Goal: Task Accomplishment & Management: Manage account settings

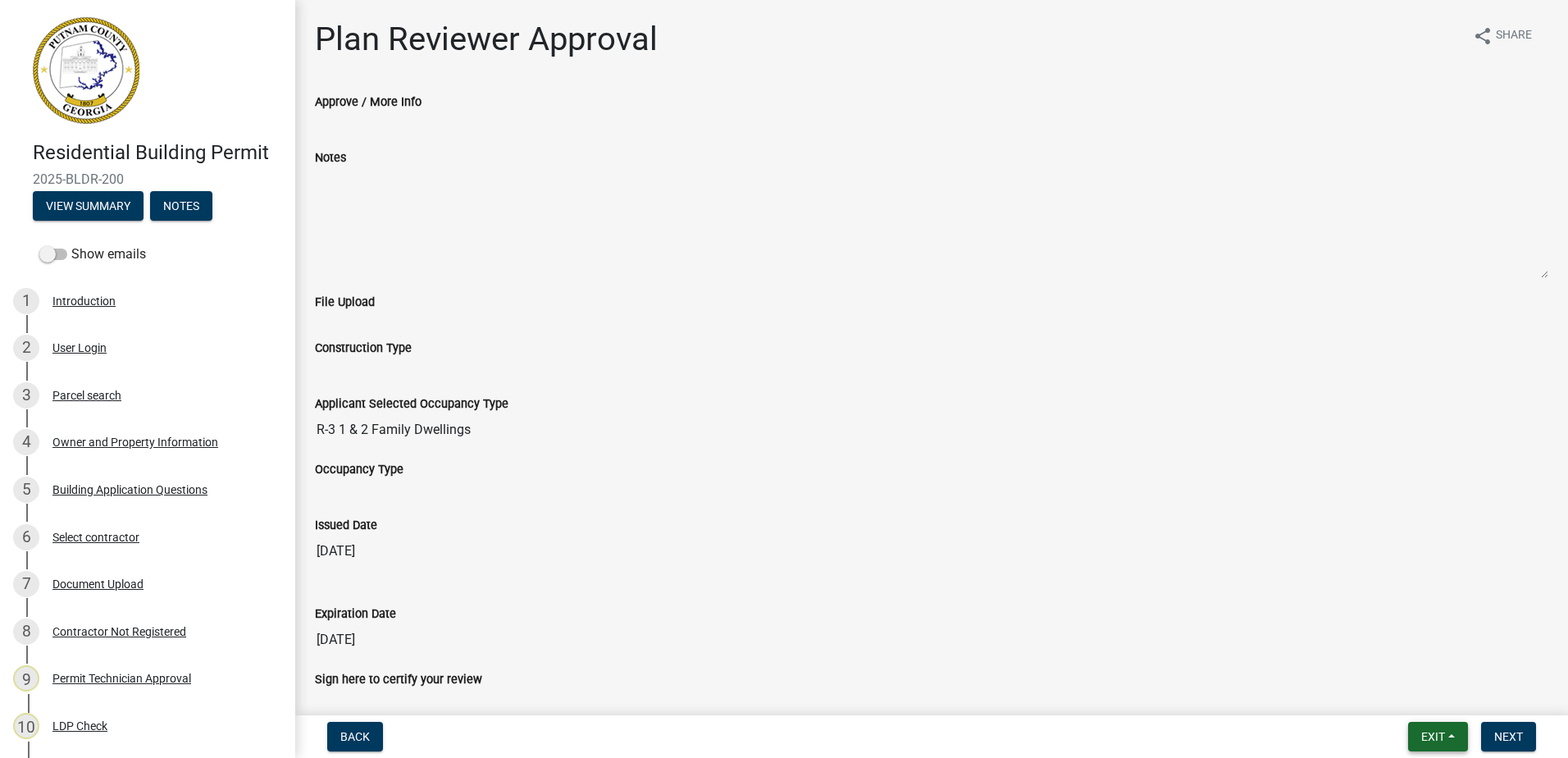
click at [1421, 735] on span "Exit" at bounding box center [1433, 736] width 24 height 13
click at [1411, 703] on button "Save & Exit" at bounding box center [1402, 694] width 131 height 40
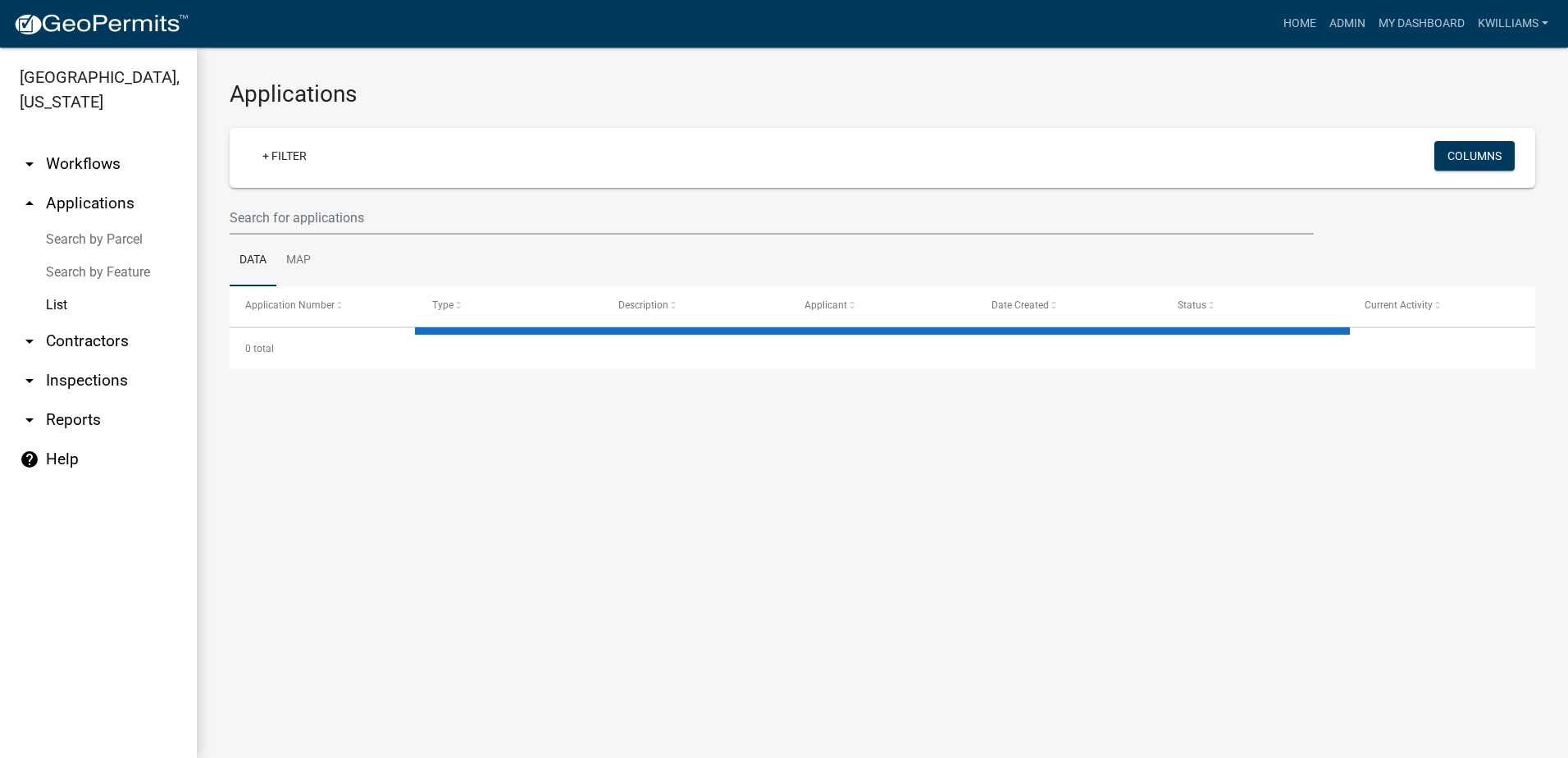
click at [316, 194] on wm-filter-builder "+ Filter Columns" at bounding box center [882, 181] width 1306 height 106
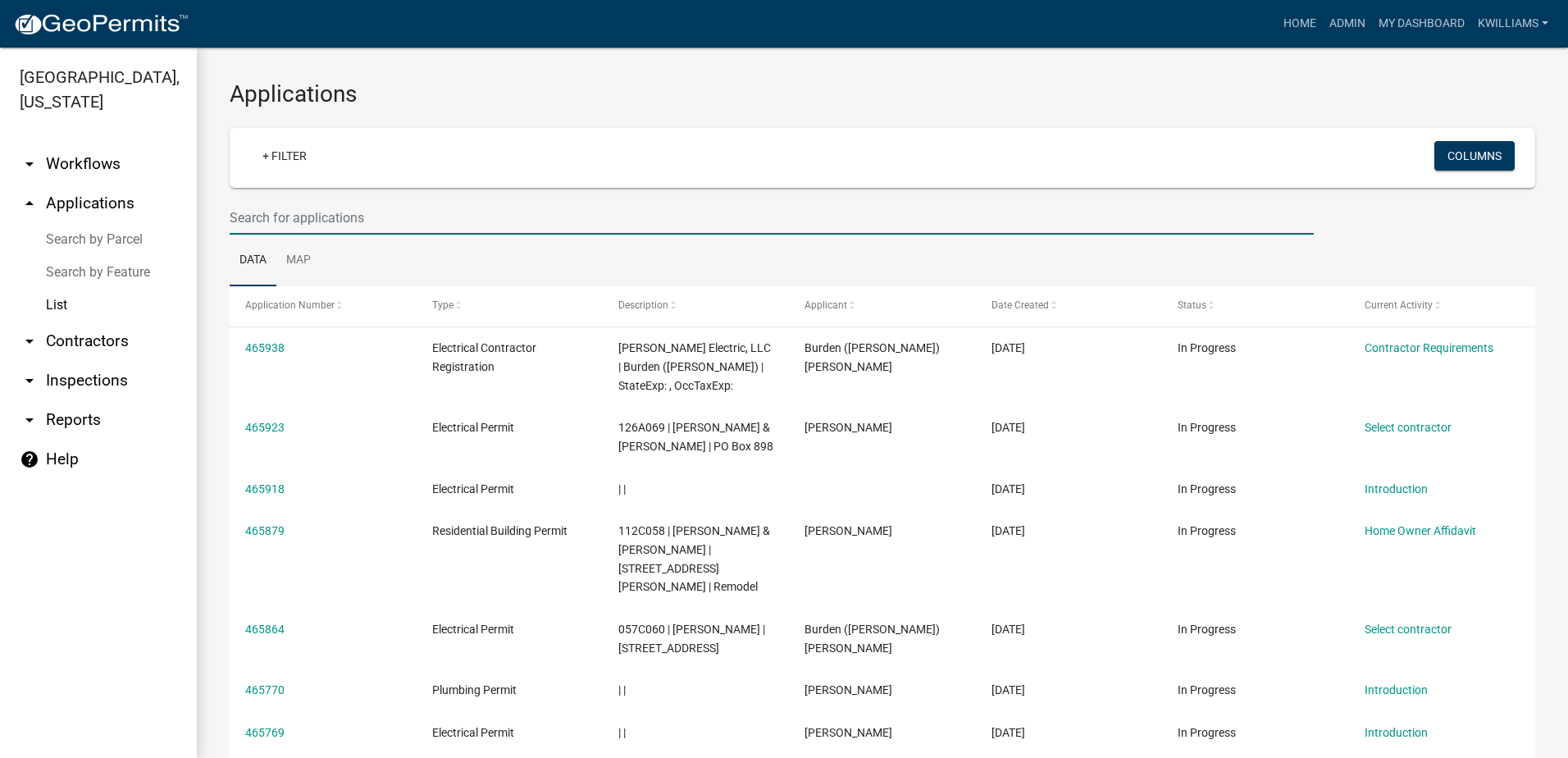
click at [255, 218] on input "text" at bounding box center [772, 218] width 1084 height 34
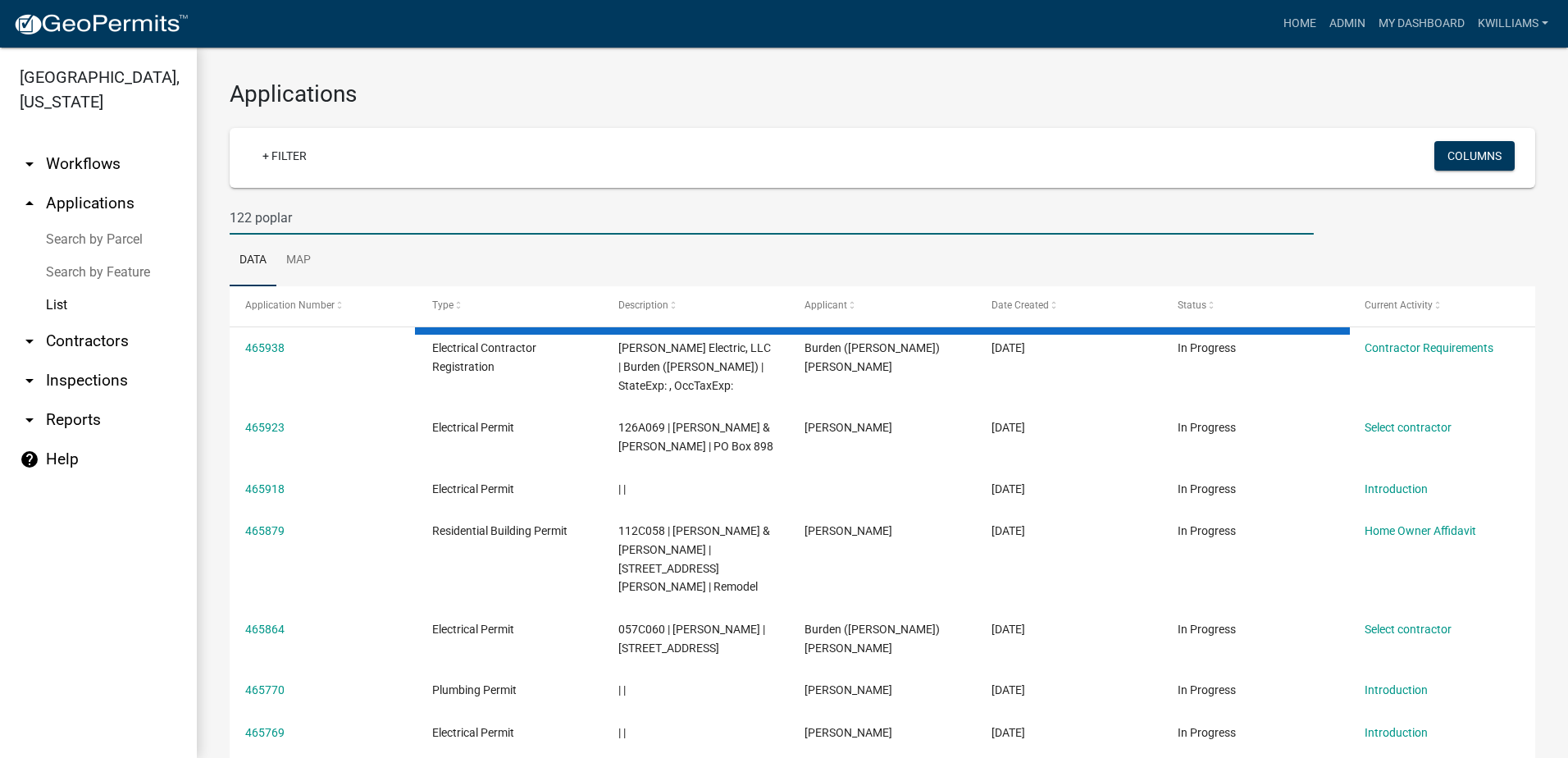
type input "122 poplar"
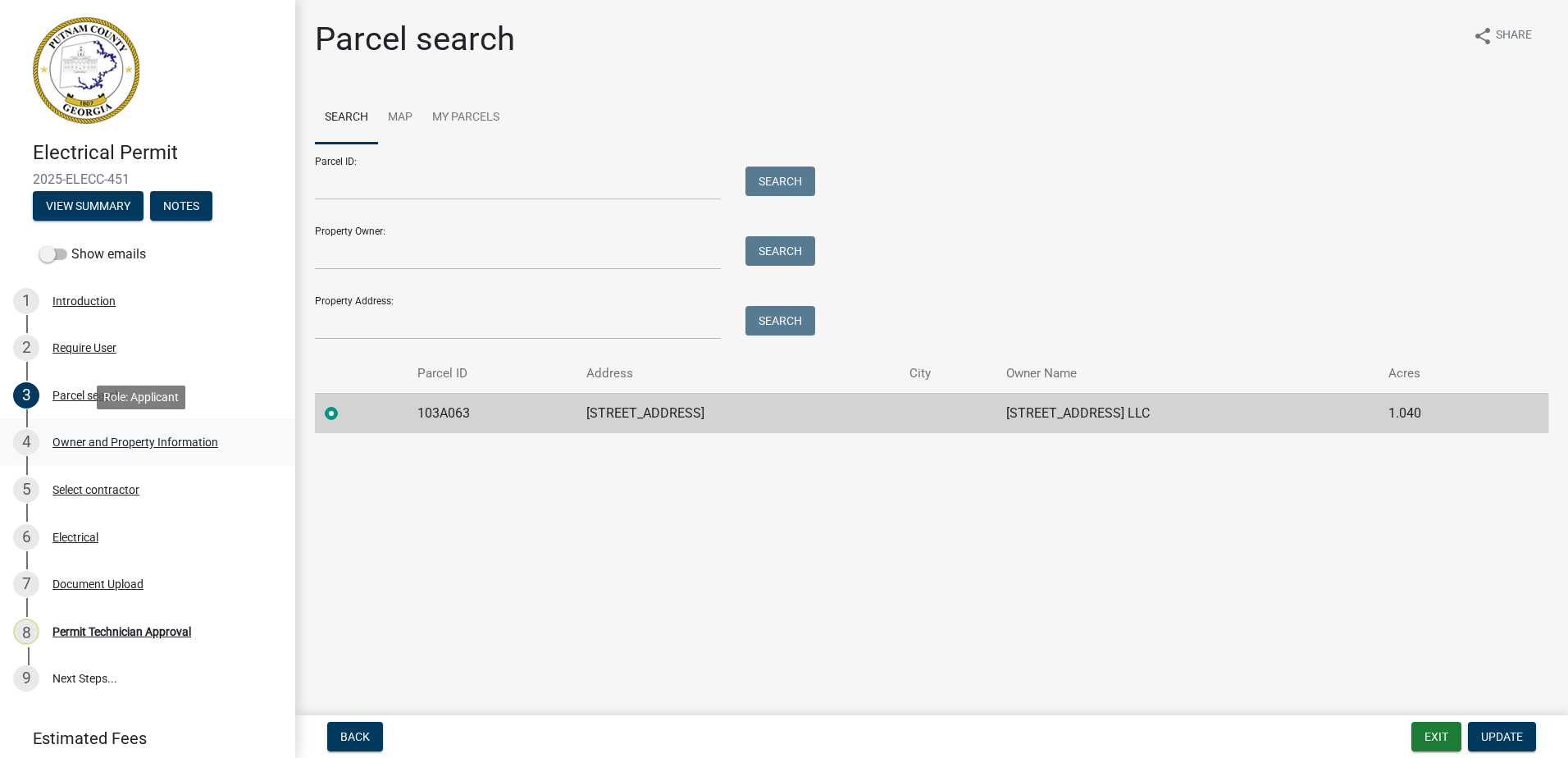
click at [110, 431] on div "4 Owner and Property Information" at bounding box center [140, 442] width 256 height 26
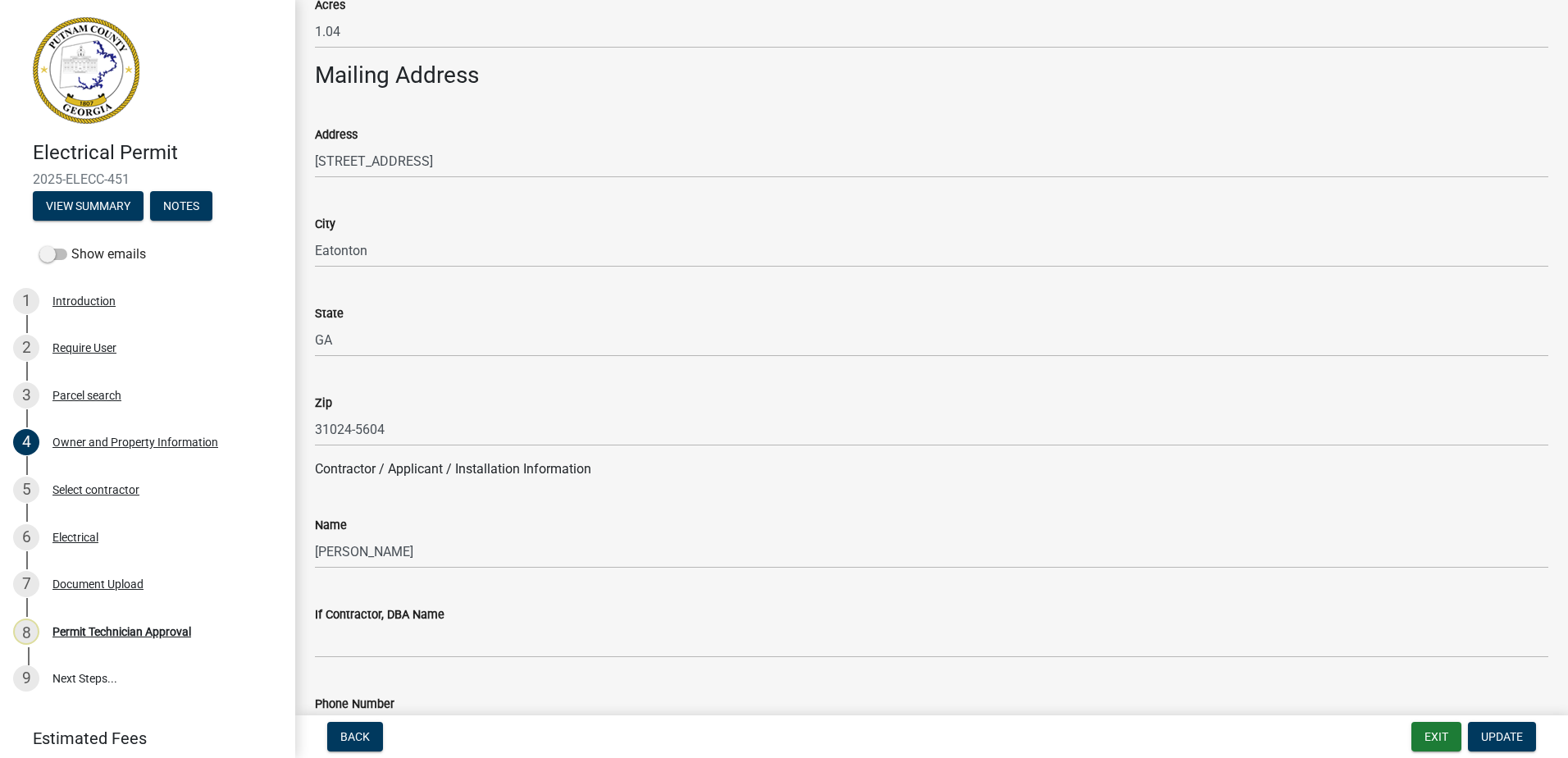
scroll to position [1066, 0]
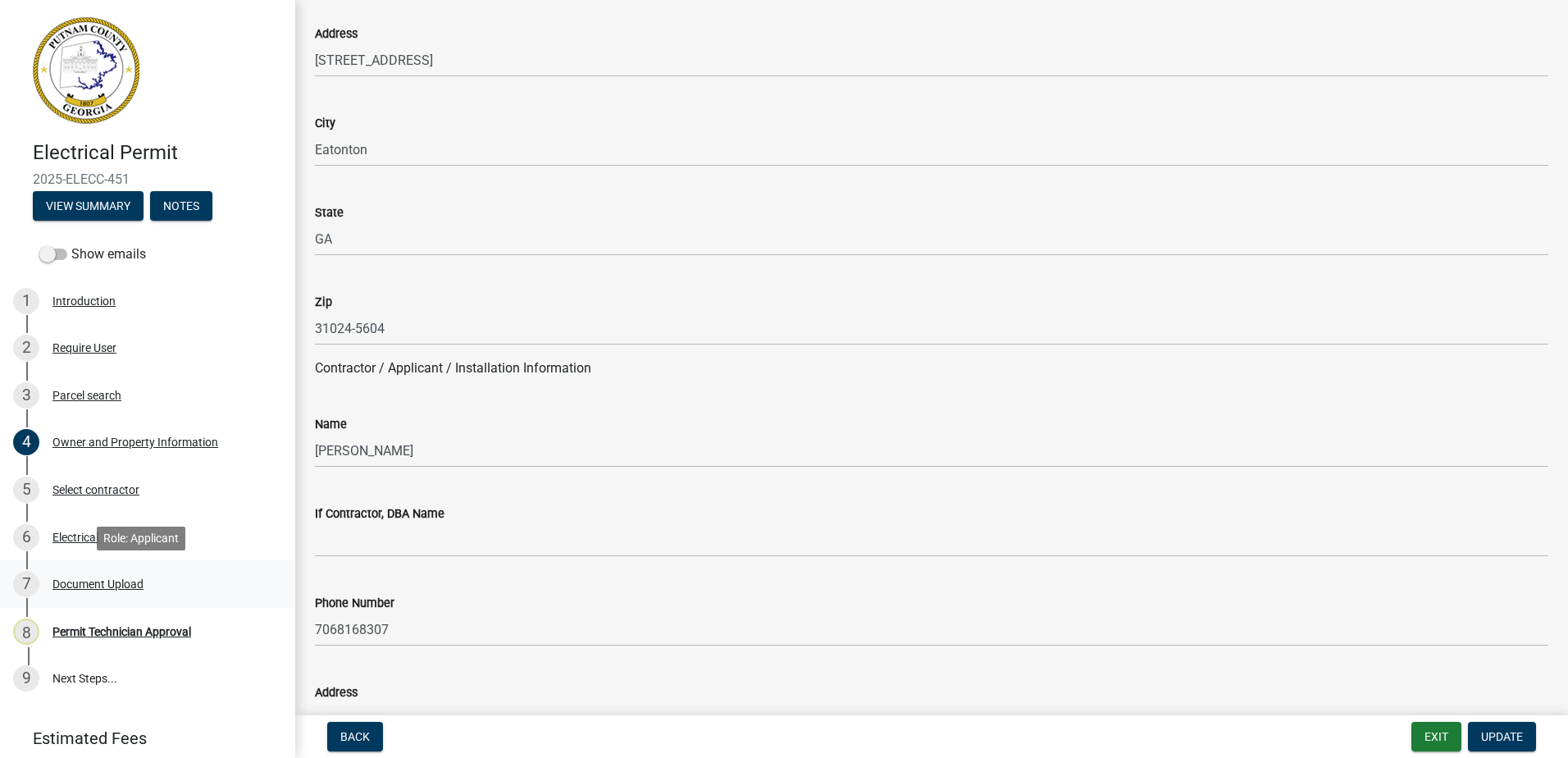
click at [128, 578] on div "Document Upload" at bounding box center [98, 584] width 91 height 12
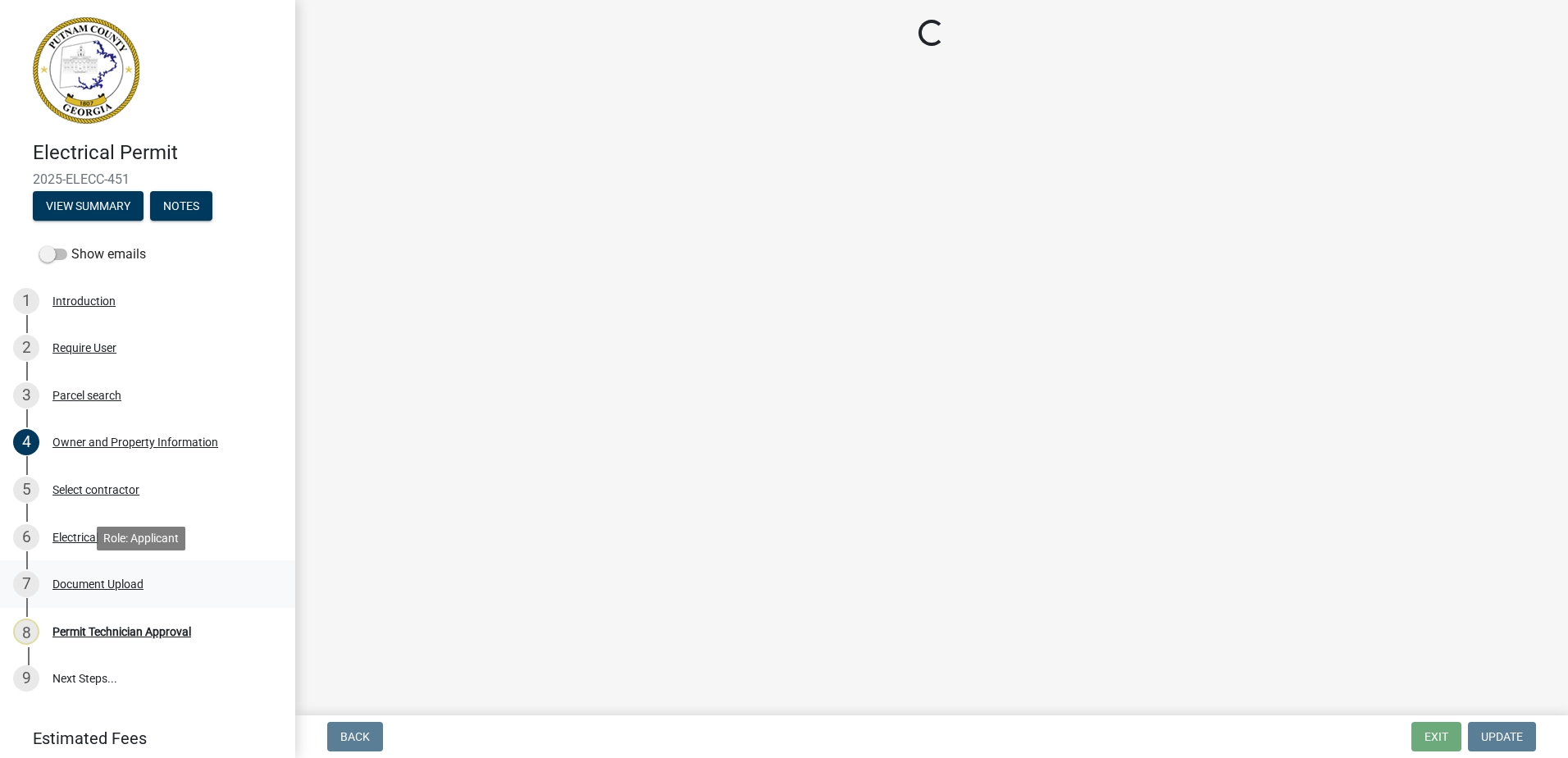
scroll to position [0, 0]
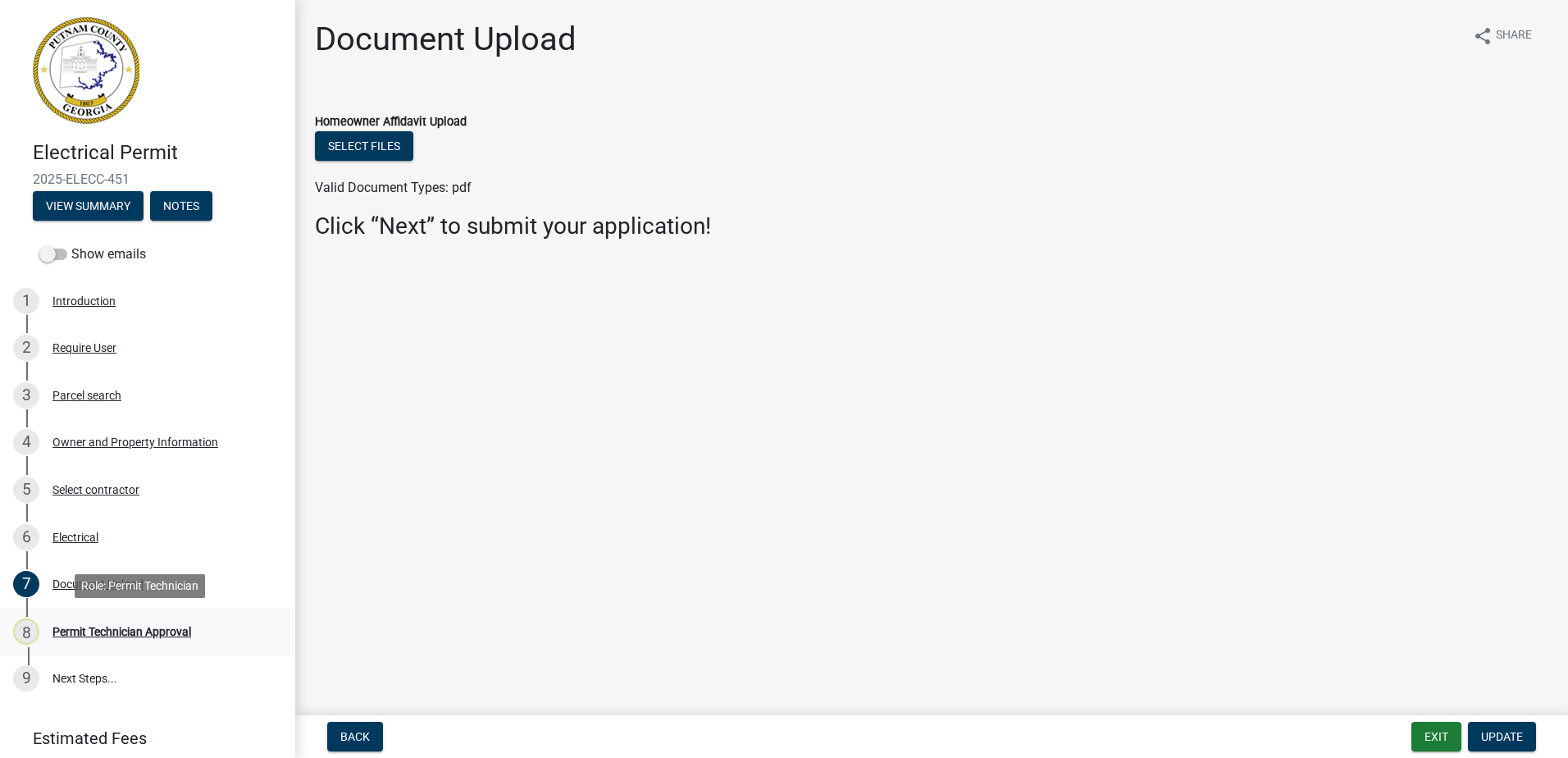
click at [131, 643] on div "8 Permit Technician Approval" at bounding box center [140, 632] width 256 height 26
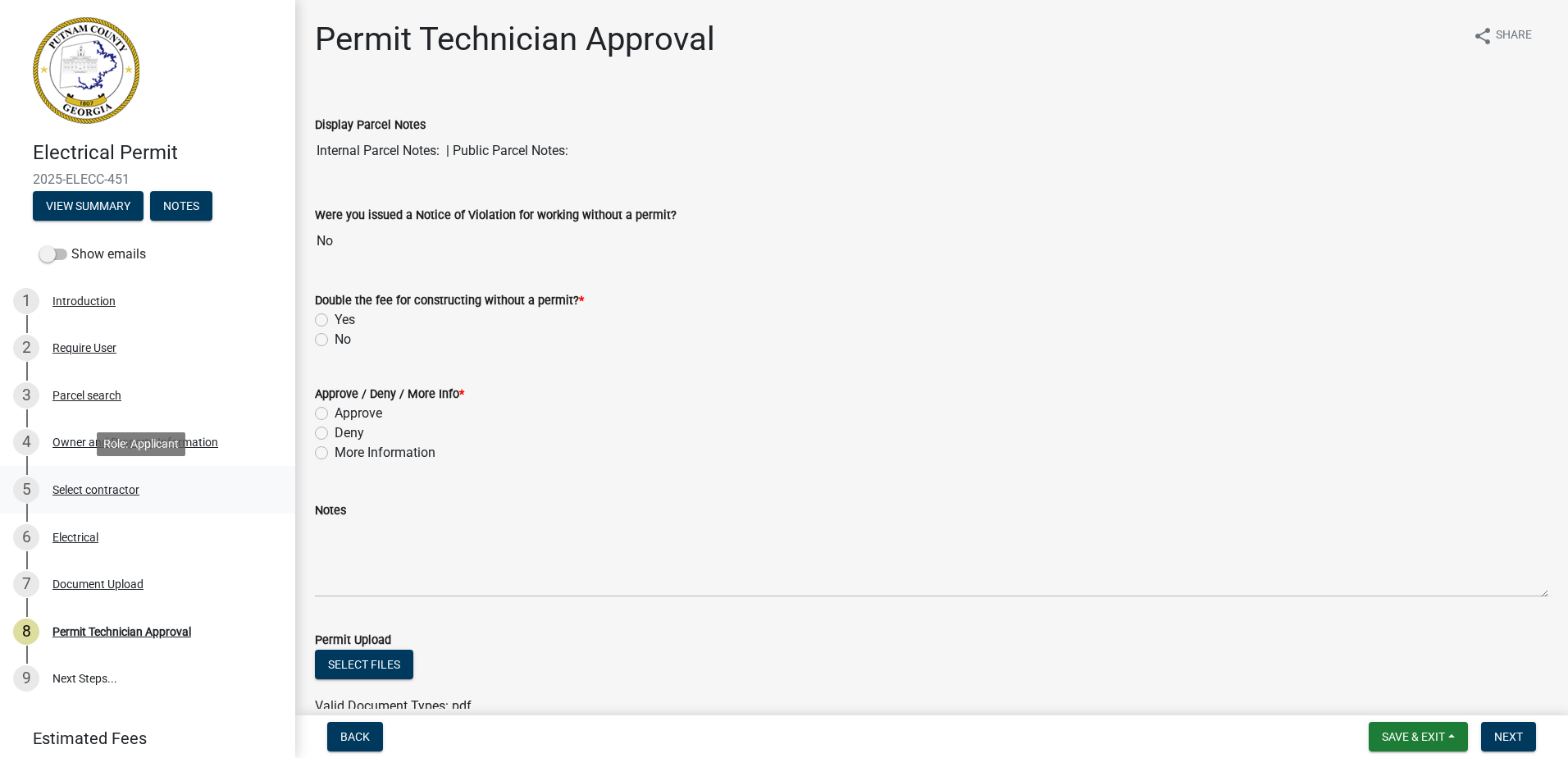
click at [105, 478] on div "5 Select contractor" at bounding box center [140, 489] width 256 height 26
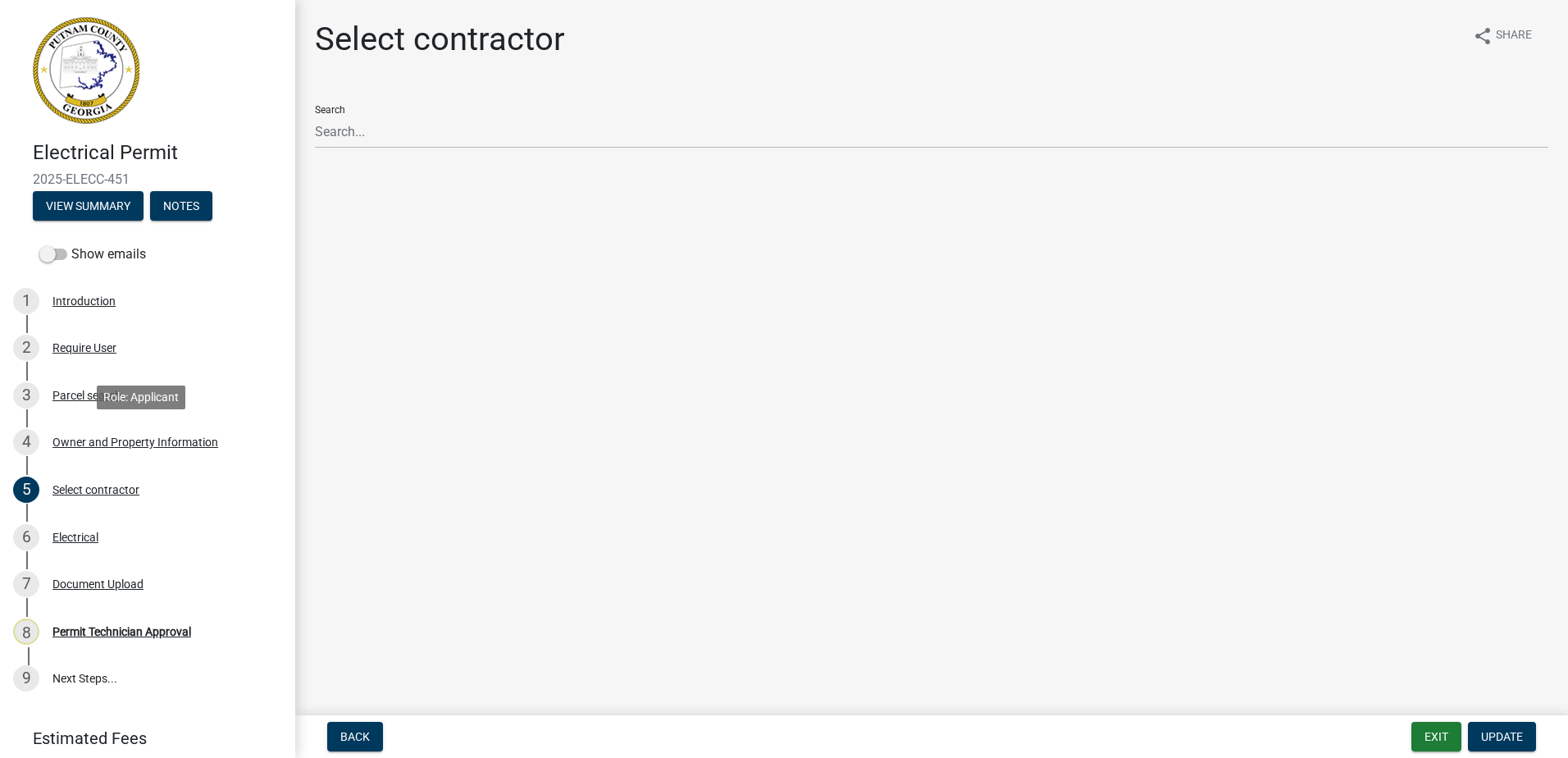
click at [103, 446] on div "Owner and Property Information" at bounding box center [135, 443] width 166 height 12
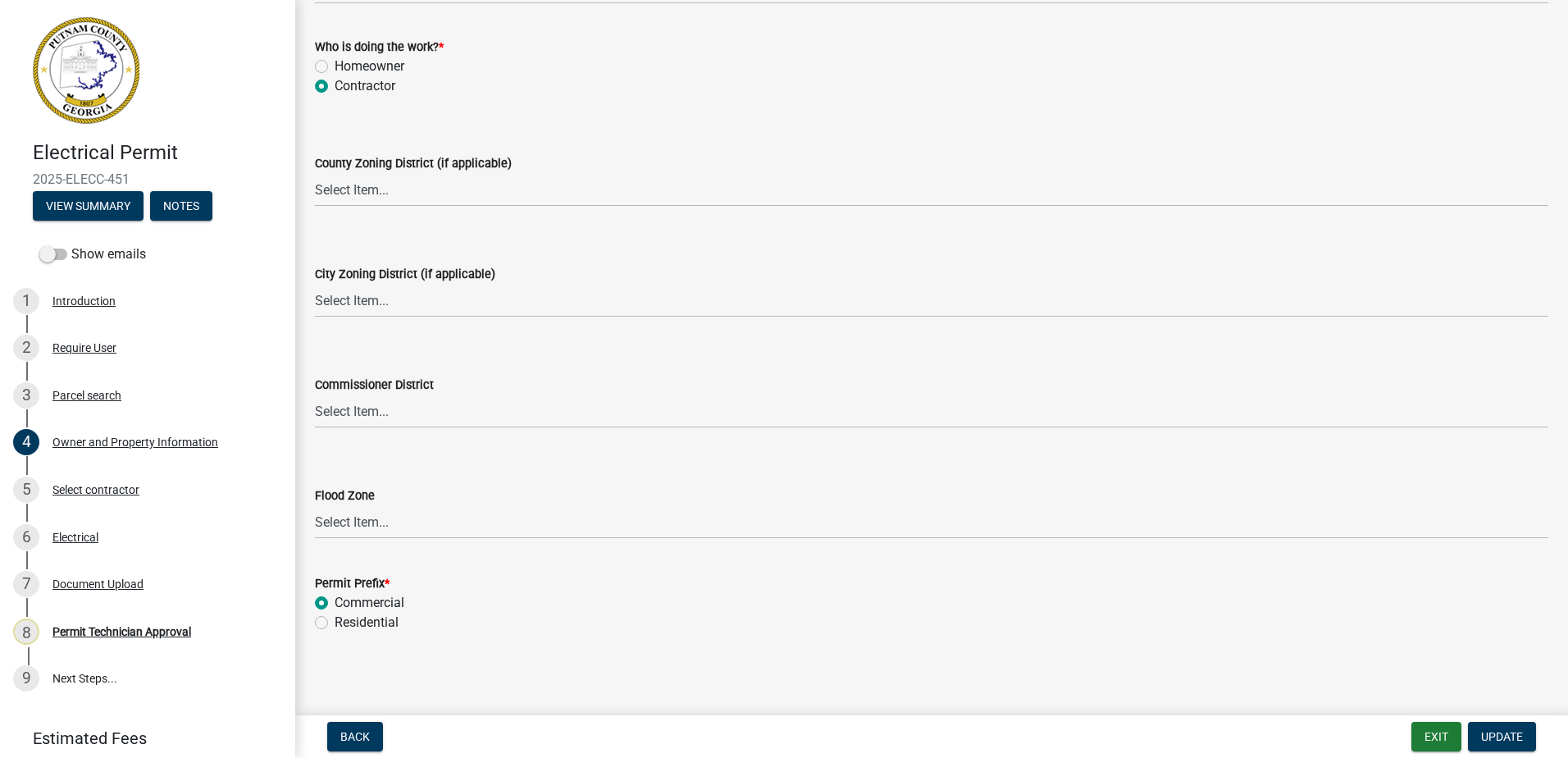
scroll to position [2853, 0]
click at [383, 185] on select "Select Item... AG-1 R-1R R-1 R-2 MHP RM-1 RM-3 C-1 C-2 I-M PUD N/A" at bounding box center [932, 188] width 1233 height 34
click at [315, 171] on select "Select Item... AG-1 R-1R R-1 R-2 MHP RM-1 RM-3 C-1 C-2 I-M PUD N/A" at bounding box center [932, 188] width 1233 height 34
select select "a11fa51f-b34d-496b-ab35-5fd1b53a4648"
click at [359, 307] on select "Select Item... A-1 A-2 R-1 R-2 R-3 R-4 MHP C-1 C-2 I-1 I-2 DB FH H-P N/A" at bounding box center [932, 298] width 1233 height 34
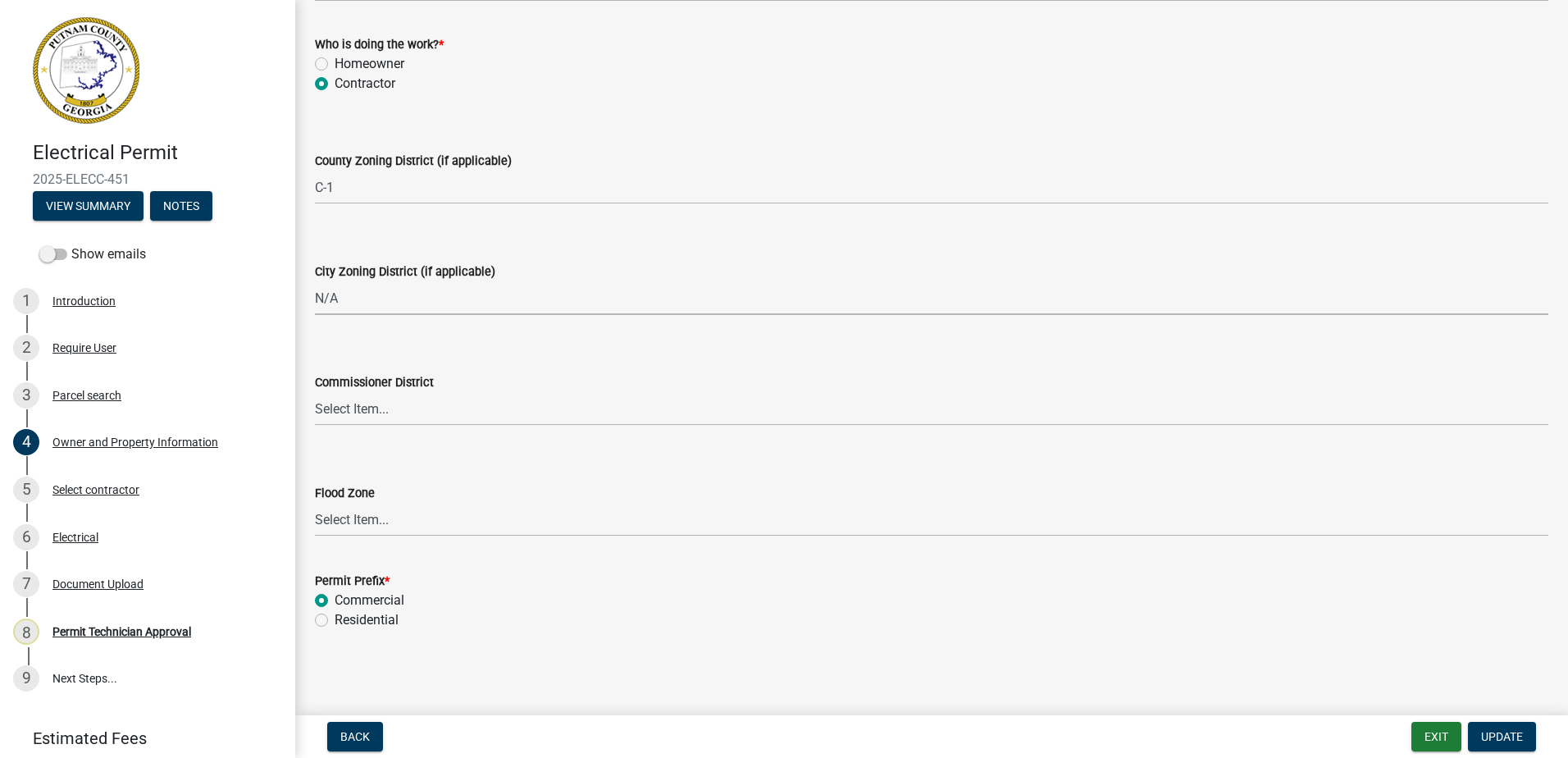
click at [315, 282] on select "Select Item... A-1 A-2 R-1 R-2 R-3 R-4 MHP C-1 C-2 I-1 I-2 DB FH H-P N/A" at bounding box center [932, 298] width 1233 height 34
select select "83394b22-4a11-496c-8e5c-75ade2e72faf"
click at [341, 424] on select "Select Item... District 1 District 2 District 3 District 4" at bounding box center [932, 409] width 1233 height 34
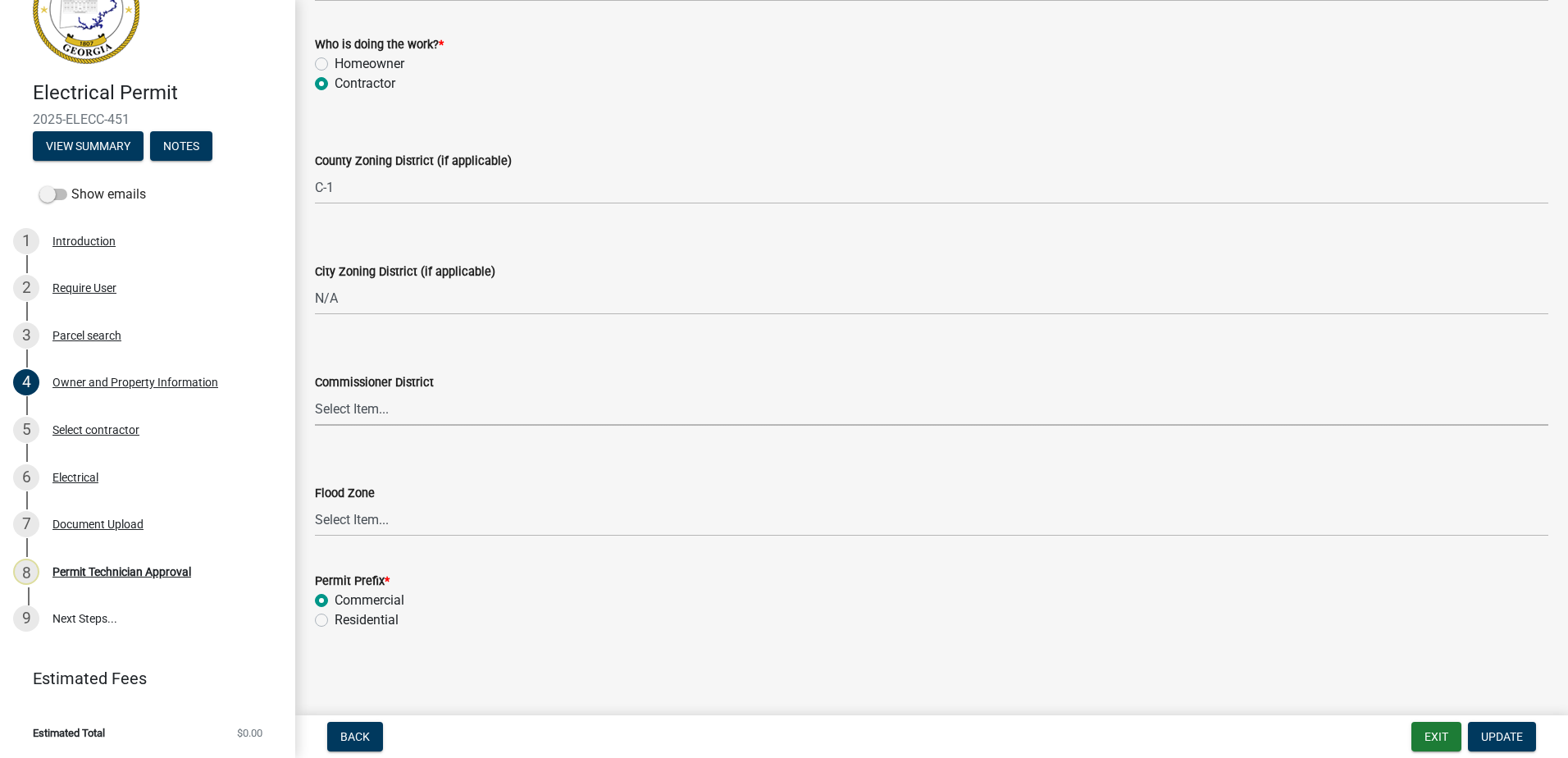
click at [353, 421] on select "Select Item... District 1 District 2 District 3 District 4" at bounding box center [932, 409] width 1233 height 34
click at [315, 392] on select "Select Item... District 1 District 2 District 3 District 4" at bounding box center [932, 409] width 1233 height 34
select select "469c5908-2854-42d5-89ed-bee7fc26529e"
click at [1532, 736] on button "Update" at bounding box center [1501, 737] width 68 height 30
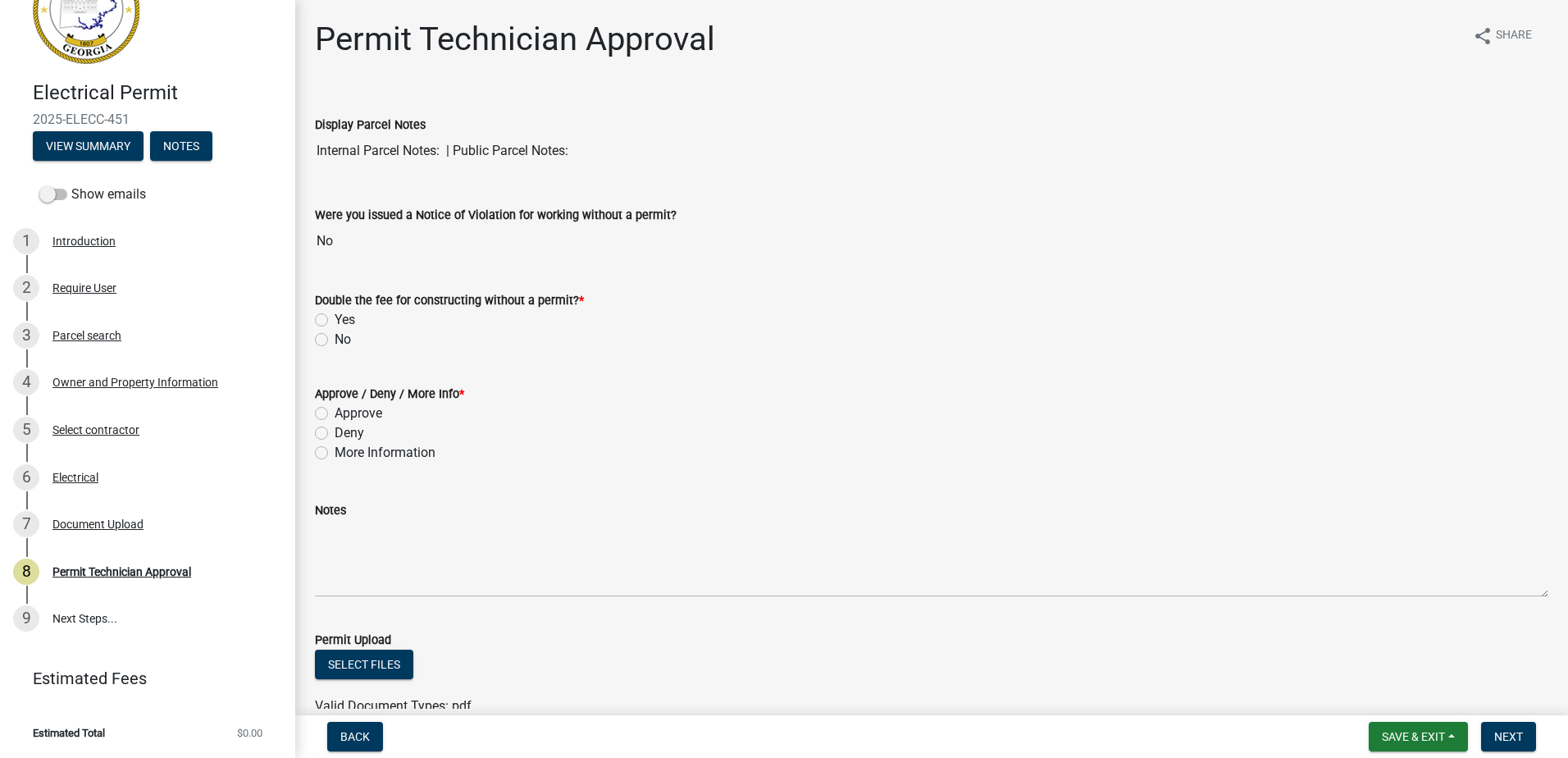
click at [334, 453] on label "More Information" at bounding box center [384, 453] width 100 height 20
click at [334, 453] on input "More Information" at bounding box center [339, 448] width 11 height 11
radio input "true"
click at [89, 523] on div "Document Upload" at bounding box center [98, 524] width 91 height 12
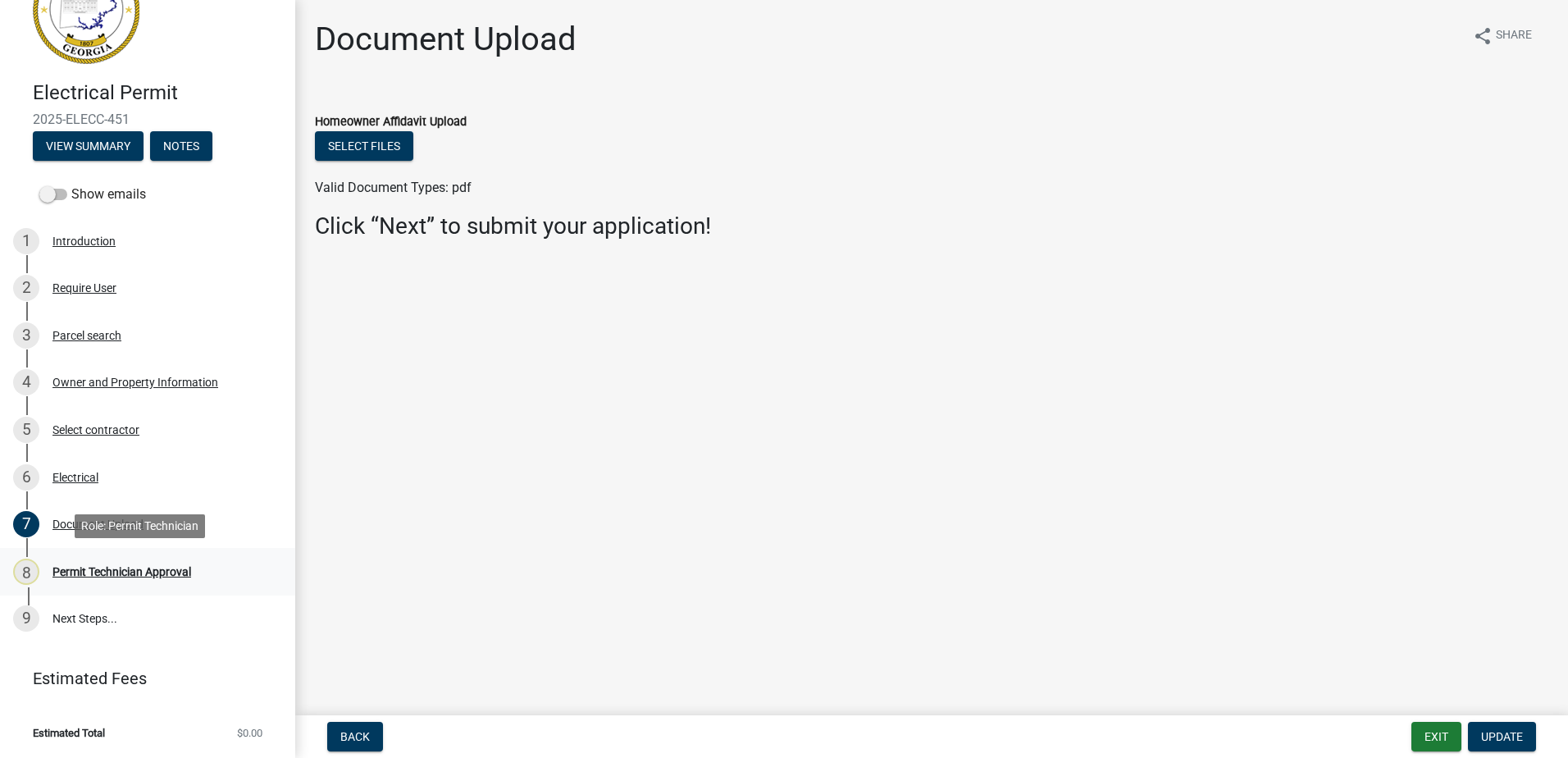
click at [100, 568] on div "Permit Technician Approval" at bounding box center [121, 572] width 138 height 12
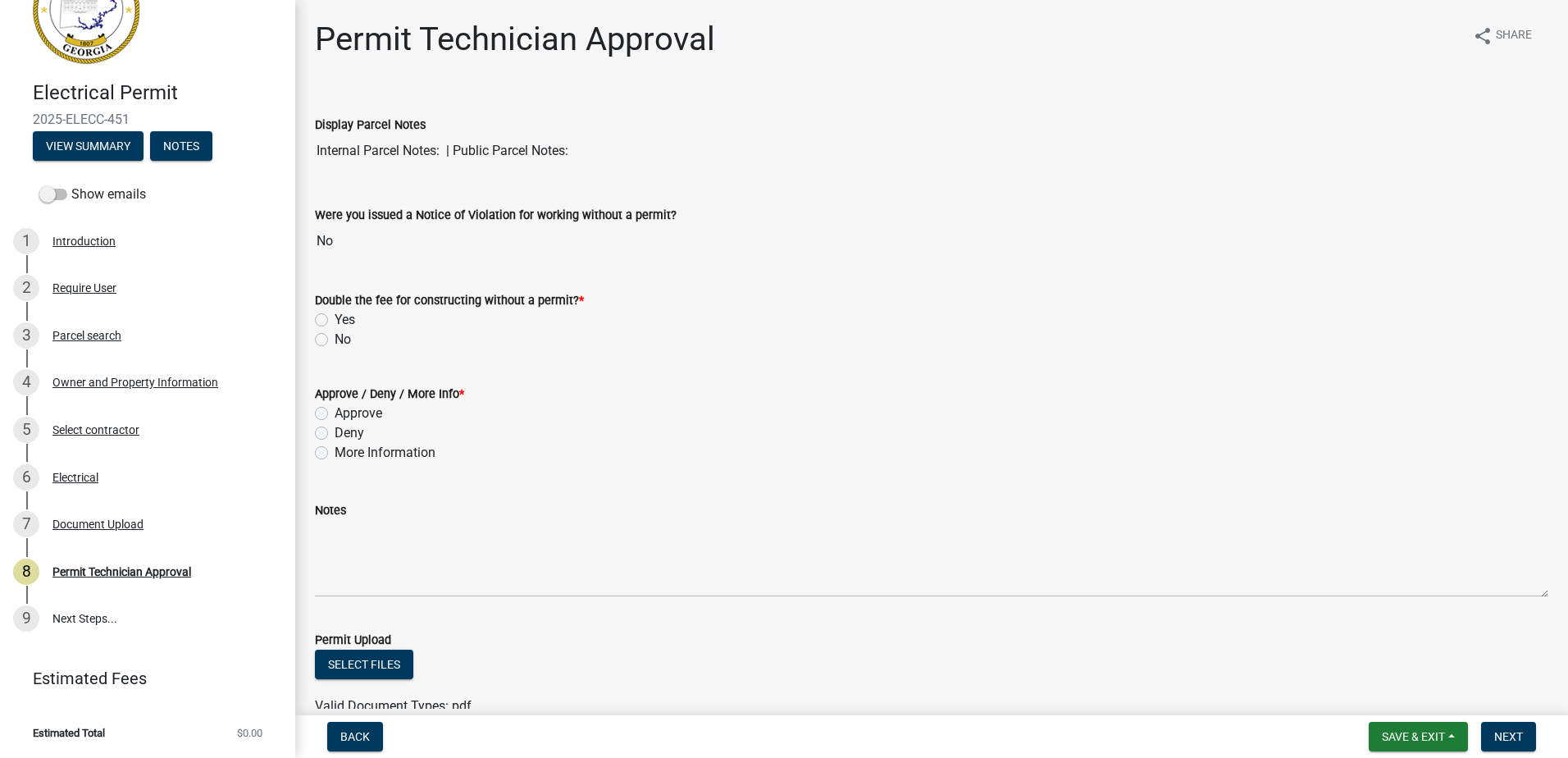
click at [334, 337] on label "No" at bounding box center [342, 340] width 16 height 20
click at [334, 337] on input "No" at bounding box center [339, 335] width 11 height 11
radio input "true"
click at [328, 463] on wm-data-entity-input "Approve / Deny / More Info * Approve Deny More Information" at bounding box center [932, 421] width 1233 height 113
click at [334, 453] on label "More Information" at bounding box center [384, 453] width 100 height 20
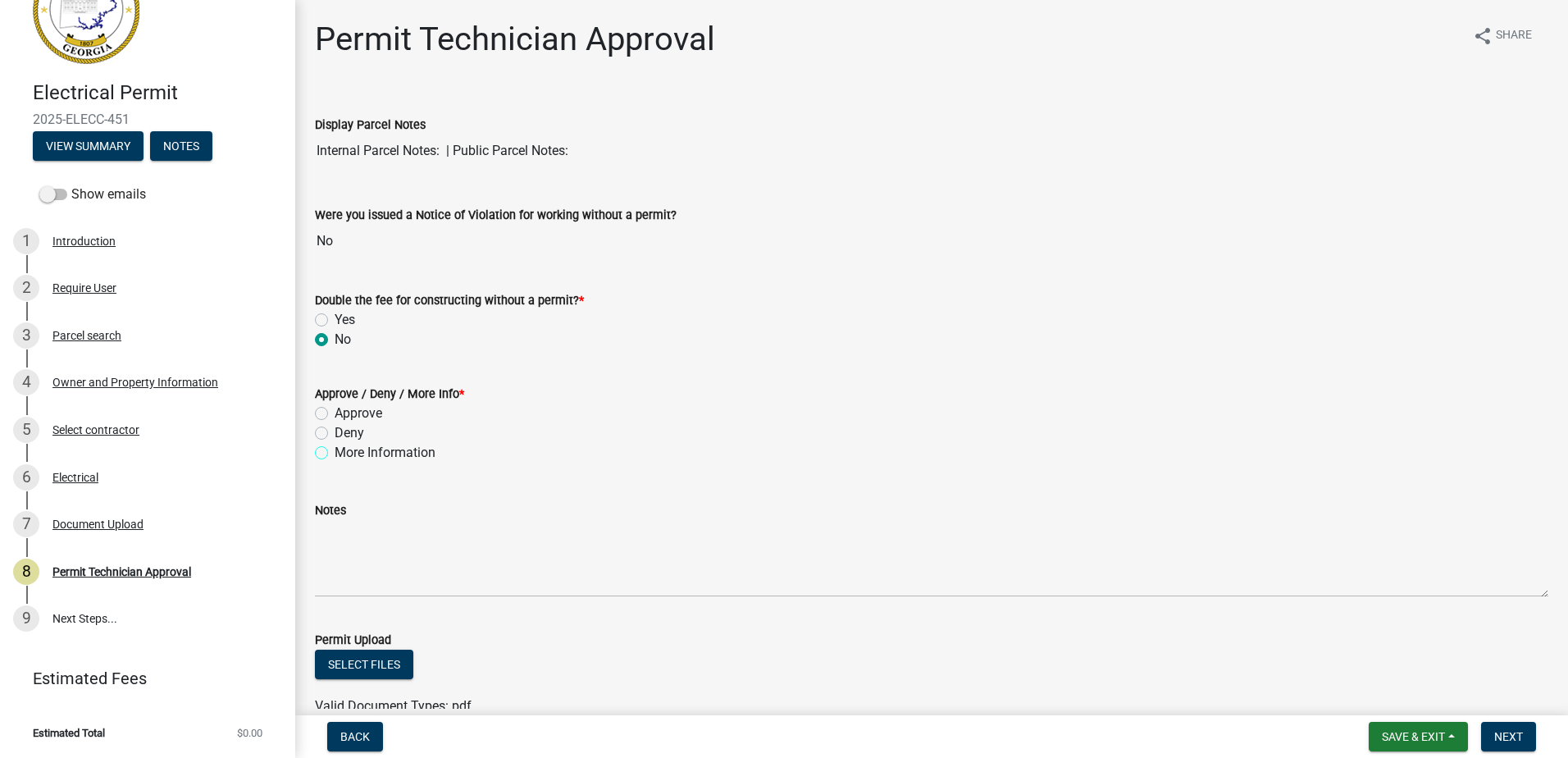
click at [334, 453] on input "More Information" at bounding box center [339, 448] width 11 height 11
radio input "true"
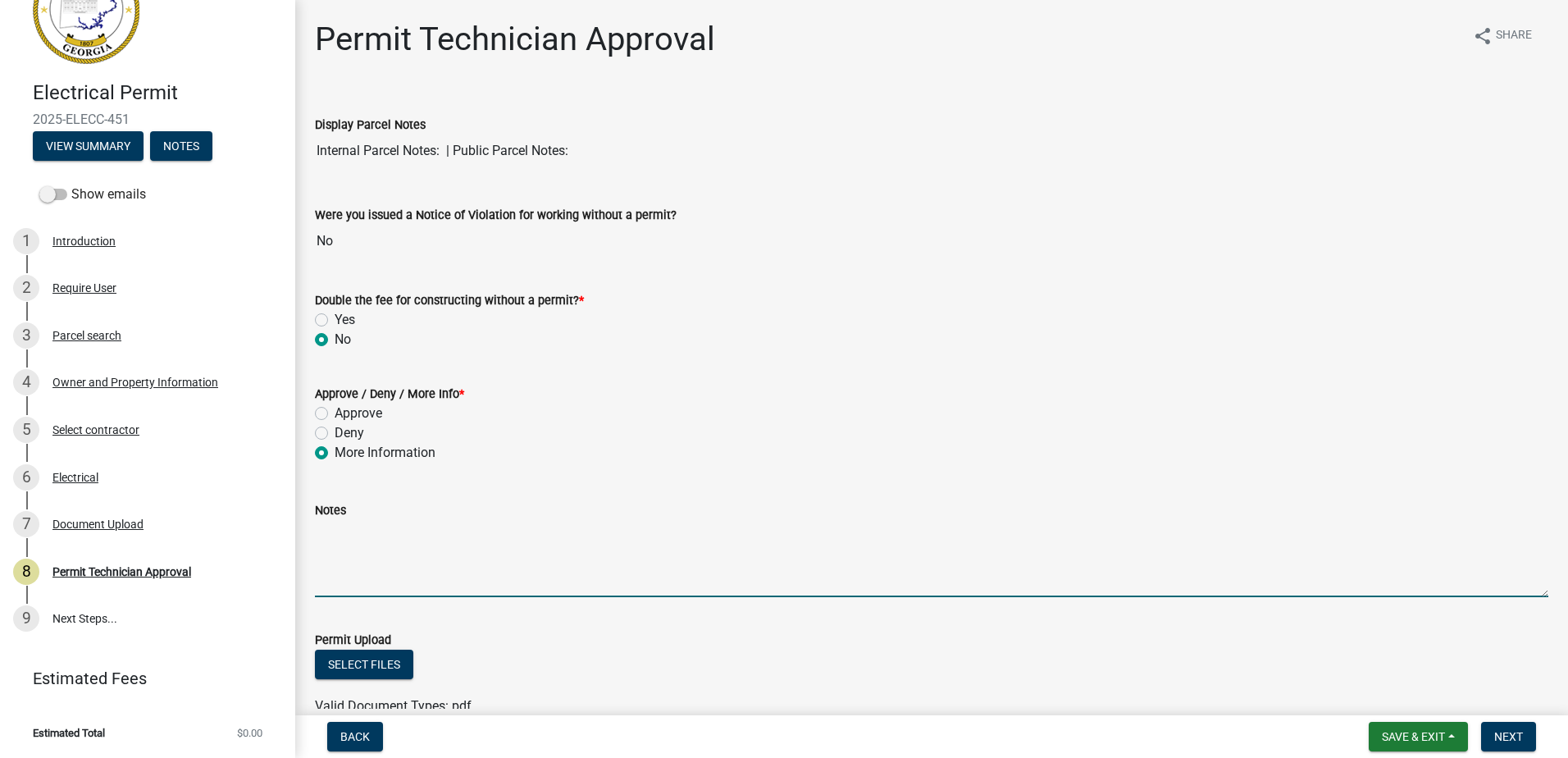
click at [328, 535] on textarea "Notes" at bounding box center [932, 559] width 1233 height 78
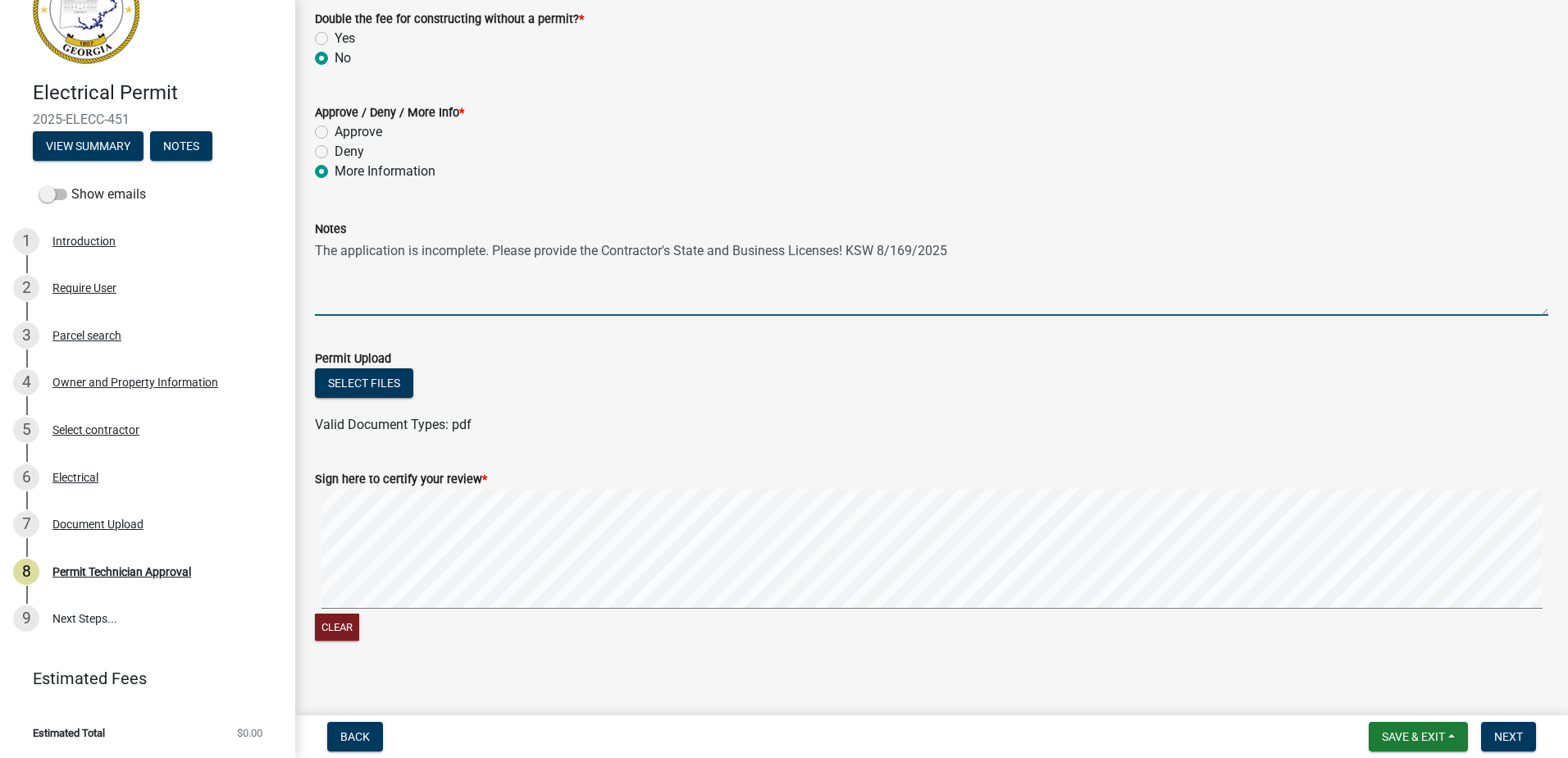
scroll to position [296, 0]
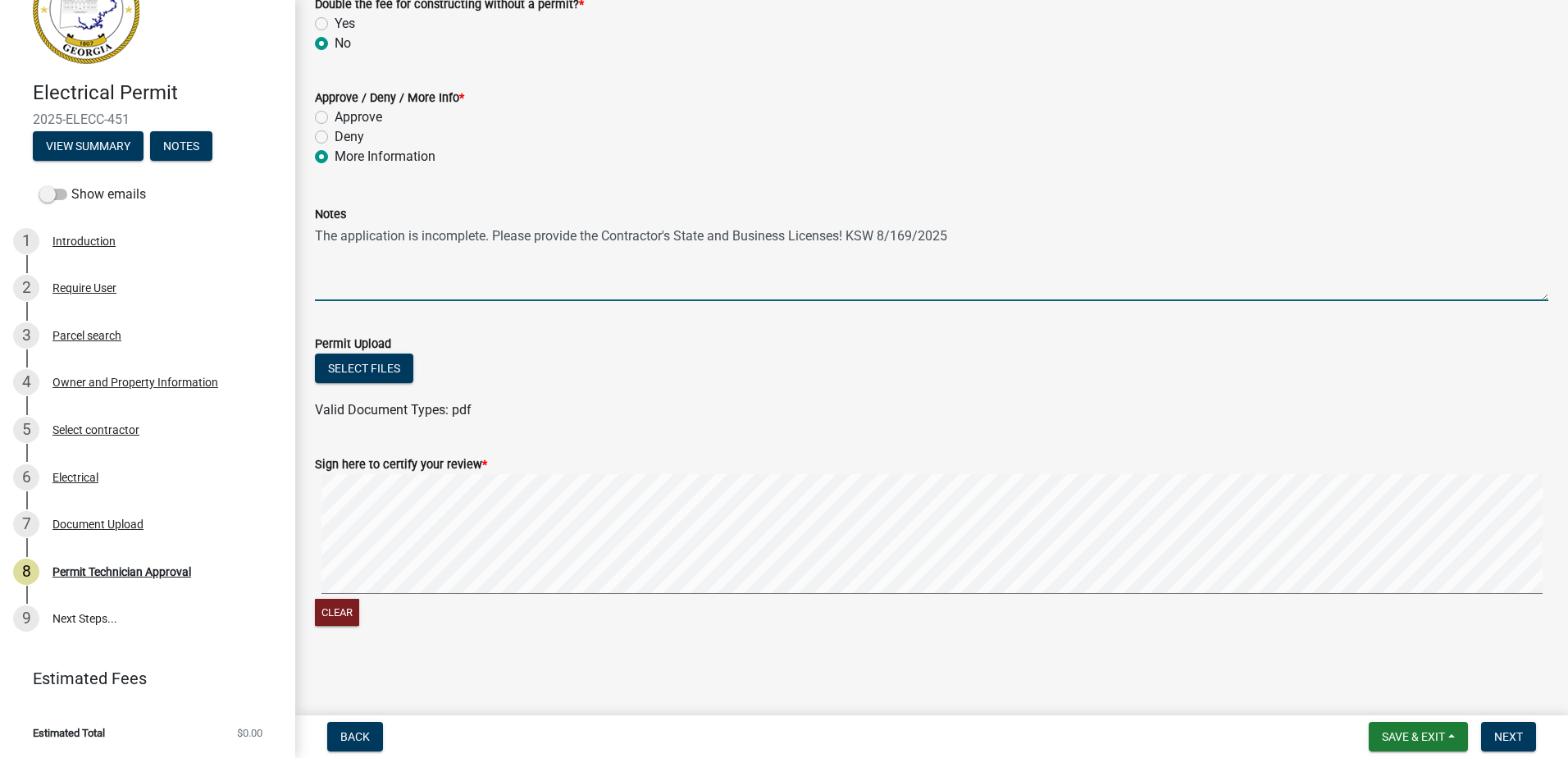
drag, startPoint x: 578, startPoint y: 235, endPoint x: 540, endPoint y: 232, distance: 38.1
click at [540, 232] on textarea "The application is incomplete. Please provide the Contractor's State and Busine…" at bounding box center [932, 263] width 1233 height 78
type textarea "The application is incomplete. Please upload the Contractor's State and Busines…"
click at [652, 449] on form "Sign here to certify your review * Clear" at bounding box center [932, 532] width 1233 height 195
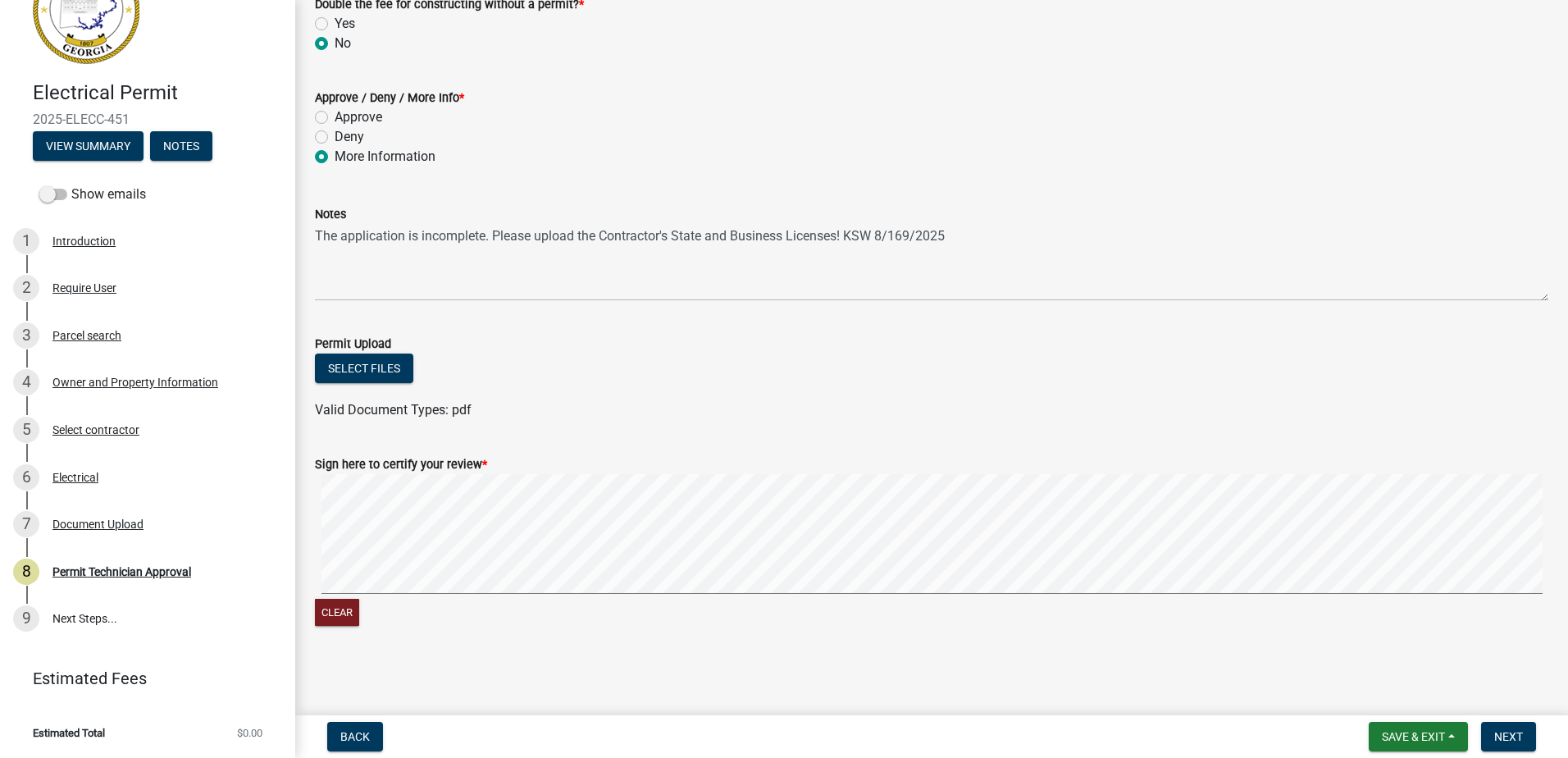
click at [381, 600] on div "Clear" at bounding box center [932, 552] width 1233 height 156
click at [1497, 739] on span "Next" at bounding box center [1507, 736] width 29 height 13
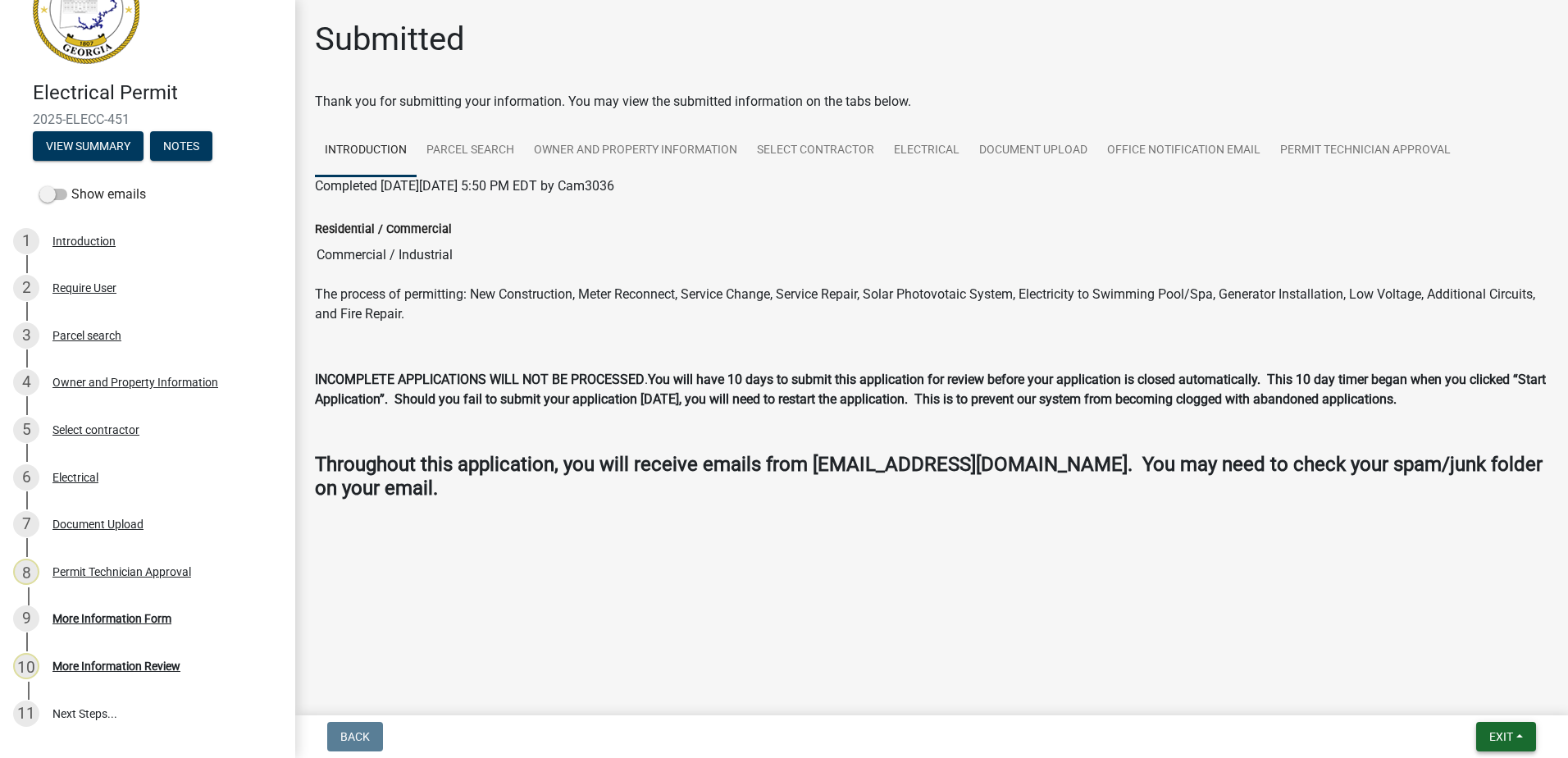
click at [1494, 739] on span "Exit" at bounding box center [1501, 736] width 24 height 13
click at [1469, 702] on button "Save & Exit" at bounding box center [1471, 694] width 131 height 40
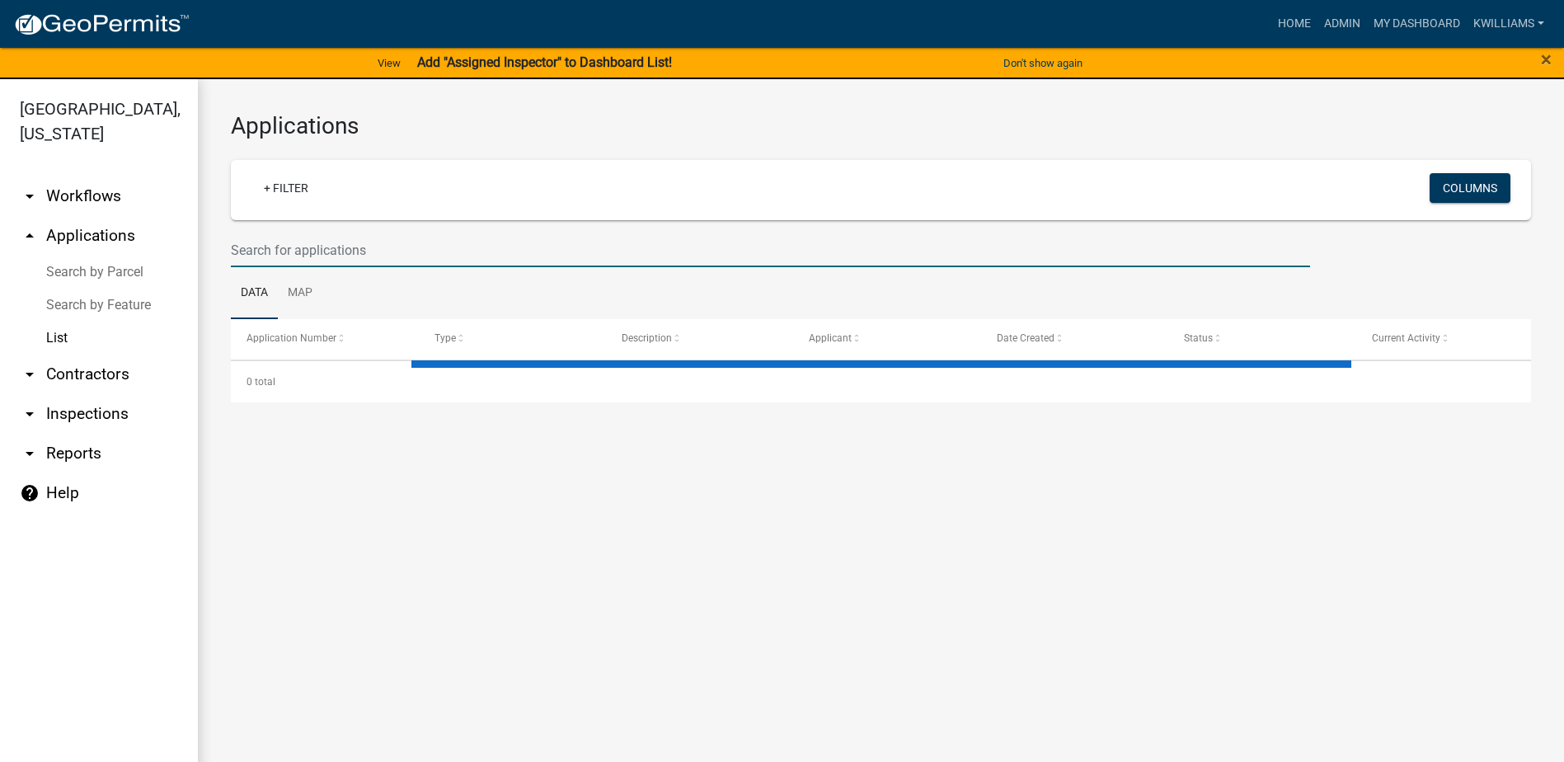
click at [289, 246] on input "text" at bounding box center [770, 250] width 1079 height 34
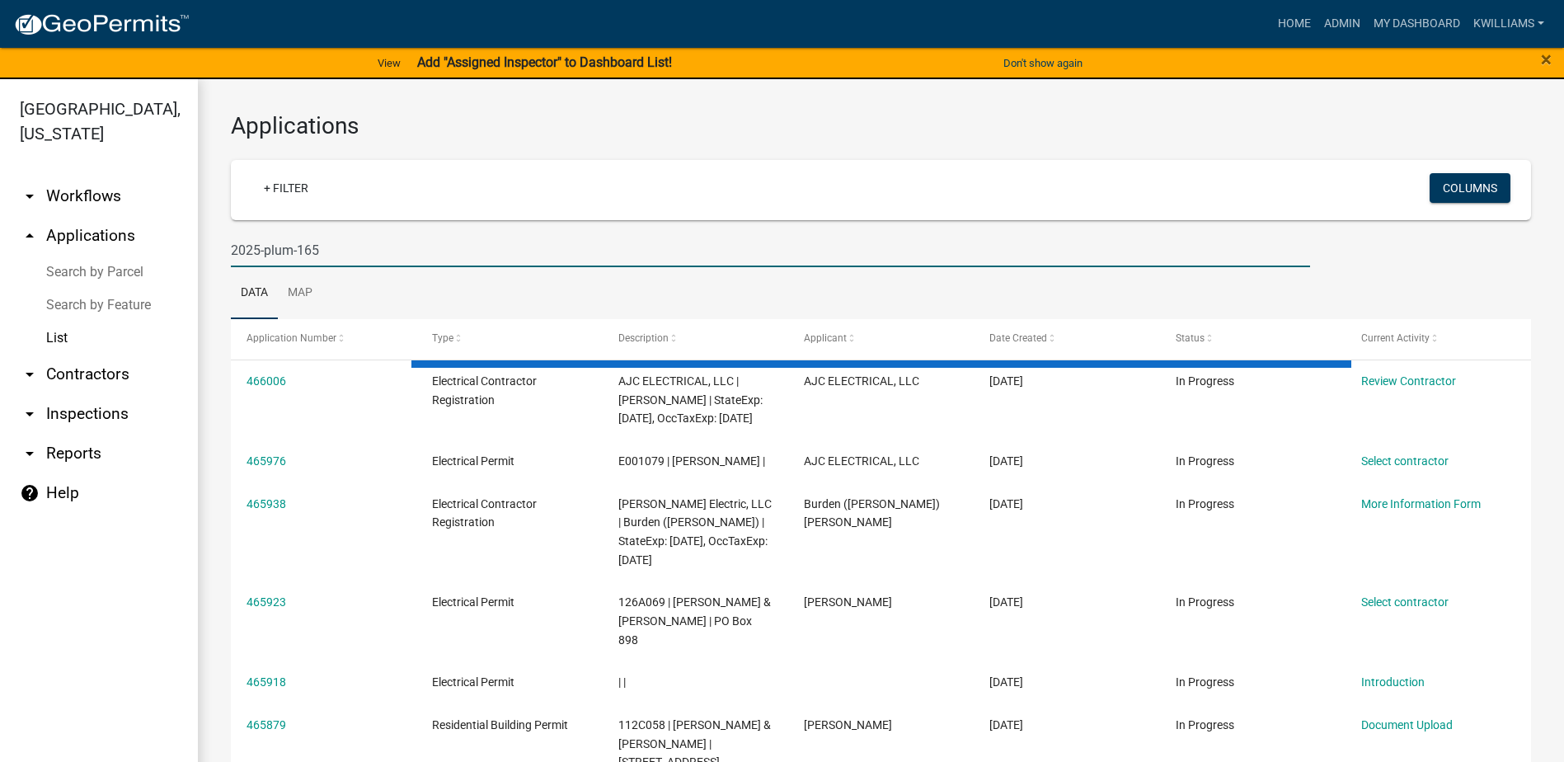
type input "2025-plum-165"
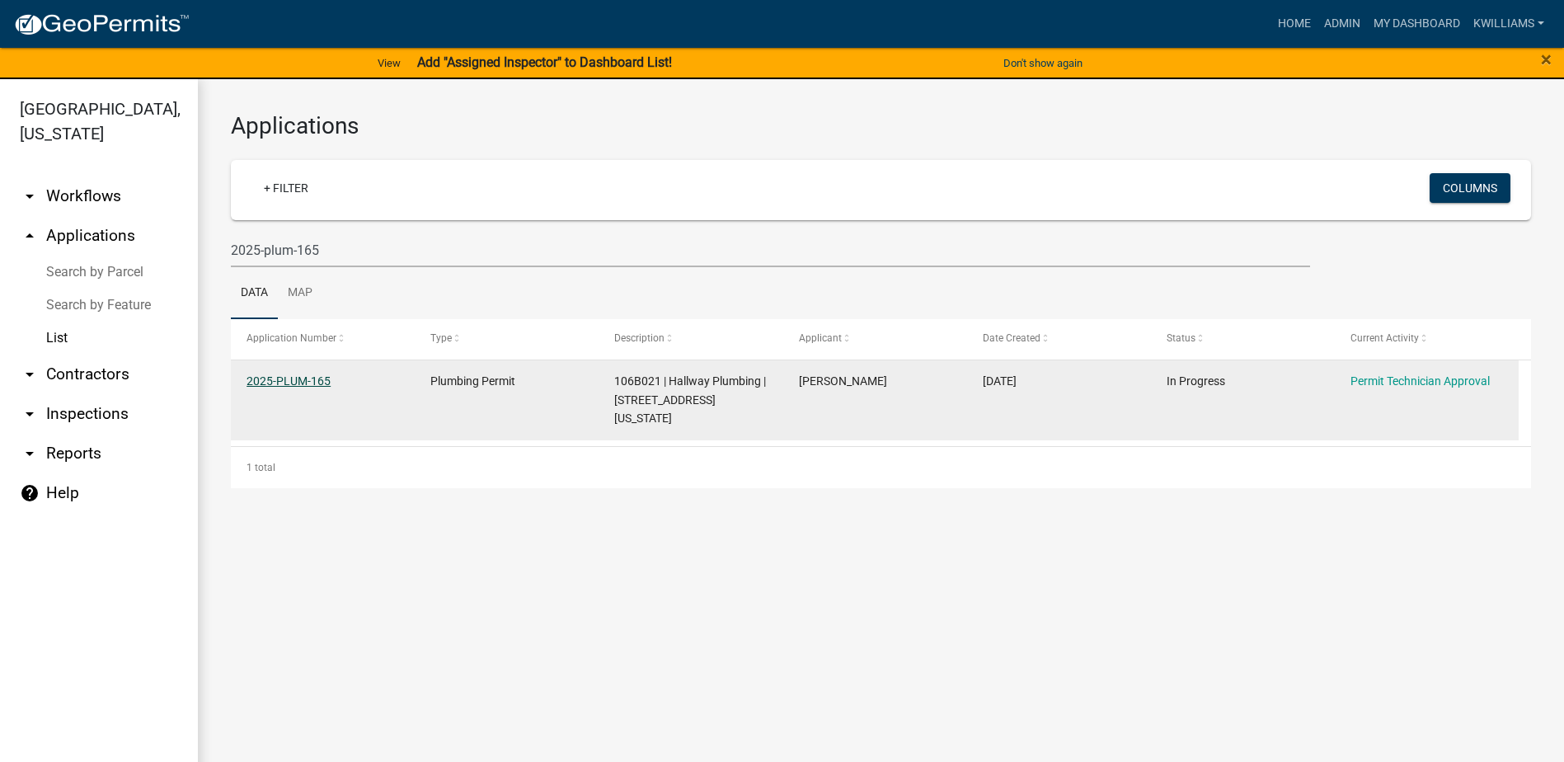
click at [313, 382] on link "2025-PLUM-165" at bounding box center [289, 380] width 84 height 13
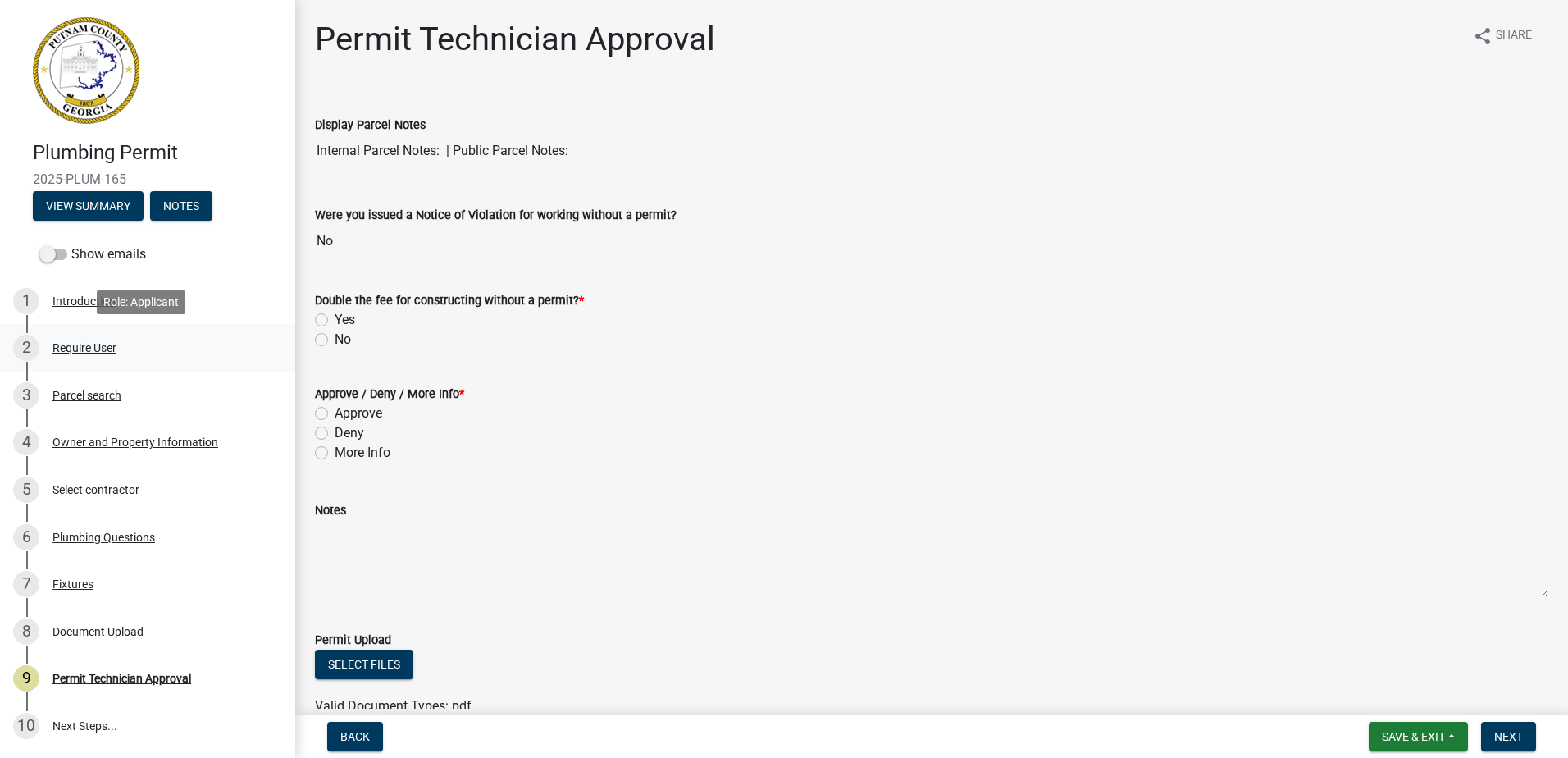
click at [81, 358] on div "2 Require User" at bounding box center [140, 347] width 256 height 26
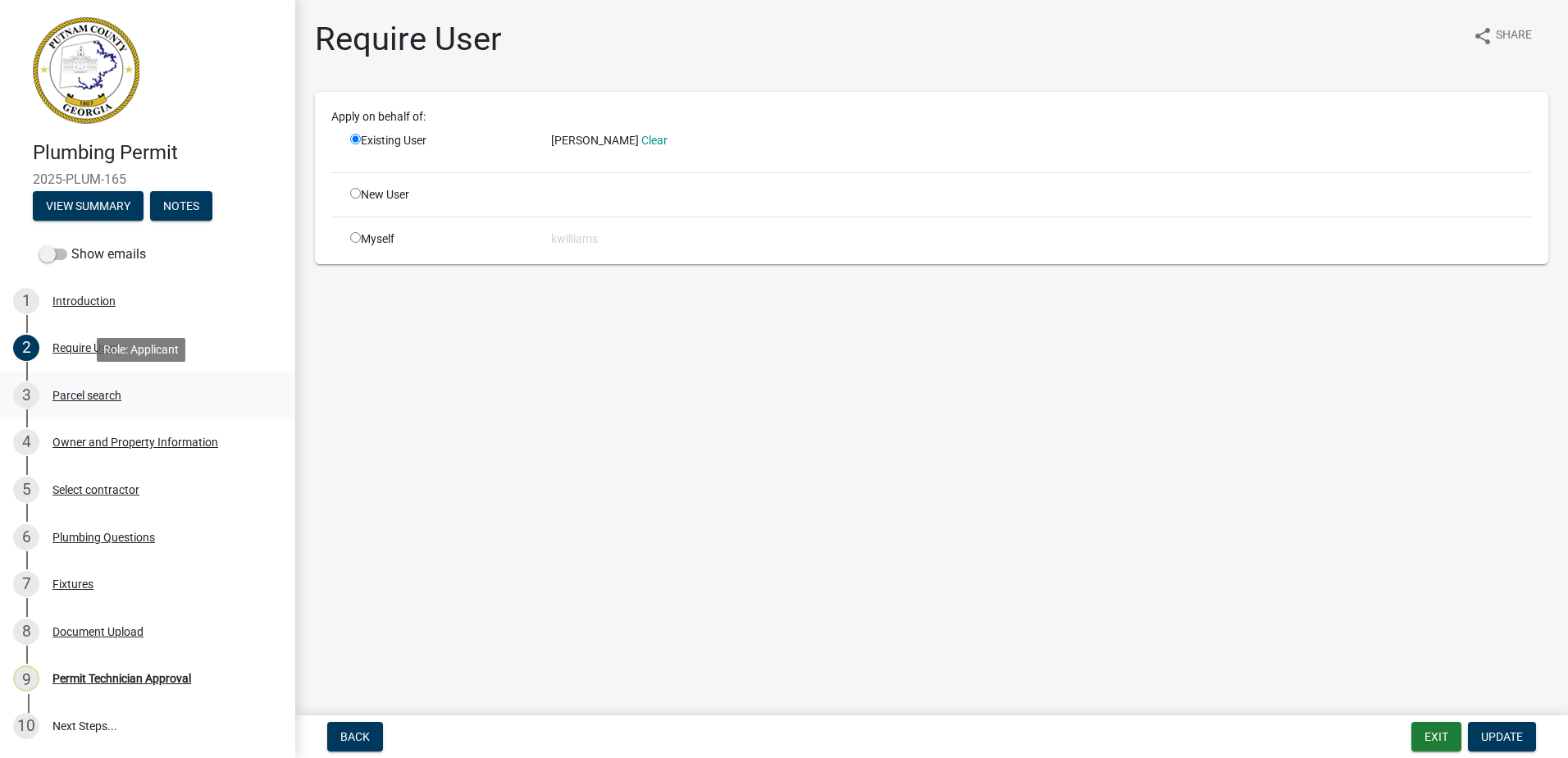
click at [70, 409] on link "3 Parcel search" at bounding box center [147, 396] width 295 height 48
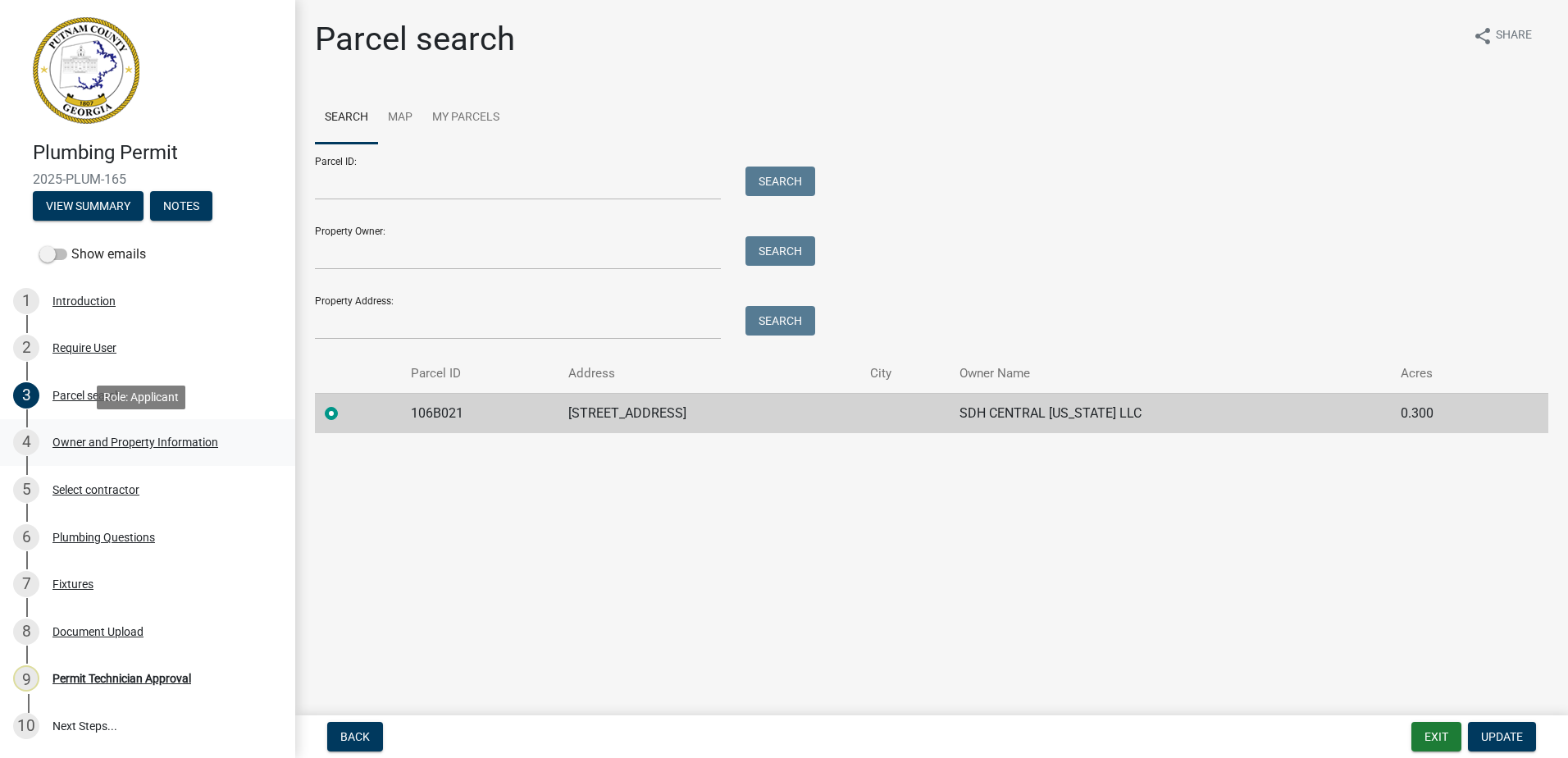
click at [107, 444] on div "Owner and Property Information" at bounding box center [135, 443] width 166 height 12
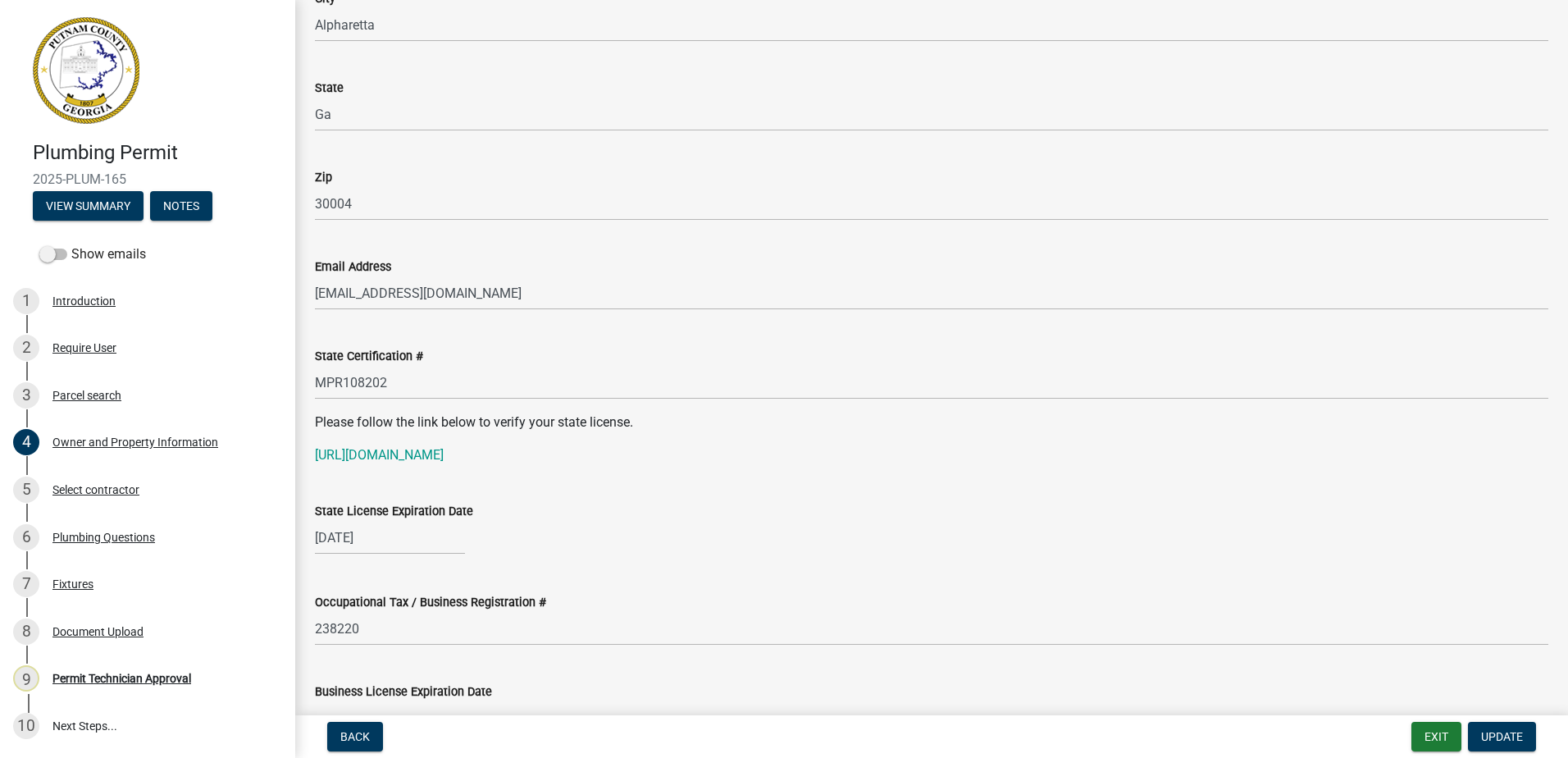
scroll to position [1887, 0]
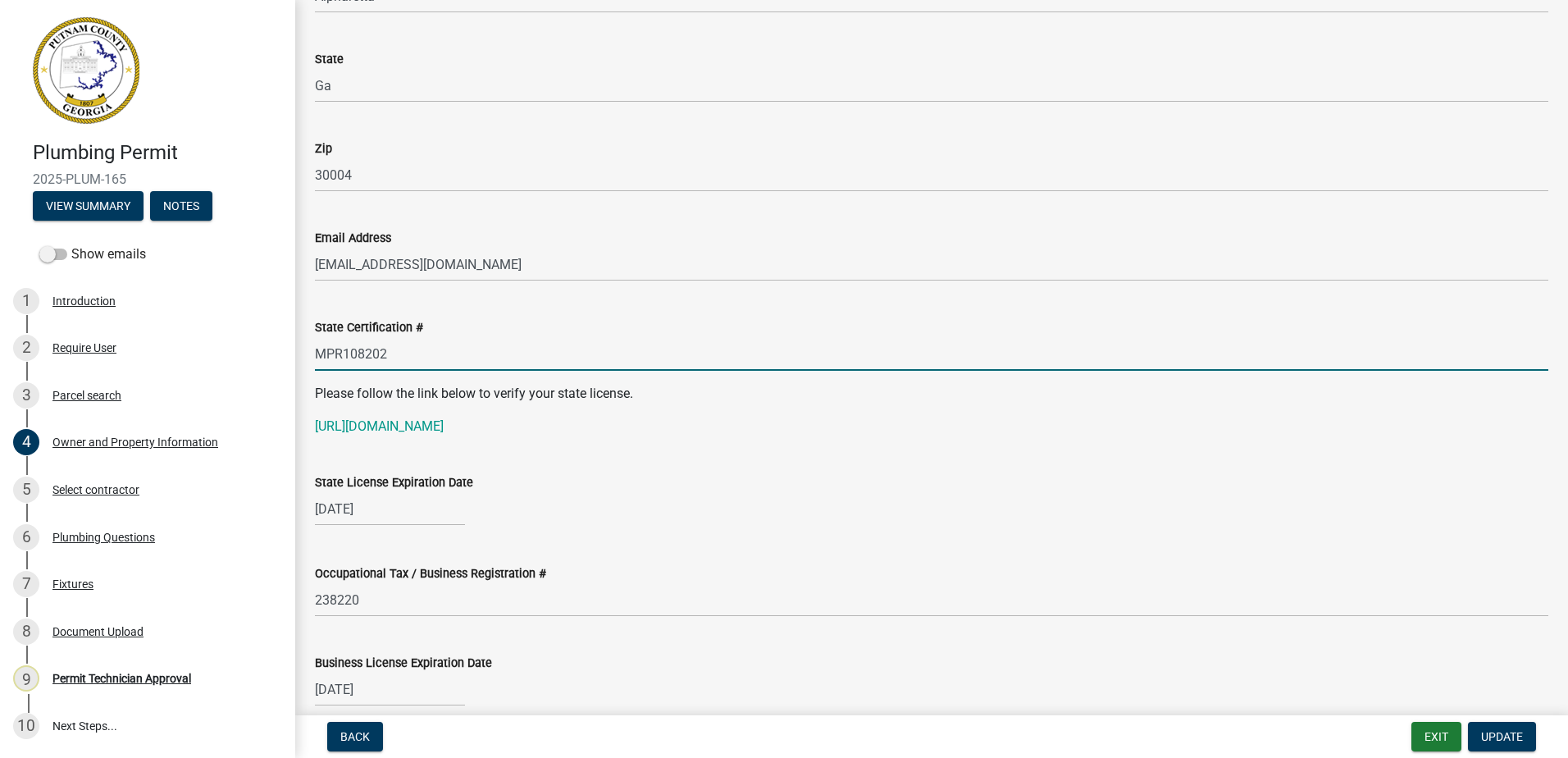
drag, startPoint x: 414, startPoint y: 362, endPoint x: 316, endPoint y: 340, distance: 100.4
click at [271, 352] on div "Plumbing Permit 2025-PLUM-165 View Summary Notes Show emails 1 Introduction 2 R…" at bounding box center [784, 379] width 1568 height 758
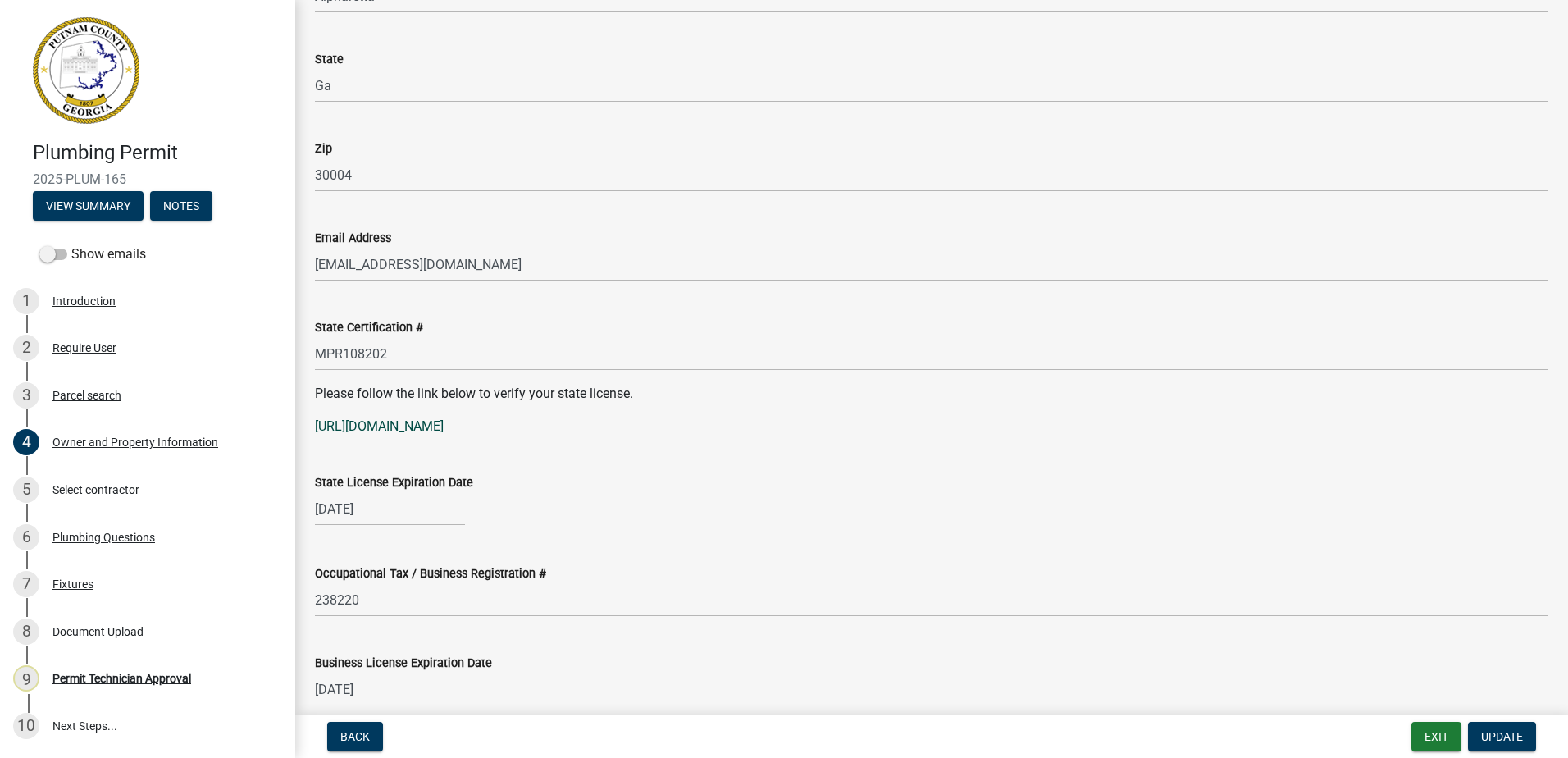
click at [395, 432] on link "[URL][DOMAIN_NAME]" at bounding box center [379, 427] width 128 height 16
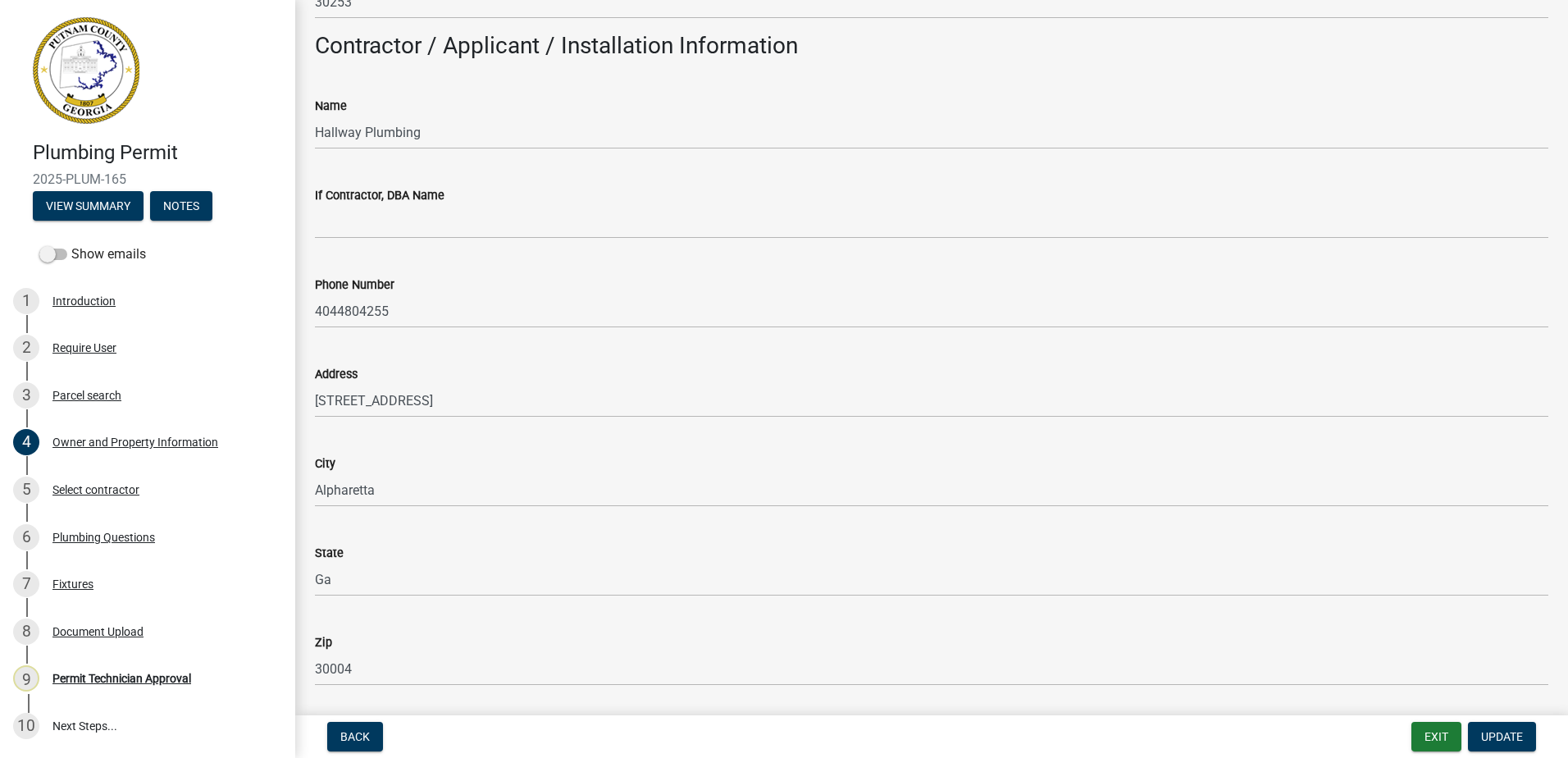
scroll to position [1231, 0]
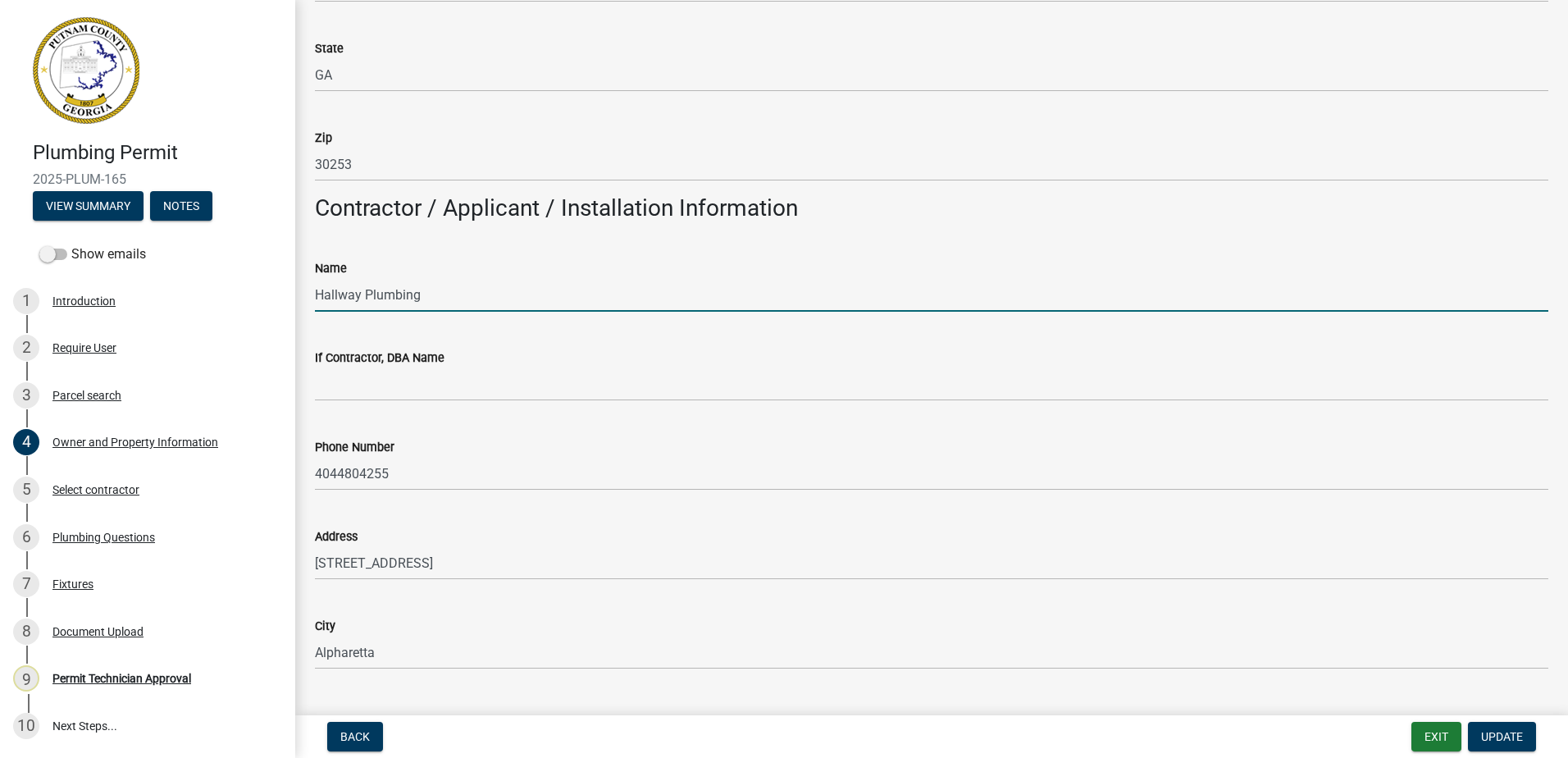
drag, startPoint x: 420, startPoint y: 308, endPoint x: 317, endPoint y: 304, distance: 103.1
click at [317, 304] on input "Hallway Plumbing" at bounding box center [932, 295] width 1233 height 34
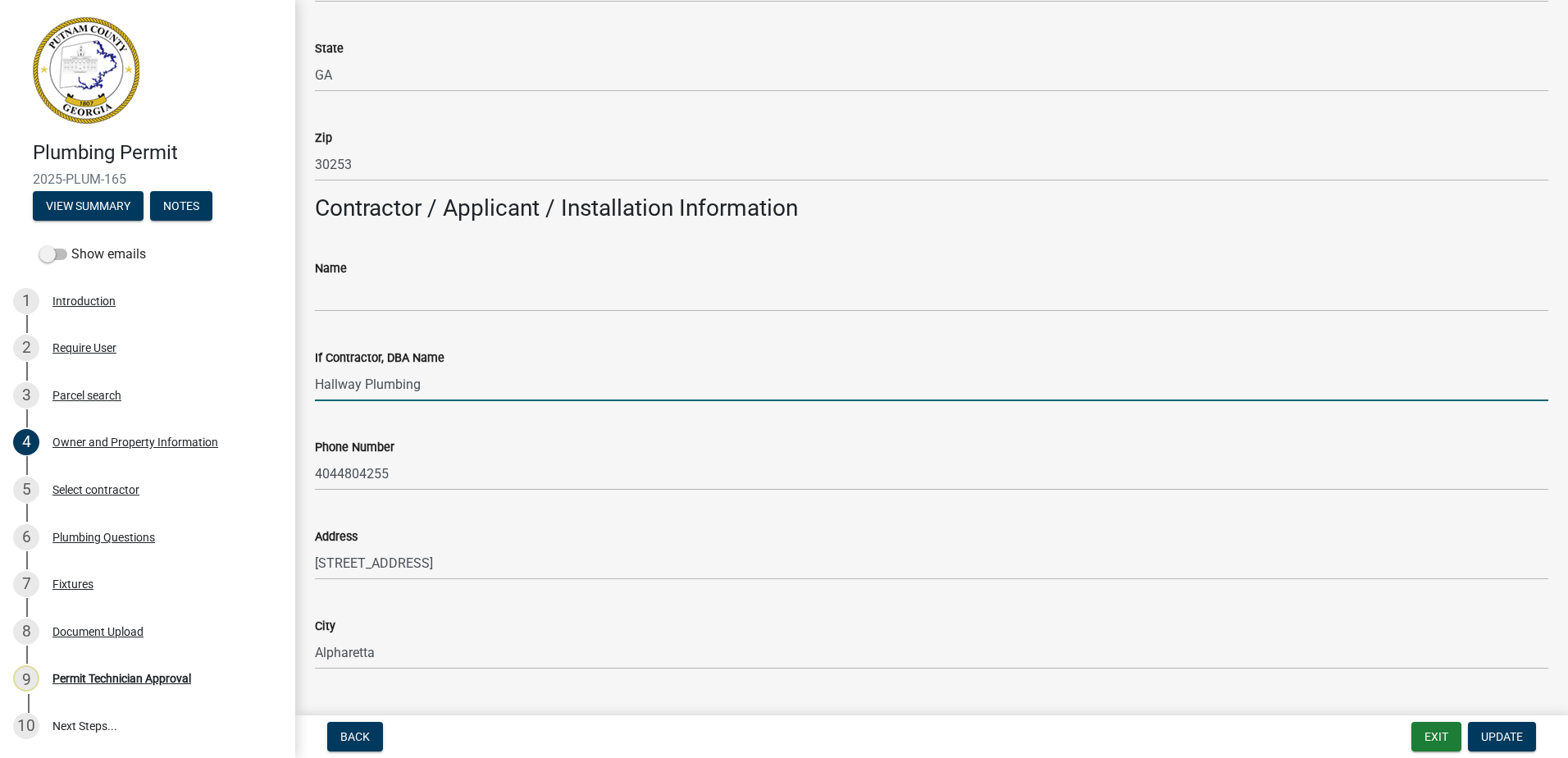
type input "Hallway Plumbing"
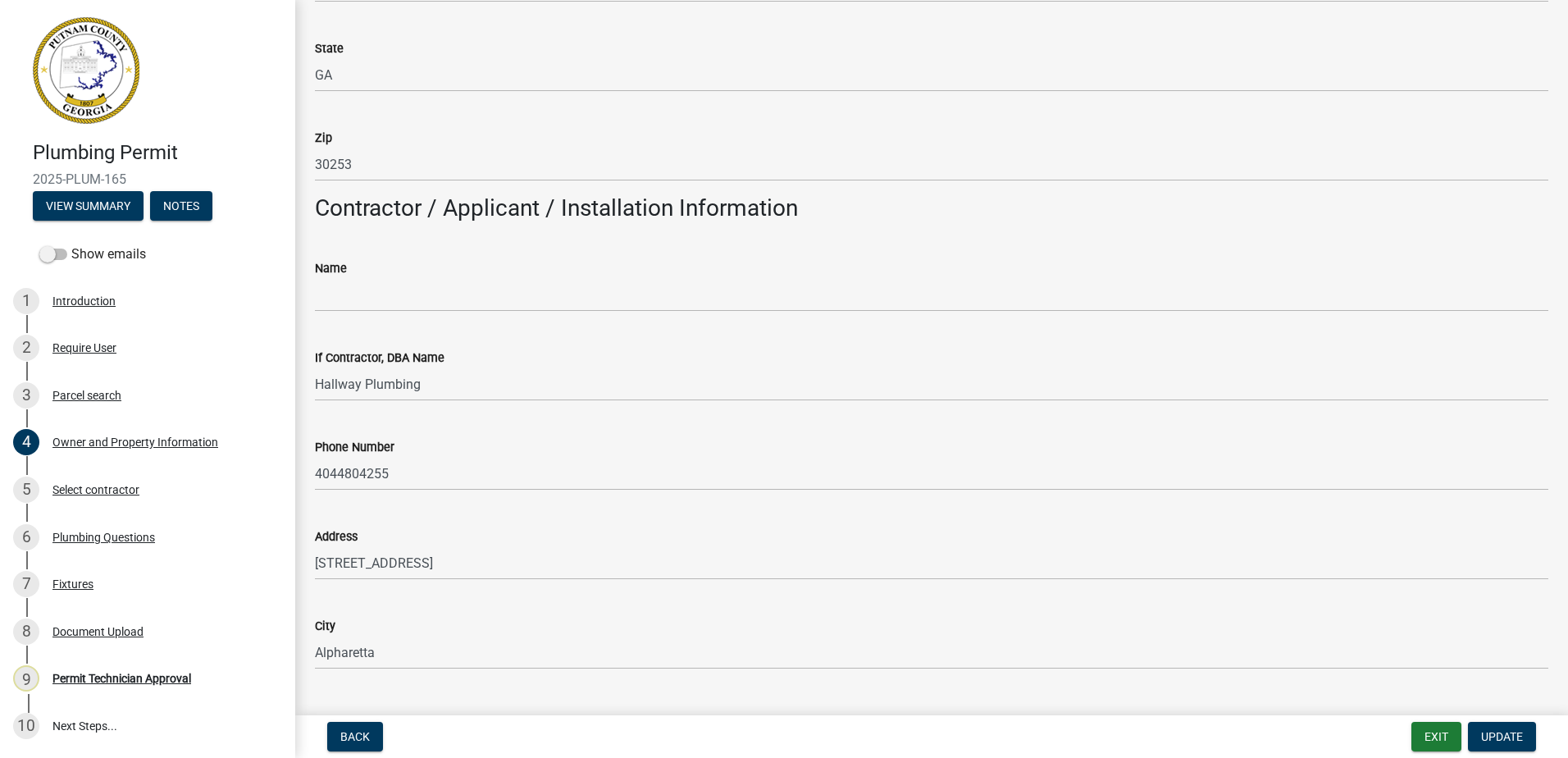
drag, startPoint x: 341, startPoint y: 274, endPoint x: 312, endPoint y: 292, distance: 34.1
click at [311, 292] on div "Name" at bounding box center [931, 274] width 1258 height 77
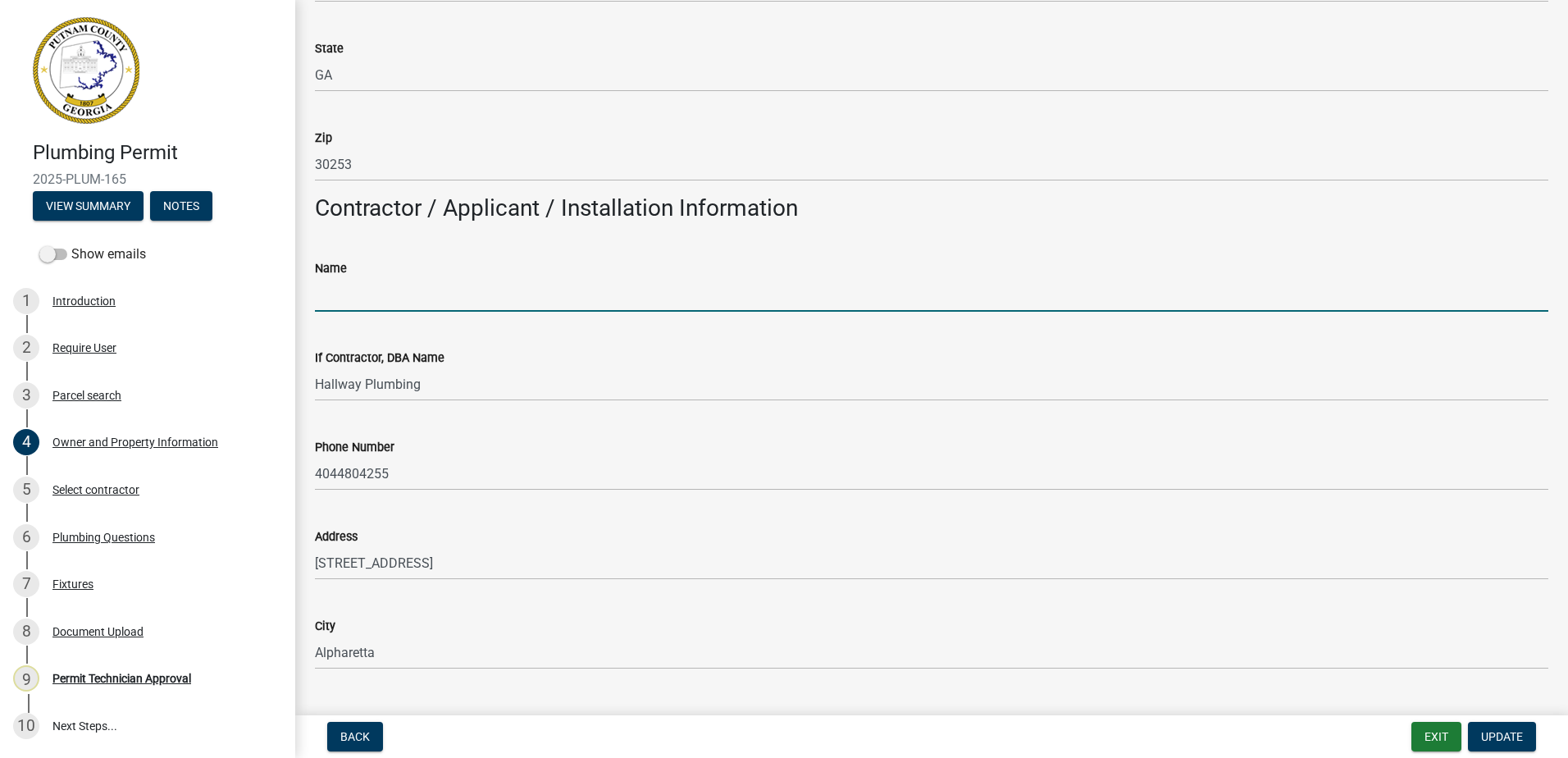
click at [334, 291] on input "Name" at bounding box center [932, 295] width 1233 height 34
paste input "Wayne Britt Peppers"
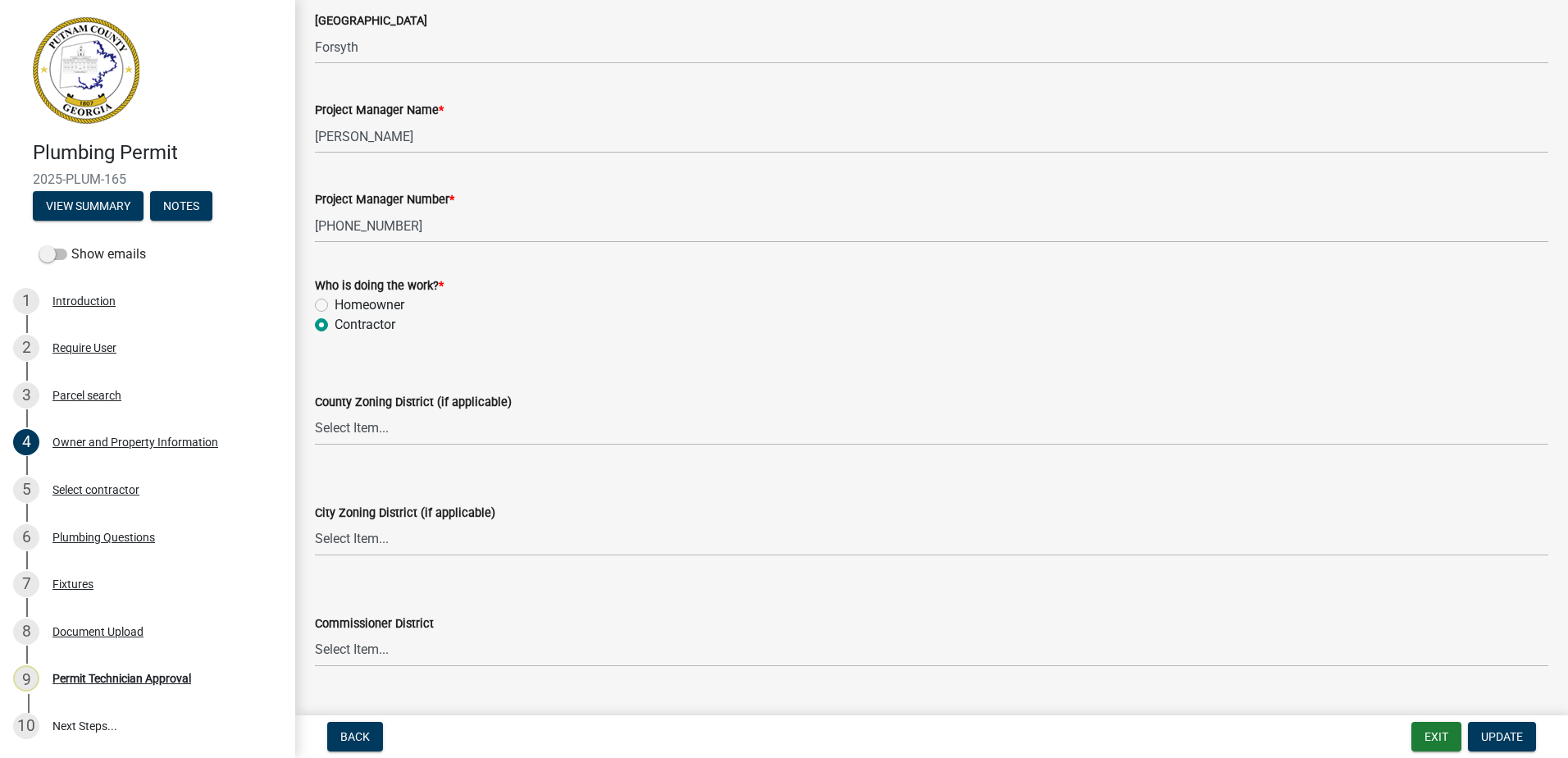
scroll to position [2625, 0]
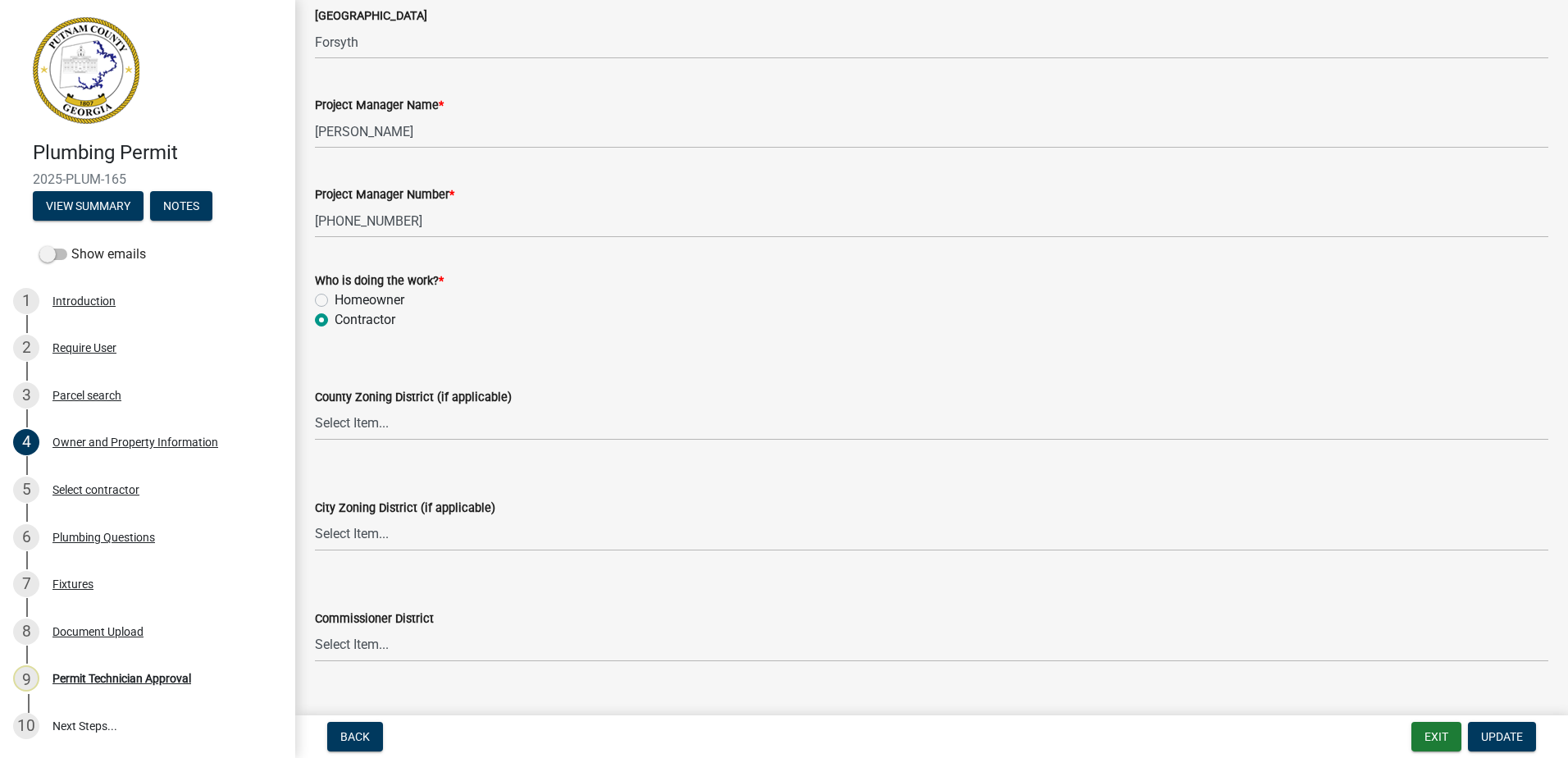
type input "Wayne Britt Peppers"
click at [413, 432] on select "Select Item... AG-1 R-1R R-1 R-2 MHP RM-1 RM-3 C-1 C-2 I-M PUD N/A" at bounding box center [932, 424] width 1233 height 34
click at [315, 407] on select "Select Item... AG-1 R-1R R-1 R-2 MHP RM-1 RM-3 C-1 C-2 I-M PUD N/A" at bounding box center [932, 424] width 1233 height 34
select select "af4fa47c-8bb5-4ba0-9393-e9f4e4358ca2"
click at [379, 529] on select "Select Item... A-1 A-2 R-1 R-2 R-3 R-4 MHP C-1 C-2 I-1 I-2 DB FH H-P N/A" at bounding box center [932, 534] width 1233 height 34
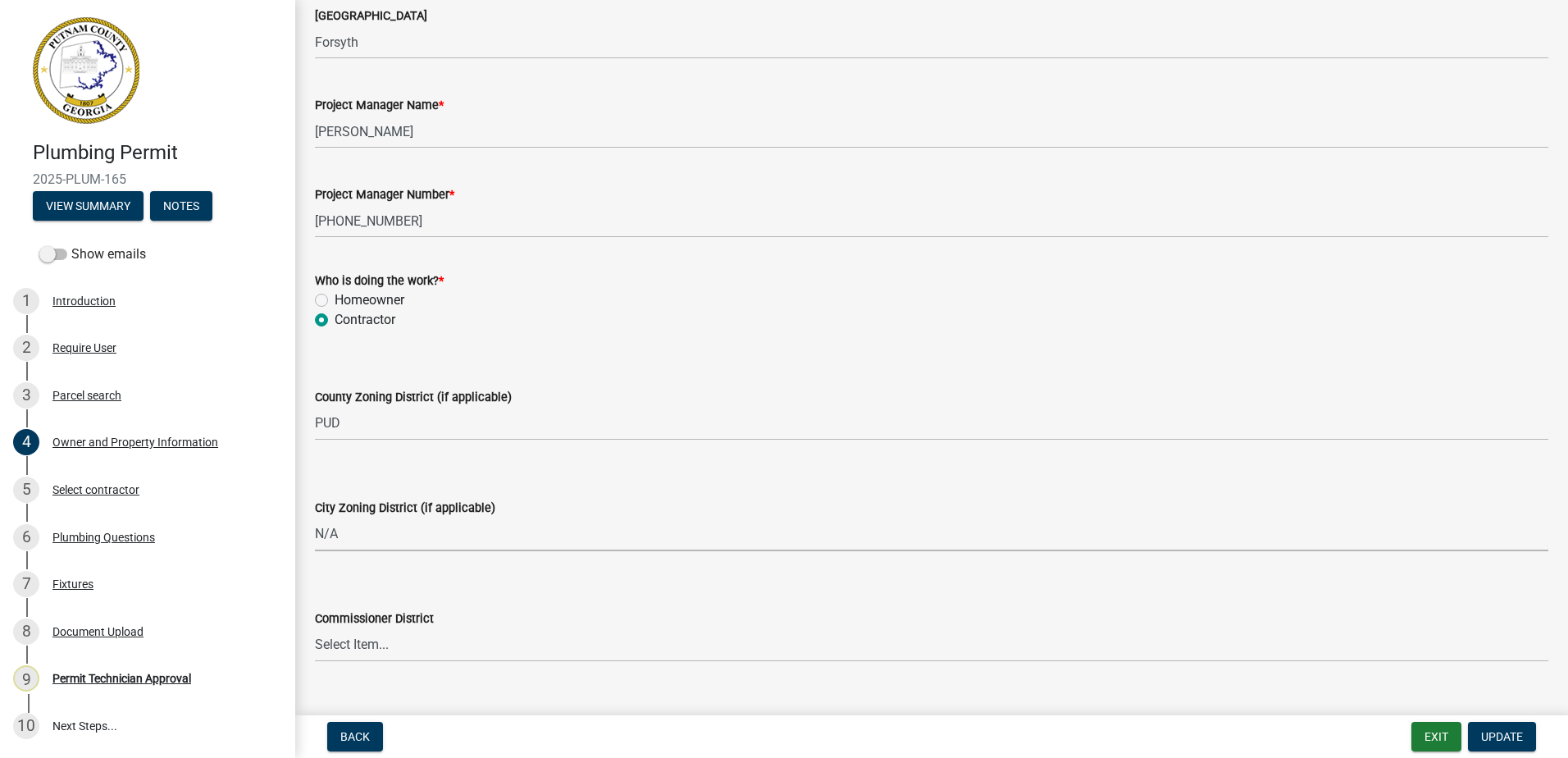
click at [315, 517] on select "Select Item... A-1 A-2 R-1 R-2 R-3 R-4 MHP C-1 C-2 I-1 I-2 DB FH H-P N/A" at bounding box center [932, 534] width 1233 height 34
select select "83394b22-4a11-496c-8e5c-75ade2e72faf"
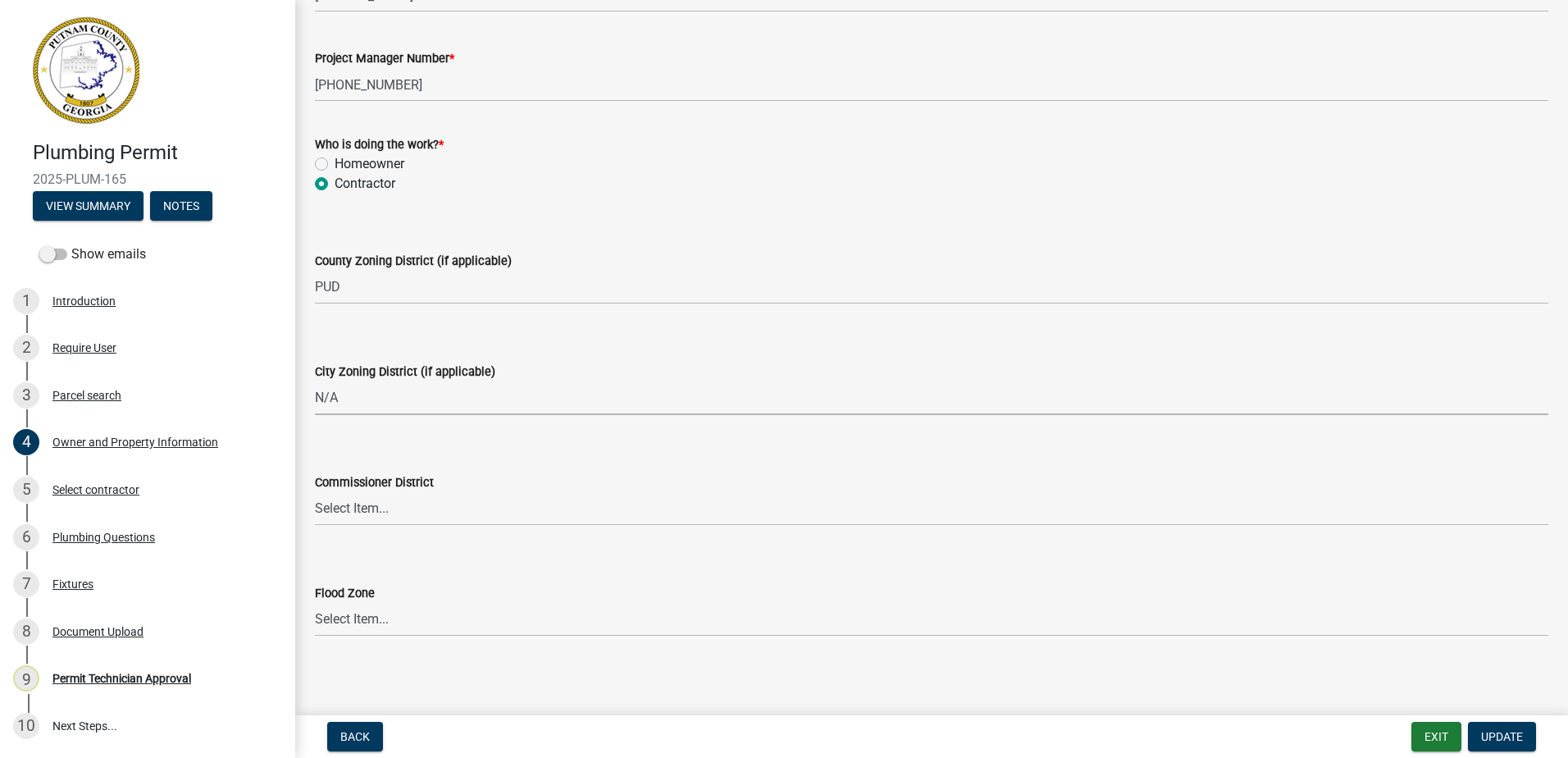
scroll to position [2767, 0]
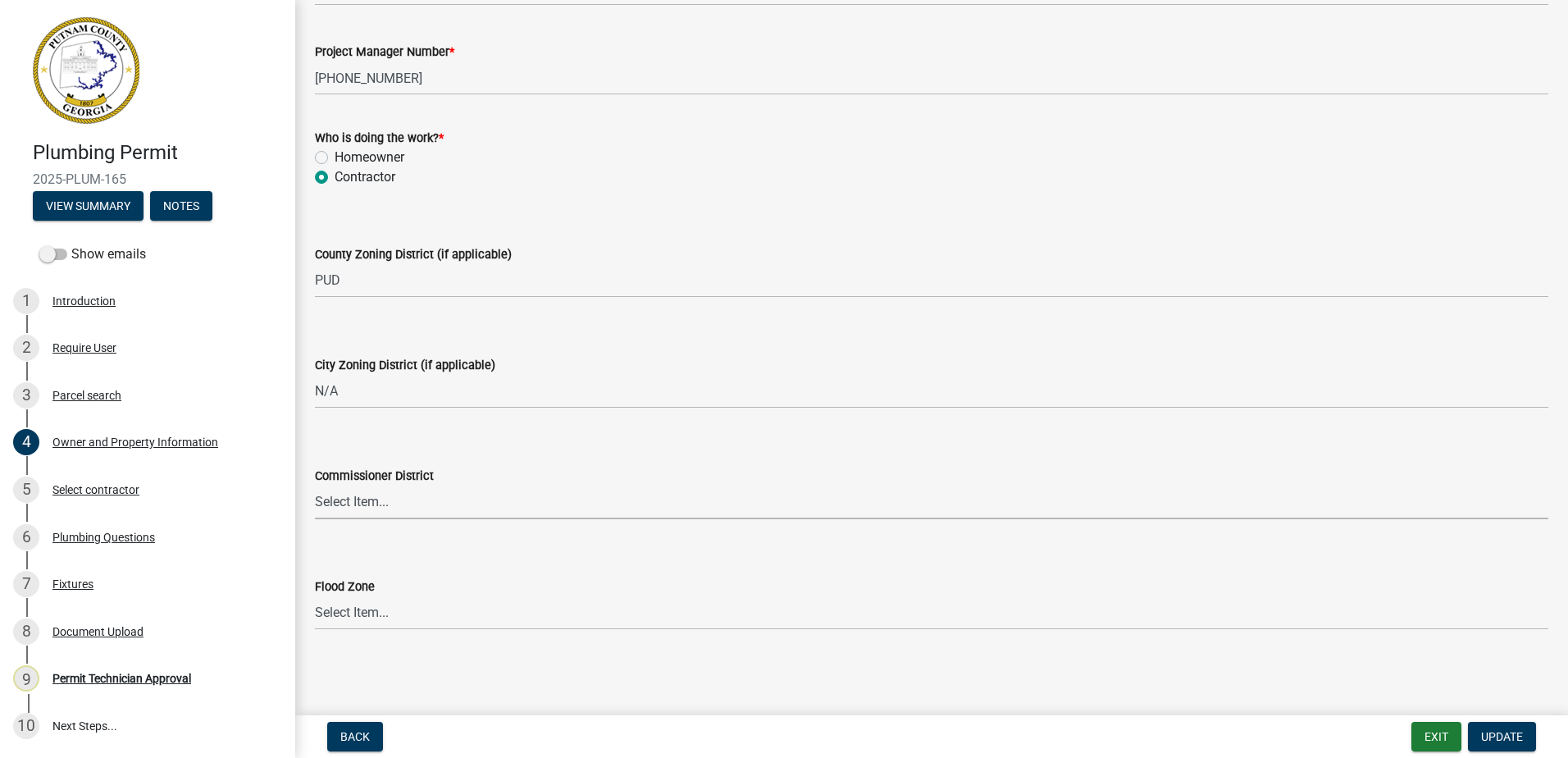
click at [332, 509] on select "Select Item... District 1 District 2 District 3 District 4" at bounding box center [932, 502] width 1233 height 34
click at [315, 485] on select "Select Item... District 1 District 2 District 3 District 4" at bounding box center [932, 502] width 1233 height 34
select select "ece5c1a9-df30-4702-9587-5deee23533b7"
click at [1516, 737] on span "Update" at bounding box center [1501, 736] width 42 height 13
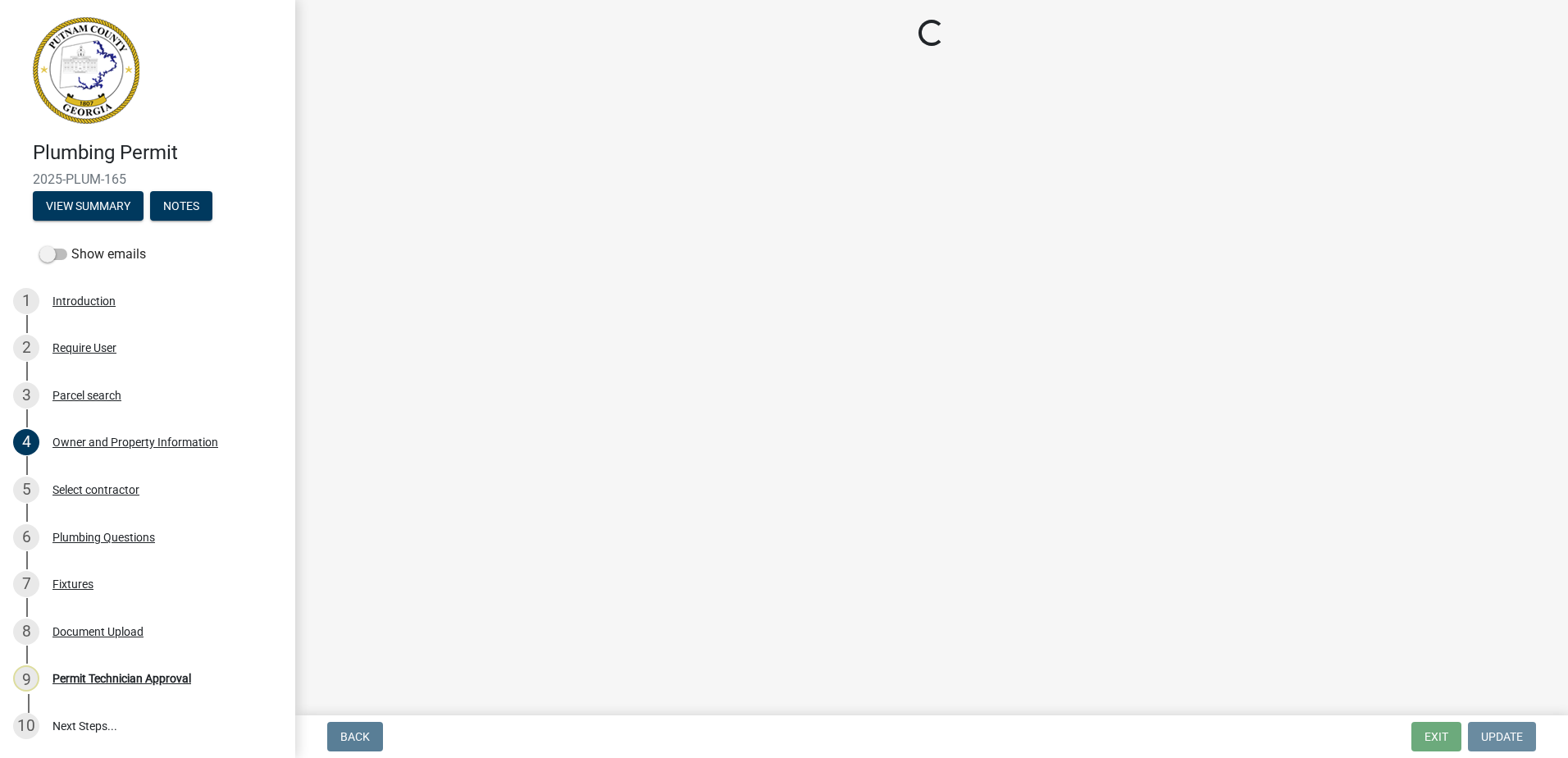
scroll to position [0, 0]
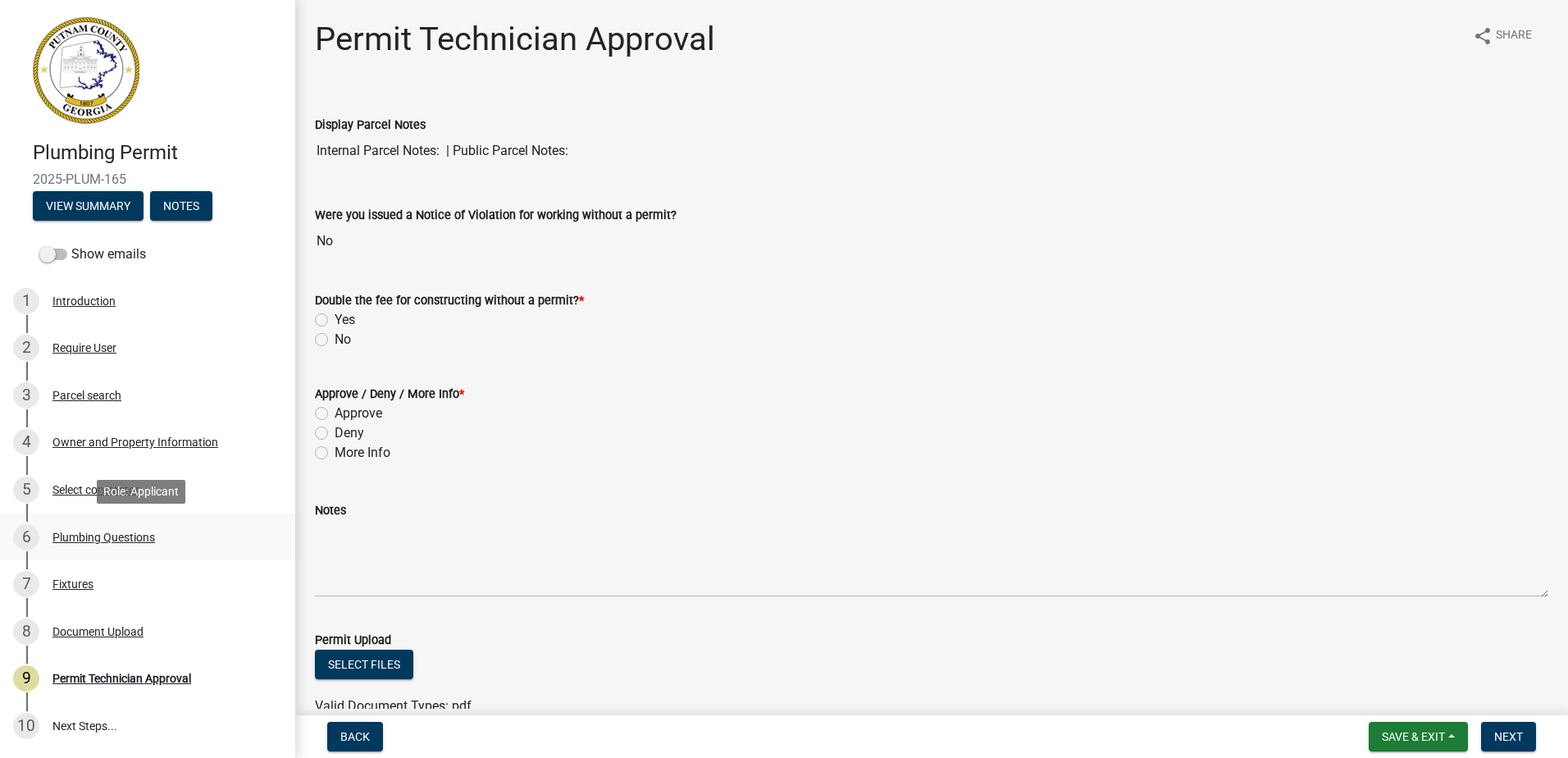
click at [87, 542] on div "Plumbing Questions" at bounding box center [103, 537] width 102 height 12
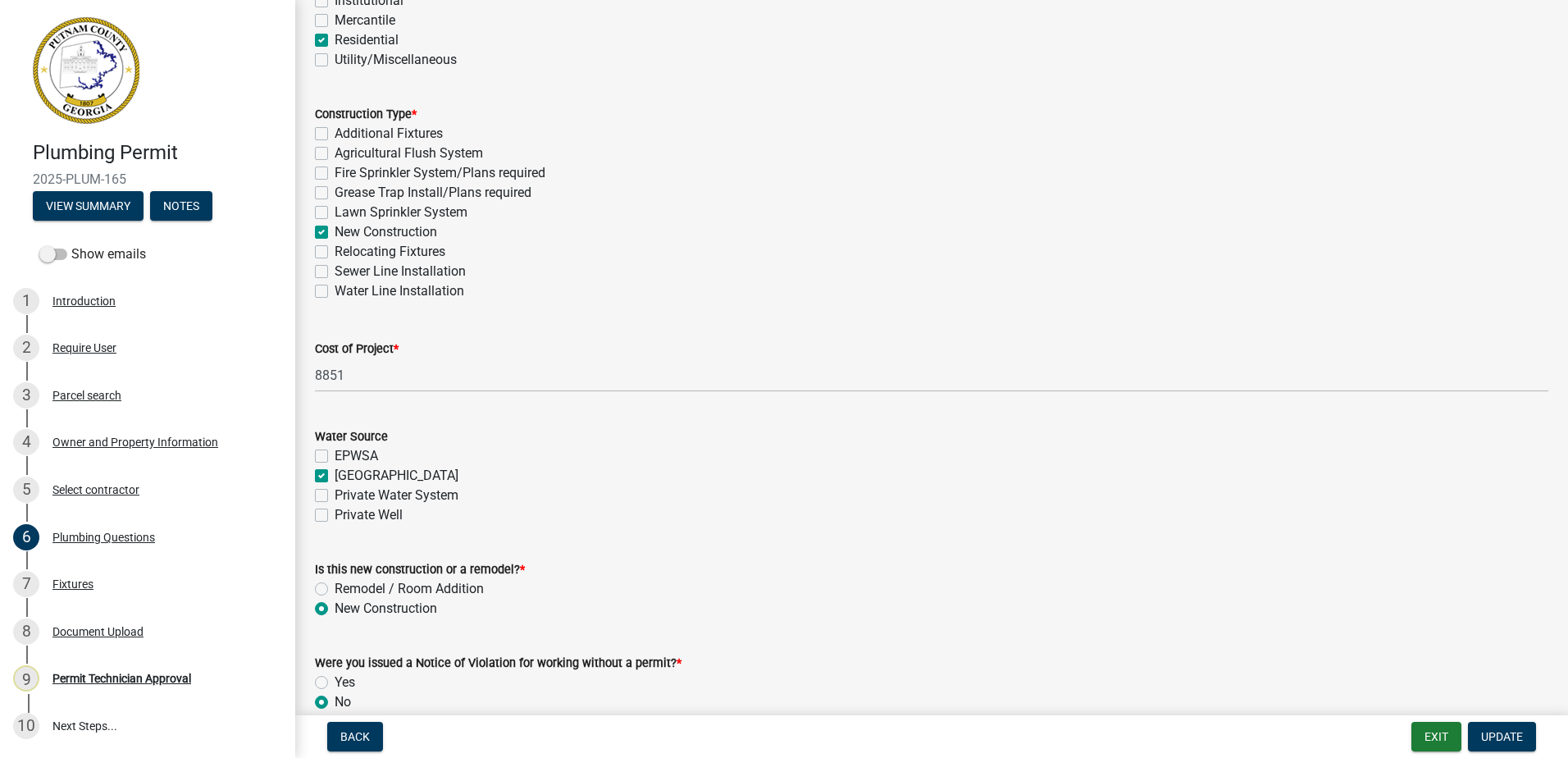
scroll to position [474, 0]
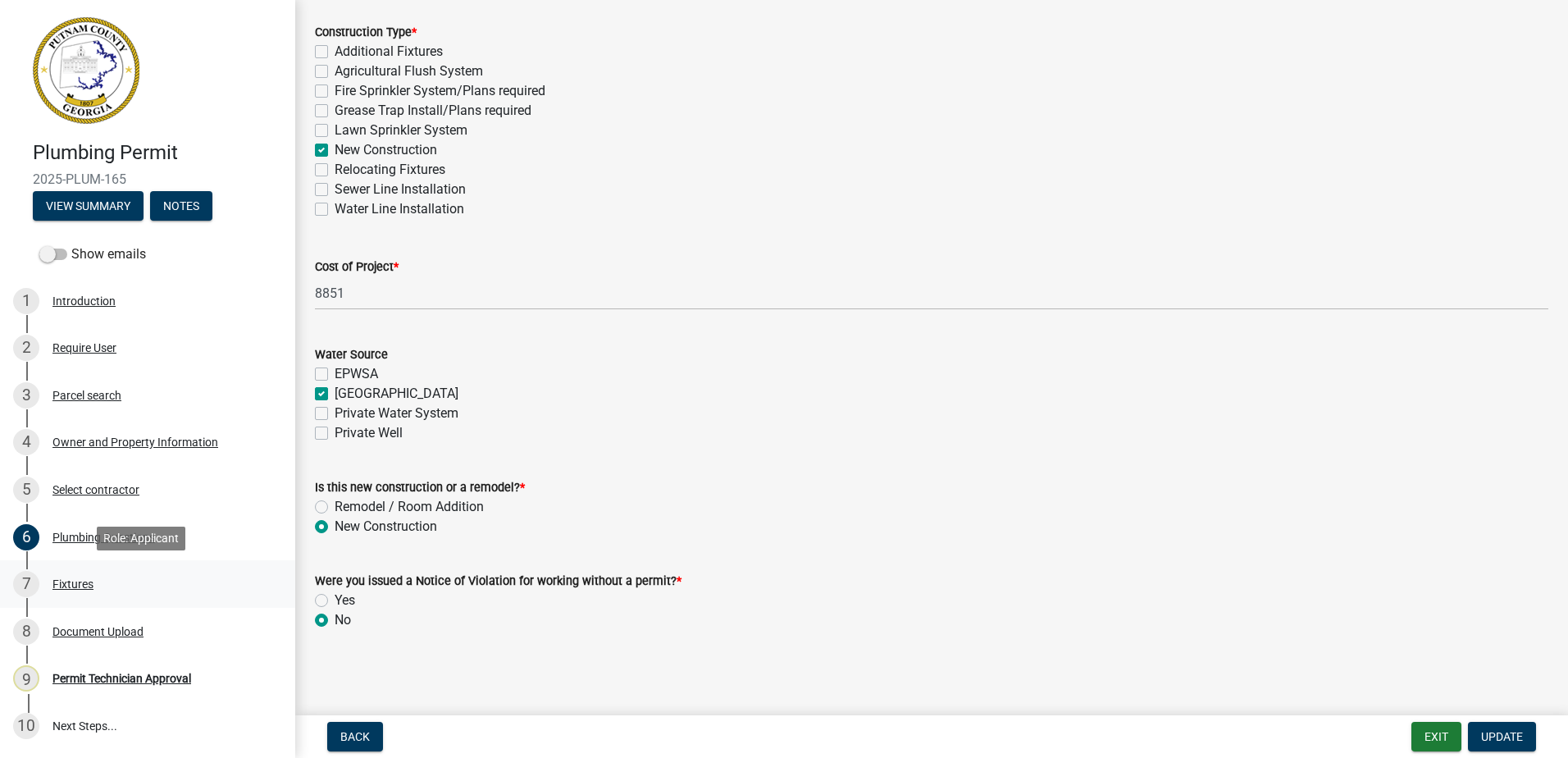
click at [67, 575] on div "7 Fixtures" at bounding box center [140, 584] width 256 height 26
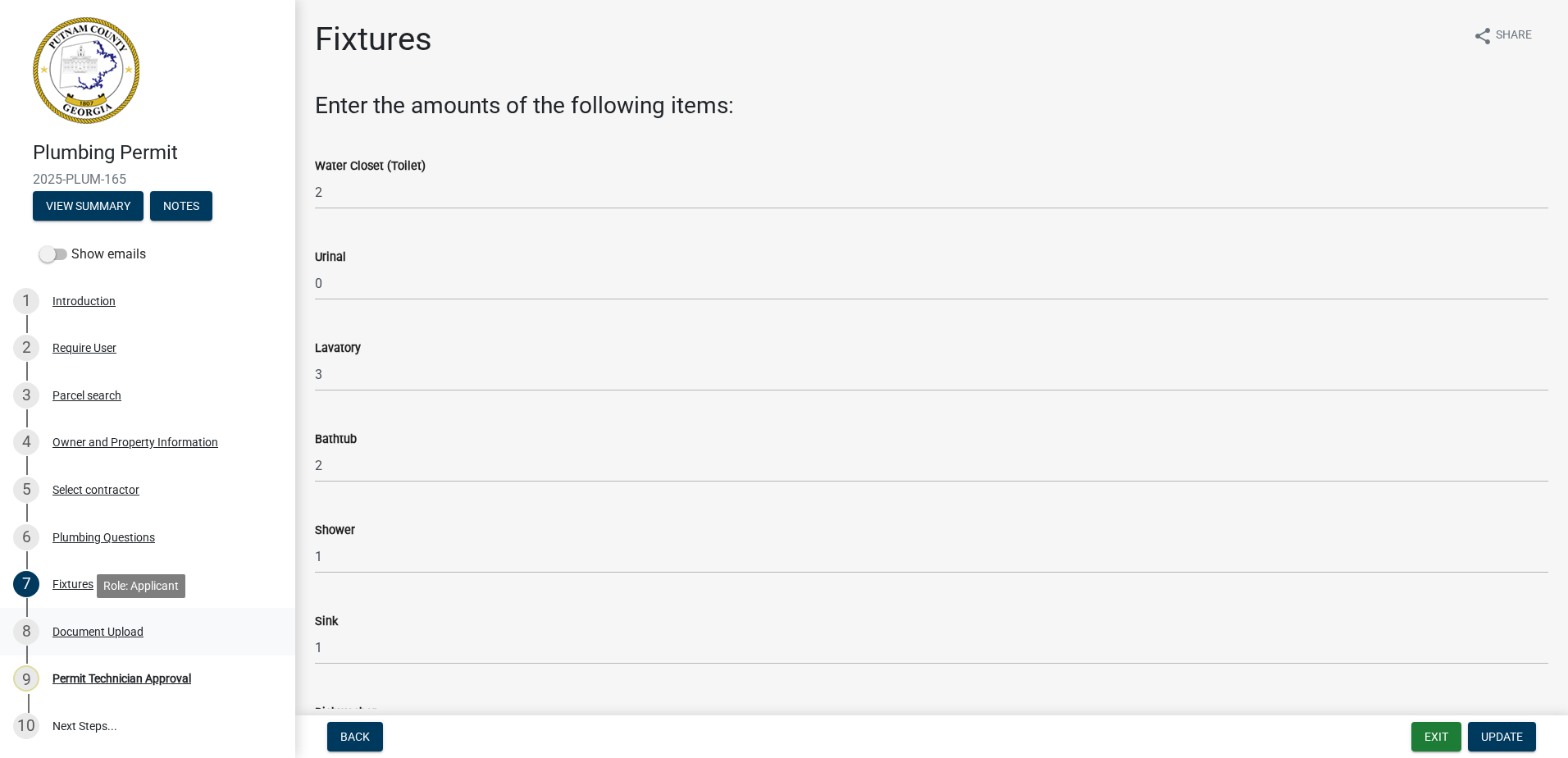
click at [78, 629] on div "Document Upload" at bounding box center [98, 632] width 91 height 12
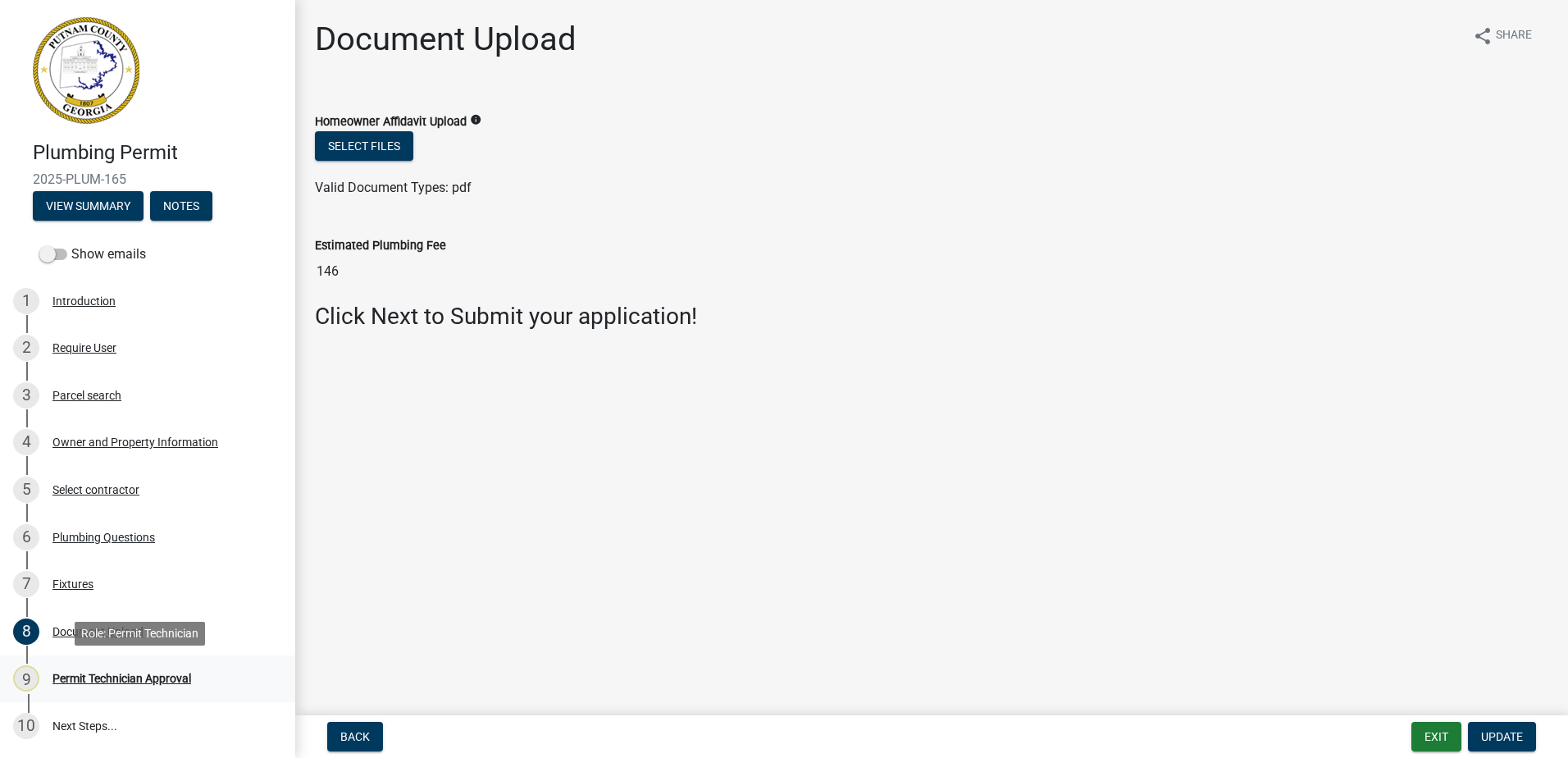
click at [96, 663] on link "9 Permit Technician Approval" at bounding box center [147, 679] width 295 height 48
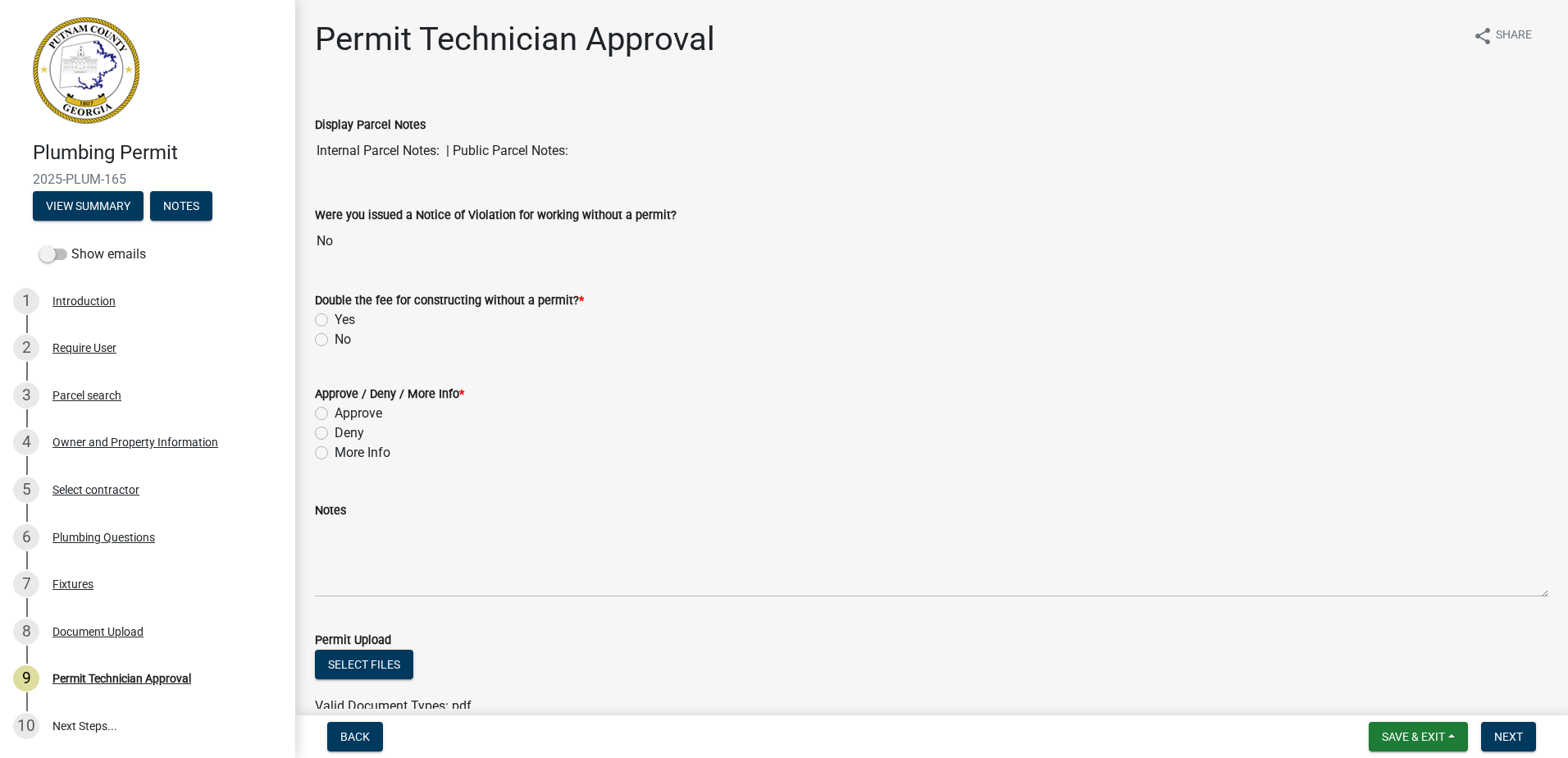
click at [334, 342] on label "No" at bounding box center [342, 340] width 16 height 20
click at [334, 340] on input "No" at bounding box center [339, 335] width 11 height 11
radio input "true"
click at [334, 412] on label "Approve" at bounding box center [358, 414] width 48 height 20
click at [334, 412] on input "Approve" at bounding box center [339, 409] width 11 height 11
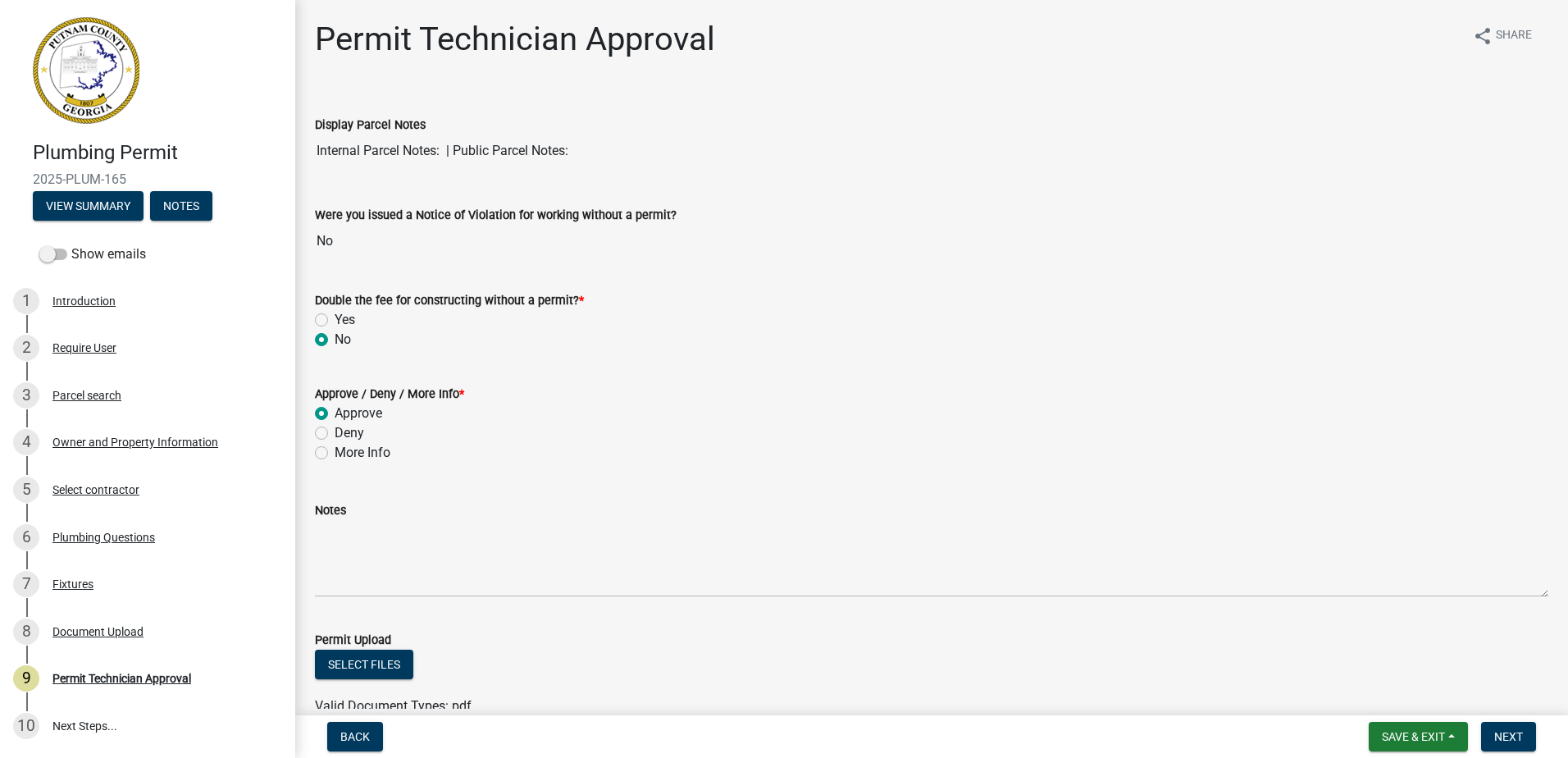
radio input "true"
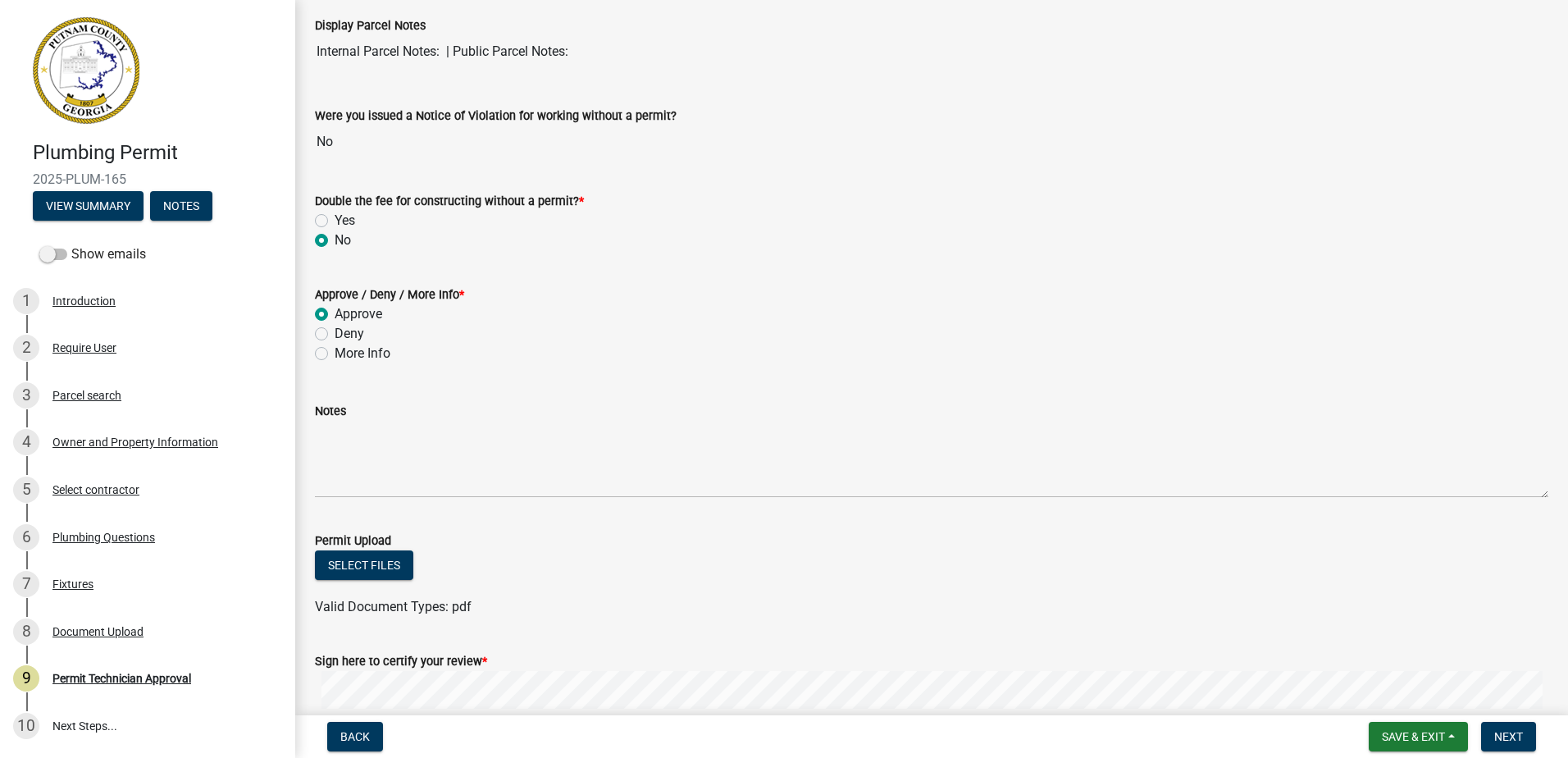
scroll to position [296, 0]
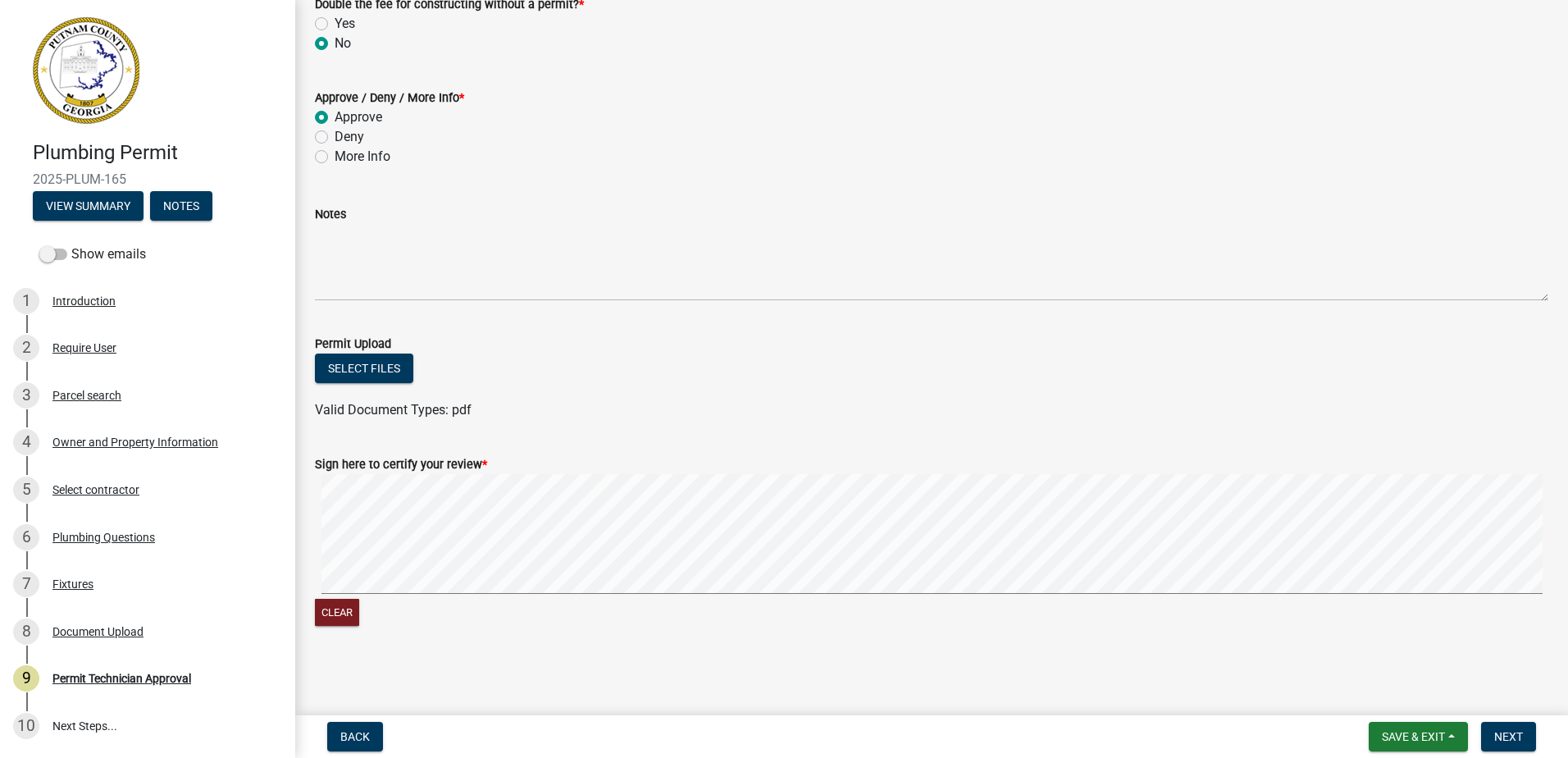
click at [412, 599] on div "Clear" at bounding box center [932, 552] width 1233 height 156
click at [572, 441] on form "Sign here to certify your review * Clear" at bounding box center [932, 532] width 1233 height 195
click at [336, 617] on button "Clear" at bounding box center [337, 612] width 45 height 27
drag, startPoint x: 324, startPoint y: 610, endPoint x: 325, endPoint y: 598, distance: 12.0
click at [324, 609] on button "Clear" at bounding box center [337, 612] width 45 height 27
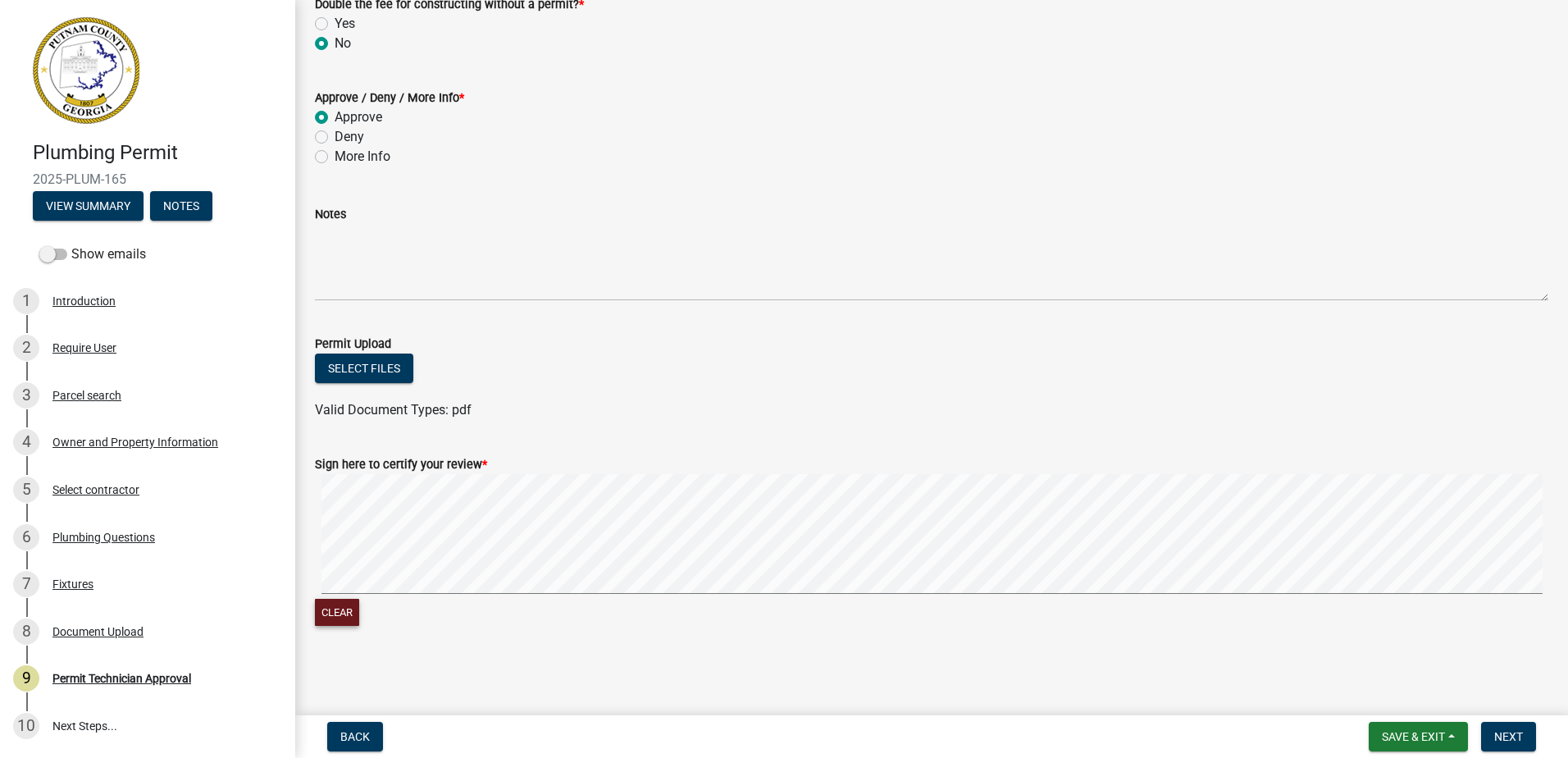
click at [422, 611] on div "Clear" at bounding box center [932, 552] width 1233 height 156
click at [672, 460] on form "Sign here to certify your review * Clear" at bounding box center [932, 532] width 1233 height 195
click at [1523, 742] on button "Next" at bounding box center [1507, 737] width 55 height 30
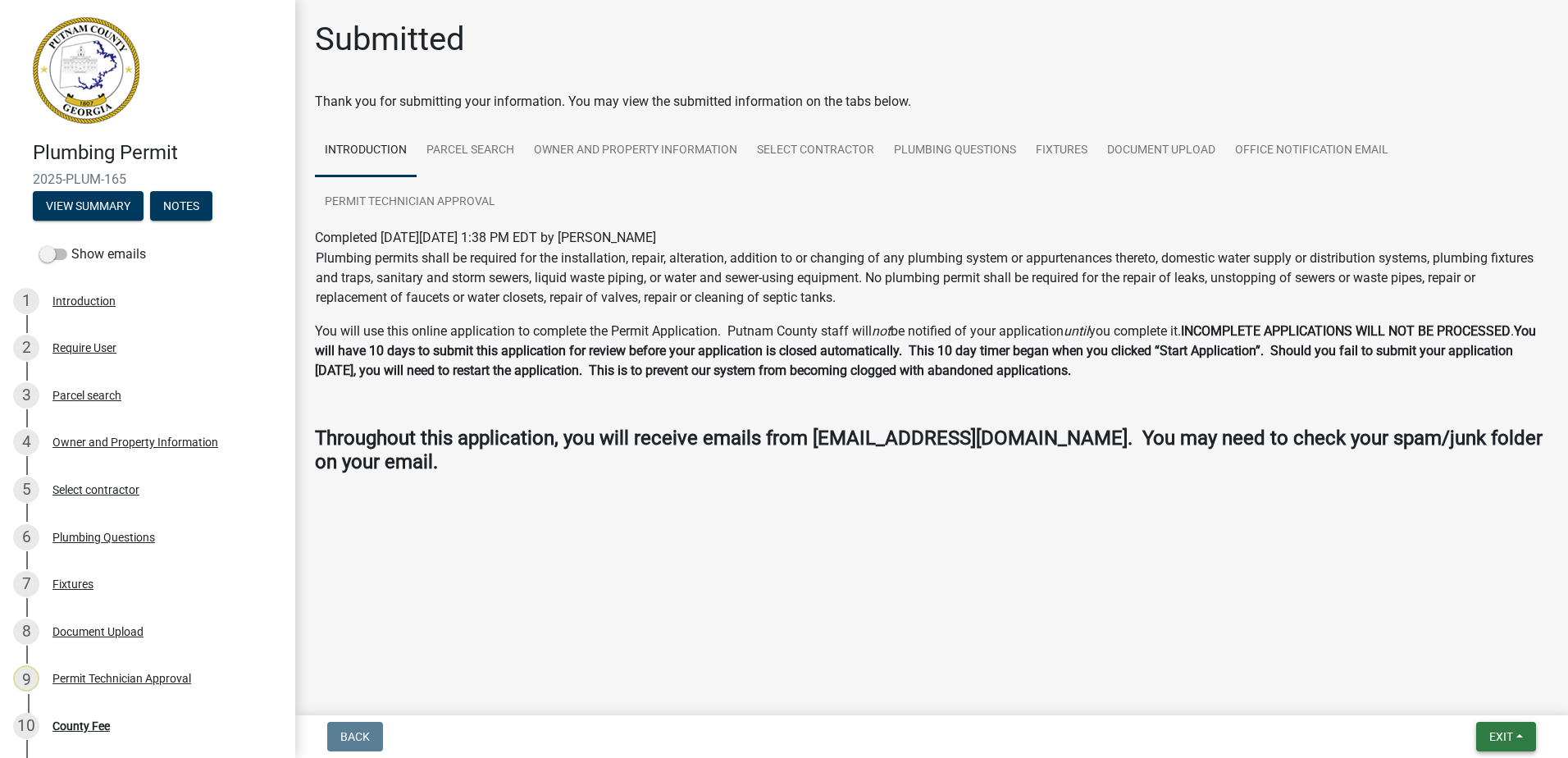
drag, startPoint x: 1512, startPoint y: 746, endPoint x: 1507, endPoint y: 740, distance: 7.8
click at [1511, 746] on button "Exit" at bounding box center [1505, 737] width 60 height 30
click at [1441, 685] on button "Save & Exit" at bounding box center [1471, 694] width 131 height 40
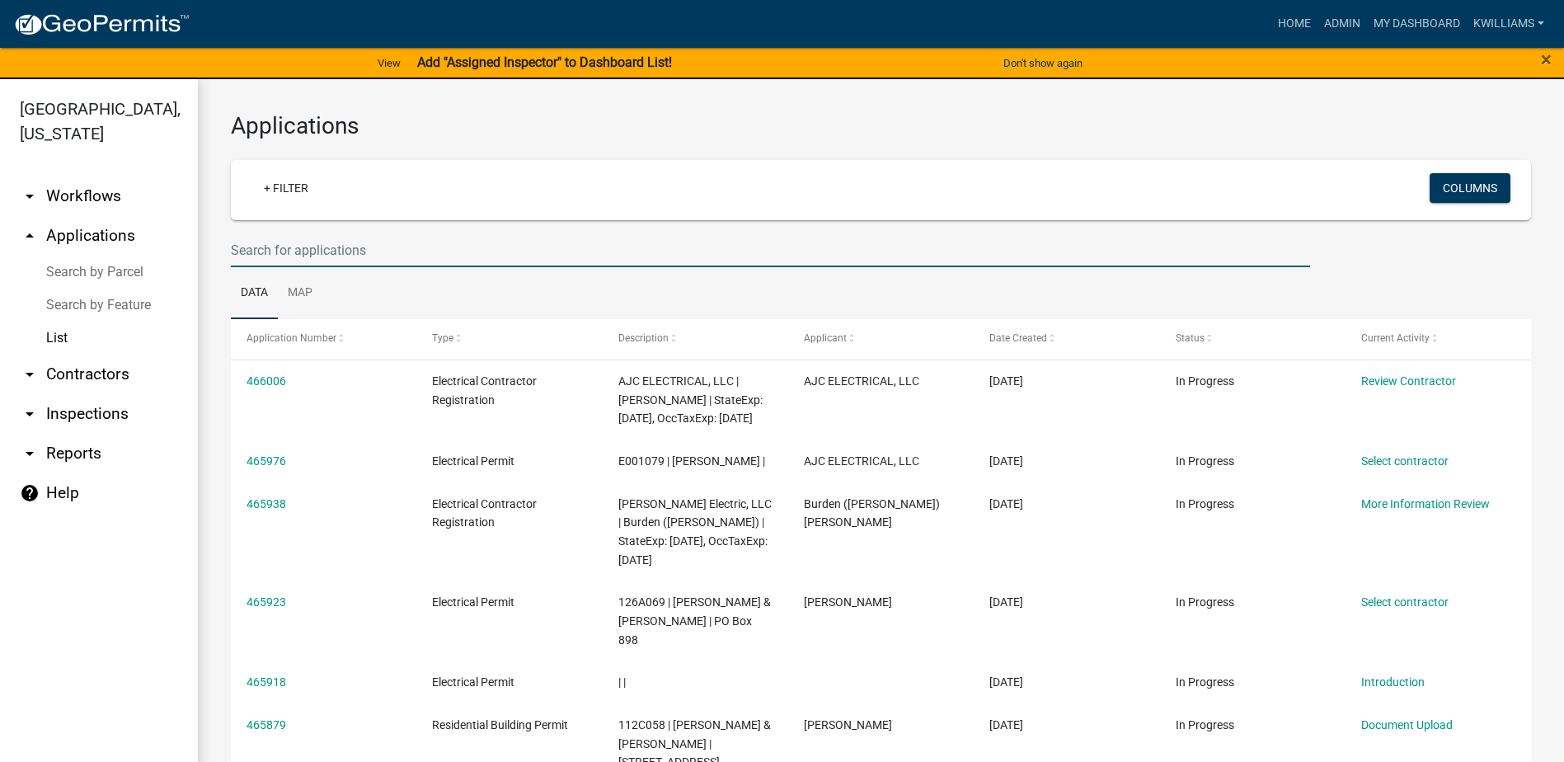
drag, startPoint x: 1449, startPoint y: 679, endPoint x: 302, endPoint y: 261, distance: 1220.9
click at [304, 257] on input "text" at bounding box center [770, 250] width 1079 height 34
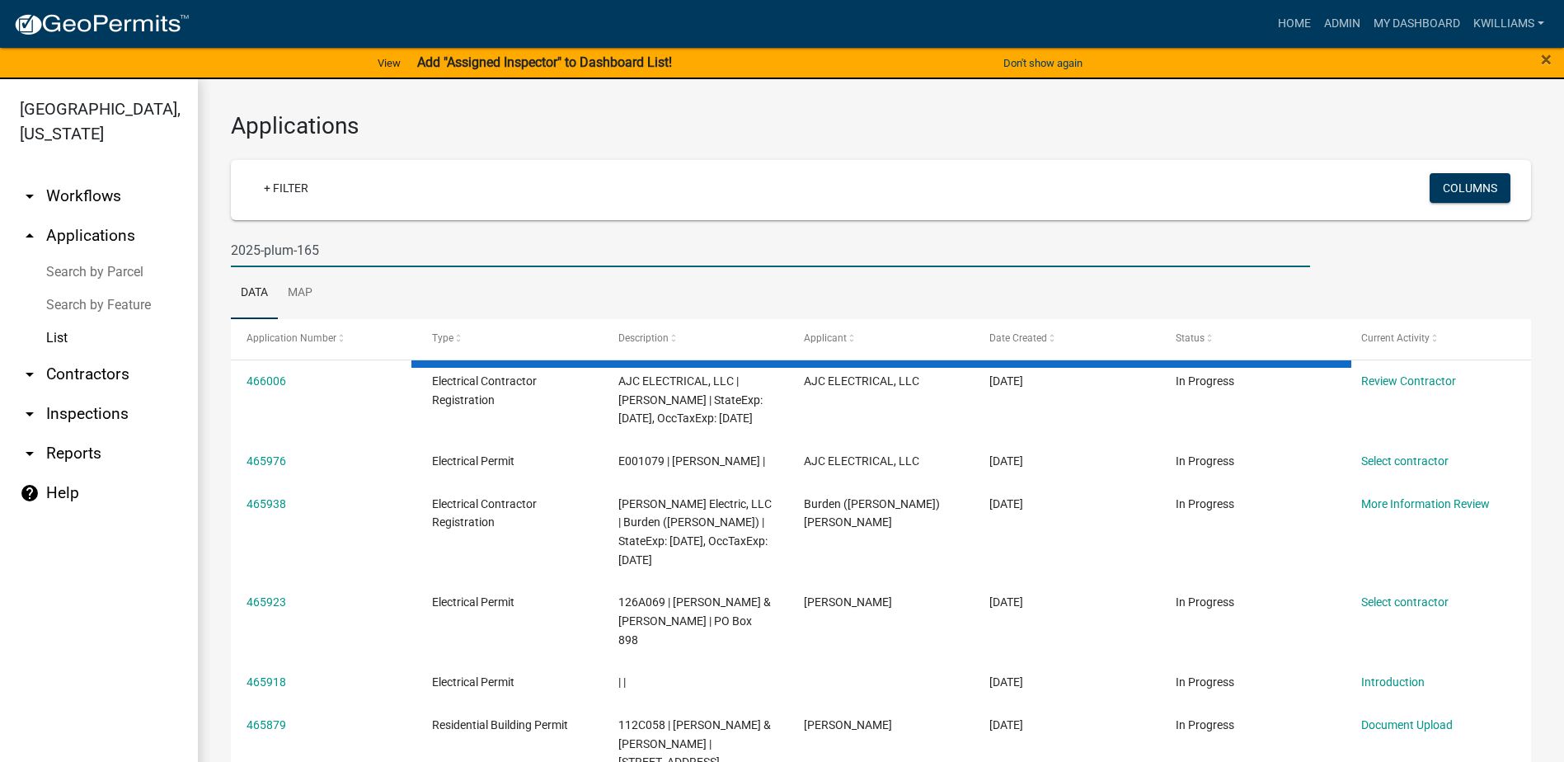
type input "2025-plum-165"
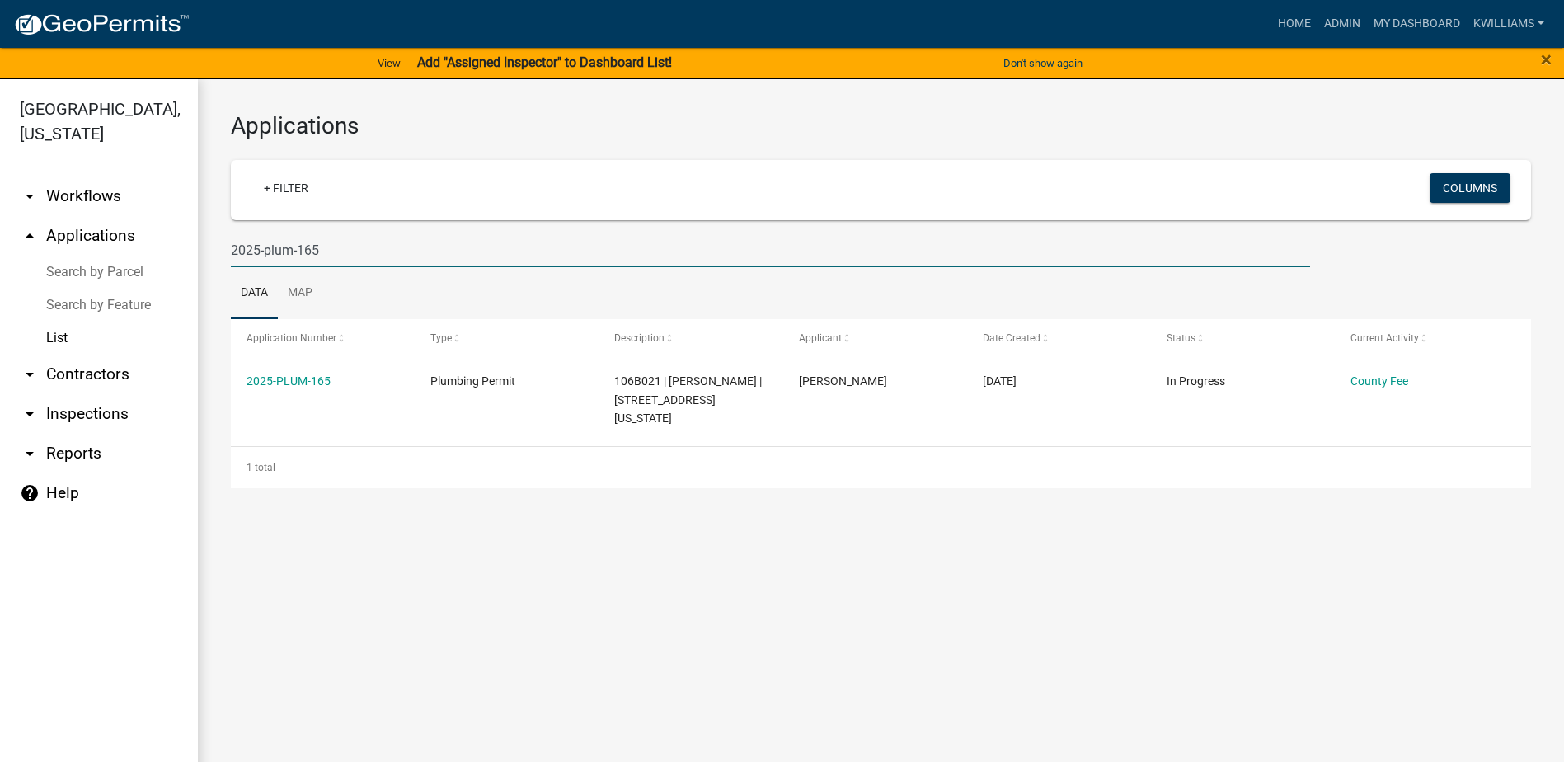
drag, startPoint x: 360, startPoint y: 250, endPoint x: 22, endPoint y: 219, distance: 338.7
click at [22, 220] on div "Putnam County, Georgia arrow_drop_down Workflows List arrow_drop_up Application…" at bounding box center [782, 430] width 1564 height 703
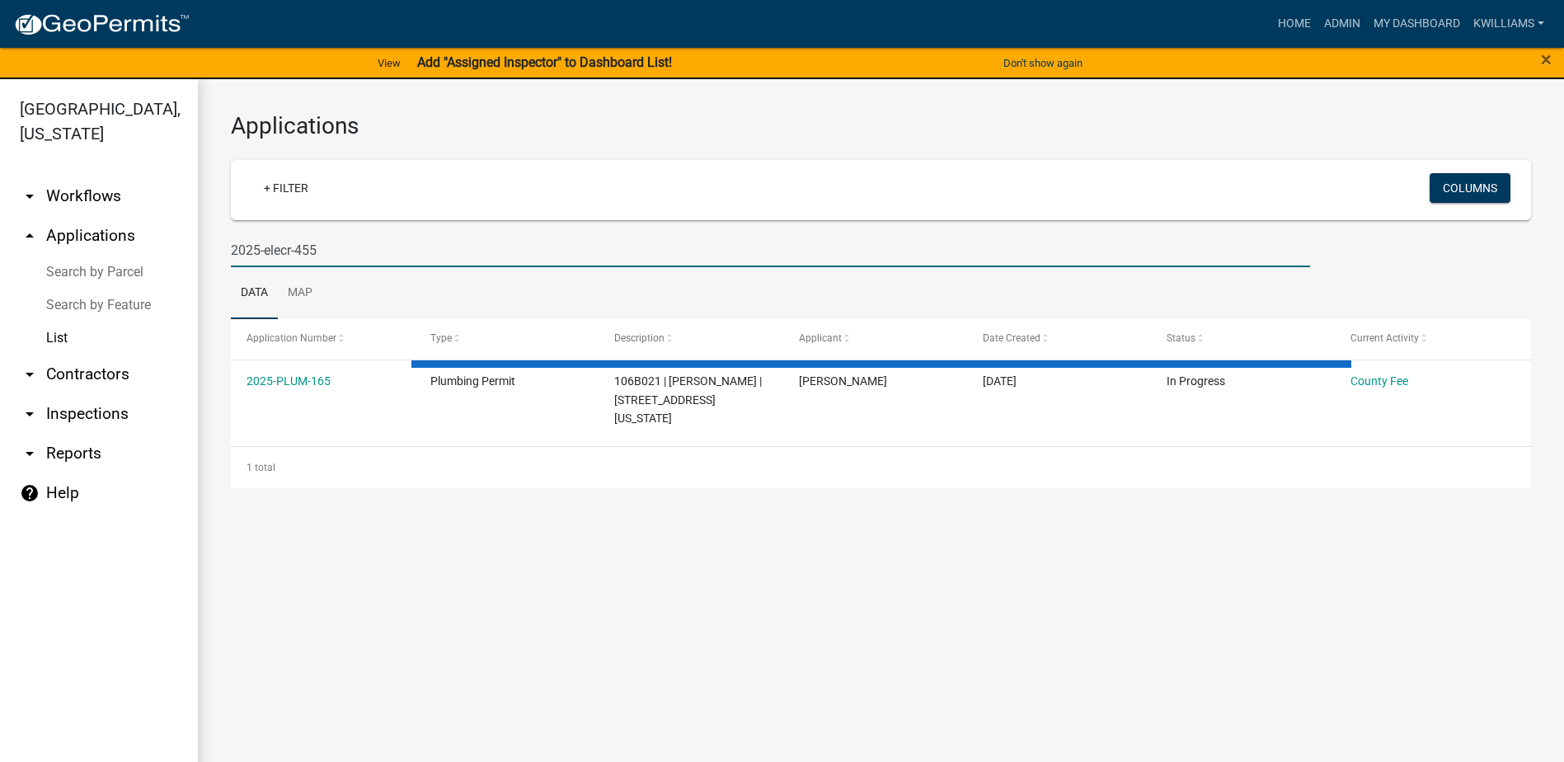
type input "2025-elecr-455"
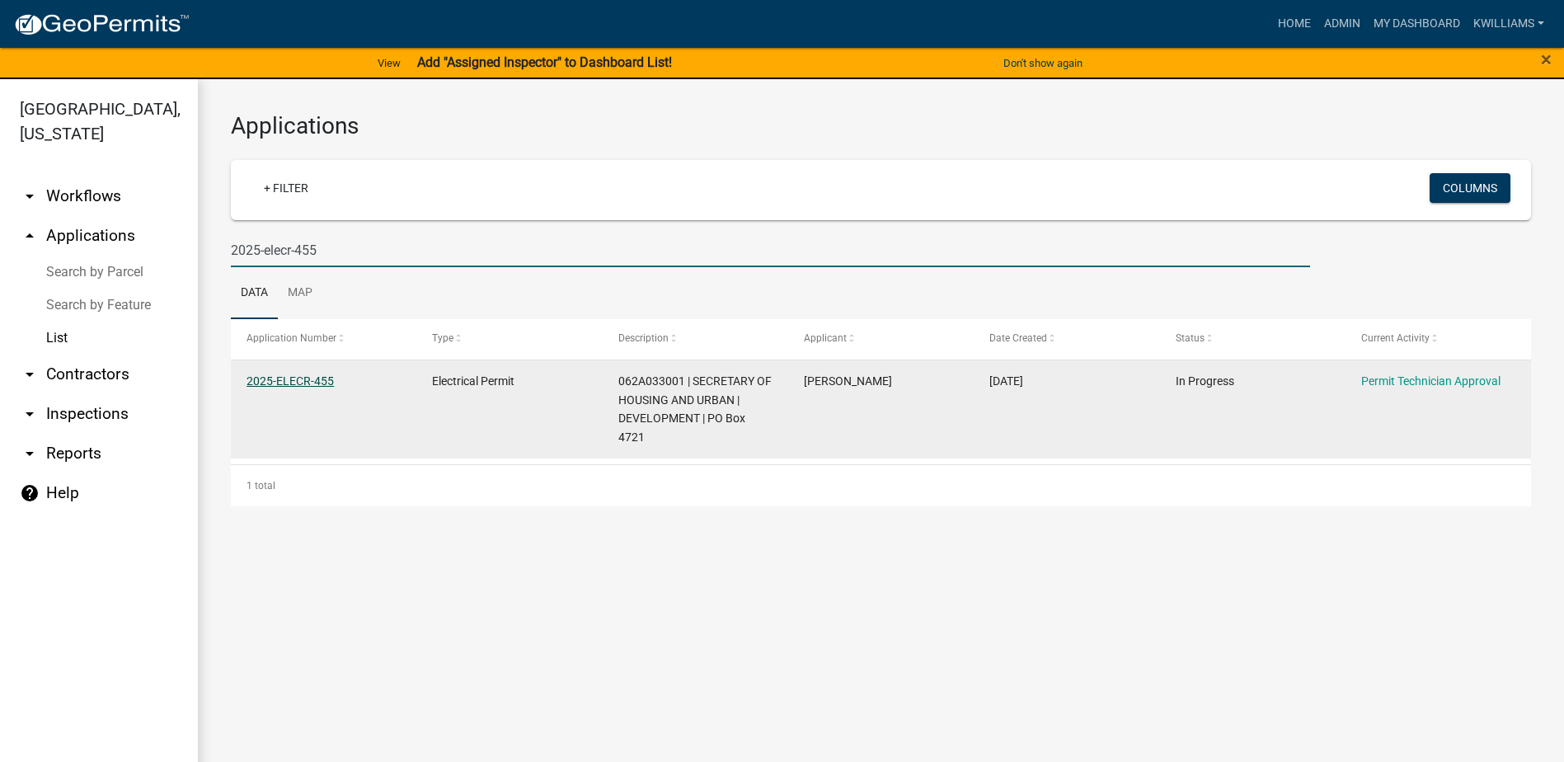
click at [261, 379] on link "2025-ELECR-455" at bounding box center [290, 380] width 87 height 13
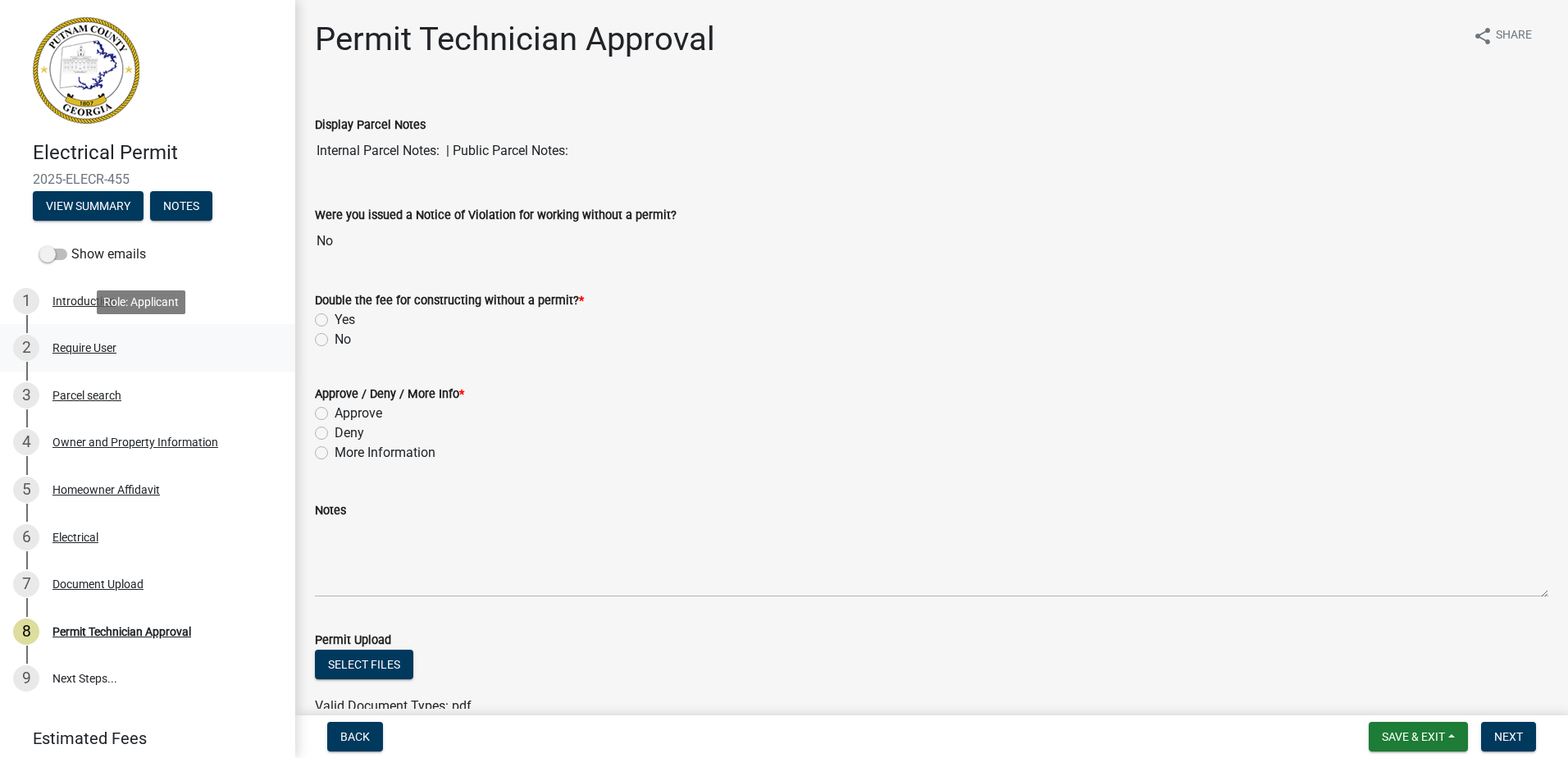
click at [86, 353] on div "Require User" at bounding box center [85, 348] width 64 height 12
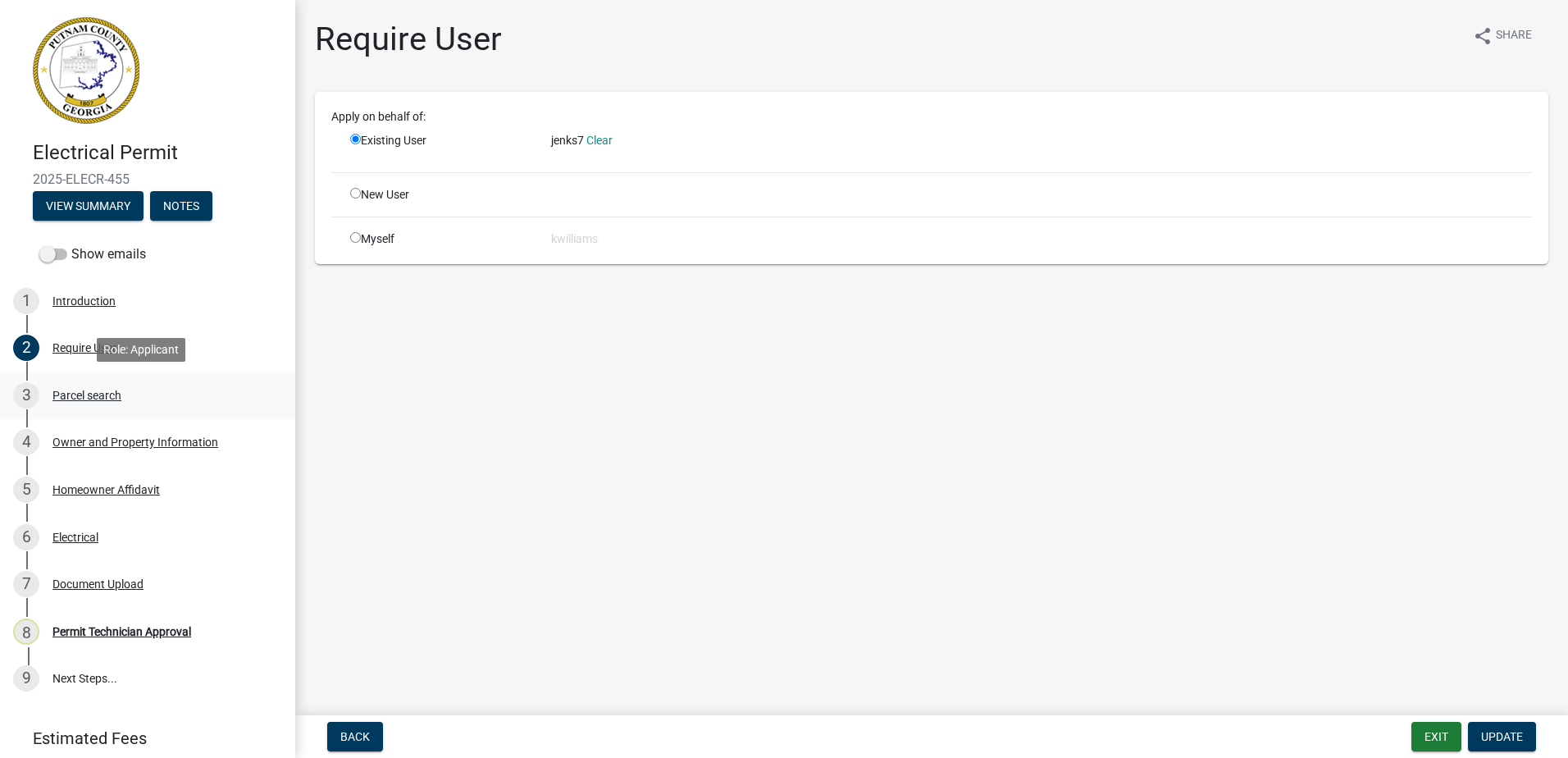
click at [82, 395] on div "Parcel search" at bounding box center [87, 396] width 69 height 12
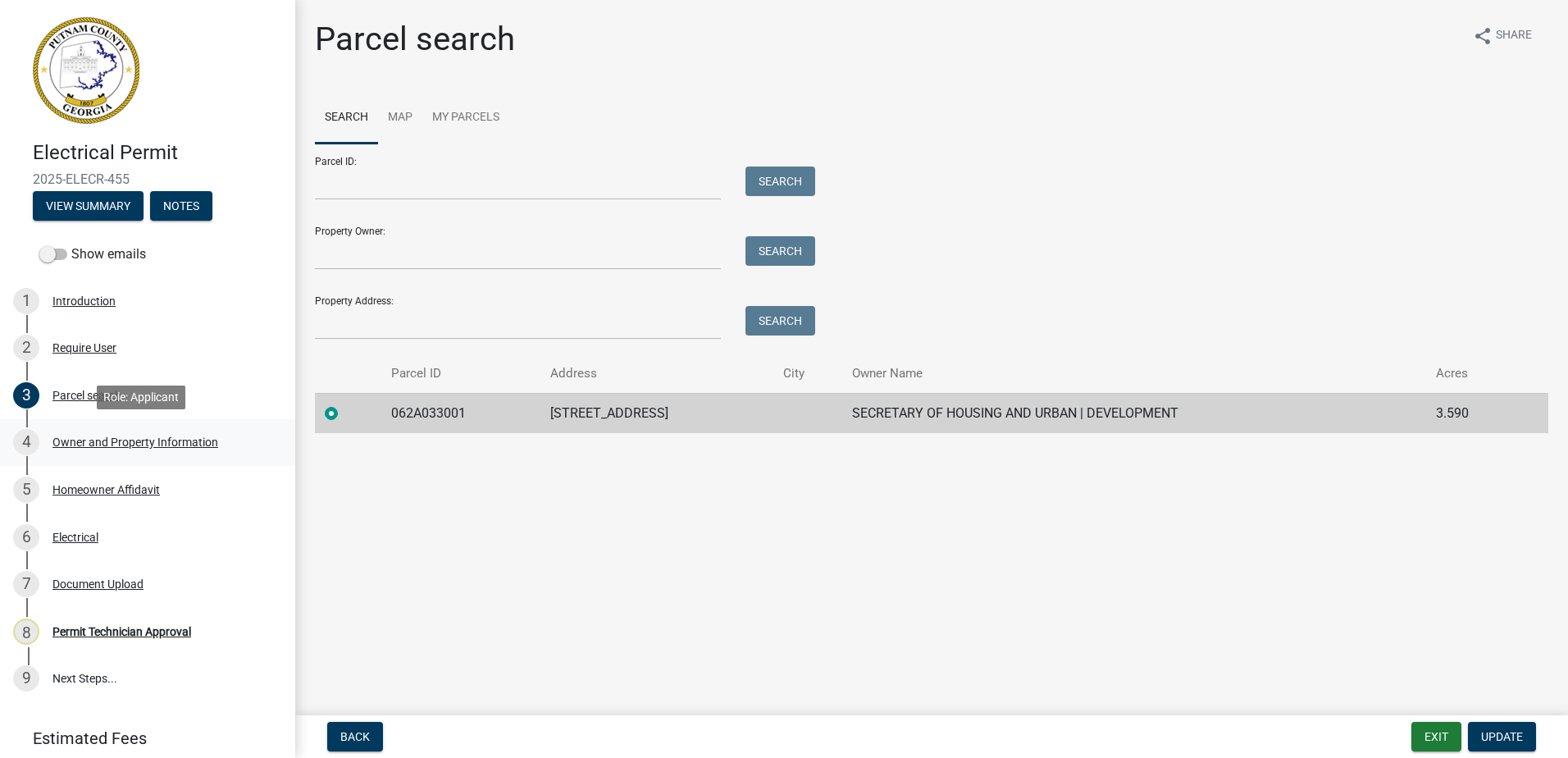
click at [94, 442] on div "Owner and Property Information" at bounding box center [135, 443] width 166 height 12
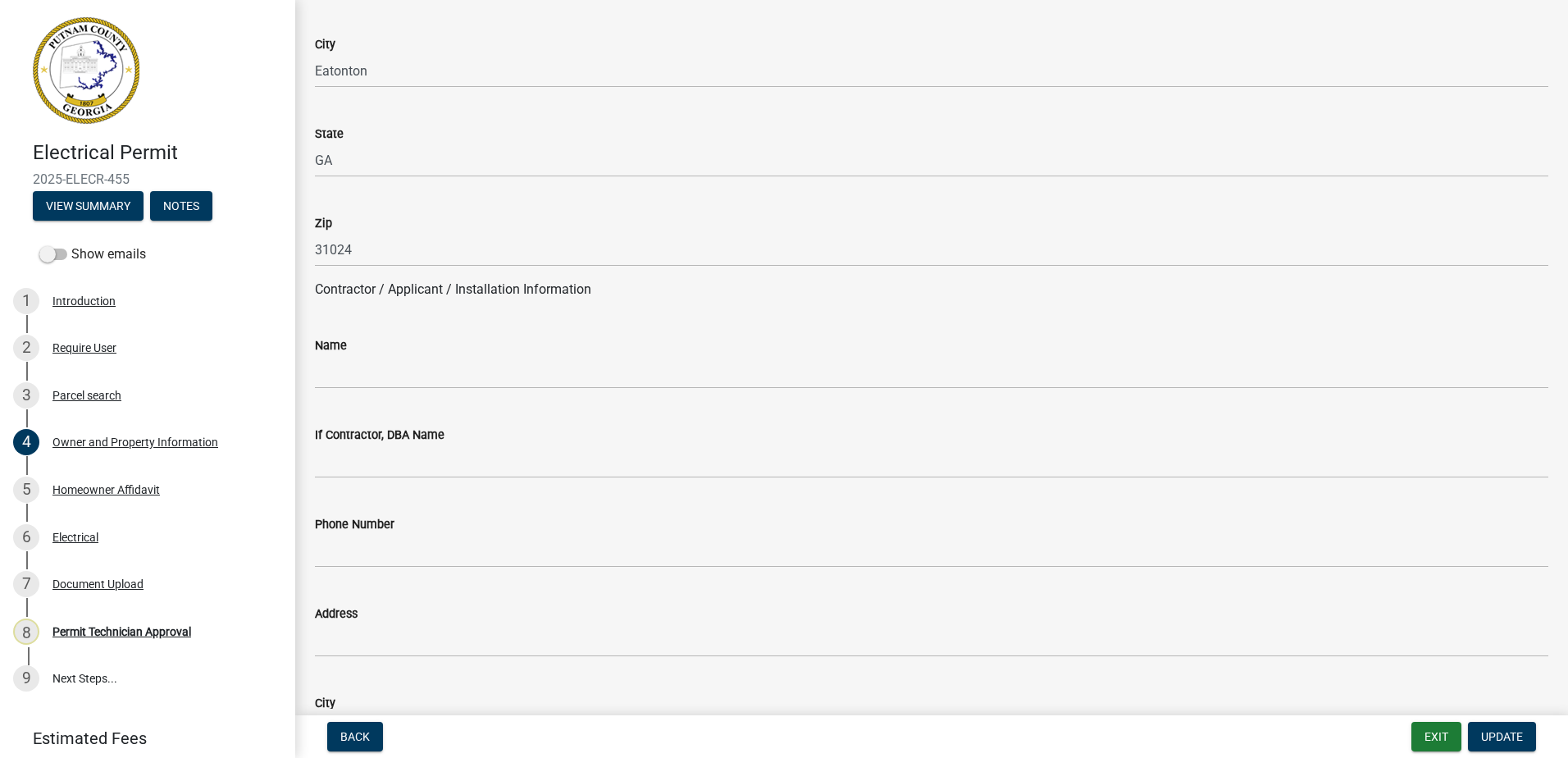
scroll to position [1066, 0]
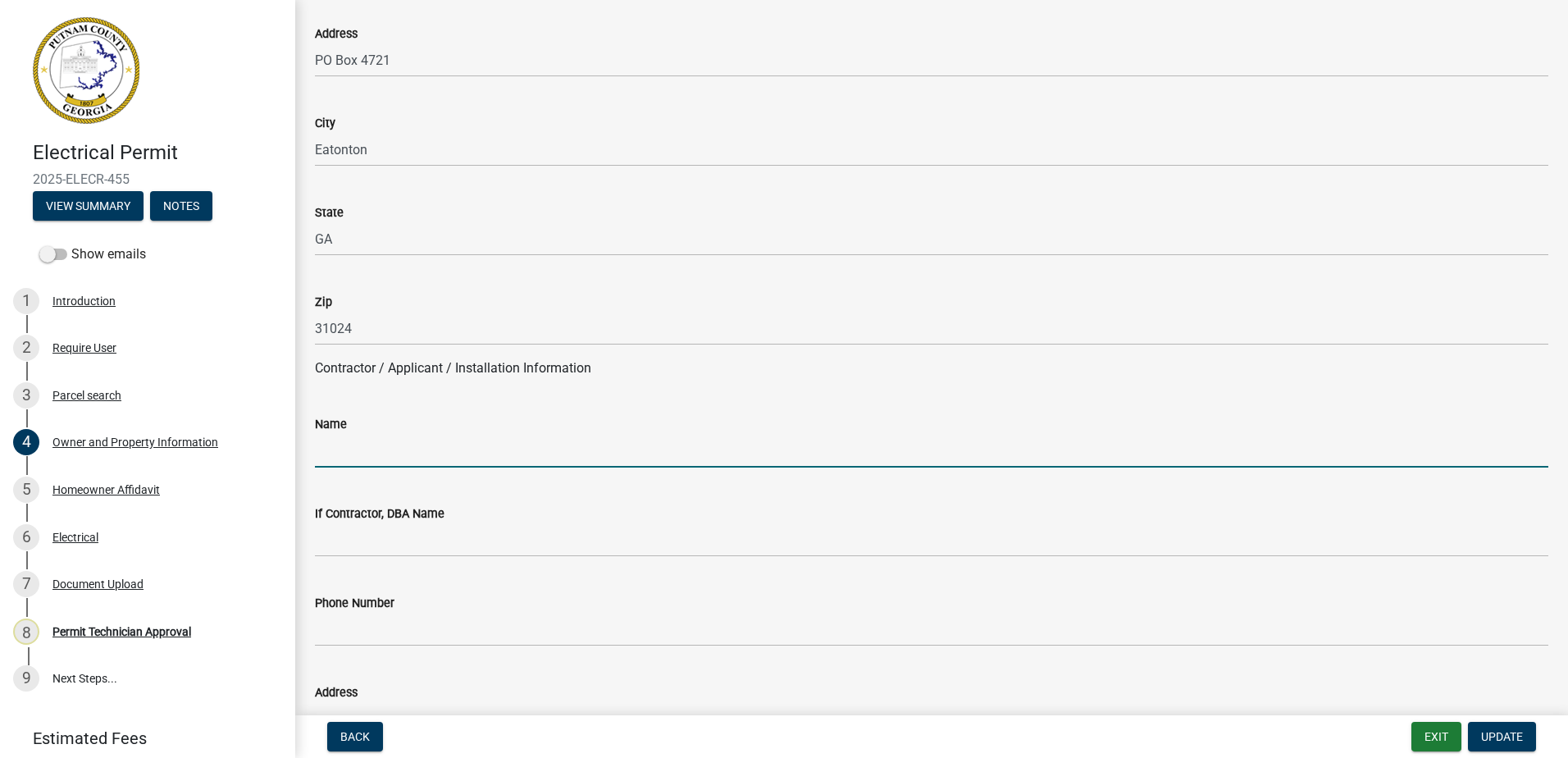
click at [372, 446] on input "Name" at bounding box center [932, 451] width 1233 height 34
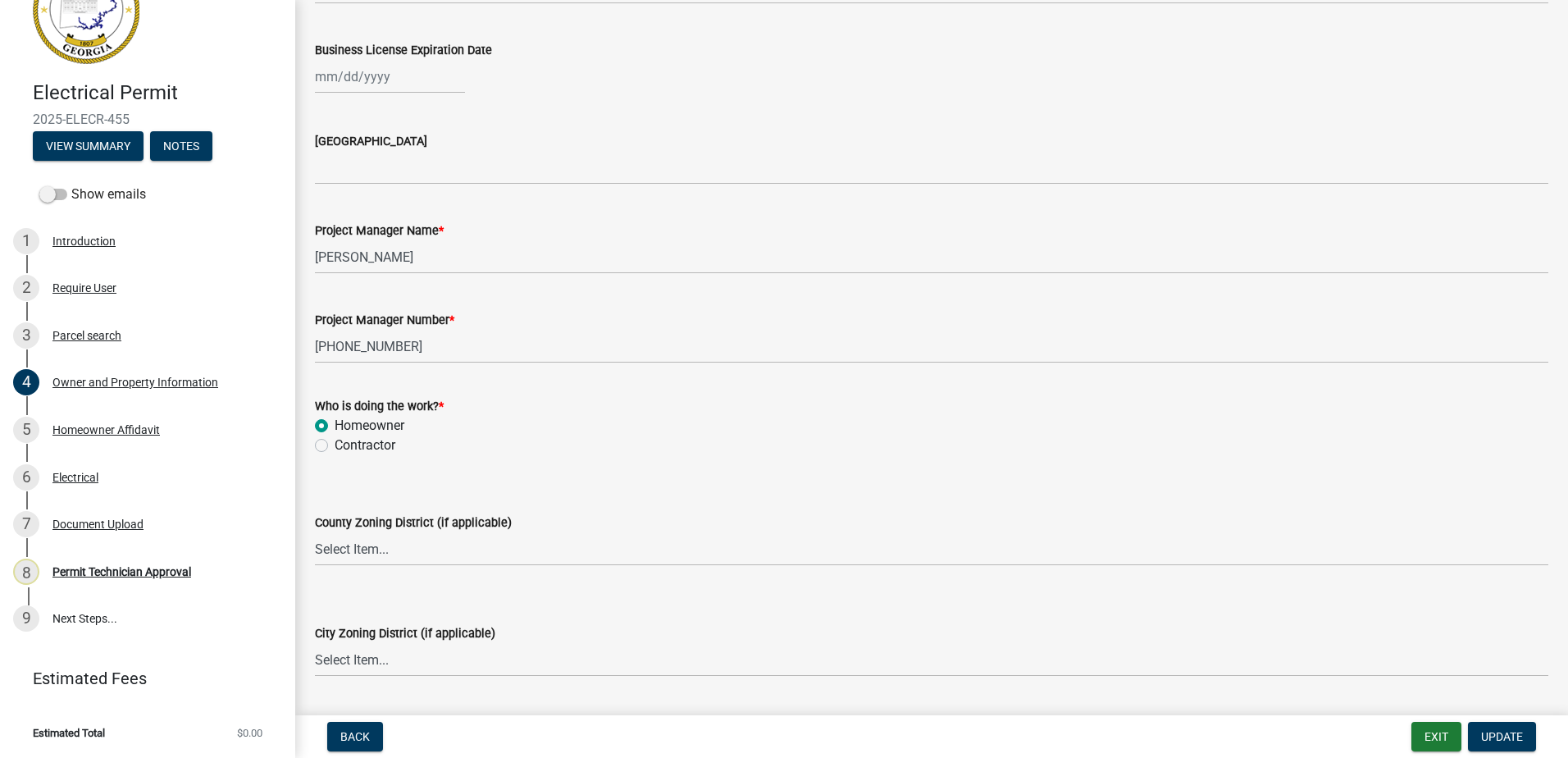
scroll to position [2543, 0]
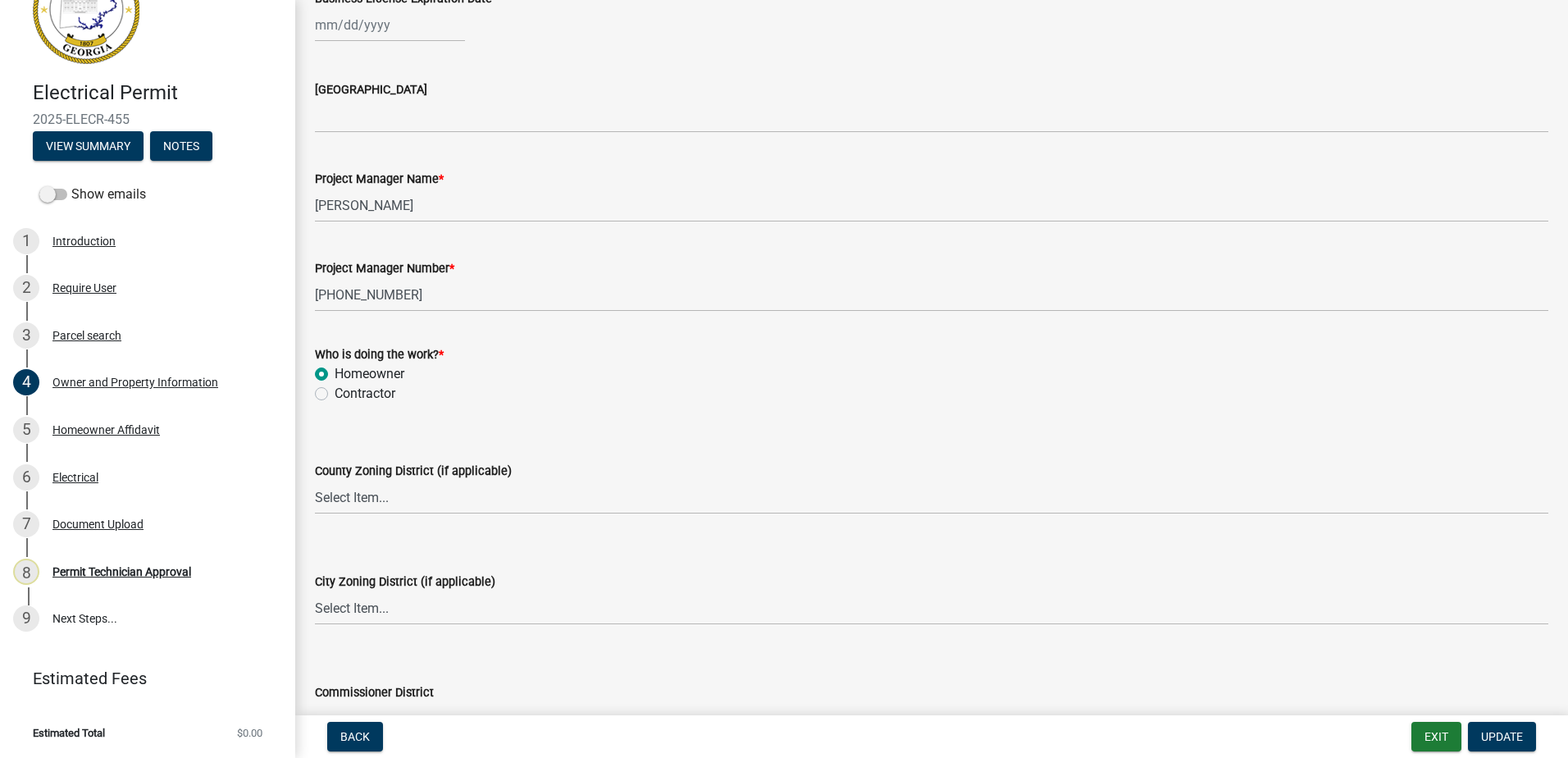
type input "Homeowner"
click at [340, 490] on select "Select Item... AG-1 R-1R R-1 R-2 MHP RM-1 RM-3 C-1 C-2 I-M PUD N/A" at bounding box center [932, 497] width 1233 height 34
click at [314, 461] on div "County Zoning District (if applicable) Select Item... AG-1 R-1R R-1 R-2 MHP RM-…" at bounding box center [931, 467] width 1258 height 95
click at [348, 490] on select "Select Item... AG-1 R-1R R-1 R-2 MHP RM-1 RM-3 C-1 C-2 I-M PUD N/A" at bounding box center [932, 497] width 1233 height 34
click at [315, 480] on select "Select Item... AG-1 R-1R R-1 R-2 MHP RM-1 RM-3 C-1 C-2 I-M PUD N/A" at bounding box center [932, 497] width 1233 height 34
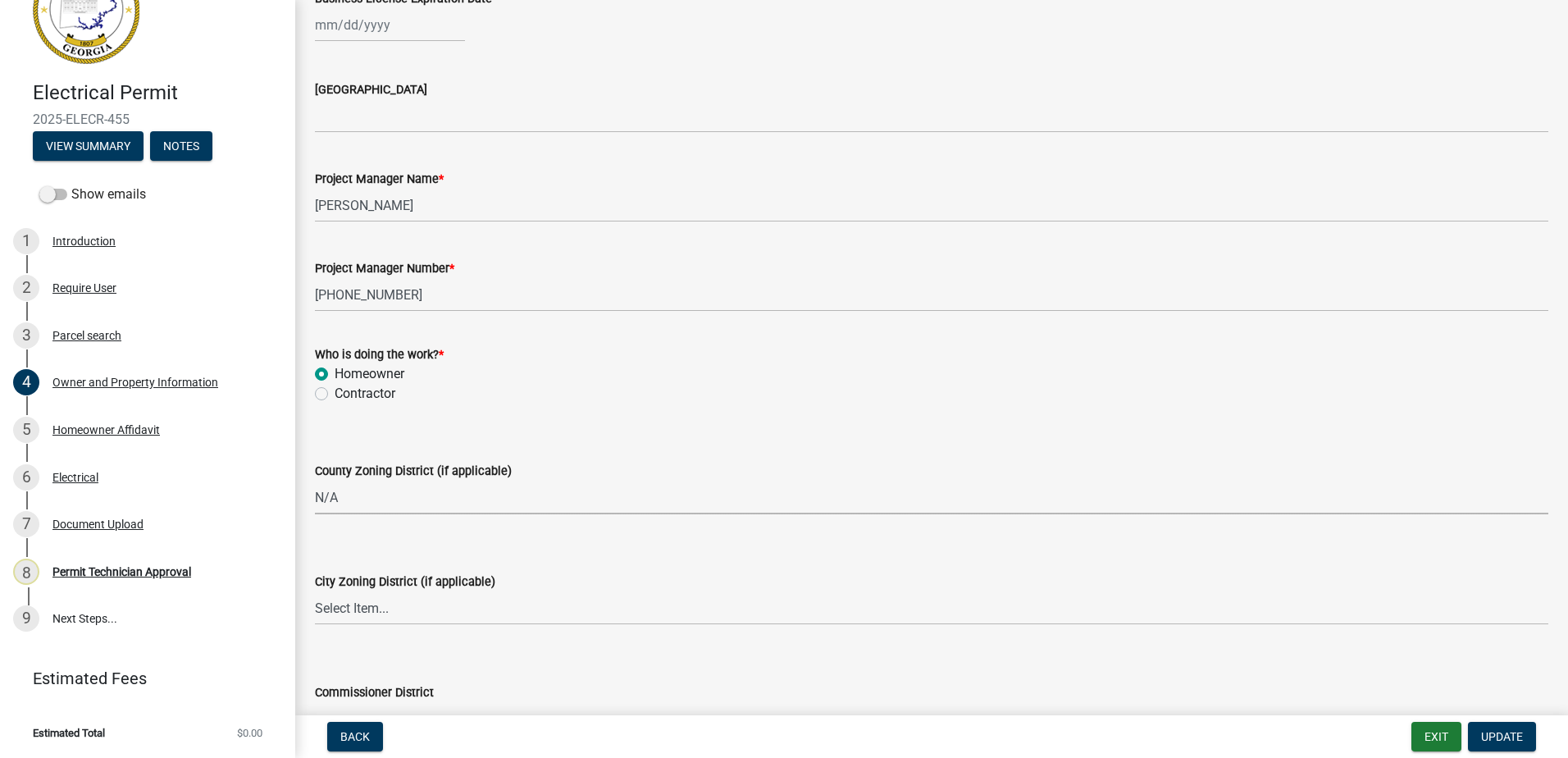
select select "ef7a1fc2-7a7a-426d-b1f0-c9b9b6ca7ff4"
click at [334, 613] on select "Select Item... A-1 A-2 R-1 R-2 R-3 R-4 MHP C-1 C-2 I-1 I-2 DB FH H-P N/A" at bounding box center [932, 609] width 1233 height 34
click at [315, 592] on select "Select Item... A-1 A-2 R-1 R-2 R-3 R-4 MHP C-1 C-2 I-1 I-2 DB FH H-P N/A" at bounding box center [932, 609] width 1233 height 34
select select "7eb8553c-806a-4bdf-b4b6-2711153129c5"
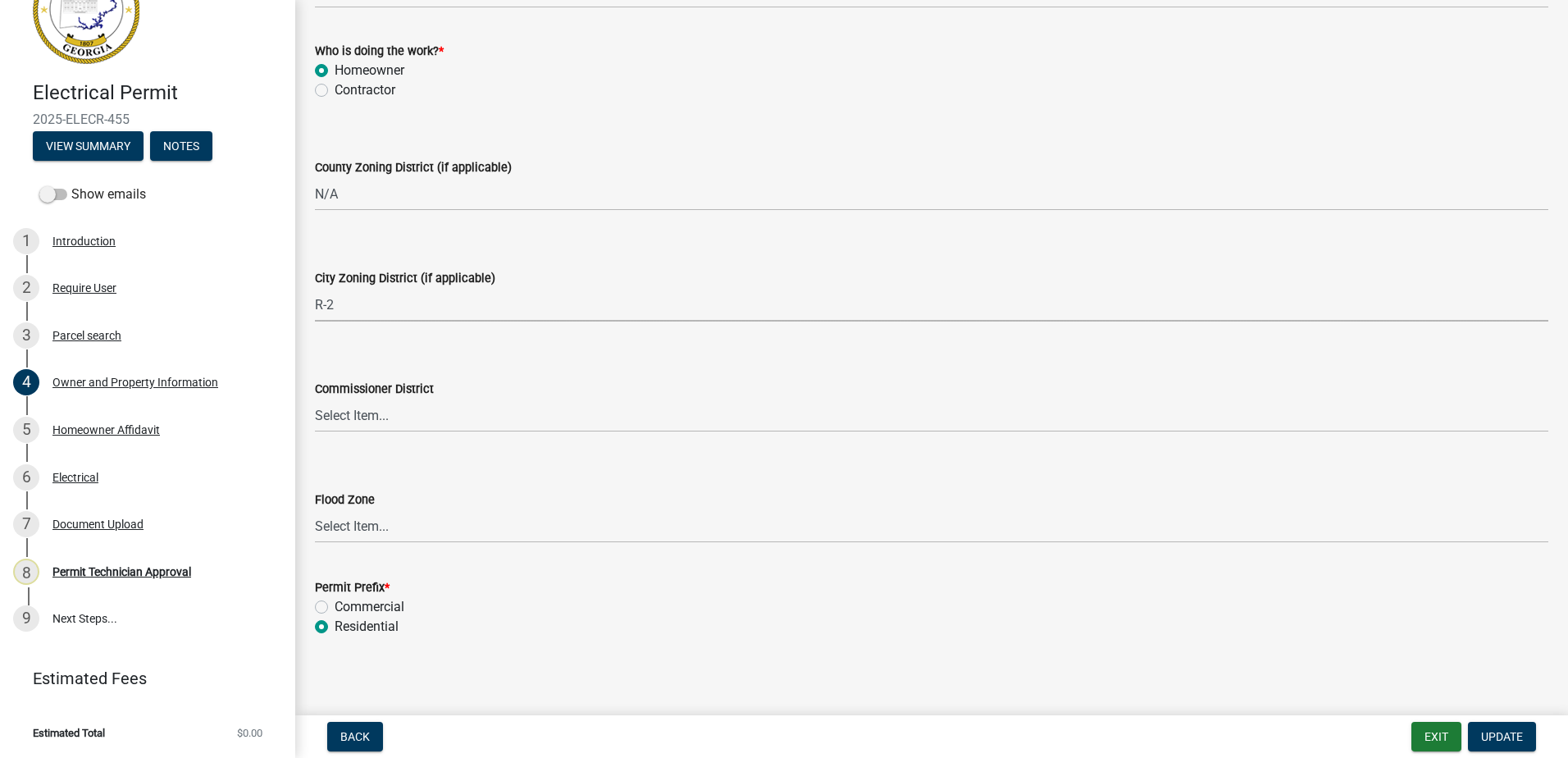
scroll to position [2853, 0]
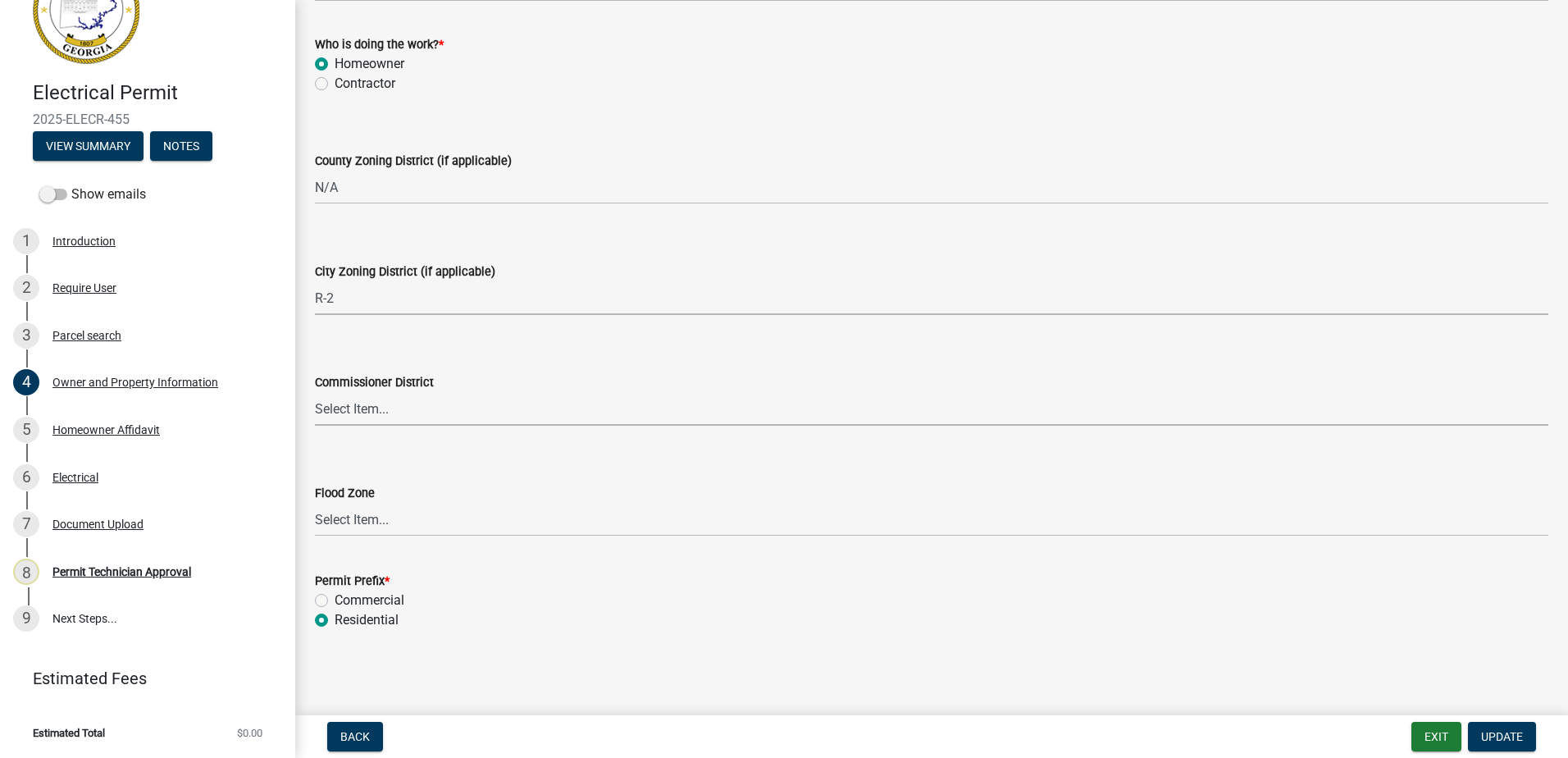
click at [330, 413] on select "Select Item... District 1 District 2 District 3 District 4" at bounding box center [932, 409] width 1233 height 34
click at [366, 419] on select "Select Item... District 1 District 2 District 3 District 4" at bounding box center [932, 409] width 1233 height 34
click at [315, 392] on select "Select Item... District 1 District 2 District 3 District 4" at bounding box center [932, 409] width 1233 height 34
select select "95c2f08d-bd21-40ac-acc0-bf0ad2ba7c20"
click at [1495, 734] on span "Update" at bounding box center [1501, 736] width 42 height 13
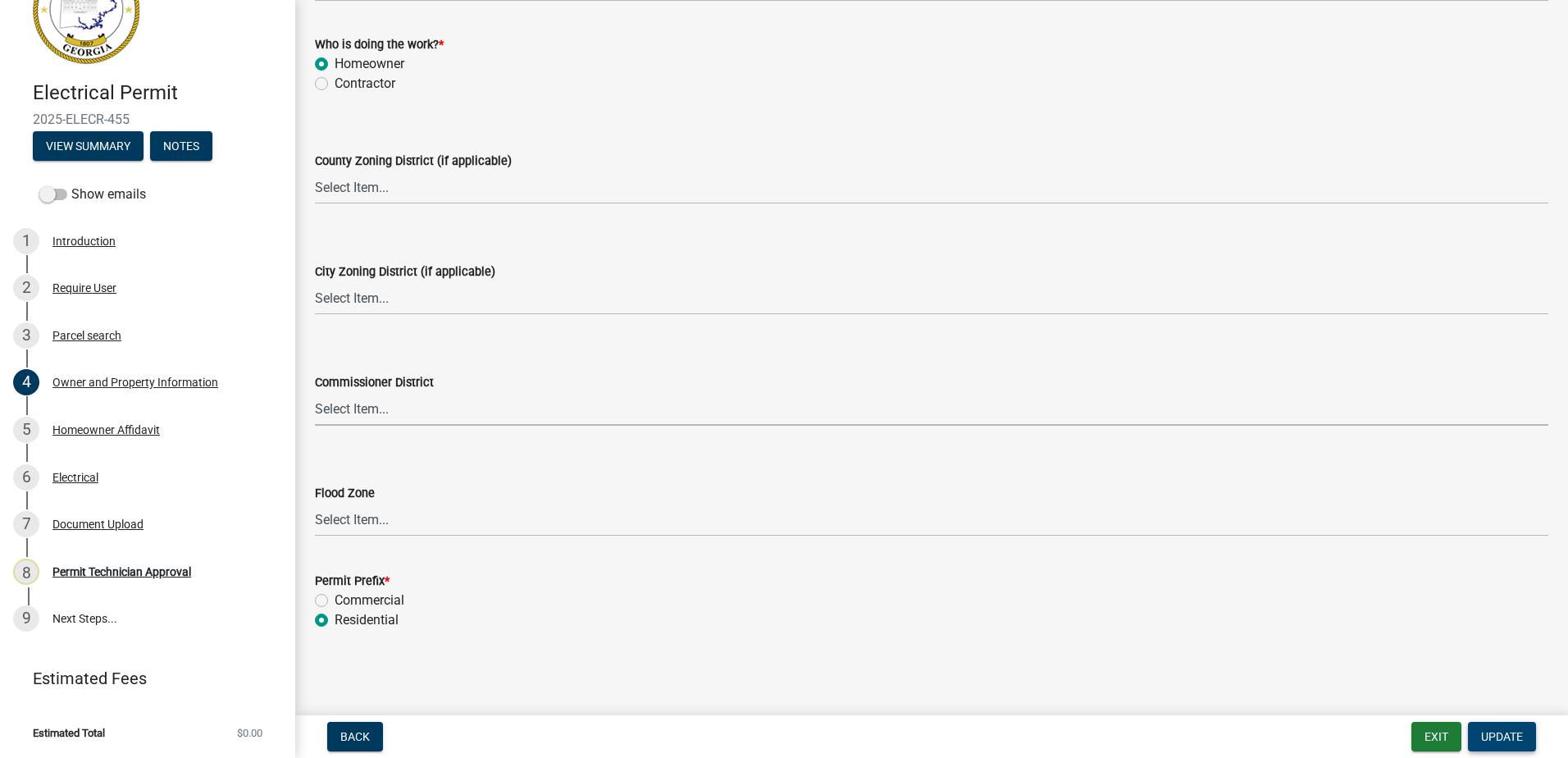
scroll to position [0, 0]
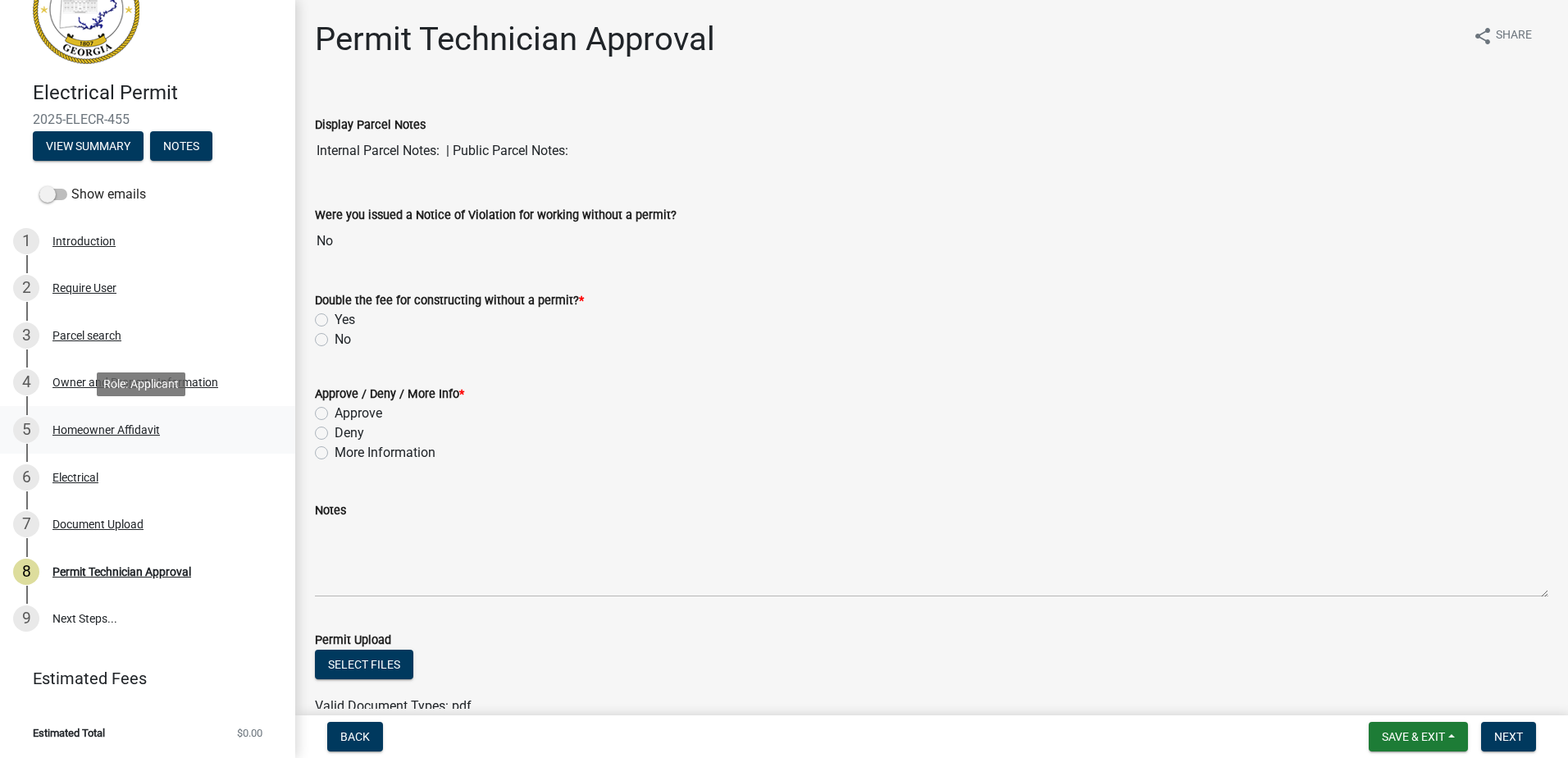
click at [105, 431] on div "Homeowner Affidavit" at bounding box center [106, 430] width 107 height 12
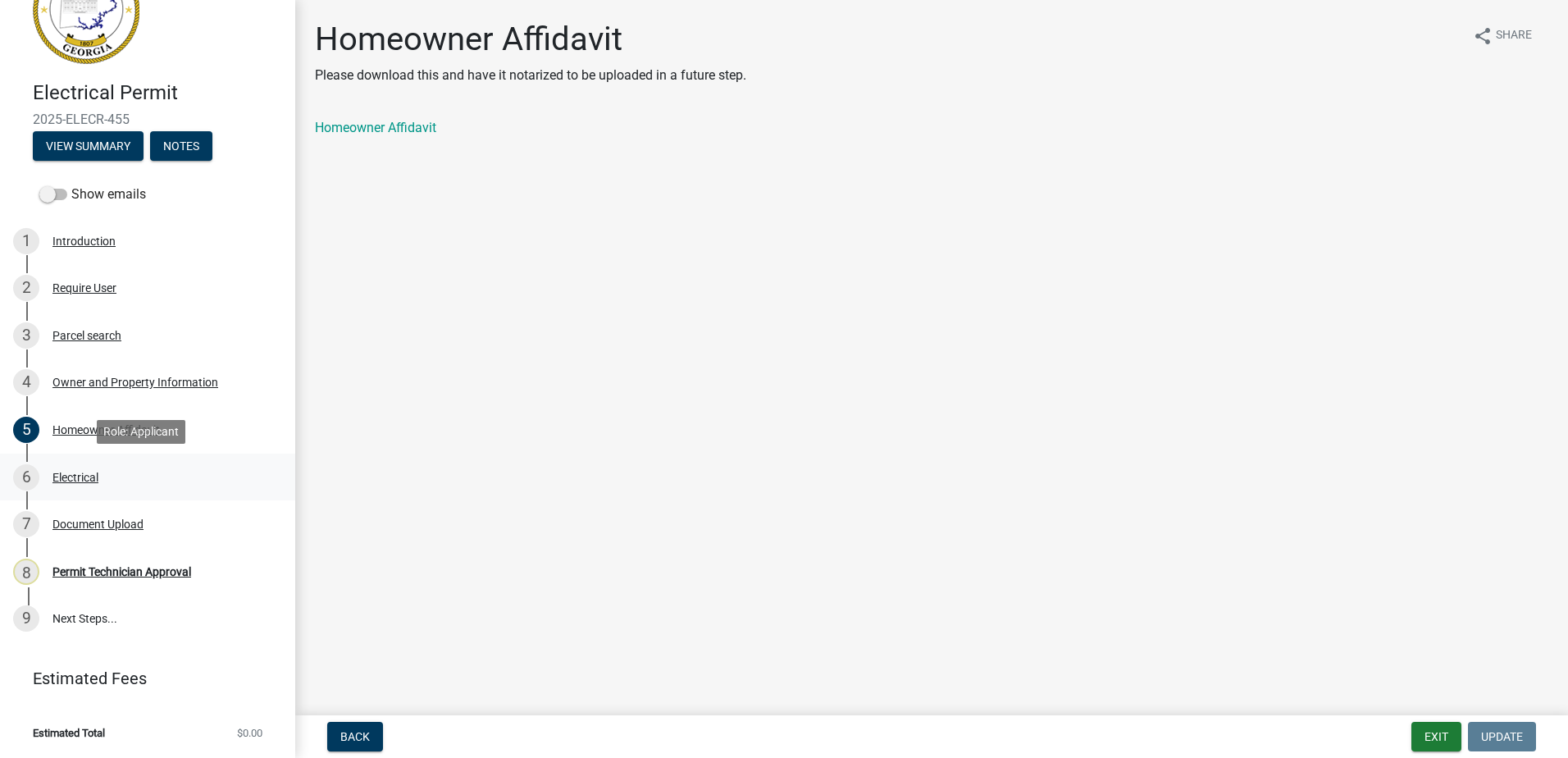
click at [79, 475] on div "Electrical" at bounding box center [76, 477] width 46 height 12
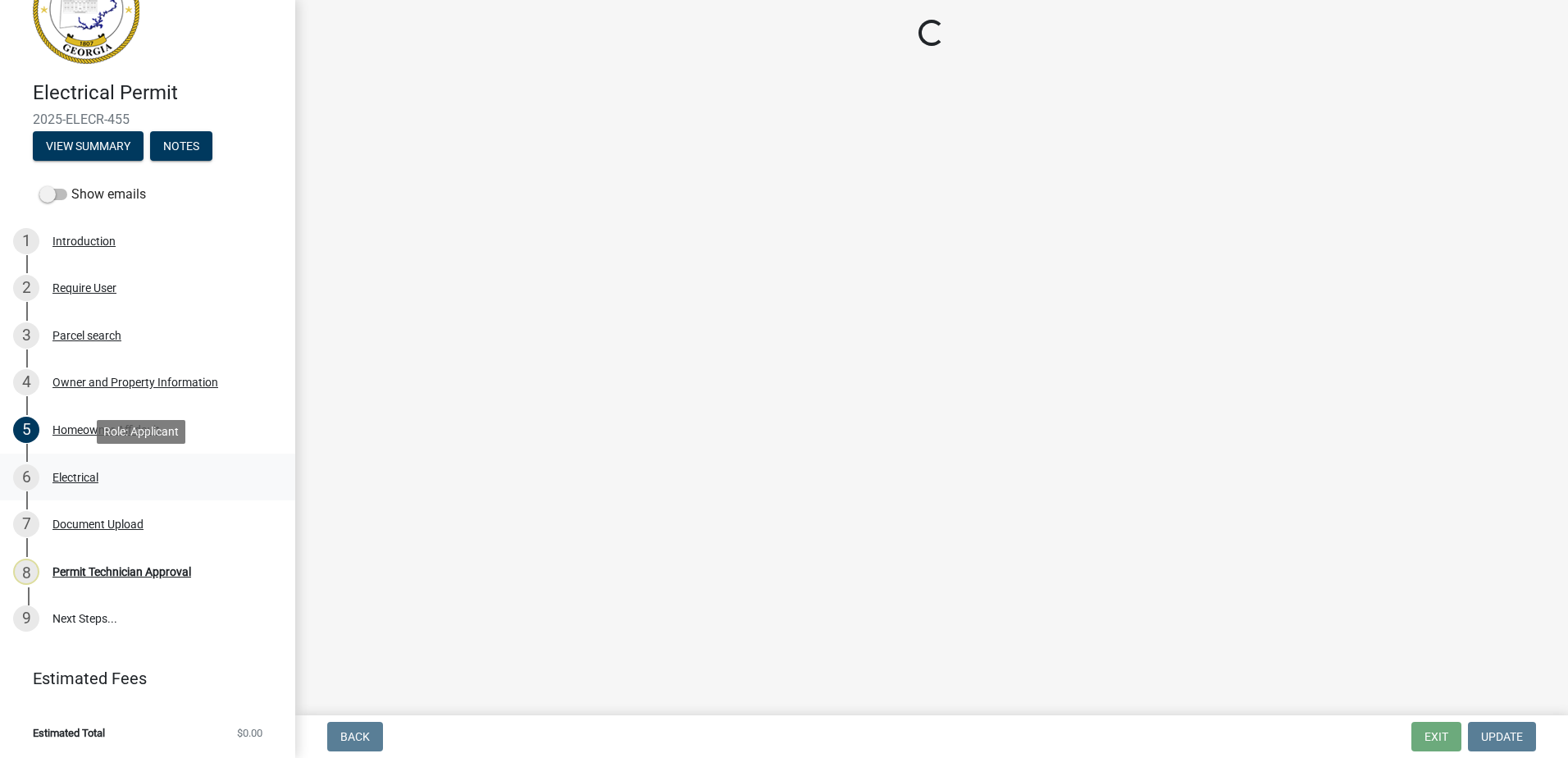
drag, startPoint x: 79, startPoint y: 475, endPoint x: 69, endPoint y: 484, distance: 13.5
click at [69, 484] on div "6 Electrical" at bounding box center [140, 477] width 256 height 26
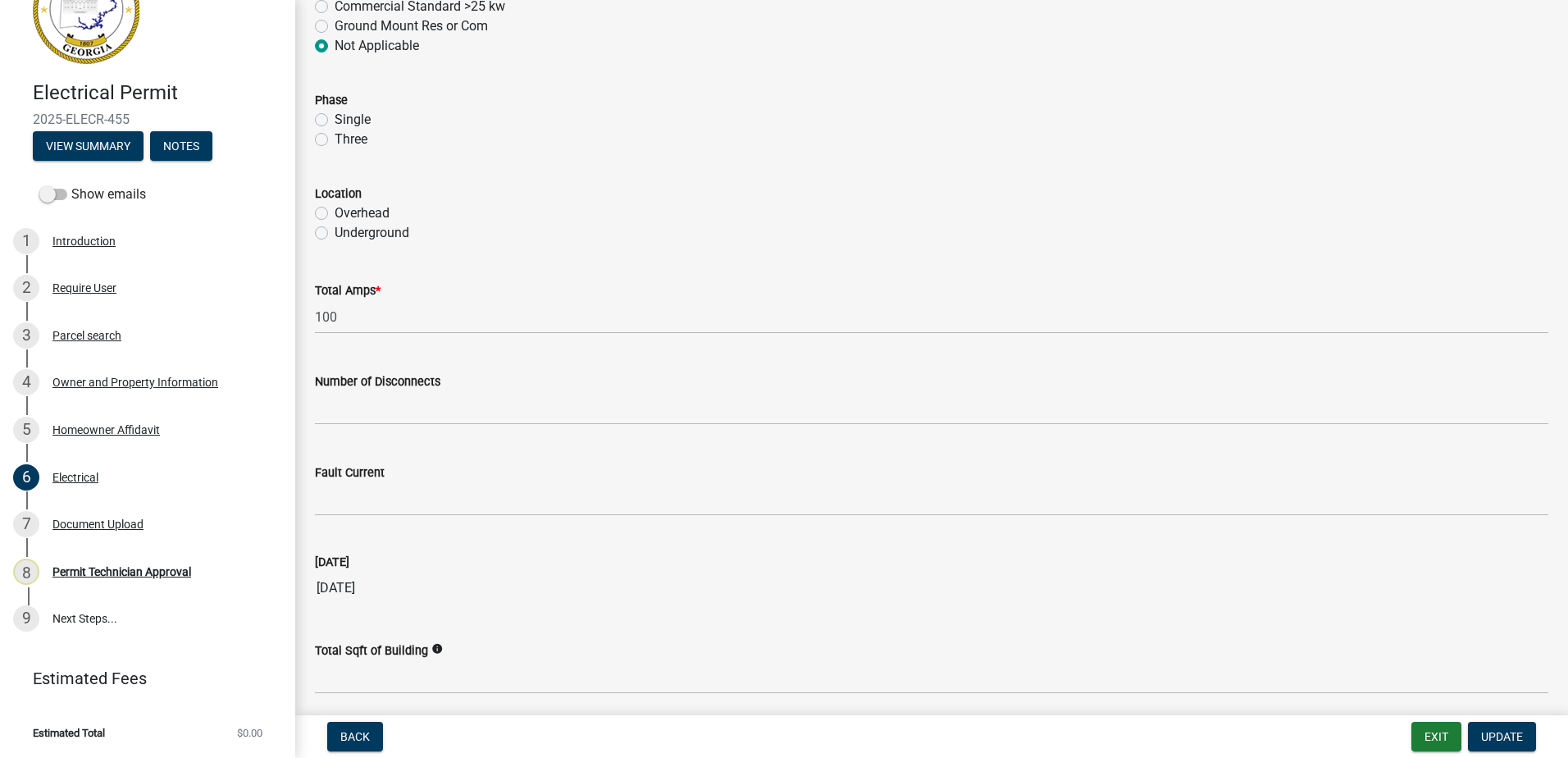
scroll to position [1395, 0]
drag, startPoint x: 81, startPoint y: 520, endPoint x: 91, endPoint y: 550, distance: 31.6
click at [81, 521] on div "Document Upload" at bounding box center [98, 524] width 91 height 12
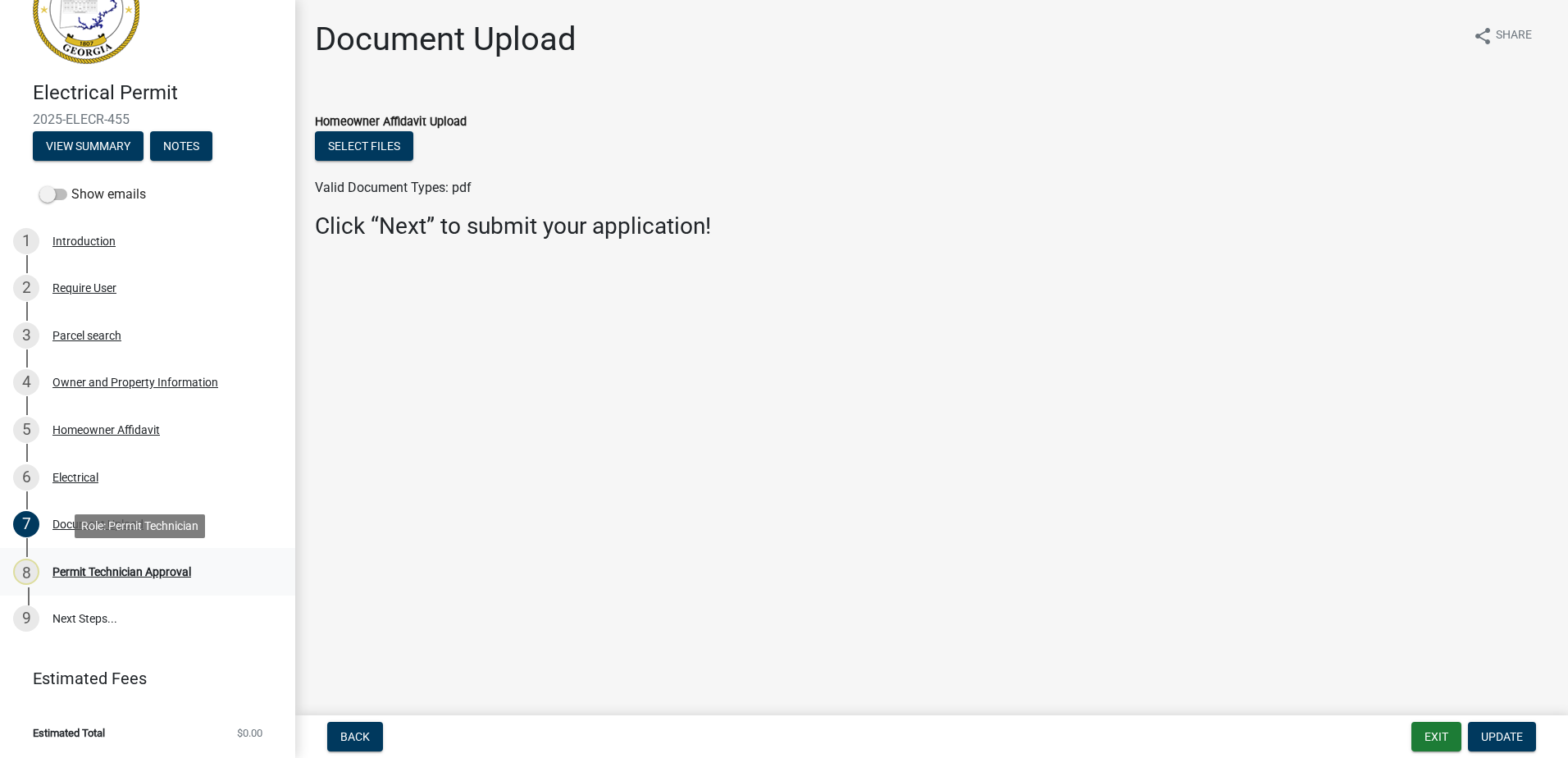
click at [114, 572] on div "Permit Technician Approval" at bounding box center [121, 572] width 138 height 12
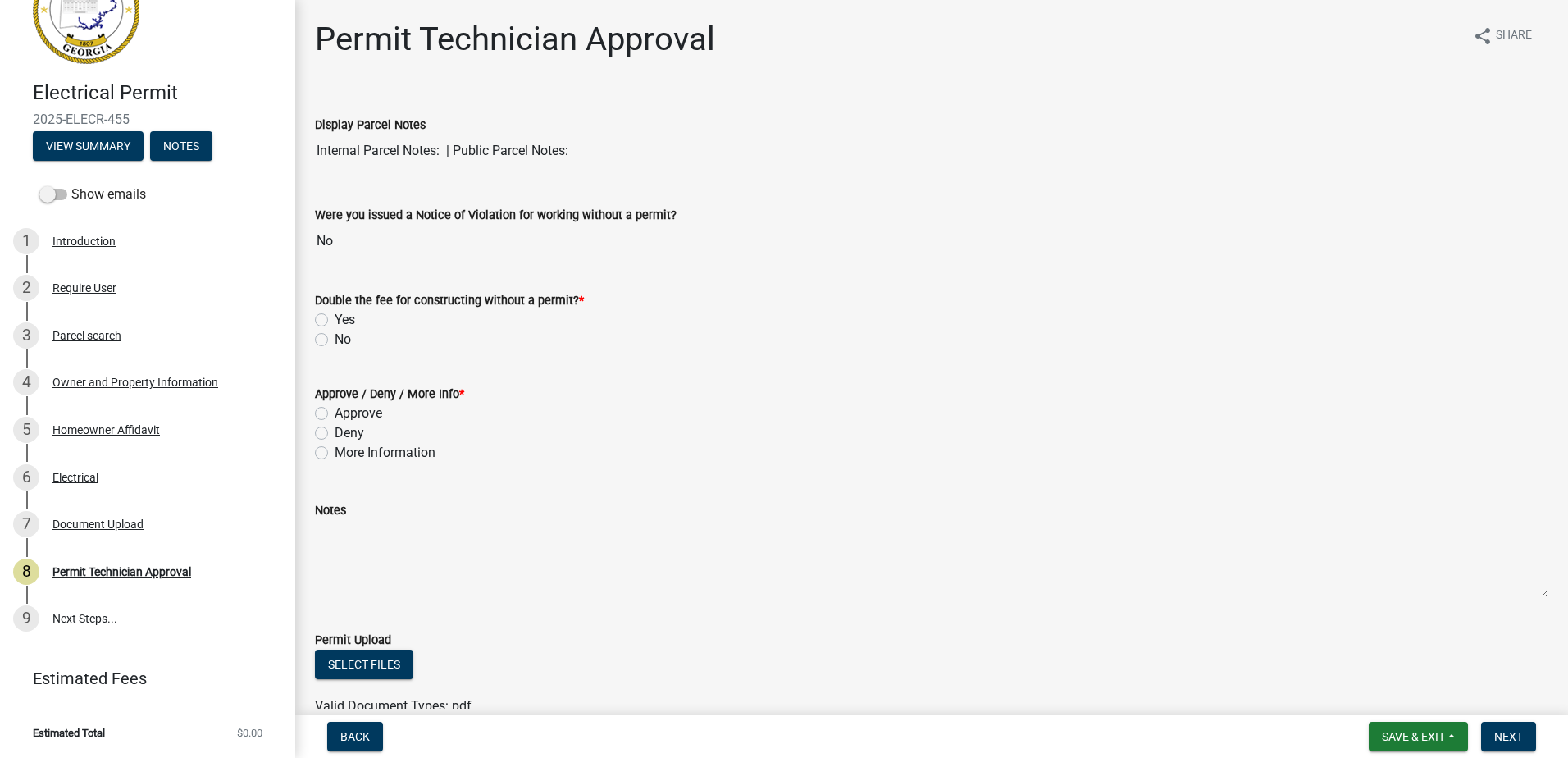
click at [314, 352] on div "Permit Technician Approval share Share Display Parcel Notes Internal Parcel Not…" at bounding box center [931, 487] width 1258 height 936
click at [314, 344] on div "Double the fee for constructing without a permit? * Yes No" at bounding box center [931, 309] width 1258 height 79
drag, startPoint x: 321, startPoint y: 339, endPoint x: 331, endPoint y: 362, distance: 25.1
click at [334, 343] on label "No" at bounding box center [342, 340] width 16 height 20
click at [334, 340] on input "No" at bounding box center [339, 335] width 11 height 11
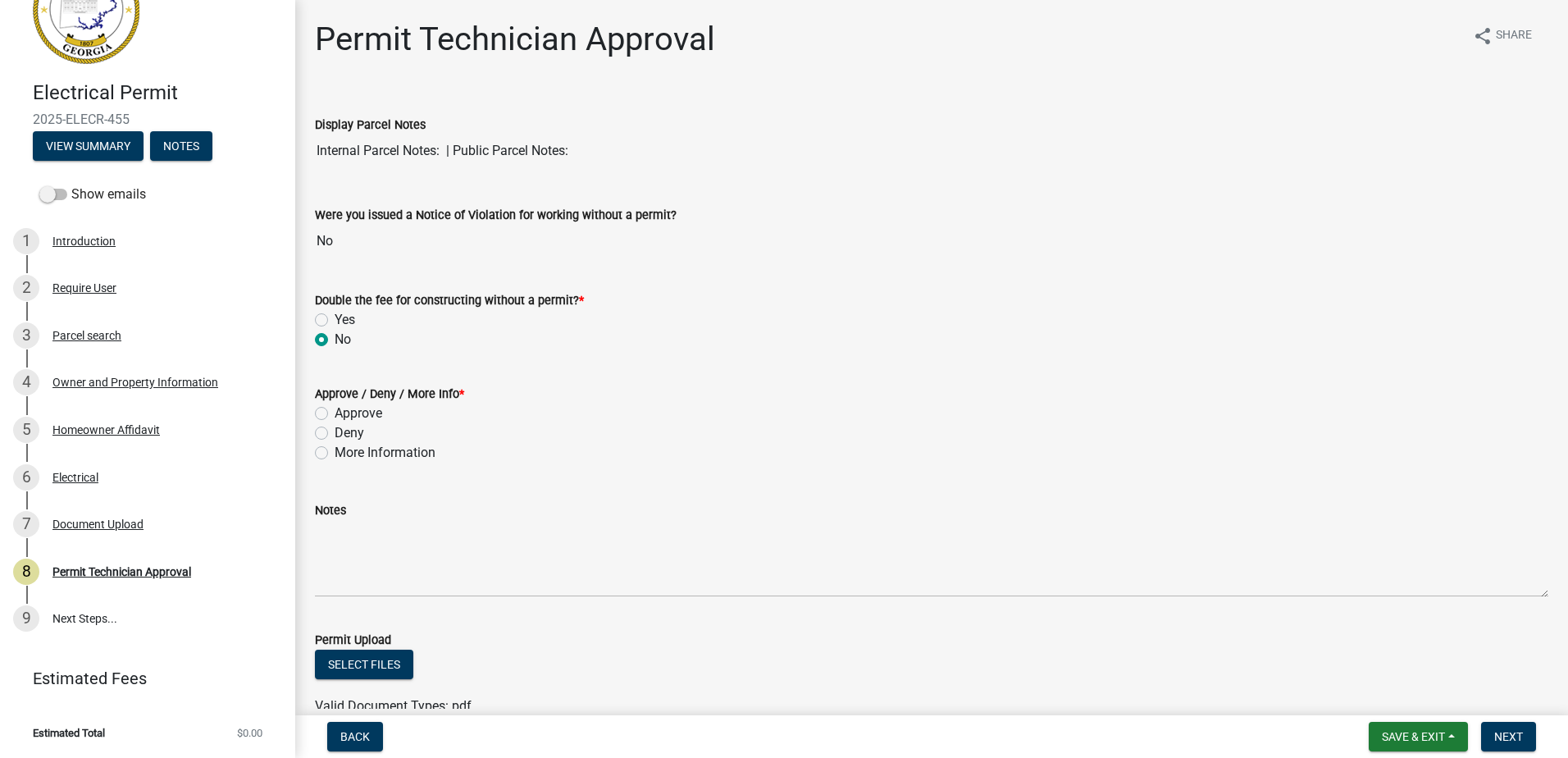
radio input "true"
click at [315, 425] on div "Deny" at bounding box center [932, 434] width 1233 height 20
click at [334, 416] on label "Approve" at bounding box center [358, 414] width 48 height 20
click at [334, 414] on input "Approve" at bounding box center [339, 409] width 11 height 11
radio input "true"
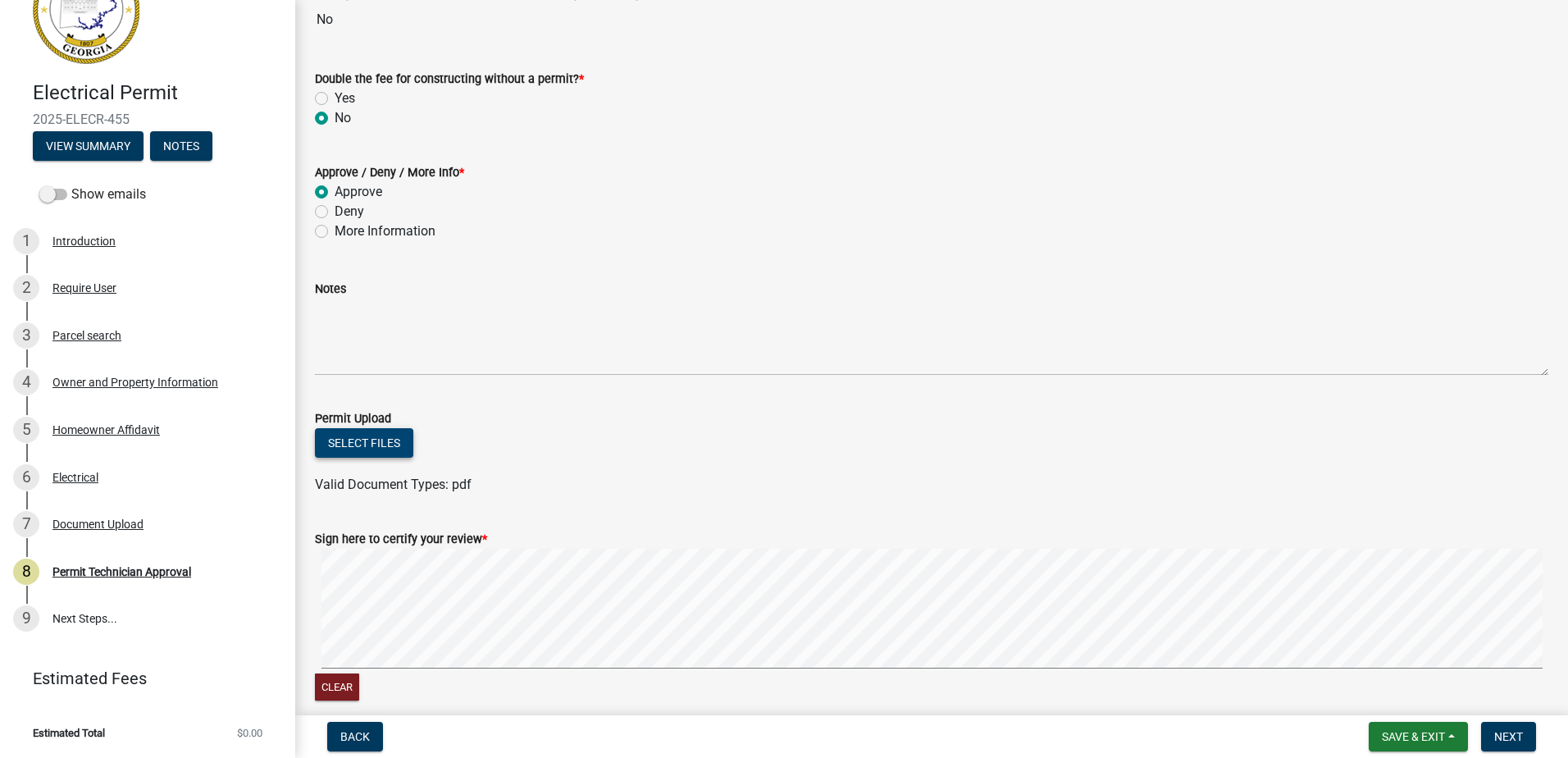
scroll to position [246, 0]
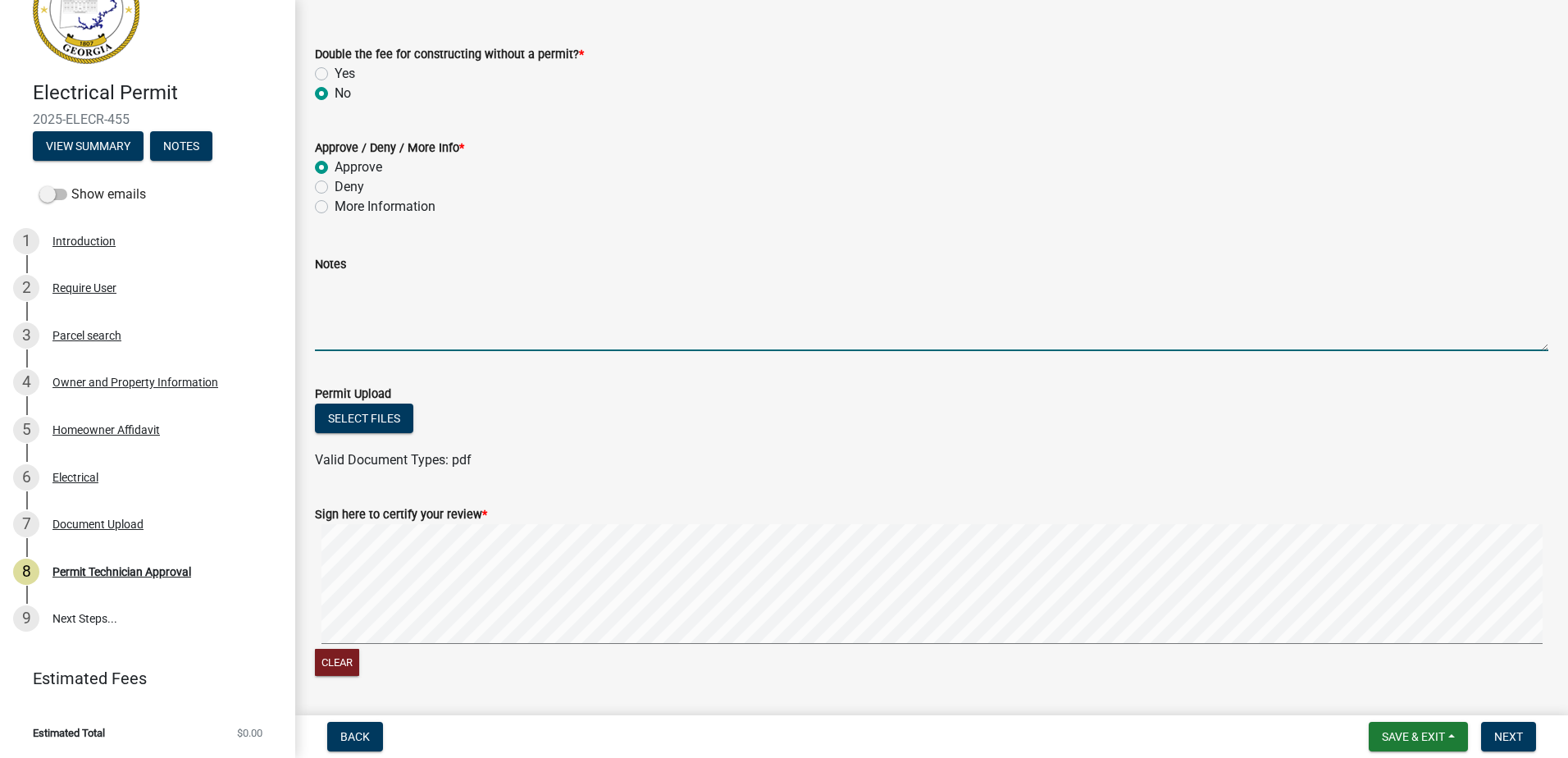
drag, startPoint x: 325, startPoint y: 336, endPoint x: 362, endPoint y: 332, distance: 37.2
click at [362, 332] on textarea "Notes" at bounding box center [932, 312] width 1233 height 78
click at [671, 412] on wm-data-entity-input-list "Display Parcel Notes Internal Parcel Notes: | Public Parcel Notes: Were you iss…" at bounding box center [932, 270] width 1233 height 849
click at [604, 500] on form "Sign here to certify your review * Clear" at bounding box center [932, 582] width 1233 height 195
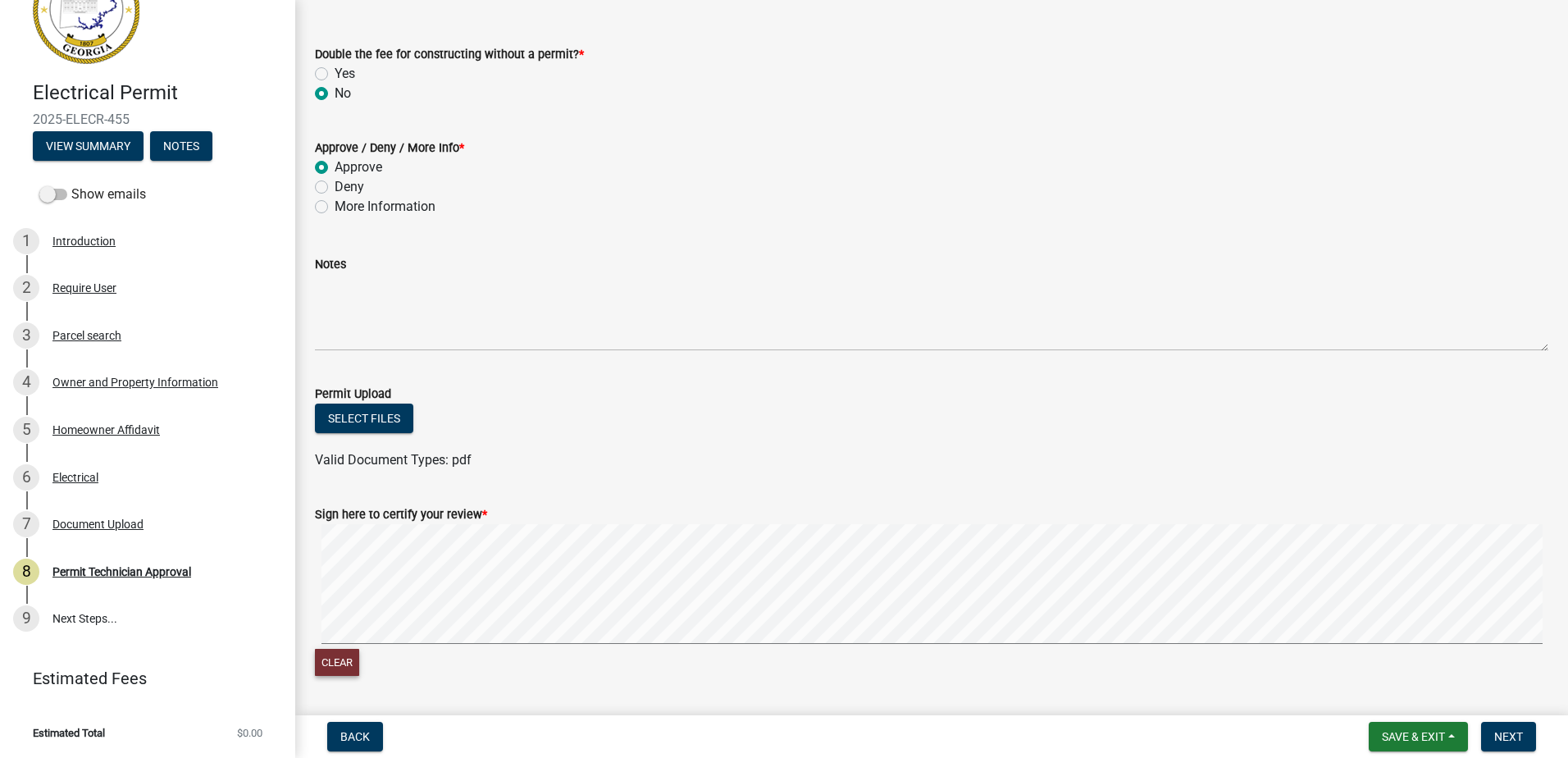
drag, startPoint x: 325, startPoint y: 664, endPoint x: 324, endPoint y: 651, distance: 13.0
click at [327, 666] on button "Clear" at bounding box center [337, 662] width 45 height 27
click at [605, 512] on form "Sign here to certify your review * Clear" at bounding box center [932, 582] width 1233 height 195
click at [1494, 741] on span "Next" at bounding box center [1507, 736] width 29 height 13
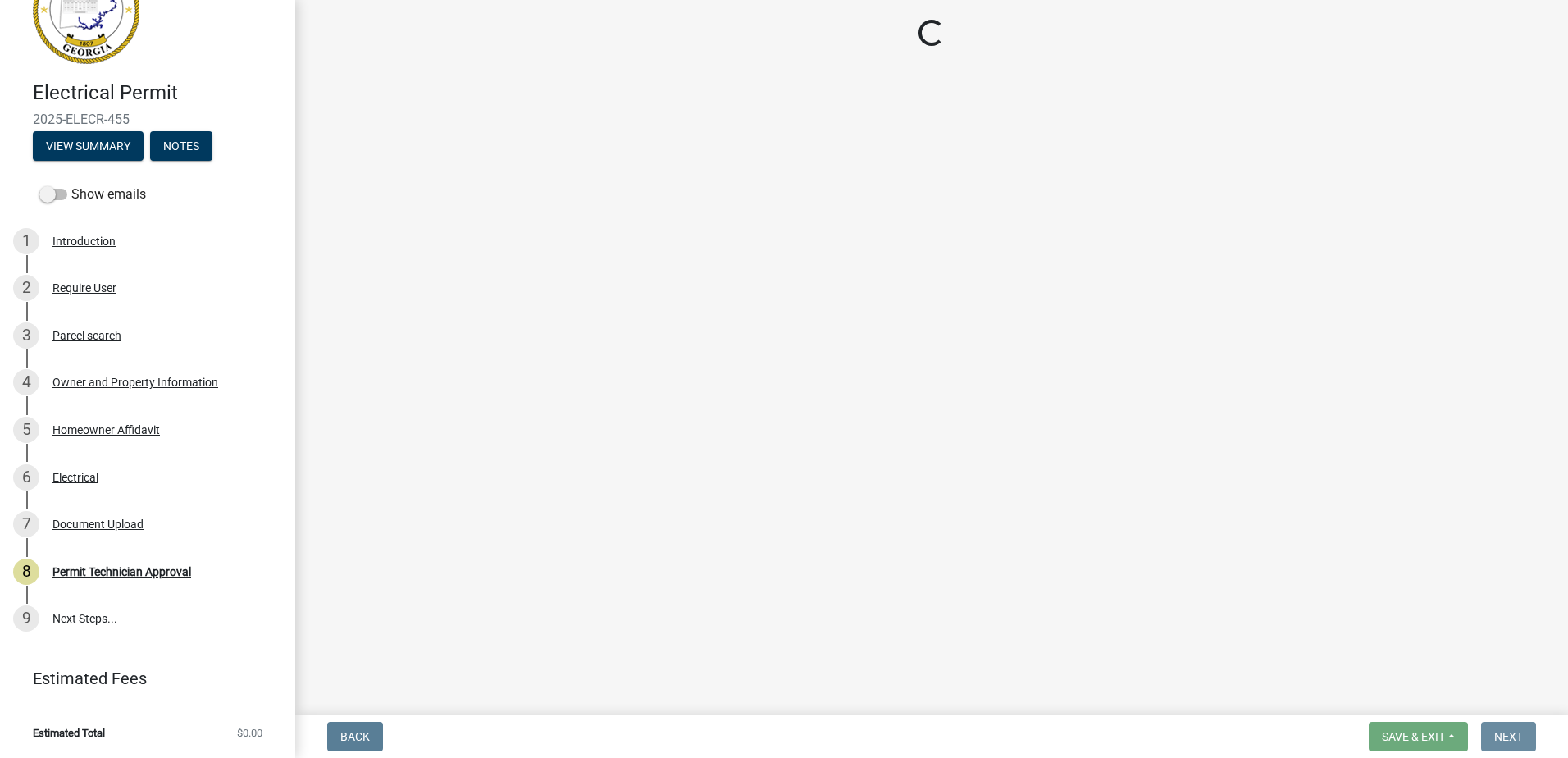
scroll to position [0, 0]
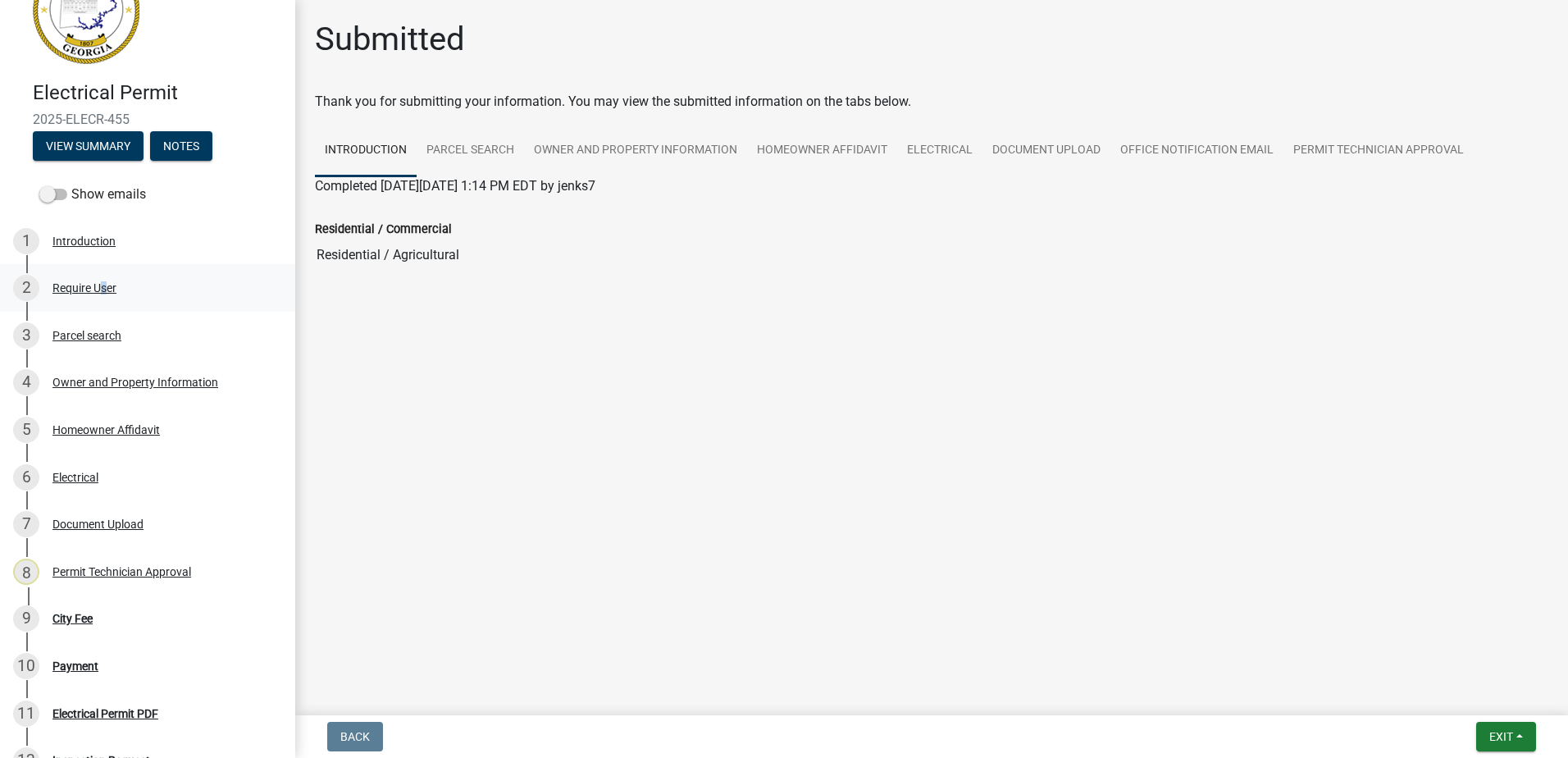
click at [98, 287] on div "Require User" at bounding box center [85, 288] width 64 height 12
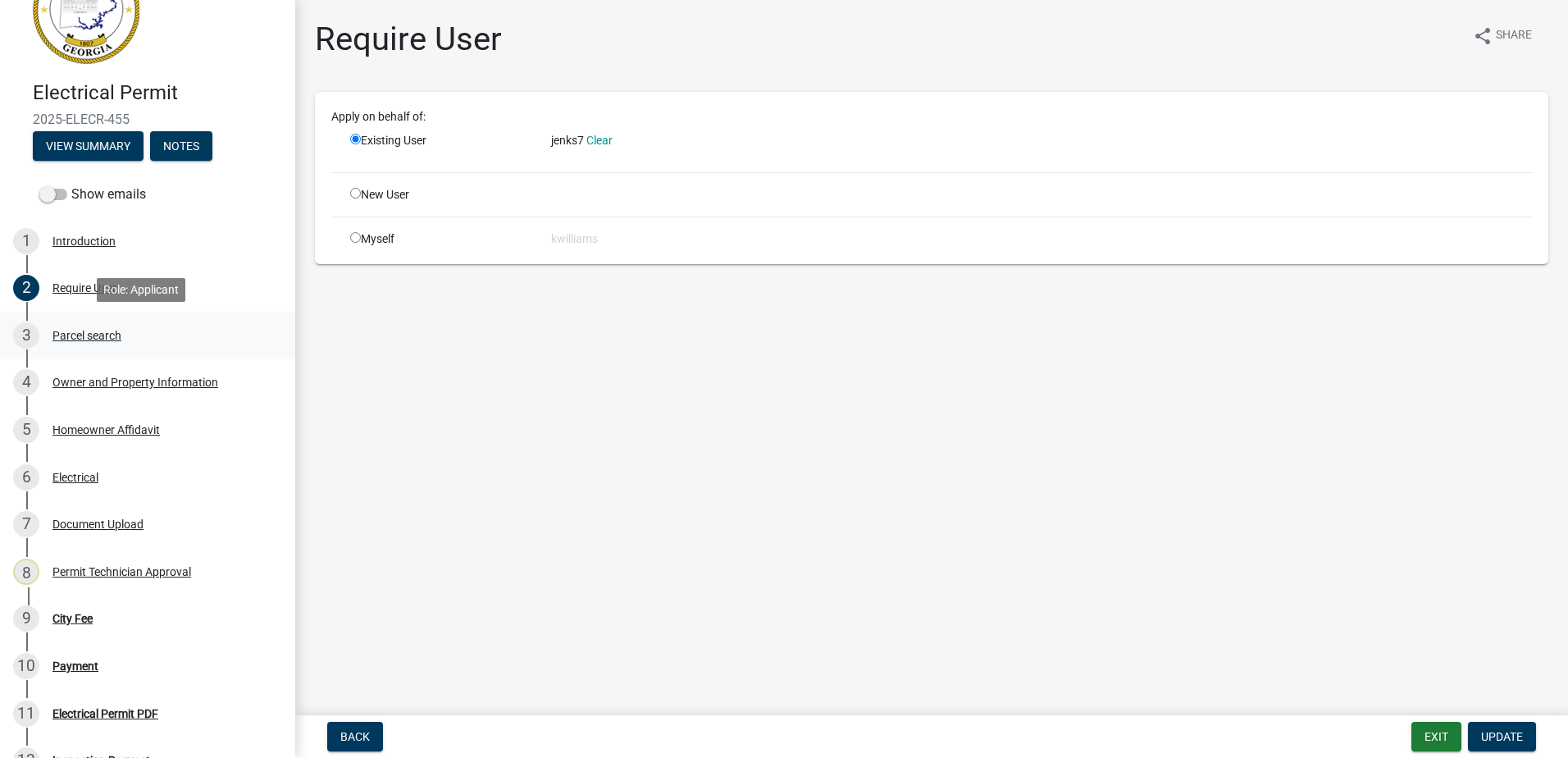
drag, startPoint x: 98, startPoint y: 287, endPoint x: 75, endPoint y: 335, distance: 53.2
click at [75, 335] on div "3 Parcel search" at bounding box center [140, 335] width 256 height 26
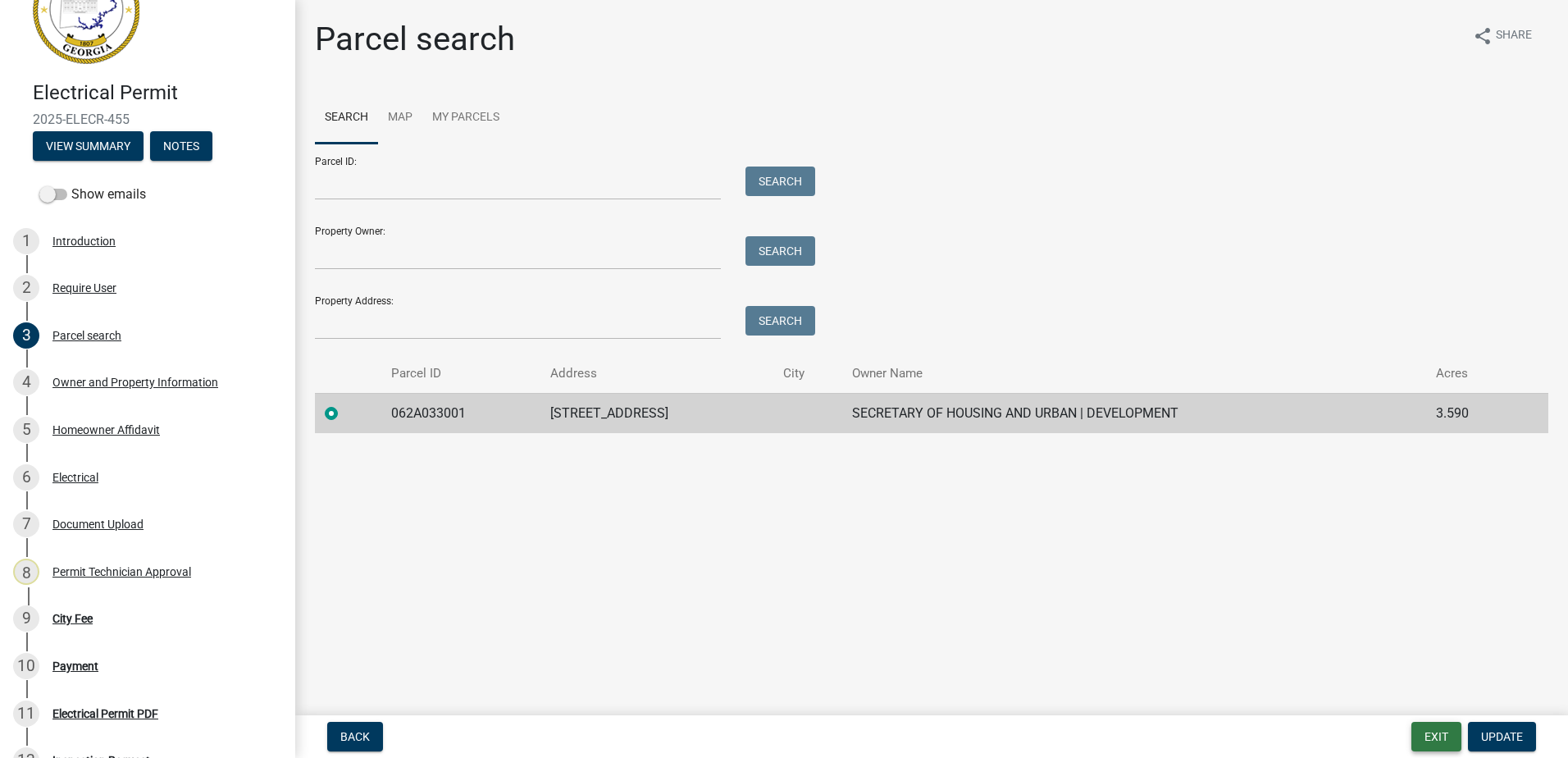
click at [1439, 731] on button "Exit" at bounding box center [1436, 737] width 50 height 30
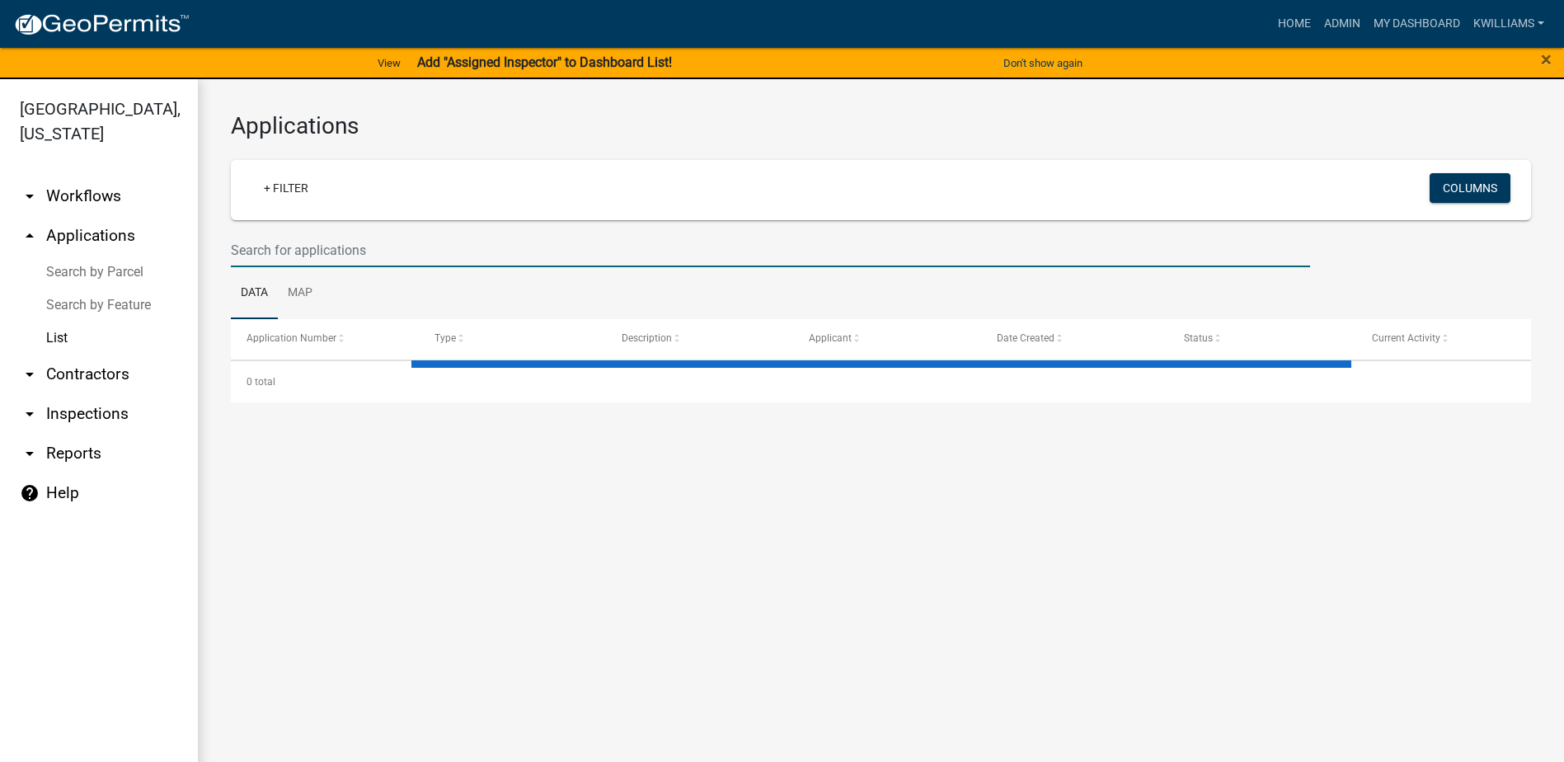
drag, startPoint x: 311, startPoint y: 247, endPoint x: 330, endPoint y: 253, distance: 20.1
click at [311, 247] on input "text" at bounding box center [770, 250] width 1079 height 34
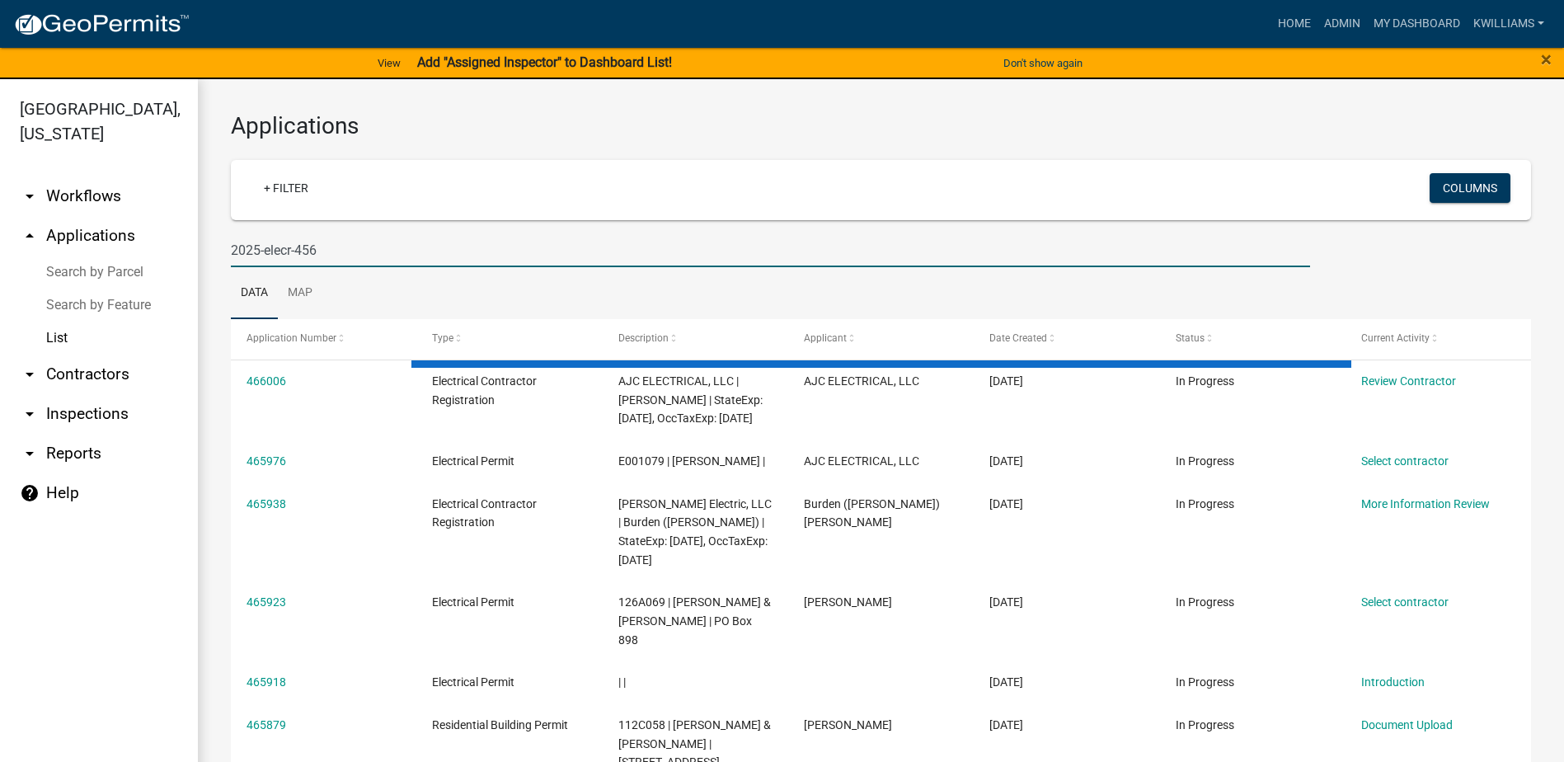
type input "2025-elecr-456"
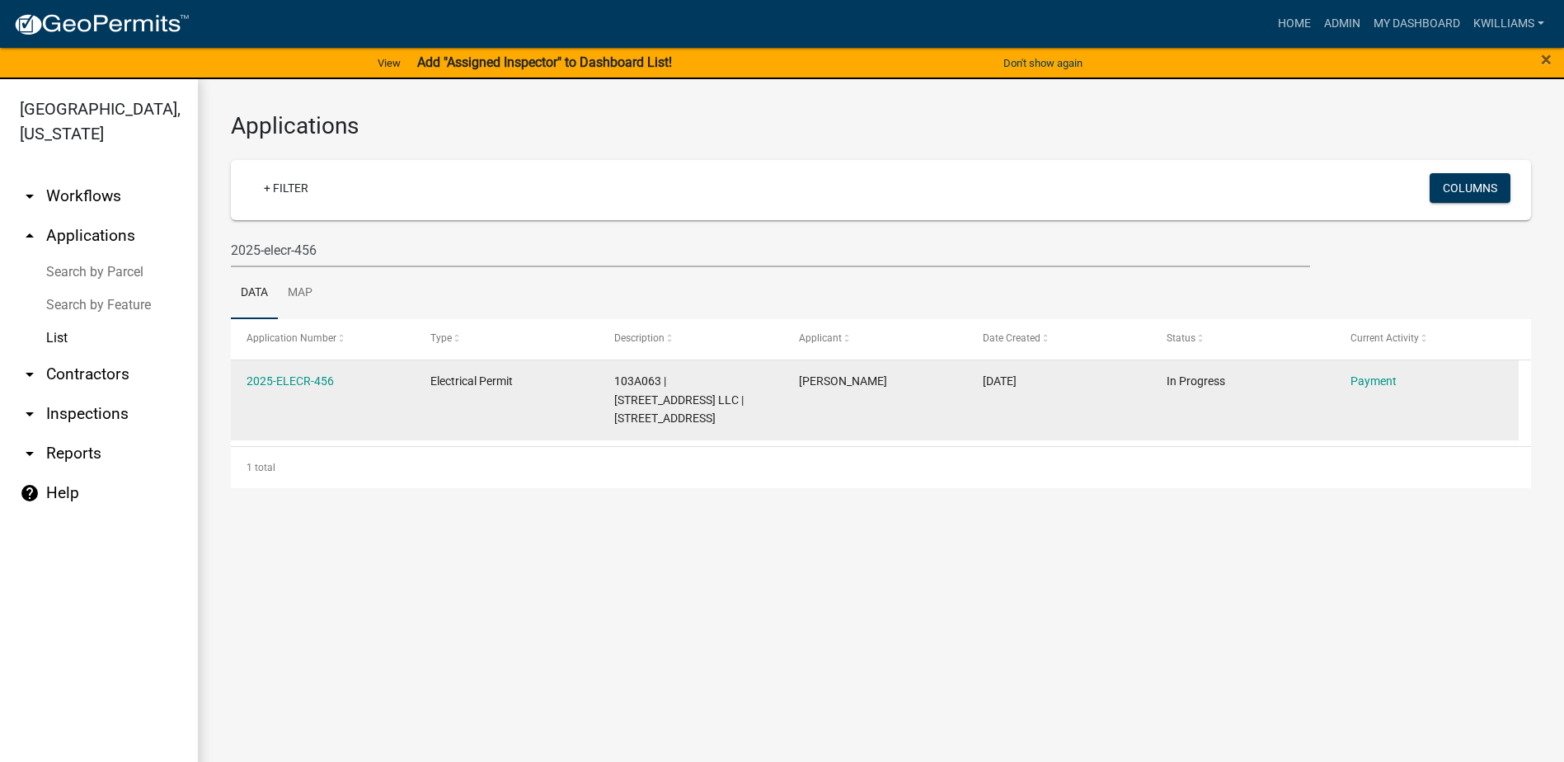
click at [289, 369] on datatable-body-cell "2025-ELECR-456" at bounding box center [323, 400] width 184 height 80
click at [290, 381] on link "2025-ELECR-456" at bounding box center [290, 380] width 87 height 13
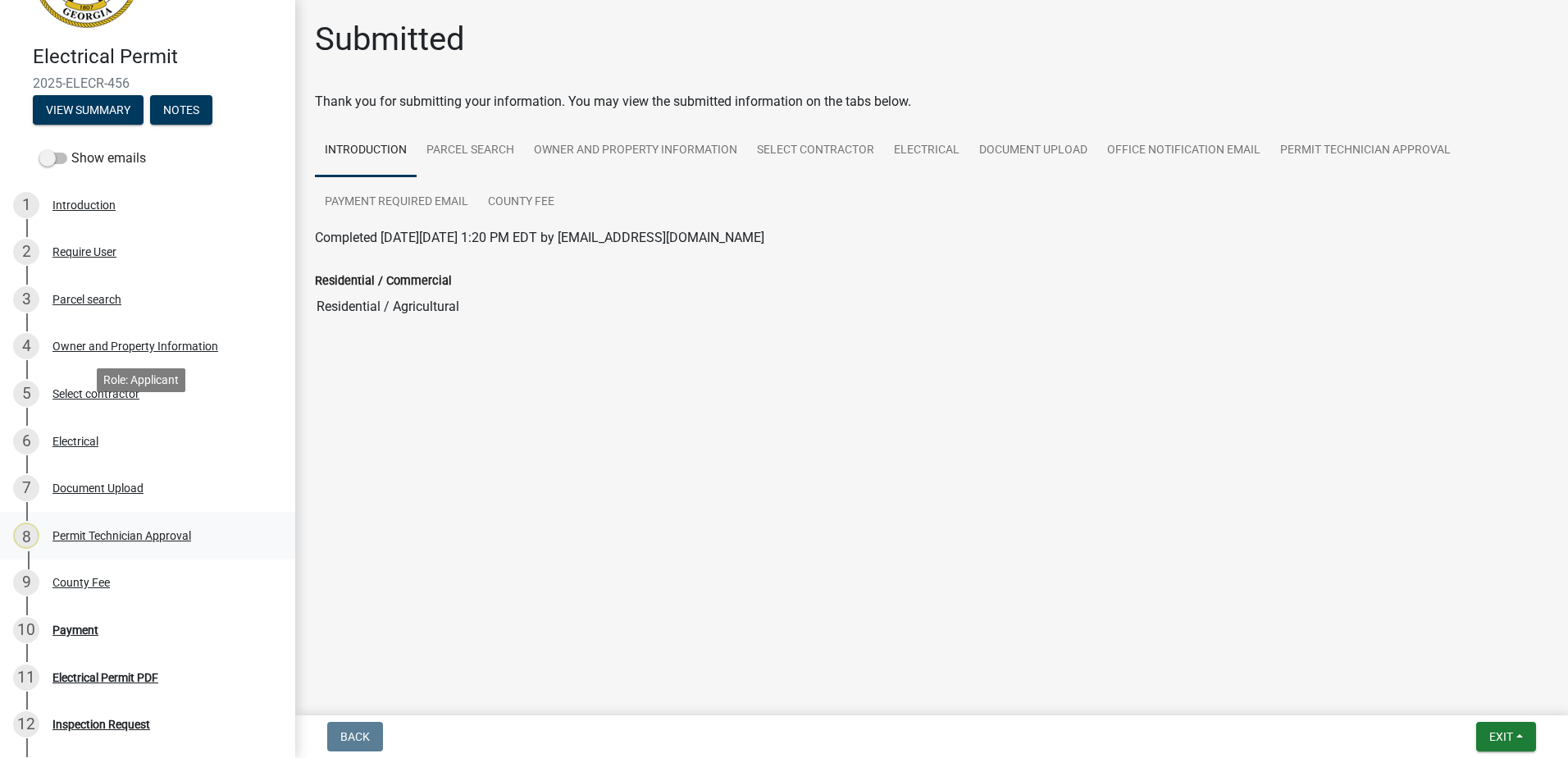
scroll to position [134, 0]
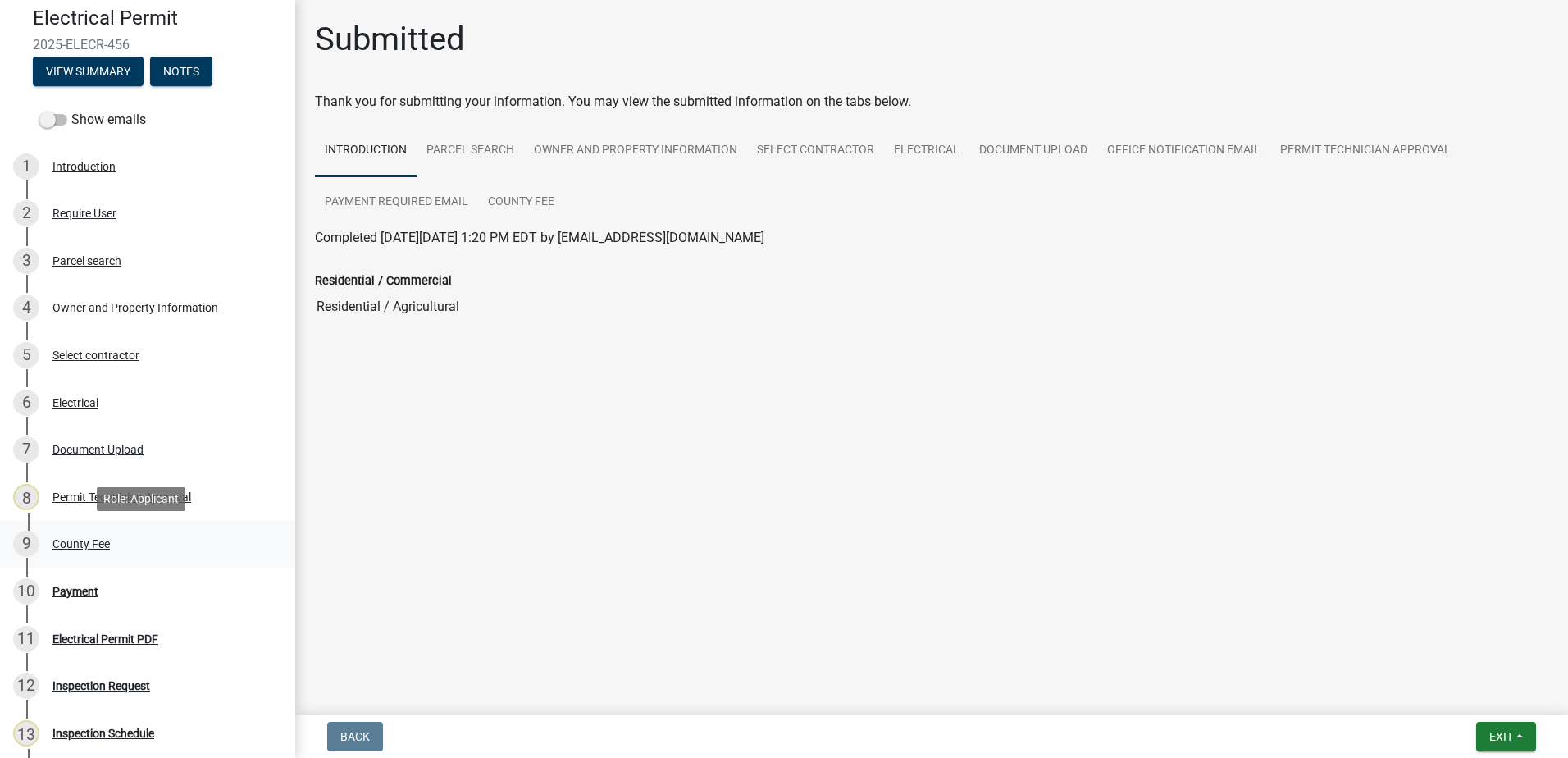
click at [82, 538] on div "County Fee" at bounding box center [82, 544] width 58 height 12
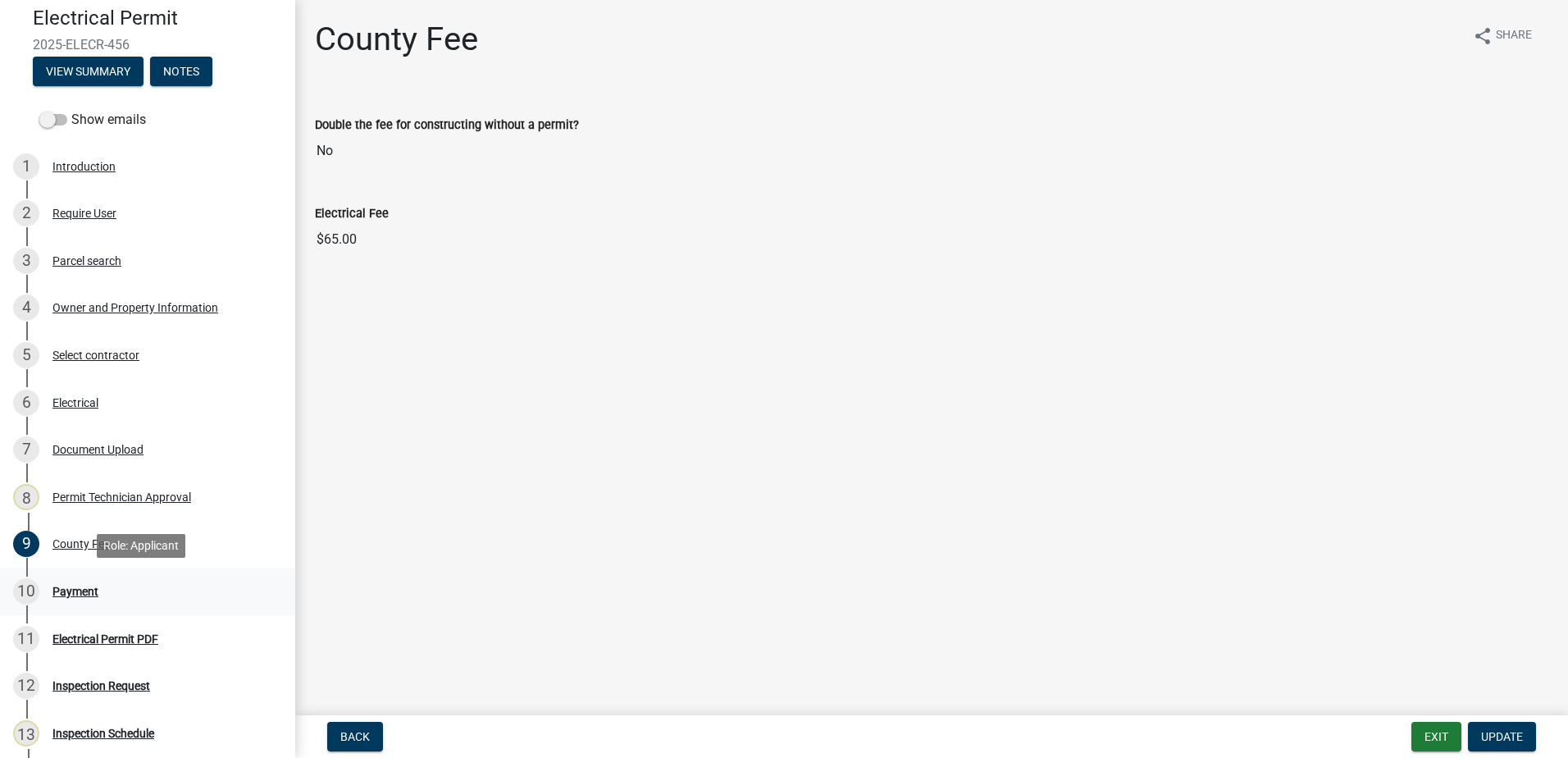
click at [79, 593] on div "Payment" at bounding box center [76, 592] width 46 height 12
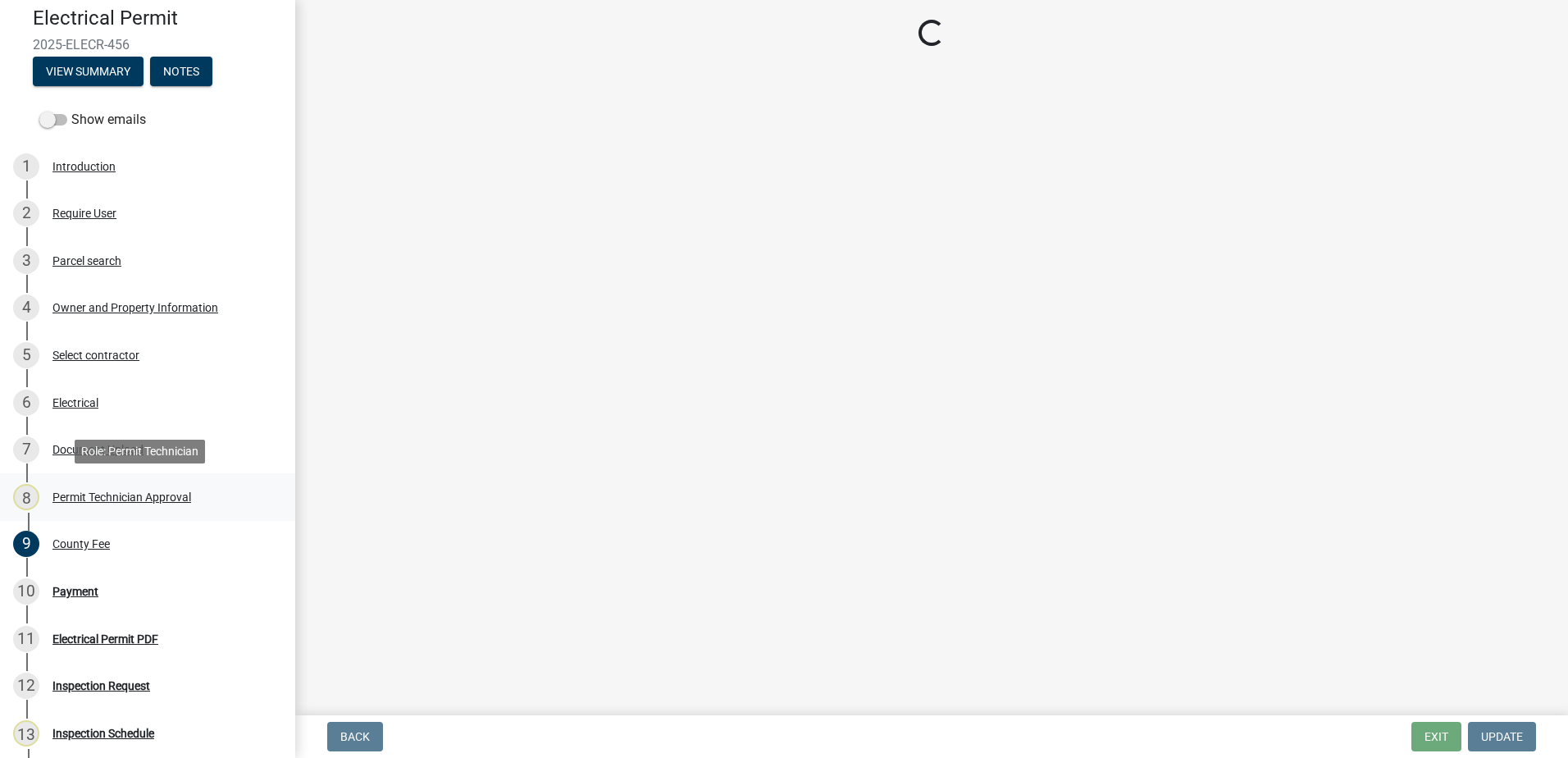
click at [114, 492] on div "Permit Technician Approval" at bounding box center [121, 497] width 138 height 12
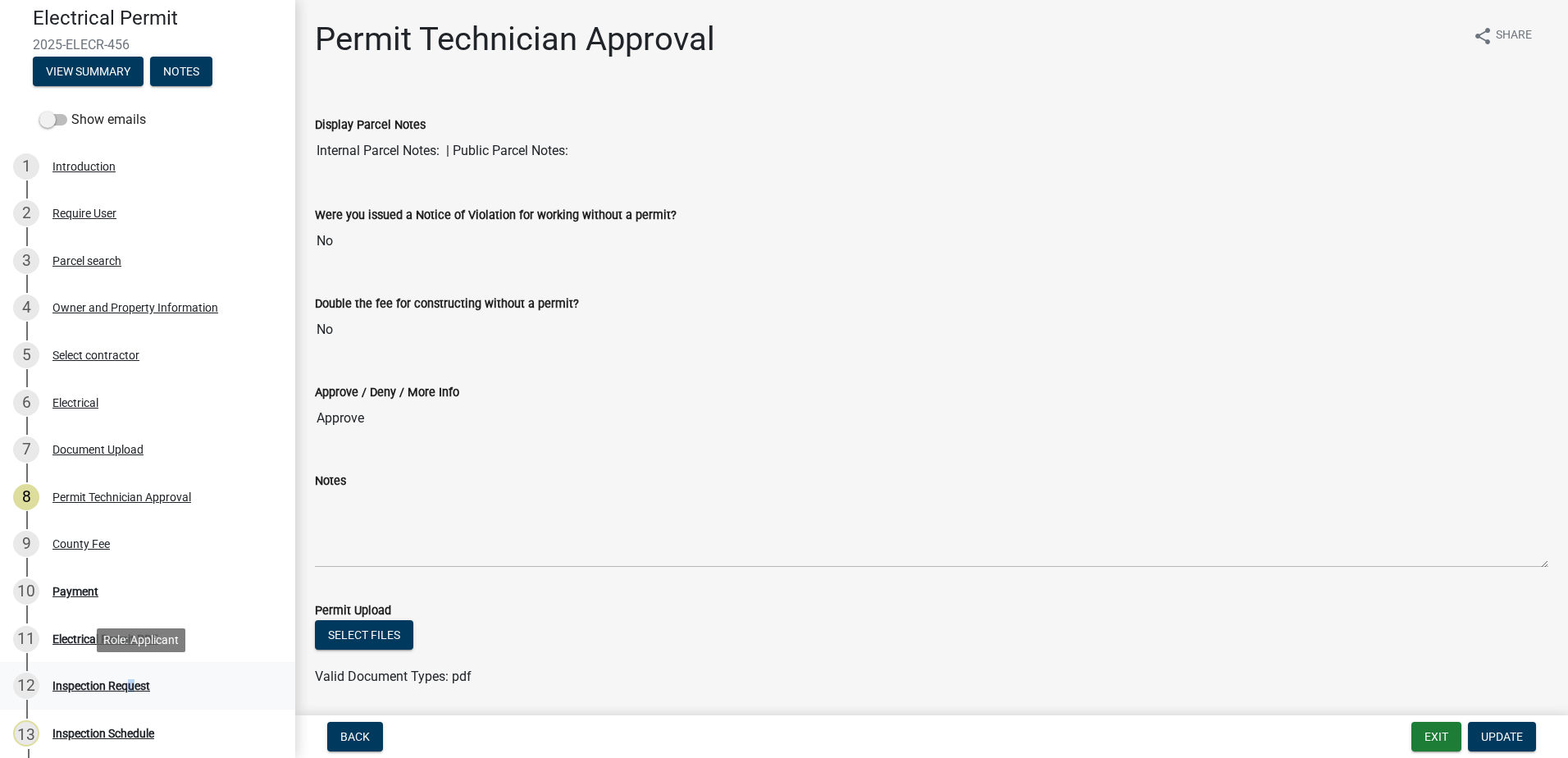
click at [125, 682] on div "Inspection Request" at bounding box center [101, 686] width 97 height 12
drag, startPoint x: 125, startPoint y: 682, endPoint x: 85, endPoint y: 687, distance: 40.3
click at [85, 687] on div "Inspection Request" at bounding box center [101, 686] width 97 height 12
click at [85, 686] on div "Inspection Request" at bounding box center [101, 686] width 97 height 12
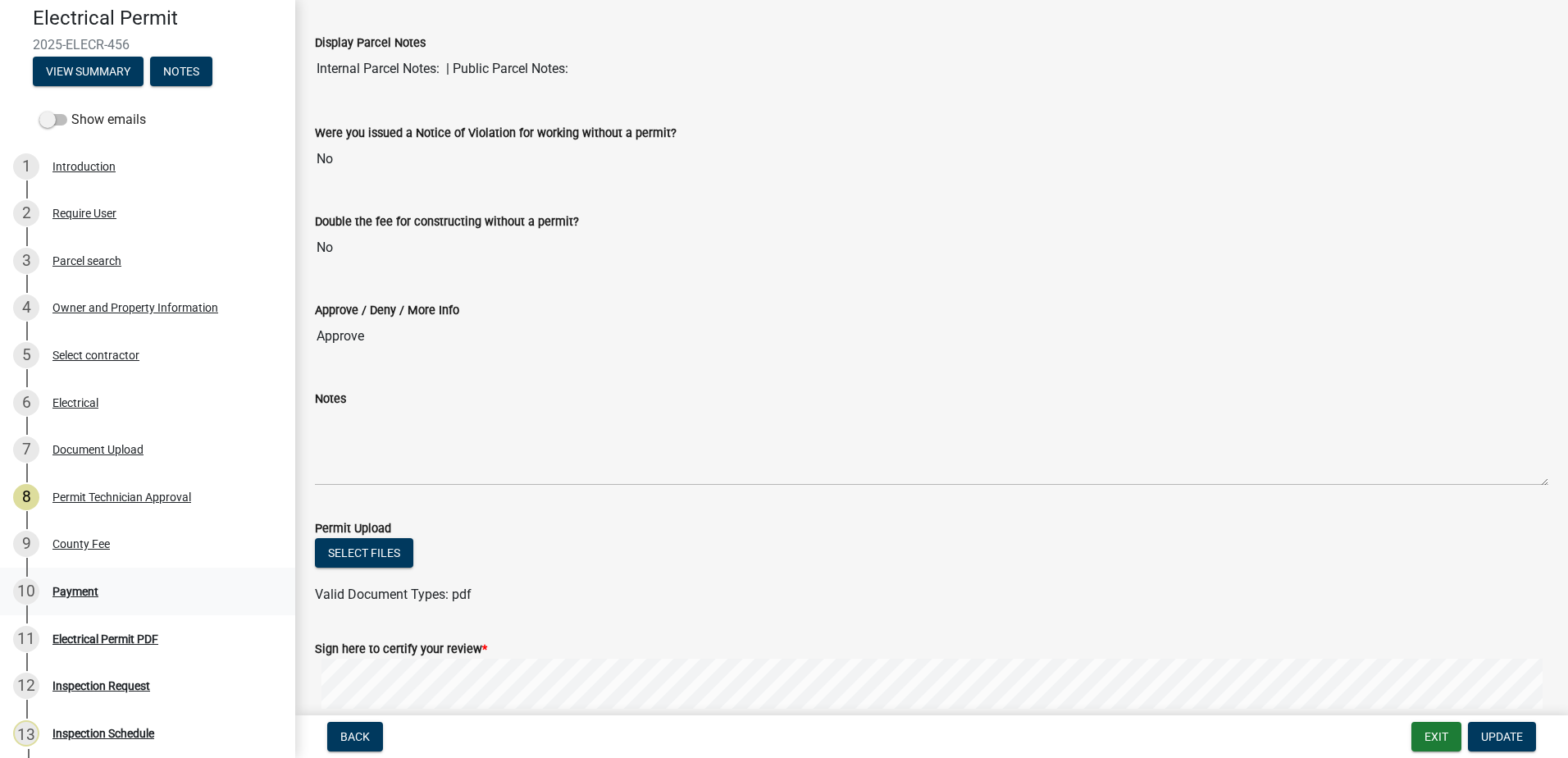
scroll to position [267, 0]
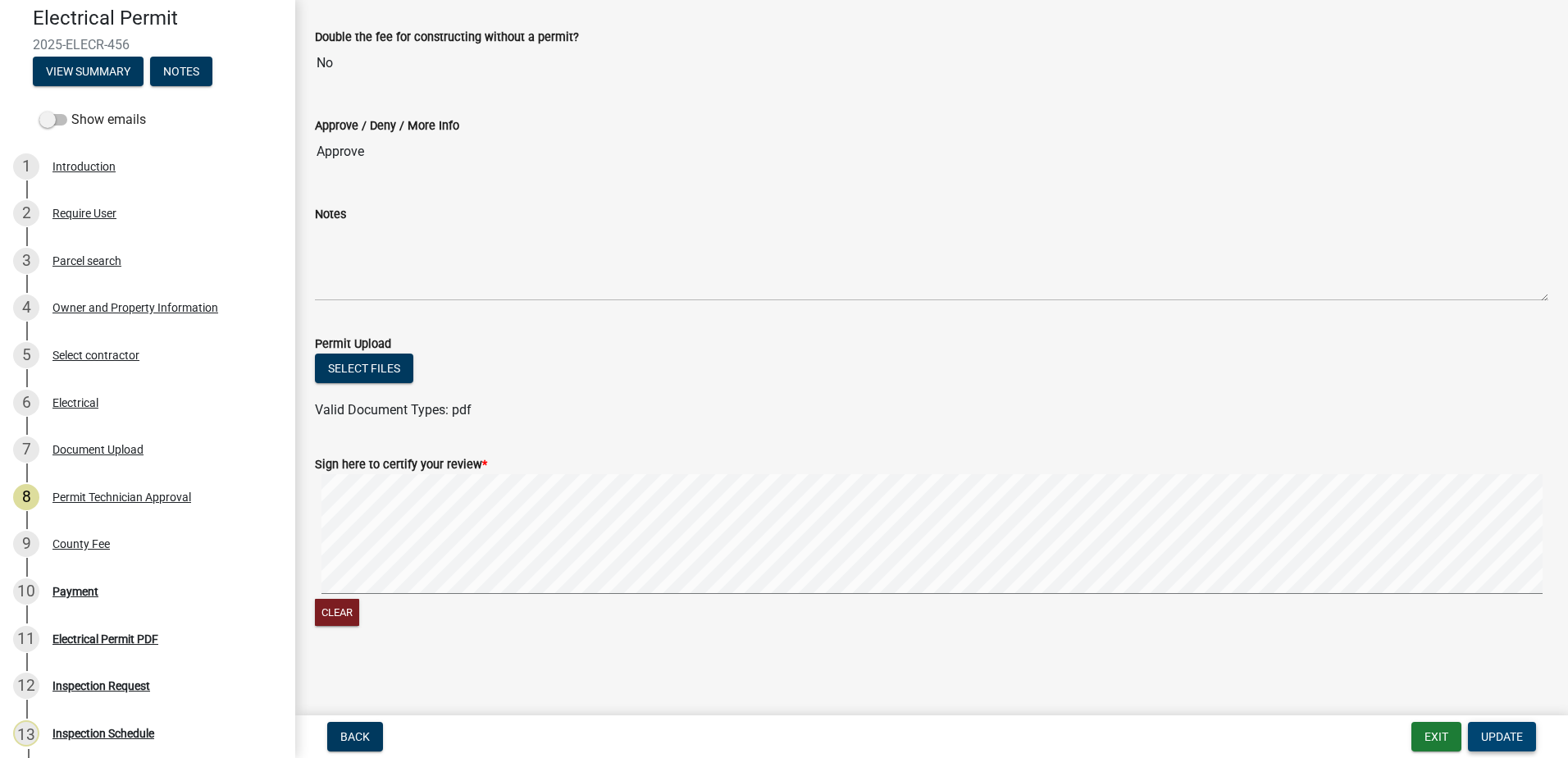
click at [1469, 727] on button "Update" at bounding box center [1501, 737] width 68 height 30
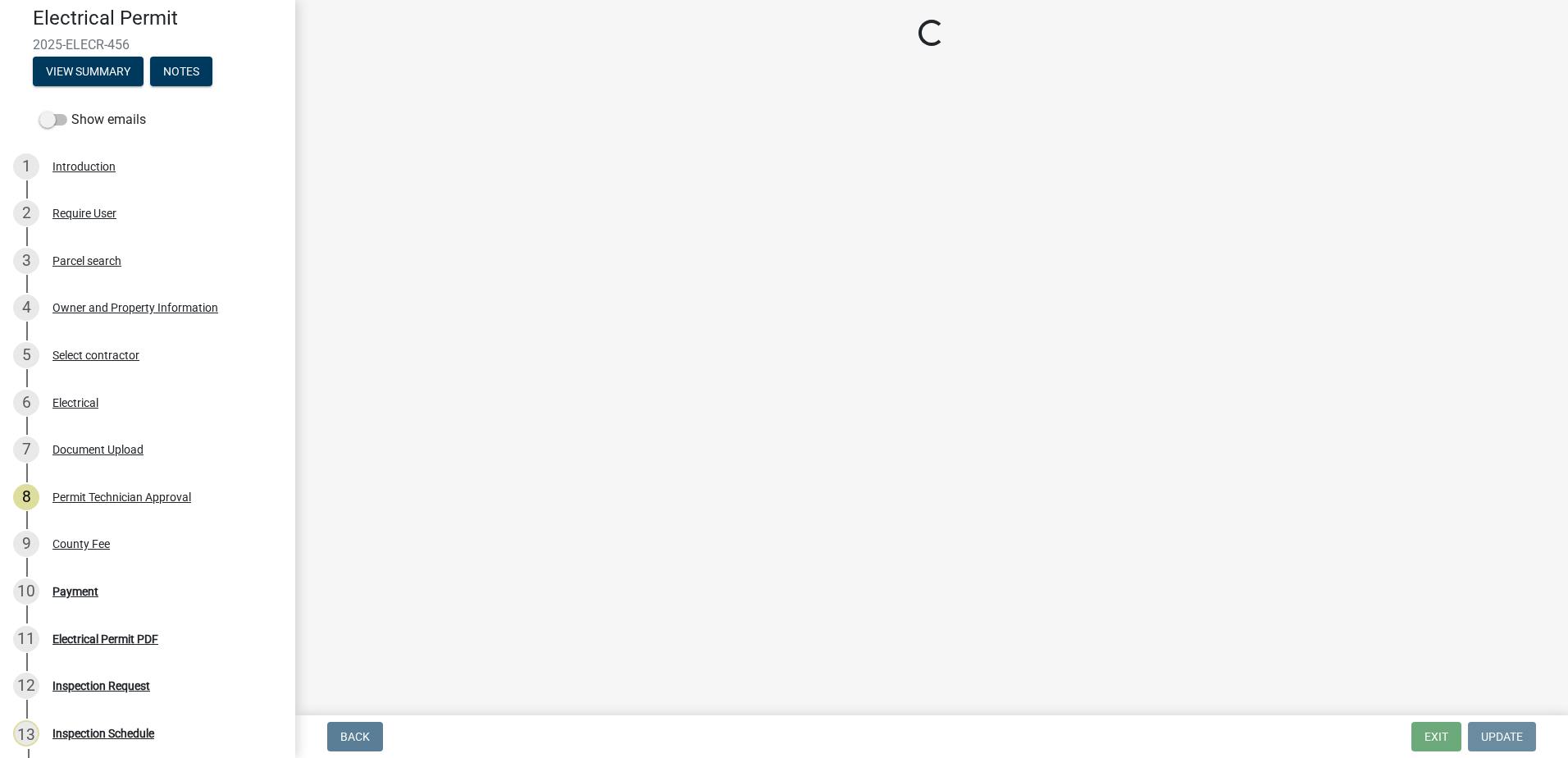
scroll to position [0, 0]
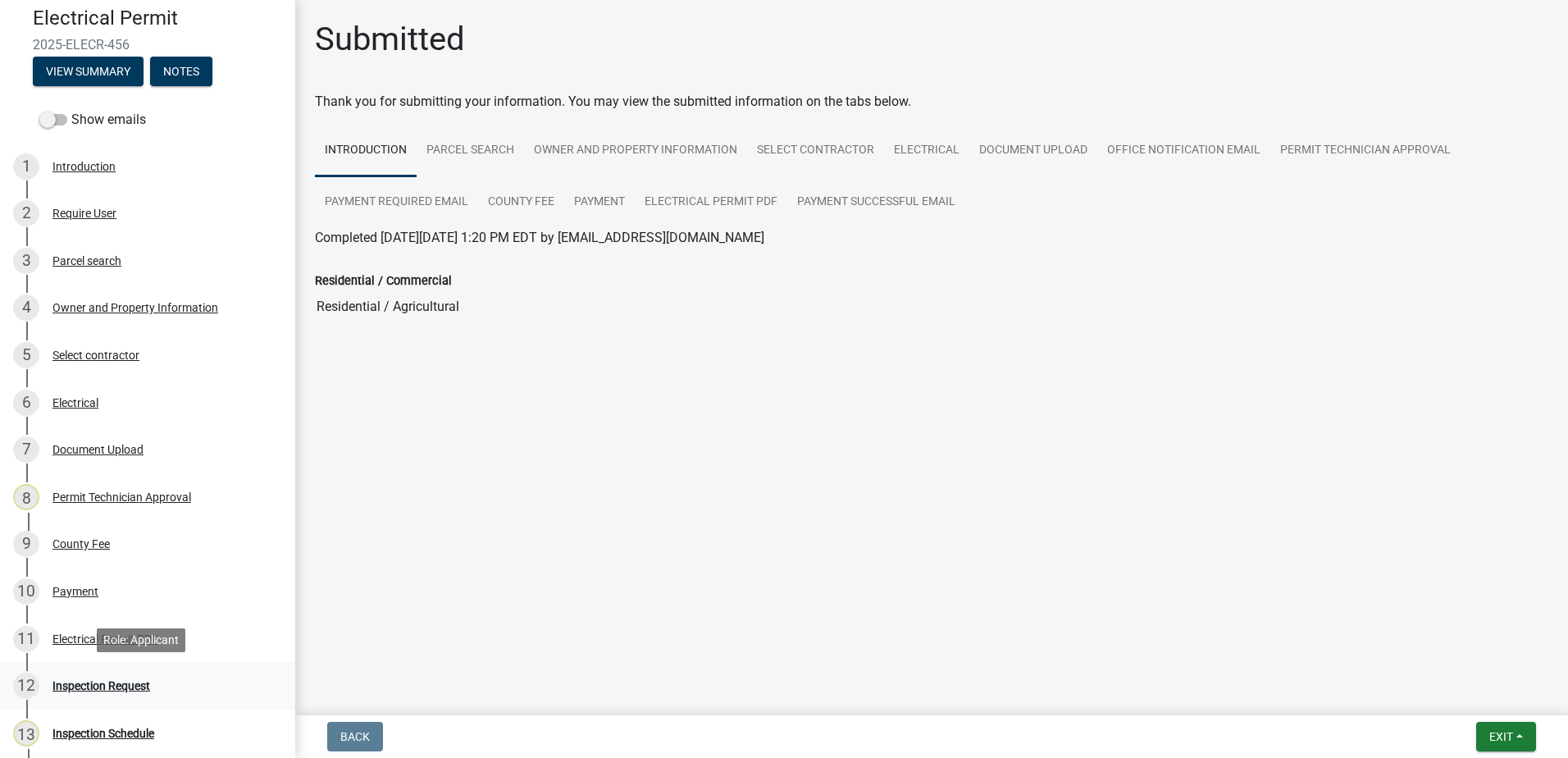
click at [105, 685] on div "Inspection Request" at bounding box center [101, 686] width 97 height 12
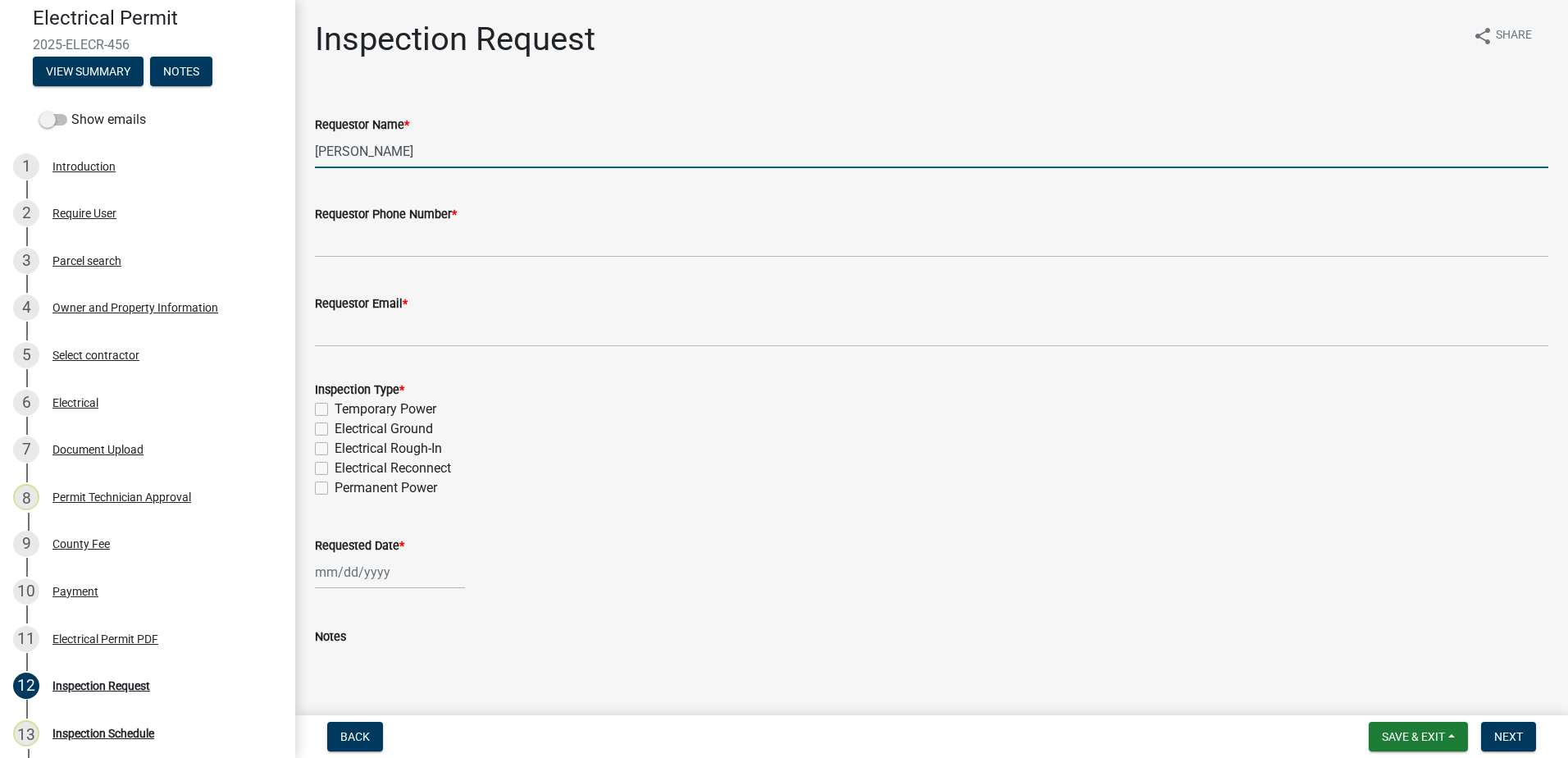
drag, startPoint x: 443, startPoint y: 158, endPoint x: 193, endPoint y: 136, distance: 251.0
click at [193, 136] on div "Electrical Permit 2025-ELECR-456 View Summary Notes Show emails 1 Introduction …" at bounding box center [784, 379] width 1568 height 758
type input "Jake"
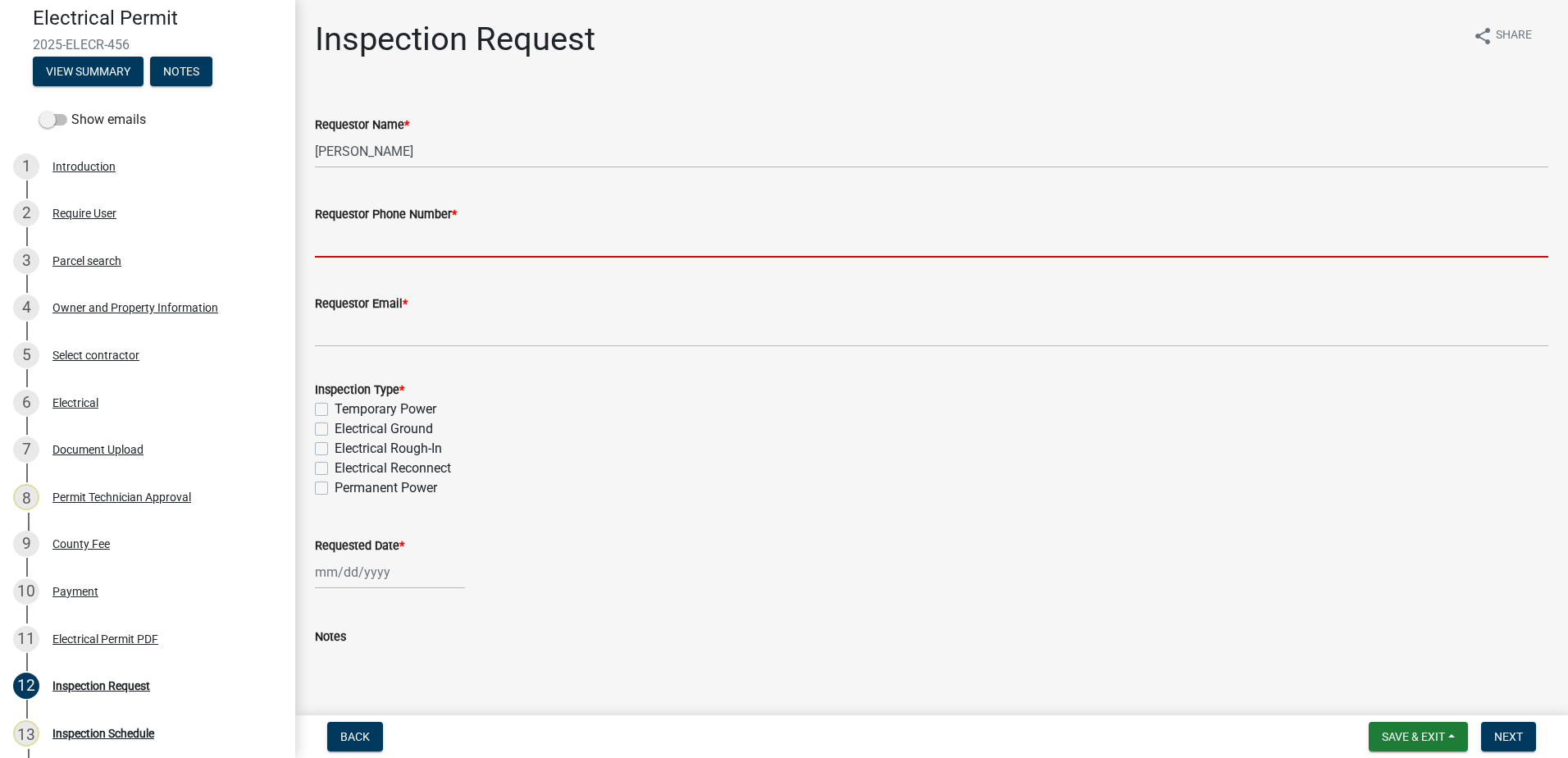
click at [319, 238] on input "Requestor Phone Number *" at bounding box center [932, 241] width 1233 height 34
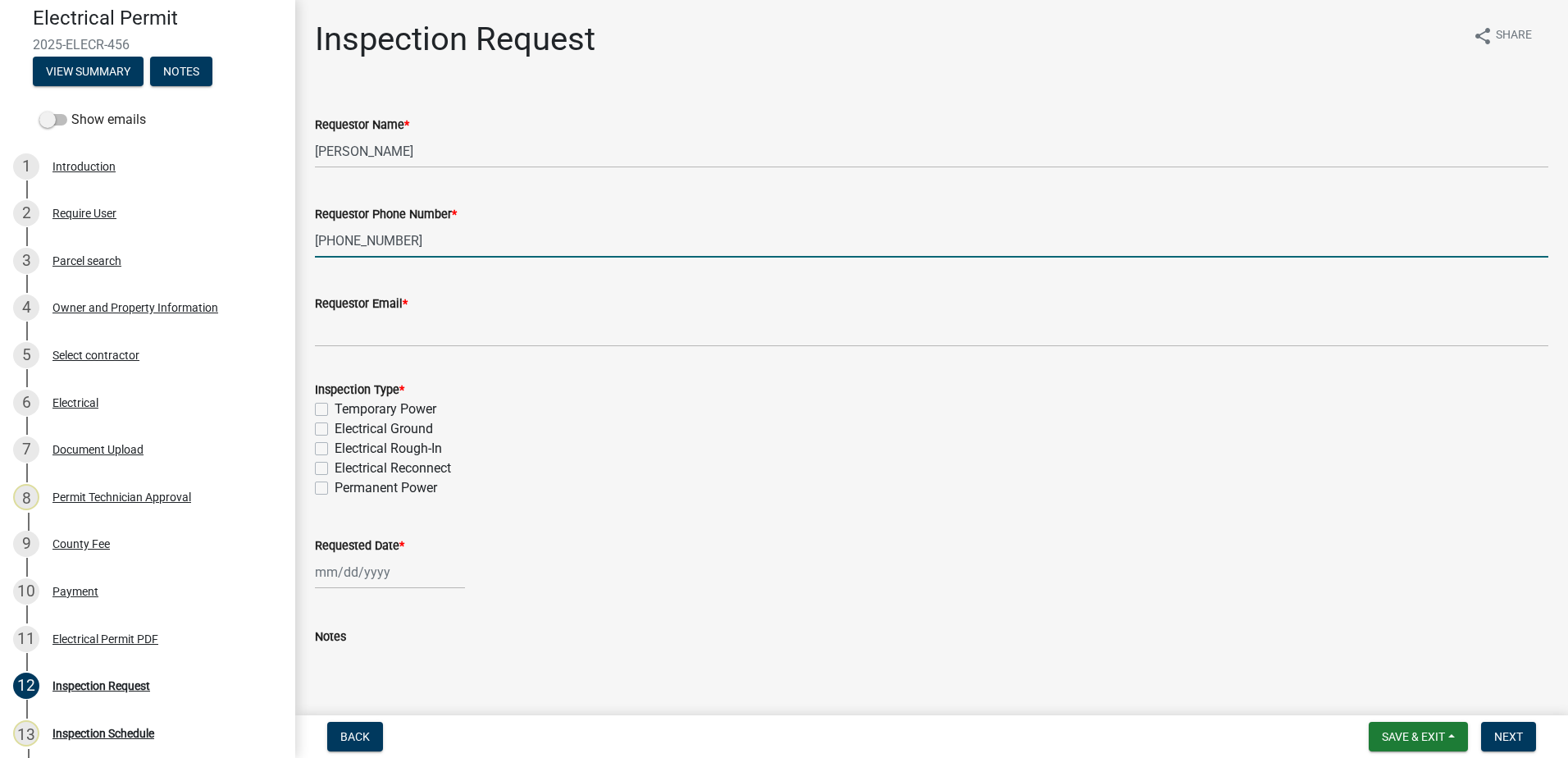
type input "[PHONE_NUMBER]"
click at [412, 349] on wm-data-entity-input "Requestor Email *" at bounding box center [932, 315] width 1233 height 90
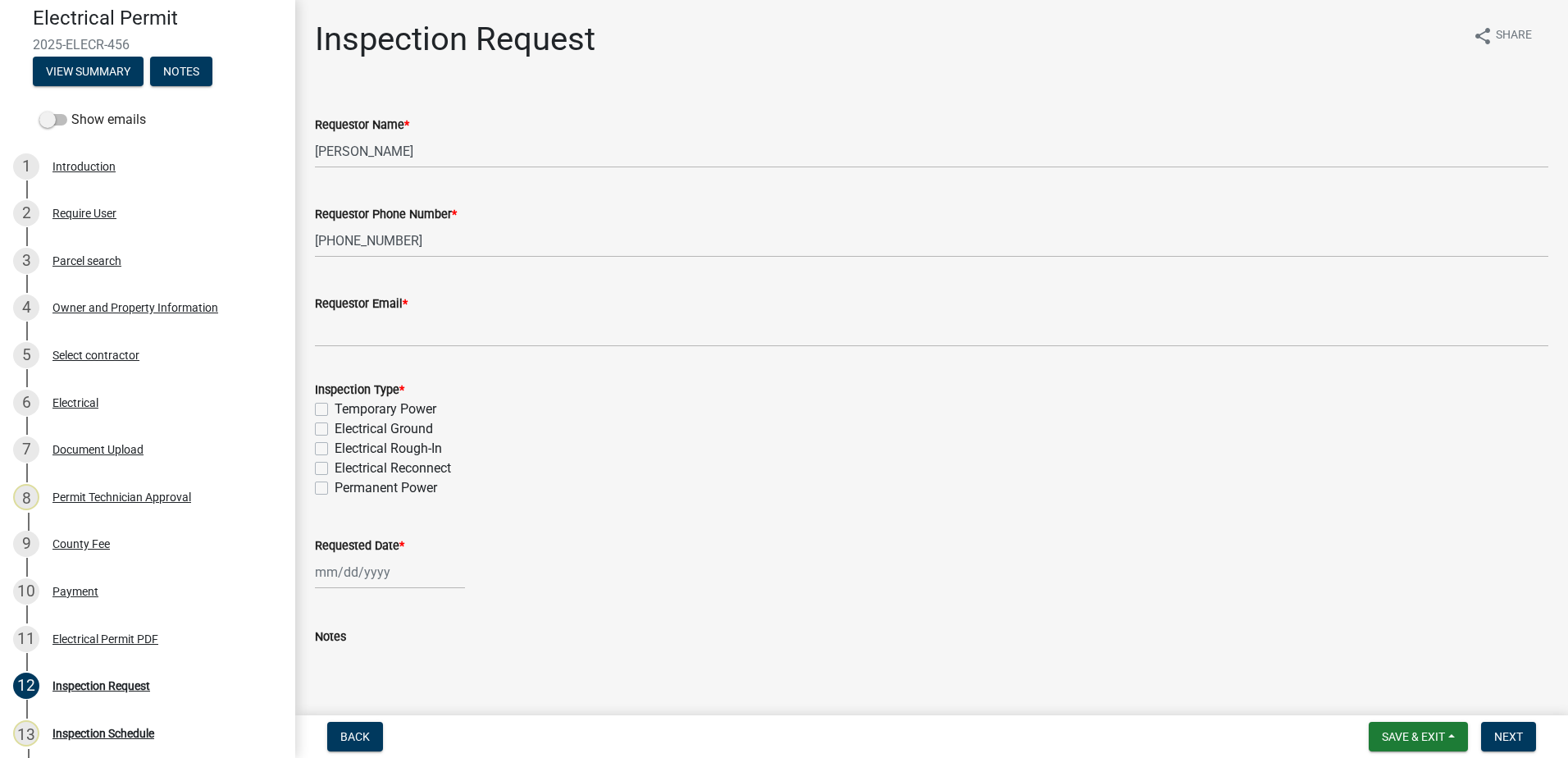
click at [311, 340] on div "Requestor Email *" at bounding box center [931, 308] width 1258 height 77
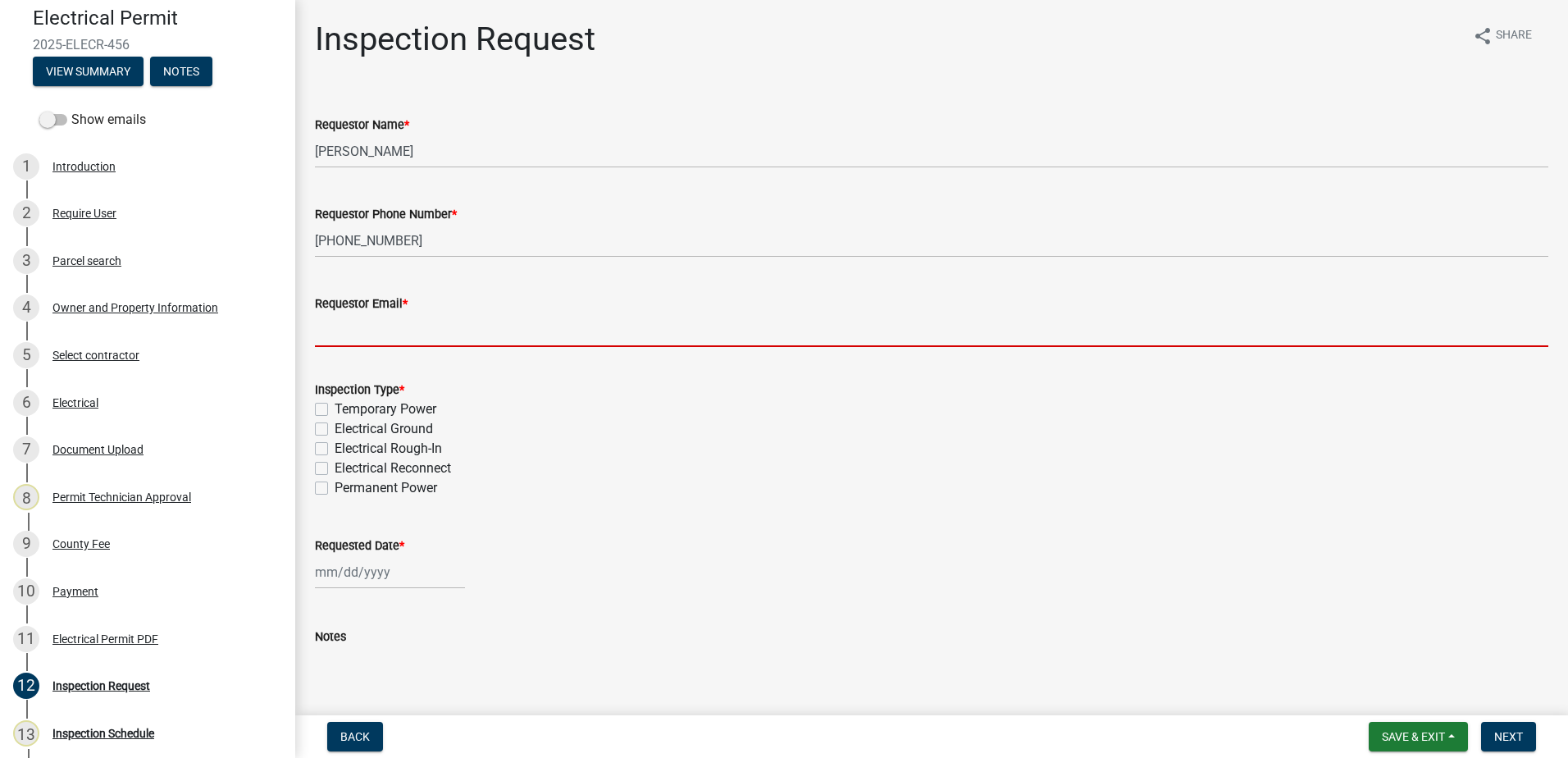
click at [322, 329] on input "Requestor Email *" at bounding box center [932, 330] width 1233 height 34
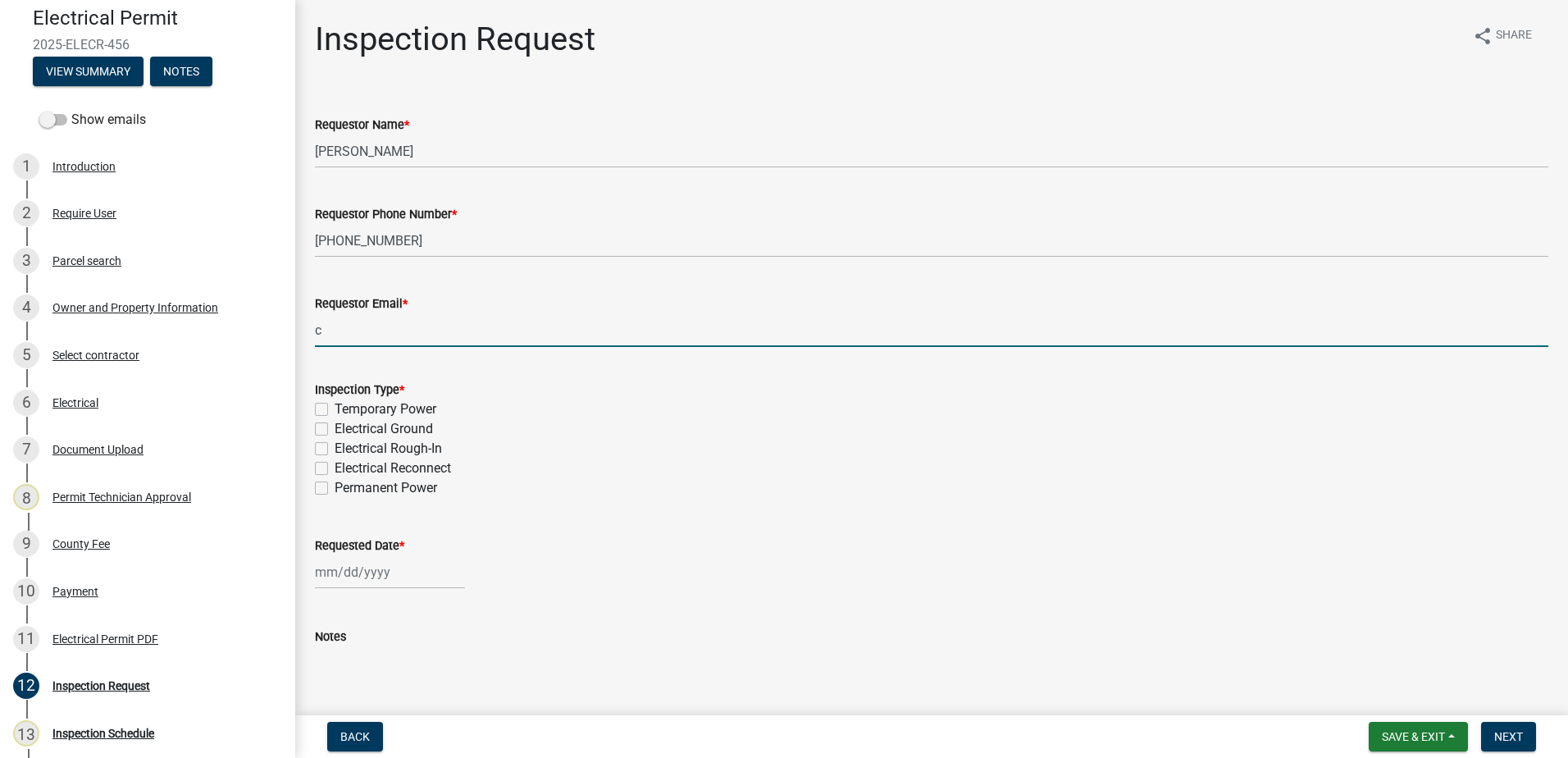
type input "[EMAIL_ADDRESS][DOMAIN_NAME]"
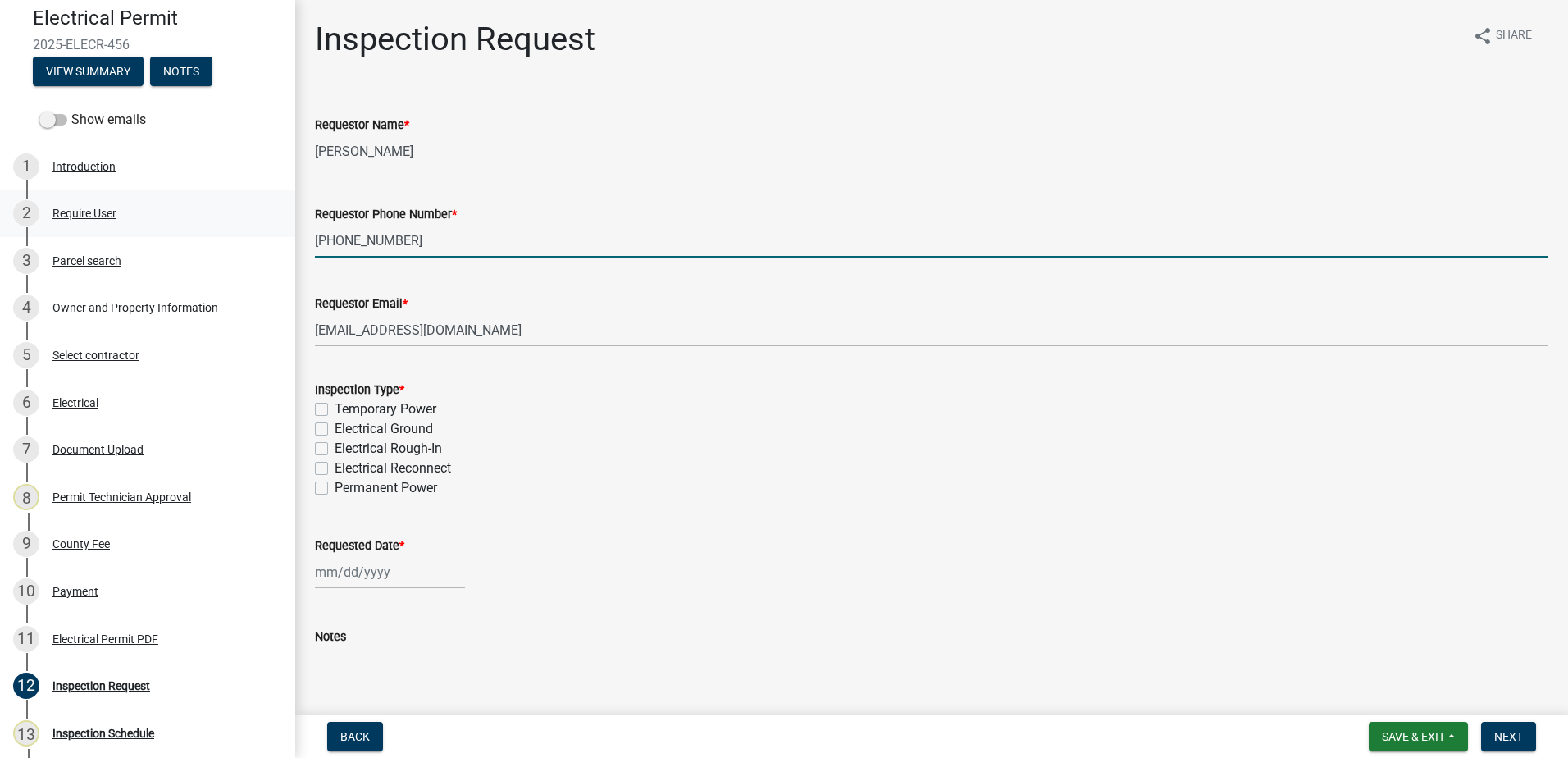
drag, startPoint x: 414, startPoint y: 243, endPoint x: 250, endPoint y: 231, distance: 164.4
click at [232, 233] on div "Electrical Permit 2025-ELECR-456 View Summary Notes Show emails 1 Introduction …" at bounding box center [784, 379] width 1568 height 758
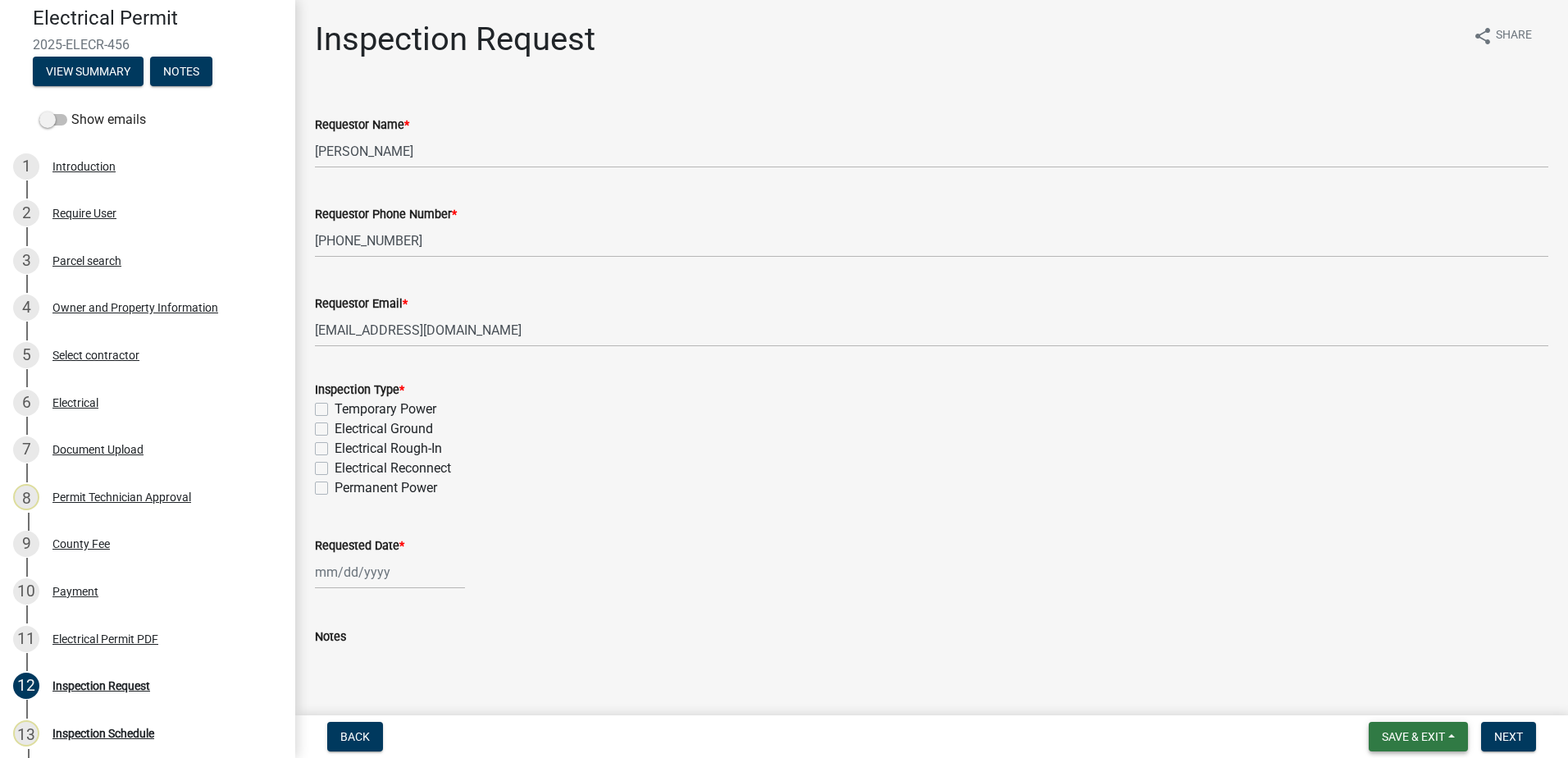
click at [1405, 733] on span "Save & Exit" at bounding box center [1413, 736] width 63 height 13
click at [1371, 658] on button "Save" at bounding box center [1402, 655] width 131 height 40
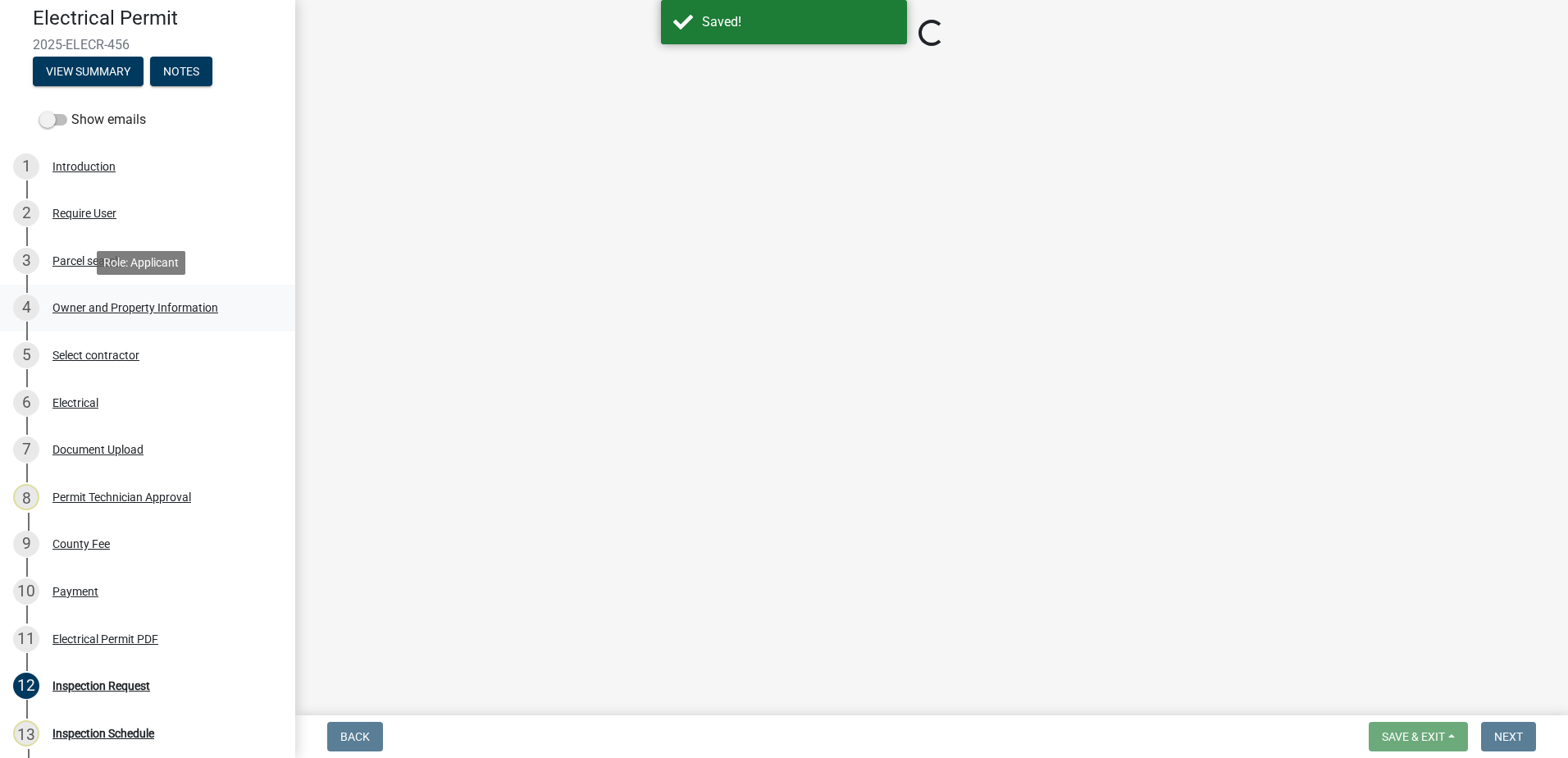
click at [89, 311] on div "Owner and Property Information" at bounding box center [135, 307] width 166 height 12
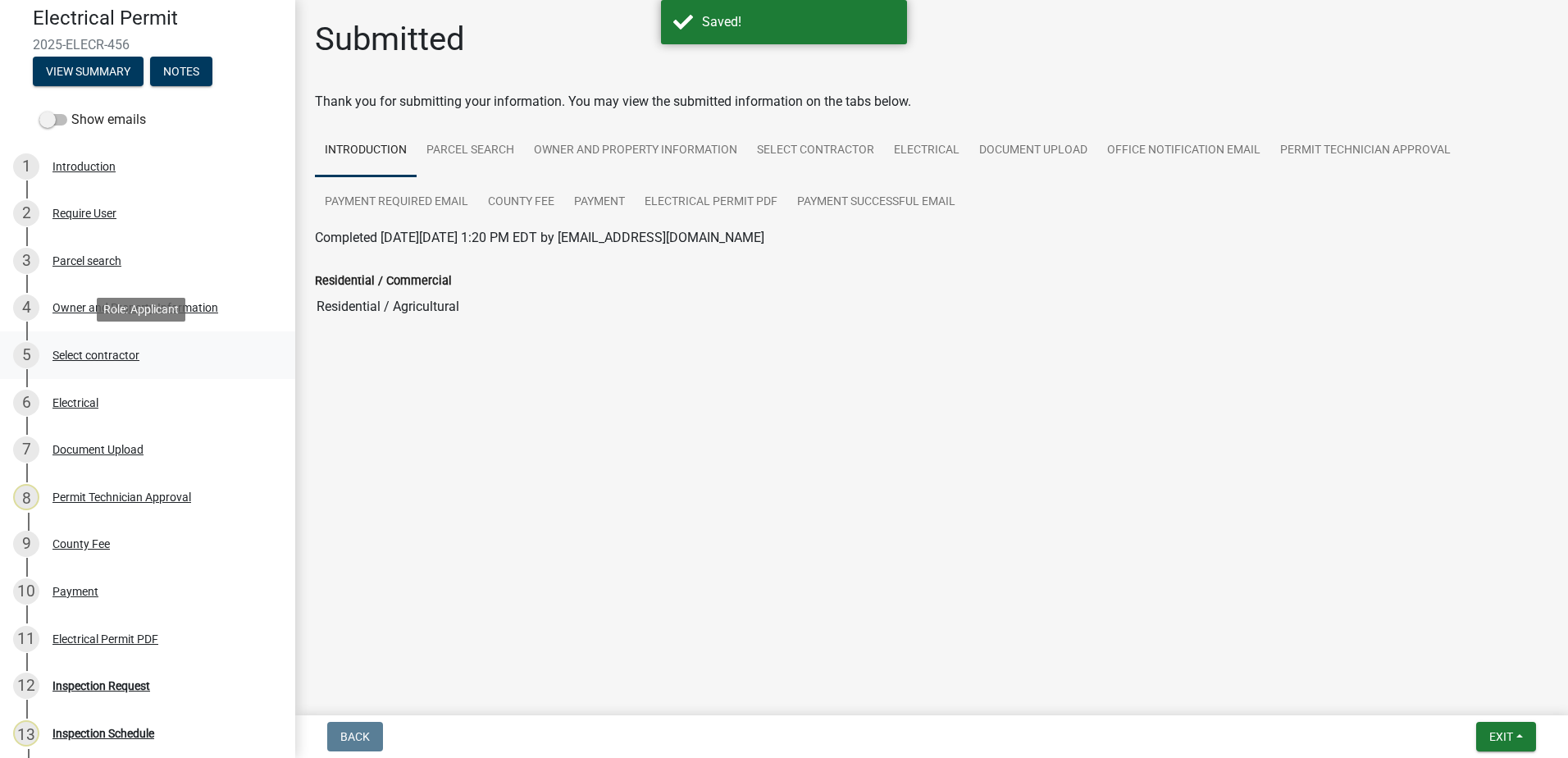
click at [75, 356] on div "Select contractor" at bounding box center [95, 355] width 87 height 12
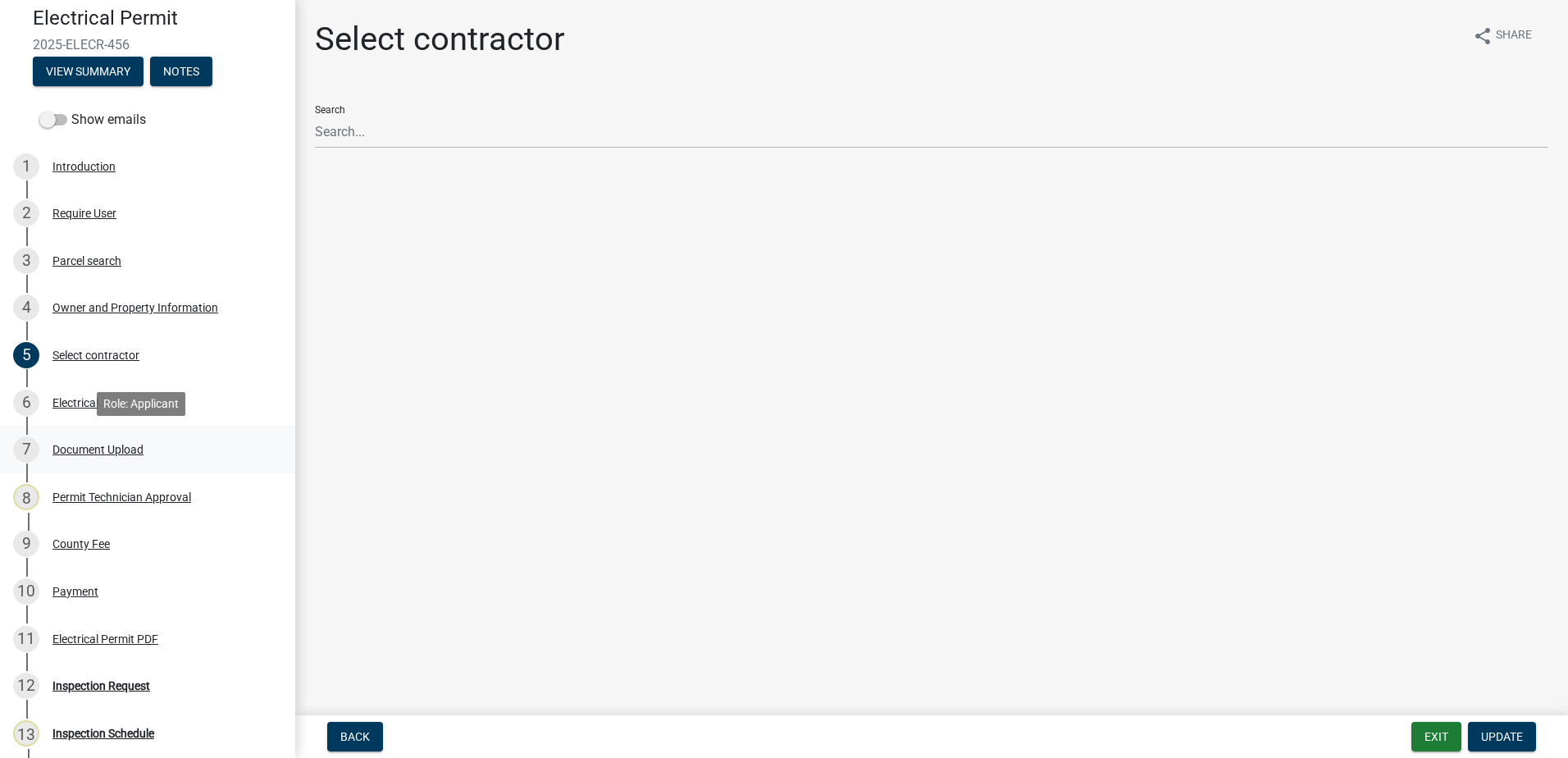
click at [97, 447] on div "Document Upload" at bounding box center [98, 450] width 91 height 12
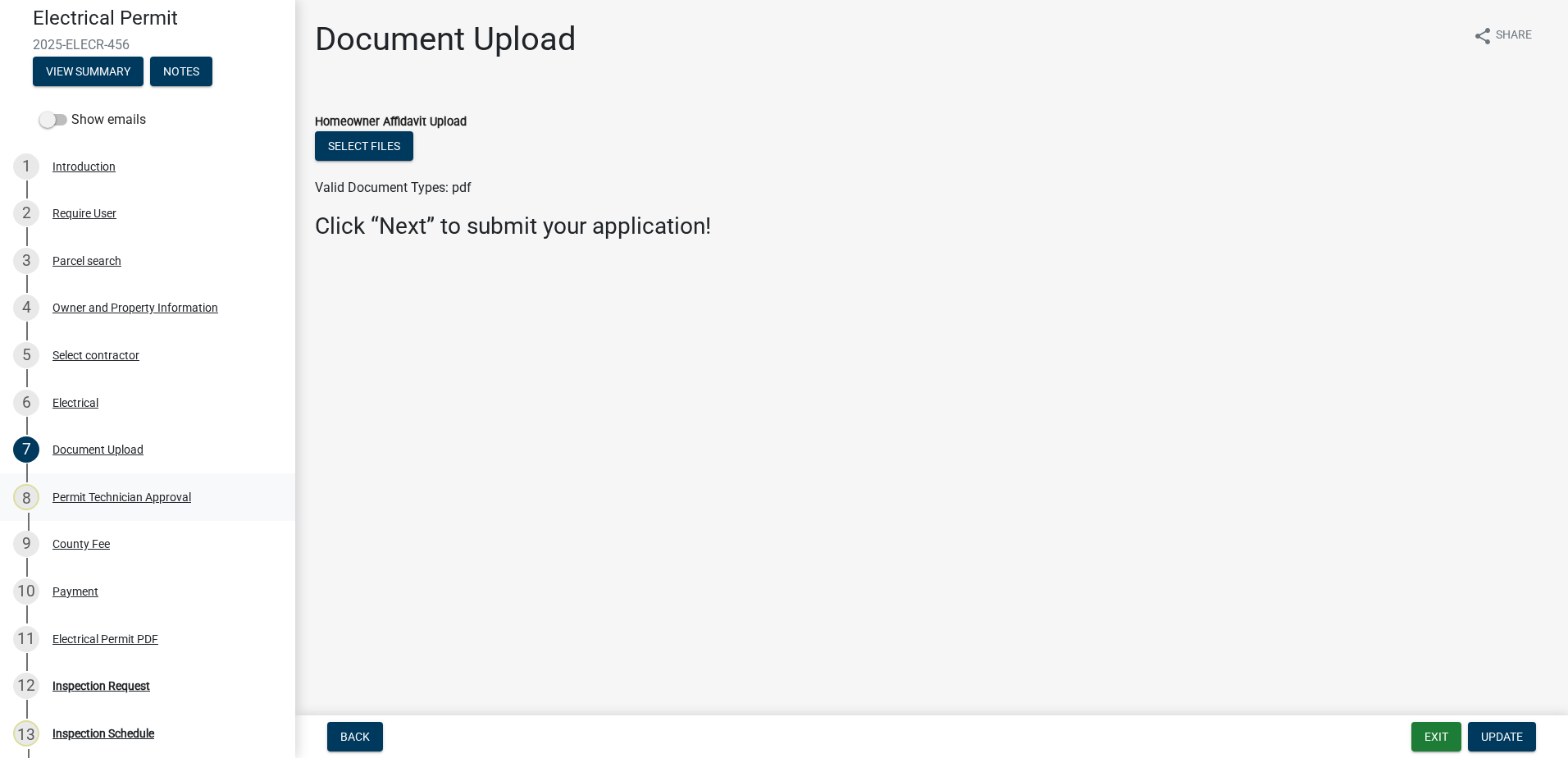
click at [106, 491] on div "Permit Technician Approval" at bounding box center [121, 497] width 138 height 12
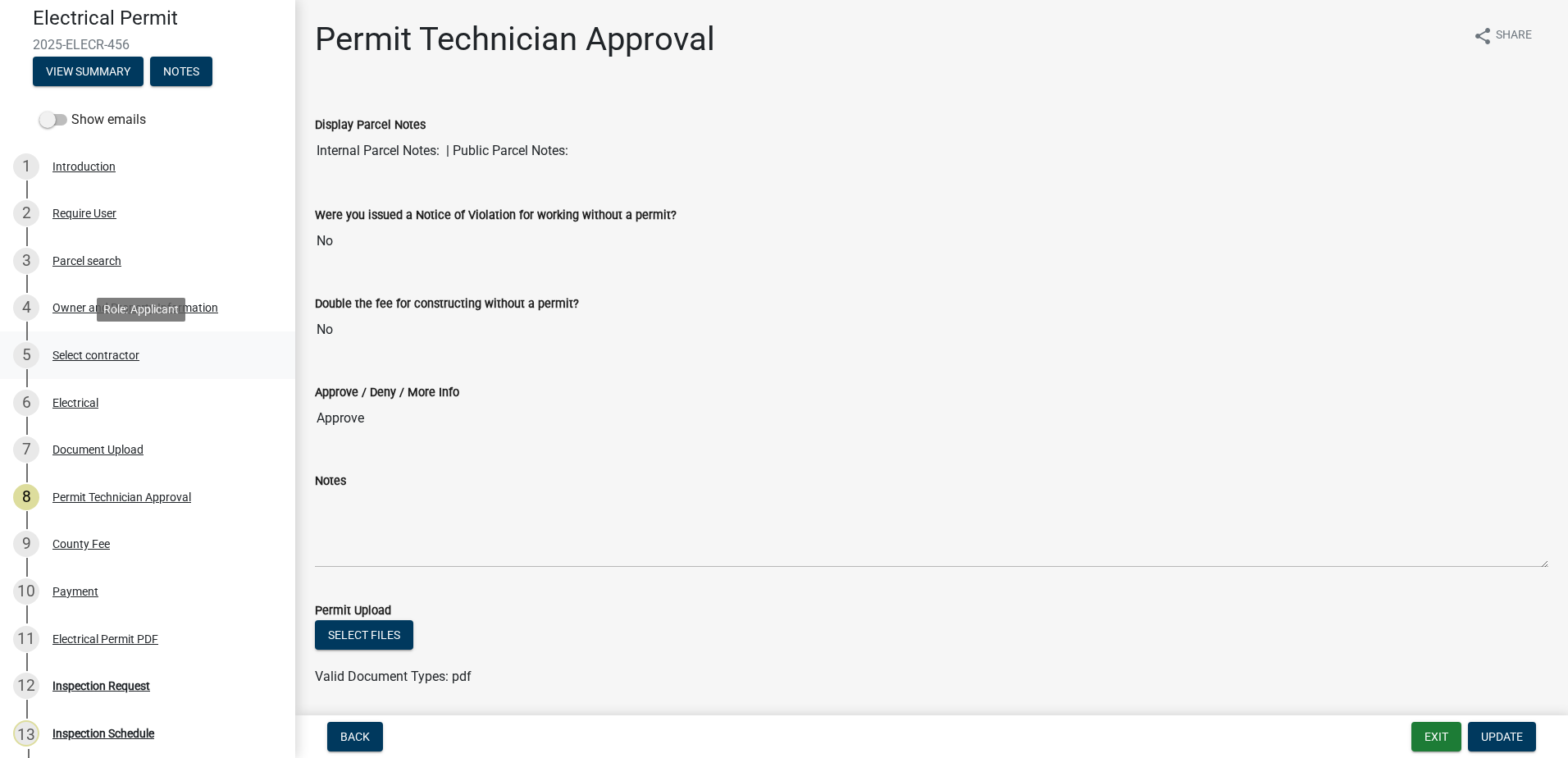
click at [93, 351] on div "5 Select contractor" at bounding box center [140, 355] width 256 height 26
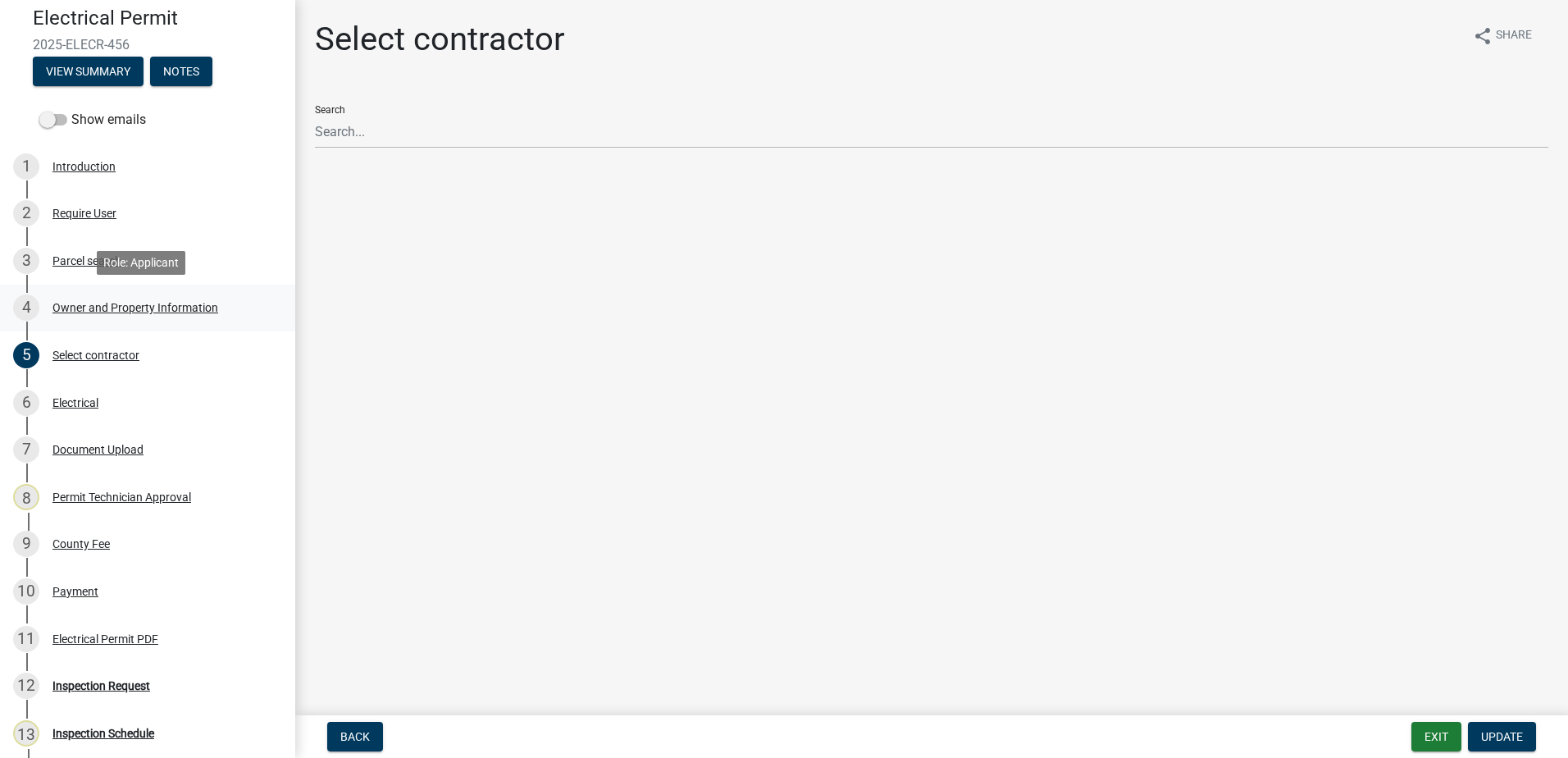
click at [88, 310] on div "Owner and Property Information" at bounding box center [135, 307] width 166 height 12
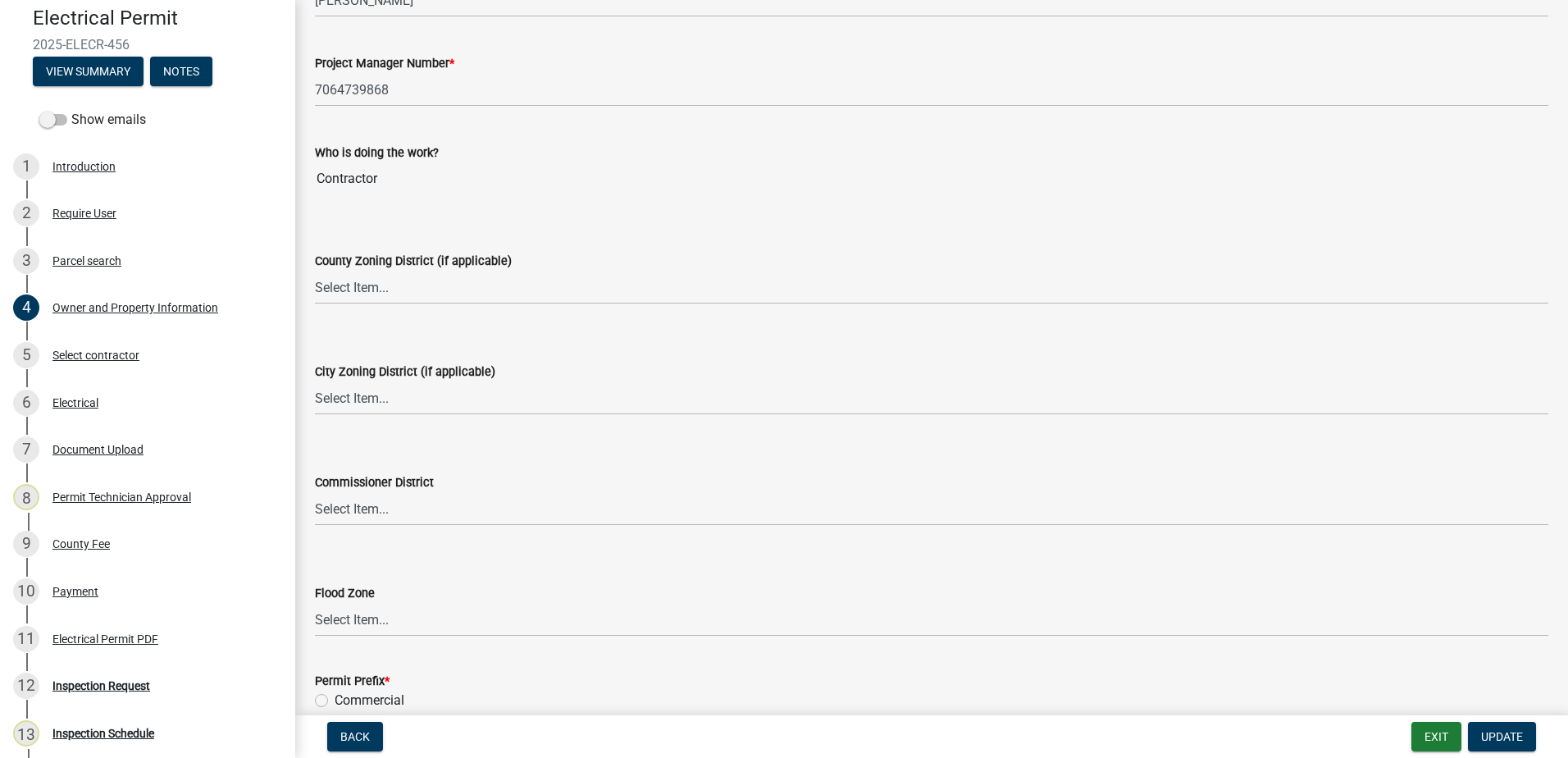
scroll to position [2707, 0]
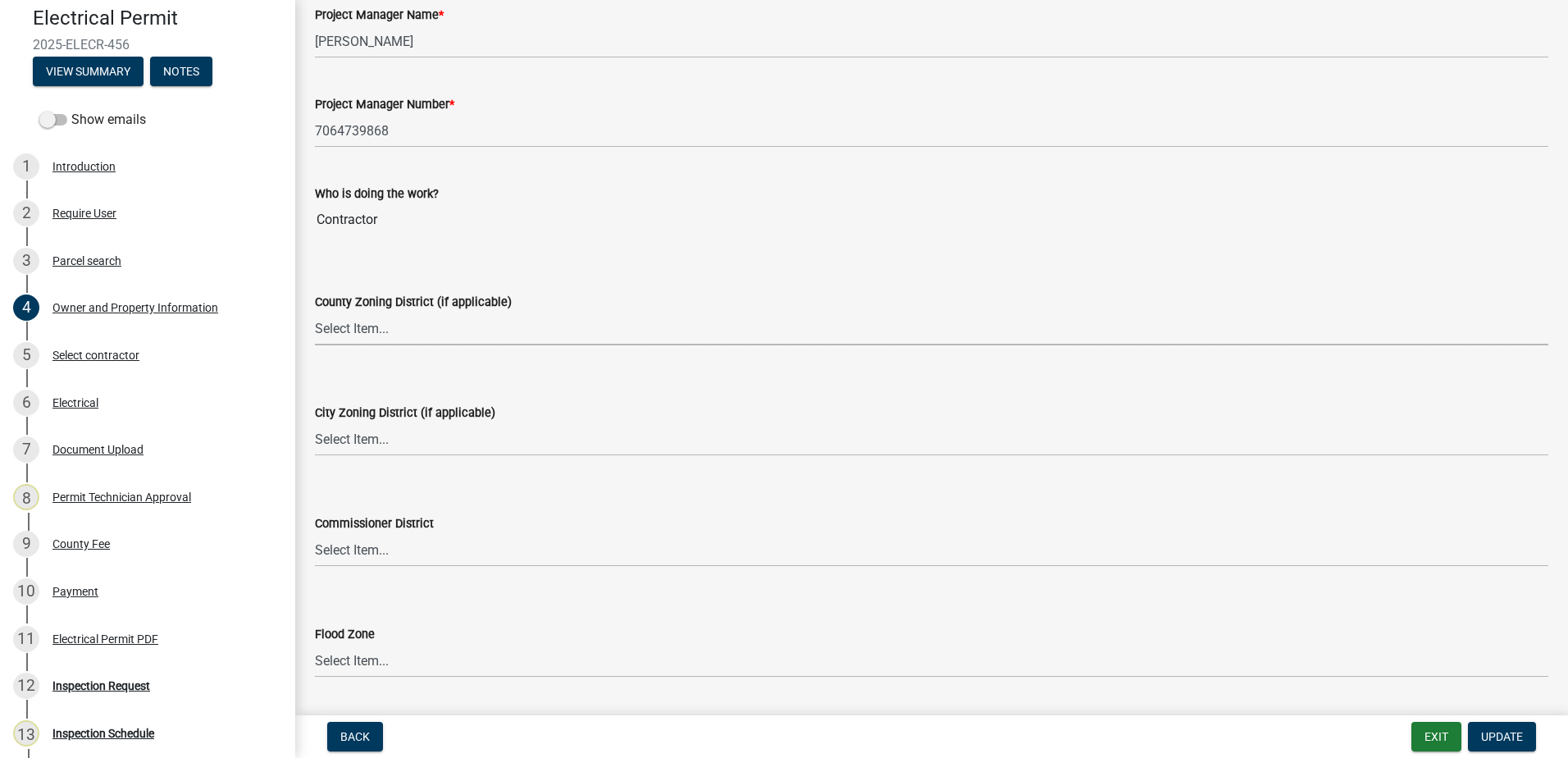
click at [348, 316] on select "Select Item... AG-1 R-1R R-1 R-2 MHP RM-1 RM-3 C-1 C-2 I-M PUD N/A" at bounding box center [932, 328] width 1233 height 34
click at [315, 311] on select "Select Item... AG-1 R-1R R-1 R-2 MHP RM-1 RM-3 C-1 C-2 I-M PUD N/A" at bounding box center [932, 328] width 1233 height 34
select select "a11fa51f-b34d-496b-ab35-5fd1b53a4648"
click at [334, 461] on wm-data-entity-input "City Zoning District (if applicable) Select Item... A-1 A-2 R-1 R-2 R-3 R-4 MHP…" at bounding box center [932, 415] width 1233 height 110
click at [336, 452] on select "Select Item... A-1 A-2 R-1 R-2 R-3 R-4 MHP C-1 C-2 I-1 I-2 DB FH H-P N/A" at bounding box center [932, 440] width 1233 height 34
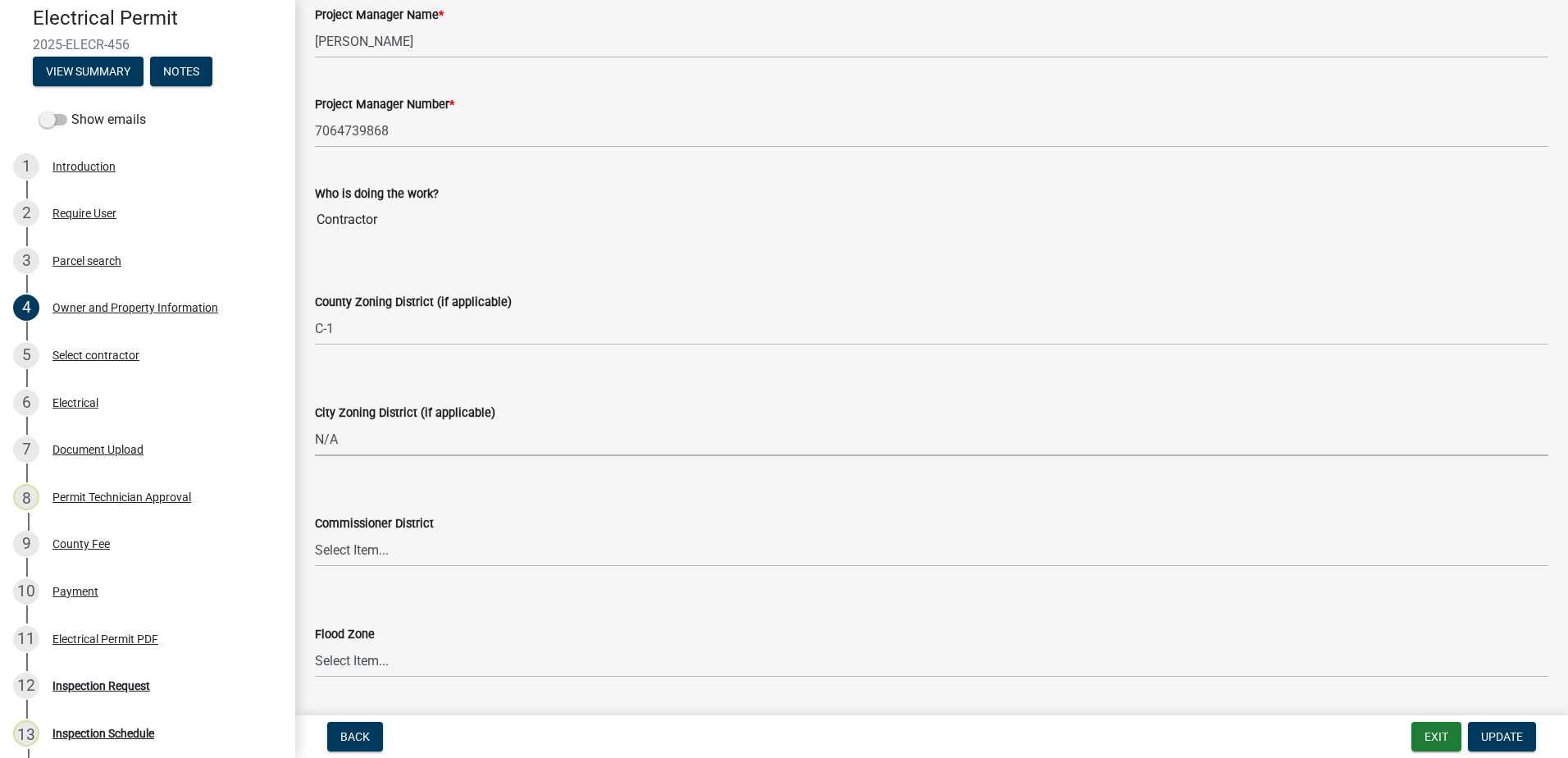
click at [315, 423] on select "Select Item... A-1 A-2 R-1 R-2 R-3 R-4 MHP C-1 C-2 I-1 I-2 DB FH H-P N/A" at bounding box center [932, 440] width 1233 height 34
select select "83394b22-4a11-496c-8e5c-75ade2e72faf"
click at [338, 551] on select "Select Item... District 1 District 2 District 3 District 4" at bounding box center [932, 550] width 1233 height 34
click at [315, 533] on select "Select Item... District 1 District 2 District 3 District 4" at bounding box center [932, 550] width 1233 height 34
select select "469c5908-2854-42d5-89ed-bee7fc26529e"
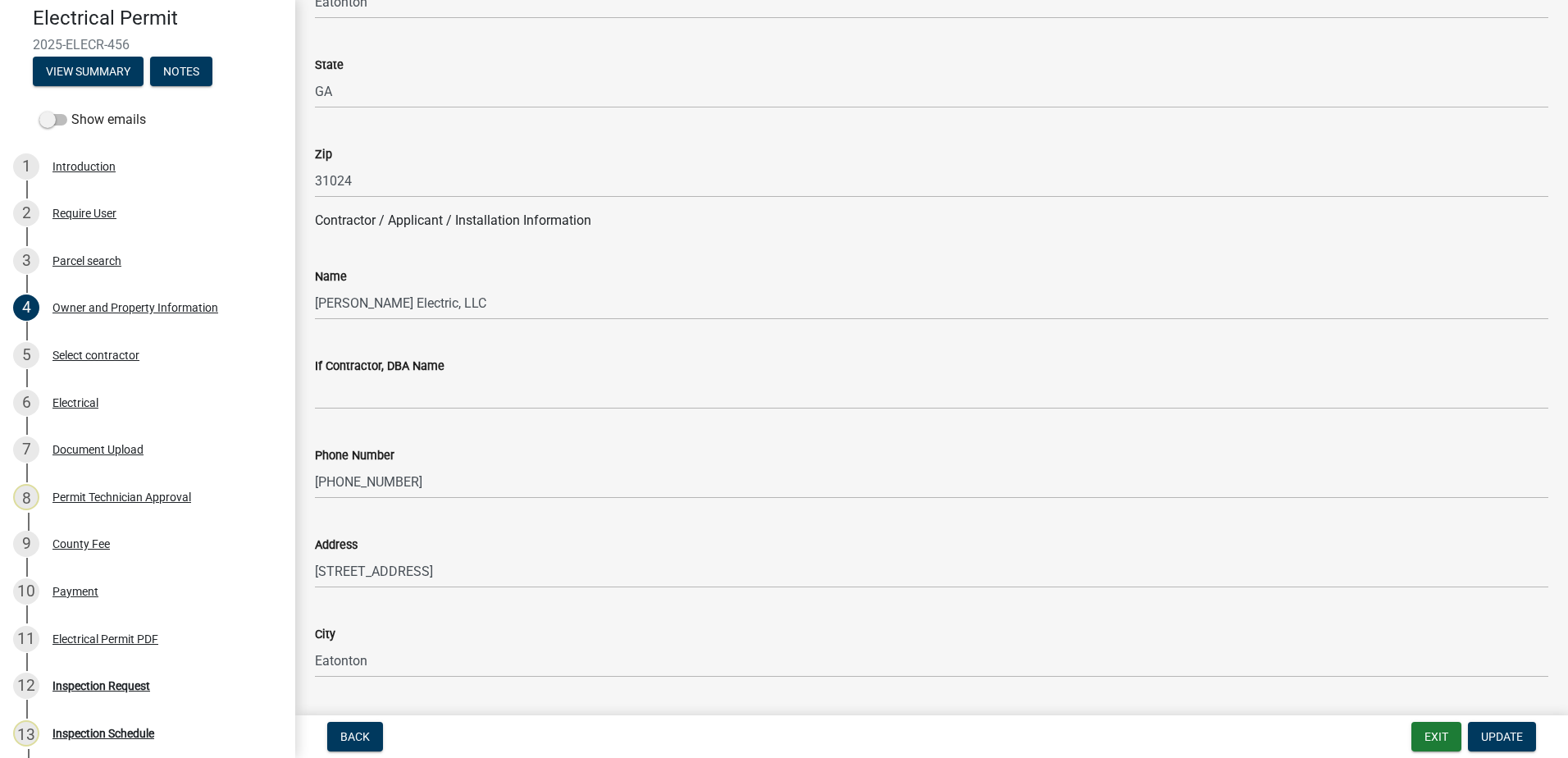
scroll to position [985, 0]
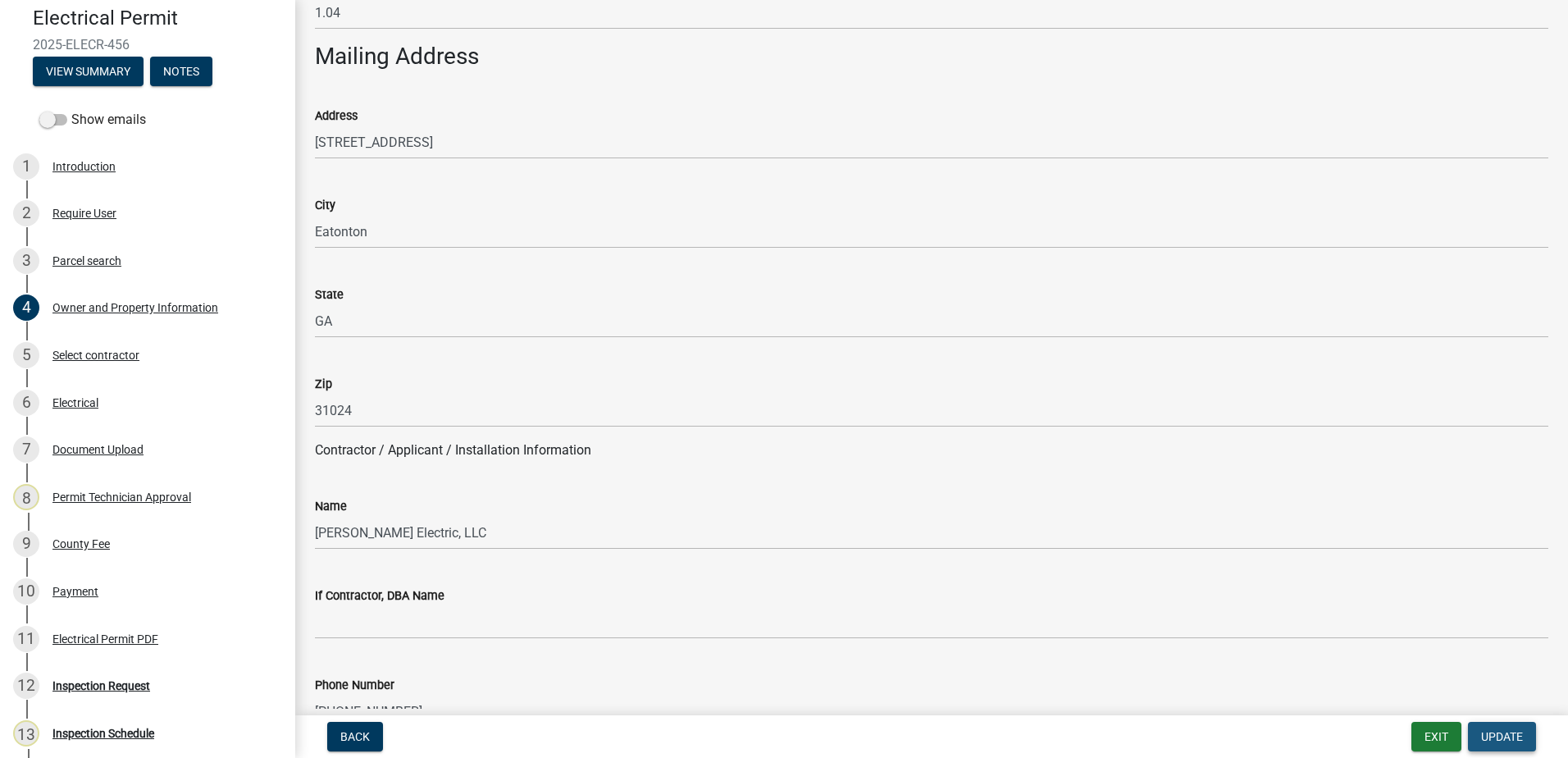
drag, startPoint x: 1493, startPoint y: 731, endPoint x: 1363, endPoint y: 667, distance: 144.9
click at [1493, 730] on span "Update" at bounding box center [1501, 736] width 42 height 13
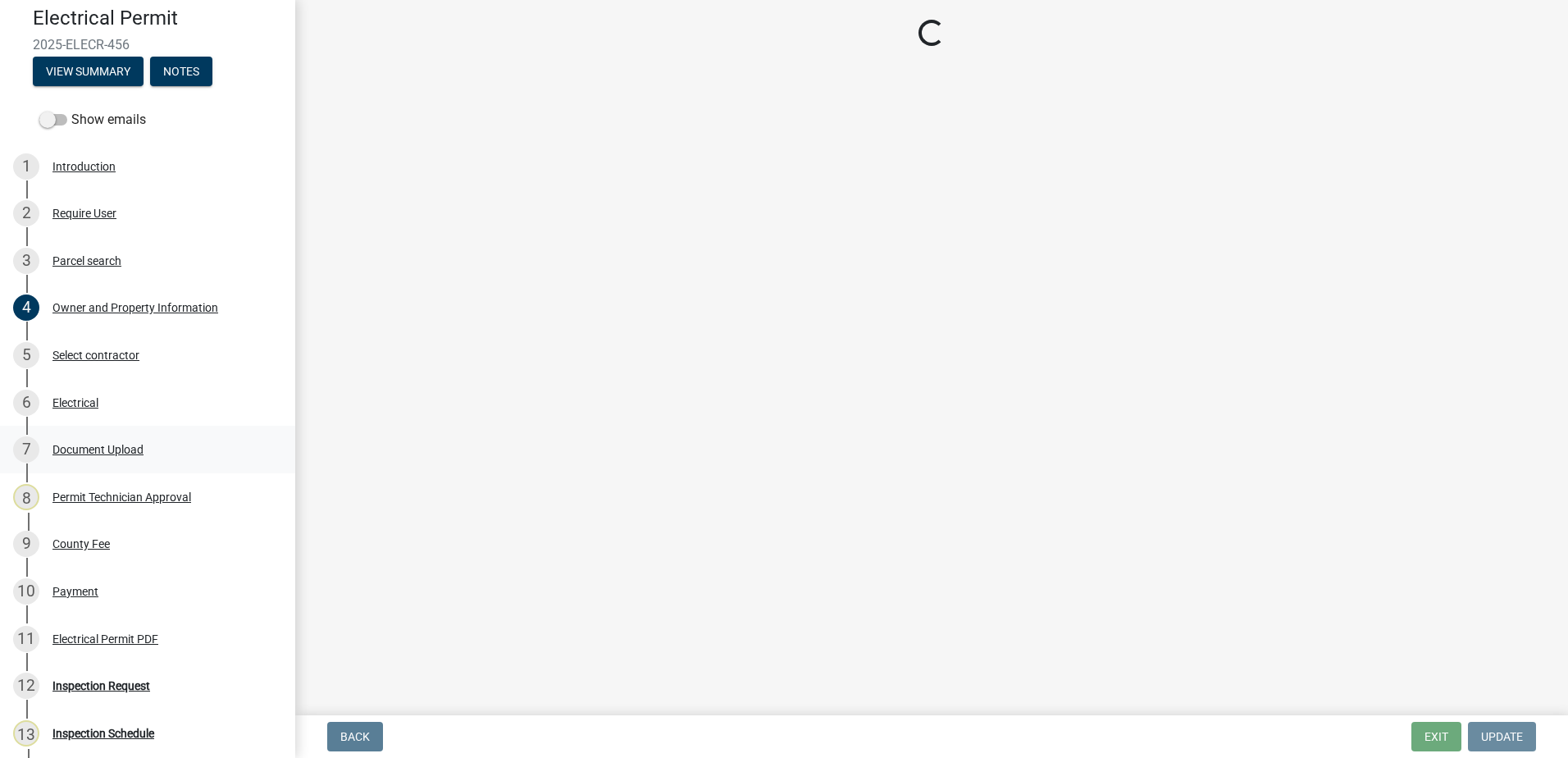
scroll to position [0, 0]
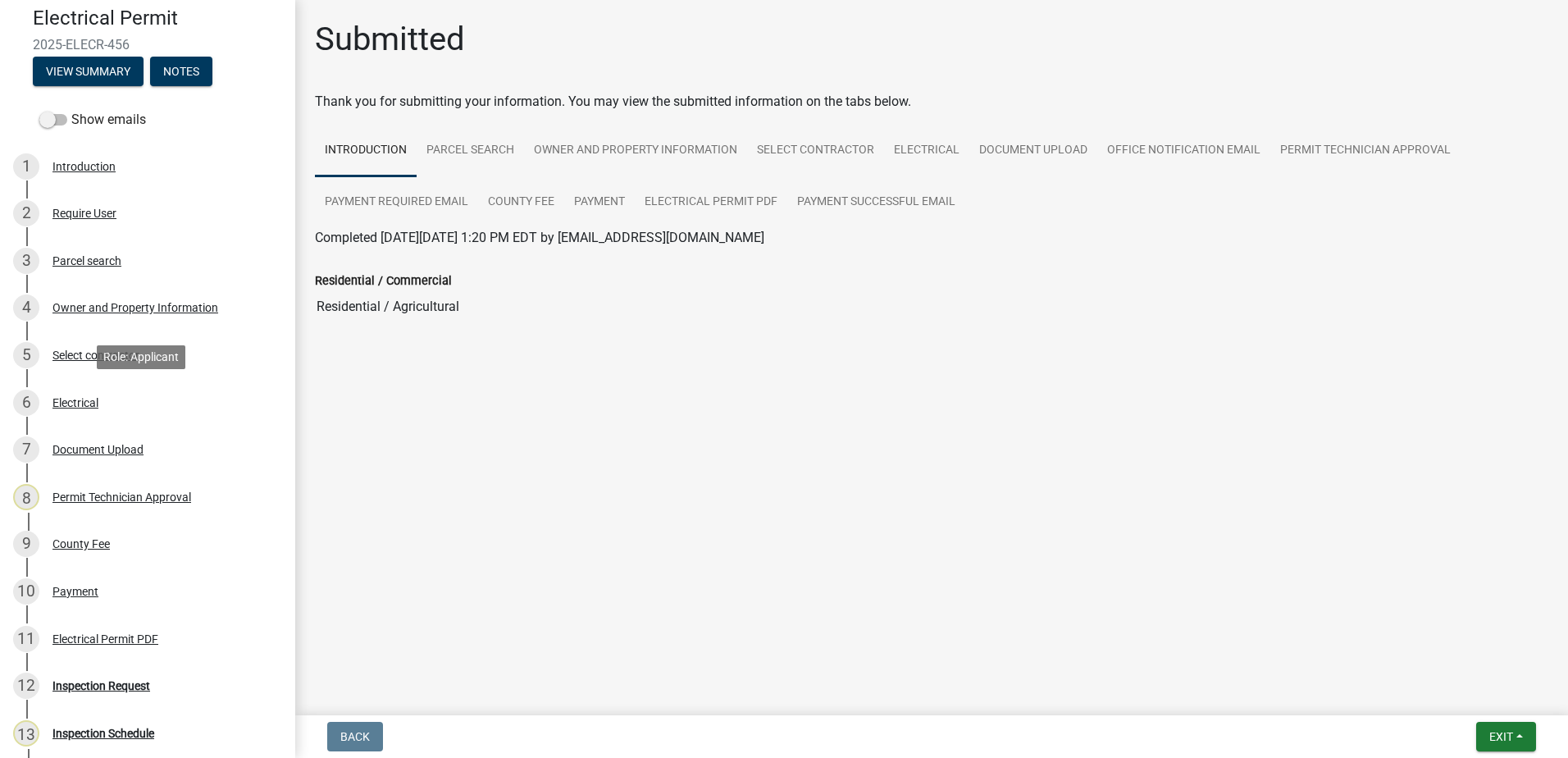
click at [67, 399] on div "Electrical" at bounding box center [76, 403] width 46 height 12
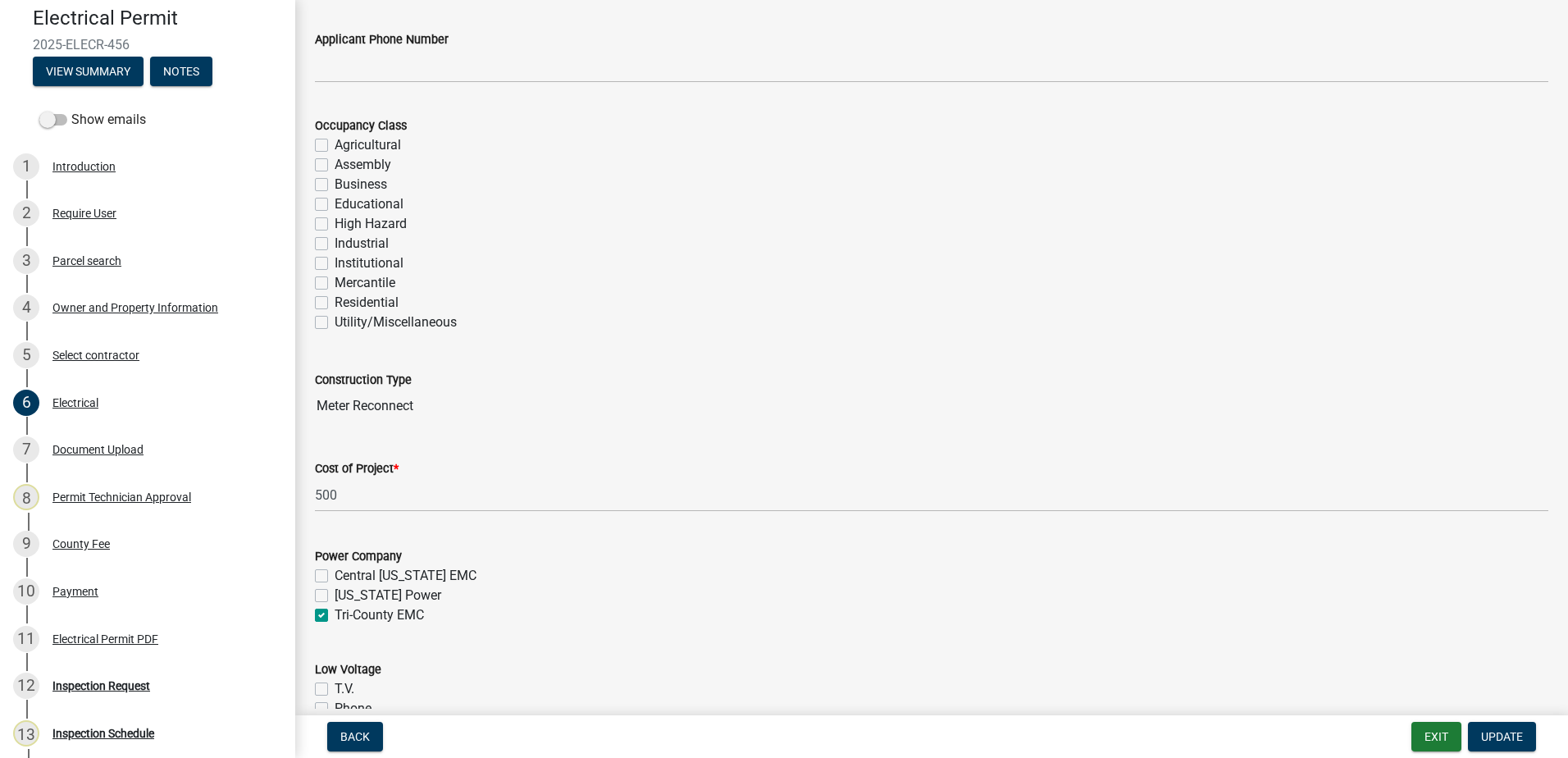
scroll to position [246, 0]
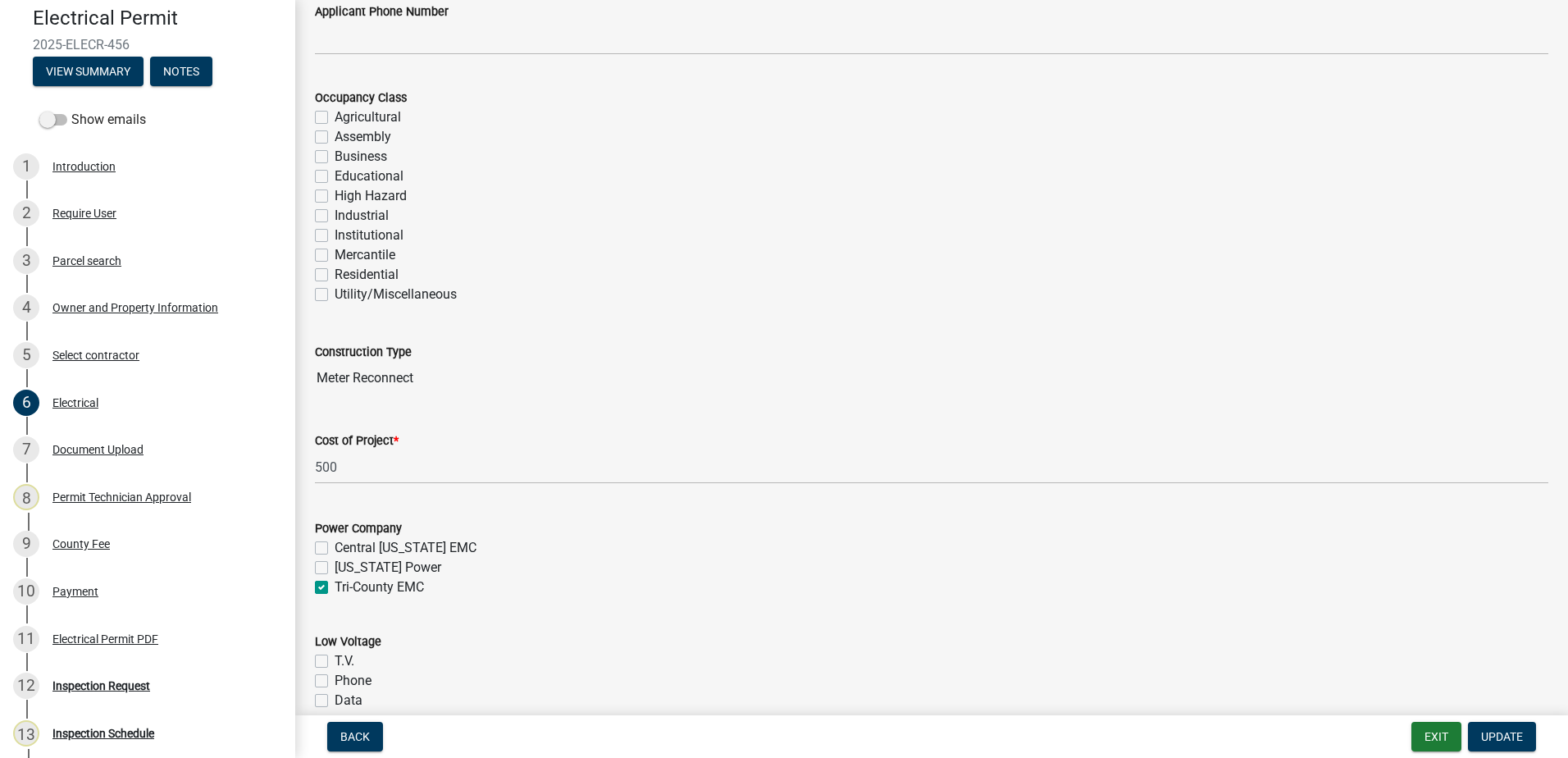
click at [313, 165] on div "Occupancy Class Agricultural Assembly Business Educational High Hazard Industri…" at bounding box center [931, 185] width 1258 height 236
click at [334, 162] on label "Business" at bounding box center [360, 157] width 53 height 20
click at [334, 157] on input "Business" at bounding box center [339, 152] width 11 height 11
checkbox input "true"
checkbox input "false"
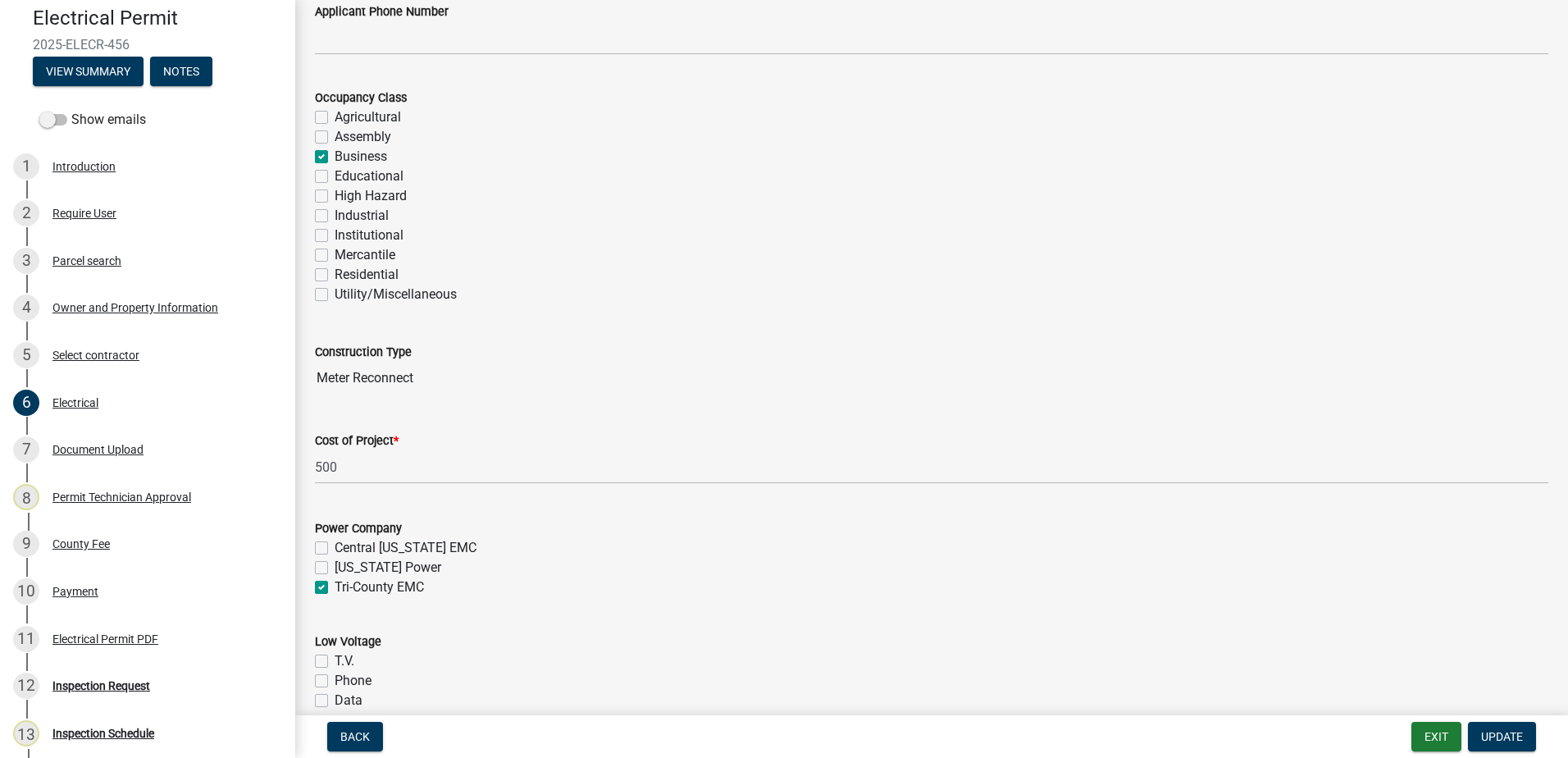
checkbox input "false"
checkbox input "true"
checkbox input "false"
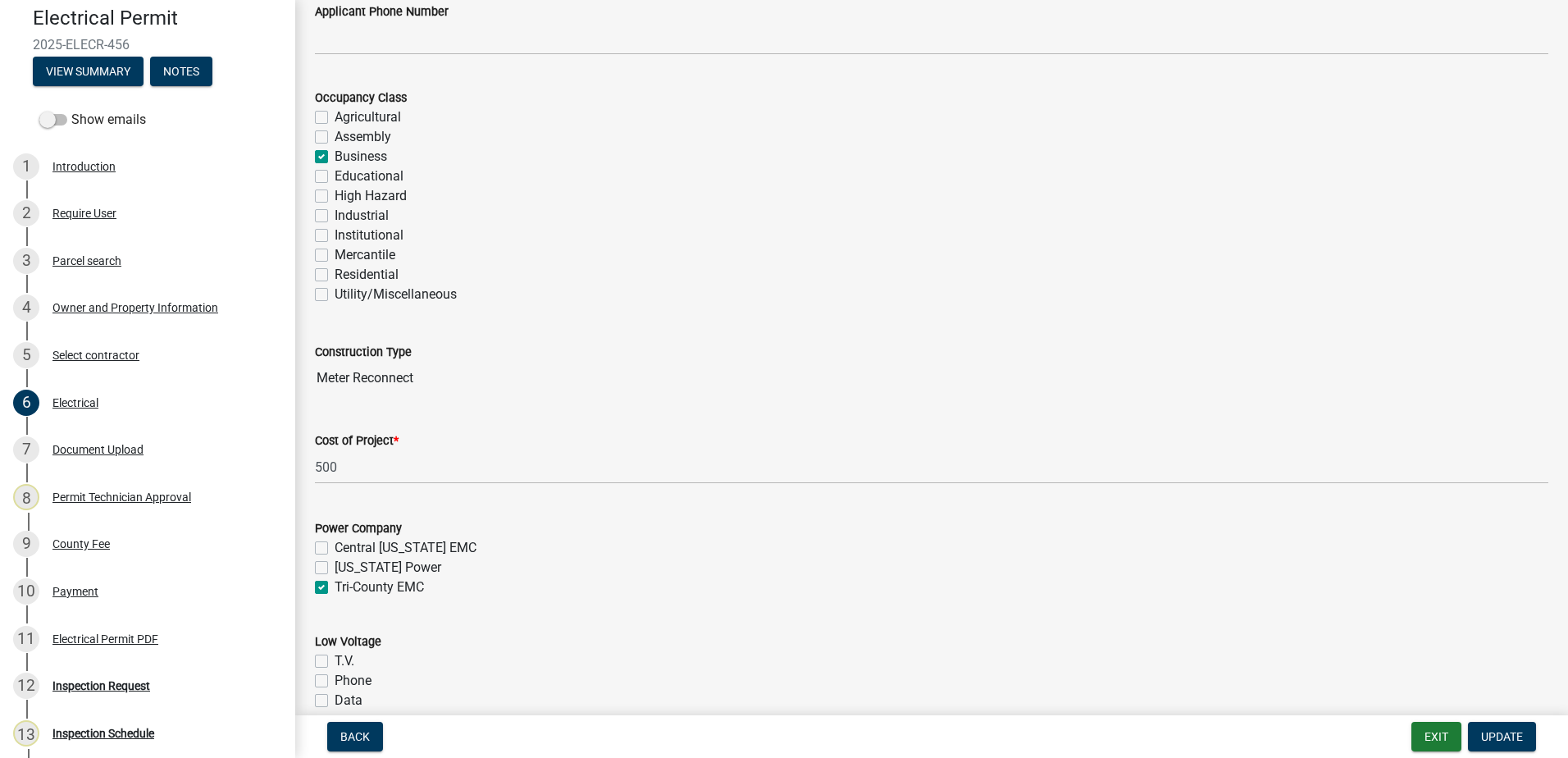
checkbox input "false"
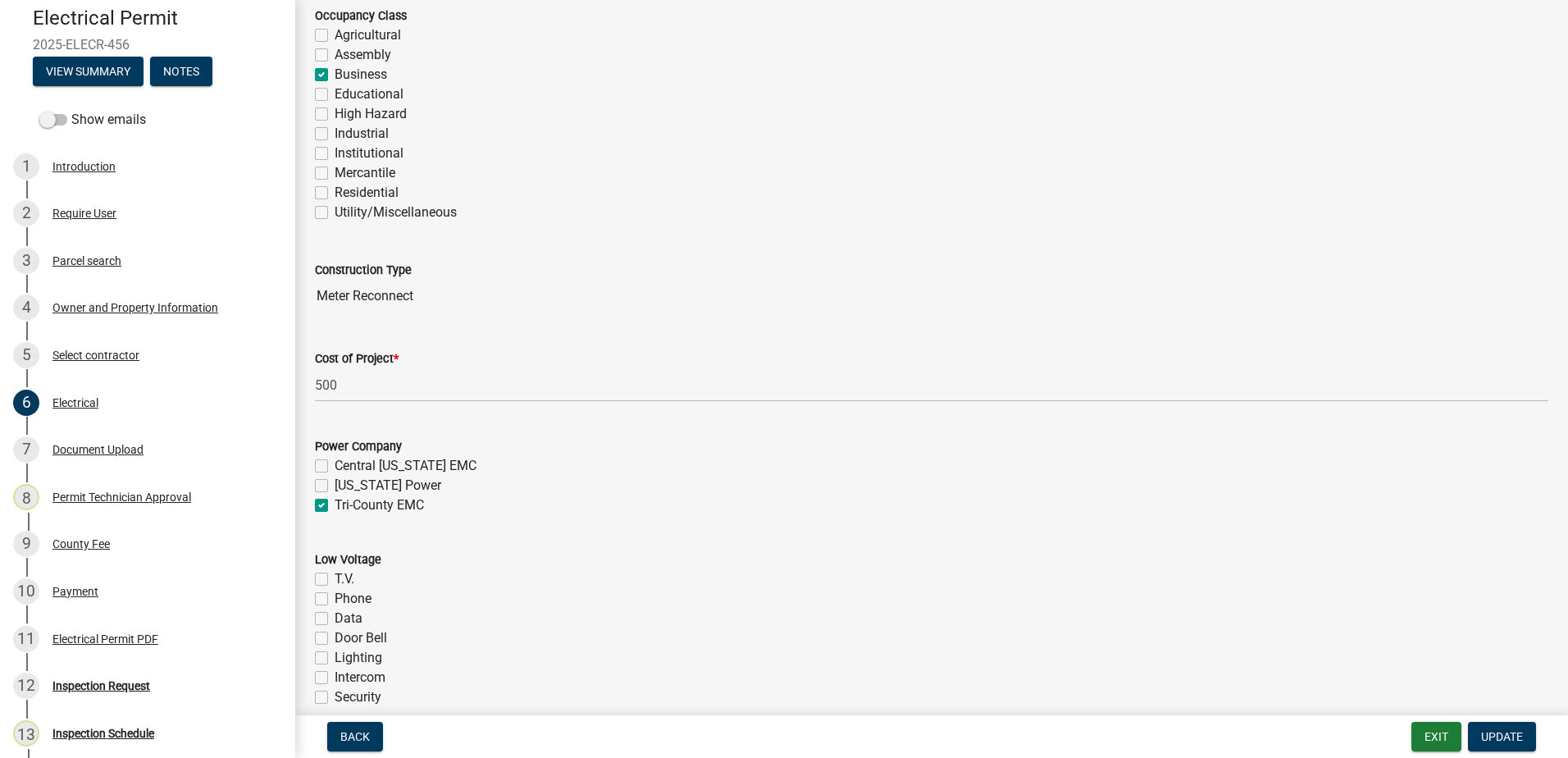
scroll to position [0, 0]
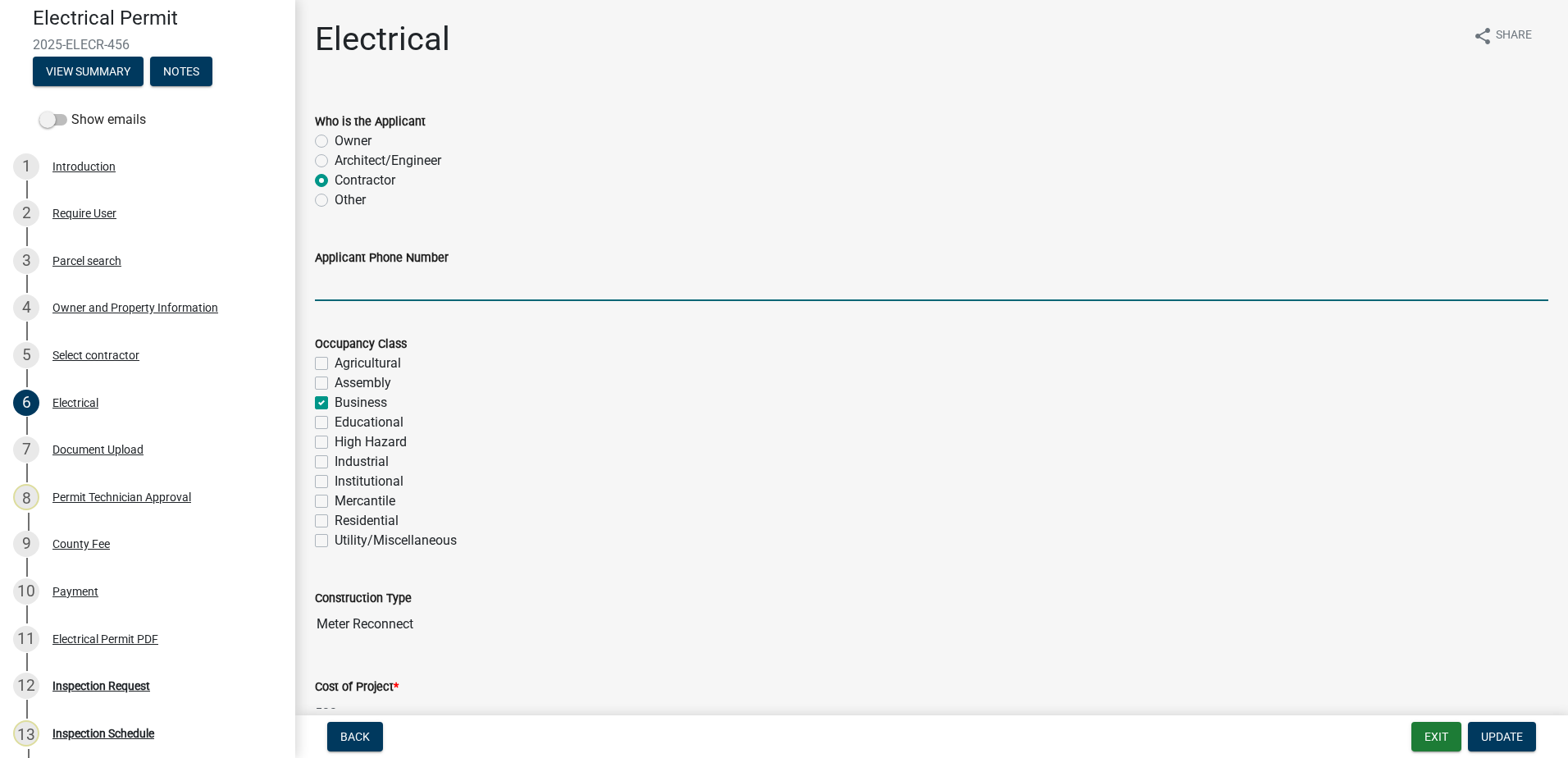
paste input "RBQA008103"
type input "RBQA008103"
drag, startPoint x: 405, startPoint y: 287, endPoint x: 168, endPoint y: 284, distance: 237.0
click at [178, 301] on div "Electrical Permit 2025-ELECR-456 View Summary Notes Show emails 1 Introduction …" at bounding box center [784, 379] width 1568 height 758
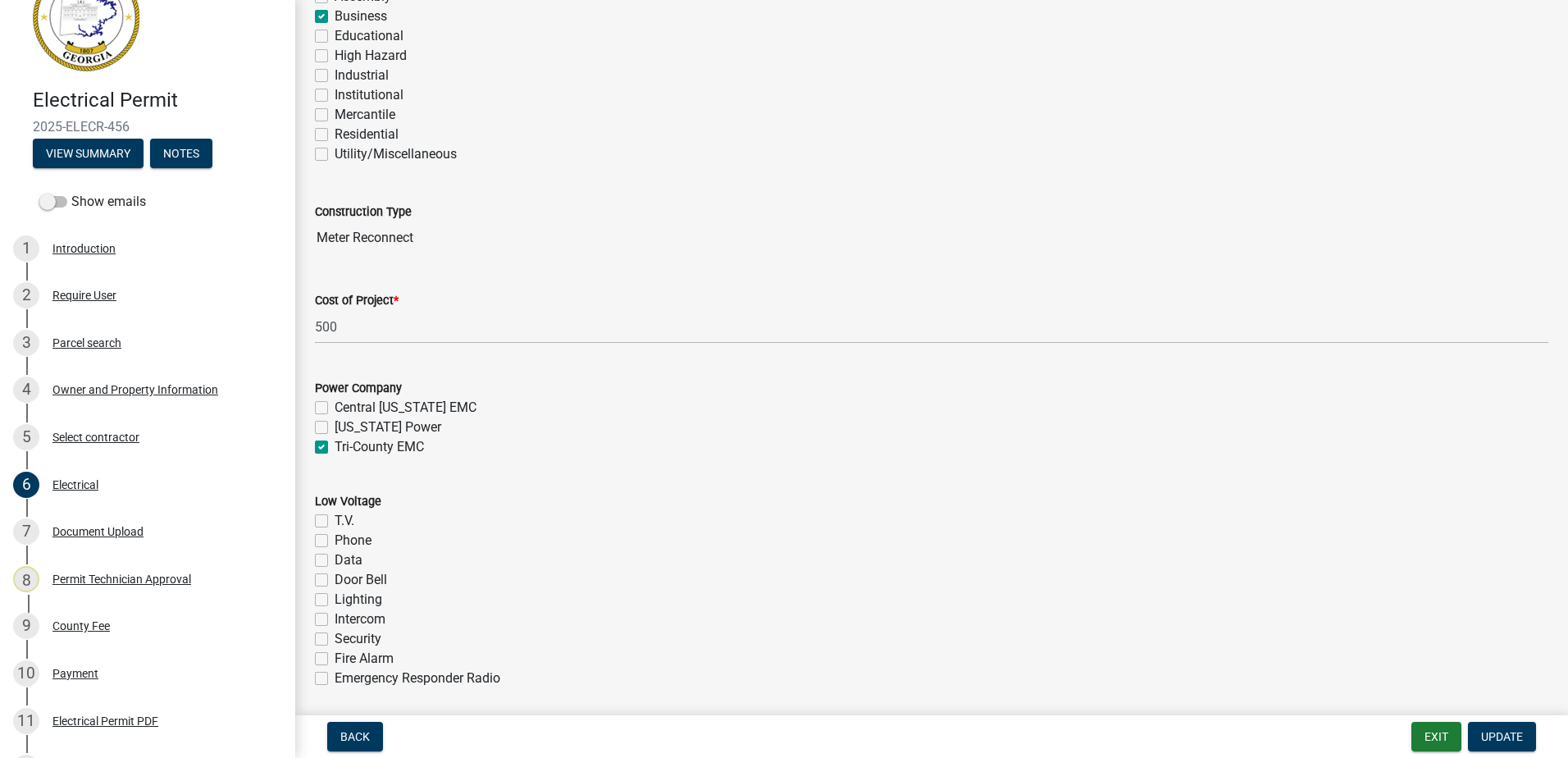
scroll to position [358, 0]
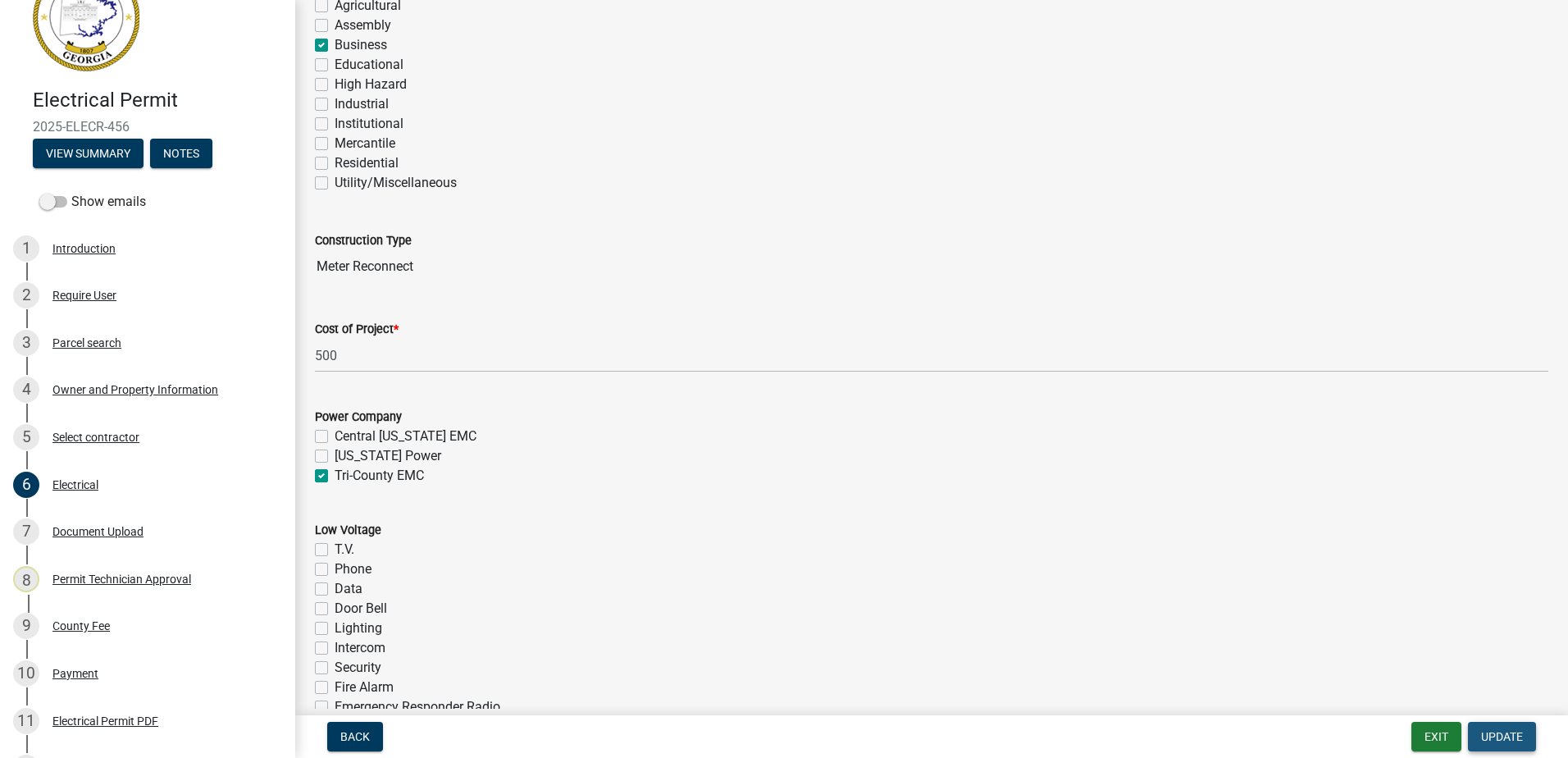
click at [1508, 736] on span "Update" at bounding box center [1501, 736] width 42 height 13
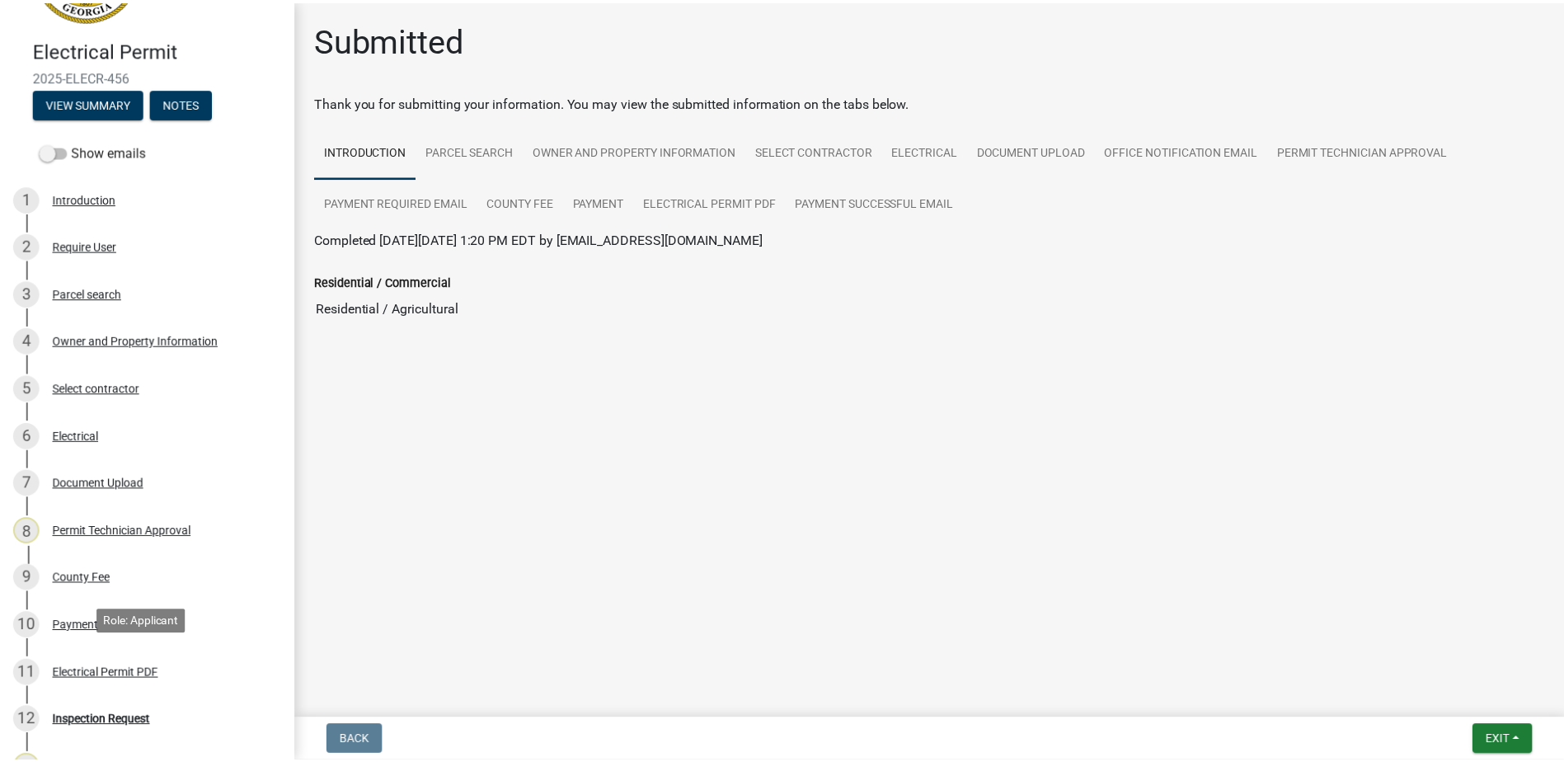
scroll to position [300, 0]
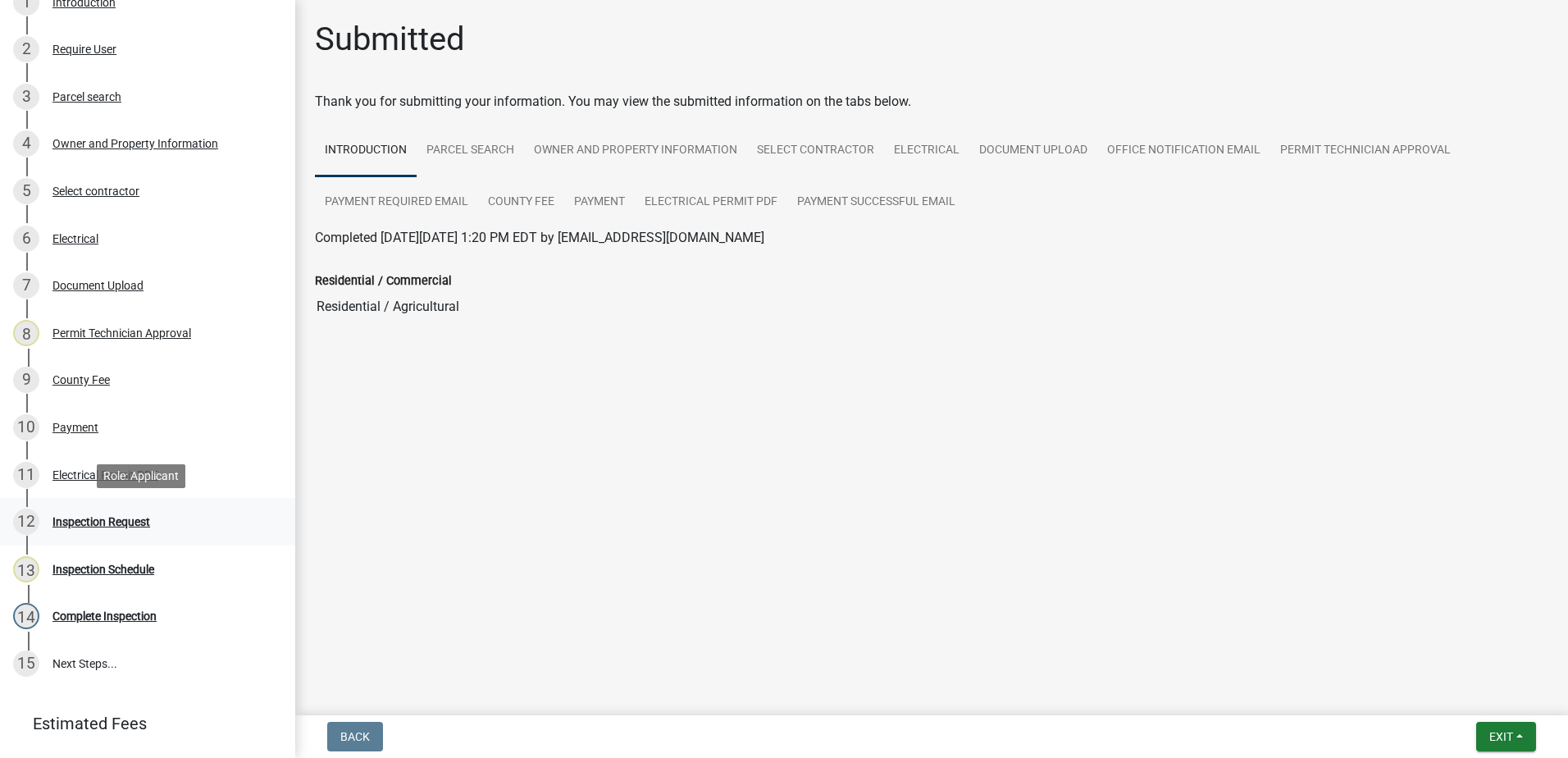
click at [110, 529] on div "12 Inspection Request" at bounding box center [140, 521] width 256 height 26
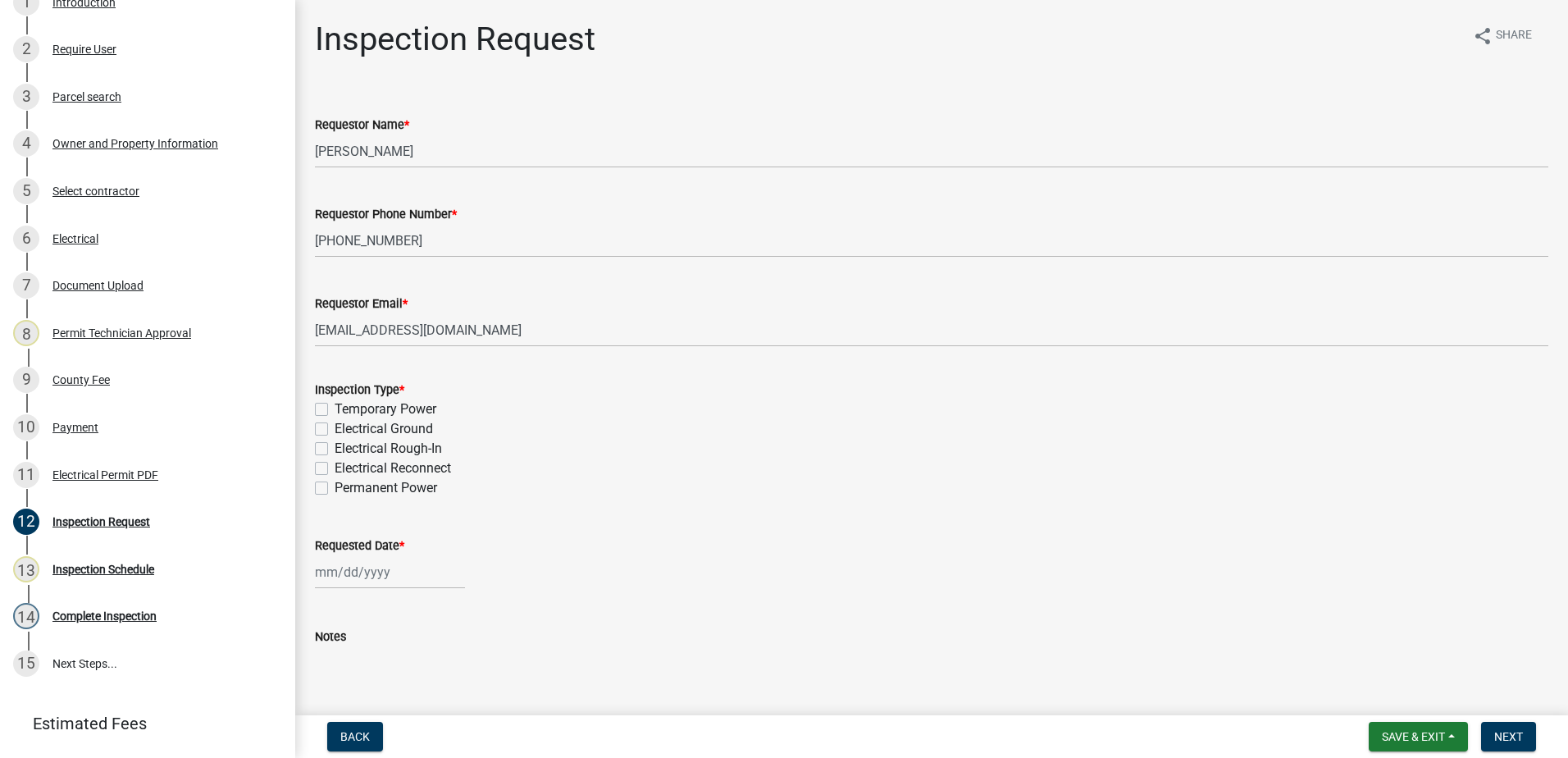
click at [334, 465] on label "Electrical Reconnect" at bounding box center [392, 469] width 116 height 20
click at [334, 465] on input "Electrical Reconnect" at bounding box center [339, 464] width 11 height 11
checkbox input "true"
checkbox input "false"
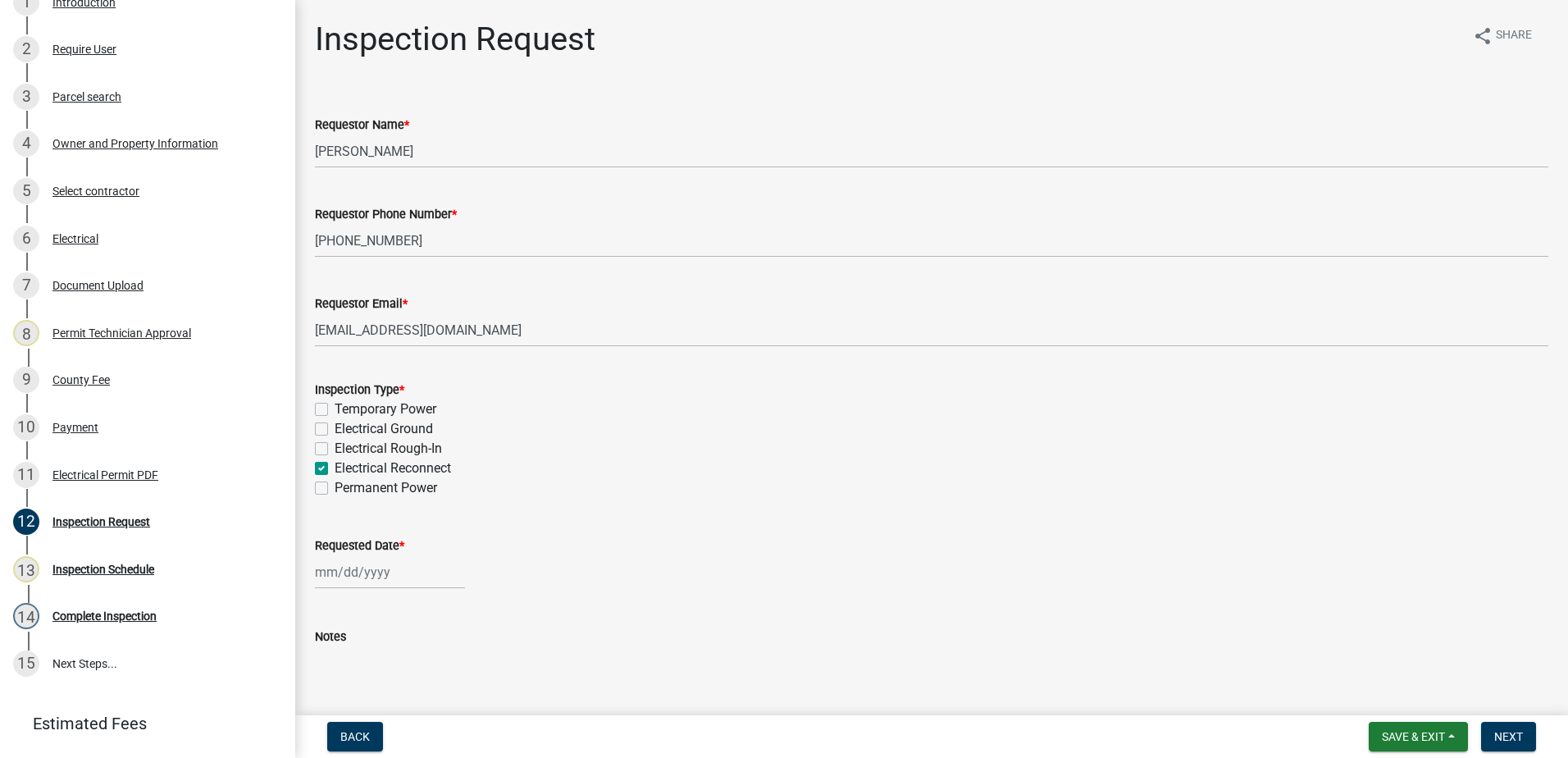
checkbox input "false"
checkbox input "true"
checkbox input "false"
click at [359, 564] on div at bounding box center [390, 572] width 150 height 34
select select "8"
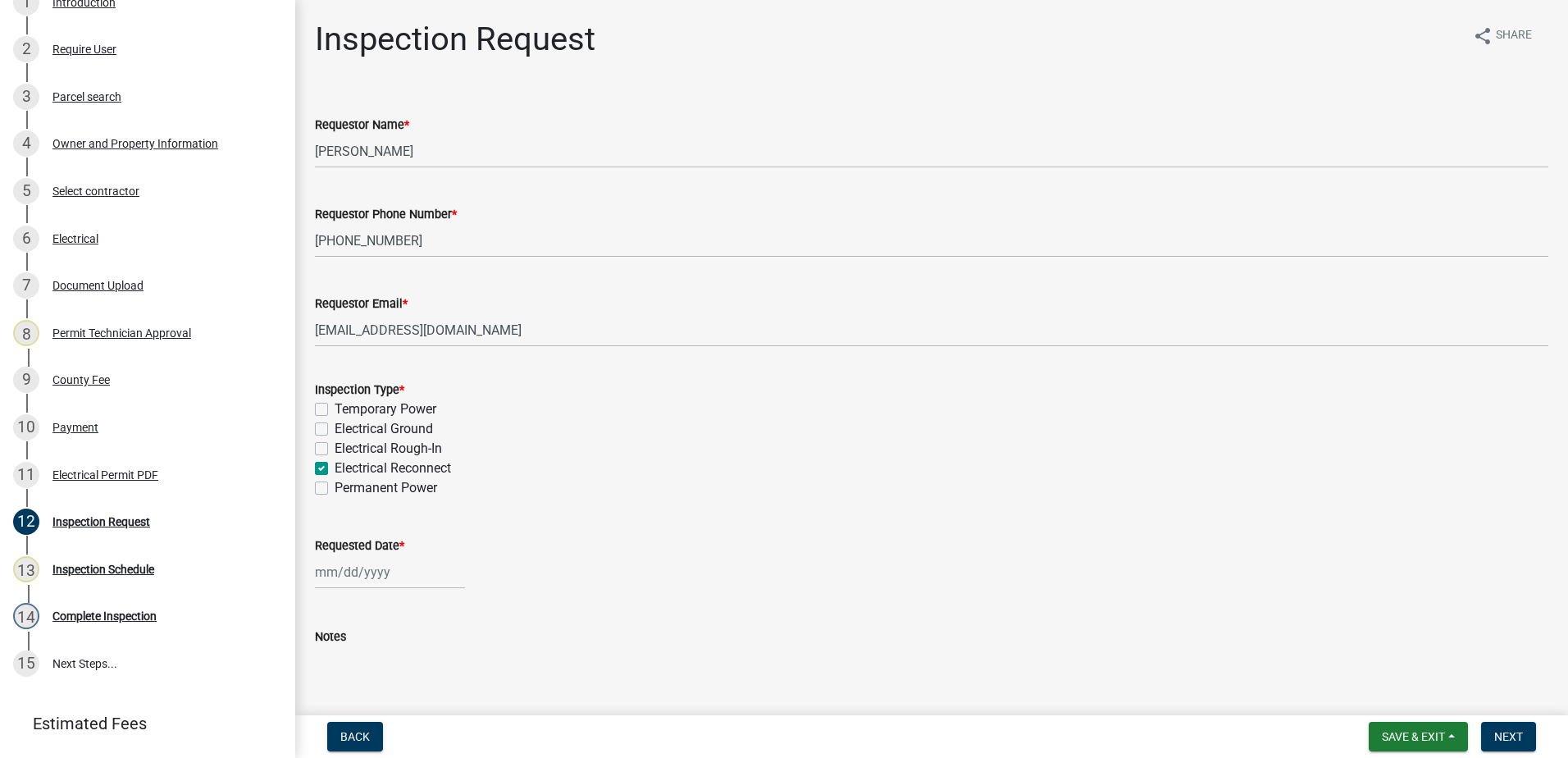
select select "2025"
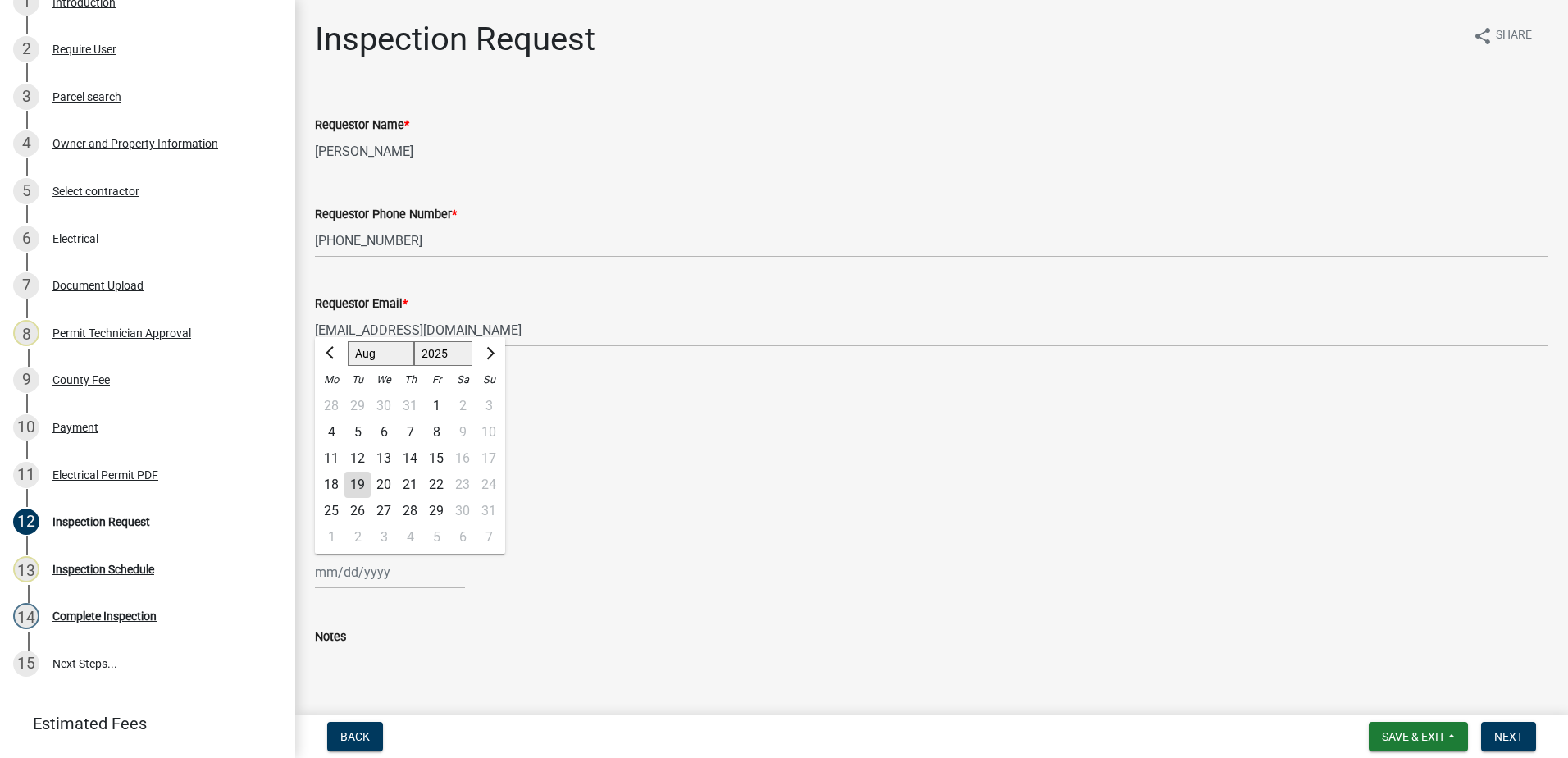
click at [362, 474] on div "19" at bounding box center [357, 484] width 26 height 26
type input "[DATE]"
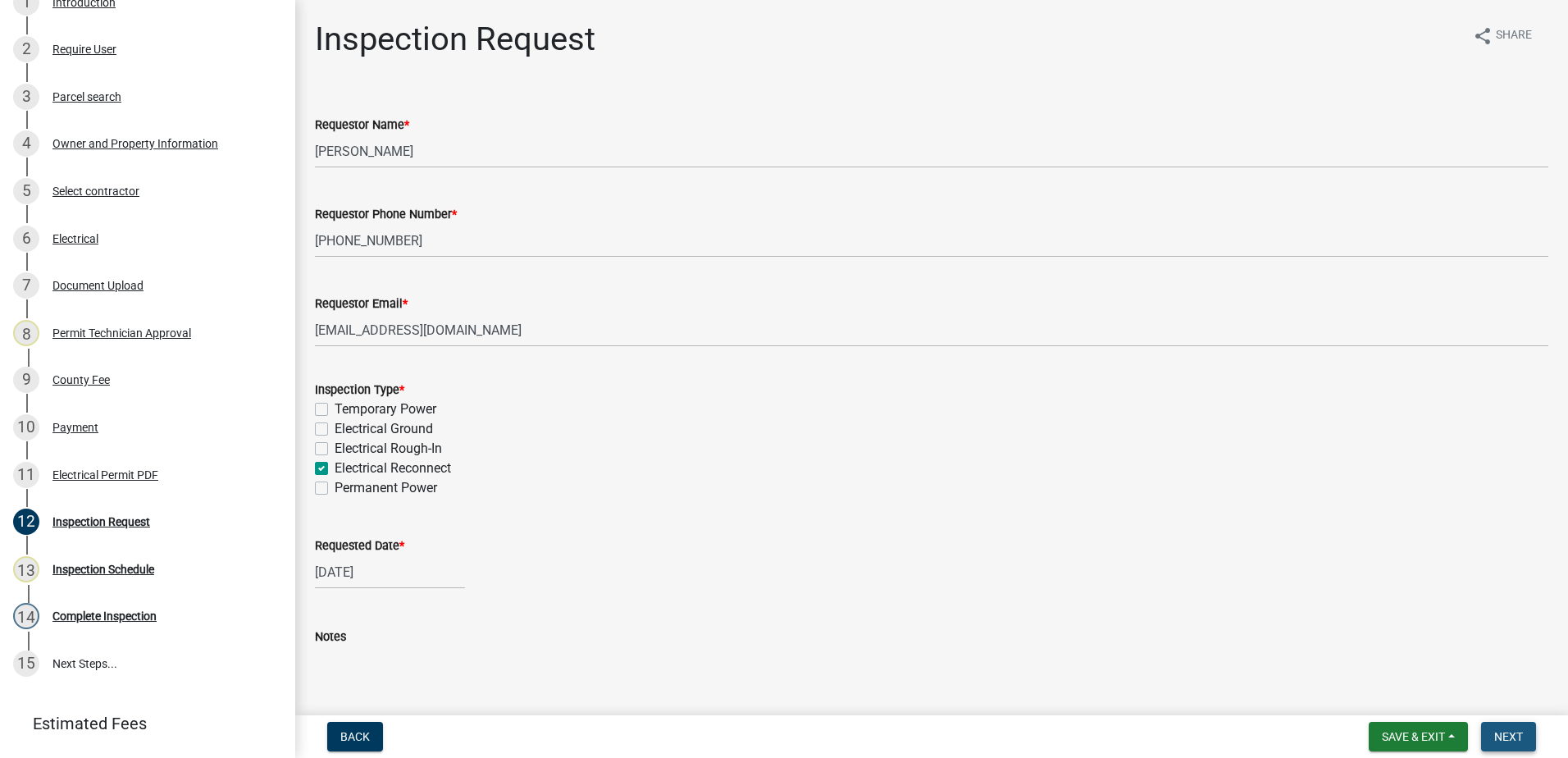
drag, startPoint x: 1515, startPoint y: 739, endPoint x: 1505, endPoint y: 729, distance: 14.1
click at [1515, 738] on span "Next" at bounding box center [1507, 736] width 29 height 13
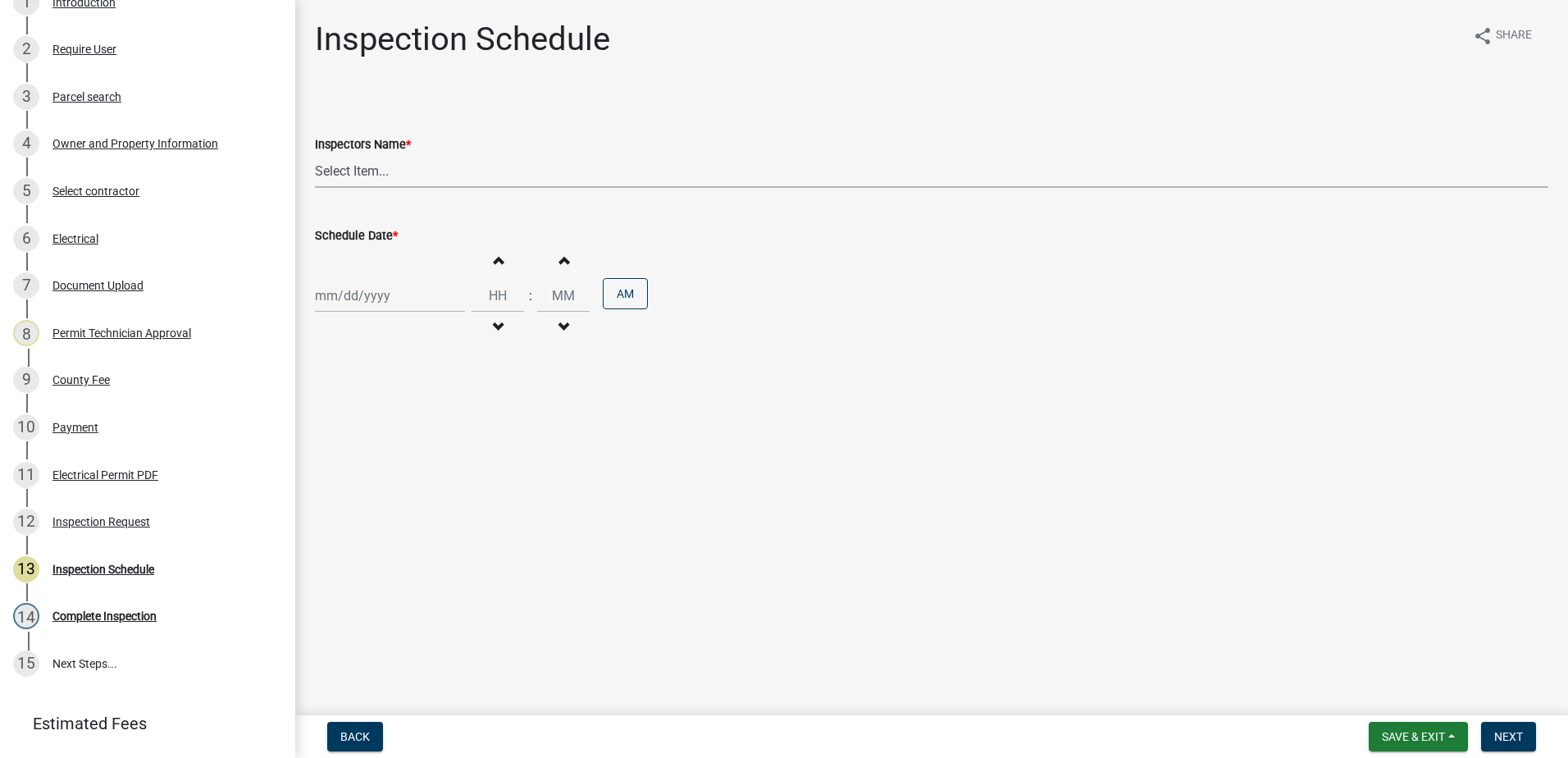
click at [370, 175] on select "Select Item... mrivera (Michele Rivera) jstokes (Jerry Stokes) asmith105 (Antho…" at bounding box center [932, 171] width 1233 height 34
select select "a0ea4169-8540-4a2c-b9f4-cf4c1ffdeb95"
click at [315, 154] on select "Select Item... mrivera (Michele Rivera) jstokes (Jerry Stokes) asmith105 (Antho…" at bounding box center [932, 171] width 1233 height 34
click at [380, 311] on div at bounding box center [390, 295] width 150 height 34
select select "8"
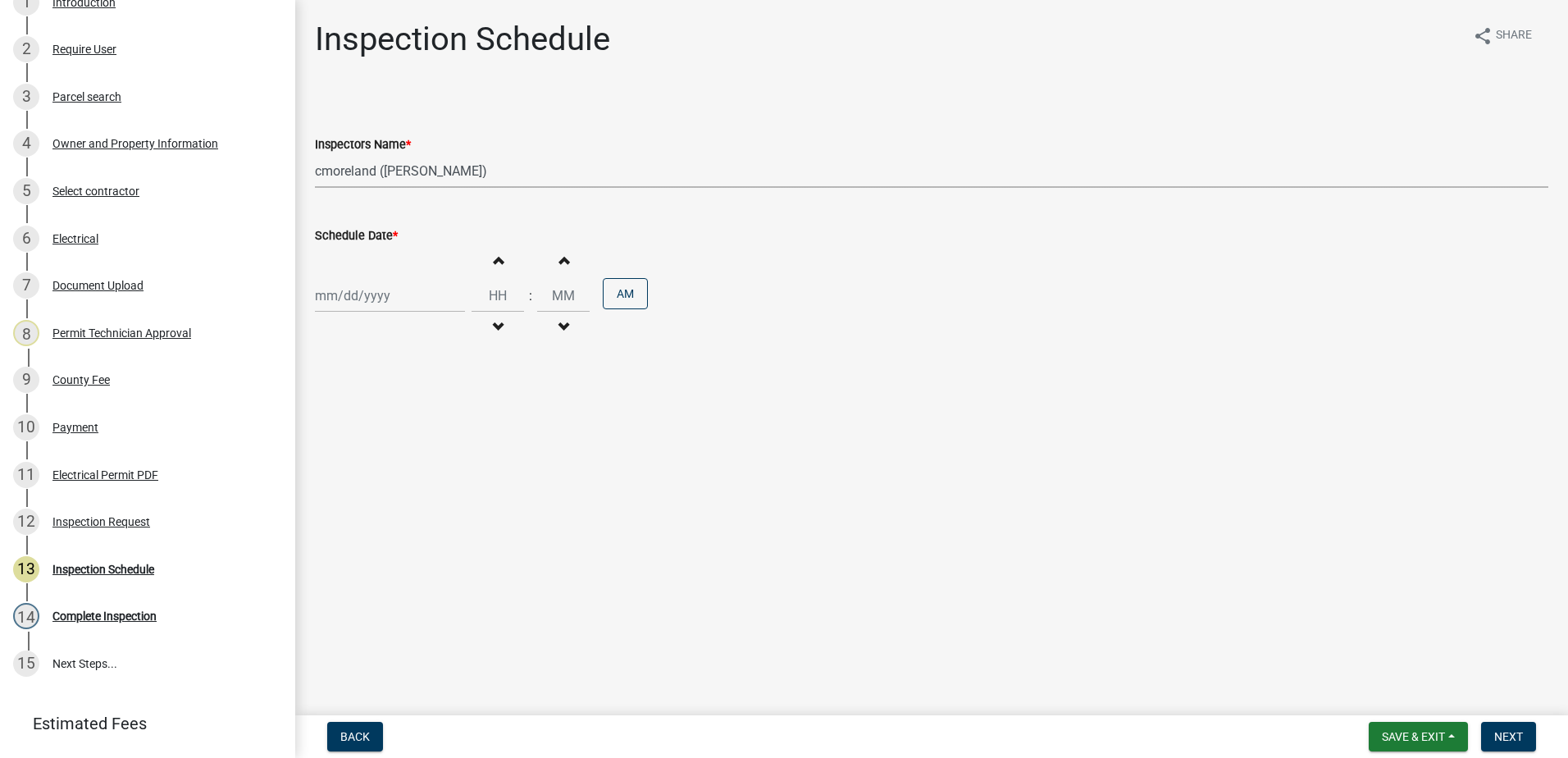
select select "2025"
click at [379, 452] on div "20" at bounding box center [384, 462] width 26 height 26
type input "08/20/2025"
select select "8"
select select "2025"
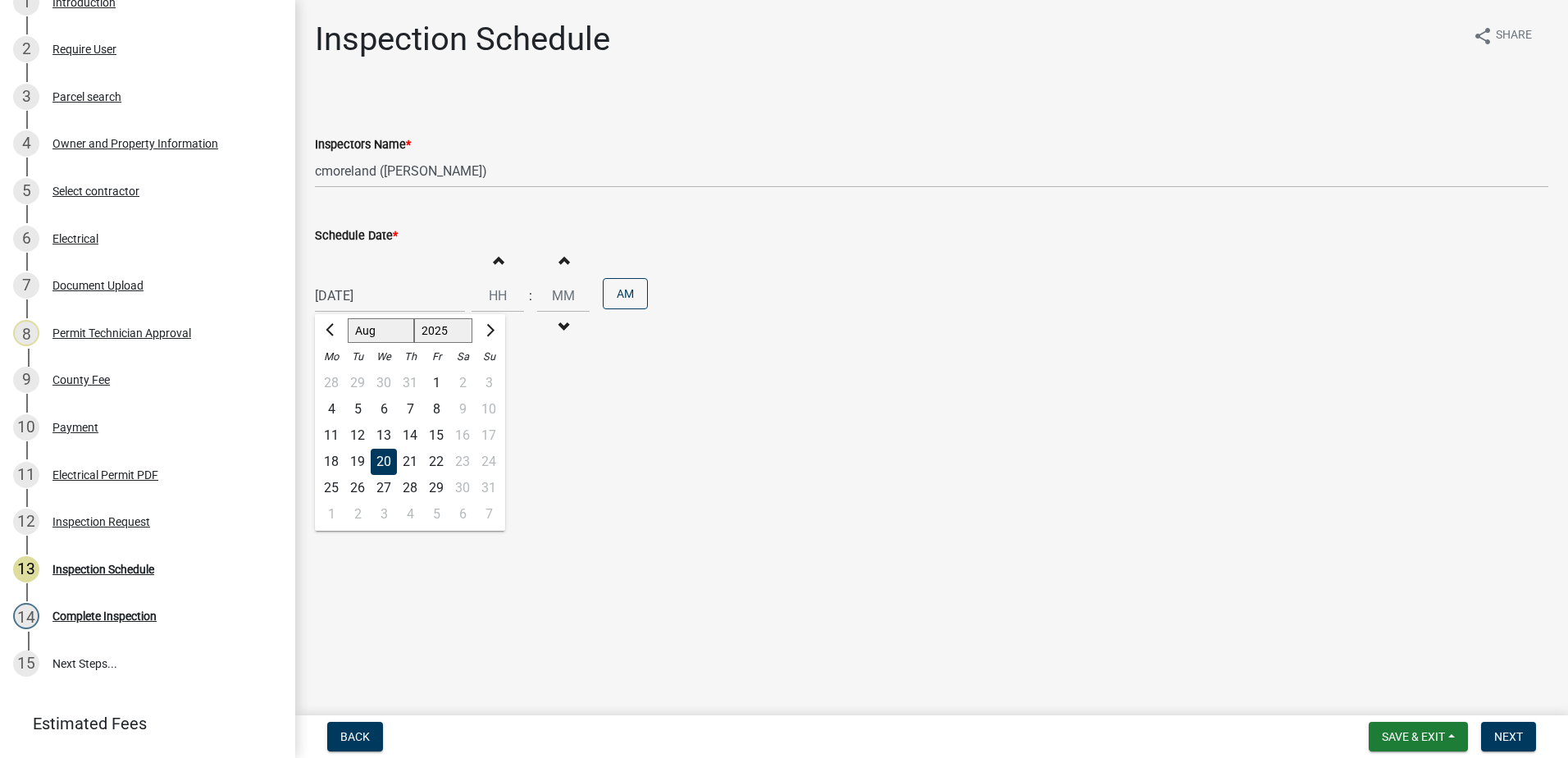
click at [341, 304] on div "08/20/2025 Jan Feb Mar Apr May Jun Jul Aug Sep Oct Nov Dec 1525 1526 1527 1528 …" at bounding box center [390, 295] width 150 height 34
click at [356, 453] on div "19" at bounding box center [357, 462] width 26 height 26
type input "[DATE]"
click at [386, 179] on select "Select Item... mrivera (Michele Rivera) jstokes (Jerry Stokes) asmith105 (Antho…" at bounding box center [932, 171] width 1233 height 34
select select "07642ab0-564c-47bb-824b-0ccf2da83593"
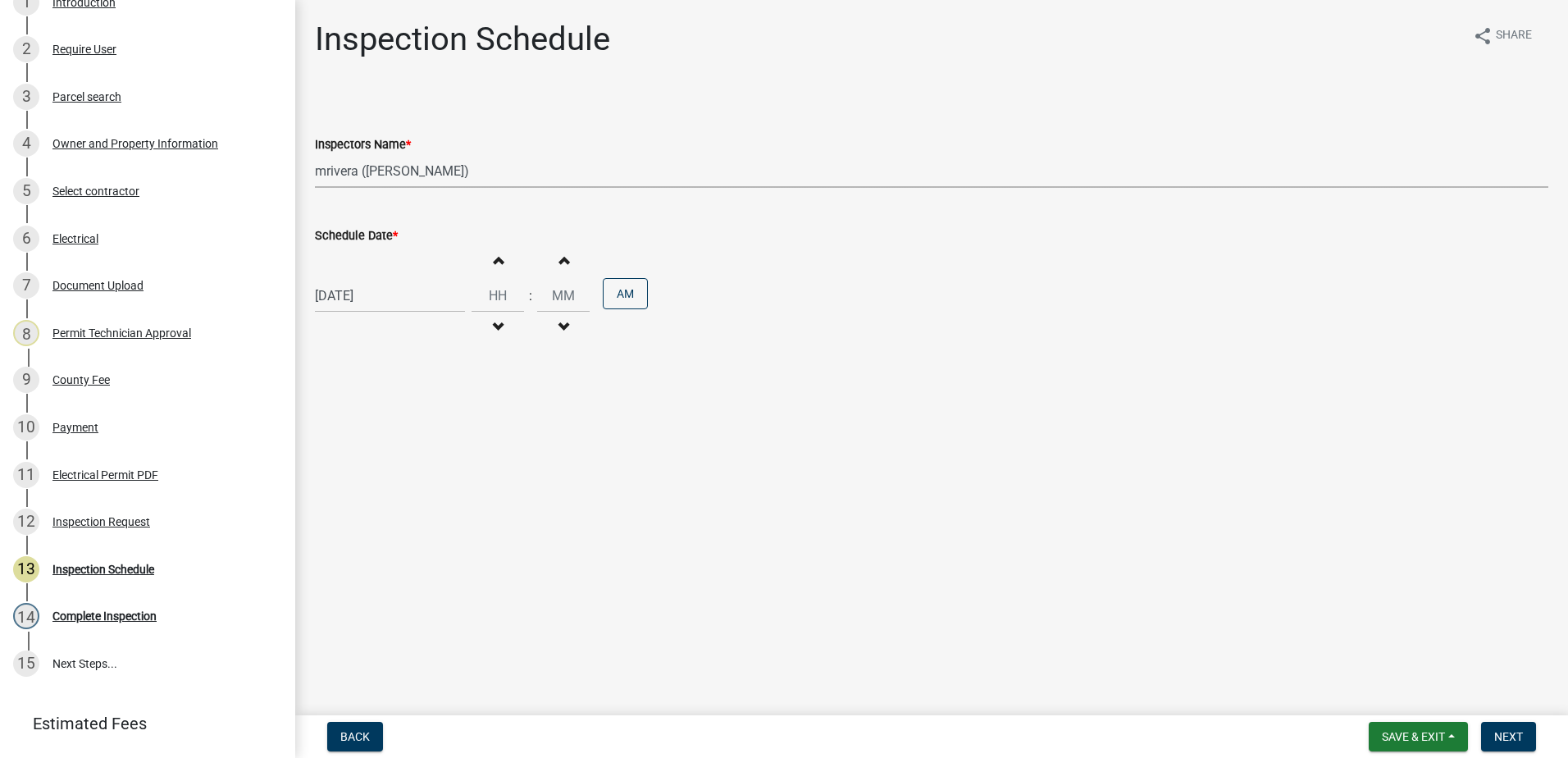
click at [315, 154] on select "Select Item... mrivera (Michele Rivera) jstokes (Jerry Stokes) asmith105 (Antho…" at bounding box center [932, 171] width 1233 height 34
click at [404, 435] on main "Inspection Schedule share Share Inspectors Name * Select Item... mrivera (Miche…" at bounding box center [932, 354] width 1273 height 708
click at [1506, 732] on span "Next" at bounding box center [1507, 736] width 29 height 13
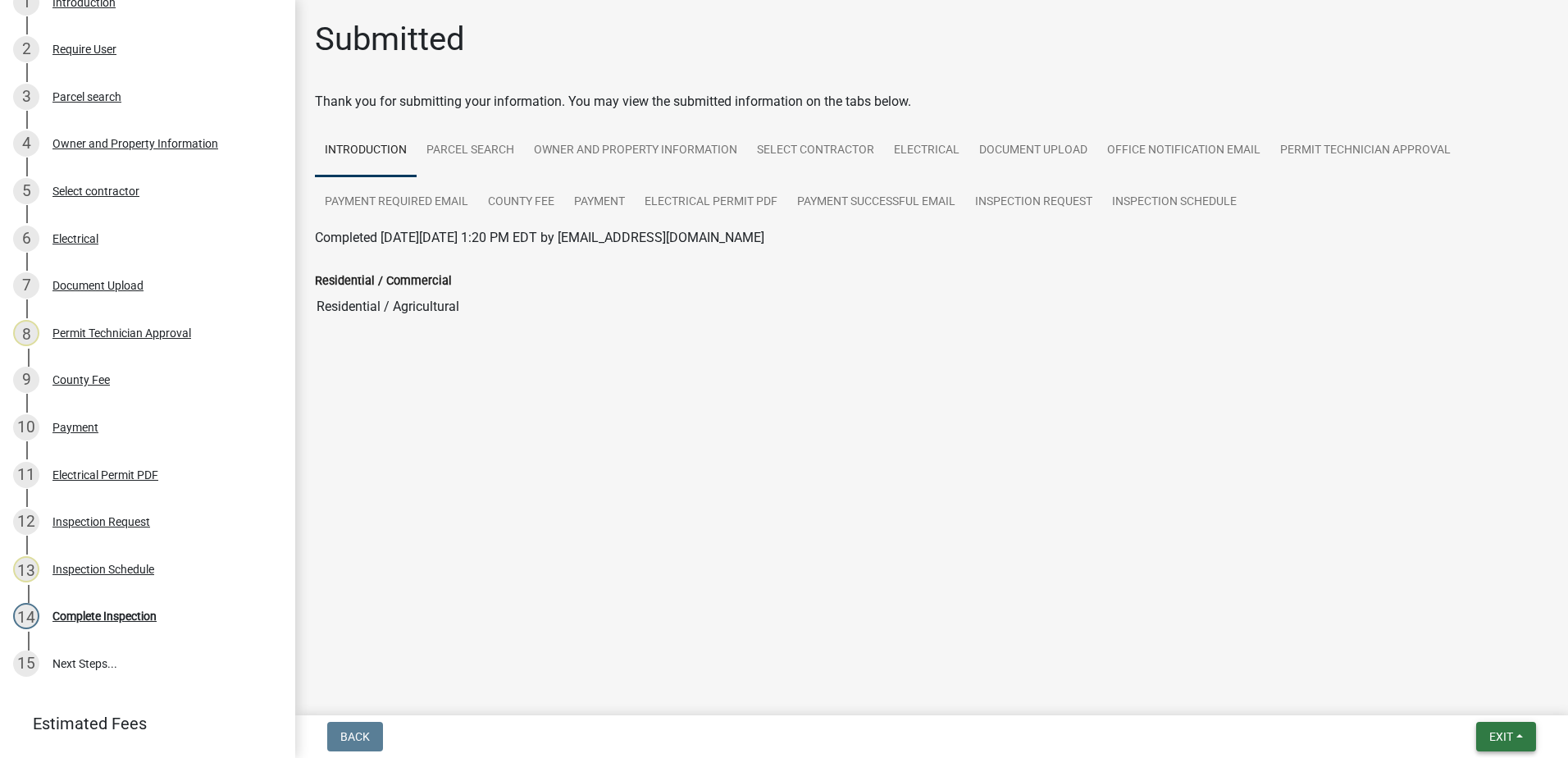
click at [1499, 733] on span "Exit" at bounding box center [1501, 736] width 24 height 13
click at [1473, 698] on button "Save & Exit" at bounding box center [1471, 694] width 131 height 40
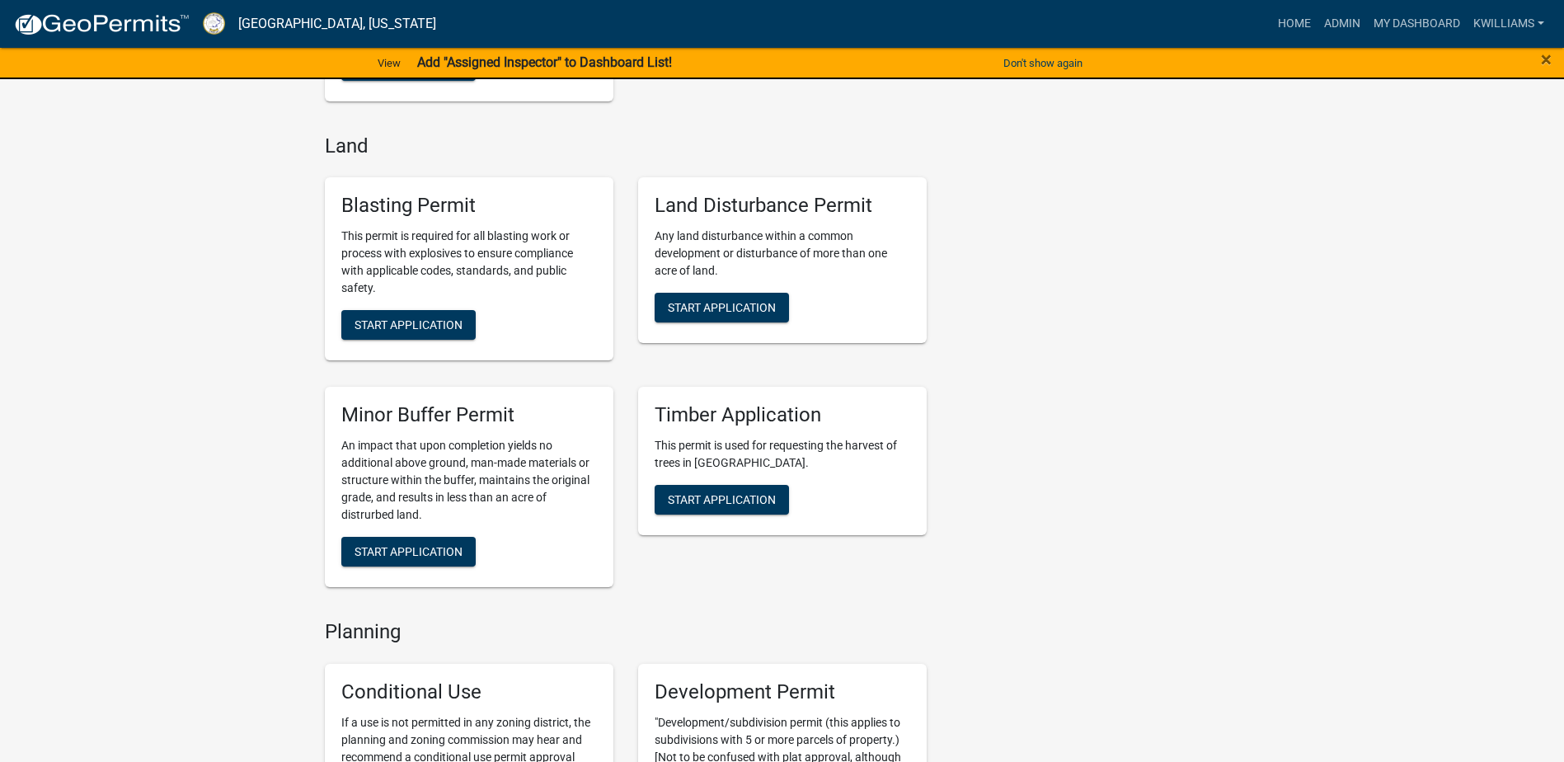
scroll to position [2652, 0]
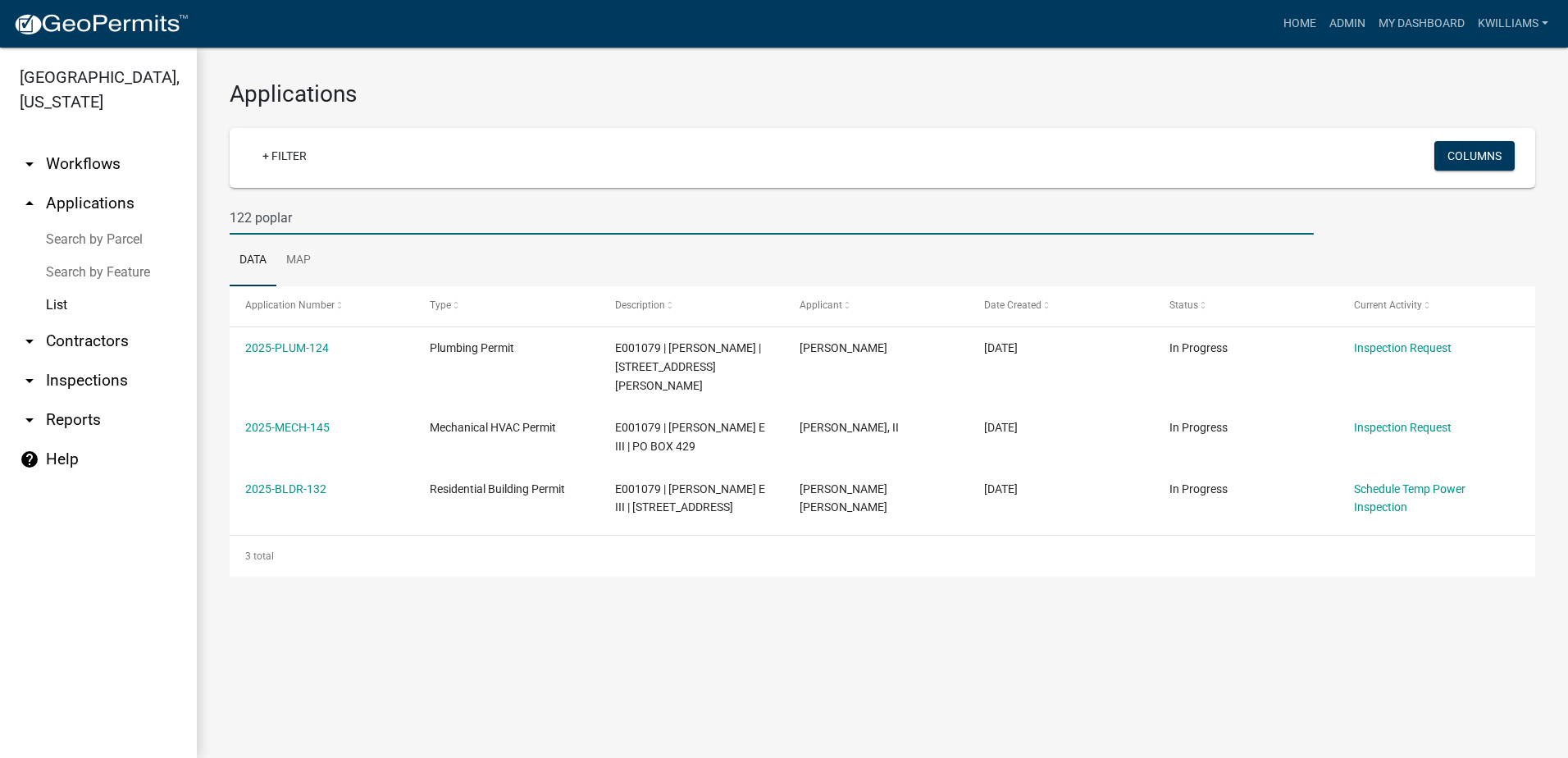
drag, startPoint x: 349, startPoint y: 218, endPoint x: 130, endPoint y: 226, distance: 219.1
click at [130, 226] on div "[GEOGRAPHIC_DATA], [US_STATE] arrow_drop_down Workflows List arrow_drop_up Appl…" at bounding box center [784, 403] width 1568 height 710
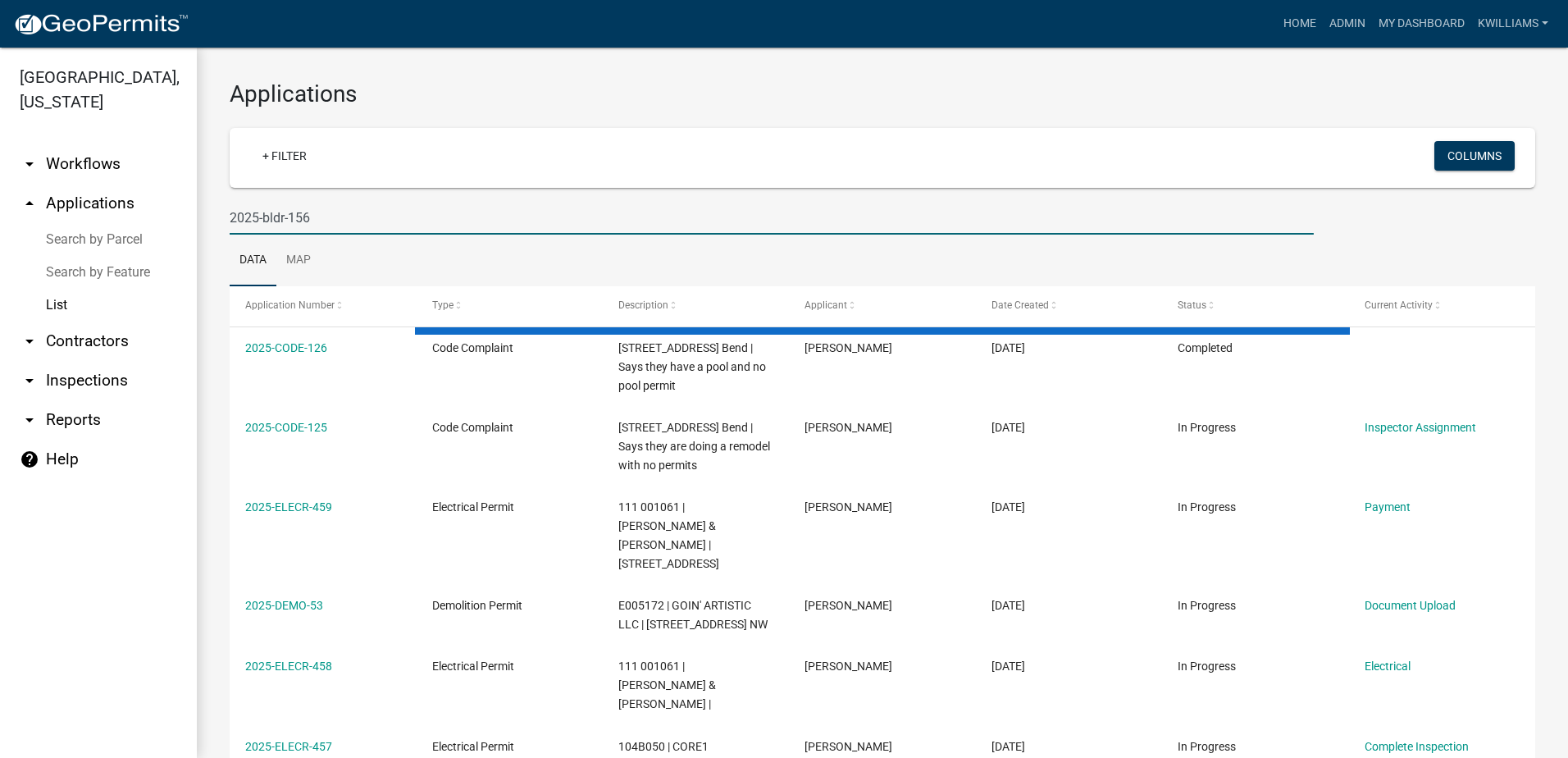
type input "2025-bldr-156"
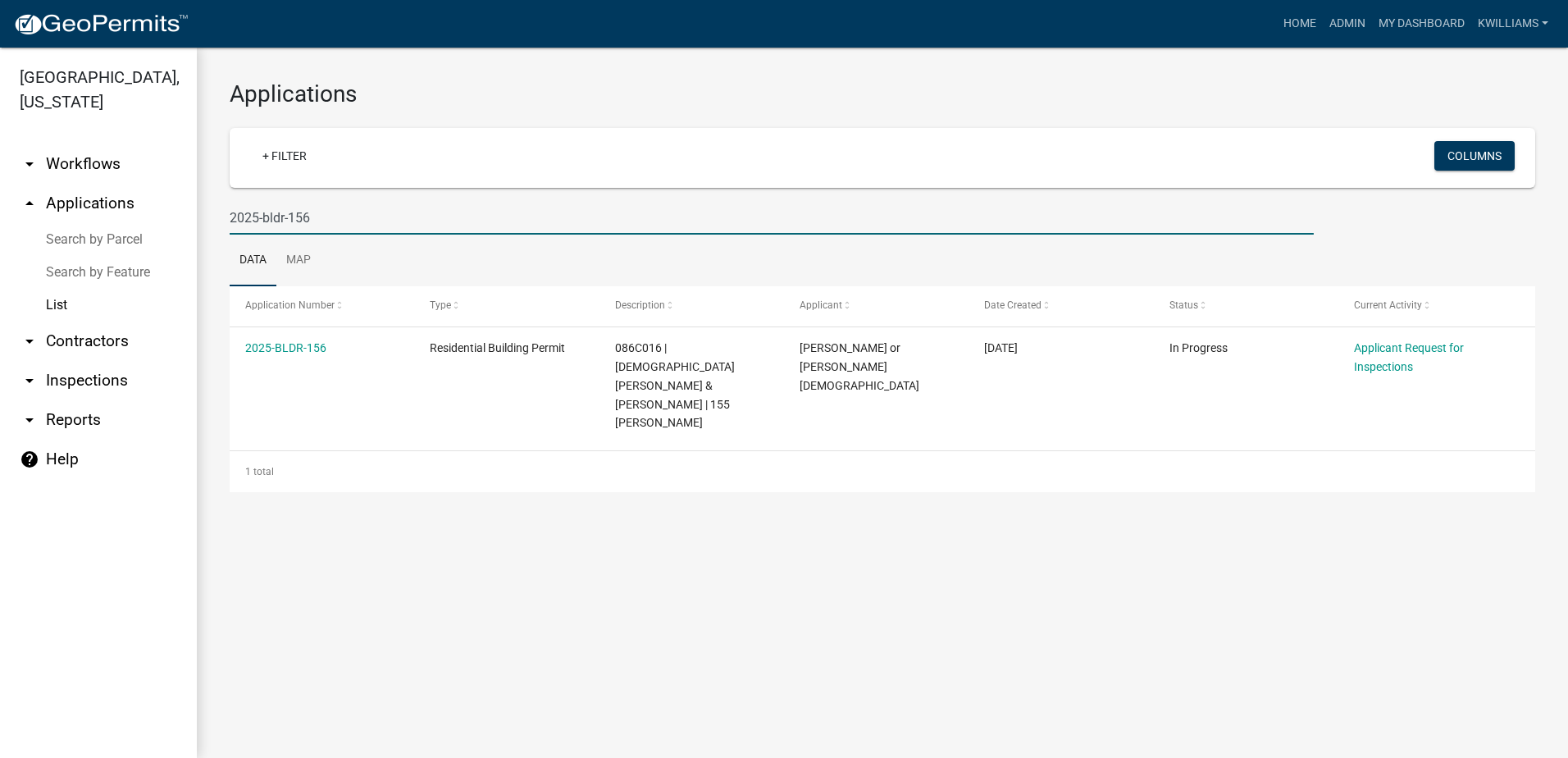
drag, startPoint x: 349, startPoint y: 229, endPoint x: 202, endPoint y: 207, distance: 148.6
click at [202, 207] on div "Applications + Filter Columns 2025-bldr-156 Data Map Application Number Type De…" at bounding box center [882, 285] width 1371 height 476
click at [100, 377] on link "arrow_drop_down Inspections" at bounding box center [98, 381] width 197 height 40
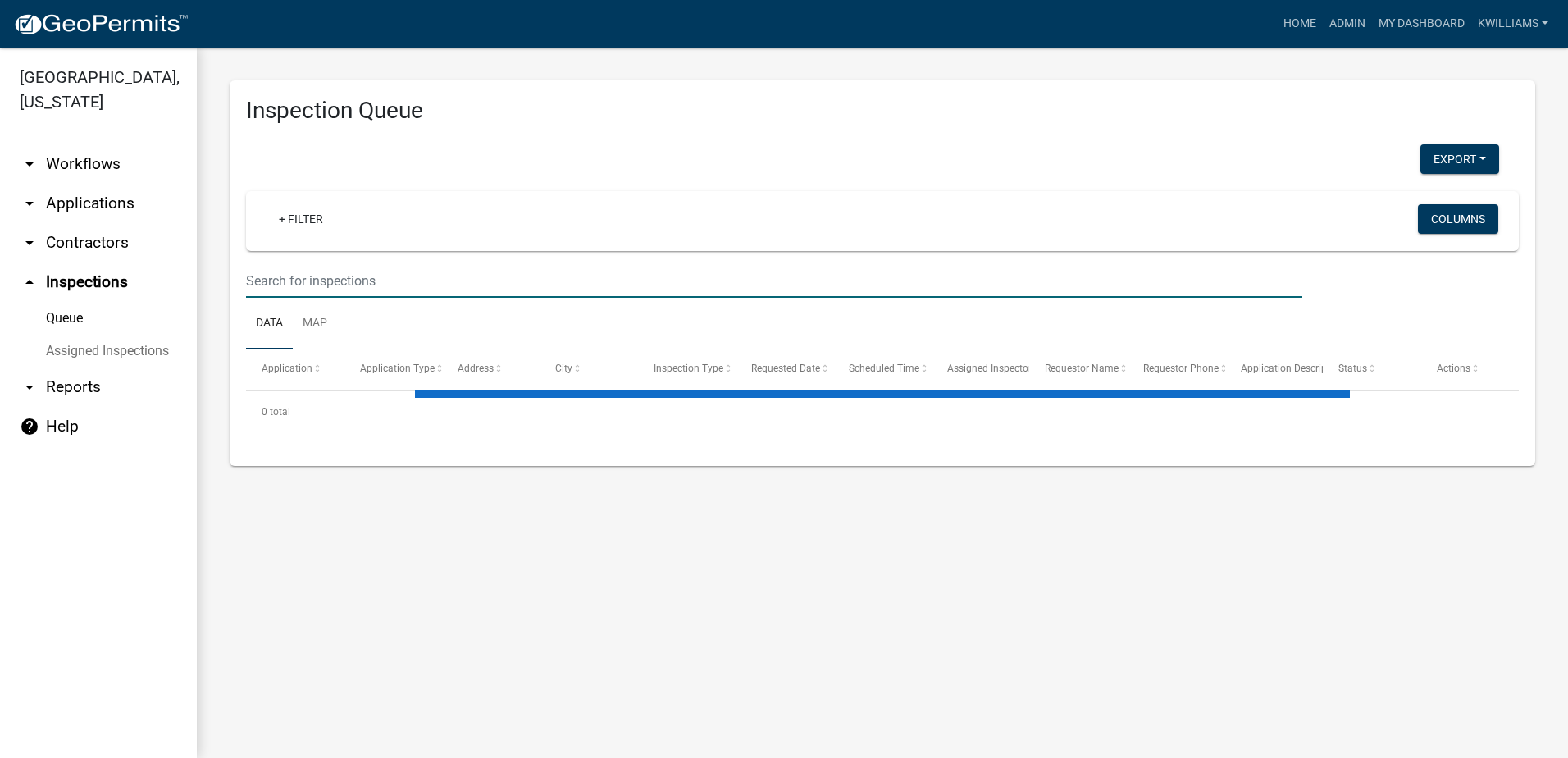
click at [308, 280] on input "text" at bounding box center [774, 282] width 1056 height 34
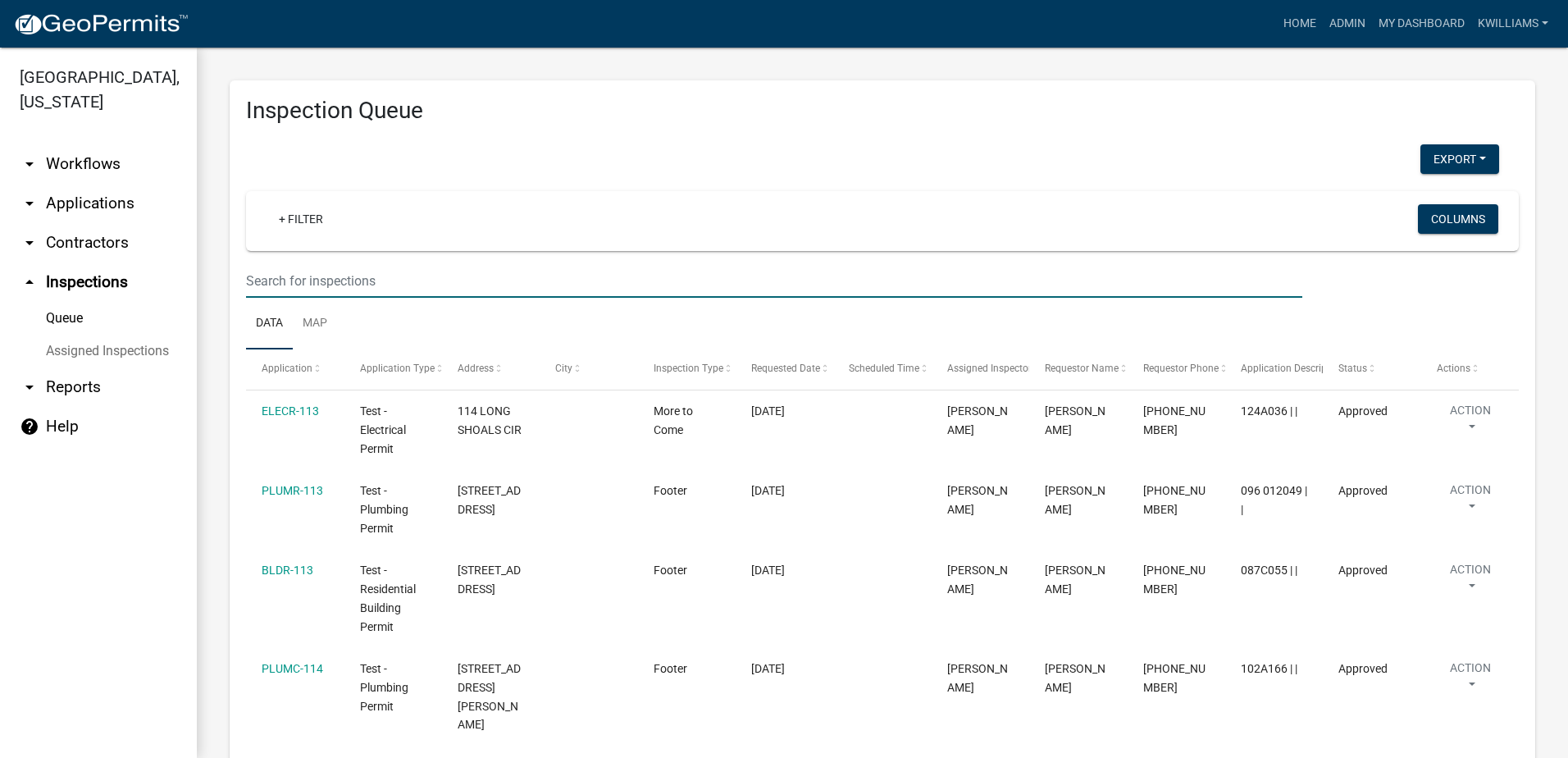
paste input "2025-bldr-156"
type input "2025-bldr-156"
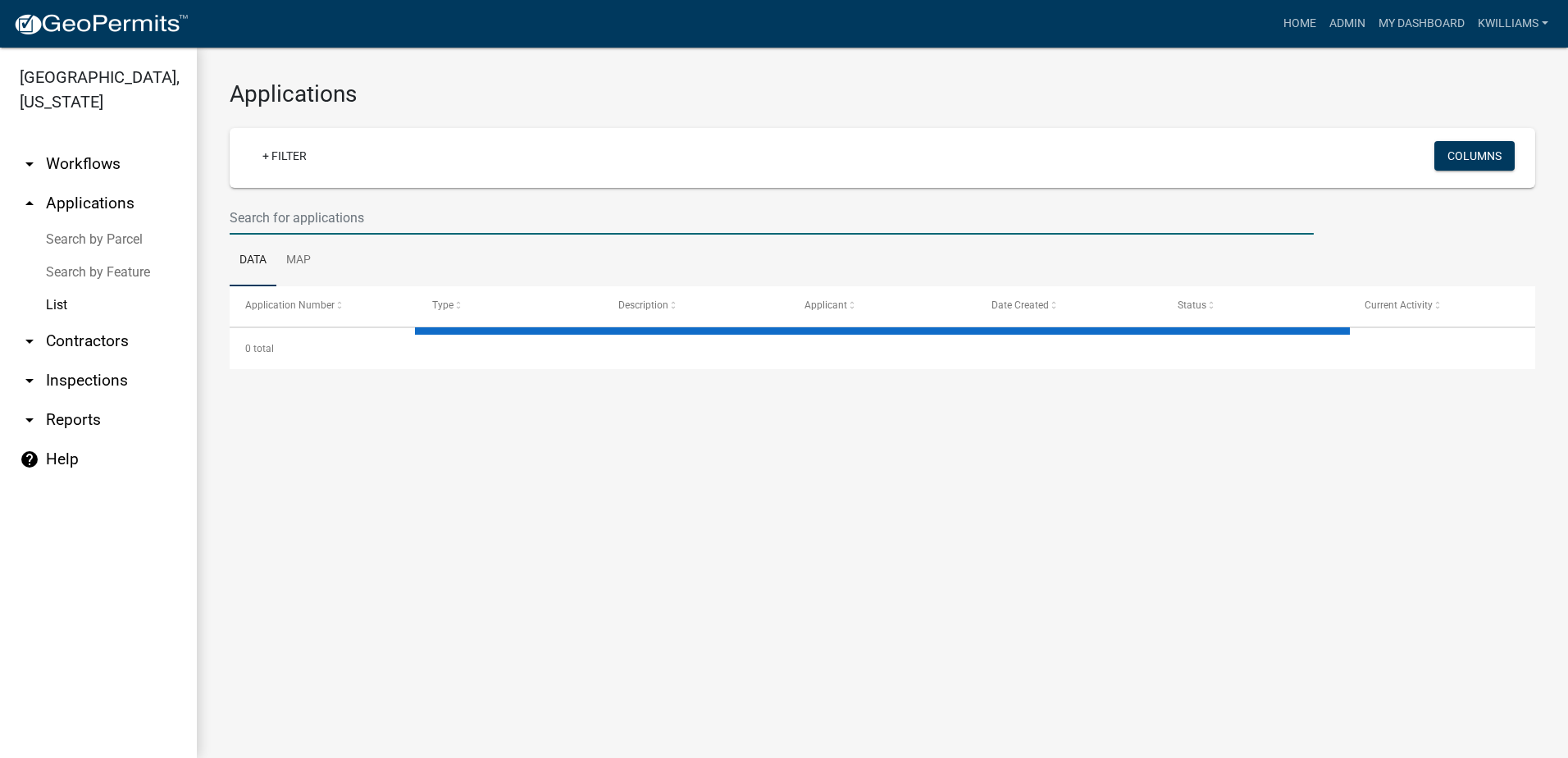
click at [337, 220] on input "text" at bounding box center [772, 218] width 1084 height 34
paste input "2025-bldr-156"
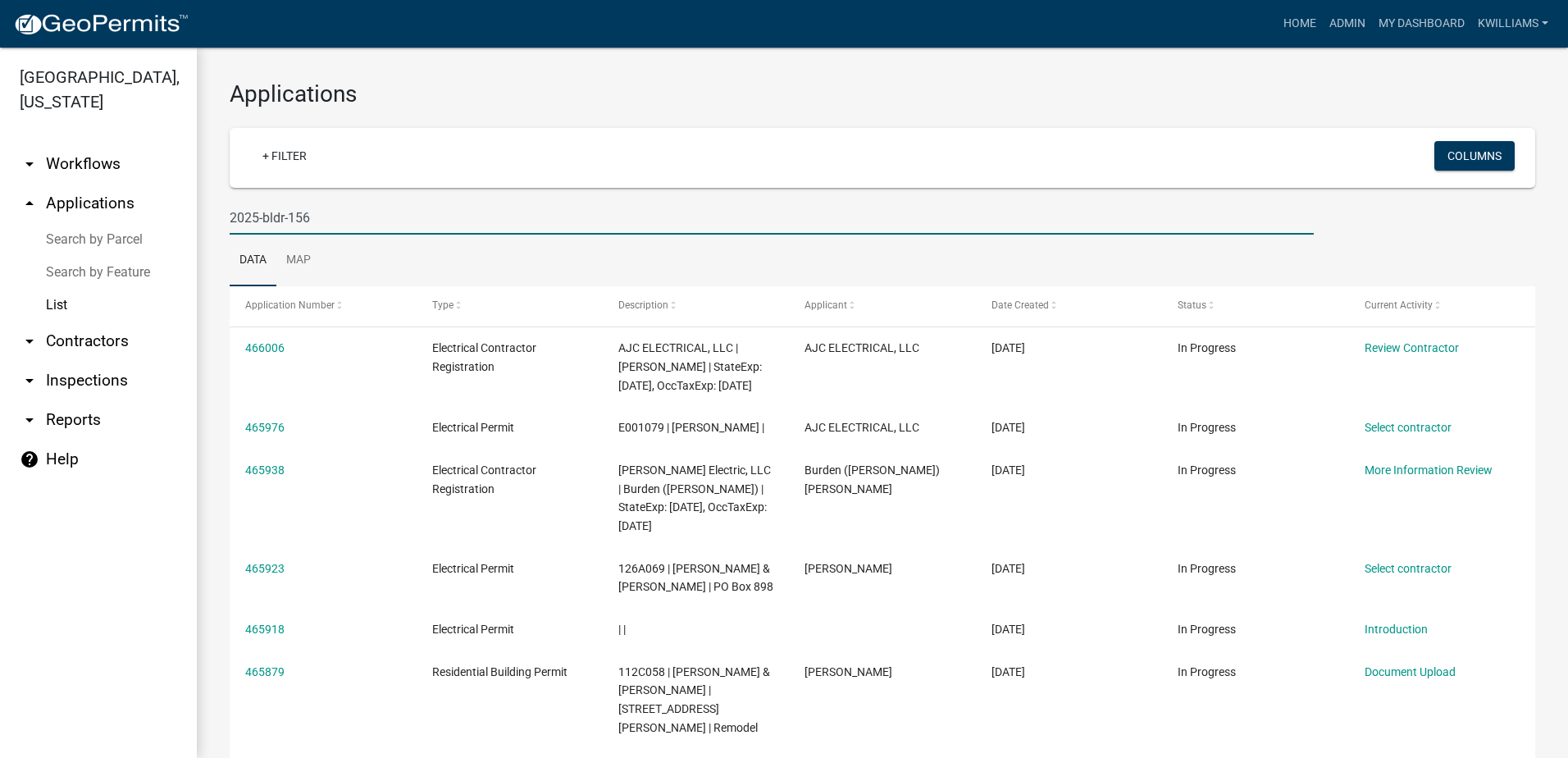
type input "2025-bldr-156"
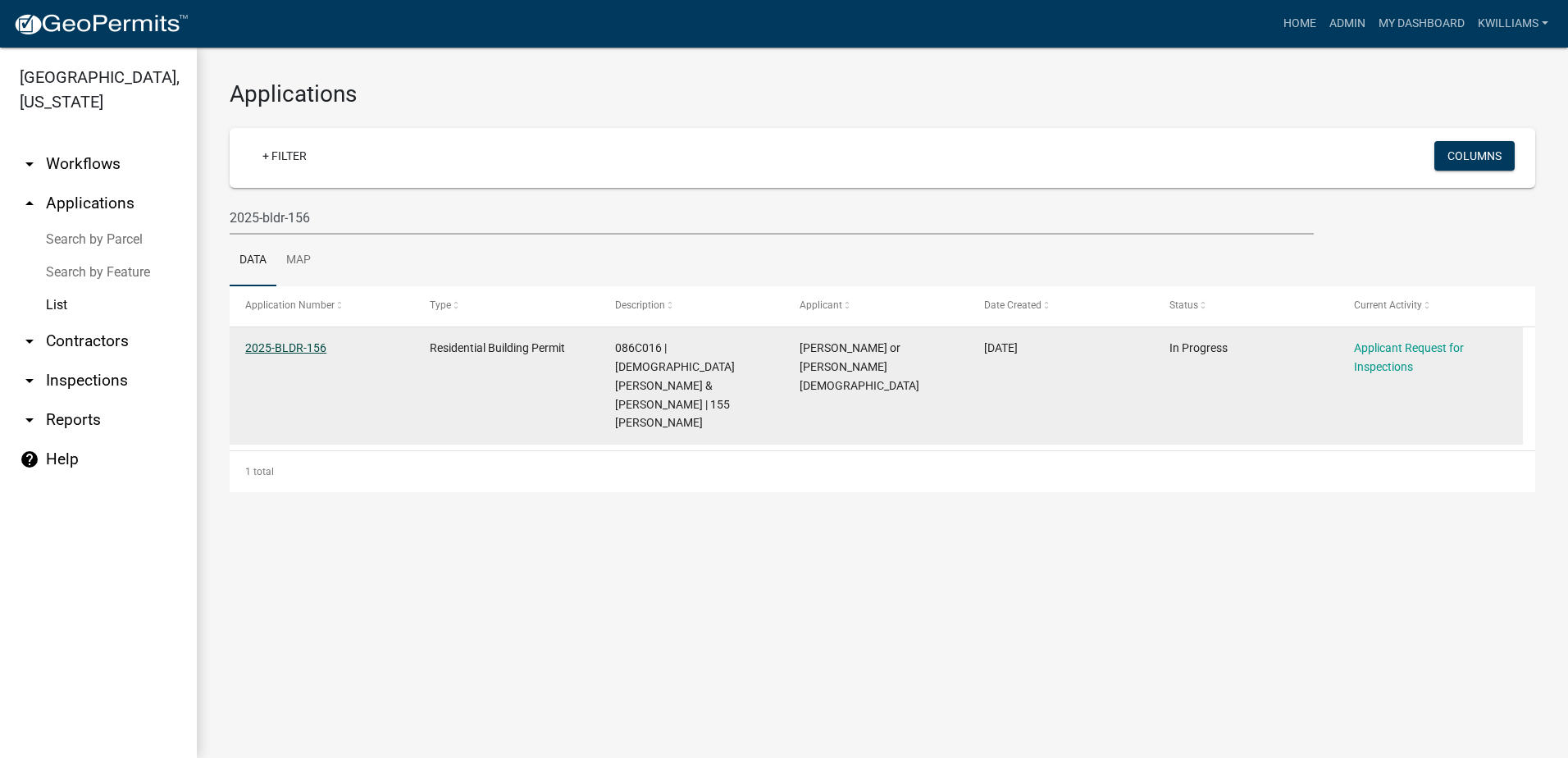
click at [264, 354] on link "2025-BLDR-156" at bounding box center [286, 347] width 82 height 13
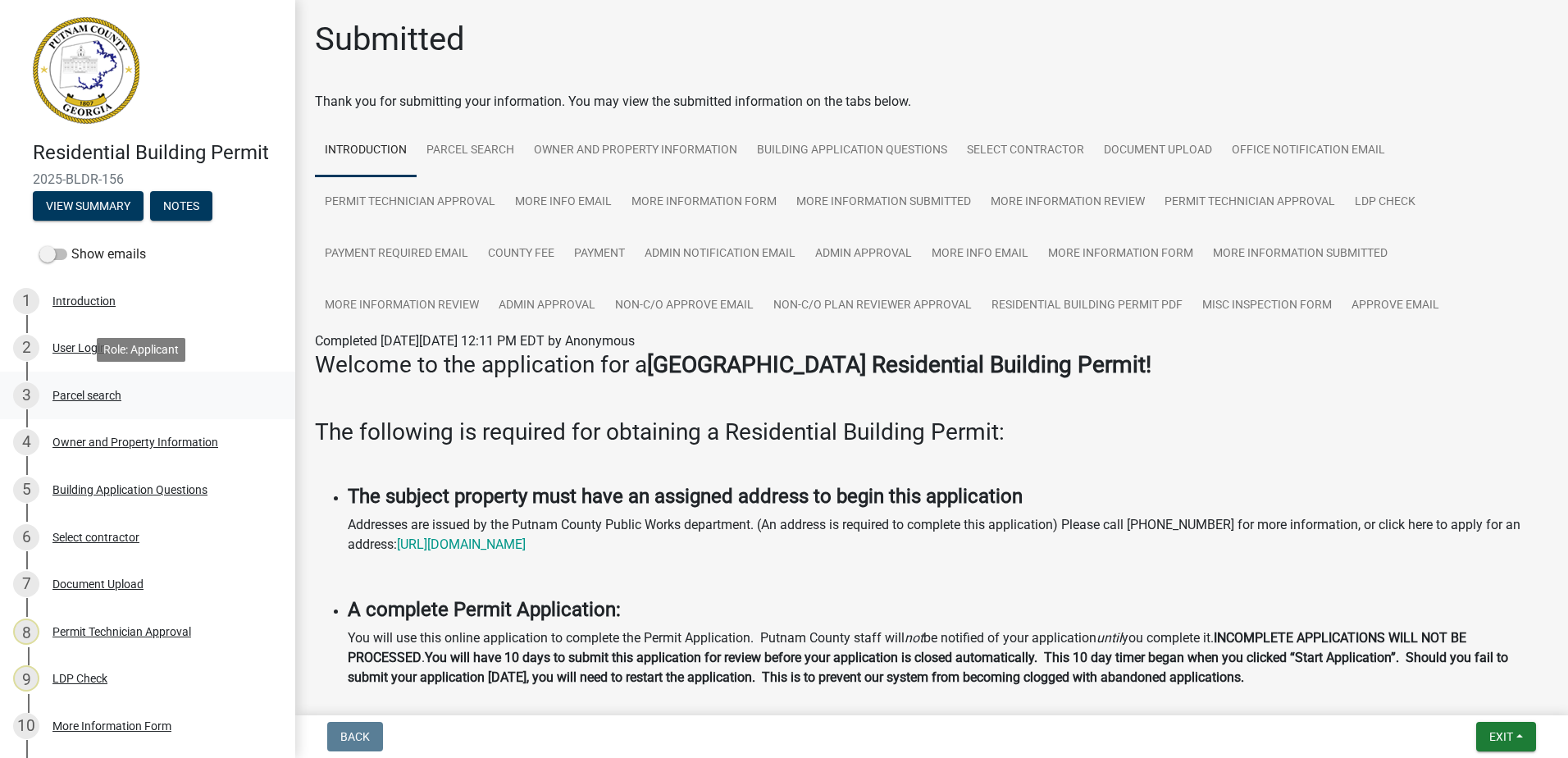
click at [71, 403] on div "3 Parcel search" at bounding box center [140, 395] width 256 height 26
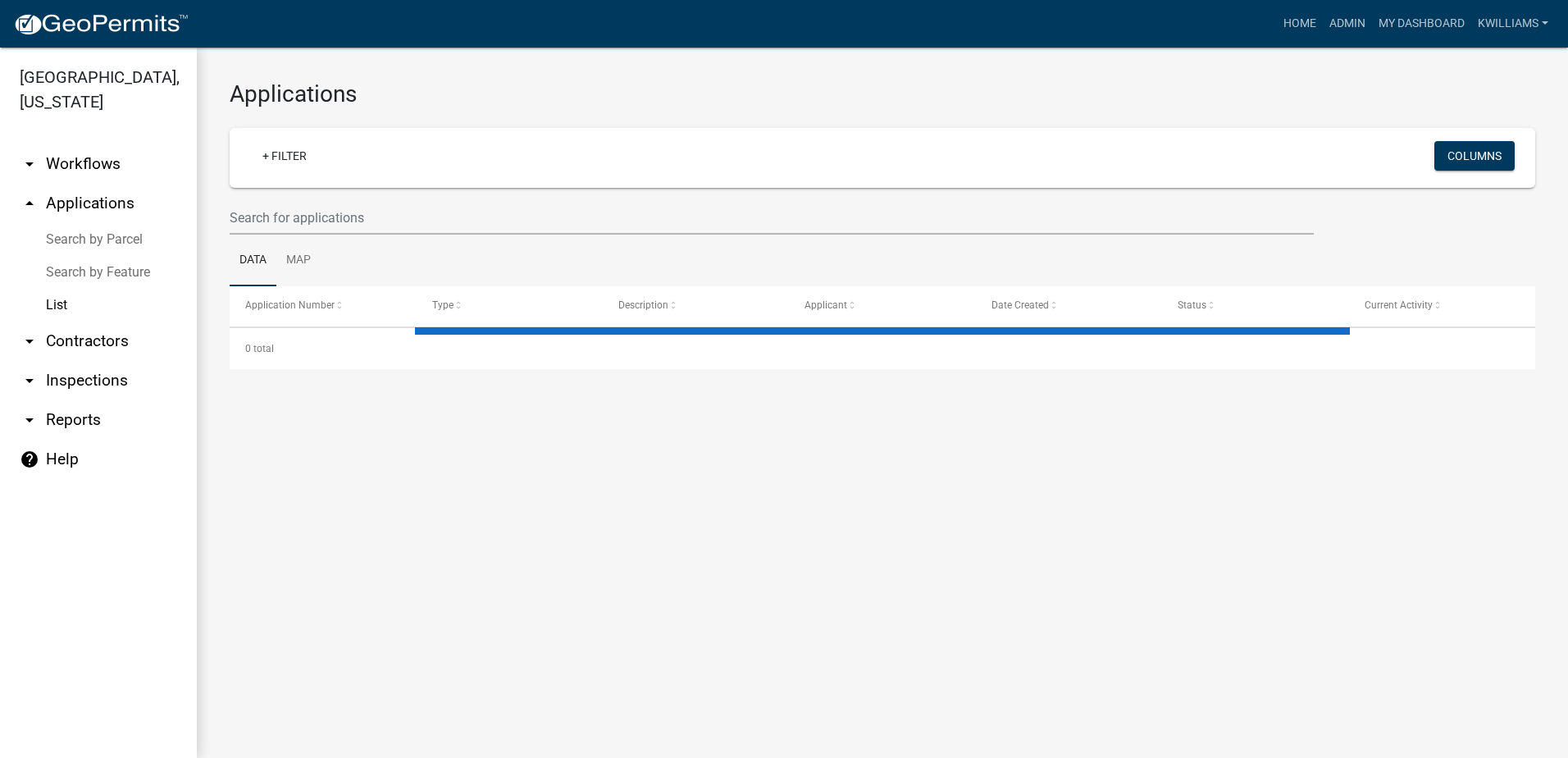
click at [72, 371] on link "arrow_drop_down Inspections" at bounding box center [98, 381] width 197 height 40
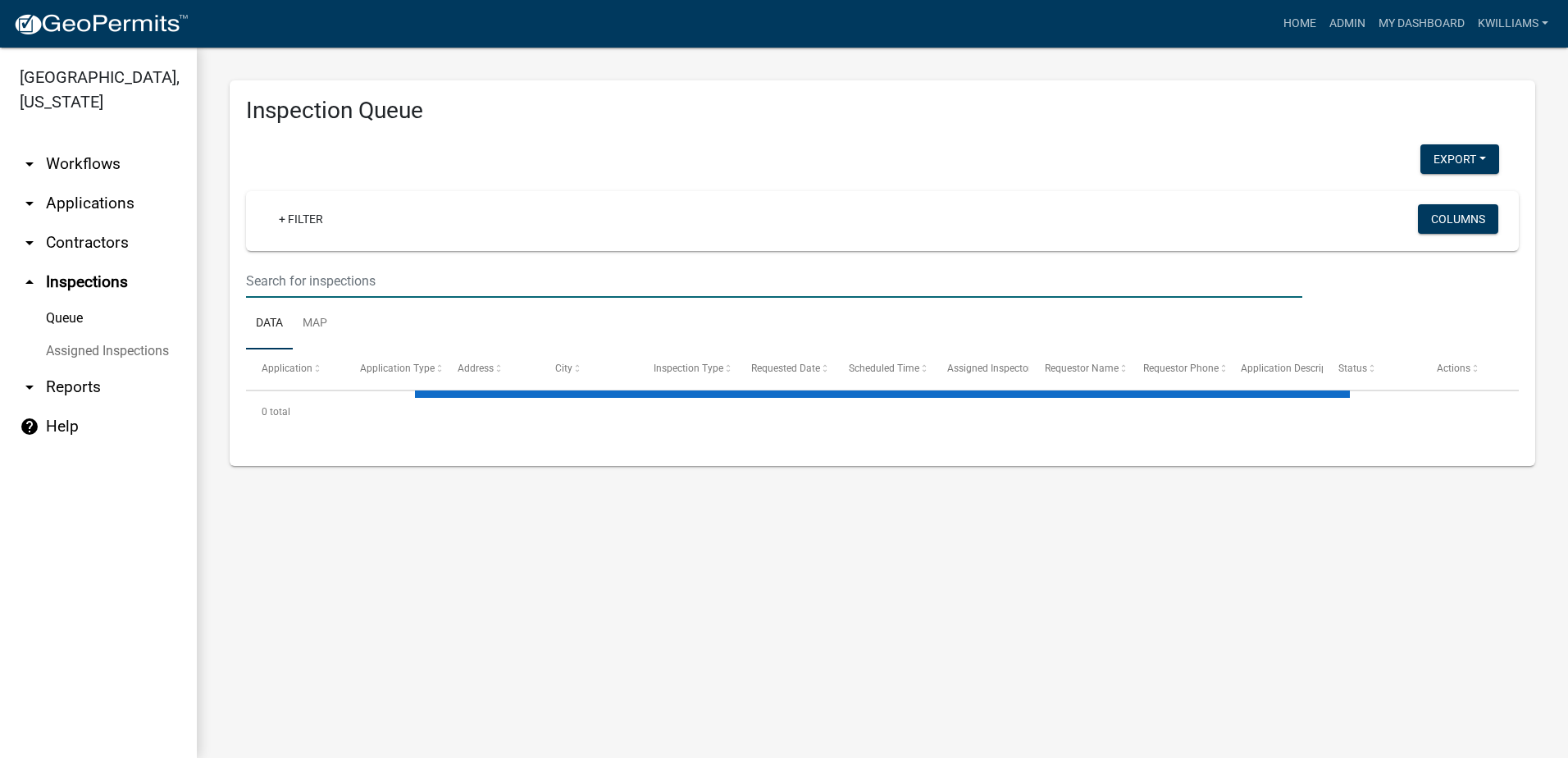
drag, startPoint x: 354, startPoint y: 274, endPoint x: 360, endPoint y: 241, distance: 33.5
click at [356, 265] on input "text" at bounding box center [774, 282] width 1056 height 34
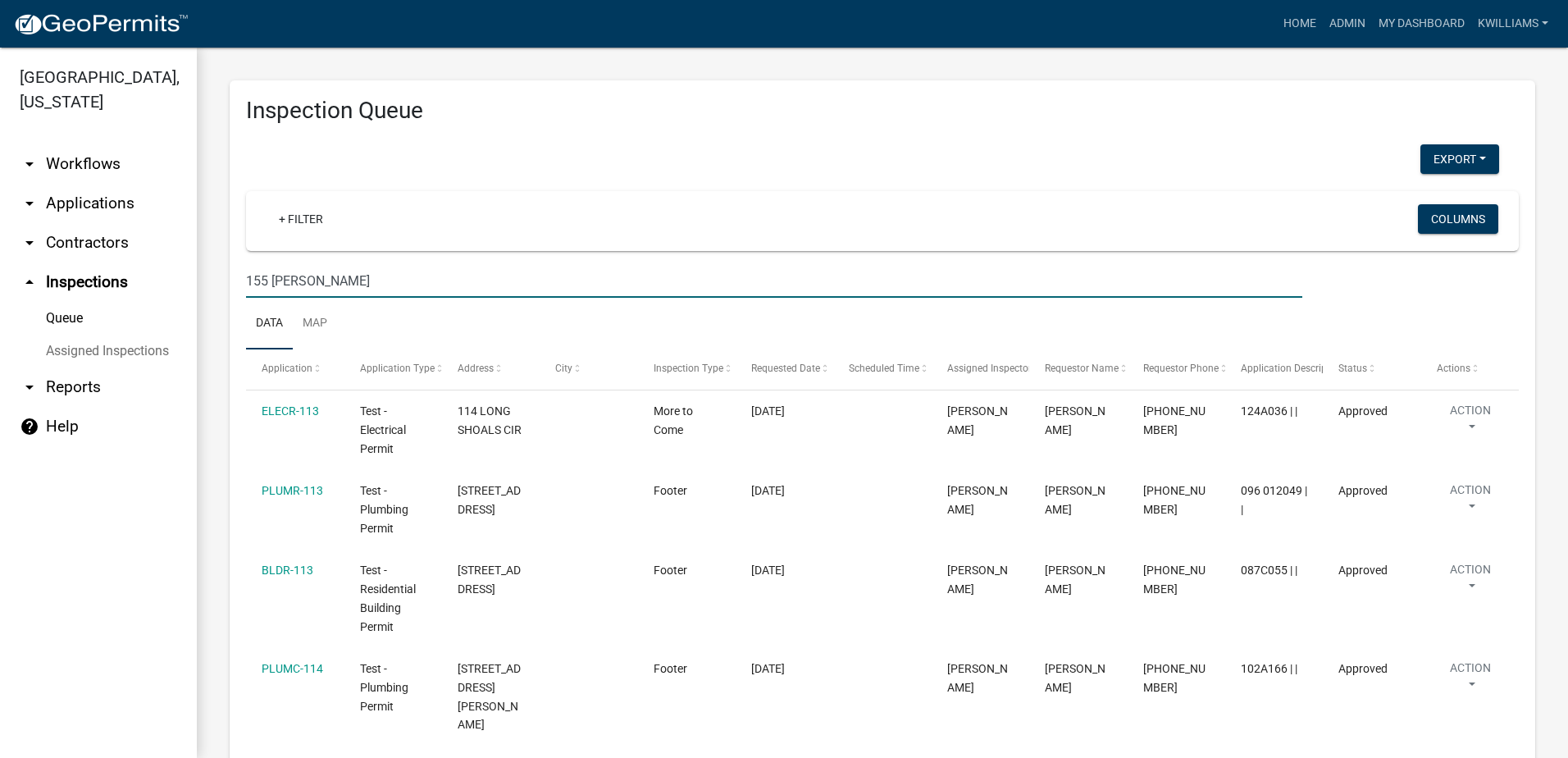
type input "155 [PERSON_NAME]"
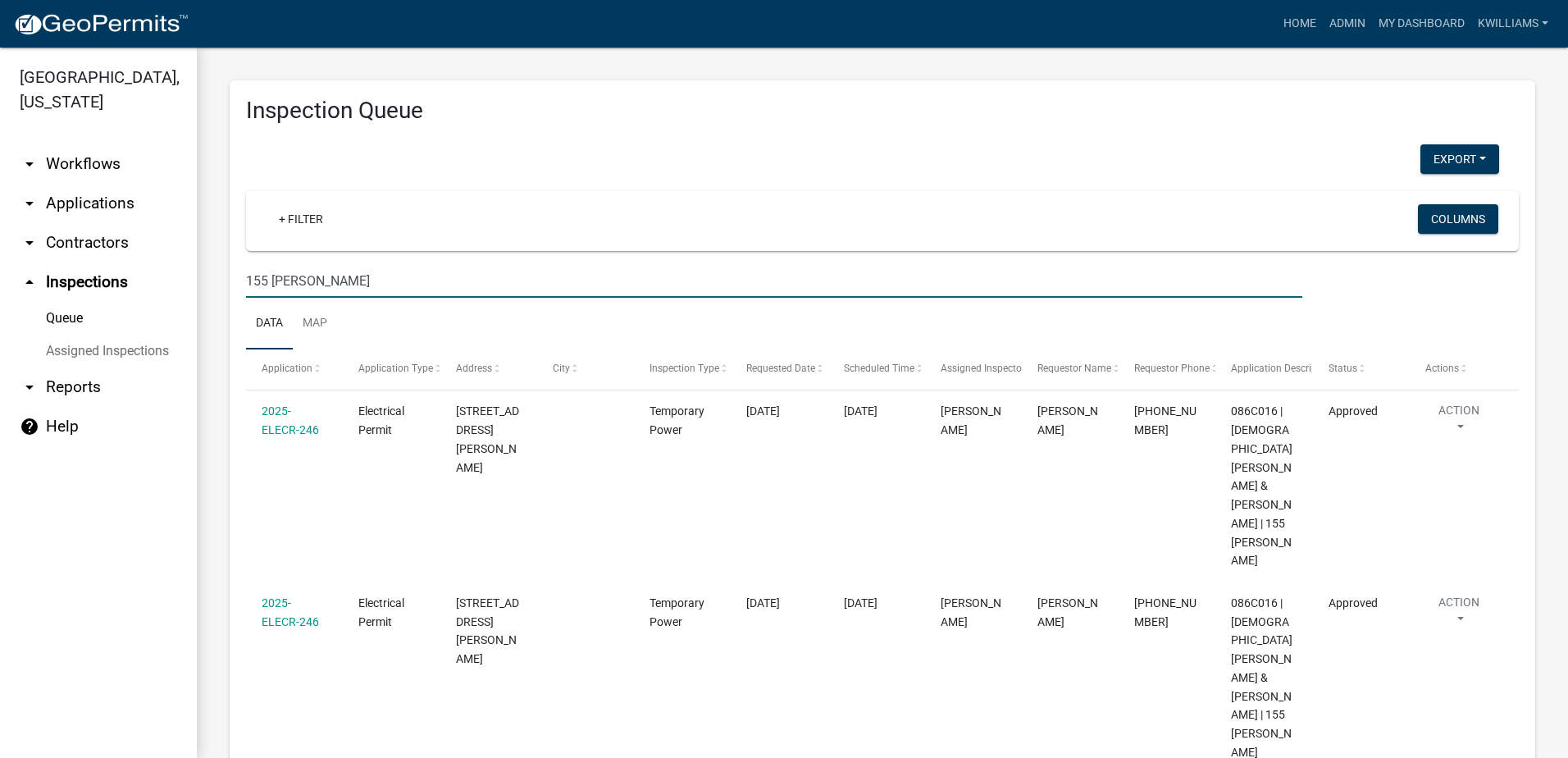
click at [87, 206] on link "arrow_drop_down Applications" at bounding box center [98, 204] width 197 height 40
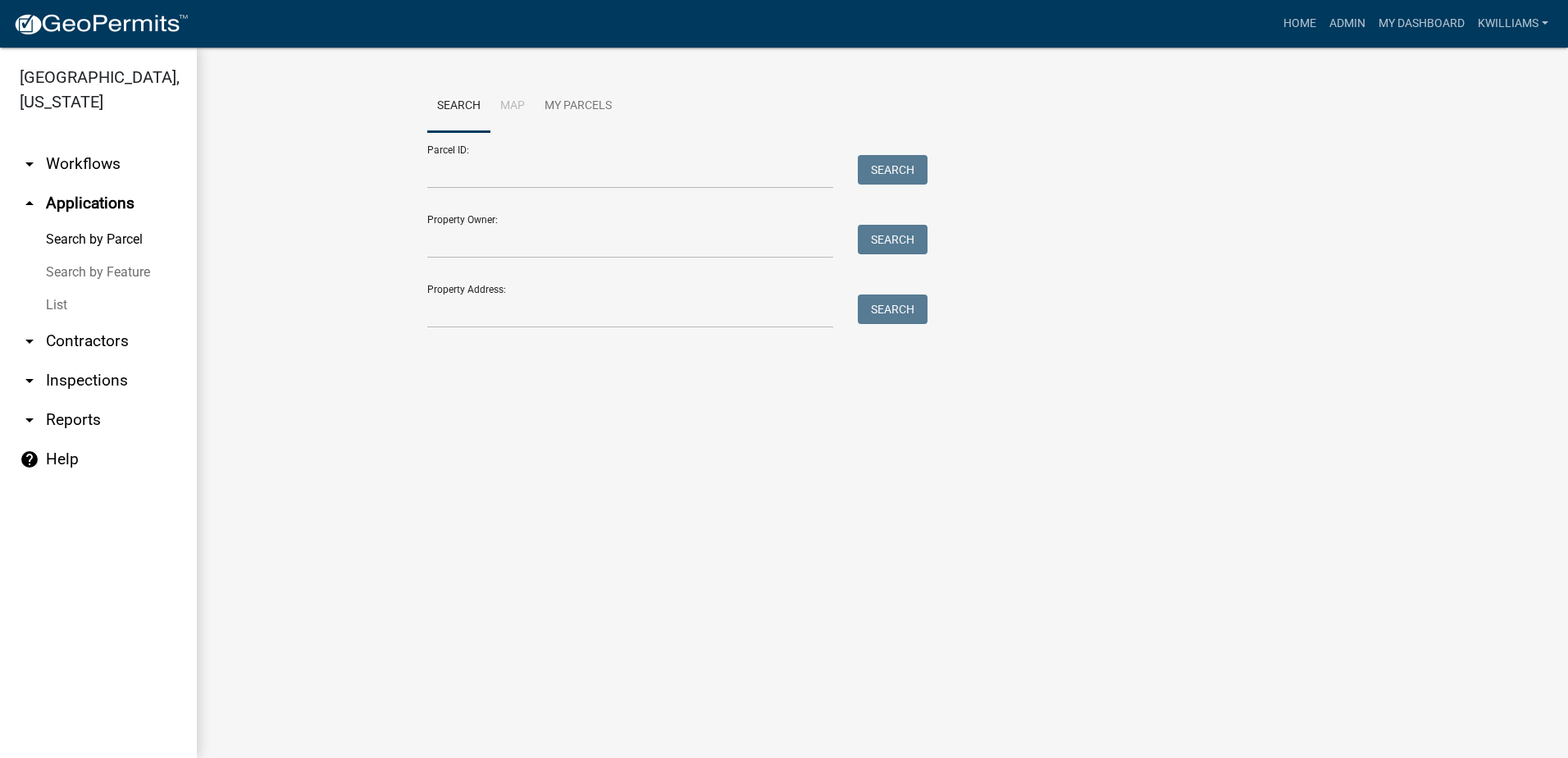
click at [58, 294] on link "List" at bounding box center [98, 304] width 197 height 33
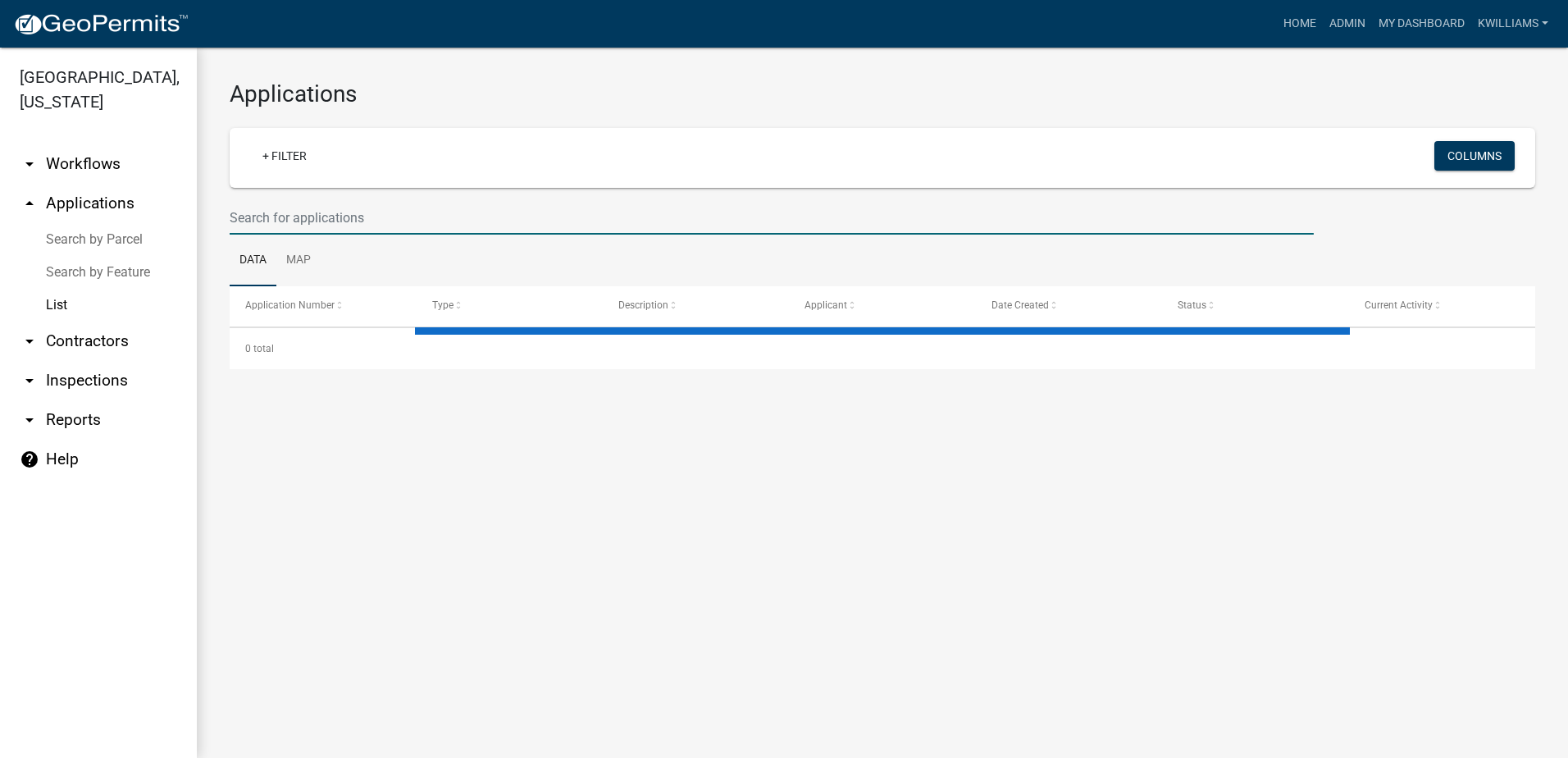
click at [278, 222] on input "text" at bounding box center [772, 218] width 1084 height 34
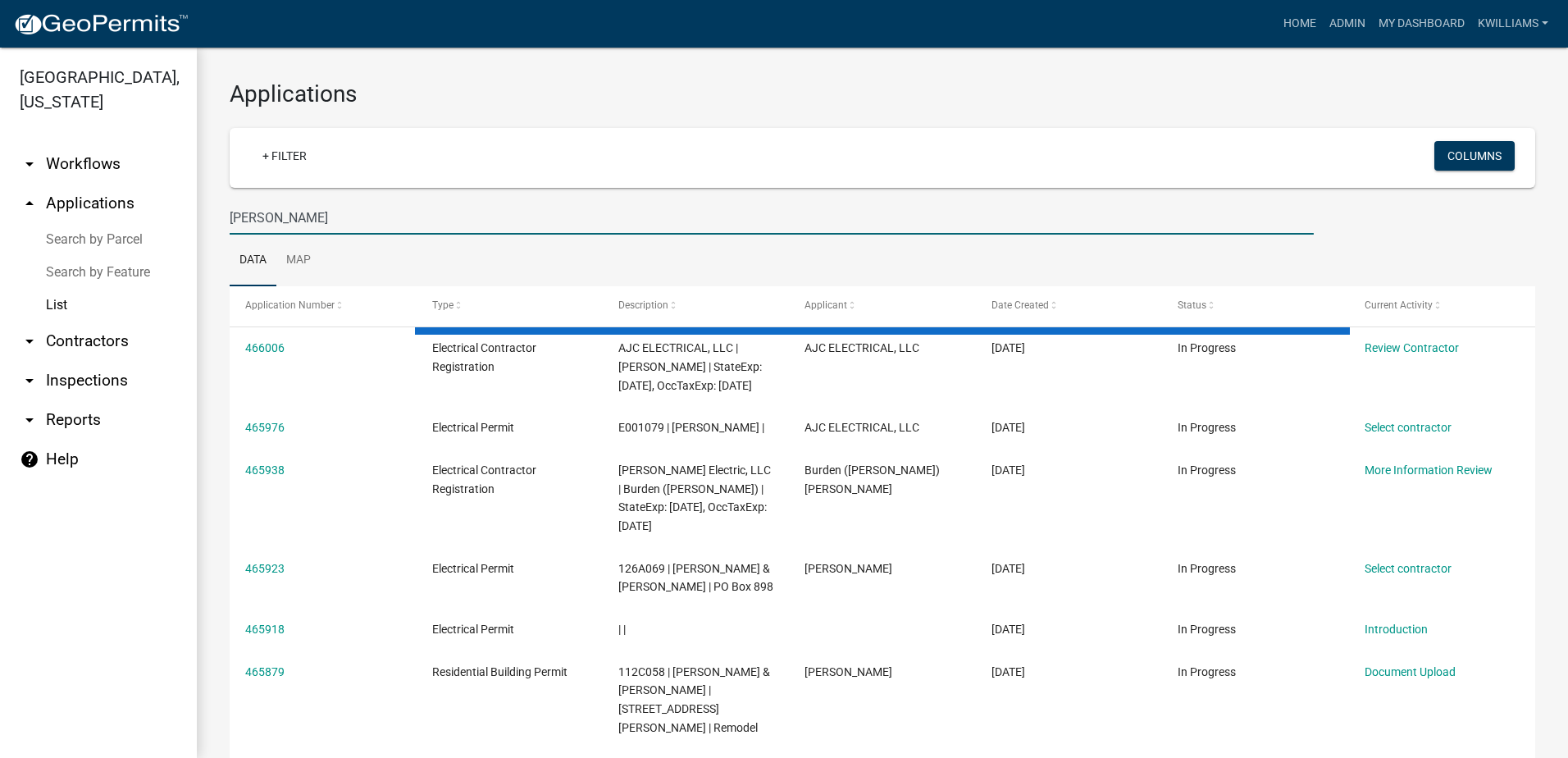
type input "[PERSON_NAME]"
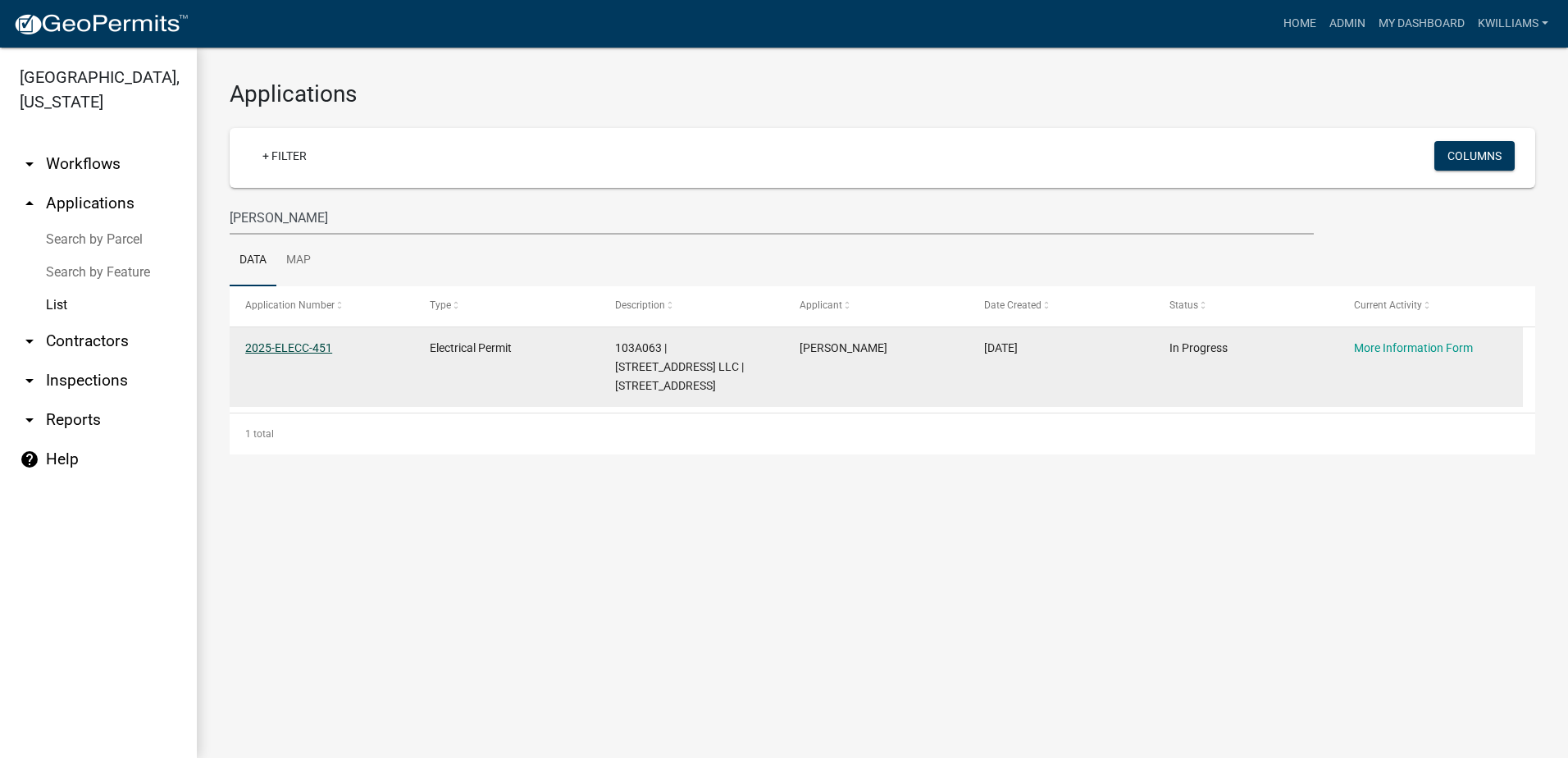
click at [315, 348] on link "2025-ELECC-451" at bounding box center [288, 347] width 87 height 13
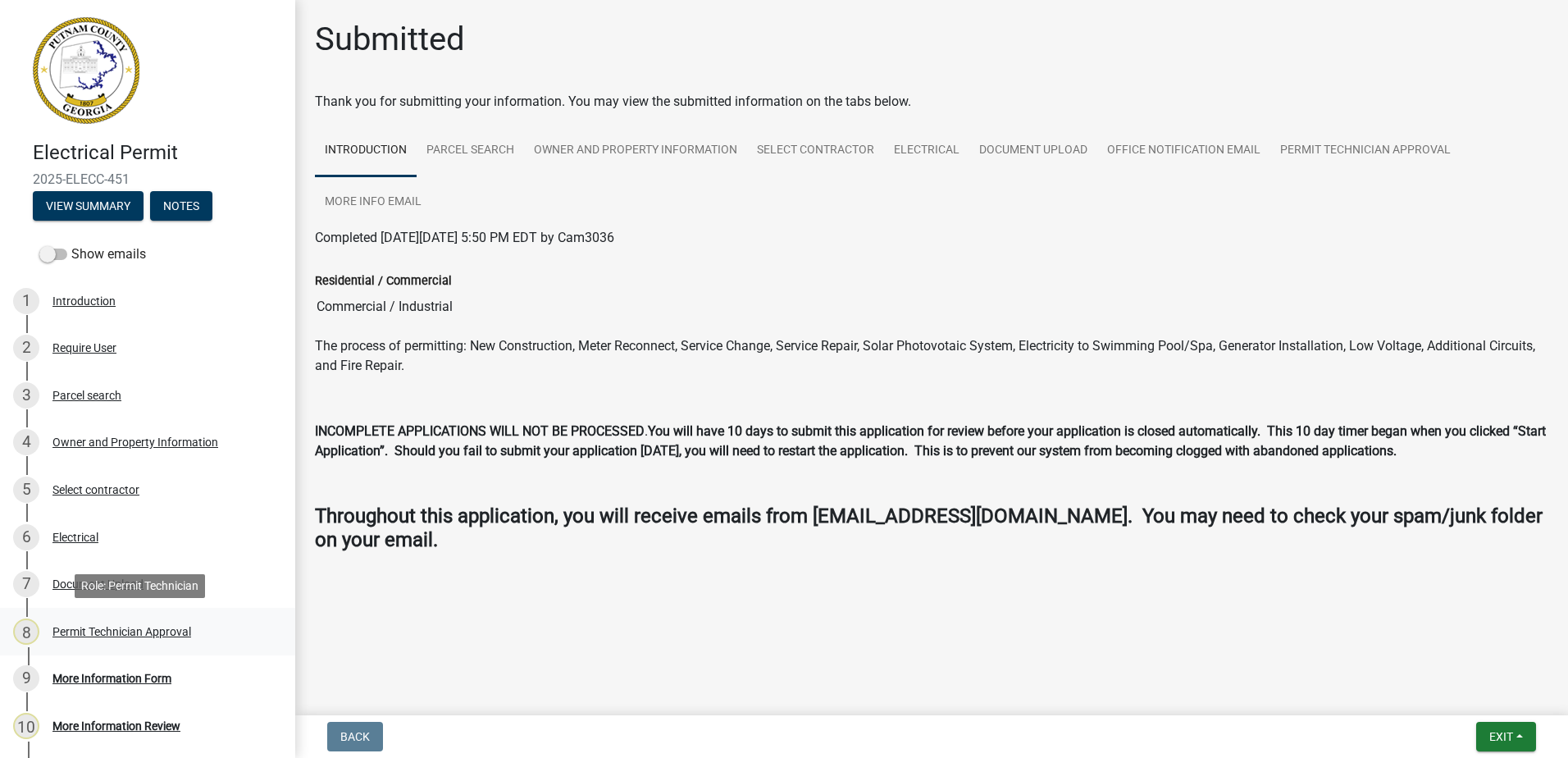
click at [85, 626] on div "Permit Technician Approval" at bounding box center [121, 632] width 138 height 12
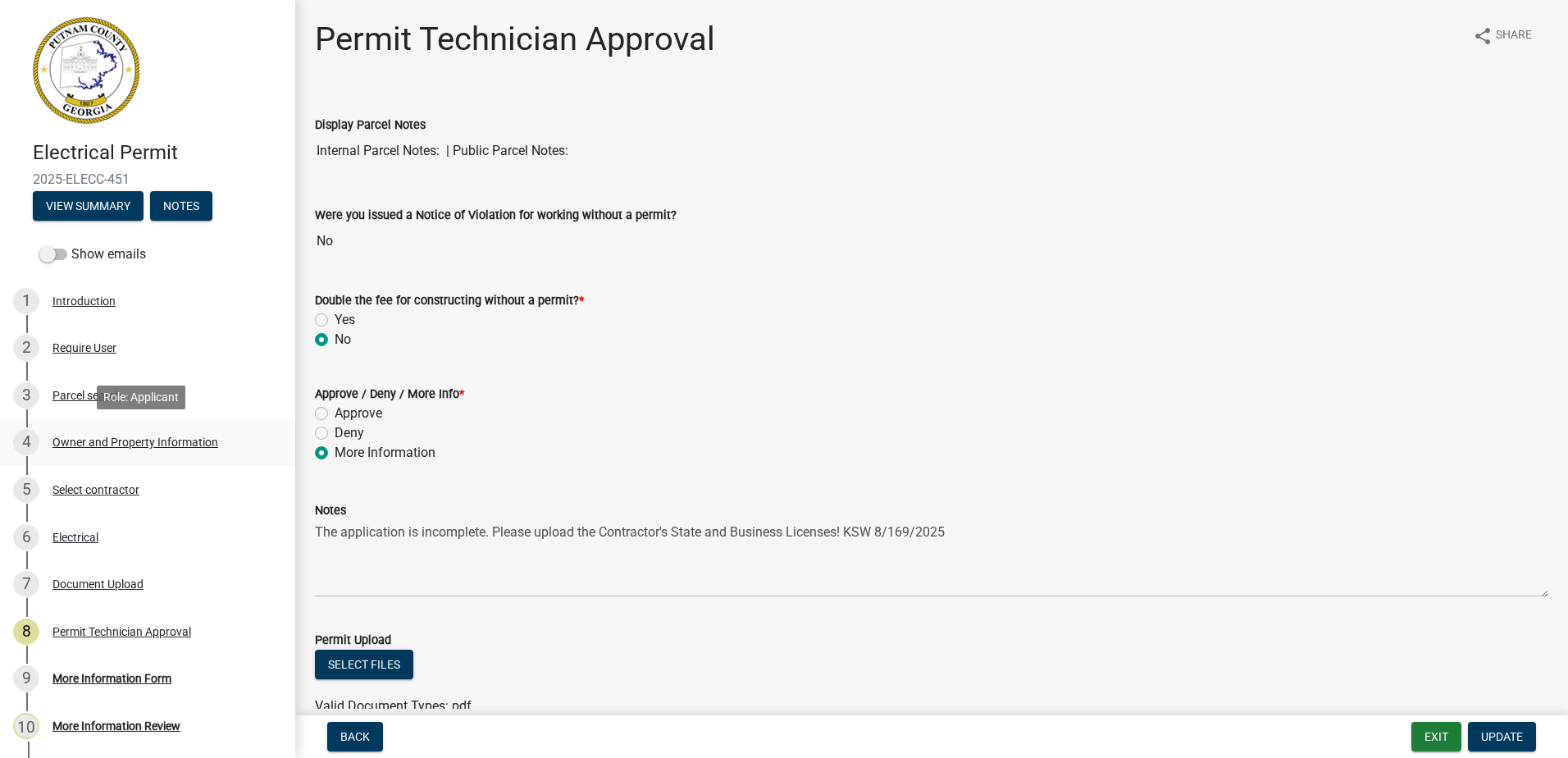
click at [138, 444] on div "Owner and Property Information" at bounding box center [135, 443] width 166 height 12
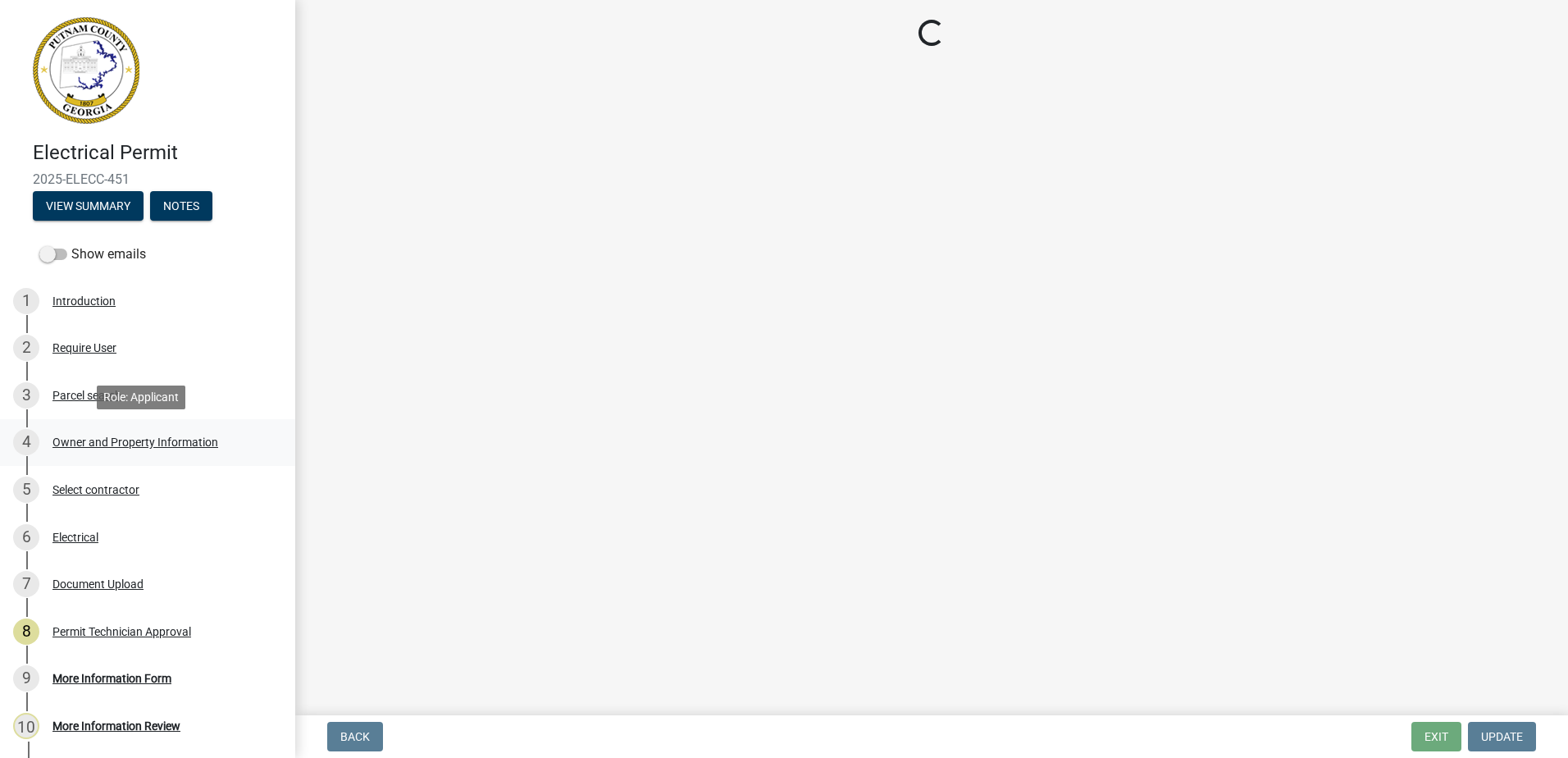
select select "a11fa51f-b34d-496b-ab35-5fd1b53a4648"
select select "83394b22-4a11-496c-8e5c-75ade2e72faf"
select select "469c5908-2854-42d5-89ed-bee7fc26529e"
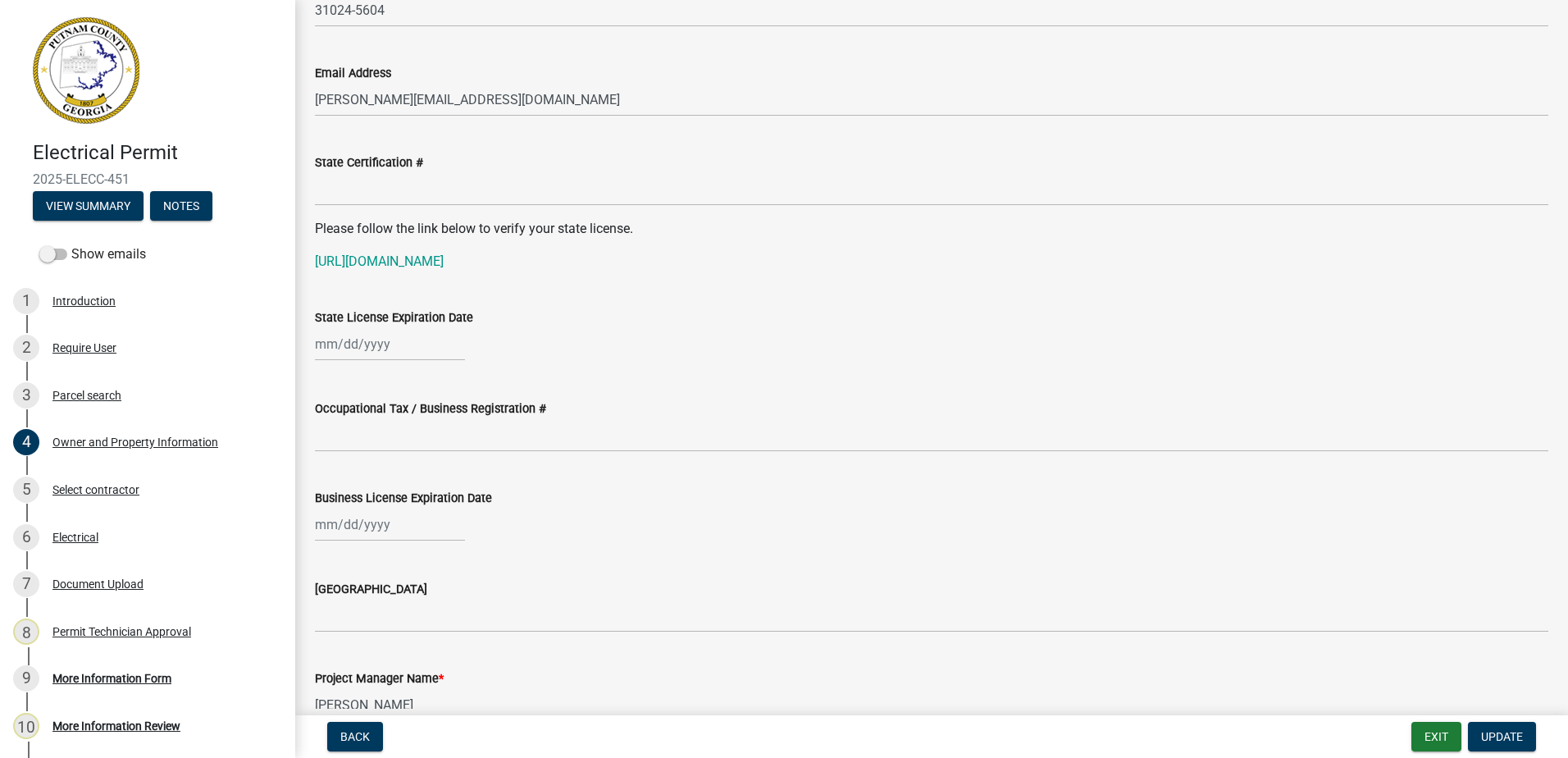
scroll to position [2133, 0]
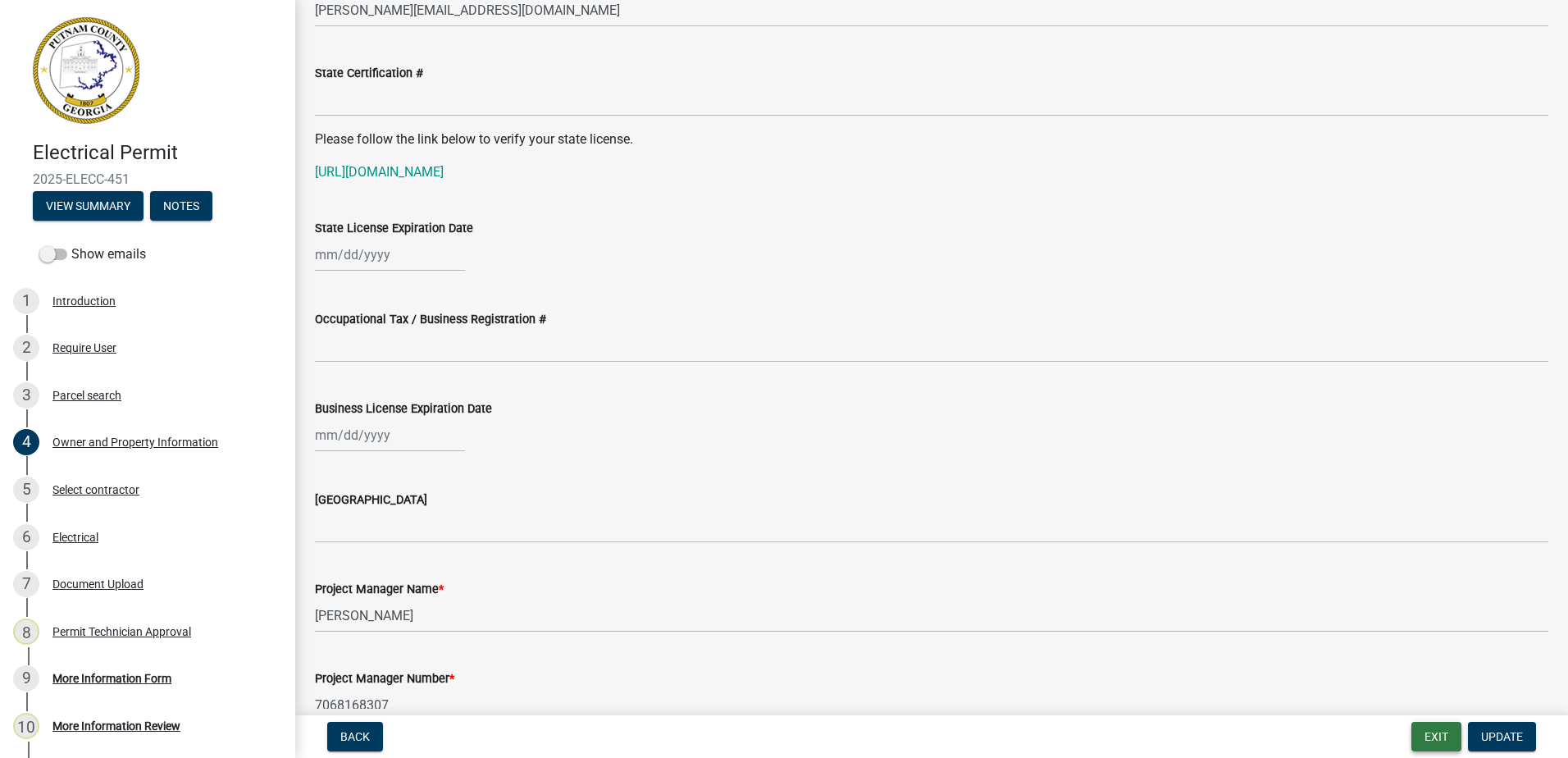
click at [1429, 734] on button "Exit" at bounding box center [1436, 737] width 50 height 30
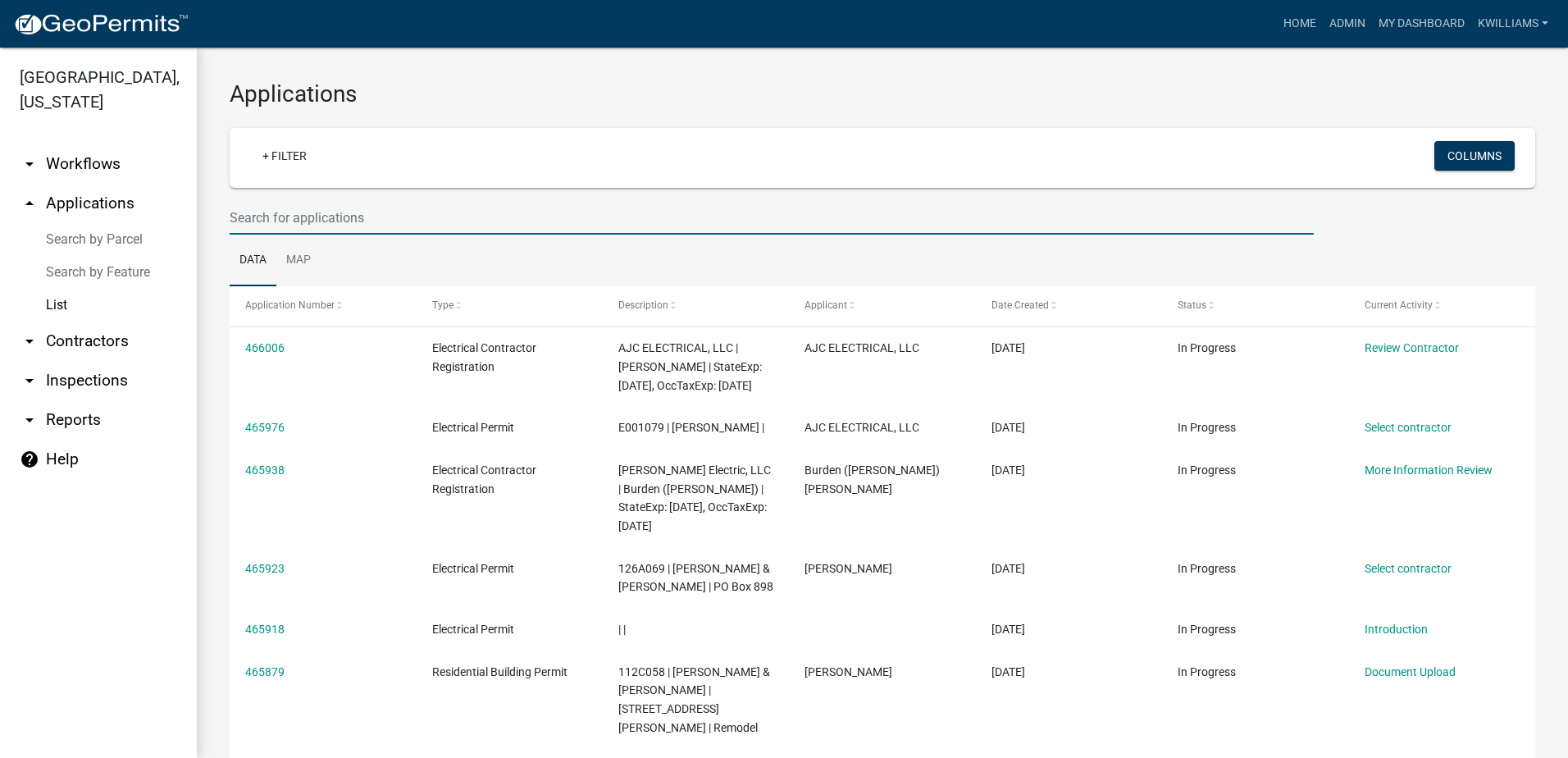
click at [379, 222] on input "text" at bounding box center [772, 218] width 1084 height 34
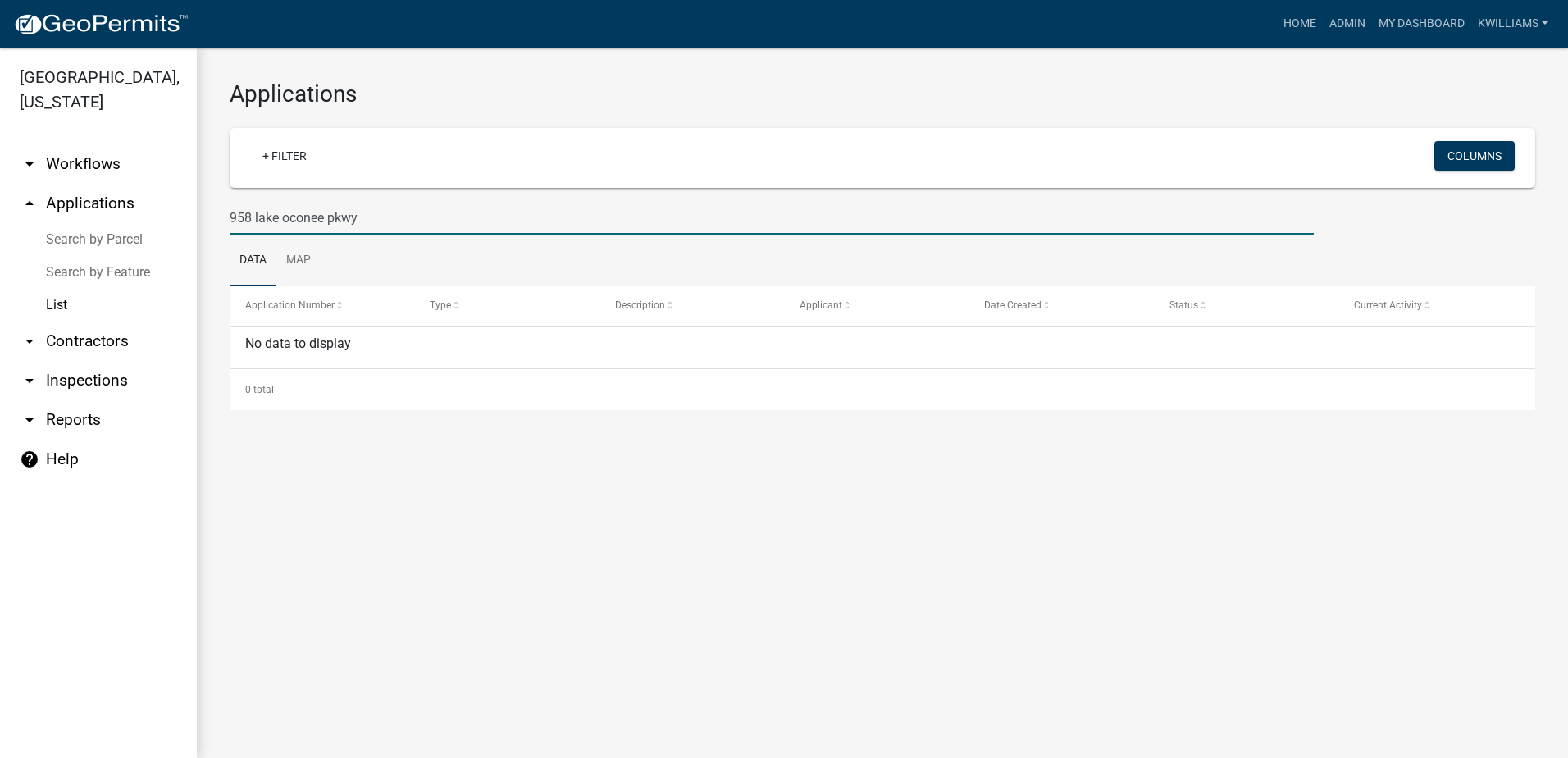
drag, startPoint x: 397, startPoint y: 219, endPoint x: 100, endPoint y: 230, distance: 297.2
click at [105, 232] on div "[GEOGRAPHIC_DATA], [US_STATE] arrow_drop_down Workflows List arrow_drop_up Appl…" at bounding box center [784, 403] width 1568 height 710
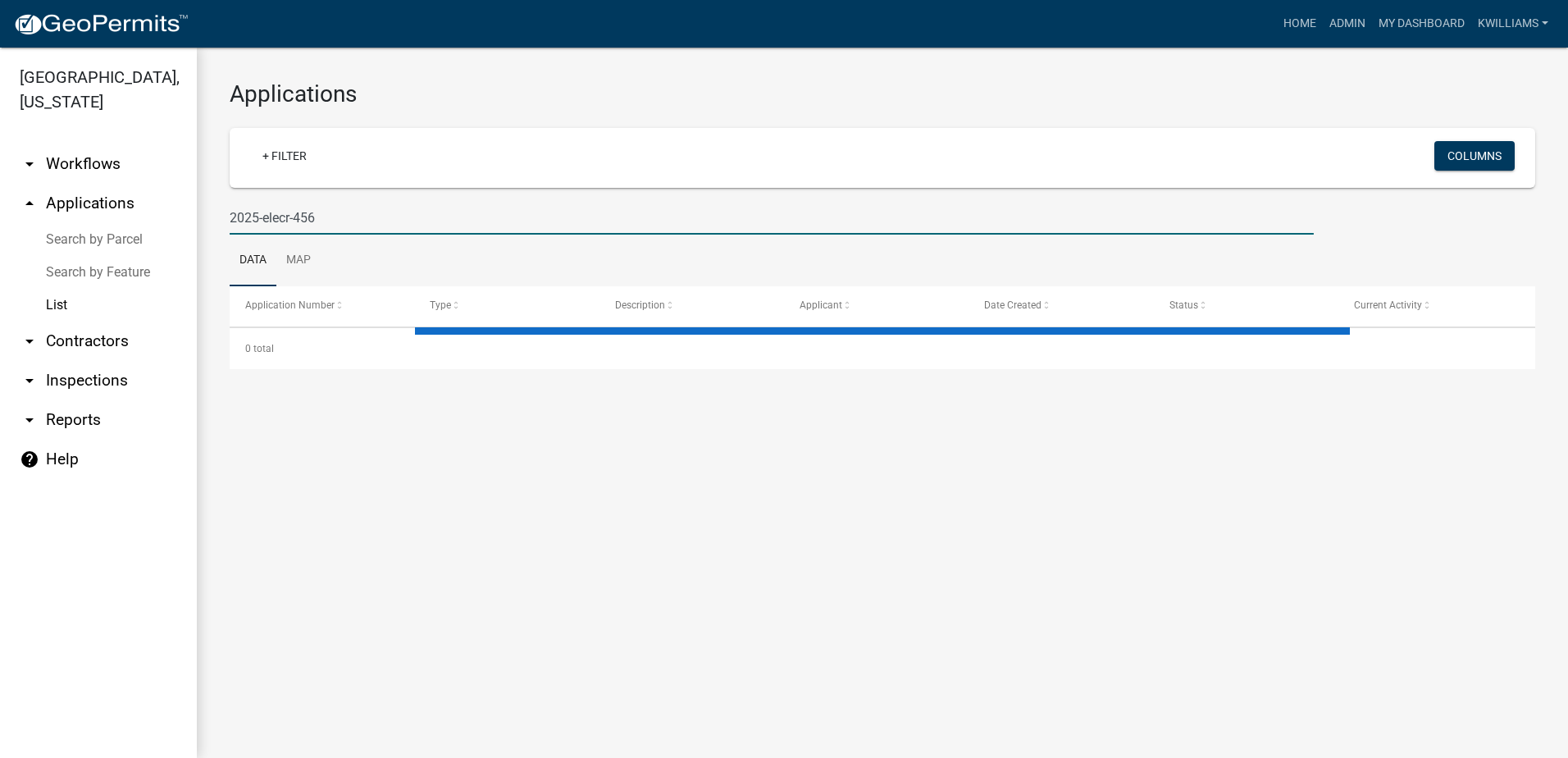
type input "2025-elecr-456"
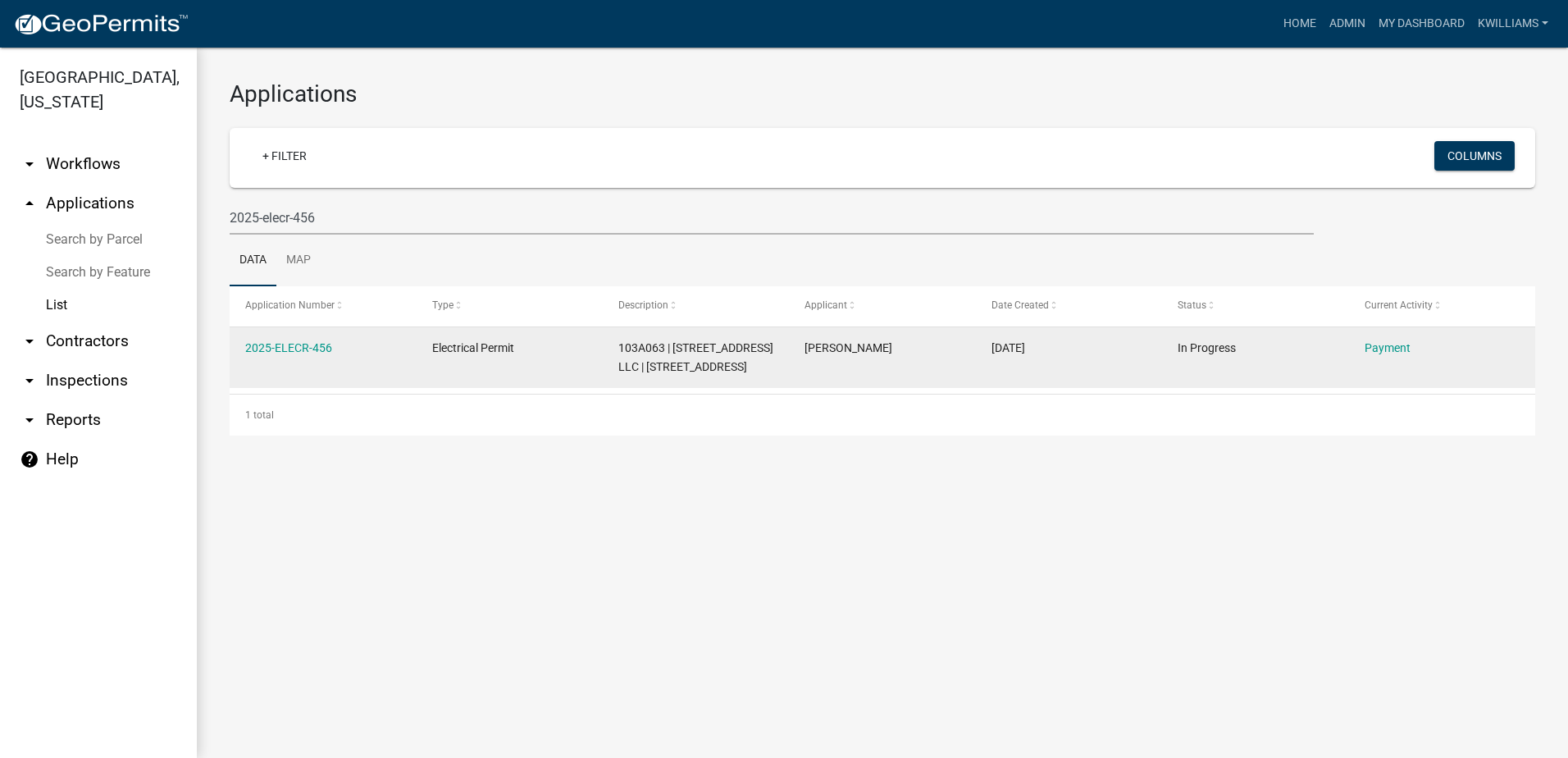
click at [282, 339] on div "2025-ELECR-456" at bounding box center [323, 348] width 155 height 19
click at [285, 345] on link "2025-ELECR-456" at bounding box center [288, 347] width 87 height 13
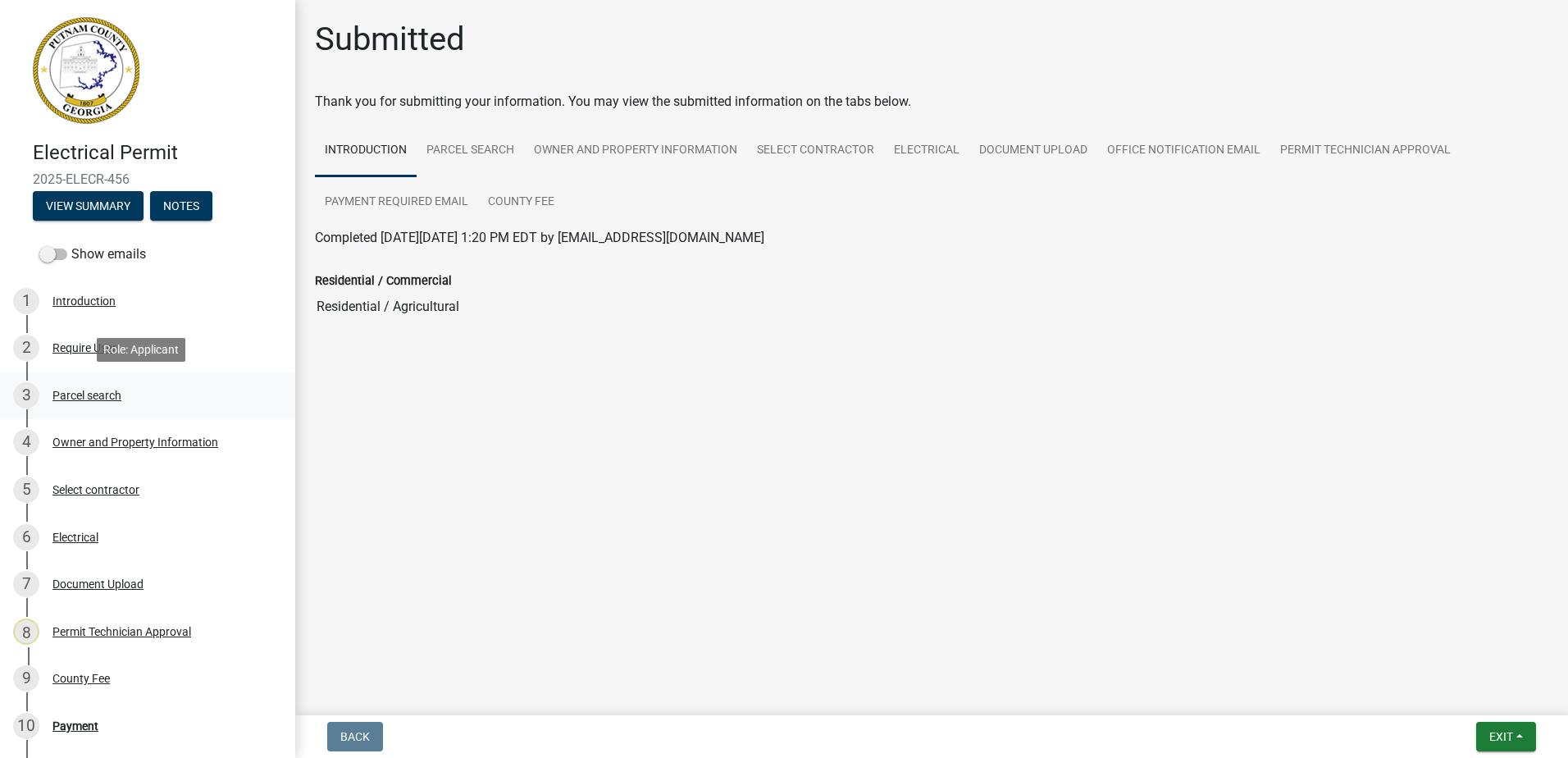
click at [91, 395] on div "Parcel search" at bounding box center [87, 396] width 69 height 12
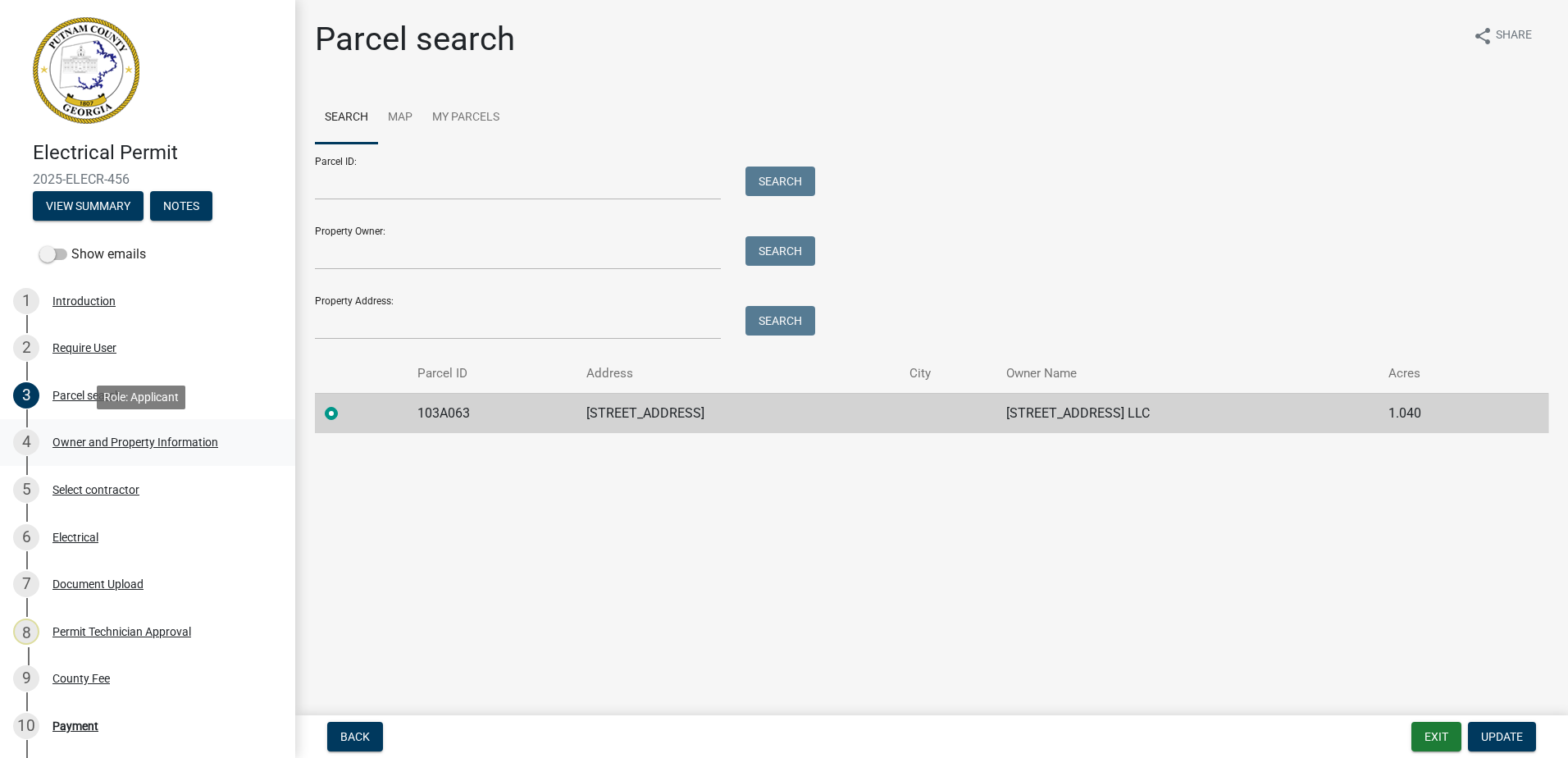
click at [91, 438] on div "Owner and Property Information" at bounding box center [135, 443] width 166 height 12
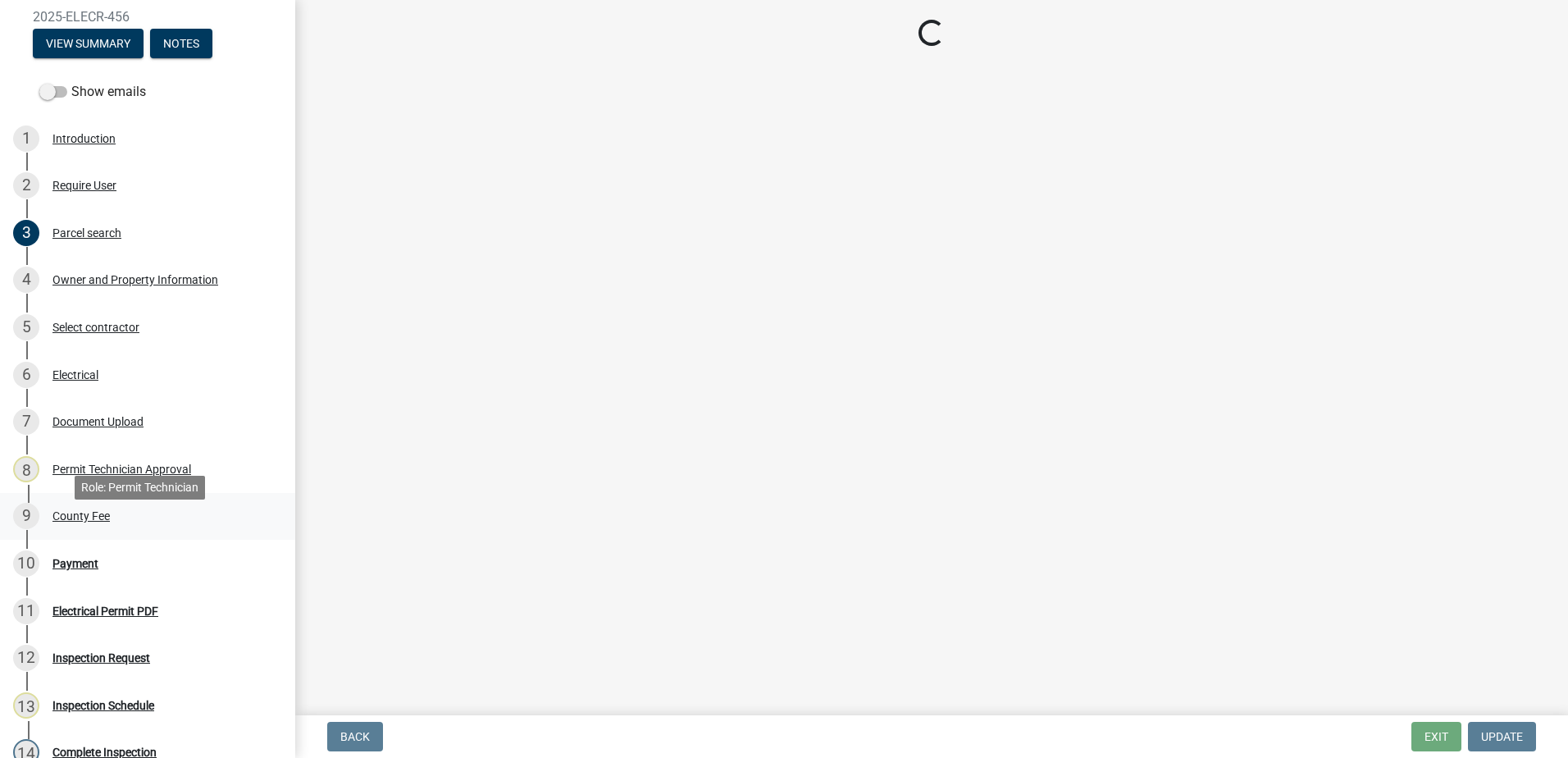
scroll to position [164, 0]
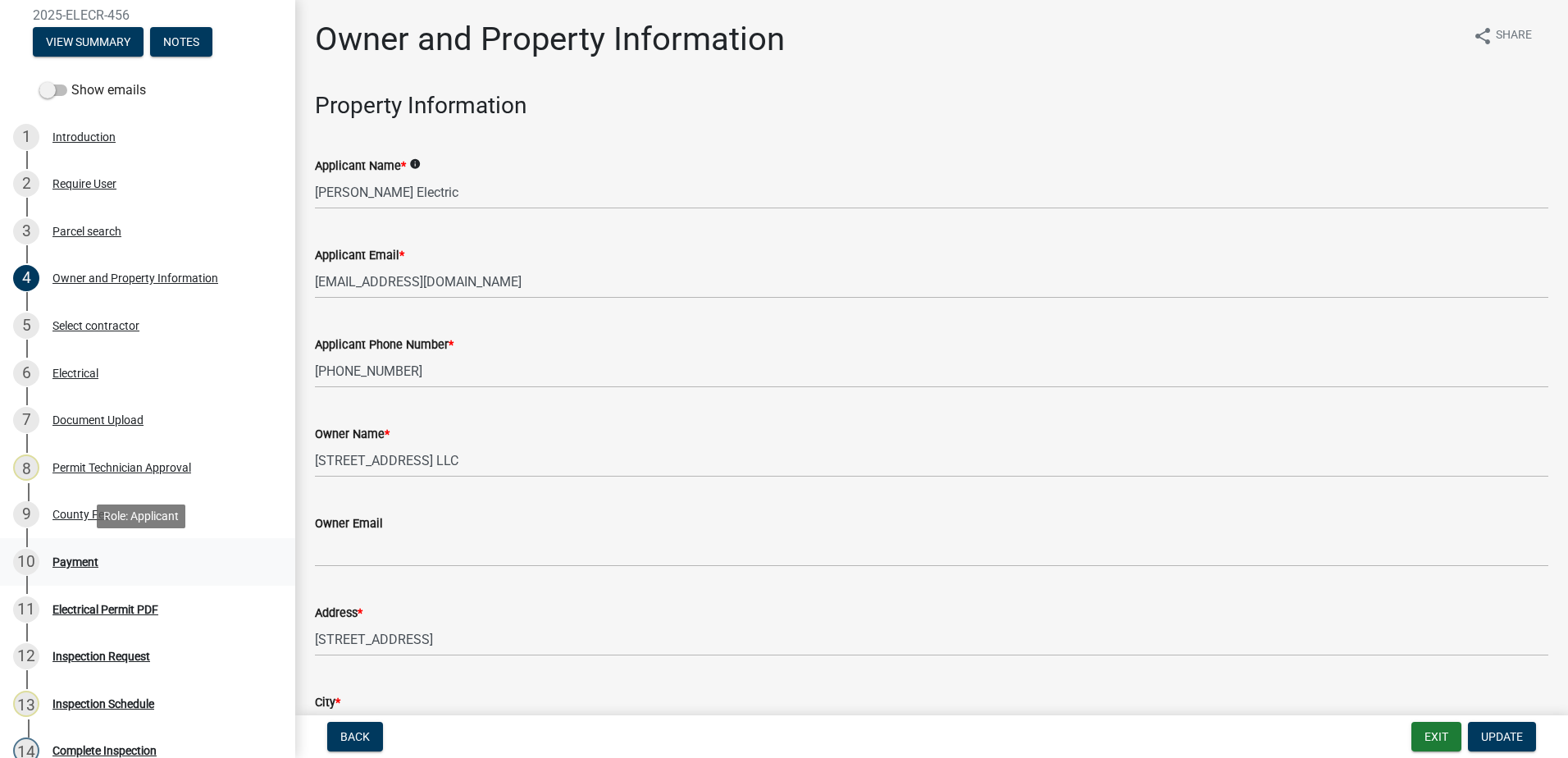
click at [75, 557] on div "Payment" at bounding box center [76, 562] width 46 height 12
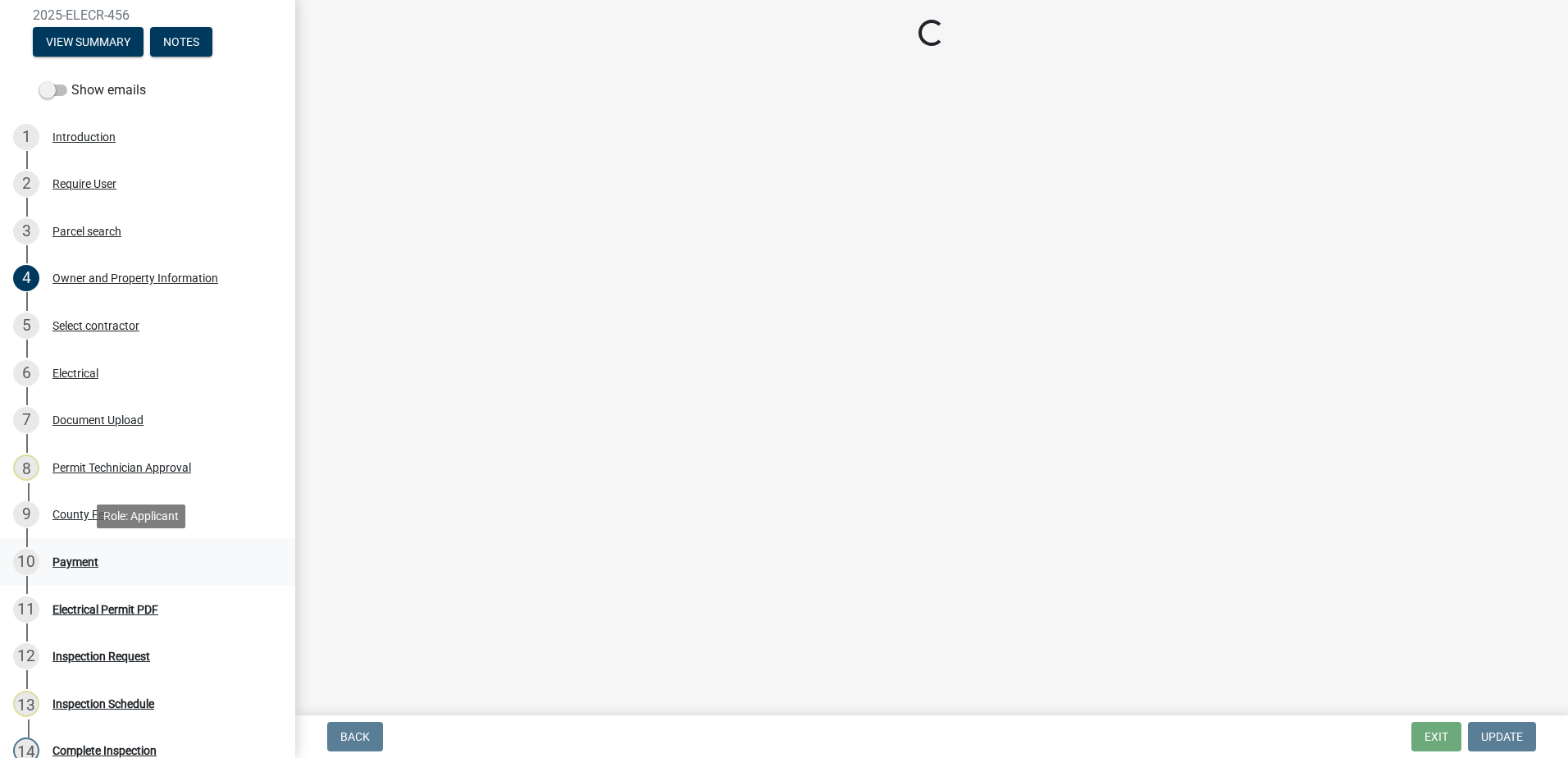
select select "3: 3"
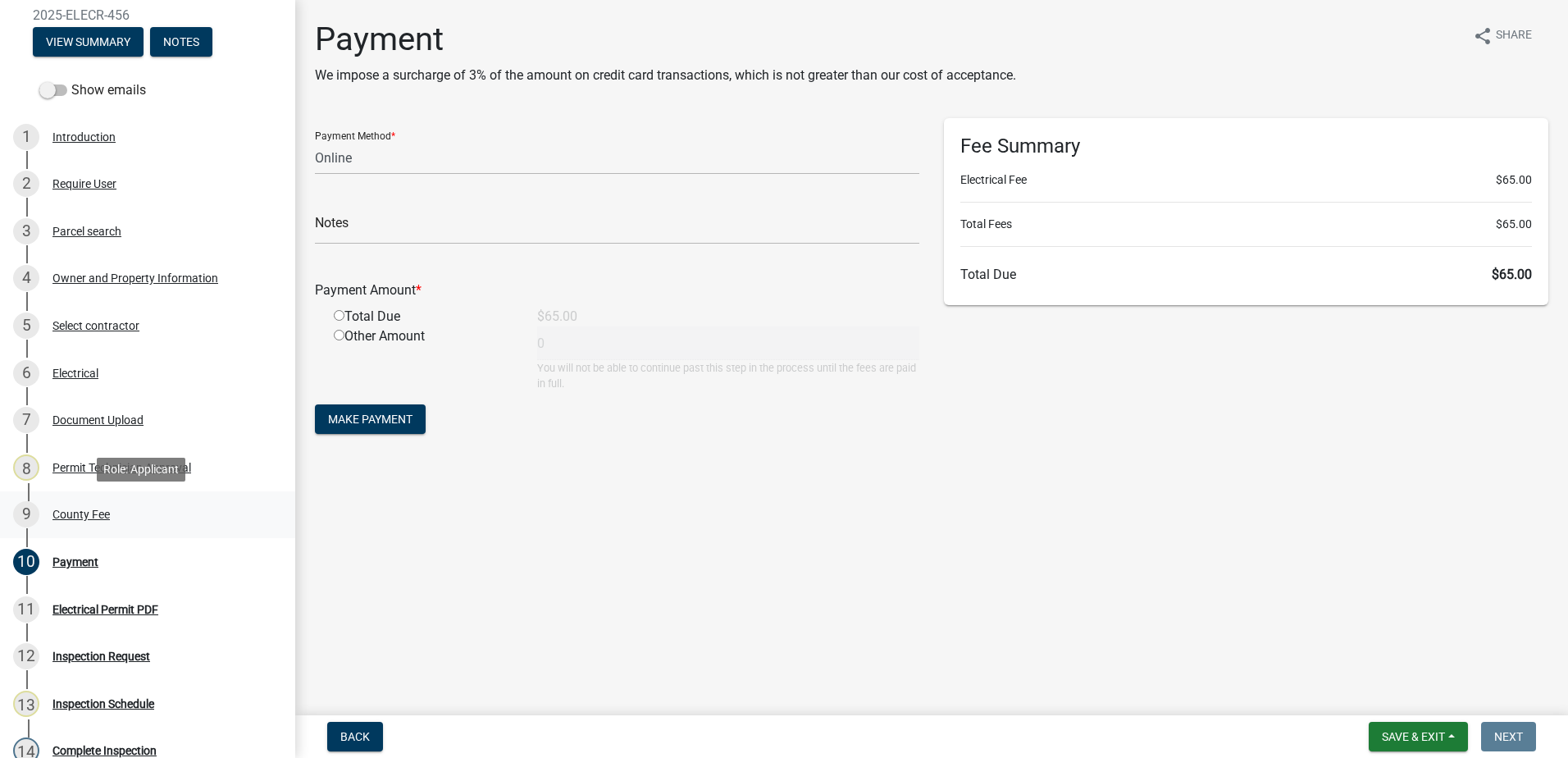
click at [73, 514] on div "County Fee" at bounding box center [82, 514] width 58 height 12
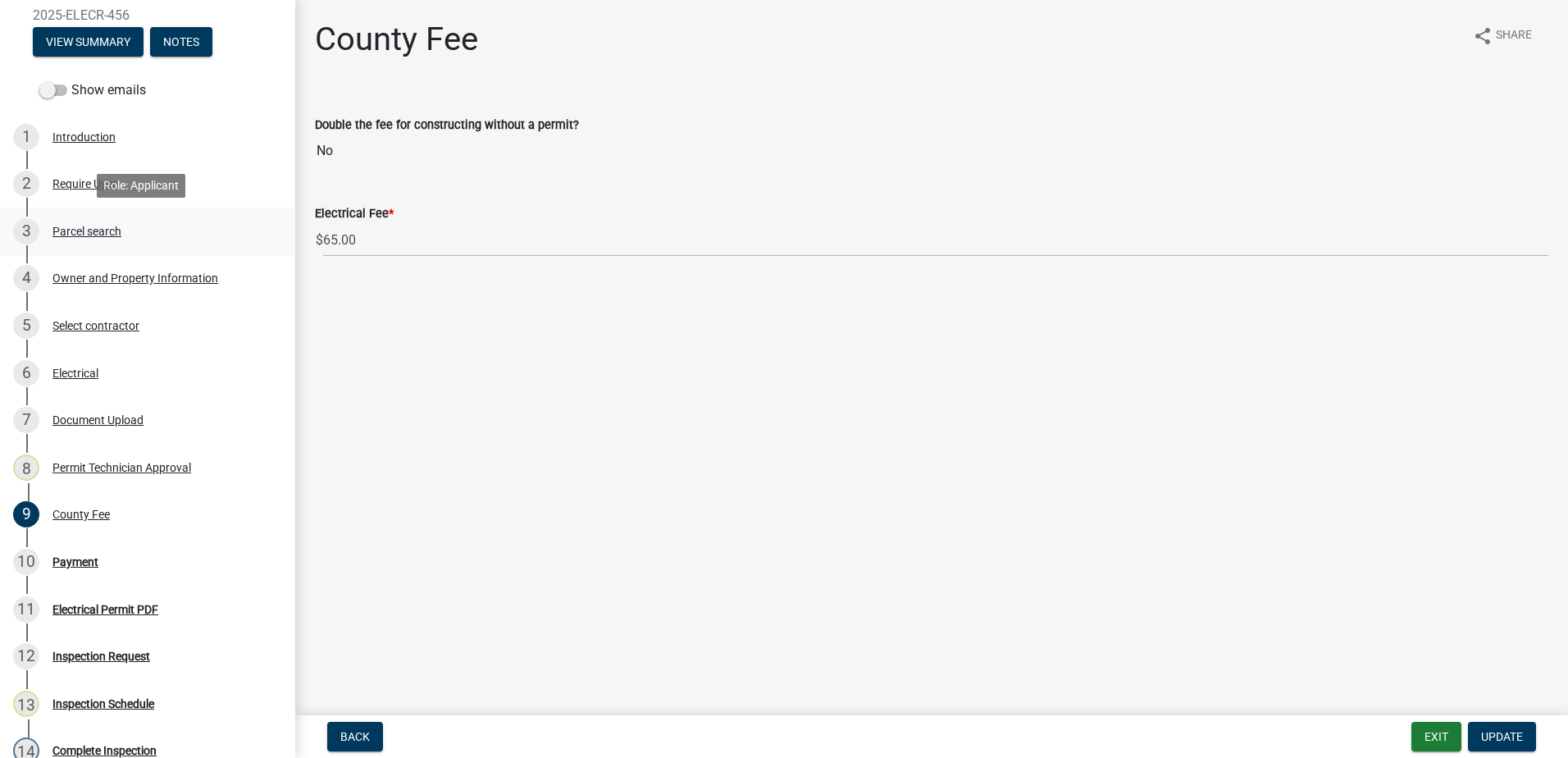
click at [115, 234] on div "Parcel search" at bounding box center [87, 232] width 69 height 12
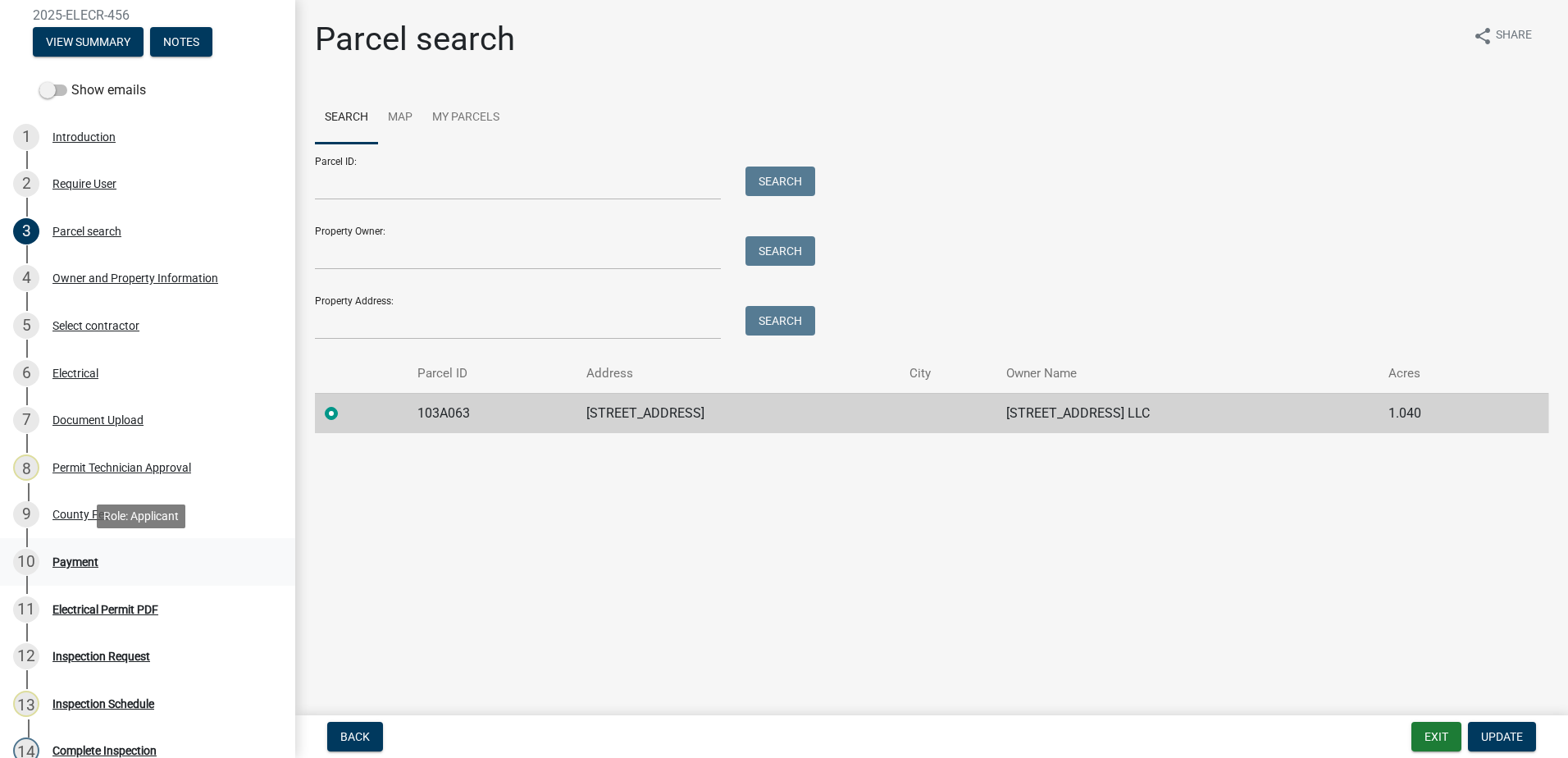
click at [86, 558] on div "Payment" at bounding box center [76, 562] width 46 height 12
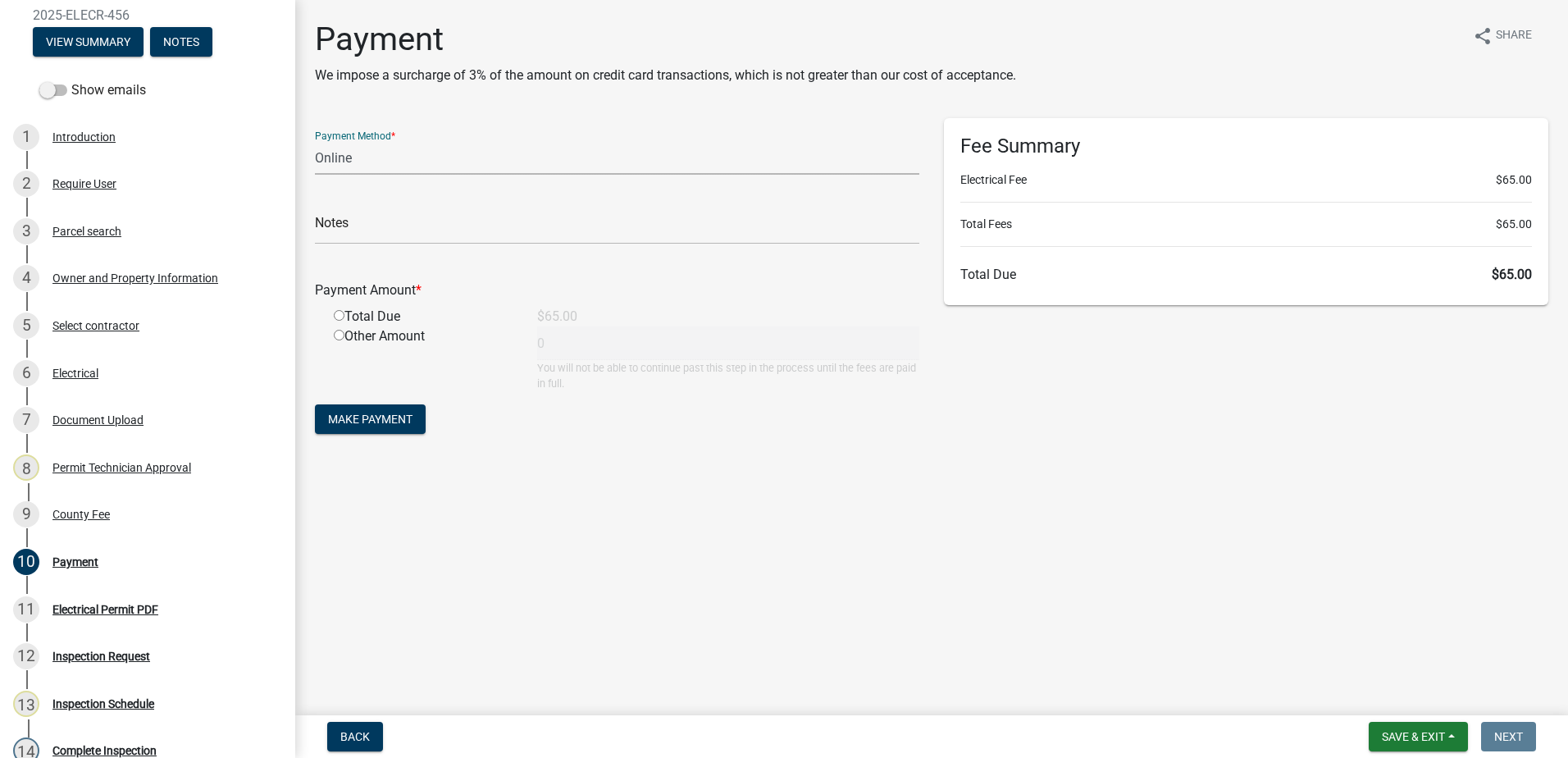
click at [353, 166] on select "Credit Card POS Check Cash Online" at bounding box center [617, 158] width 605 height 34
select select "0: 2"
click at [315, 141] on select "Credit Card POS Check Cash Online" at bounding box center [617, 158] width 605 height 34
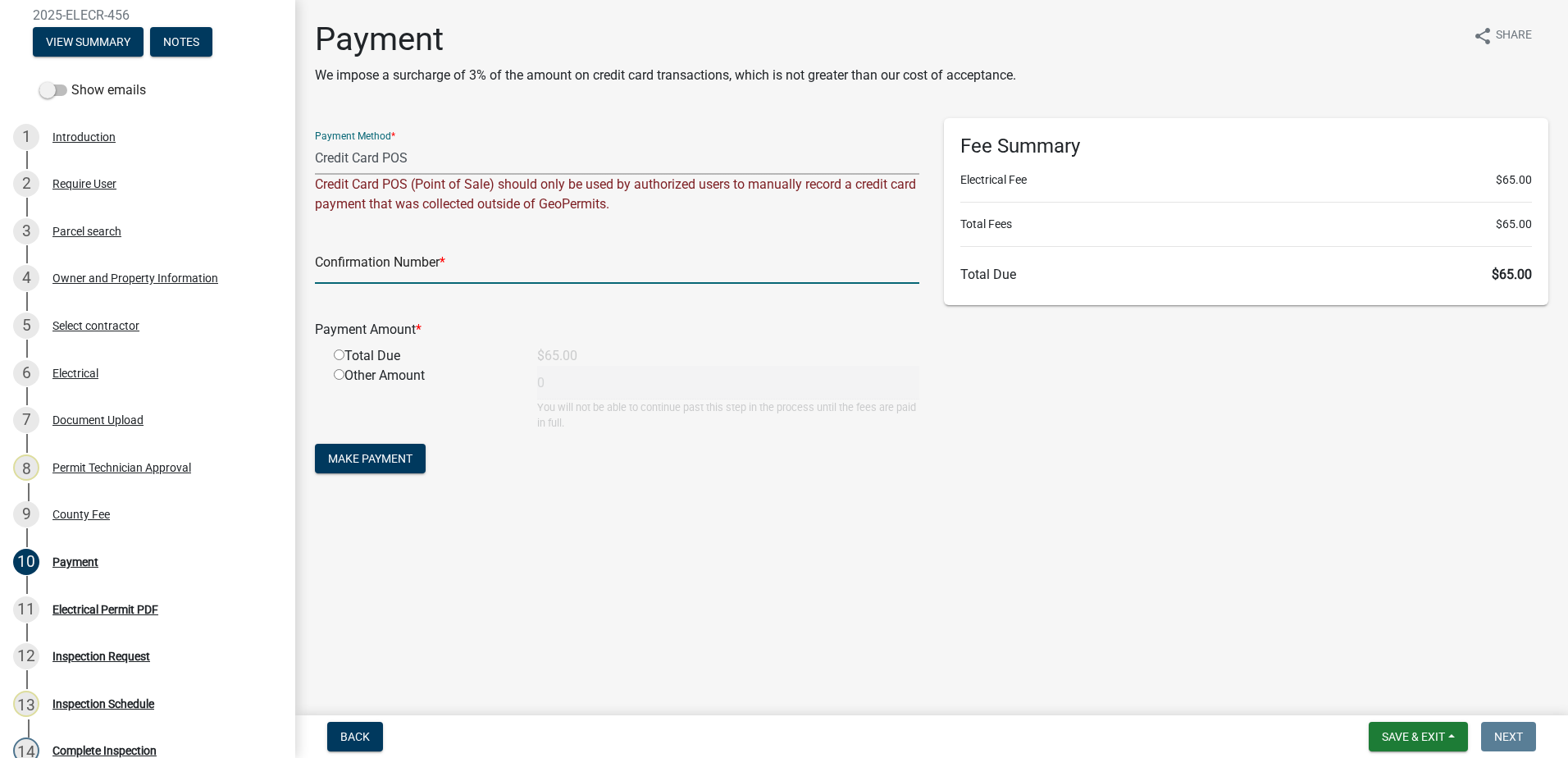
click at [351, 267] on input "text" at bounding box center [617, 268] width 605 height 34
paste input "R231776241718"
type input "R231776241718"
click at [337, 353] on input "radio" at bounding box center [339, 354] width 11 height 11
radio input "true"
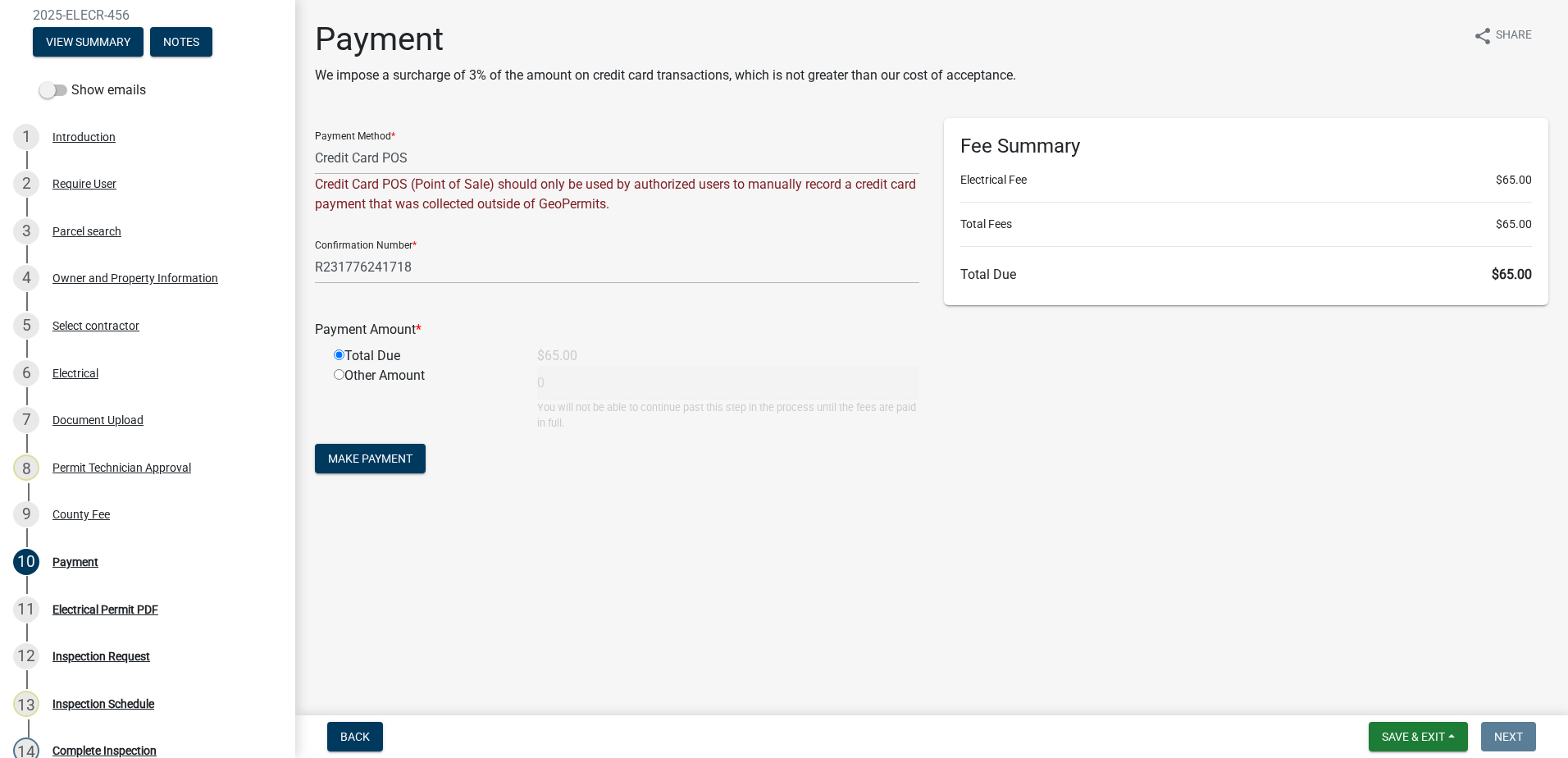
type input "65"
click at [344, 458] on span "Make Payment" at bounding box center [370, 458] width 85 height 13
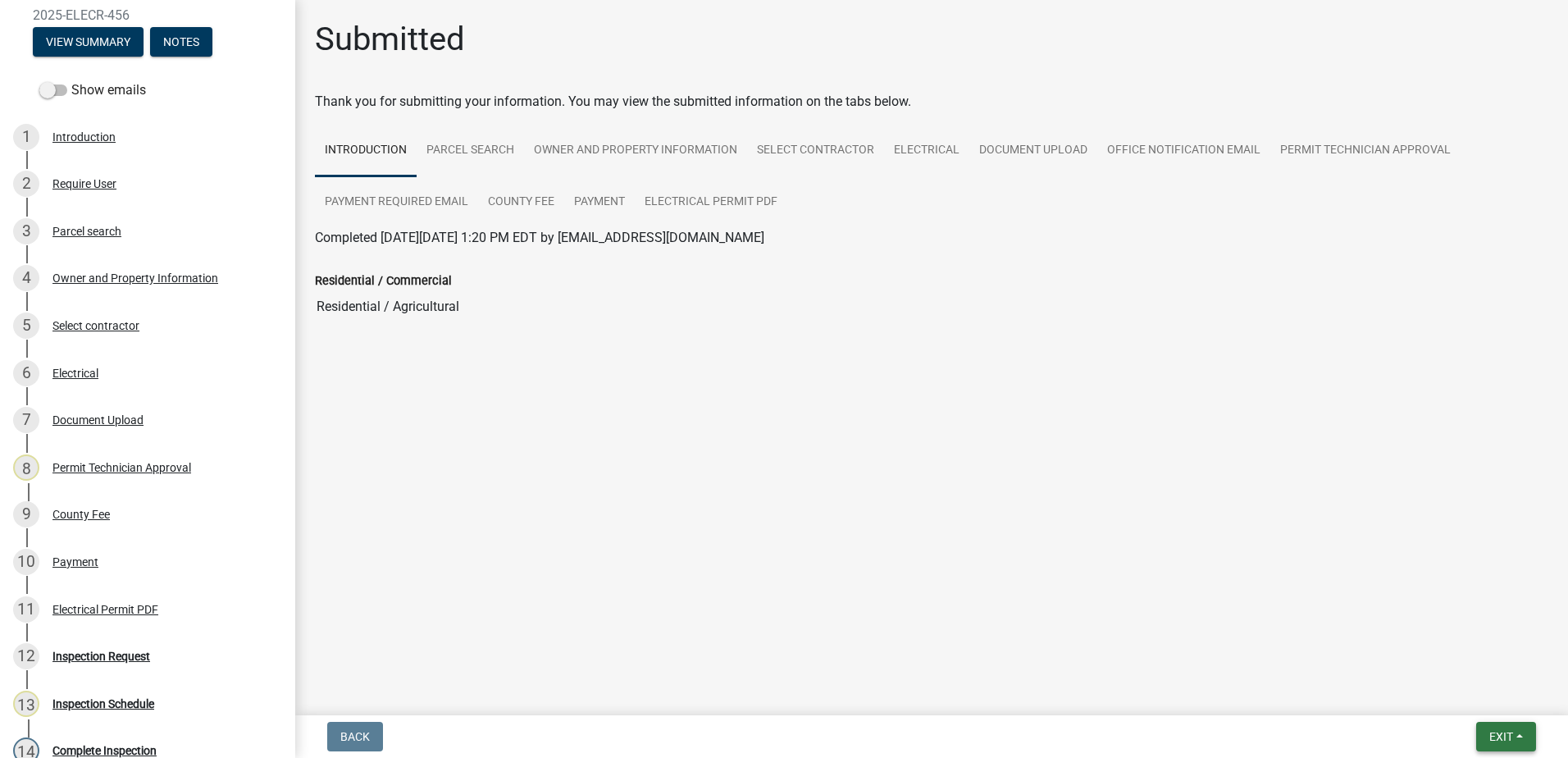
click at [1509, 740] on span "Exit" at bounding box center [1501, 736] width 24 height 13
click at [1459, 694] on button "Save & Exit" at bounding box center [1471, 694] width 131 height 40
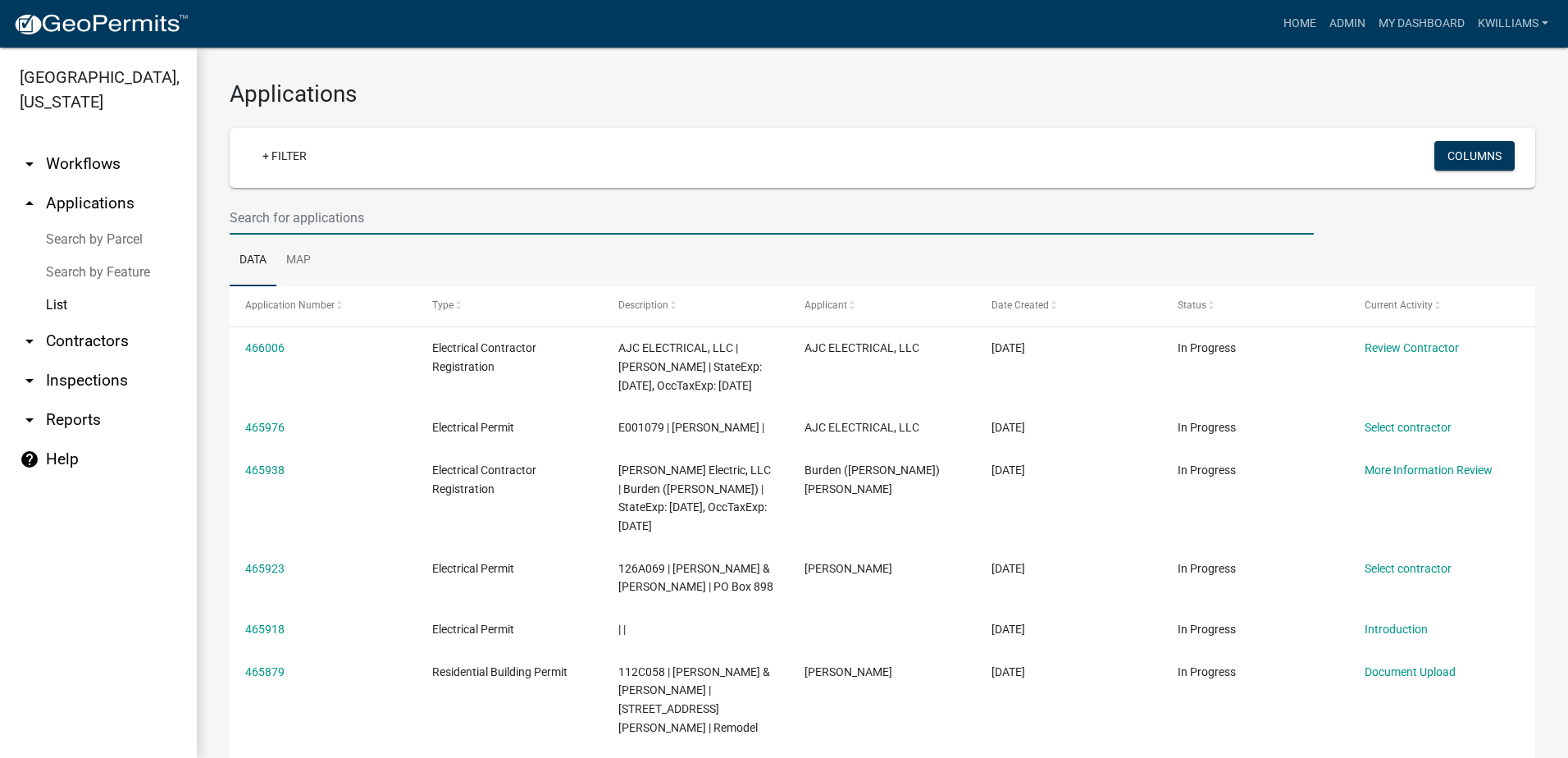
click at [261, 223] on input "text" at bounding box center [772, 218] width 1084 height 34
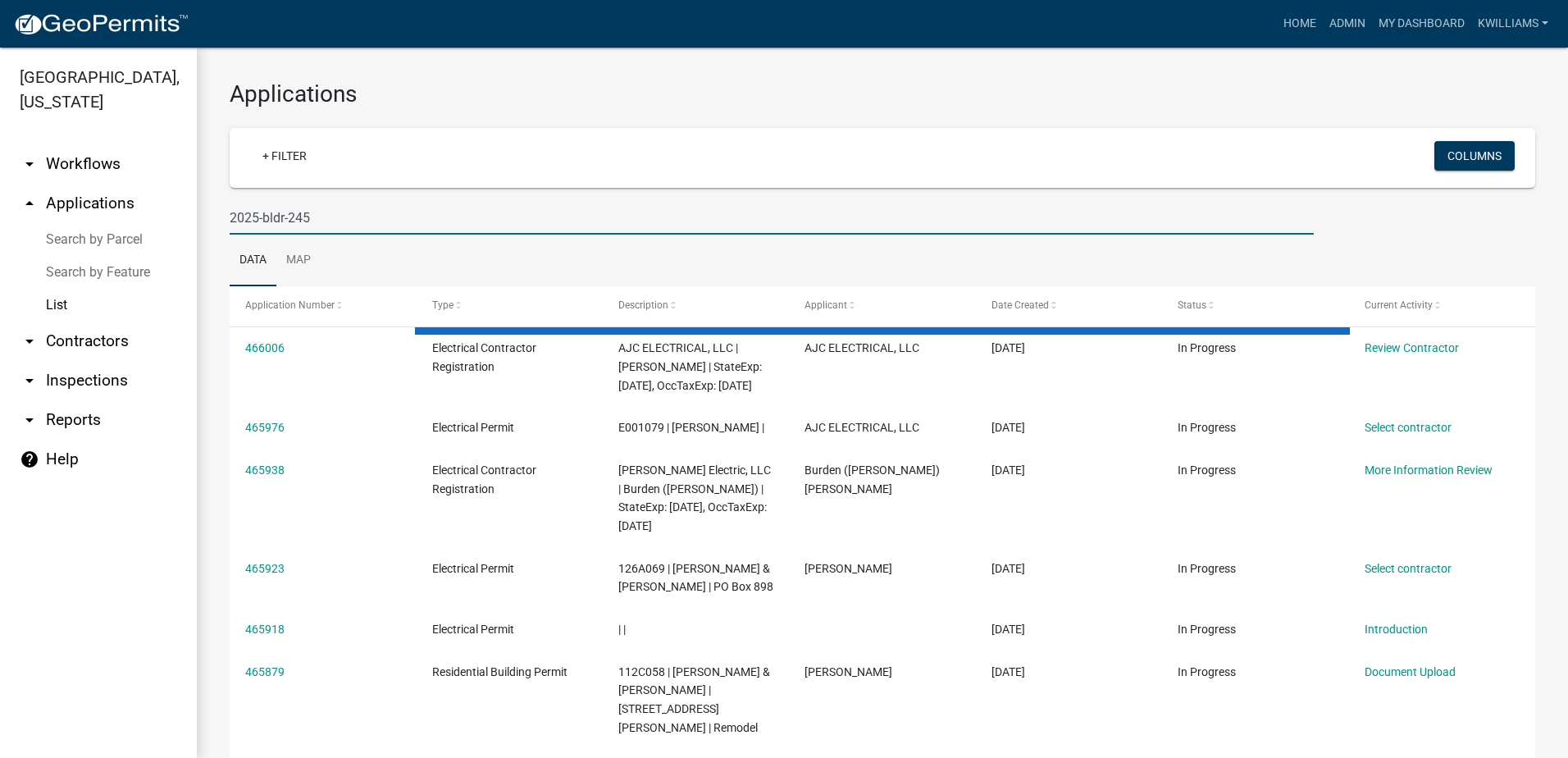
type input "2025-bldr-245"
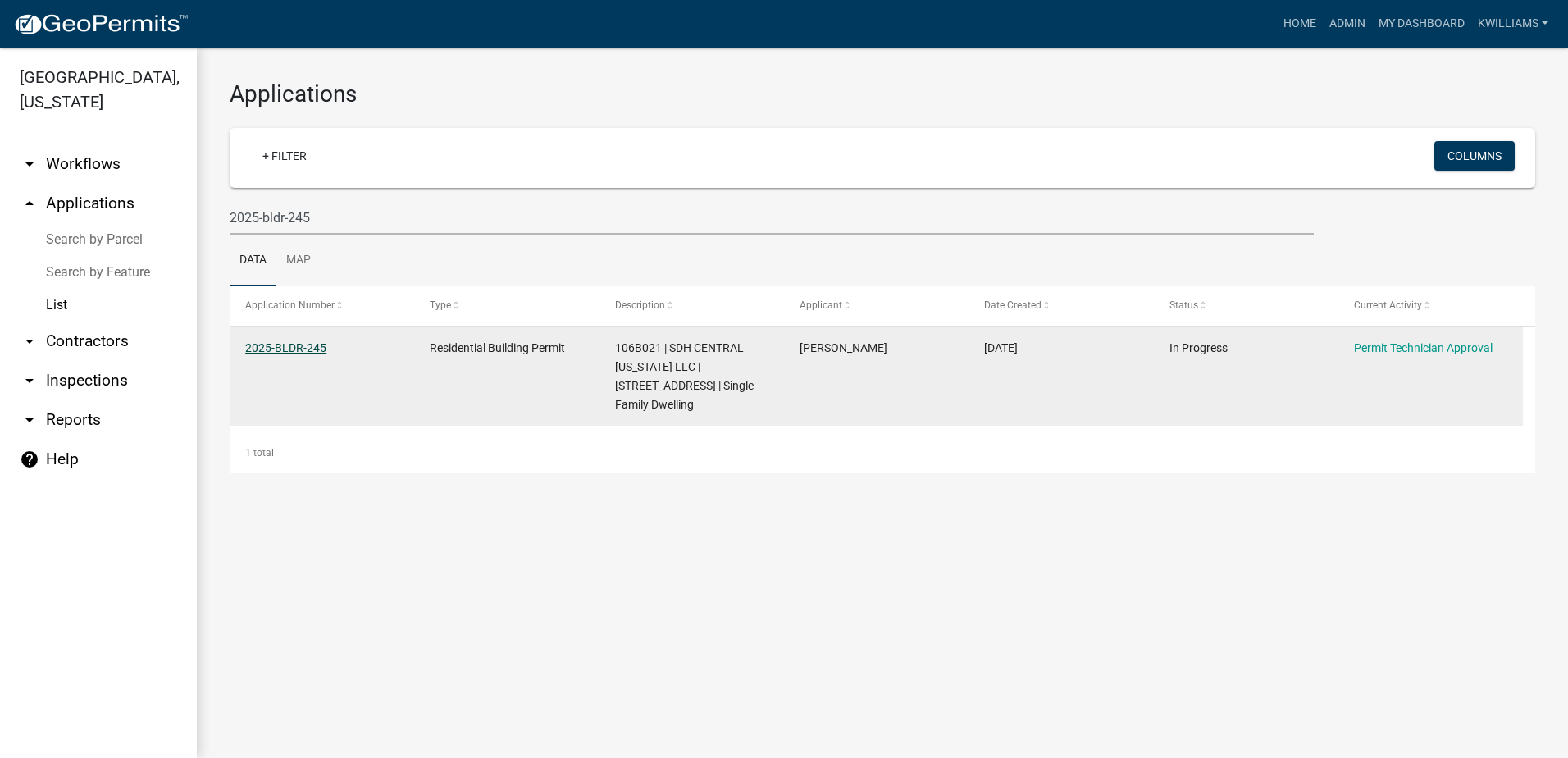
click at [287, 344] on link "2025-BLDR-245" at bounding box center [286, 347] width 82 height 13
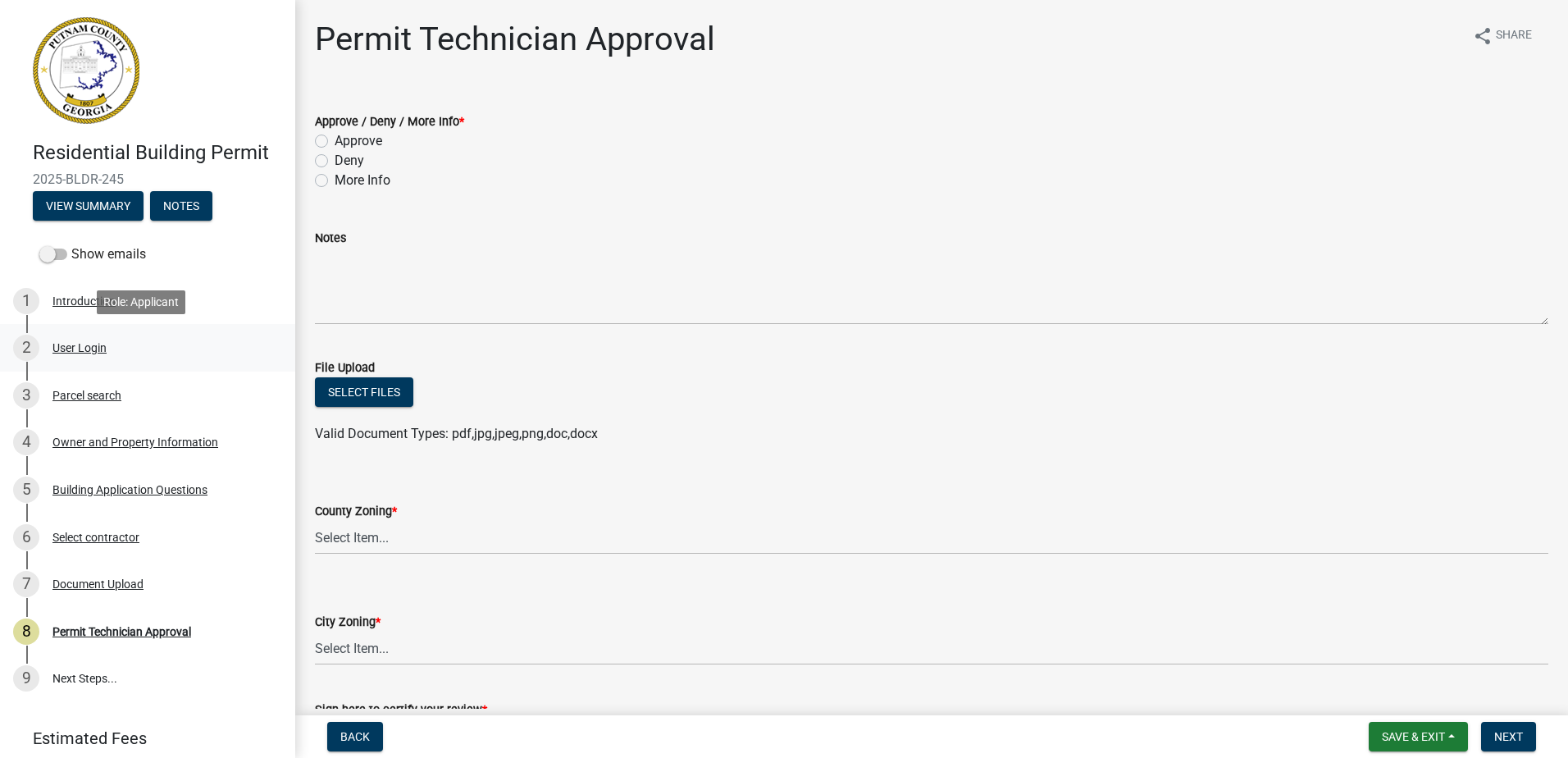
click at [87, 353] on div "User Login" at bounding box center [80, 348] width 54 height 12
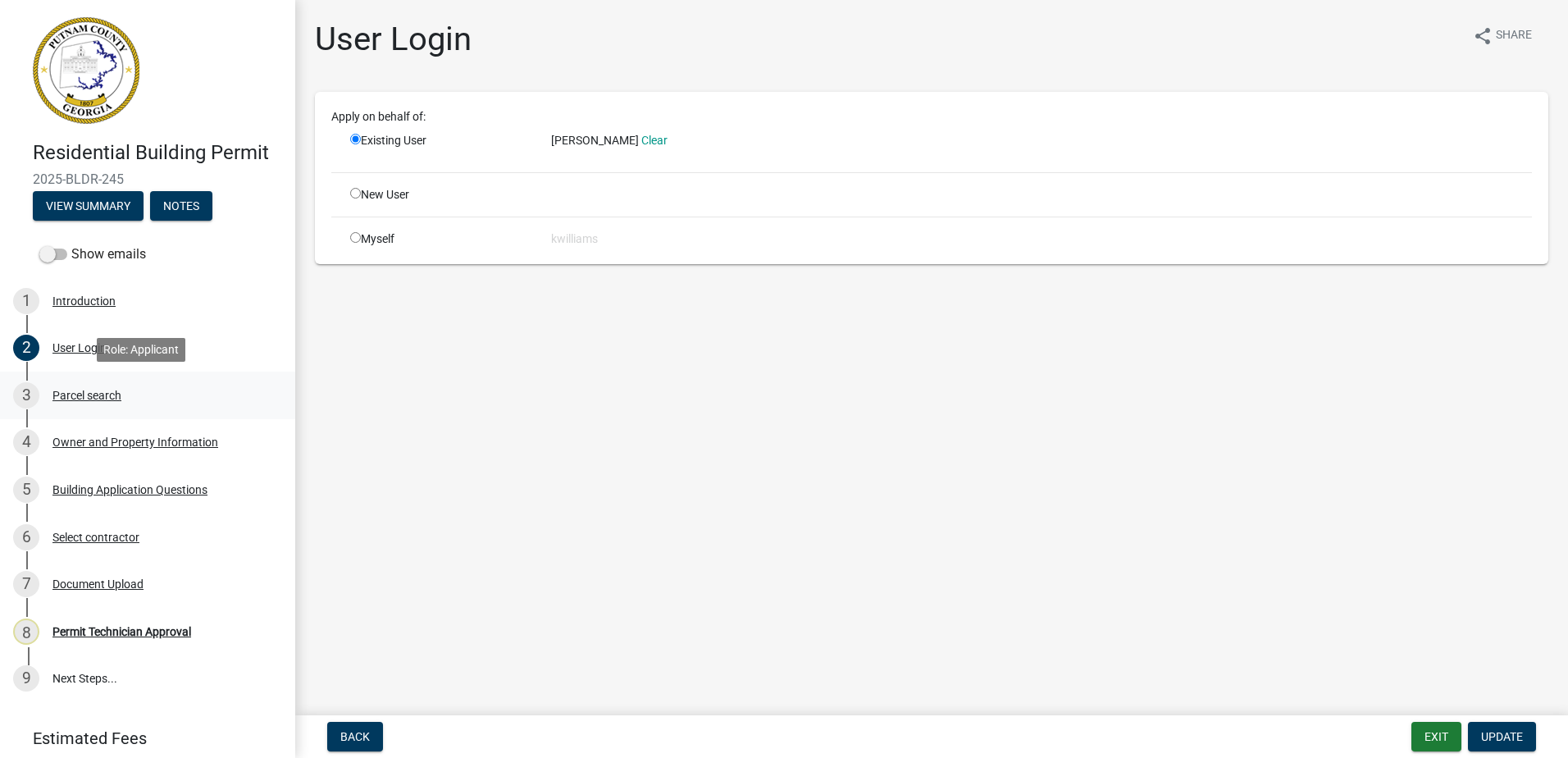
click at [87, 396] on div "Parcel search" at bounding box center [87, 396] width 69 height 12
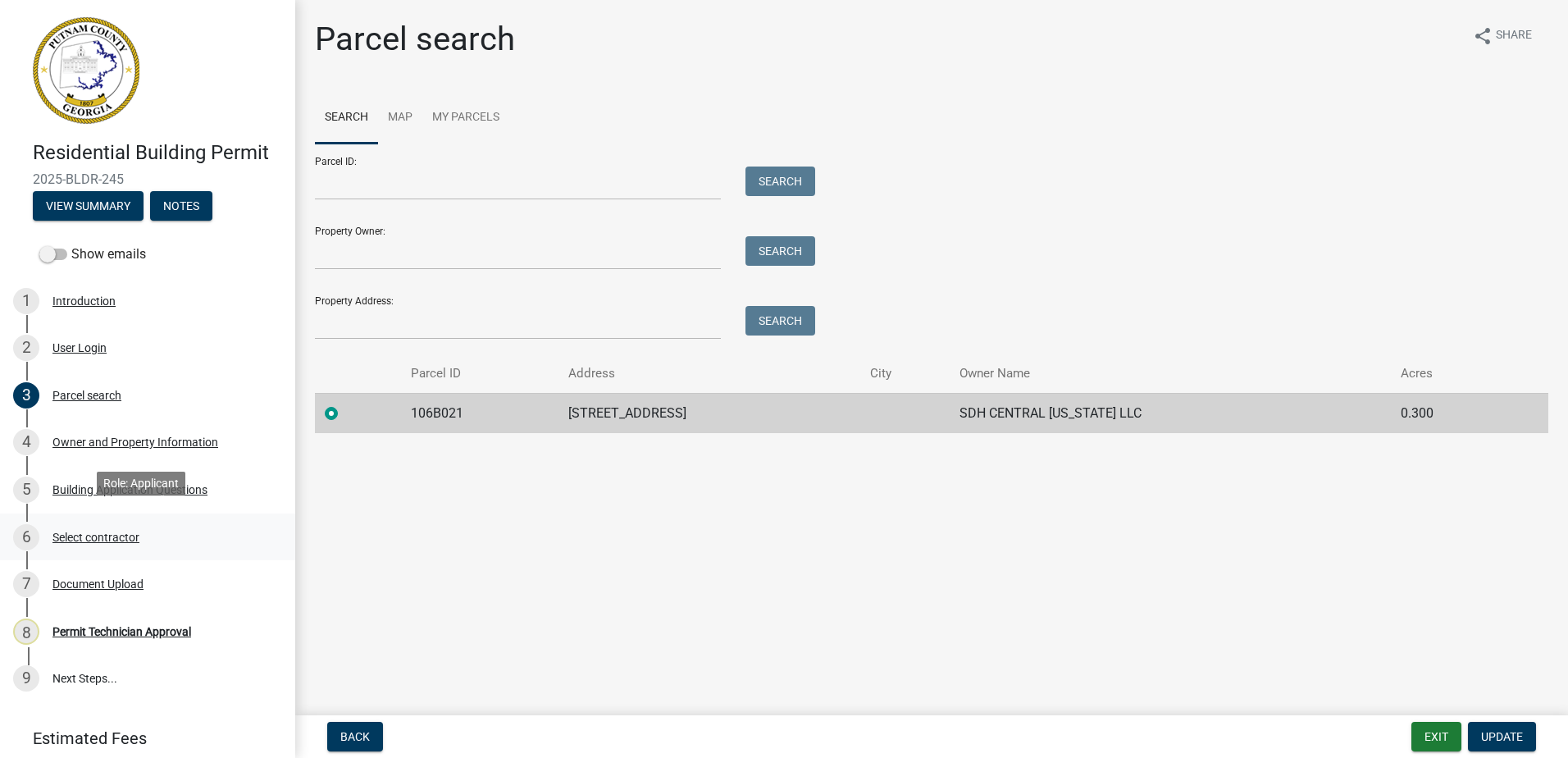
scroll to position [60, 0]
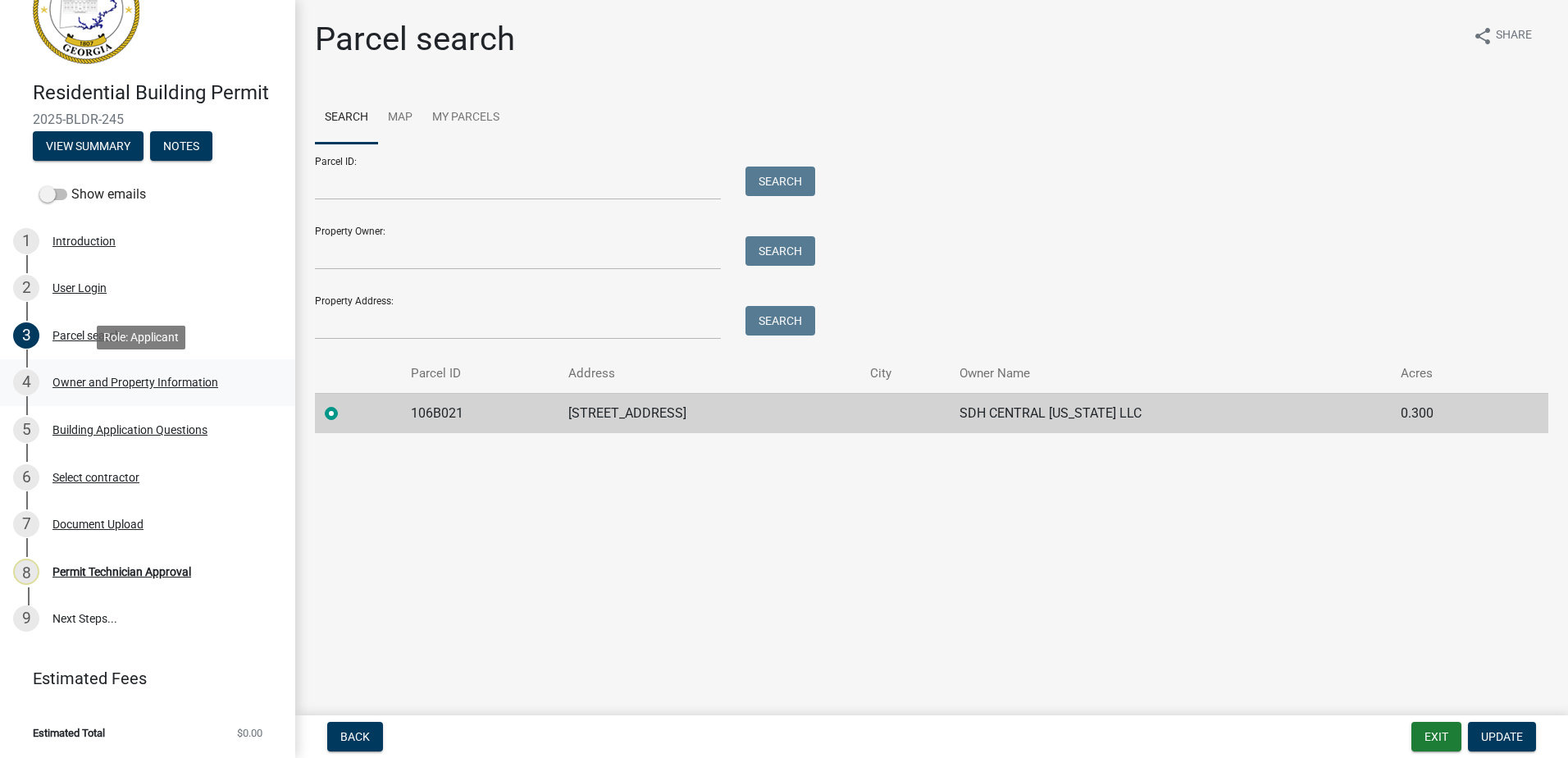
click at [152, 380] on div "Owner and Property Information" at bounding box center [135, 383] width 166 height 12
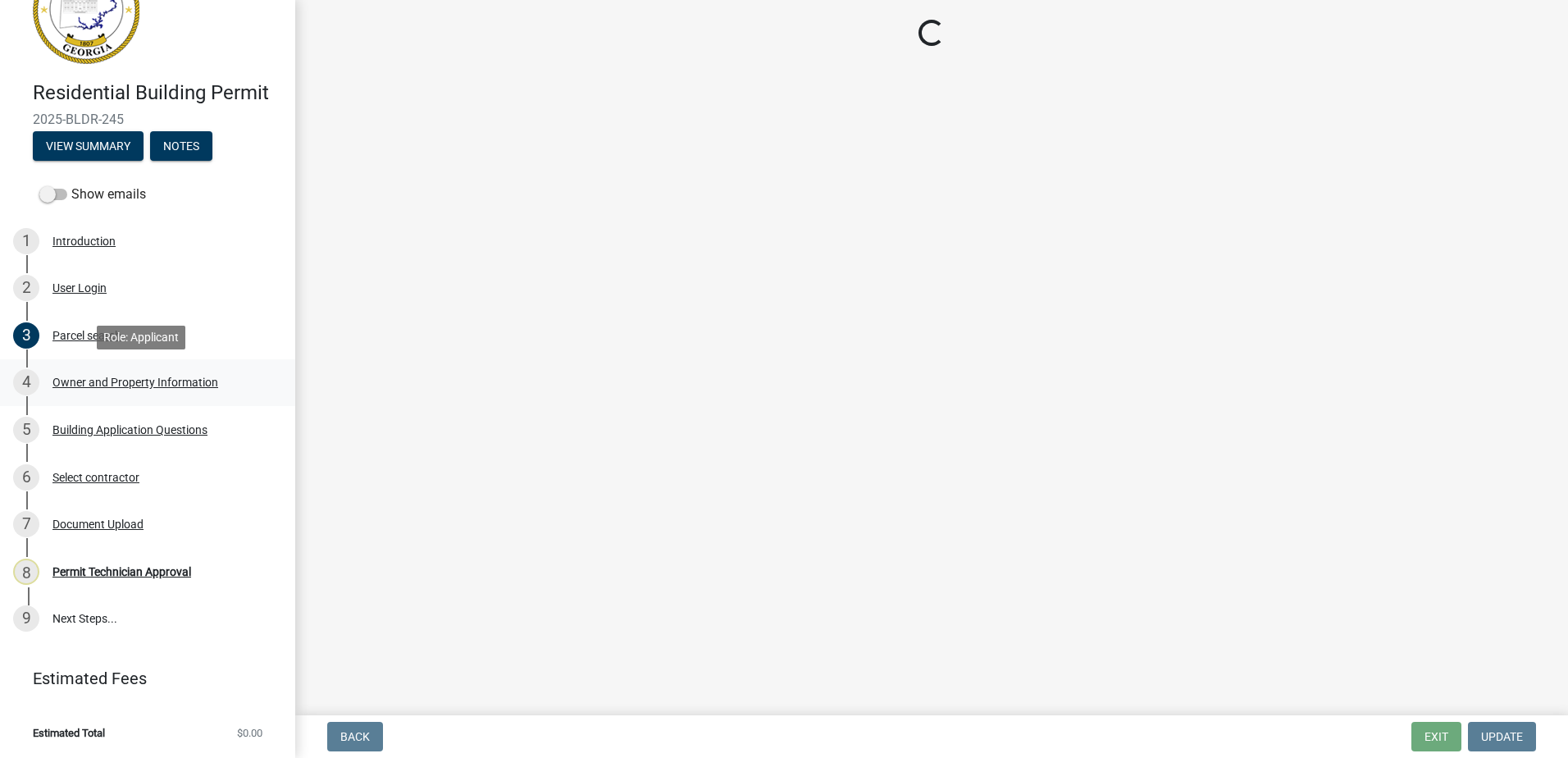
select select "af4fa47c-8bb5-4ba0-9393-e9f4e4358ca2"
select select "83394b22-4a11-496c-8e5c-75ade2e72faf"
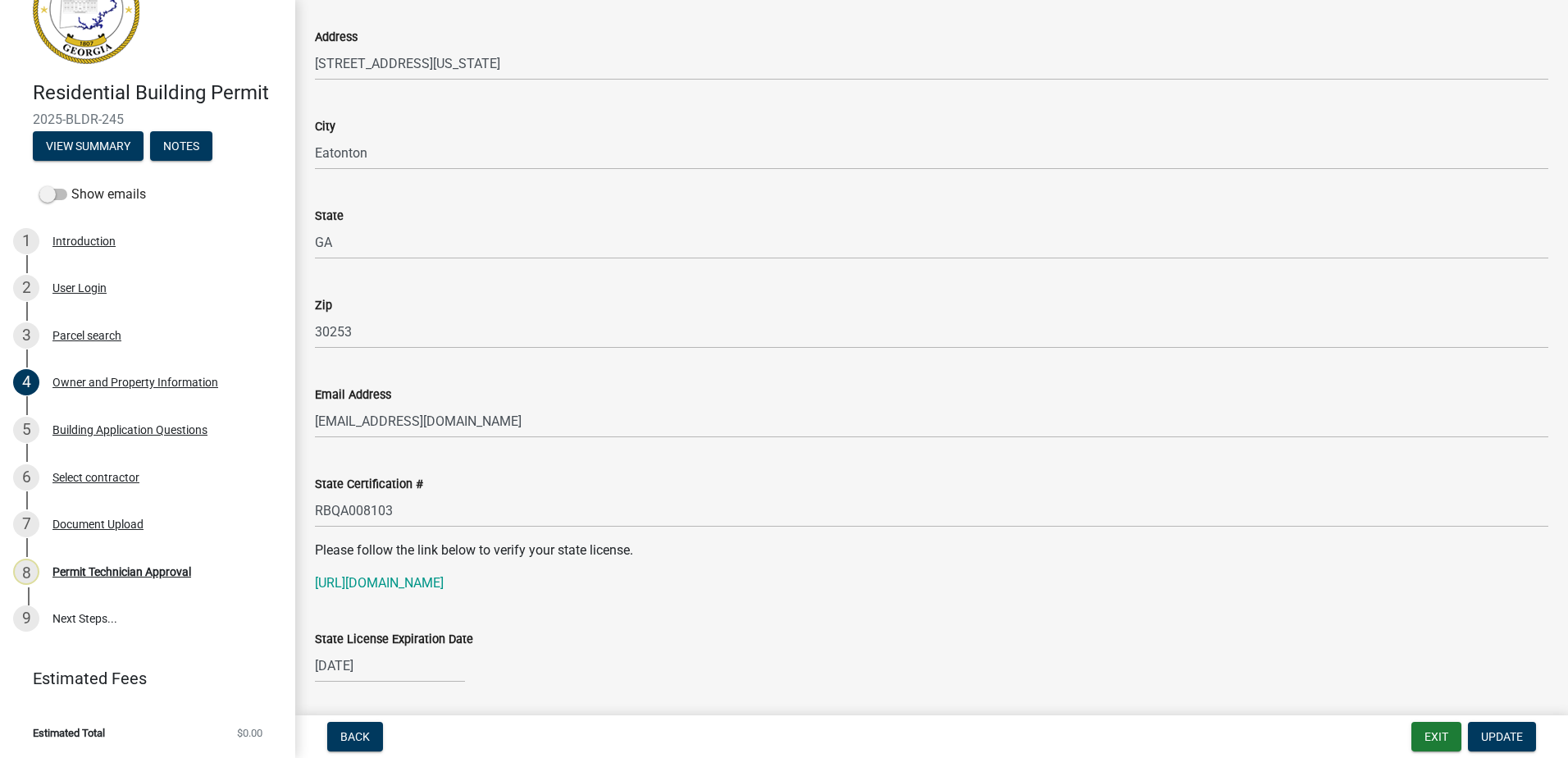
scroll to position [1723, 0]
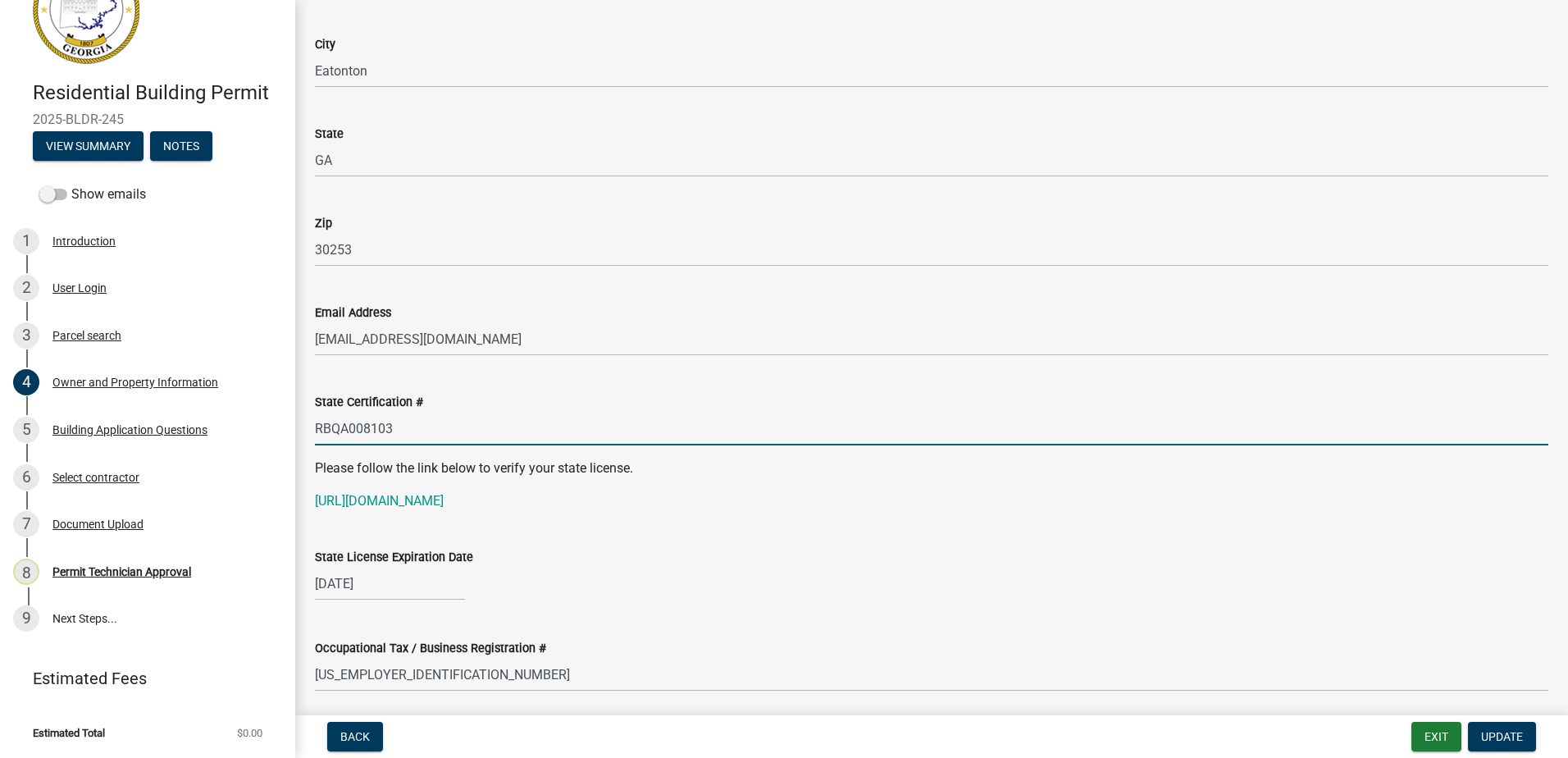
drag, startPoint x: 406, startPoint y: 428, endPoint x: 297, endPoint y: 438, distance: 109.5
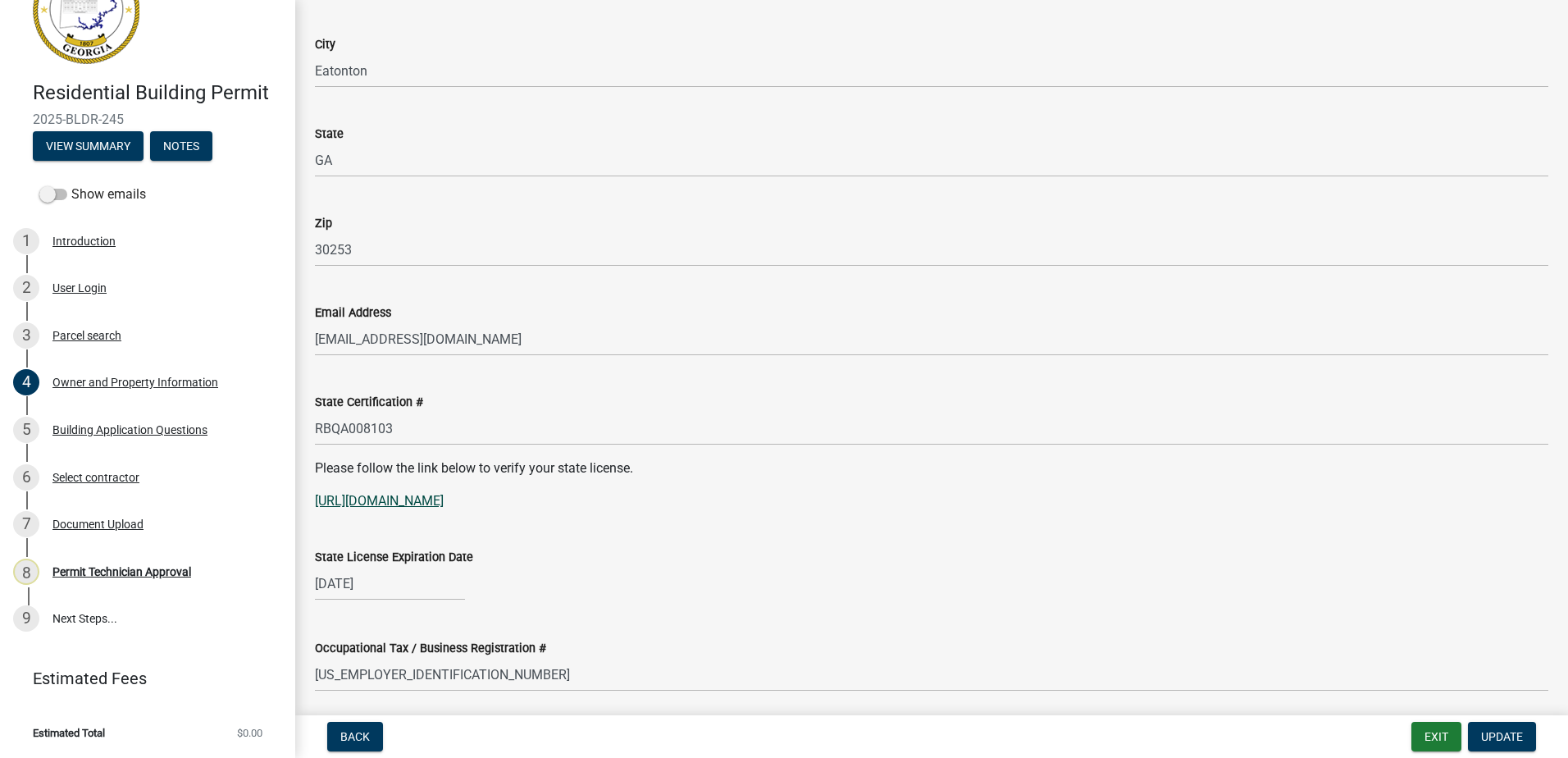
click at [443, 504] on link "[URL][DOMAIN_NAME]" at bounding box center [379, 501] width 128 height 16
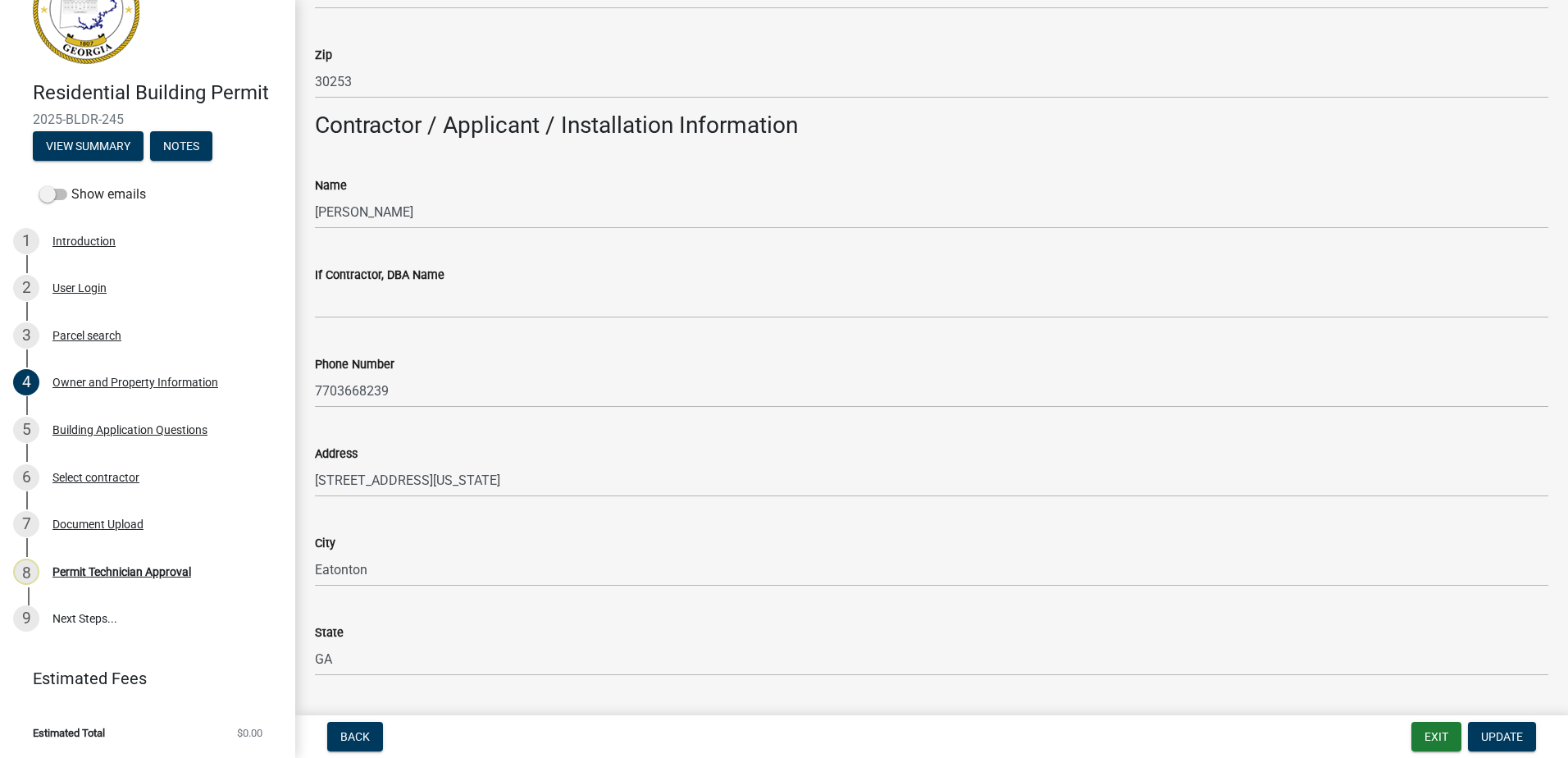
scroll to position [1231, 0]
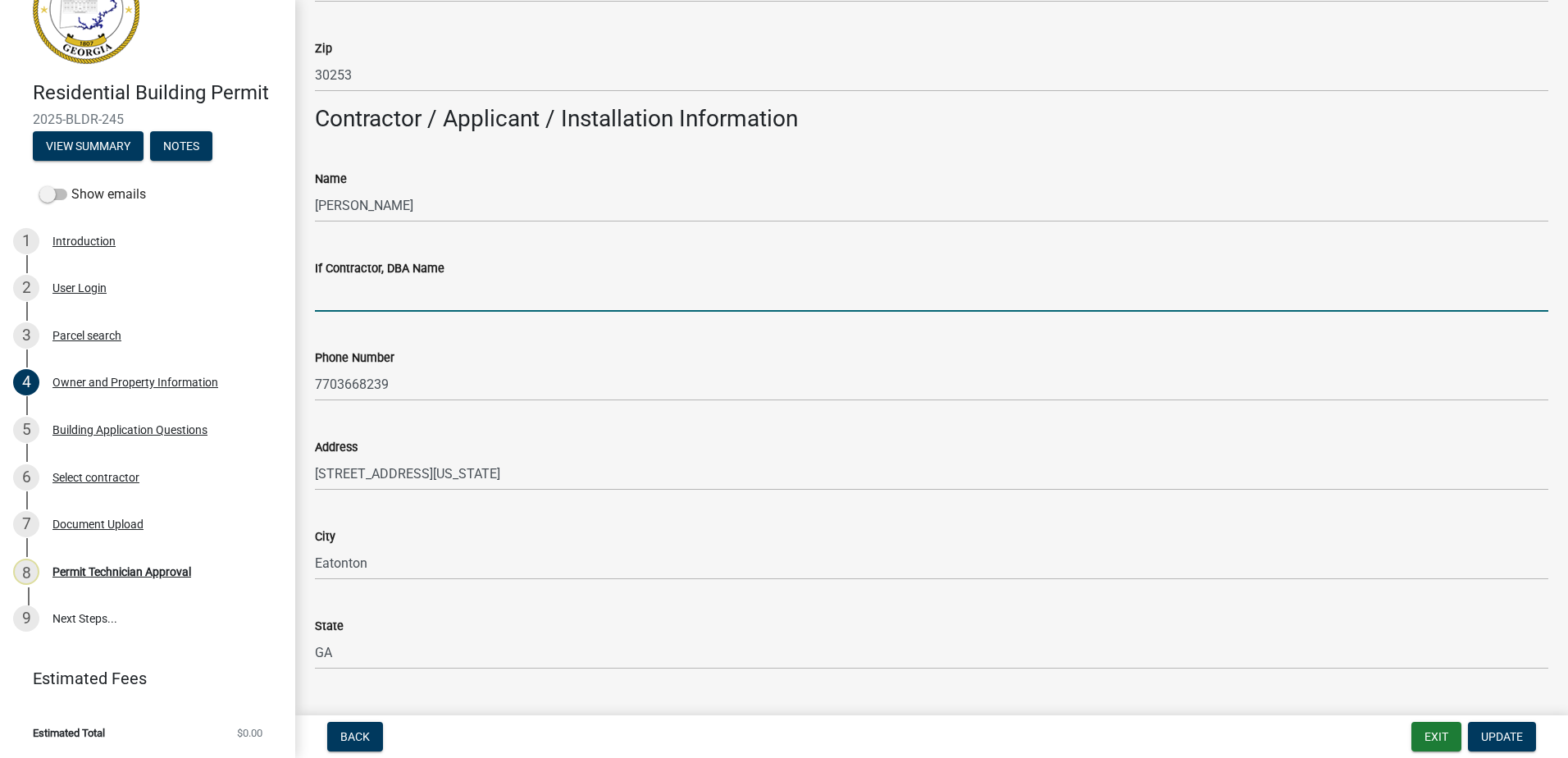
paste input "SDH Central [US_STATE] LLC"
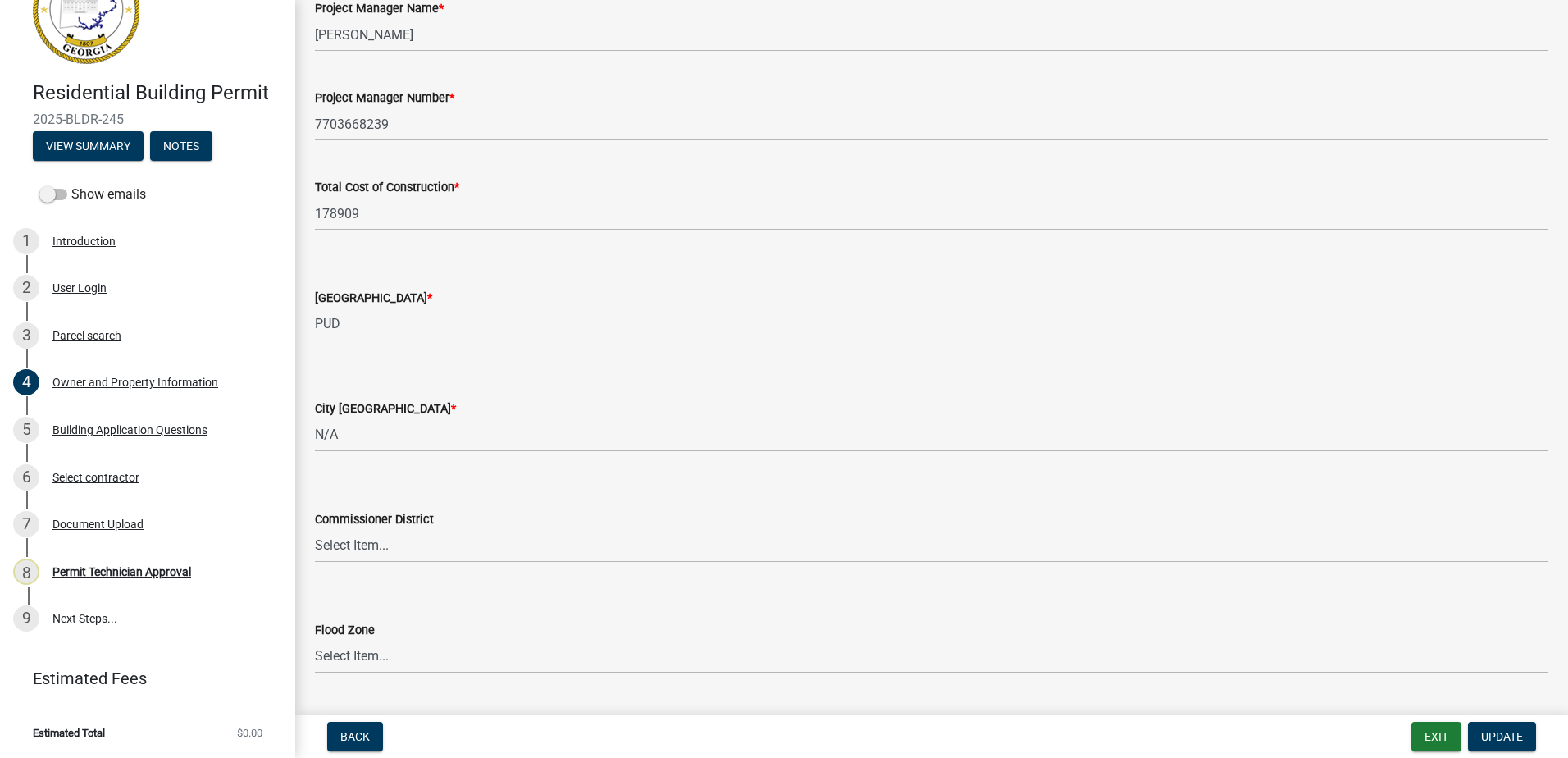
scroll to position [2594, 0]
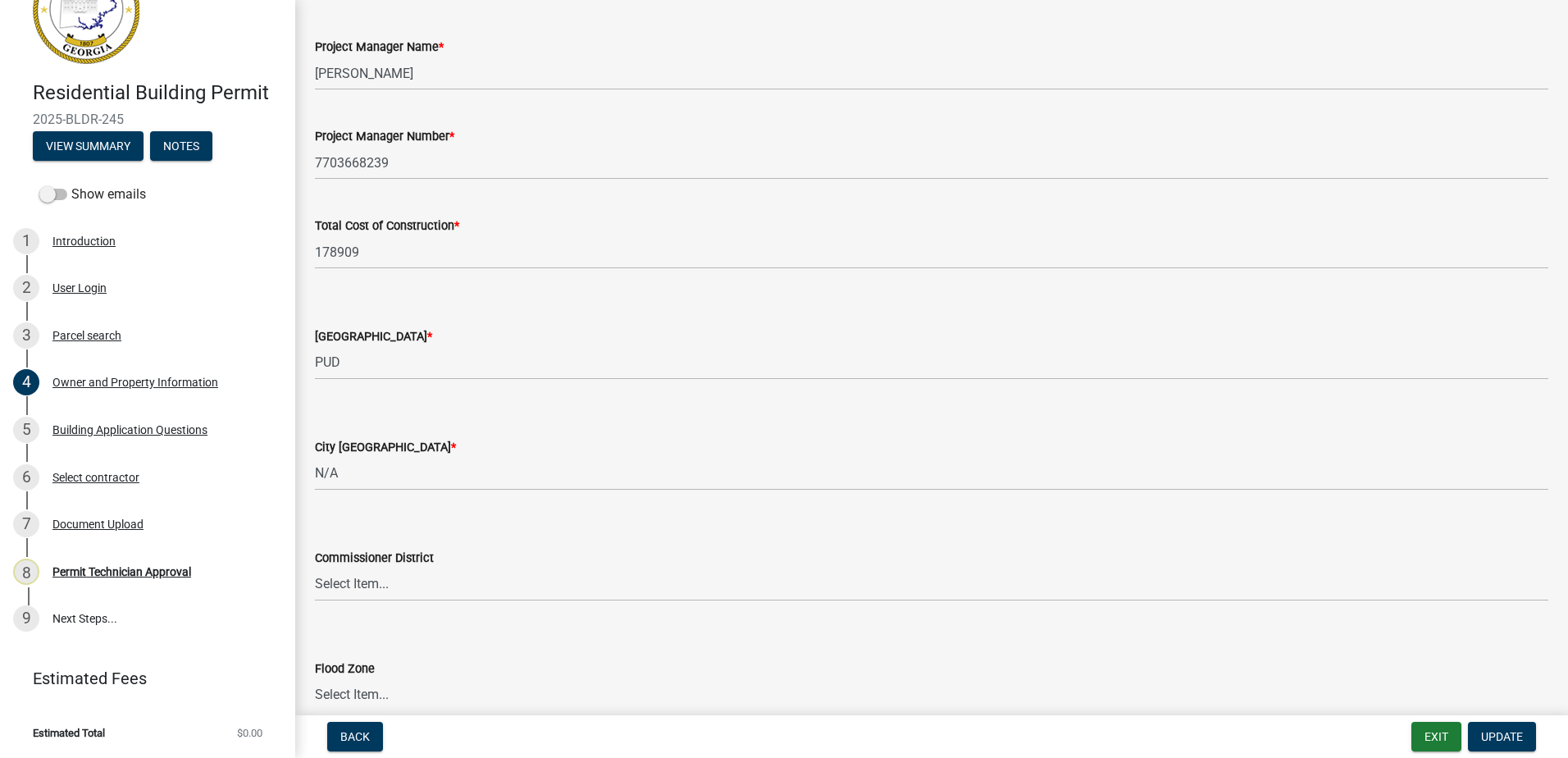
type input "SDH Central [US_STATE] LLC"
click at [377, 586] on select "Select Item... District 1 District 2 District 3 District 4" at bounding box center [932, 585] width 1233 height 34
click at [315, 568] on select "Select Item... District 1 District 2 District 3 District 4" at bounding box center [932, 585] width 1233 height 34
select select "ece5c1a9-df30-4702-9587-5deee23533b7"
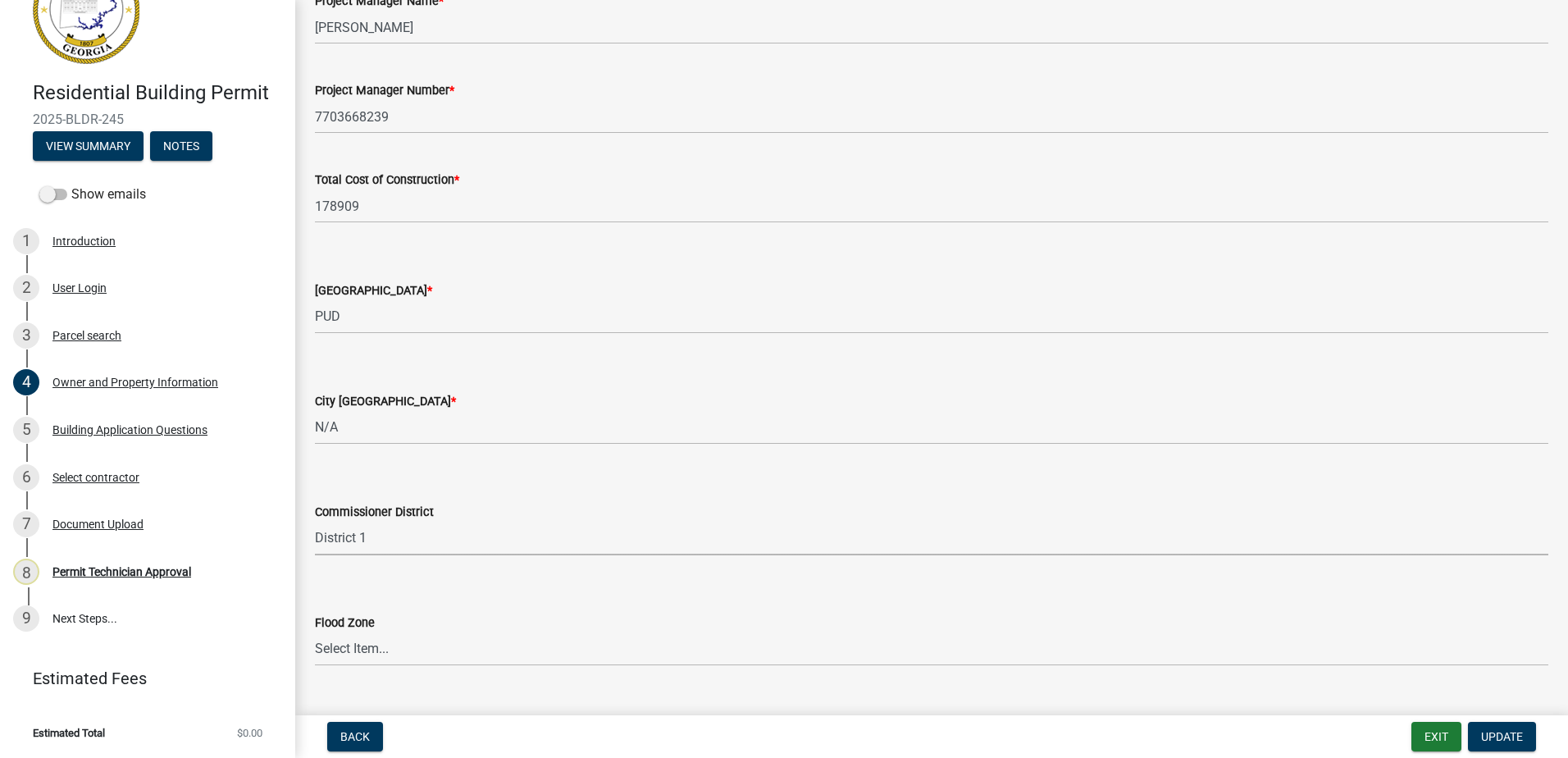
scroll to position [2676, 0]
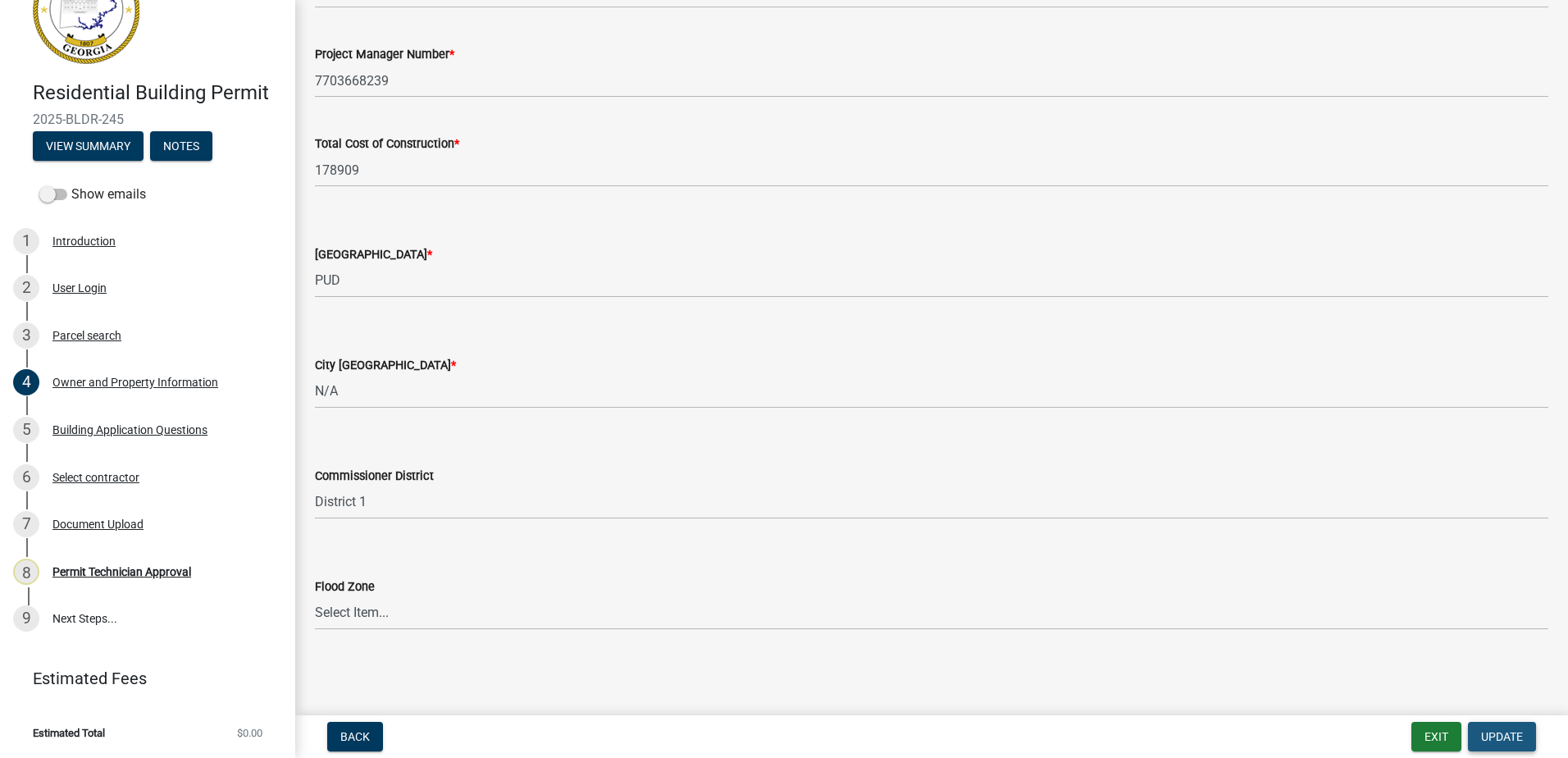
click at [1516, 723] on button "Update" at bounding box center [1501, 737] width 68 height 30
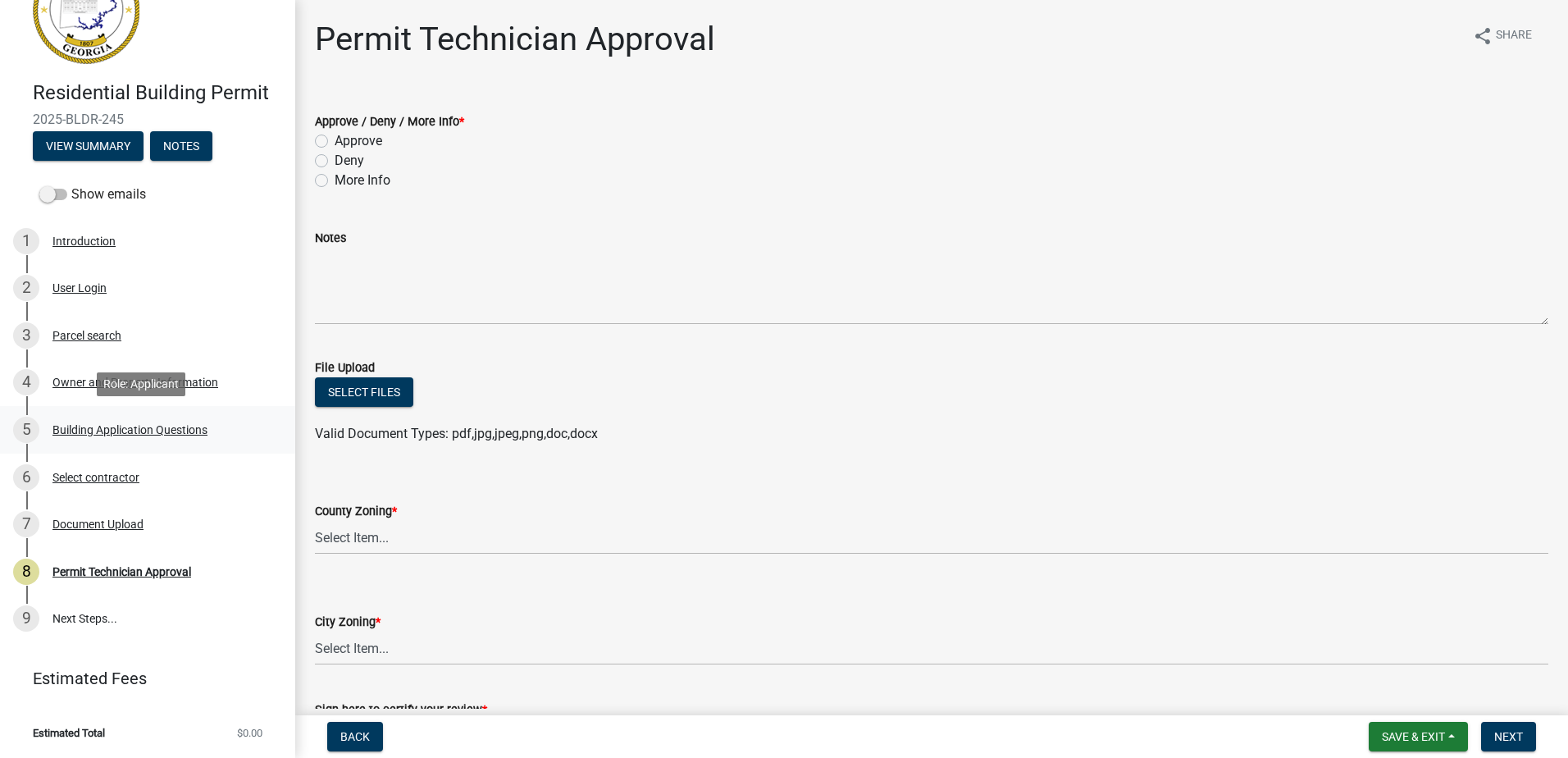
click at [122, 428] on div "Building Application Questions" at bounding box center [130, 430] width 155 height 12
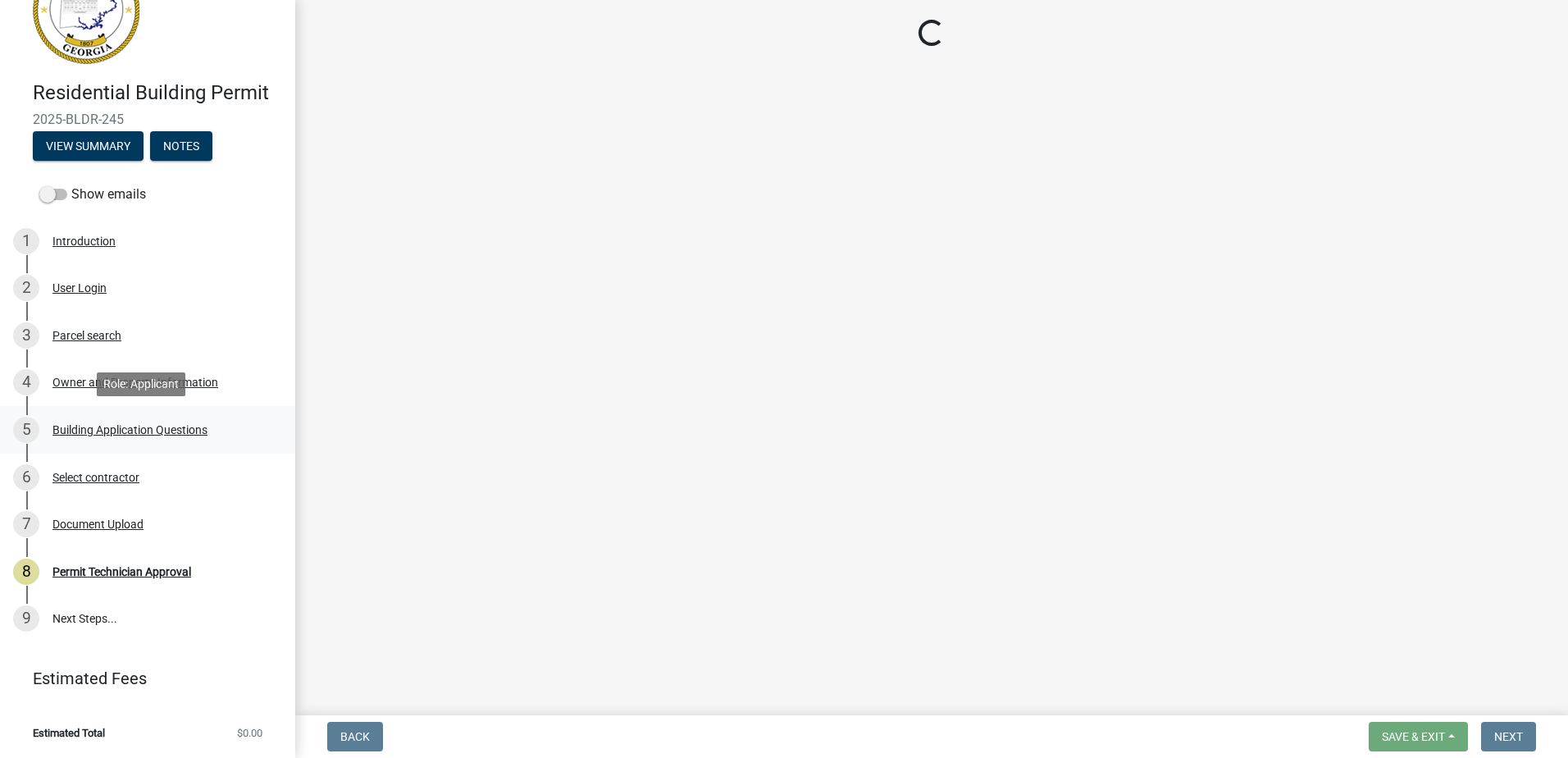
click at [112, 427] on div "Building Application Questions" at bounding box center [130, 430] width 155 height 12
select select "2ec94193-6885-4dbb-8fbc-a6ee81e417fe"
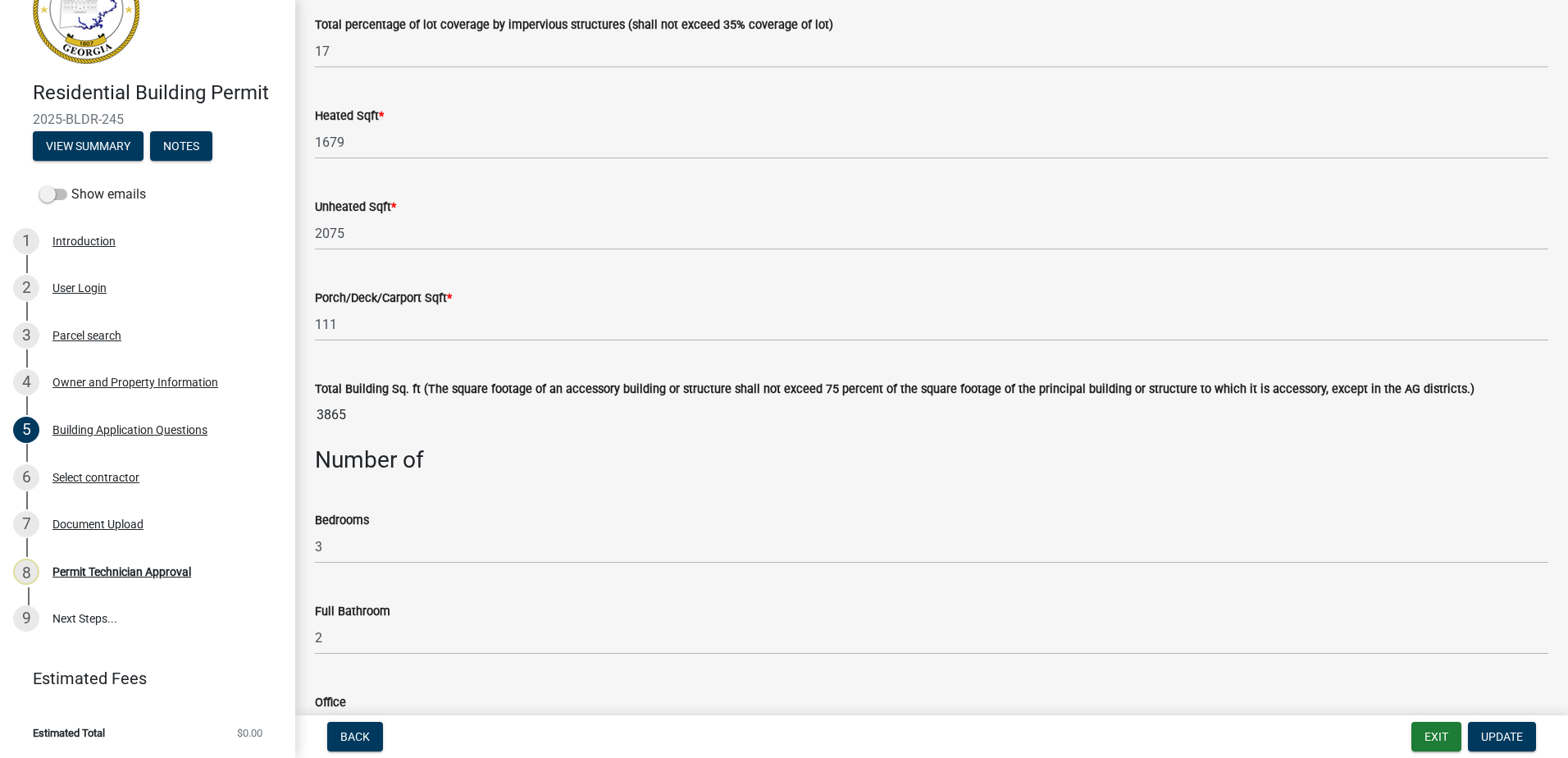
scroll to position [1066, 0]
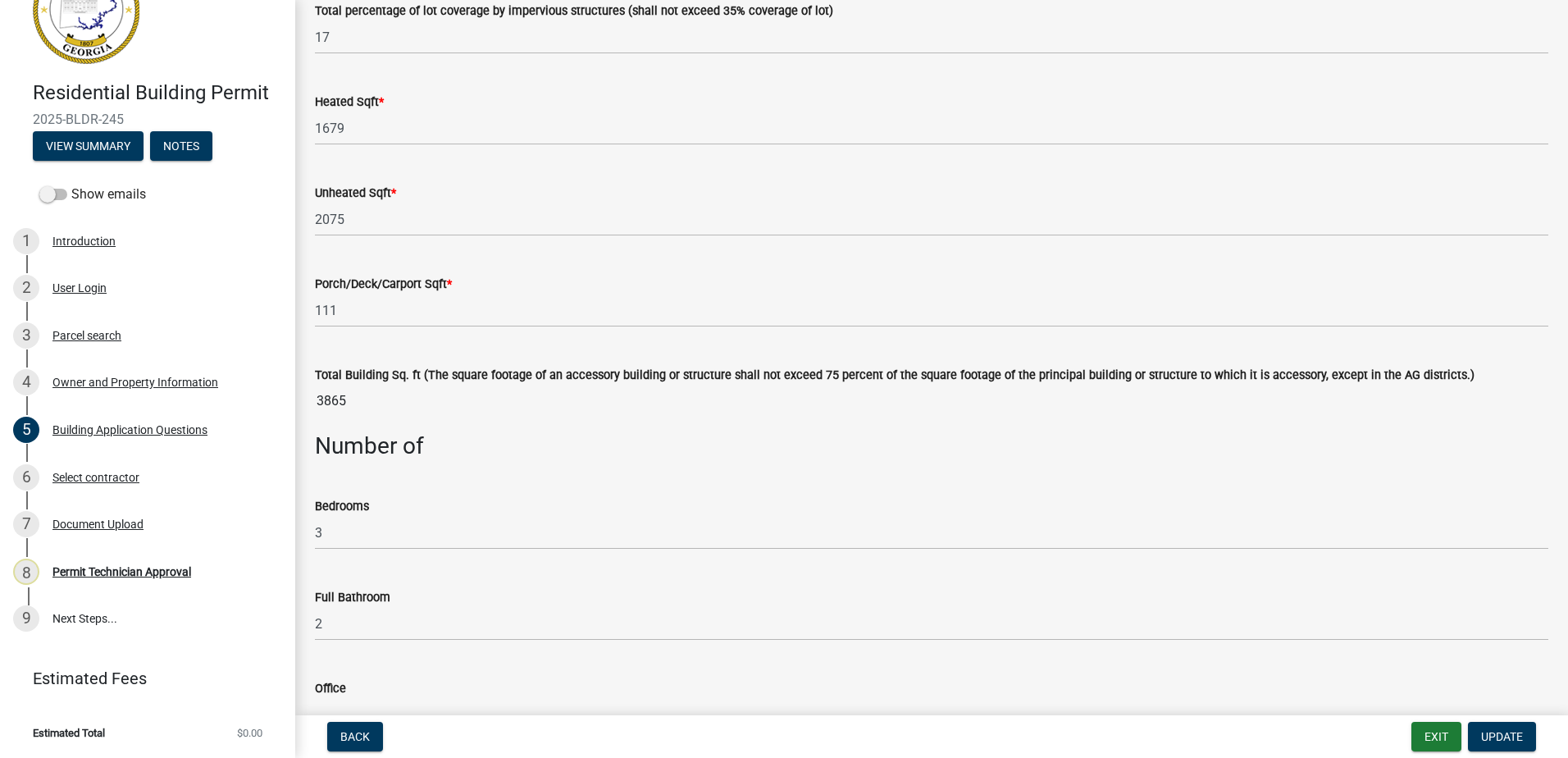
select select "2ec94193-6885-4dbb-8fbc-a6ee81e417fe"
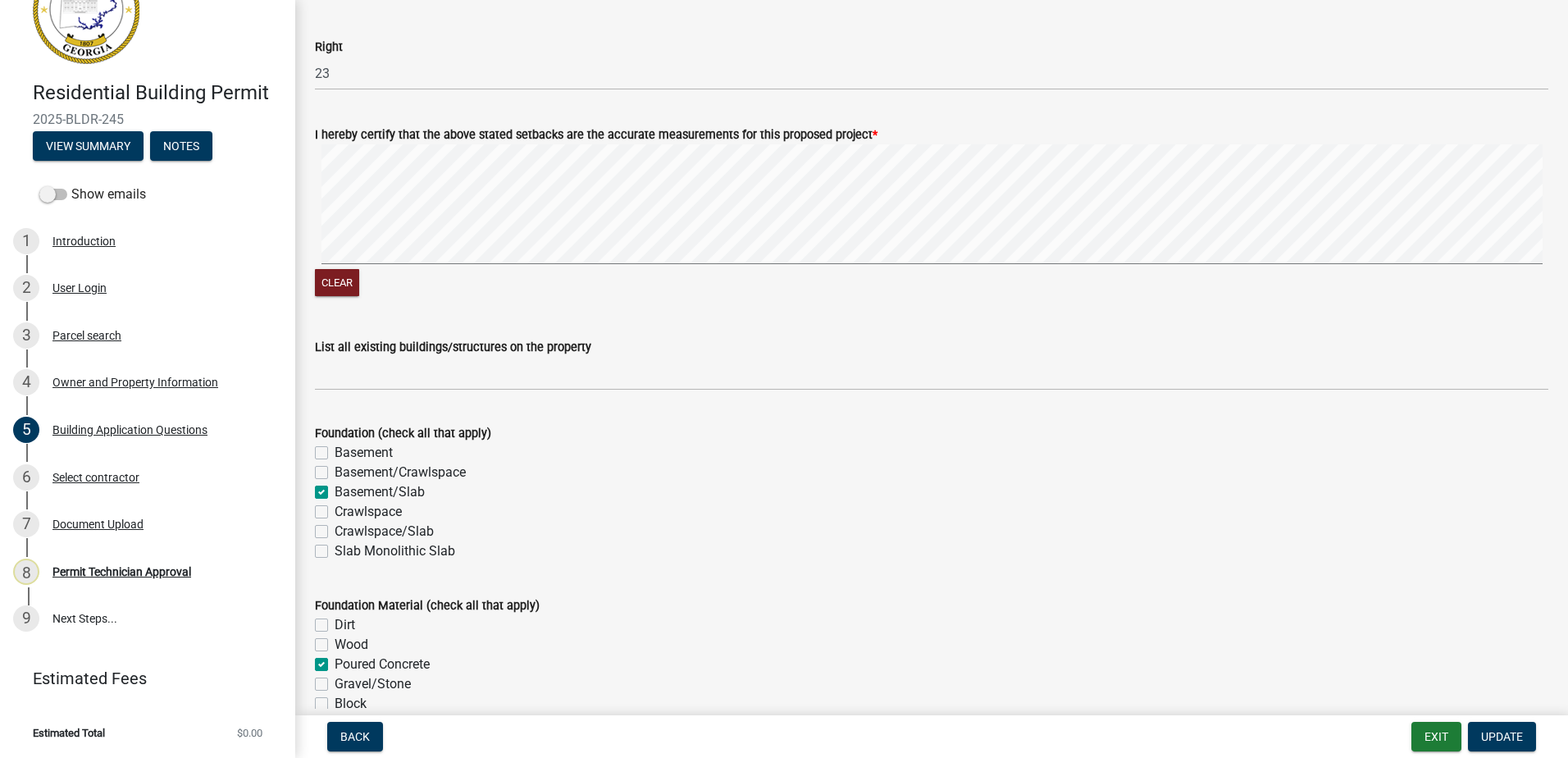
scroll to position [2789, 0]
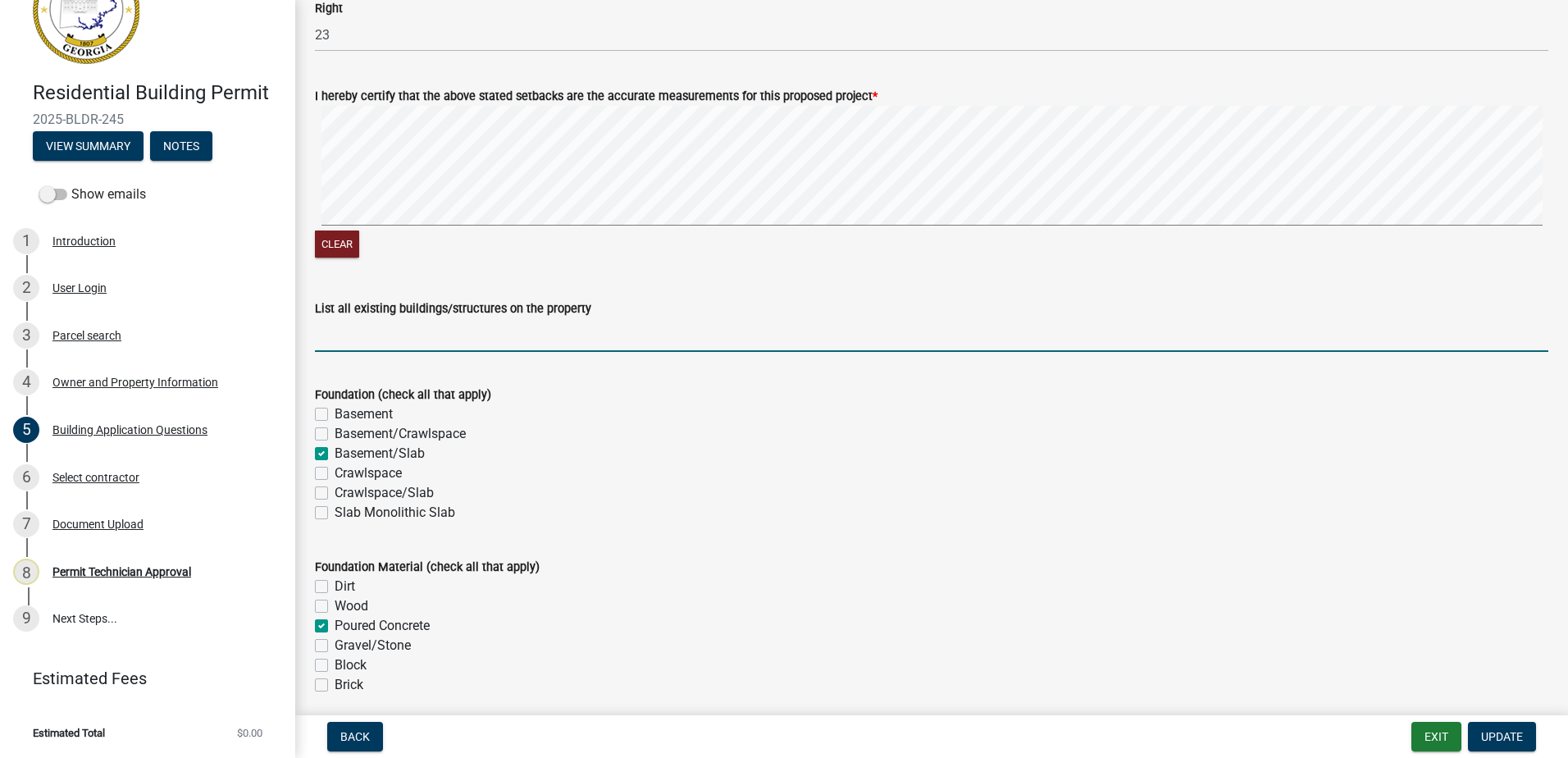
click at [446, 332] on input "List all existing buildings/structures on the property" at bounding box center [932, 335] width 1233 height 34
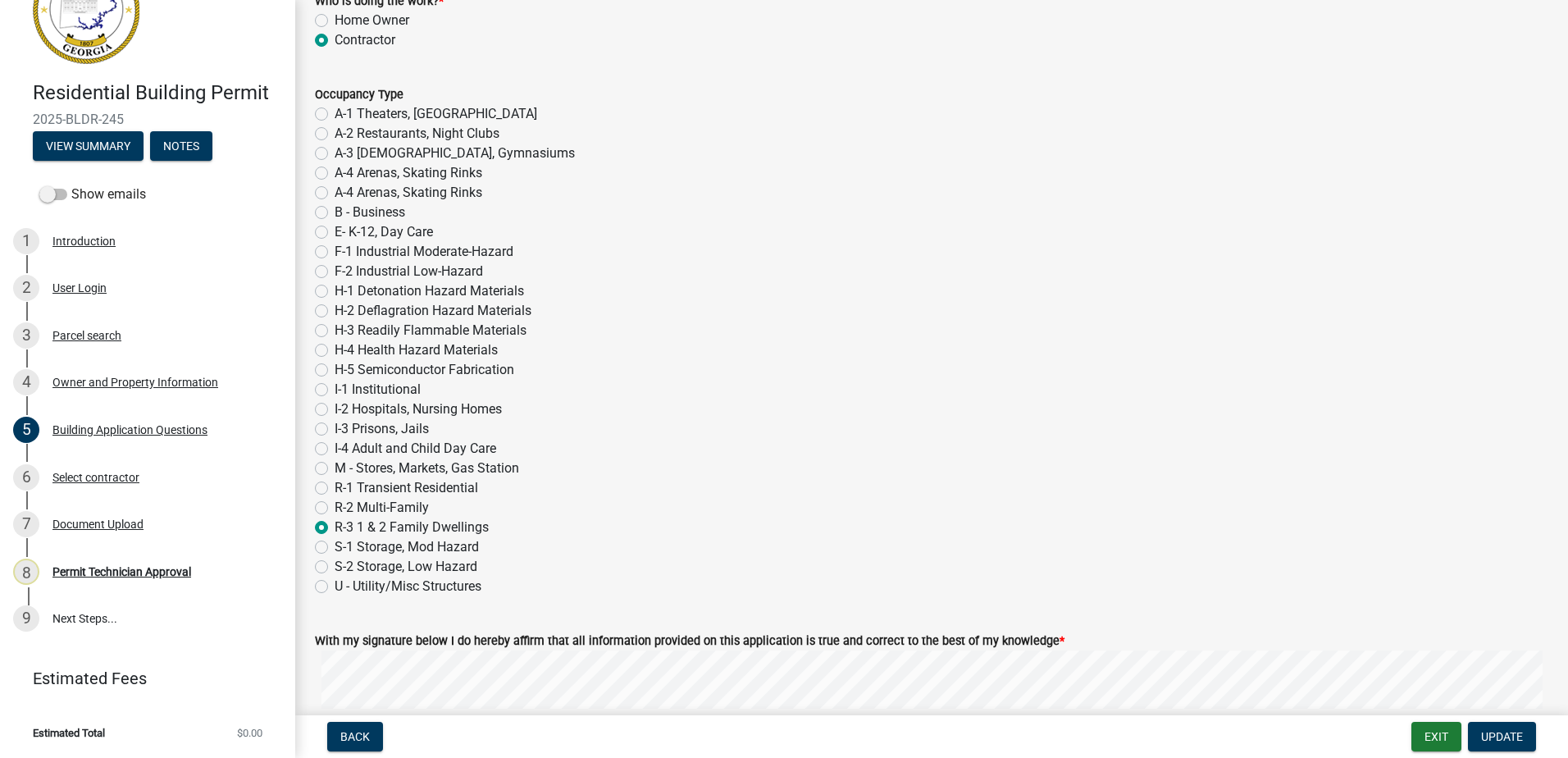
scroll to position [6802, 0]
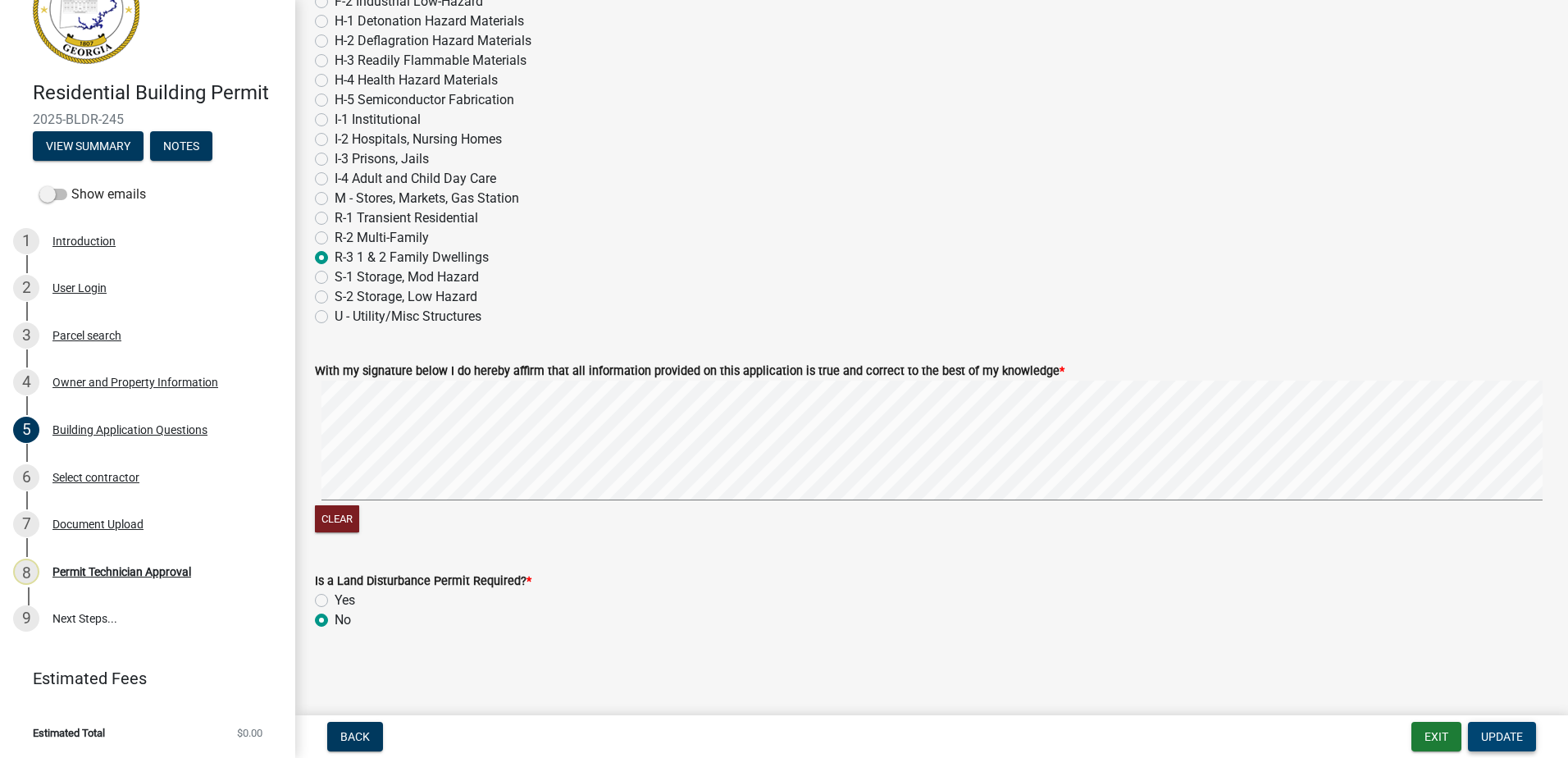
type input "None"
click at [1505, 733] on span "Update" at bounding box center [1501, 736] width 42 height 13
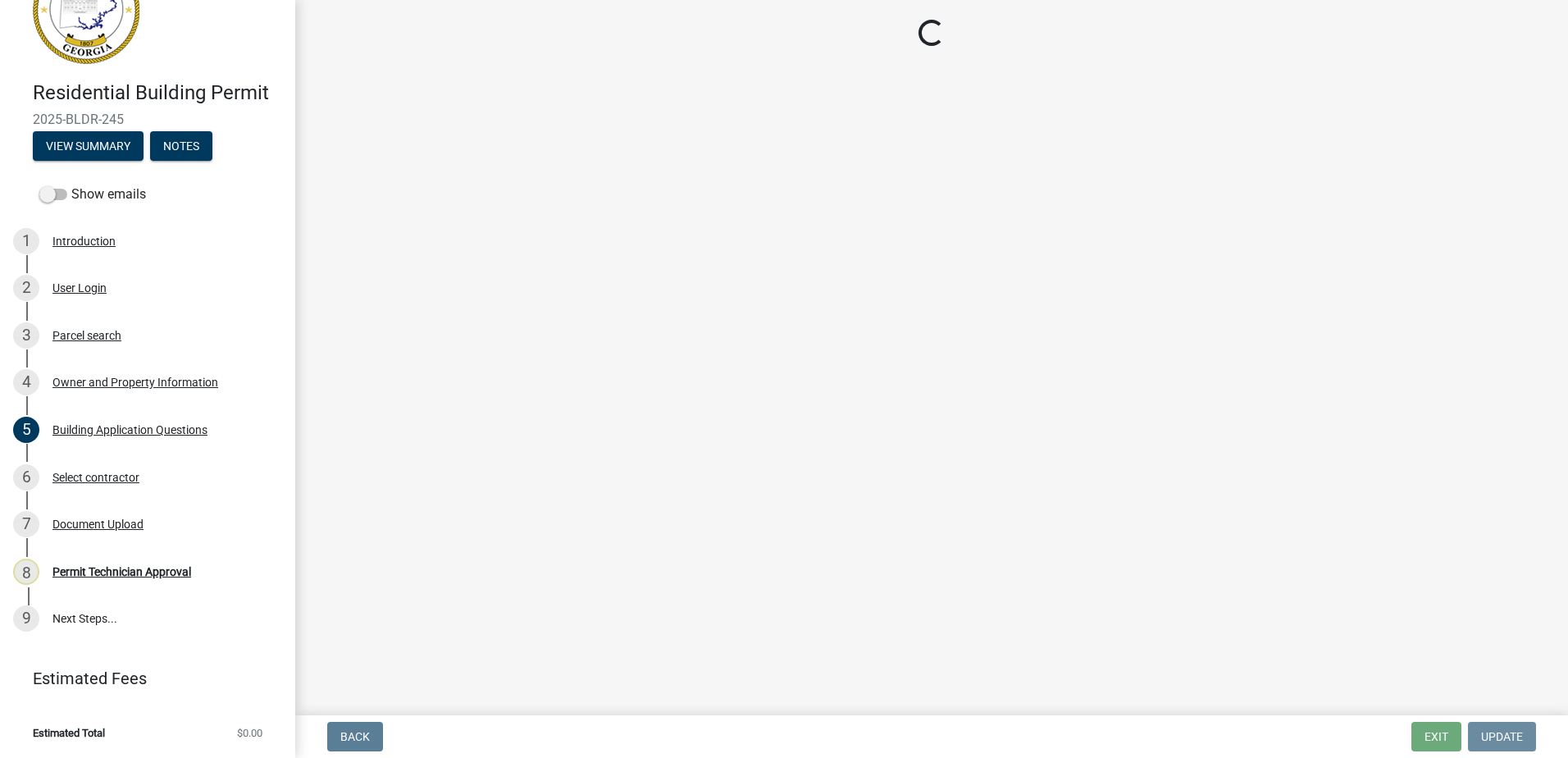
scroll to position [0, 0]
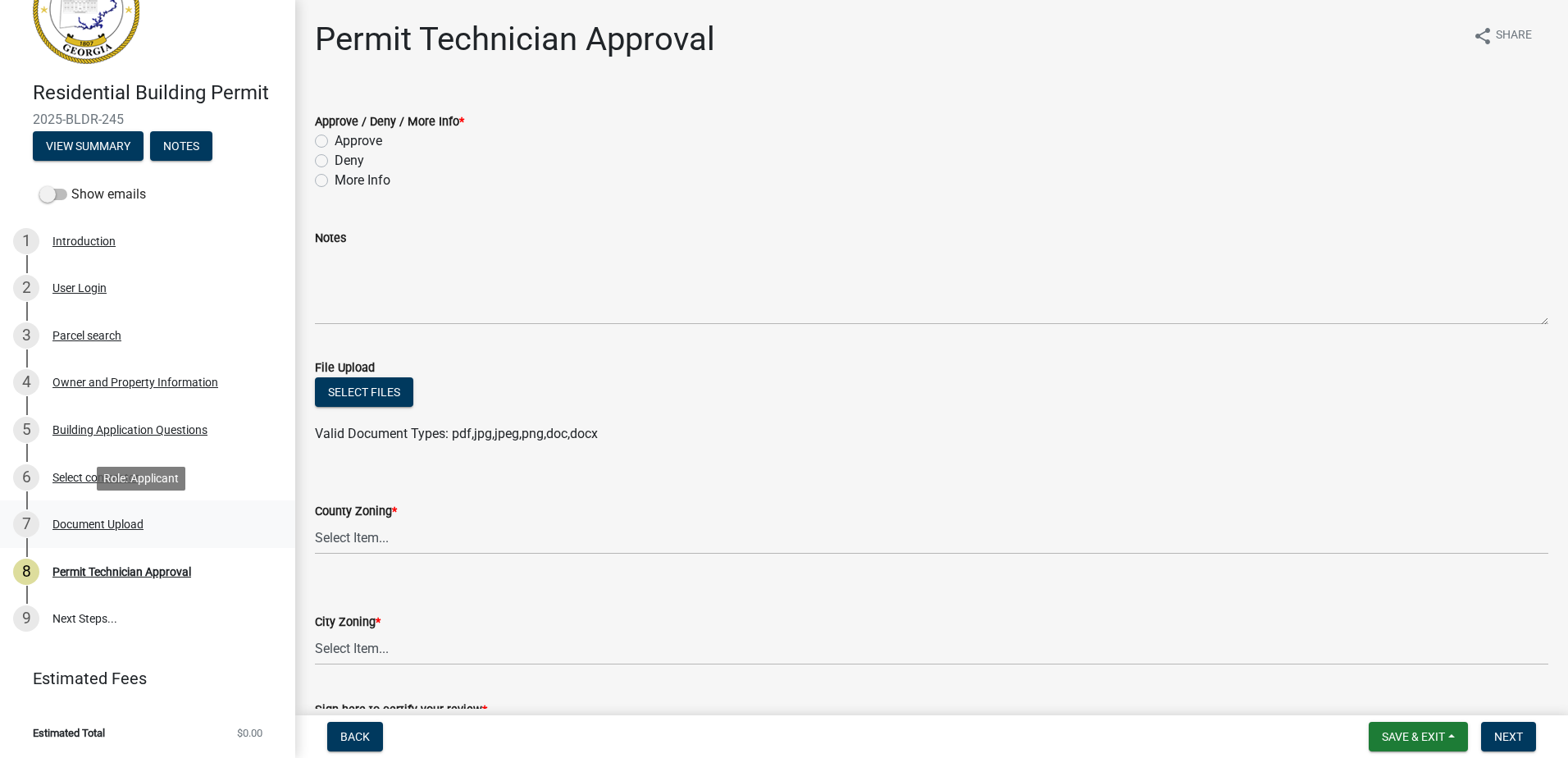
click at [90, 520] on div "Document Upload" at bounding box center [98, 524] width 91 height 12
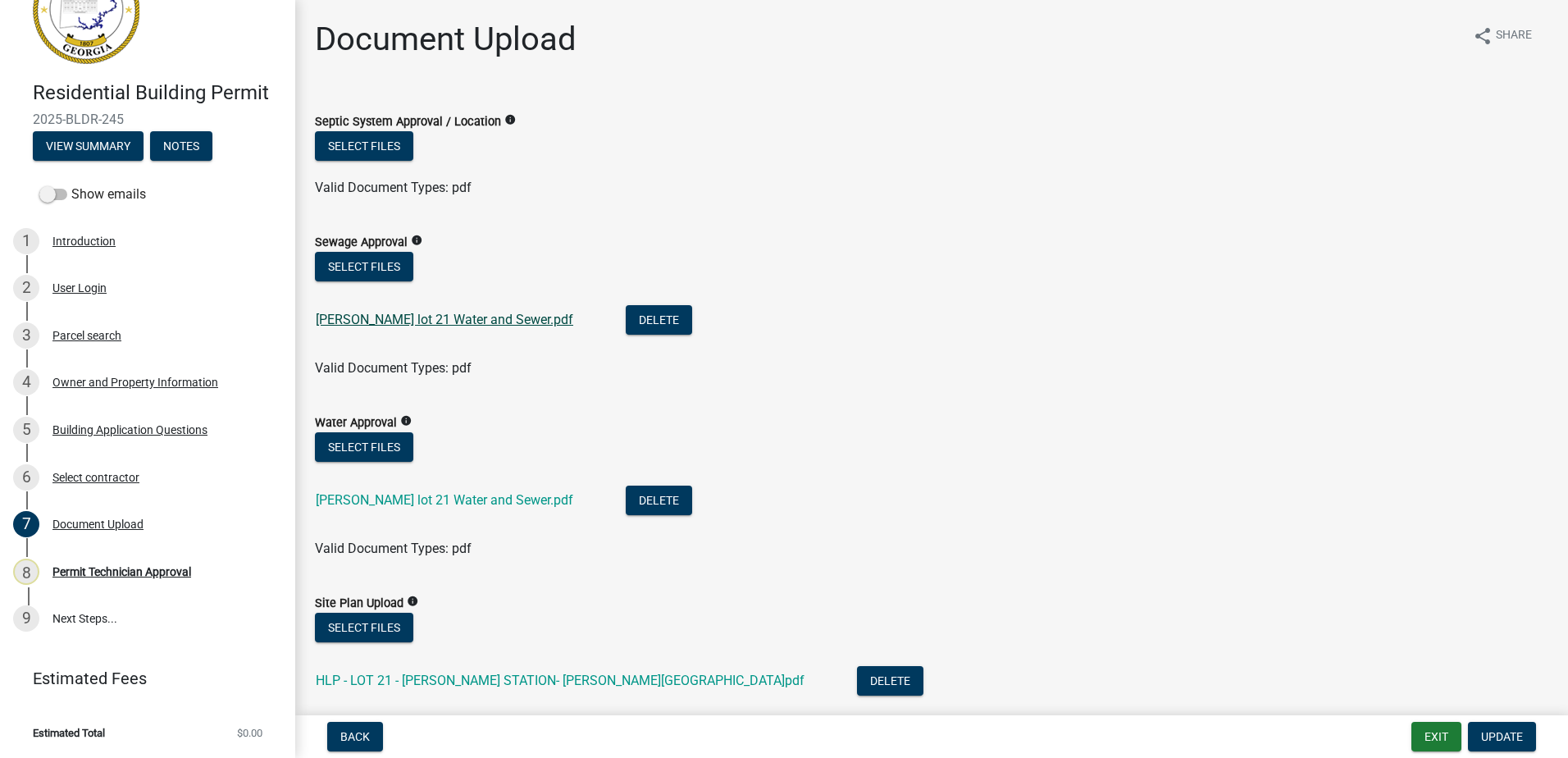
click at [374, 316] on link "[PERSON_NAME] lot 21 Water and Sewer.pdf" at bounding box center [443, 319] width 258 height 16
click at [362, 493] on link "[PERSON_NAME] lot 21 Water and Sewer.pdf" at bounding box center [443, 500] width 258 height 16
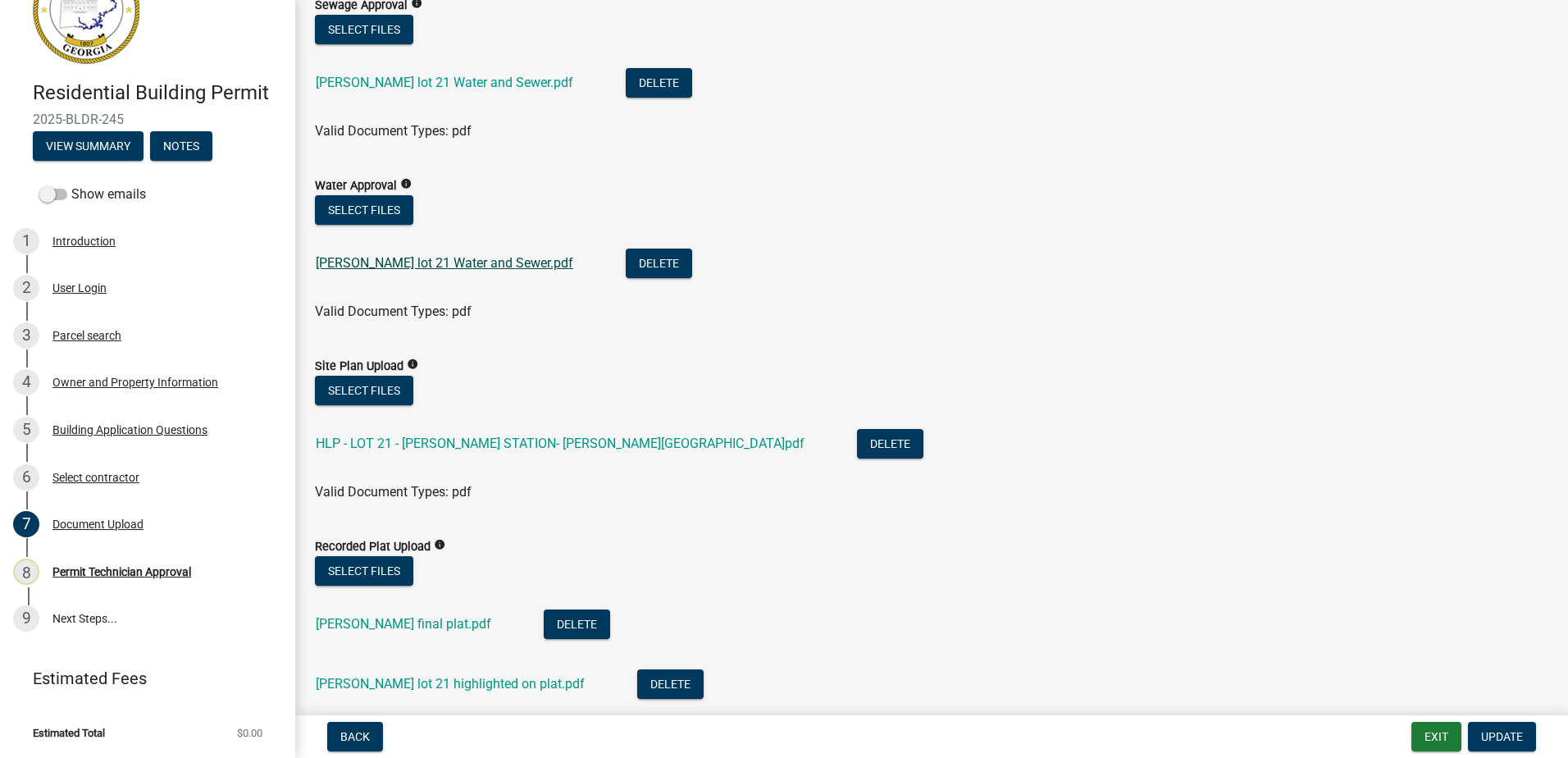
scroll to position [246, 0]
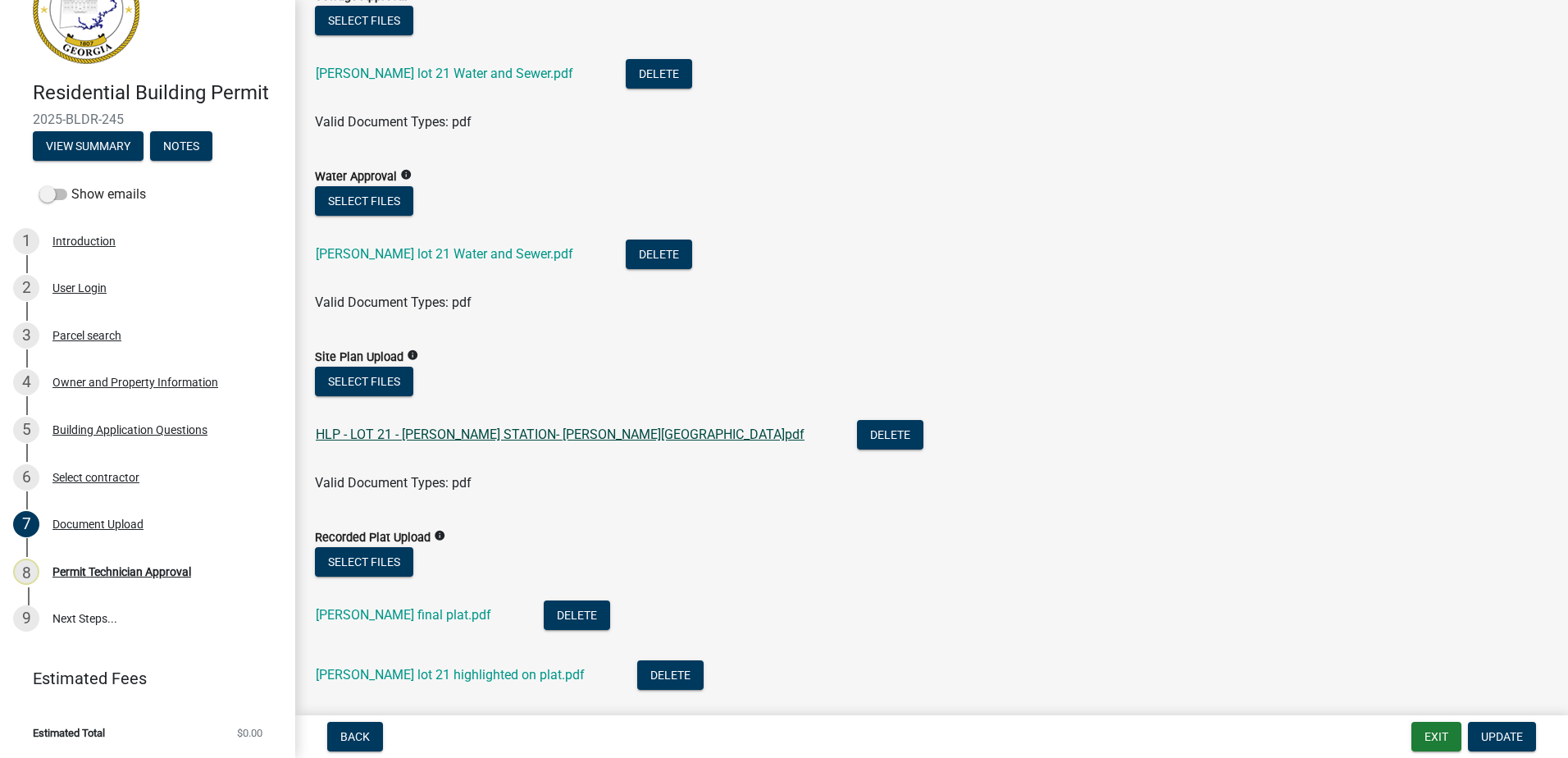
click at [414, 431] on link "HLP - LOT 21 - [PERSON_NAME] STATION- [PERSON_NAME][GEOGRAPHIC_DATA]pdf" at bounding box center [559, 435] width 488 height 16
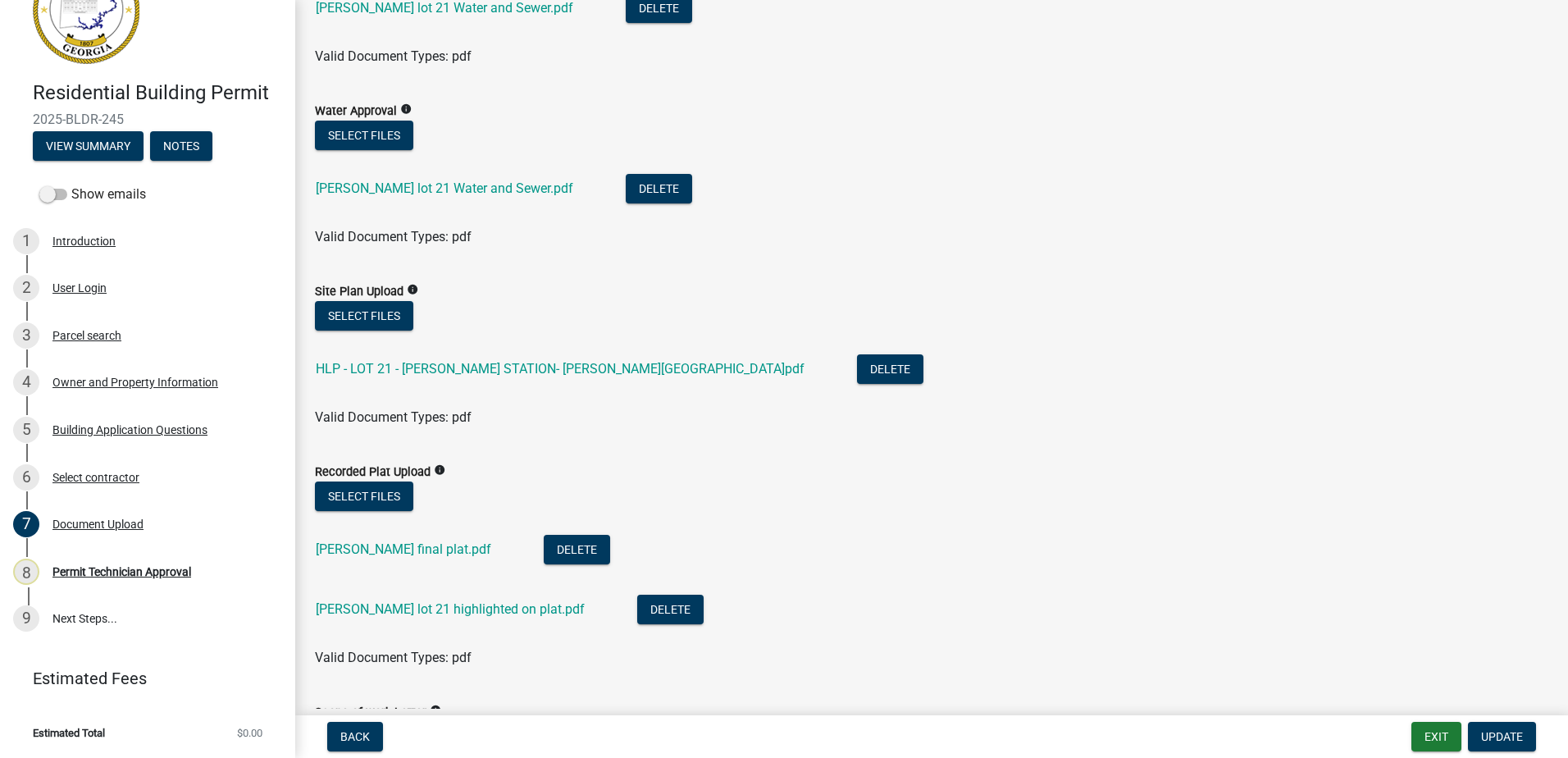
scroll to position [410, 0]
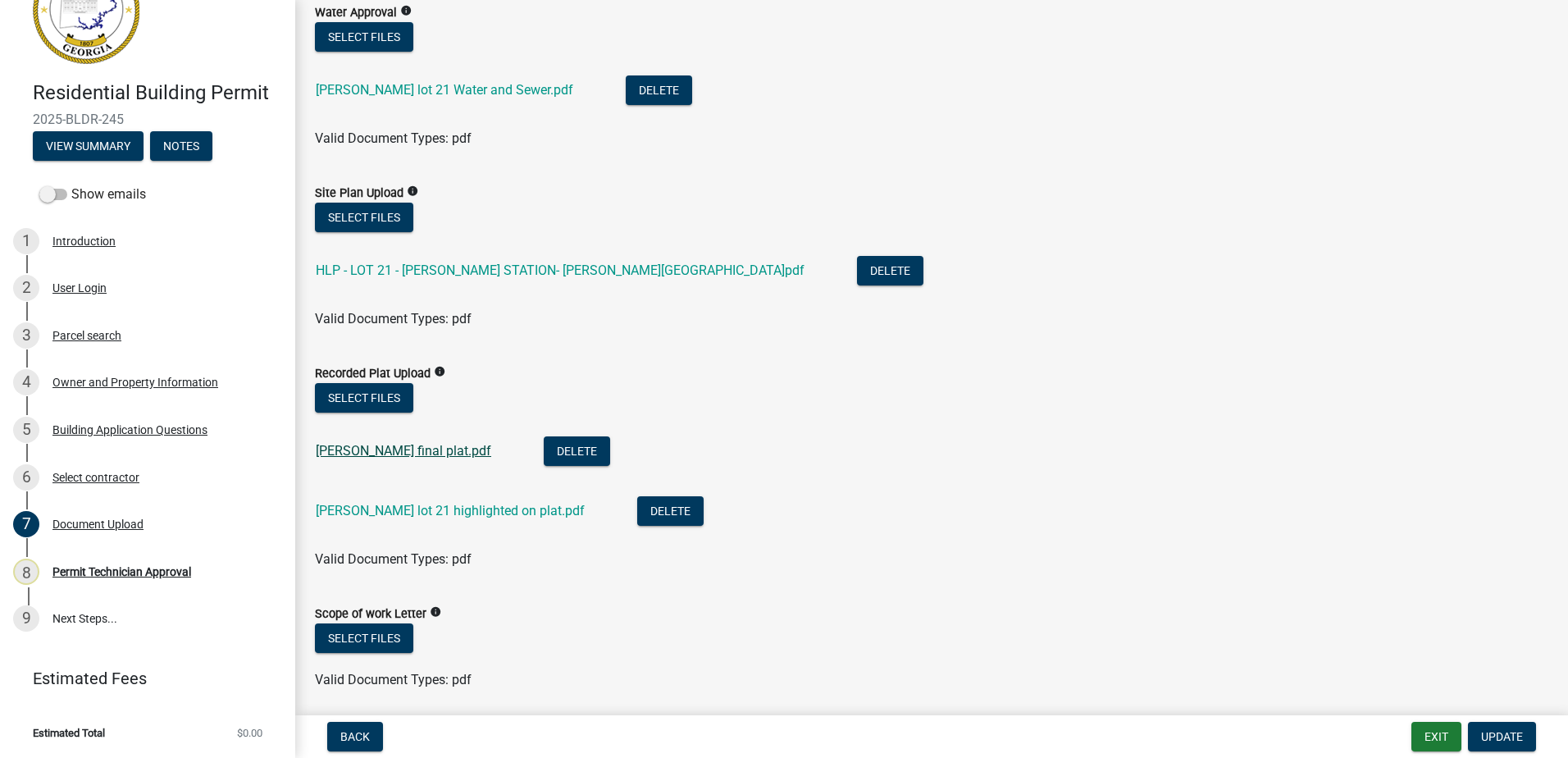
click at [405, 453] on link "[PERSON_NAME] final plat.pdf" at bounding box center [403, 451] width 175 height 16
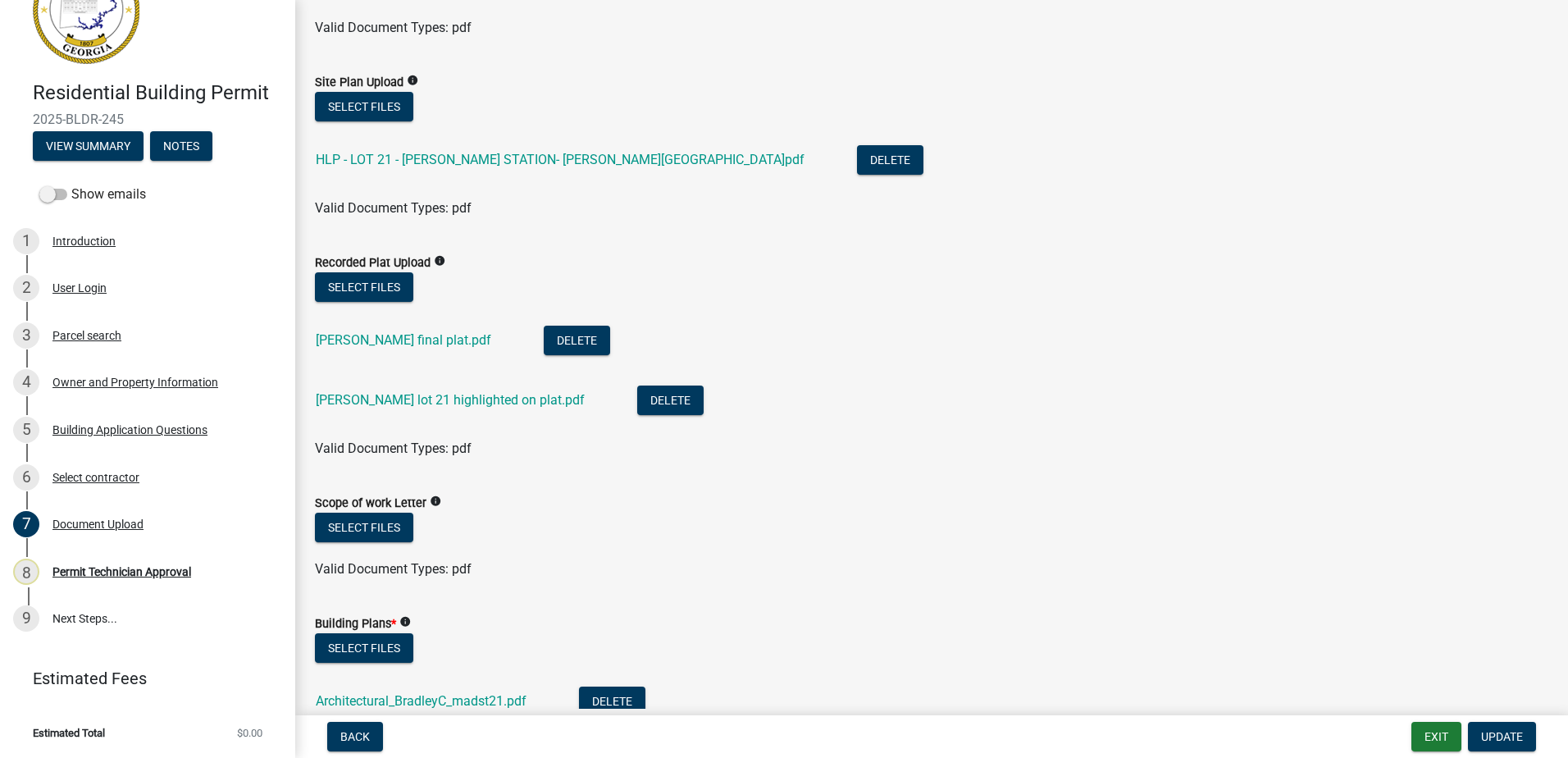
scroll to position [574, 0]
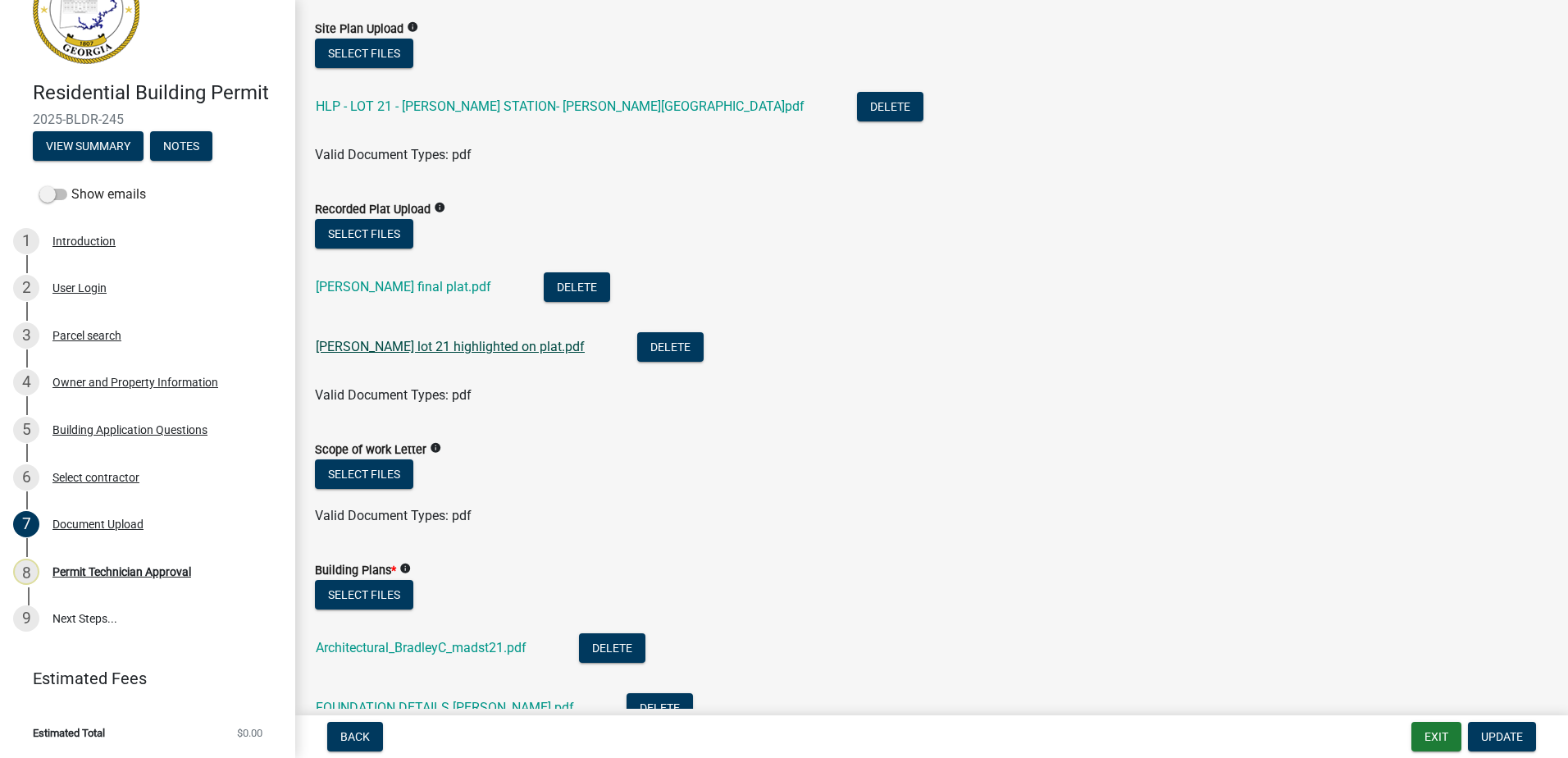
click at [456, 352] on link "[PERSON_NAME] lot 21 highlighted on plat.pdf" at bounding box center [449, 347] width 268 height 16
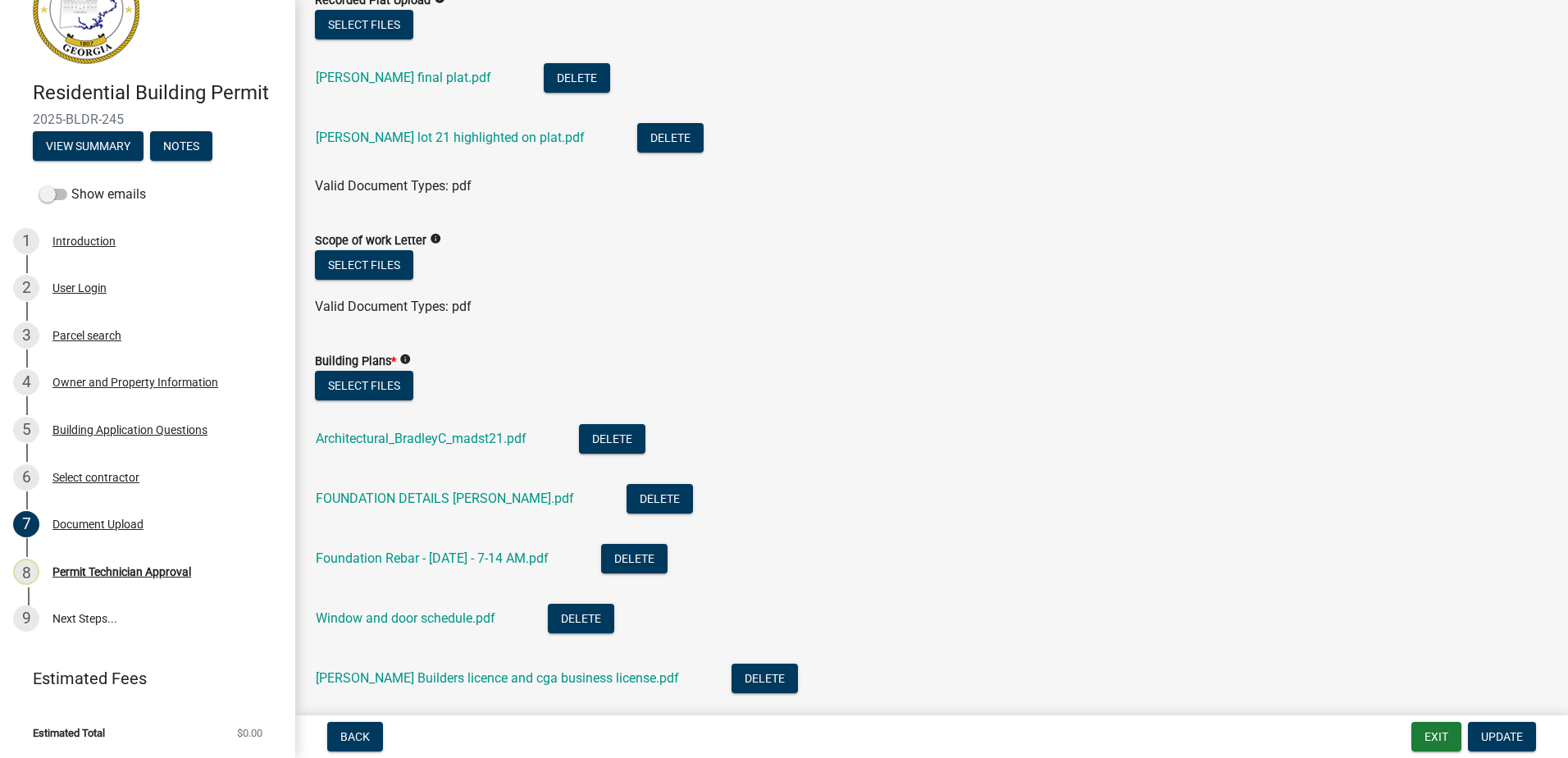
scroll to position [821, 0]
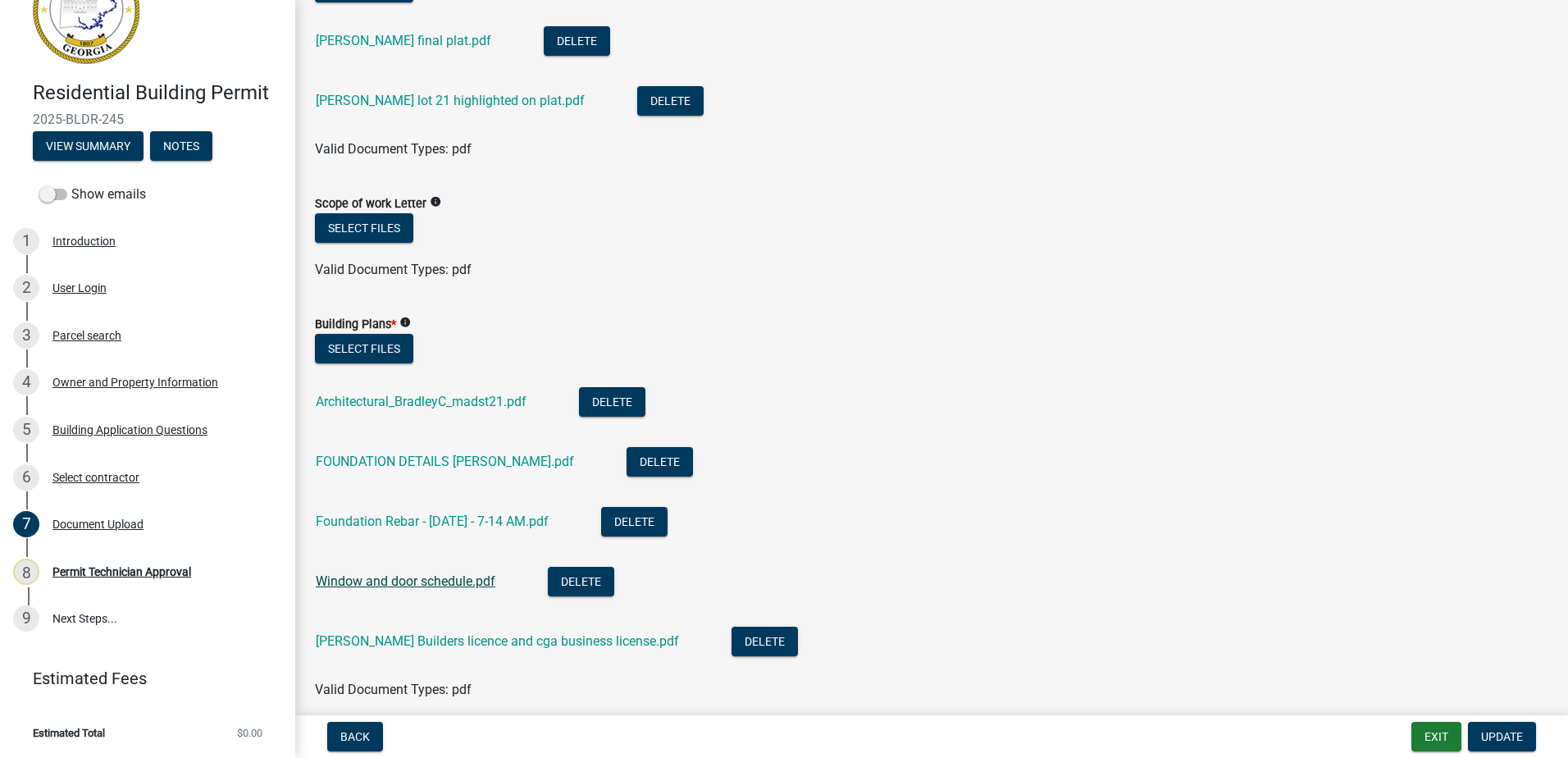
click at [466, 575] on link "Window and door schedule.pdf" at bounding box center [405, 581] width 180 height 16
click at [421, 406] on link "Architectural_BradleyC_madst21.pdf" at bounding box center [421, 402] width 211 height 16
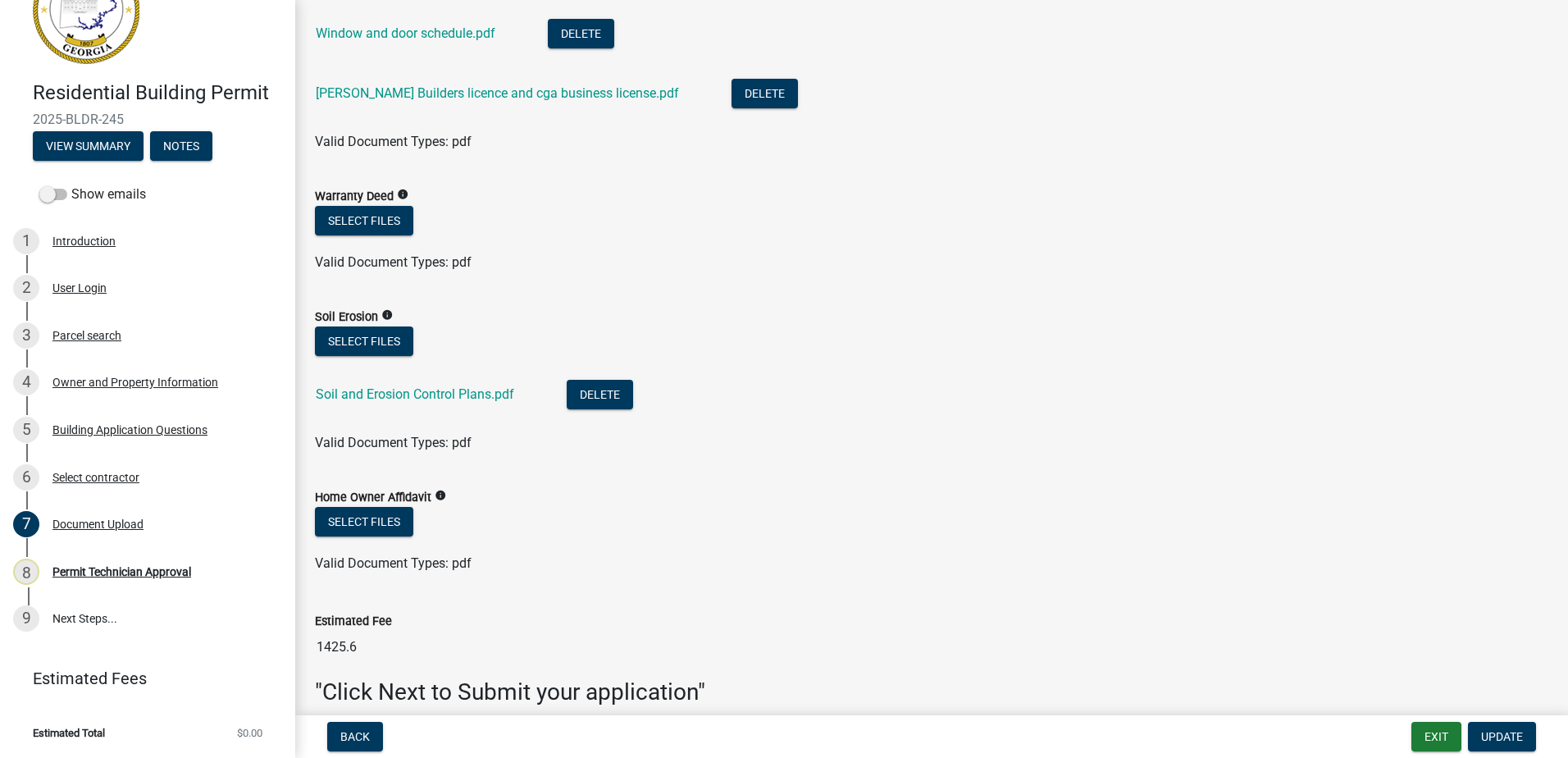
scroll to position [1395, 0]
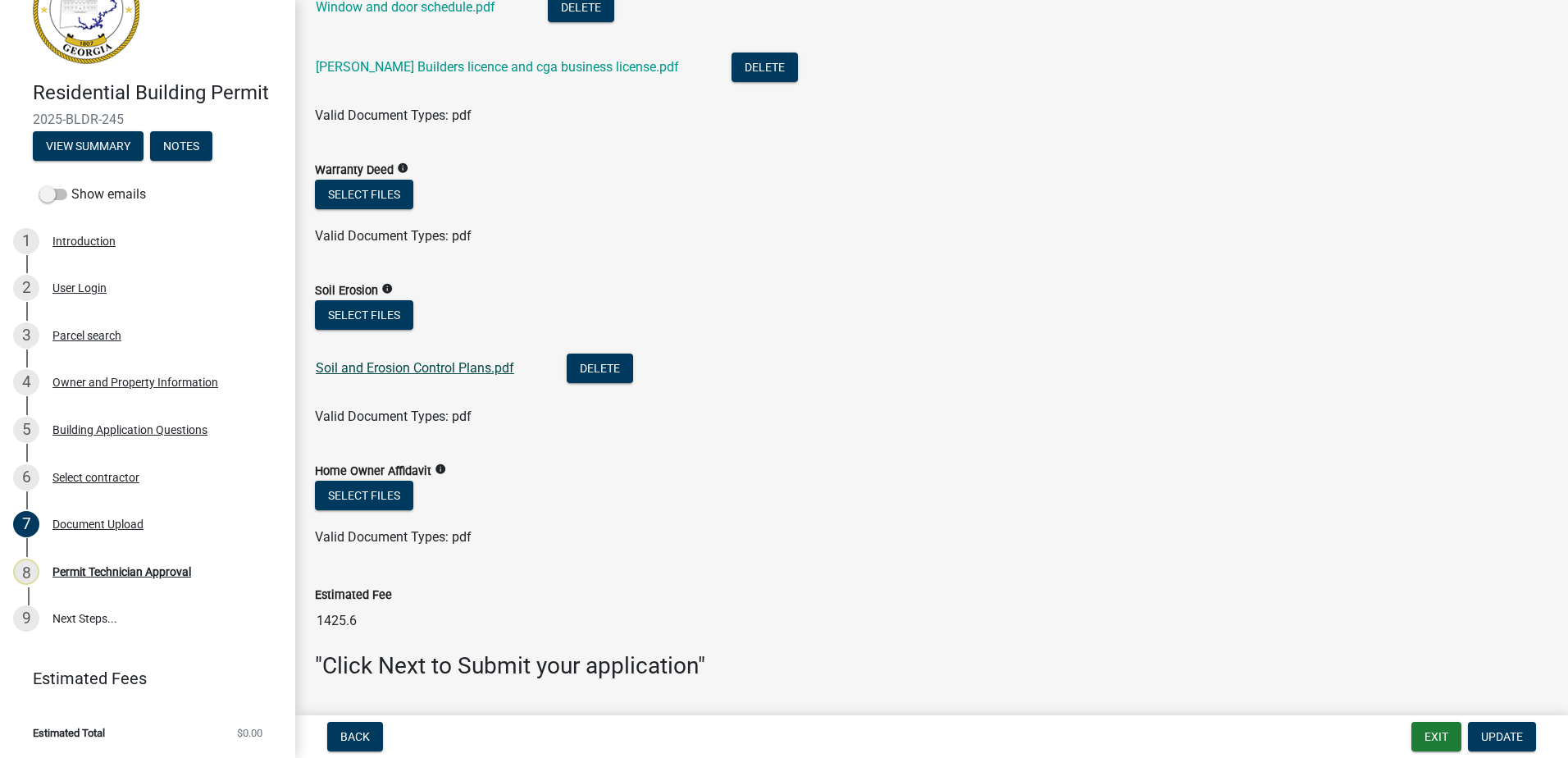
click at [377, 369] on link "Soil and Erosion Control Plans.pdf" at bounding box center [415, 368] width 199 height 16
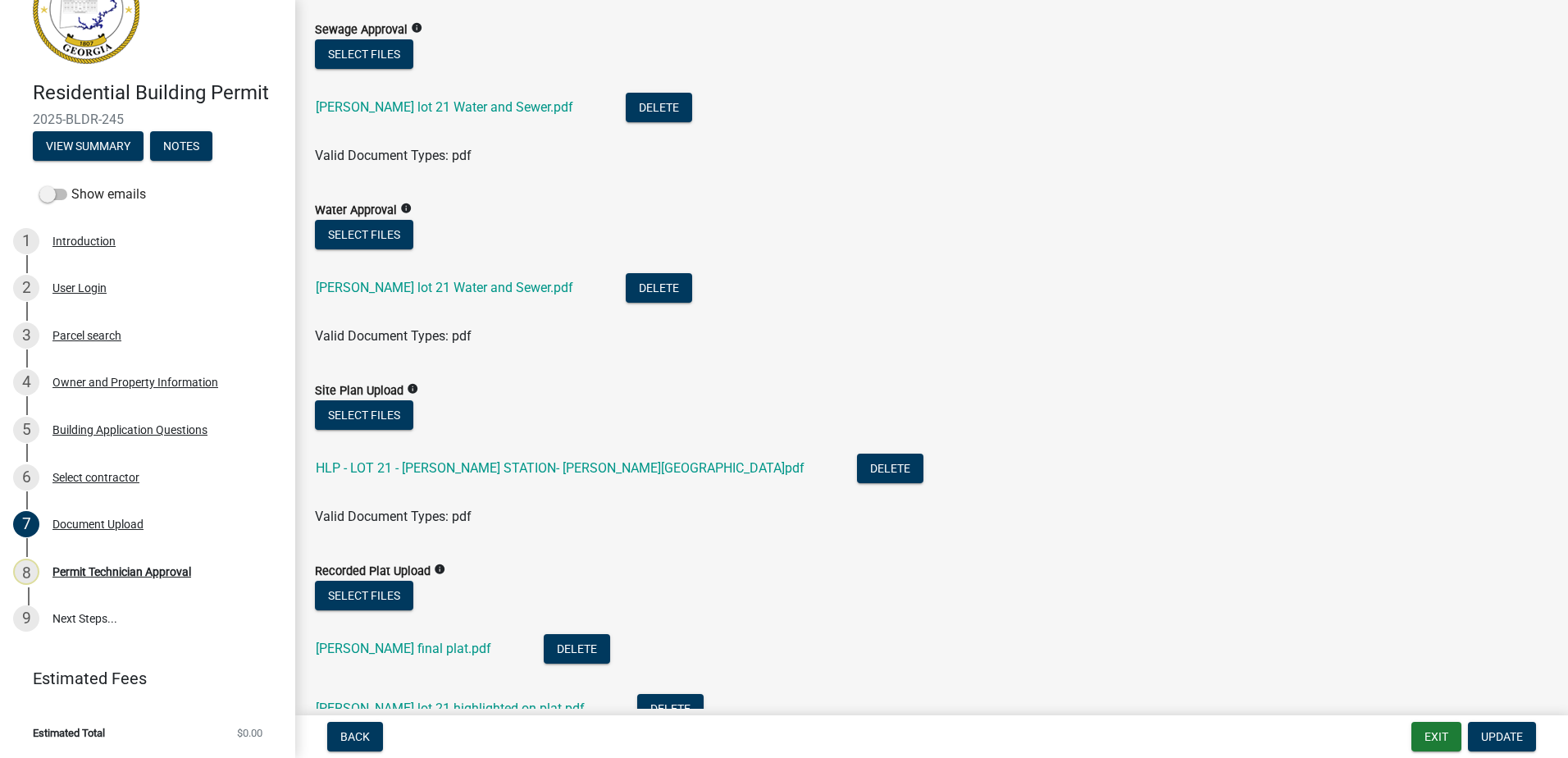
scroll to position [0, 0]
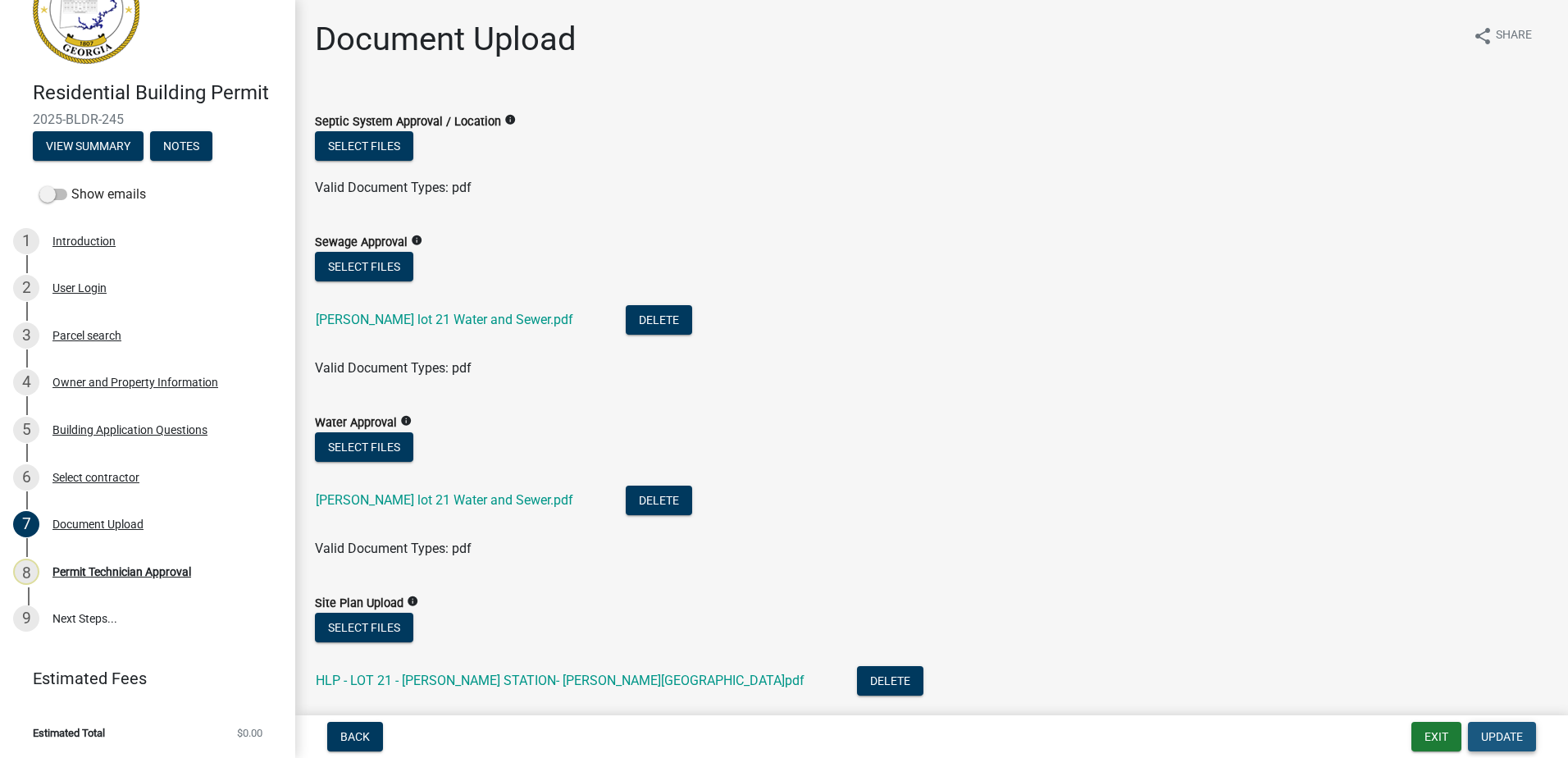
click at [1493, 739] on span "Update" at bounding box center [1501, 736] width 42 height 13
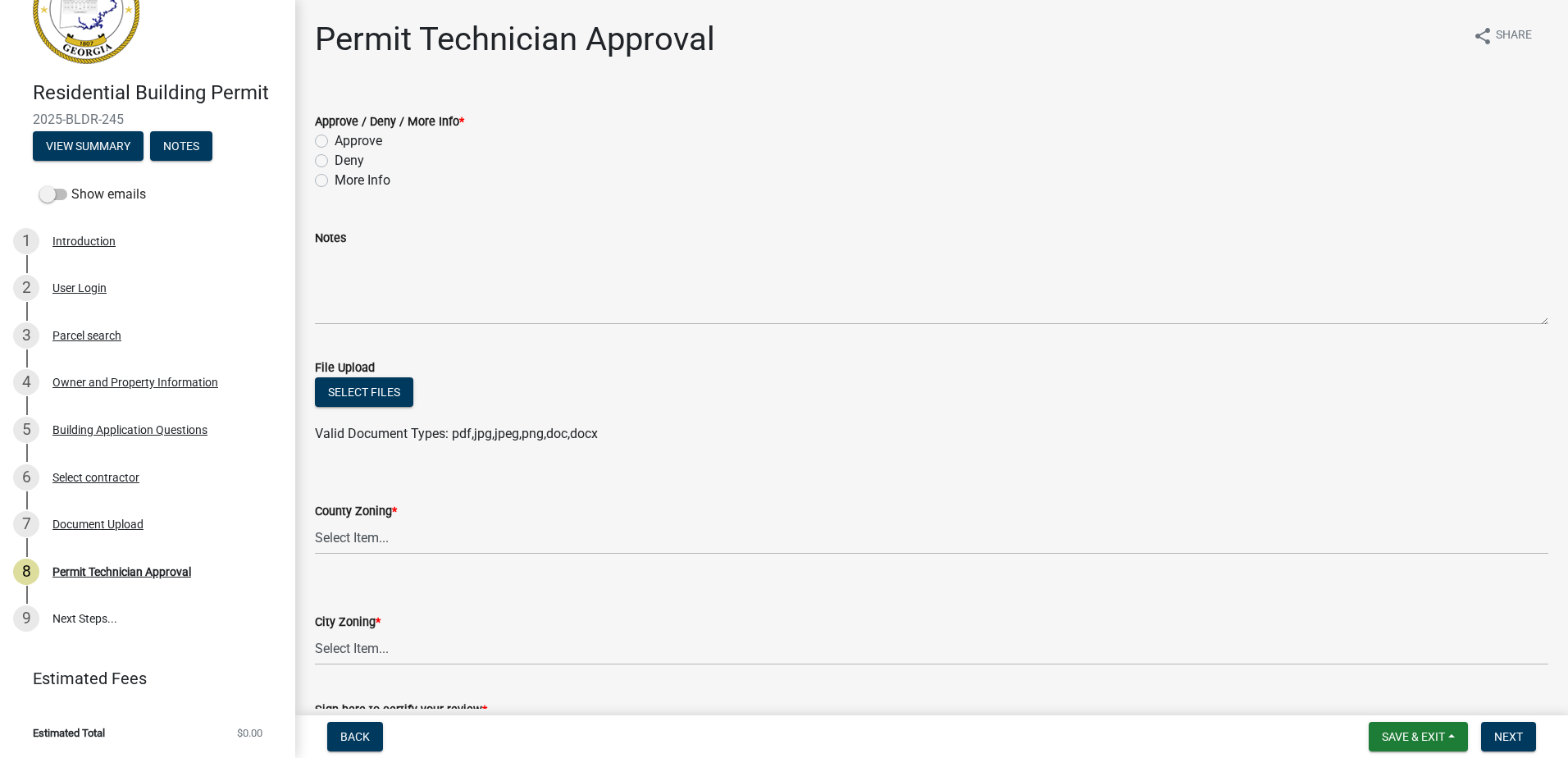
click at [334, 143] on label "Approve" at bounding box center [358, 141] width 48 height 20
click at [334, 142] on input "Approve" at bounding box center [339, 136] width 11 height 11
radio input "true"
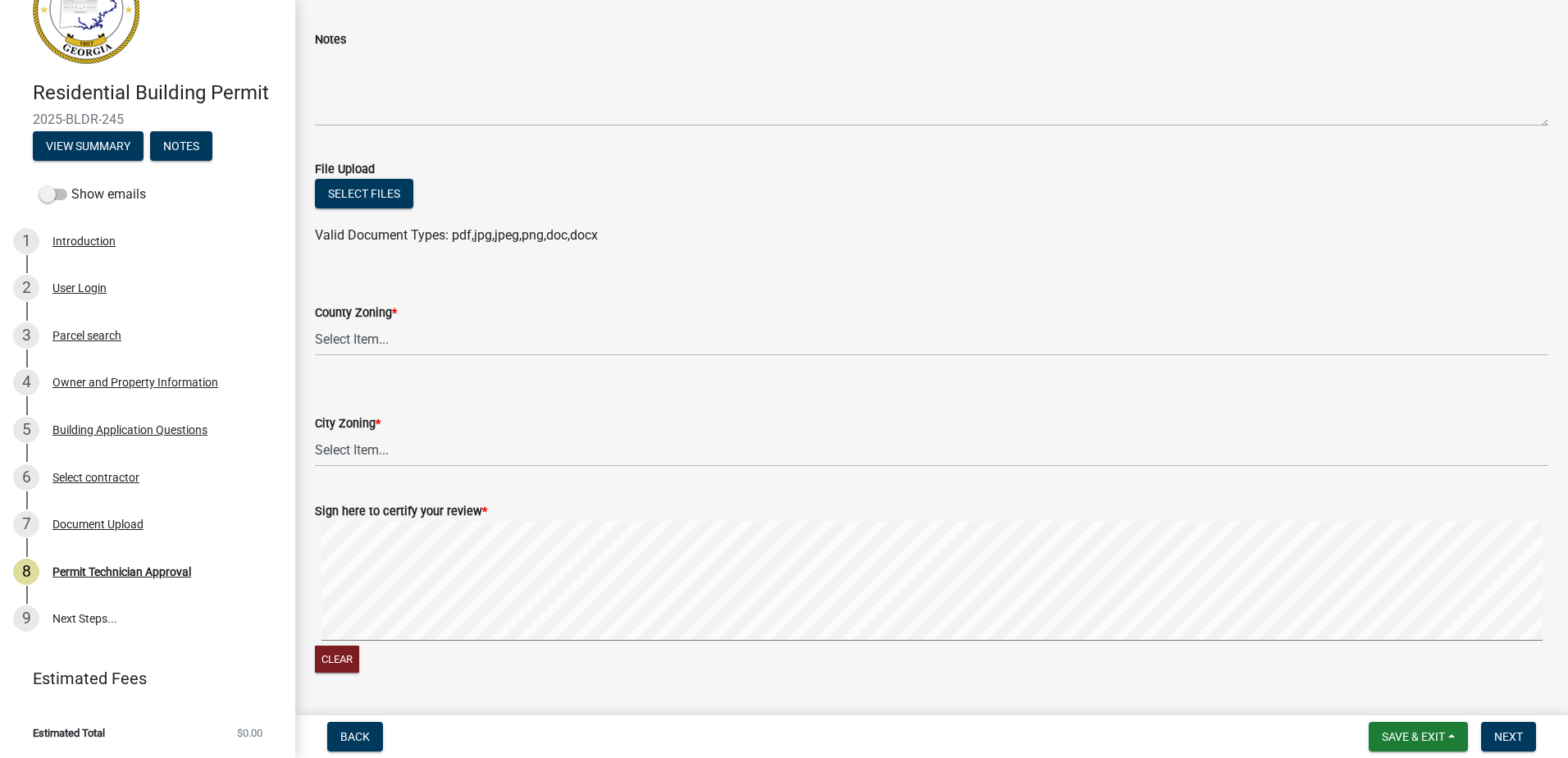
scroll to position [246, 0]
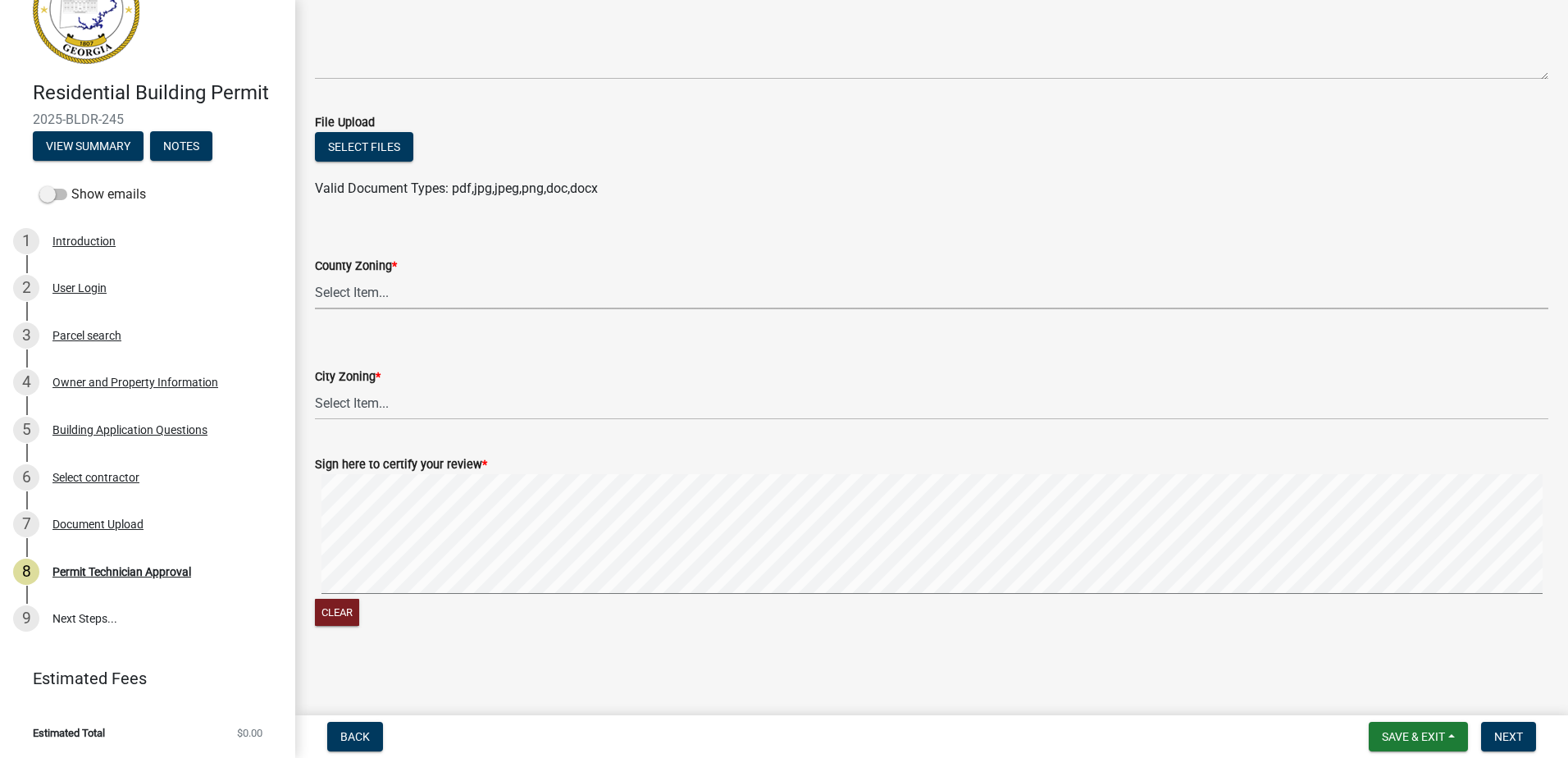
click at [328, 308] on select "Select Item... AG-1 R-1R R-1 R-2 MHP RM-1 RM-3 C-1 C-2 I-M PUD N/A" at bounding box center [932, 292] width 1233 height 34
click at [315, 276] on select "Select Item... AG-1 R-1R R-1 R-2 MHP RM-1 RM-3 C-1 C-2 I-M PUD N/A" at bounding box center [932, 292] width 1233 height 34
select select "af4fa47c-8bb5-4ba0-9393-e9f4e4358ca2"
click at [370, 414] on select "Select Item... A-1 A-2 R-1 R-2 R-3 R-4 MHP C-1 C-2 I-1 I-2 DB FH H-P N/A" at bounding box center [932, 403] width 1233 height 34
click at [315, 386] on select "Select Item... A-1 A-2 R-1 R-2 R-3 R-4 MHP C-1 C-2 I-1 I-2 DB FH H-P N/A" at bounding box center [932, 403] width 1233 height 34
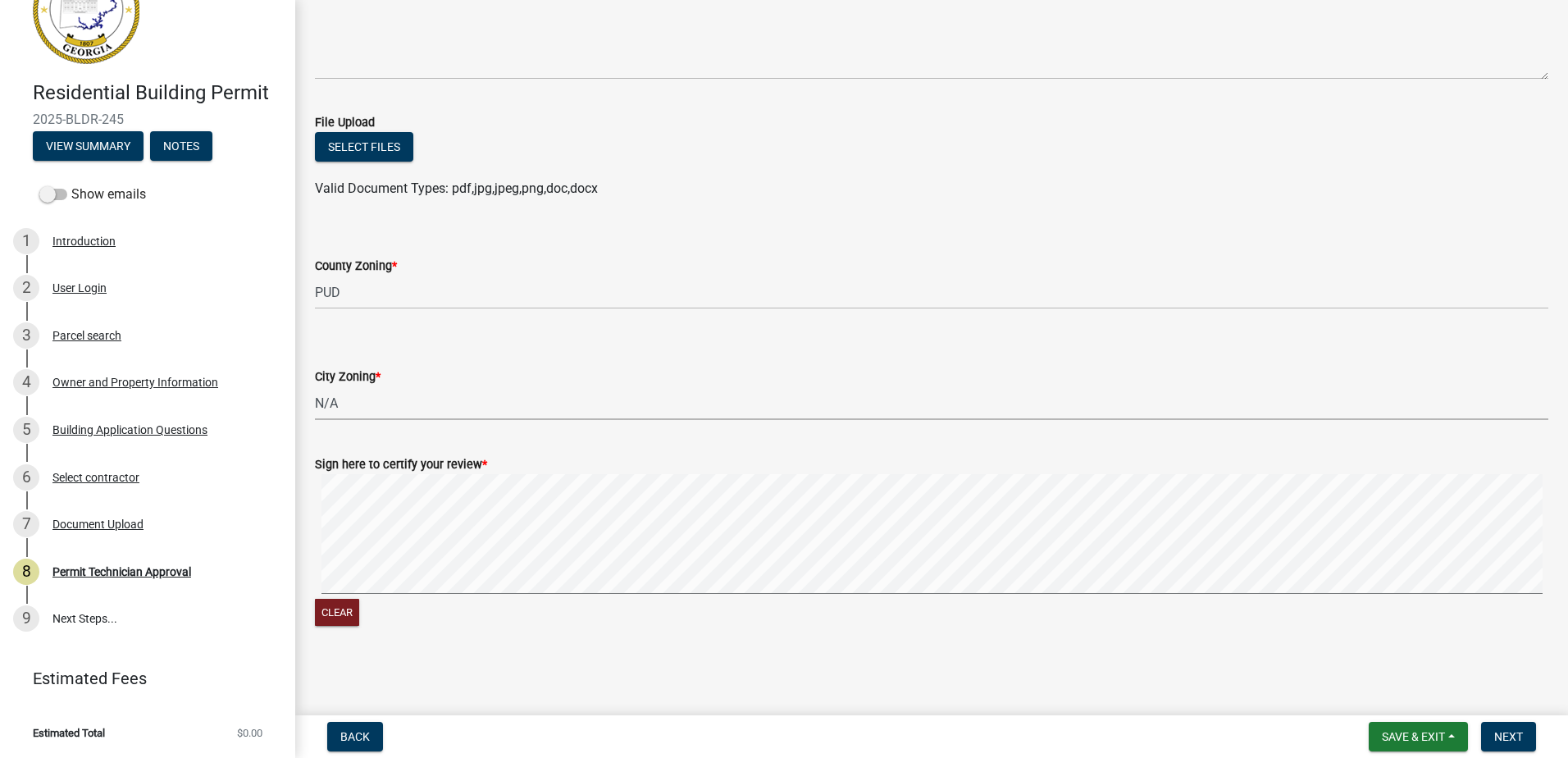
select select "83394b22-4a11-496c-8e5c-75ade2e72faf"
click at [1522, 734] on span "Next" at bounding box center [1507, 736] width 29 height 13
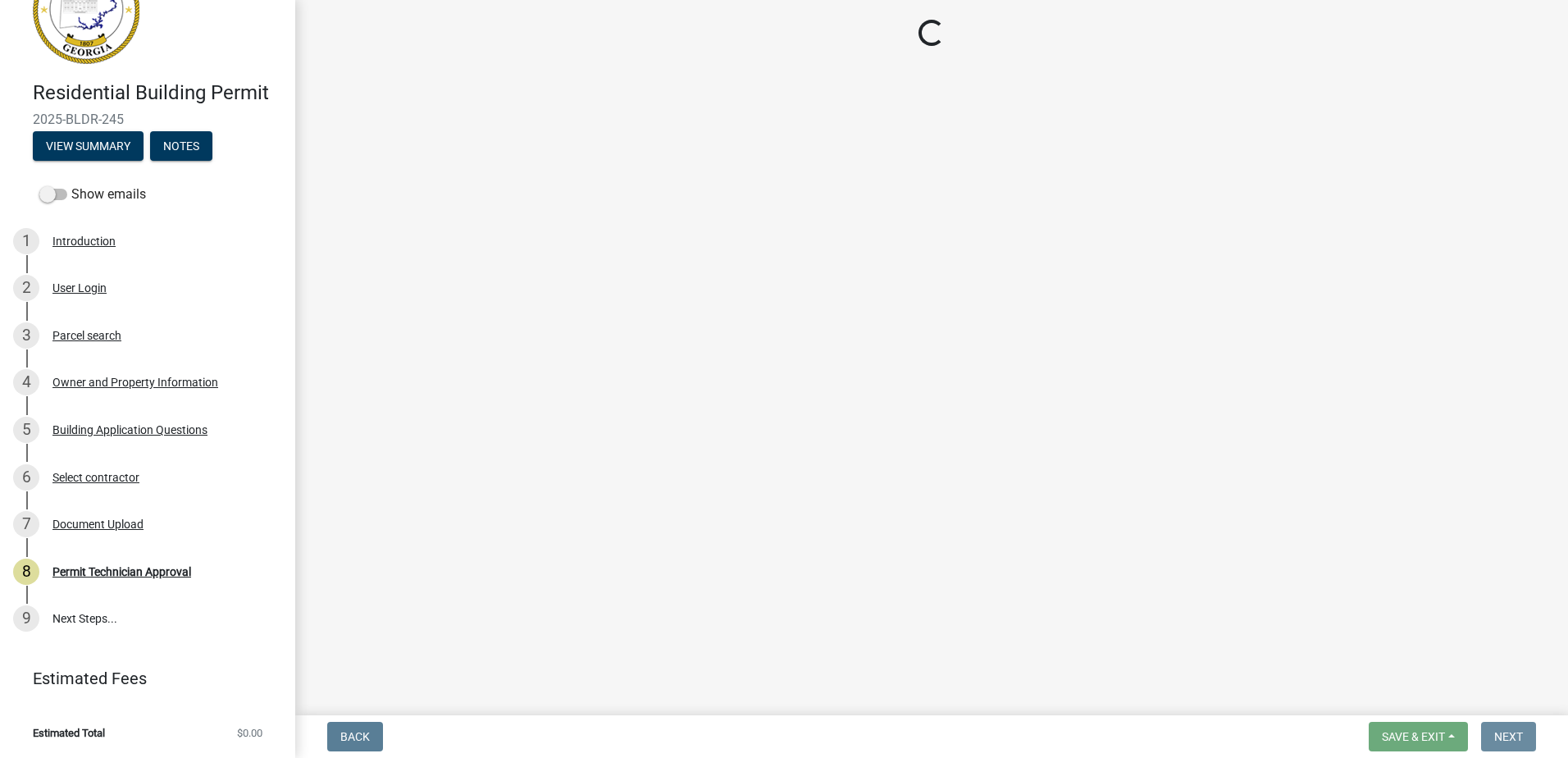
scroll to position [0, 0]
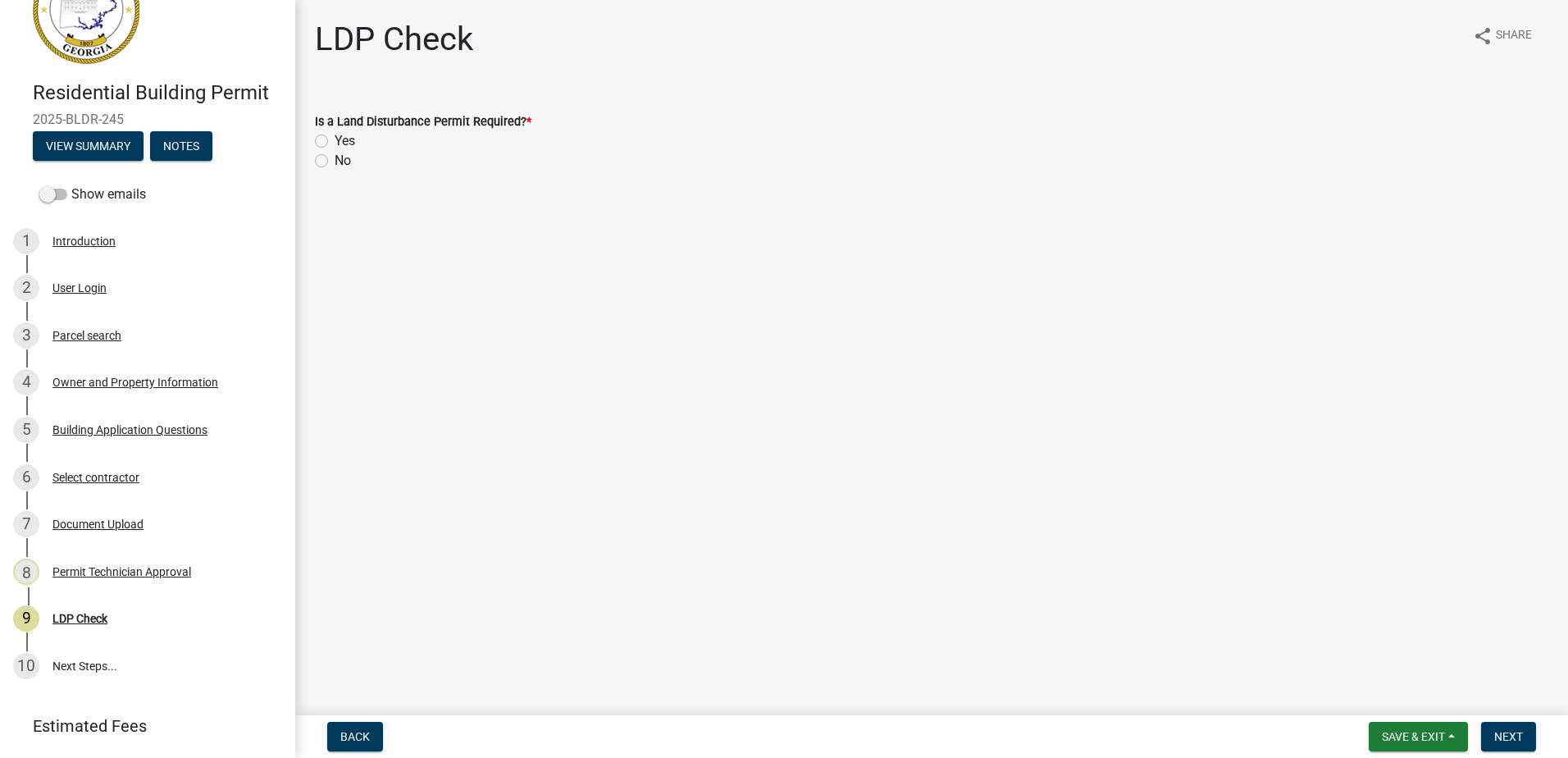
click at [313, 138] on div "Is a Land Disturbance Permit Required? * Yes No" at bounding box center [931, 130] width 1258 height 79
click at [334, 138] on label "Yes" at bounding box center [344, 141] width 21 height 20
click at [334, 138] on input "Yes" at bounding box center [339, 136] width 11 height 11
radio input "true"
click at [1503, 734] on span "Next" at bounding box center [1507, 736] width 29 height 13
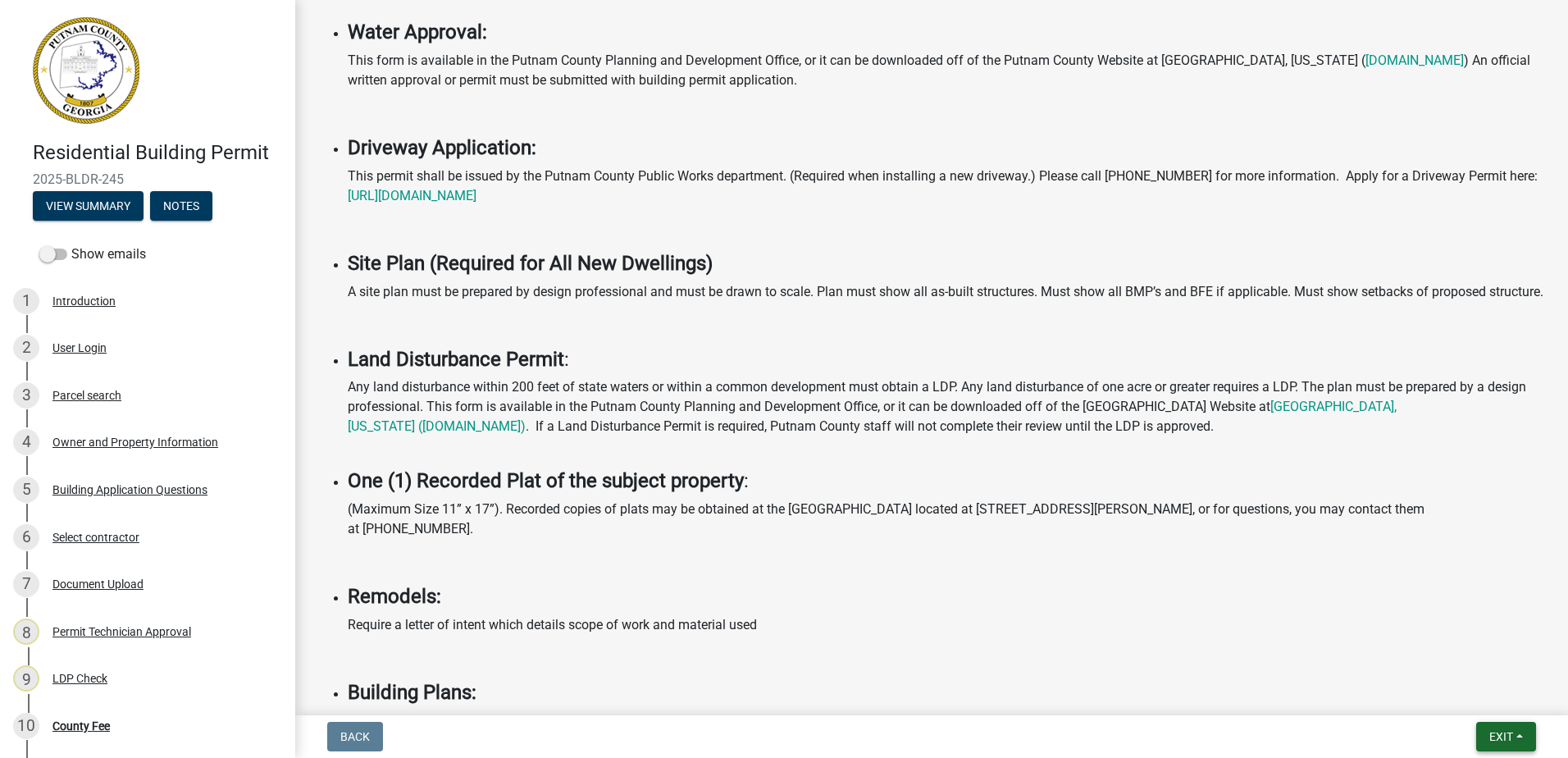
click at [1498, 745] on button "Exit" at bounding box center [1505, 737] width 60 height 30
click at [1471, 690] on button "Save & Exit" at bounding box center [1471, 694] width 131 height 40
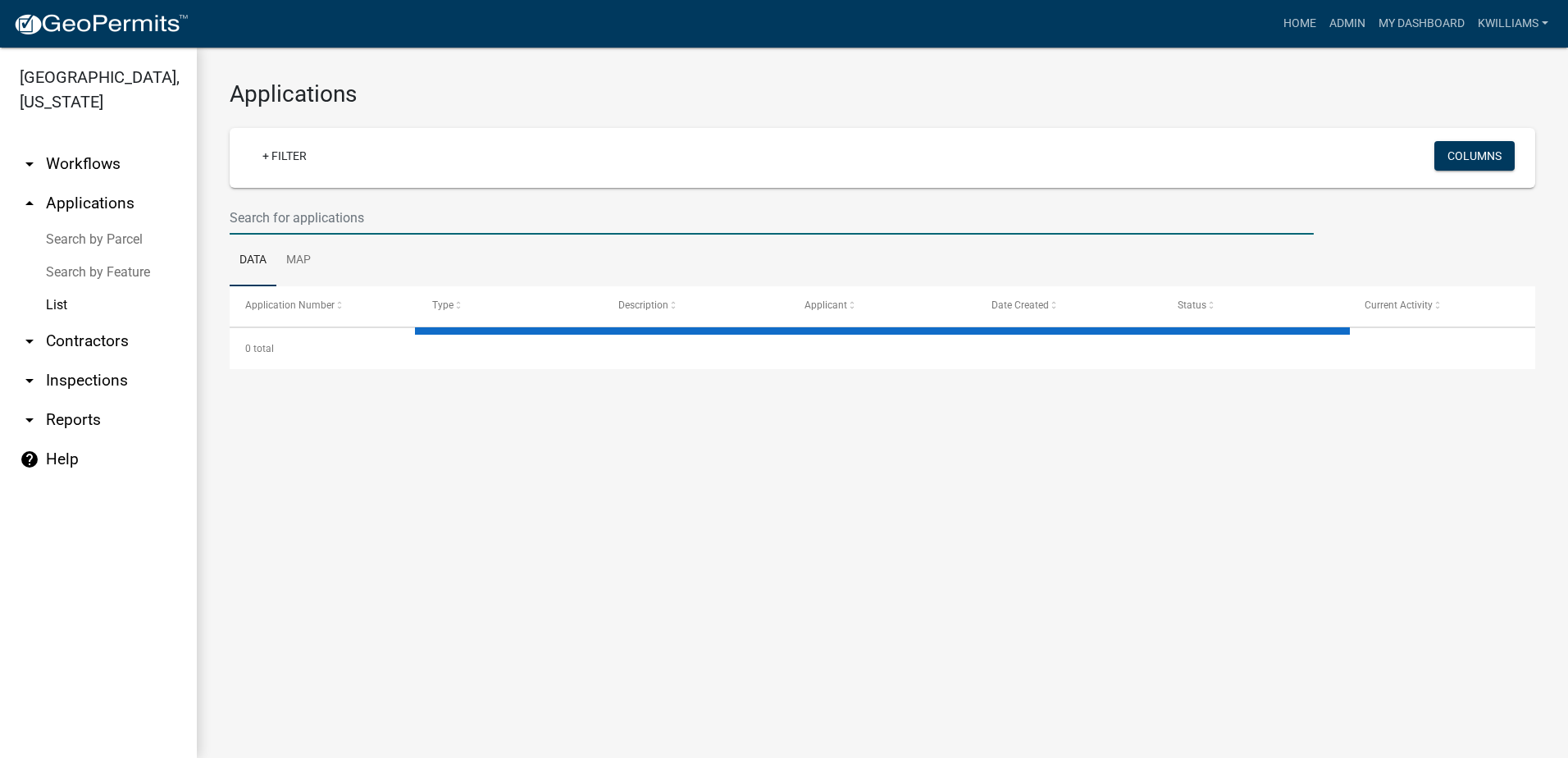
click at [254, 229] on input "text" at bounding box center [772, 218] width 1084 height 34
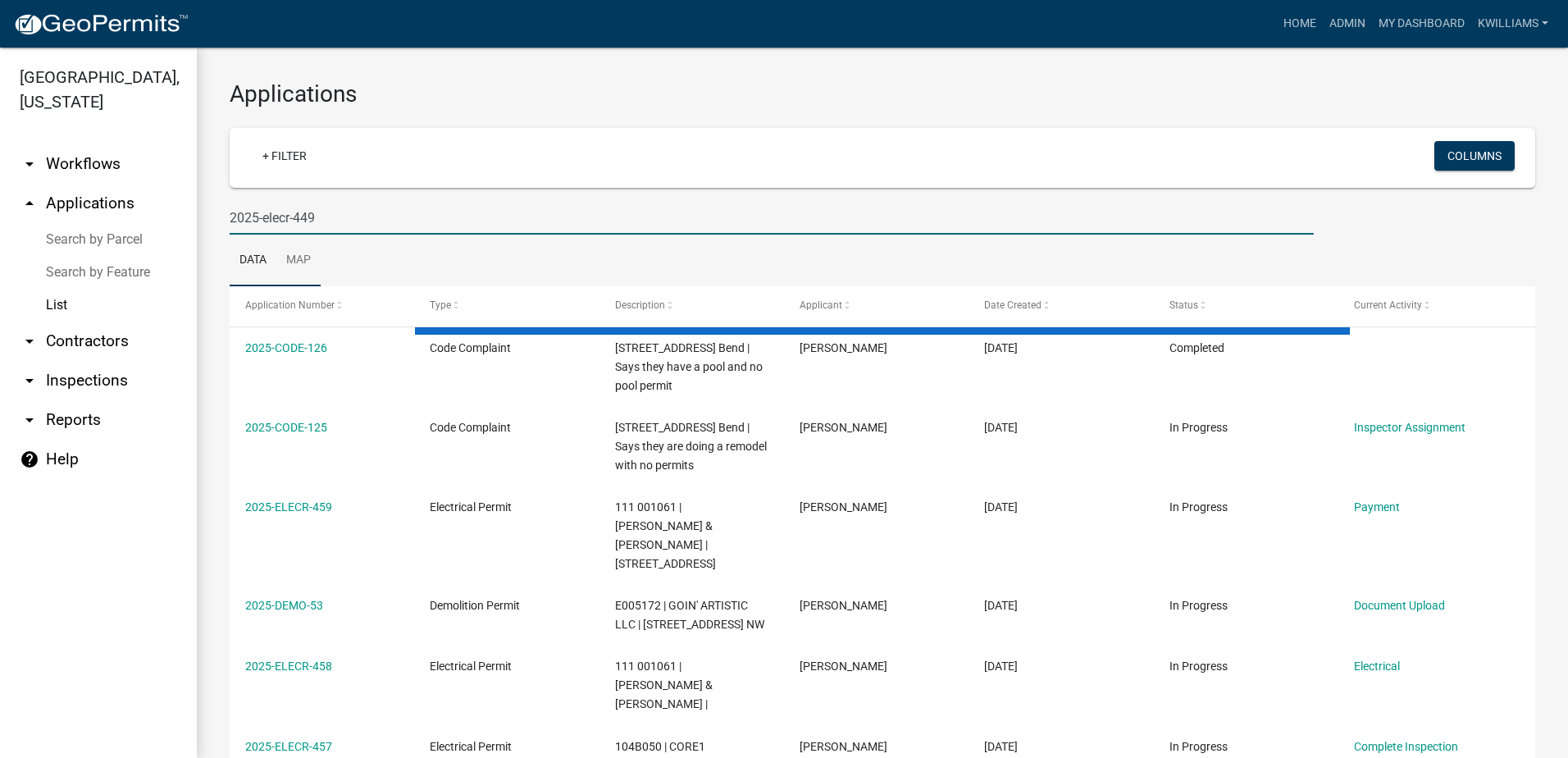
type input "2025-elecr-449"
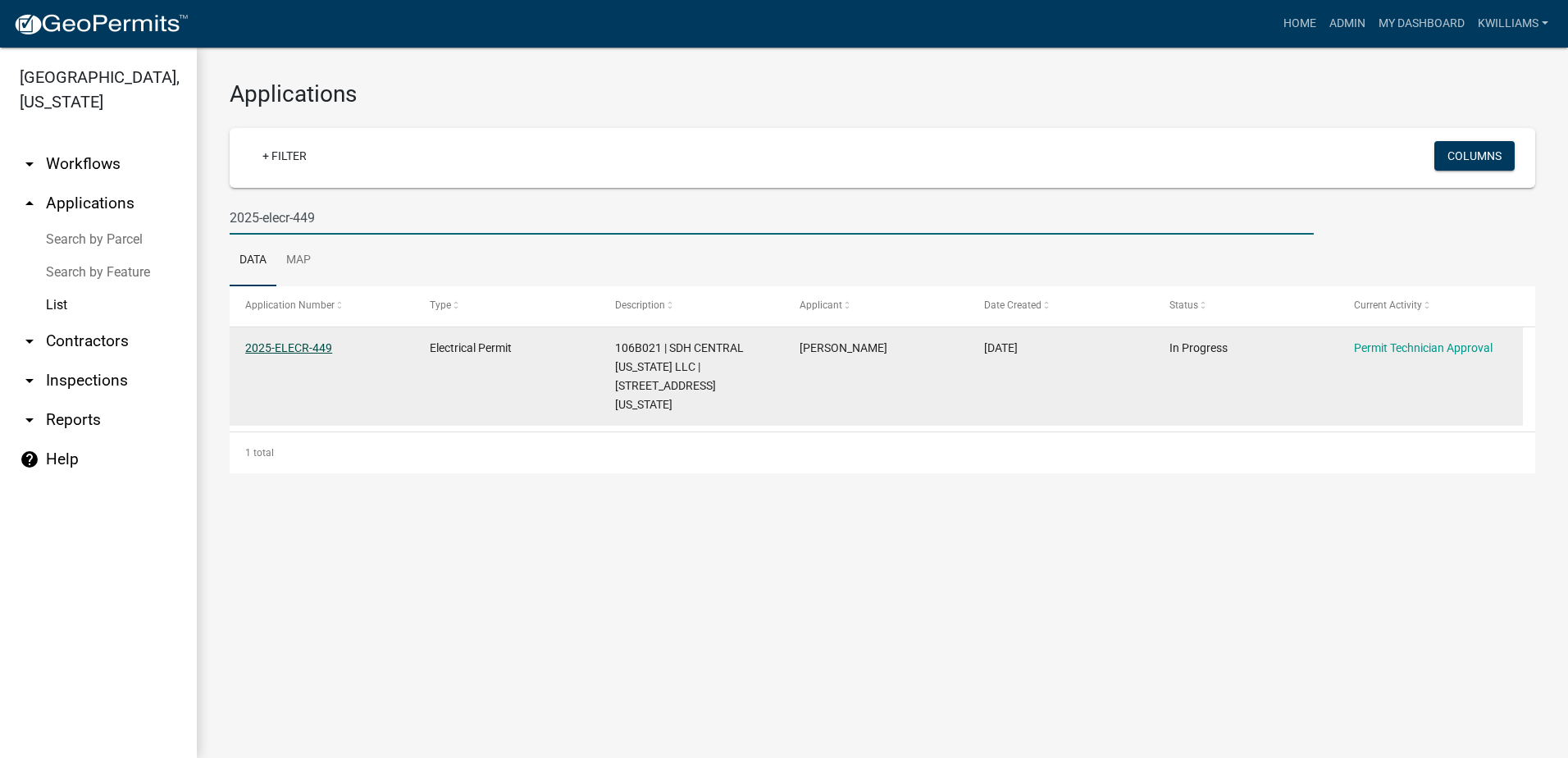
click at [294, 351] on link "2025-ELECR-449" at bounding box center [288, 347] width 87 height 13
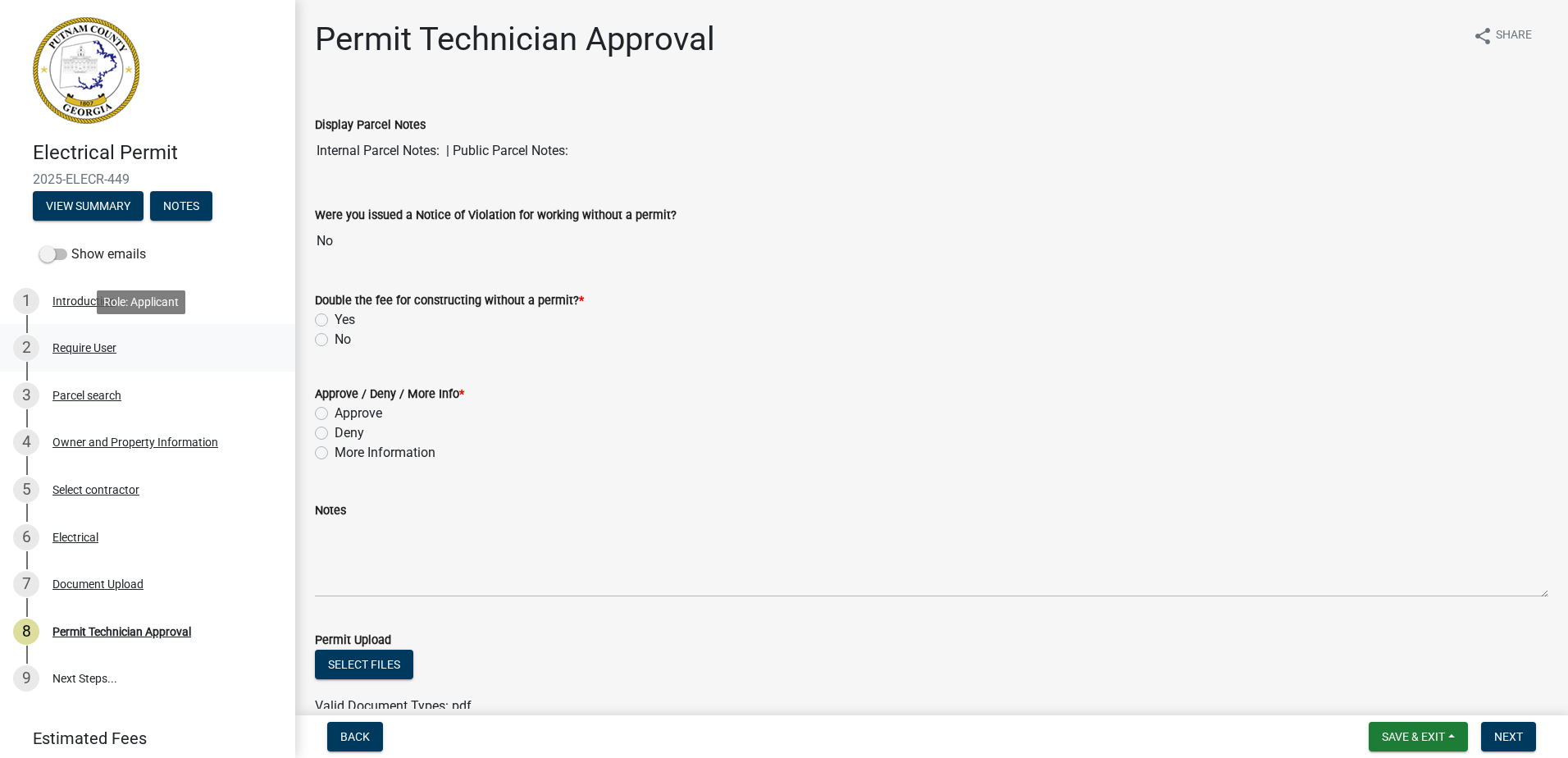
click at [87, 358] on div "2 Require User" at bounding box center [140, 347] width 256 height 26
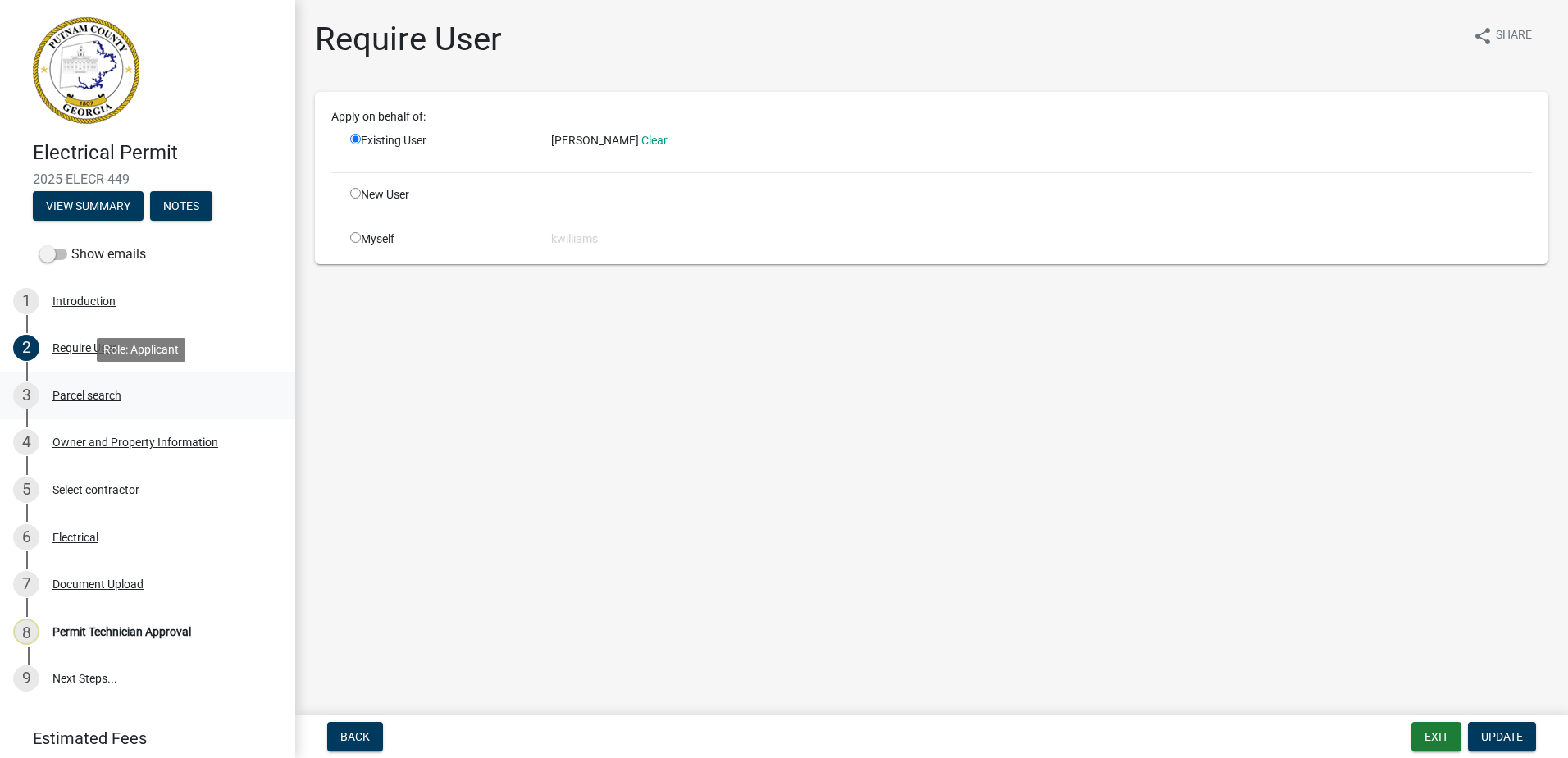
drag, startPoint x: 87, startPoint y: 358, endPoint x: 89, endPoint y: 393, distance: 35.1
click at [89, 393] on div "Parcel search" at bounding box center [87, 396] width 69 height 12
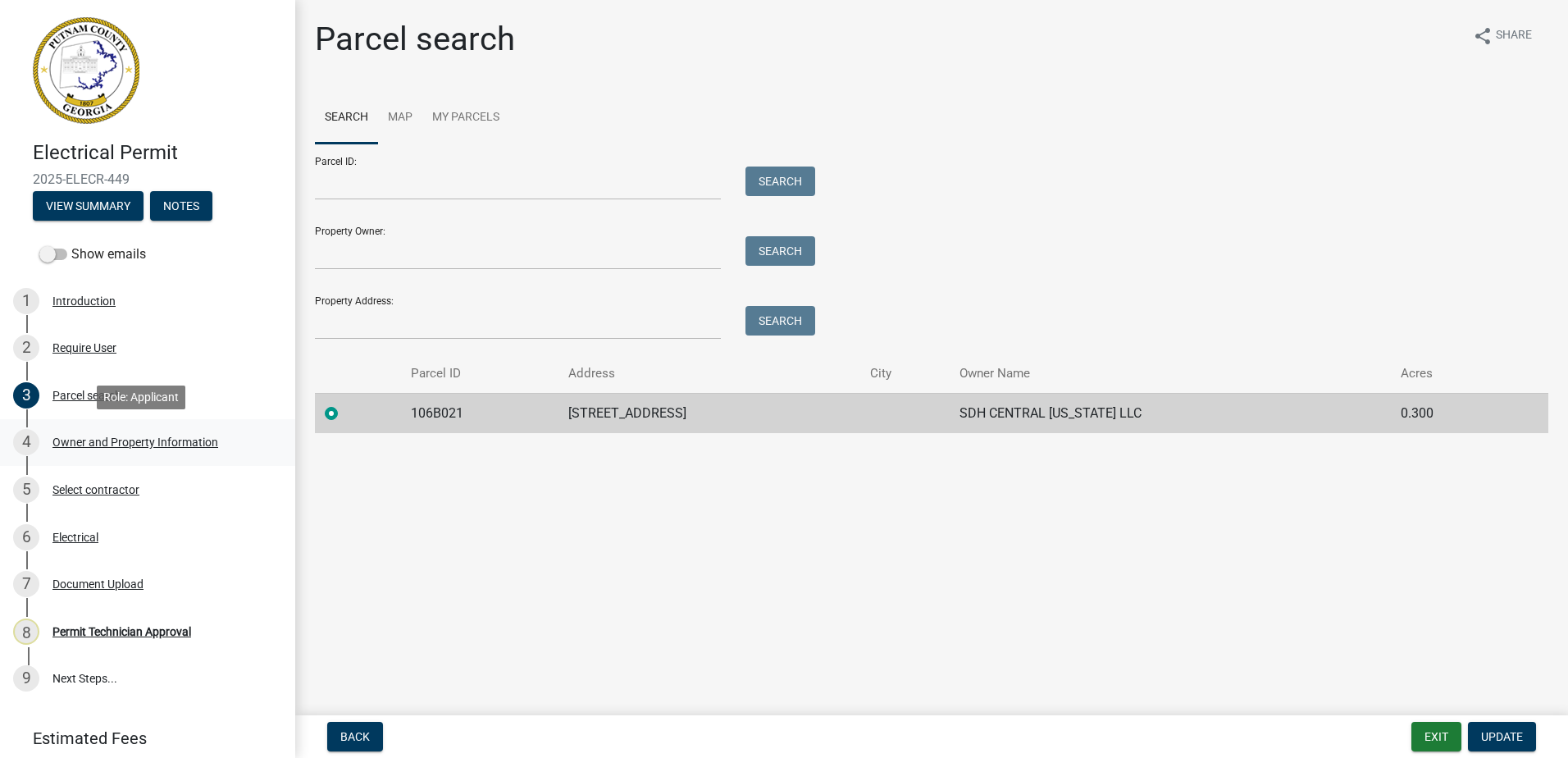
click at [110, 449] on div "4 Owner and Property Information" at bounding box center [140, 442] width 256 height 26
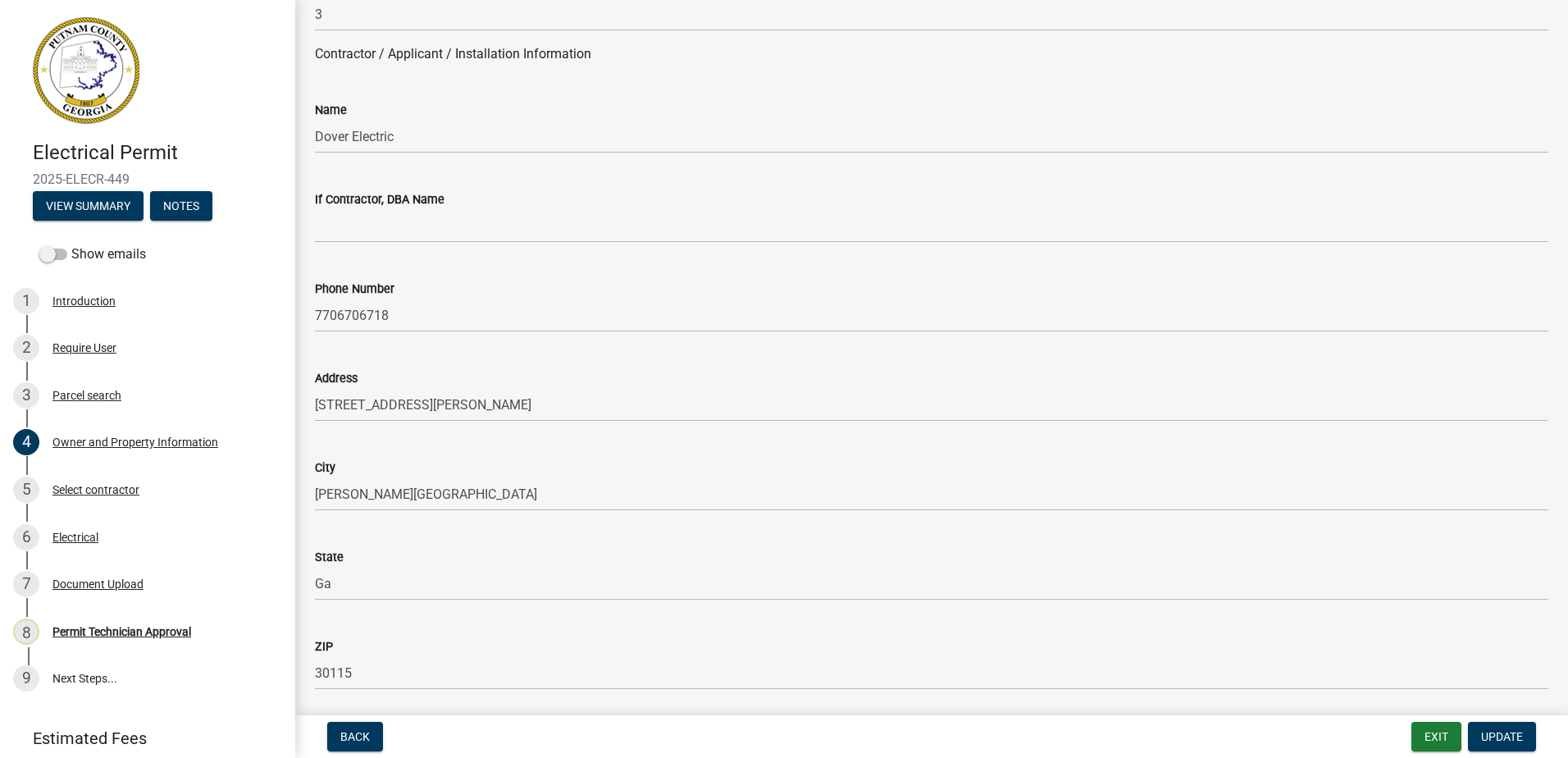
scroll to position [1395, 0]
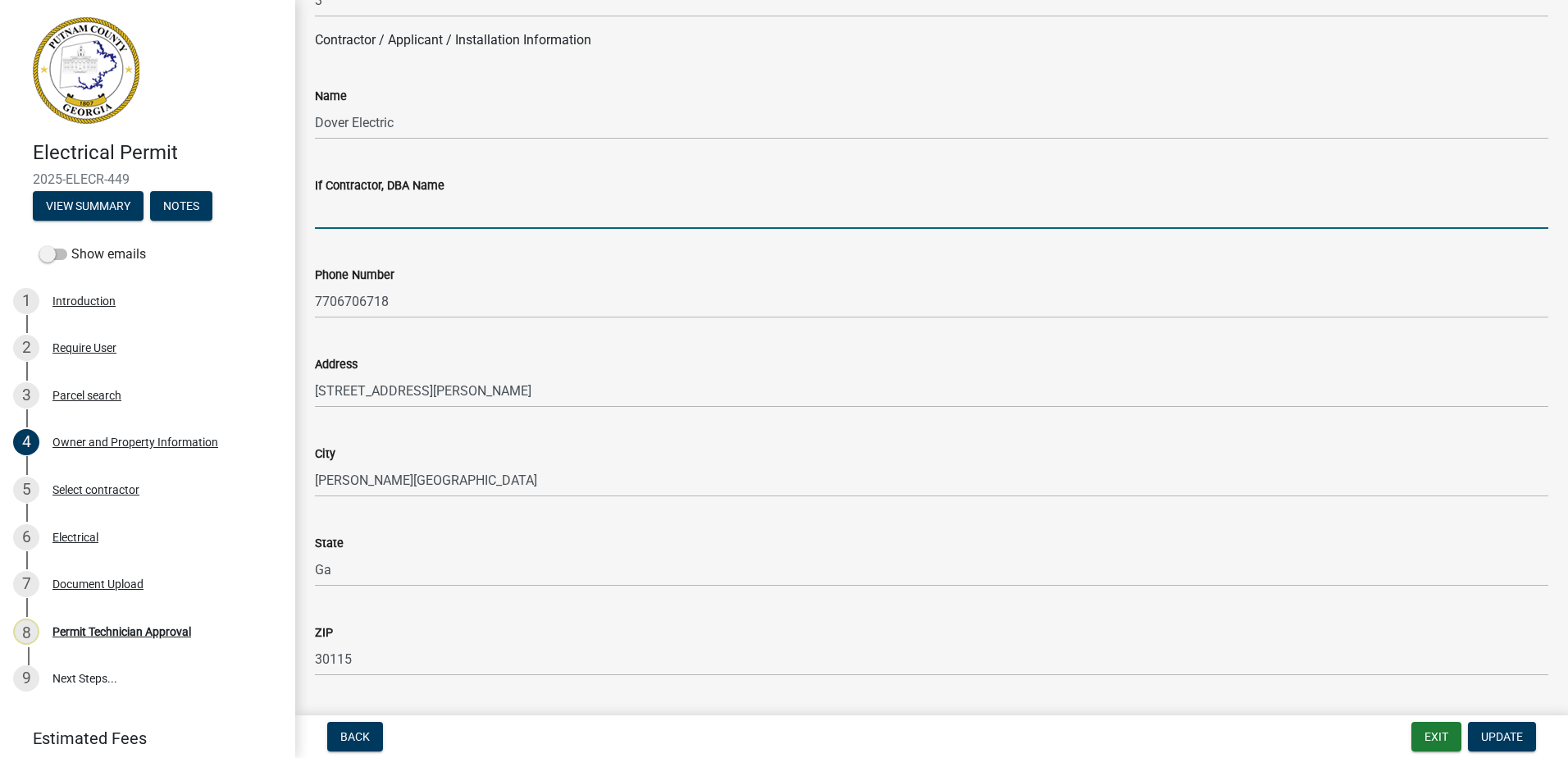
click at [367, 214] on input "If Contractor, DBA Name" at bounding box center [932, 212] width 1233 height 34
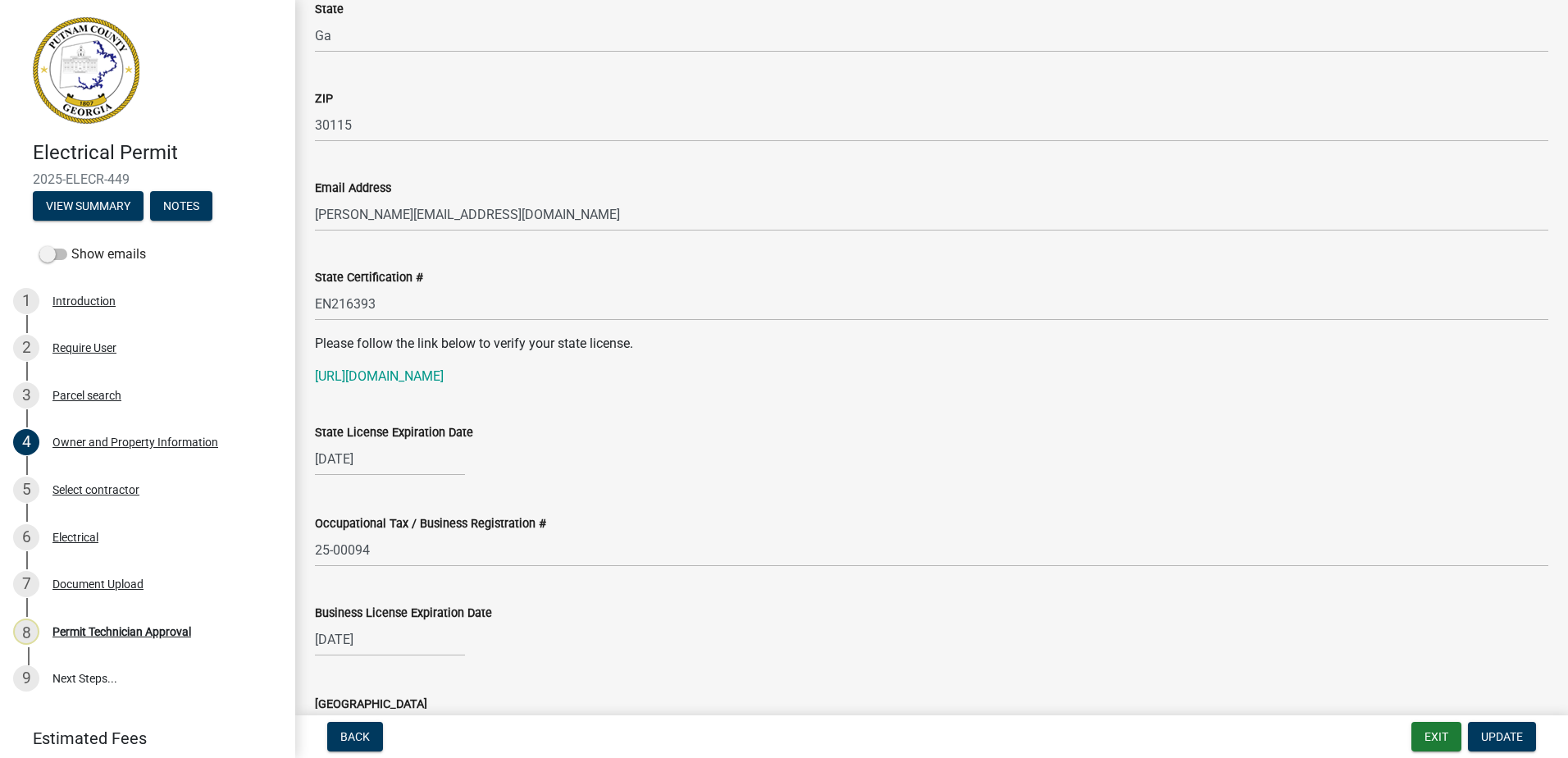
scroll to position [1969, 0]
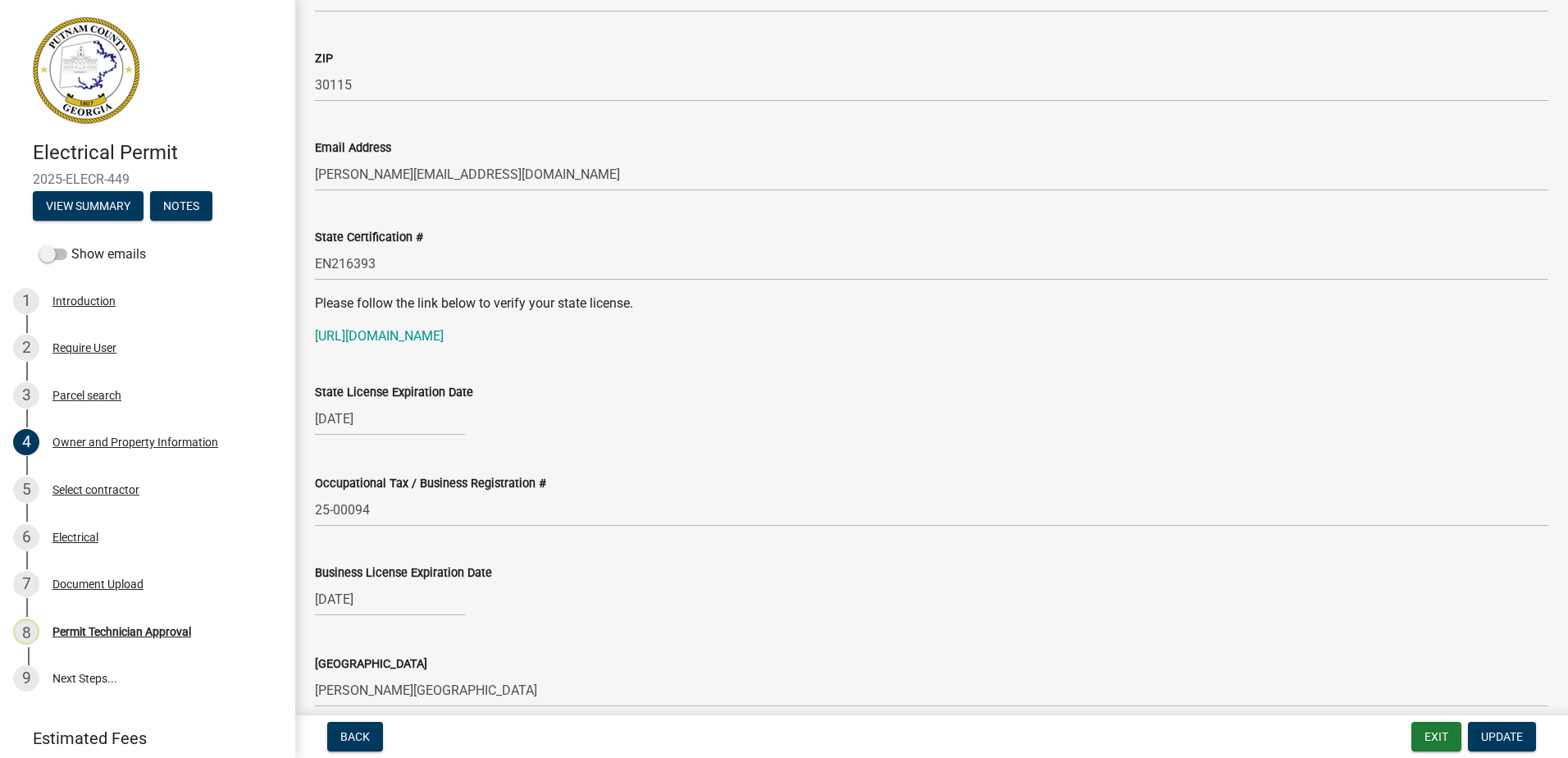
type input "[PERSON_NAME]"
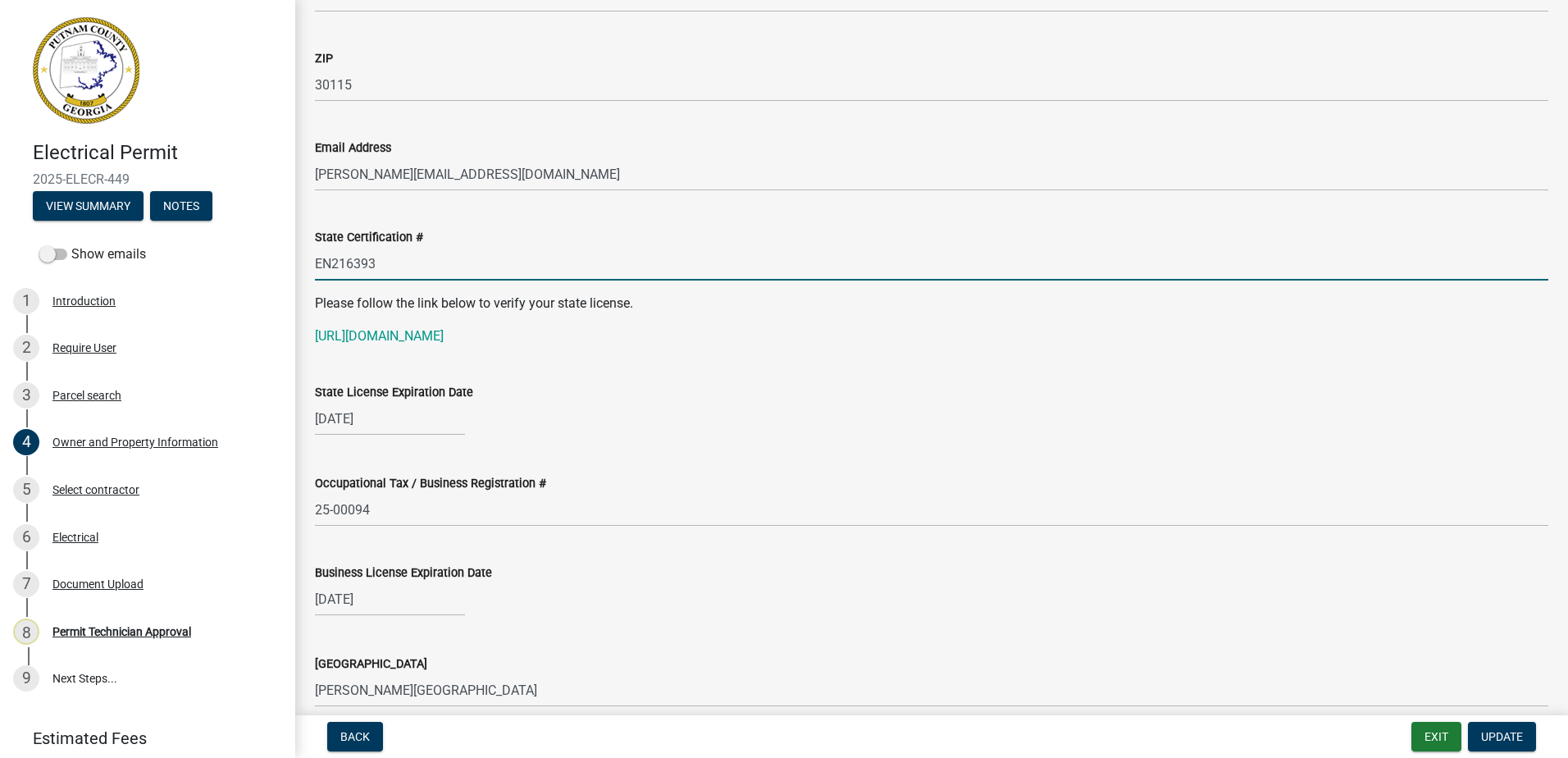
drag, startPoint x: 379, startPoint y: 263, endPoint x: 309, endPoint y: 274, distance: 70.9
click at [309, 274] on div "State Certification # EN216393" at bounding box center [931, 242] width 1258 height 77
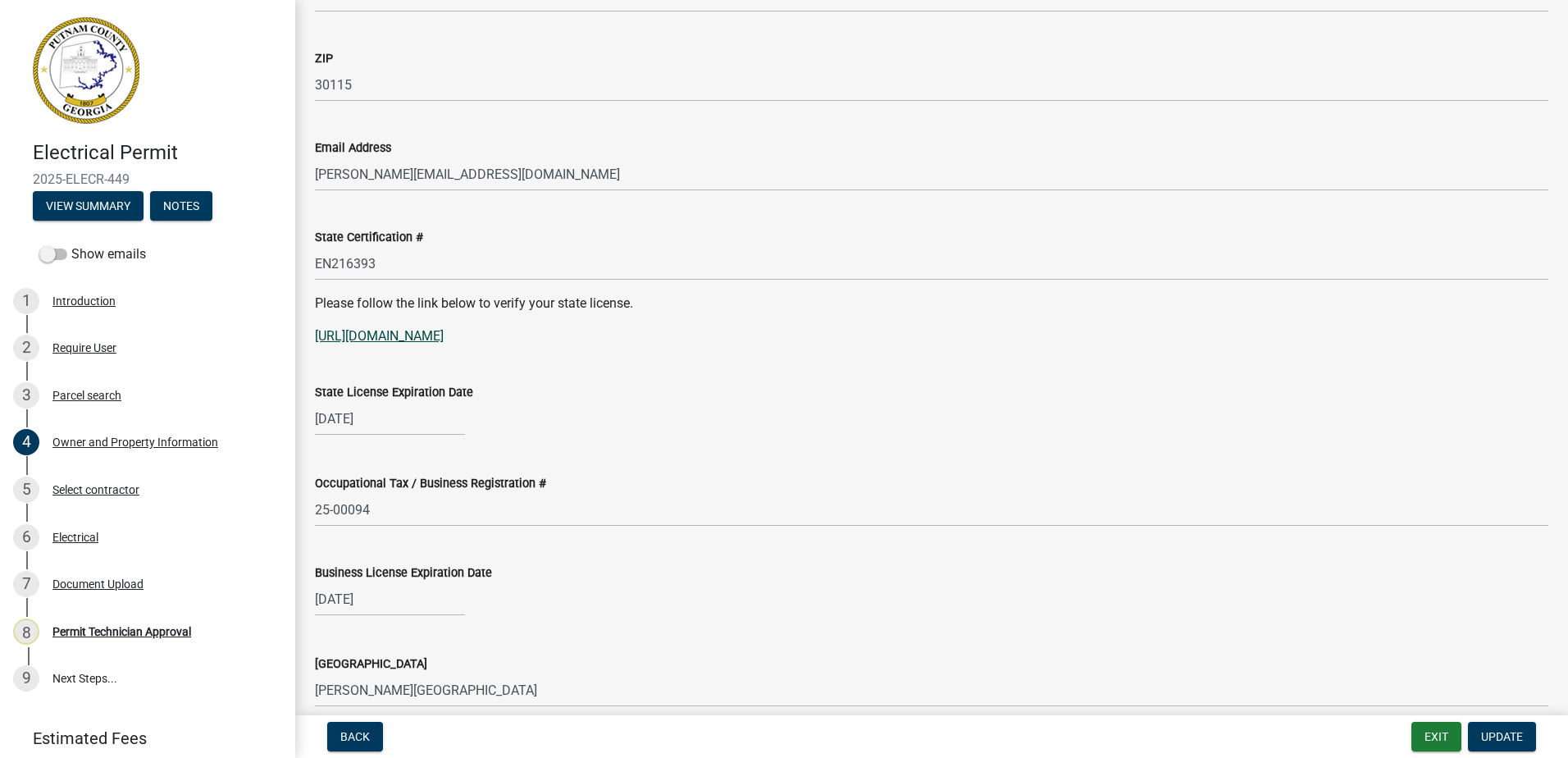
click at [350, 335] on link "[URL][DOMAIN_NAME]" at bounding box center [379, 336] width 128 height 16
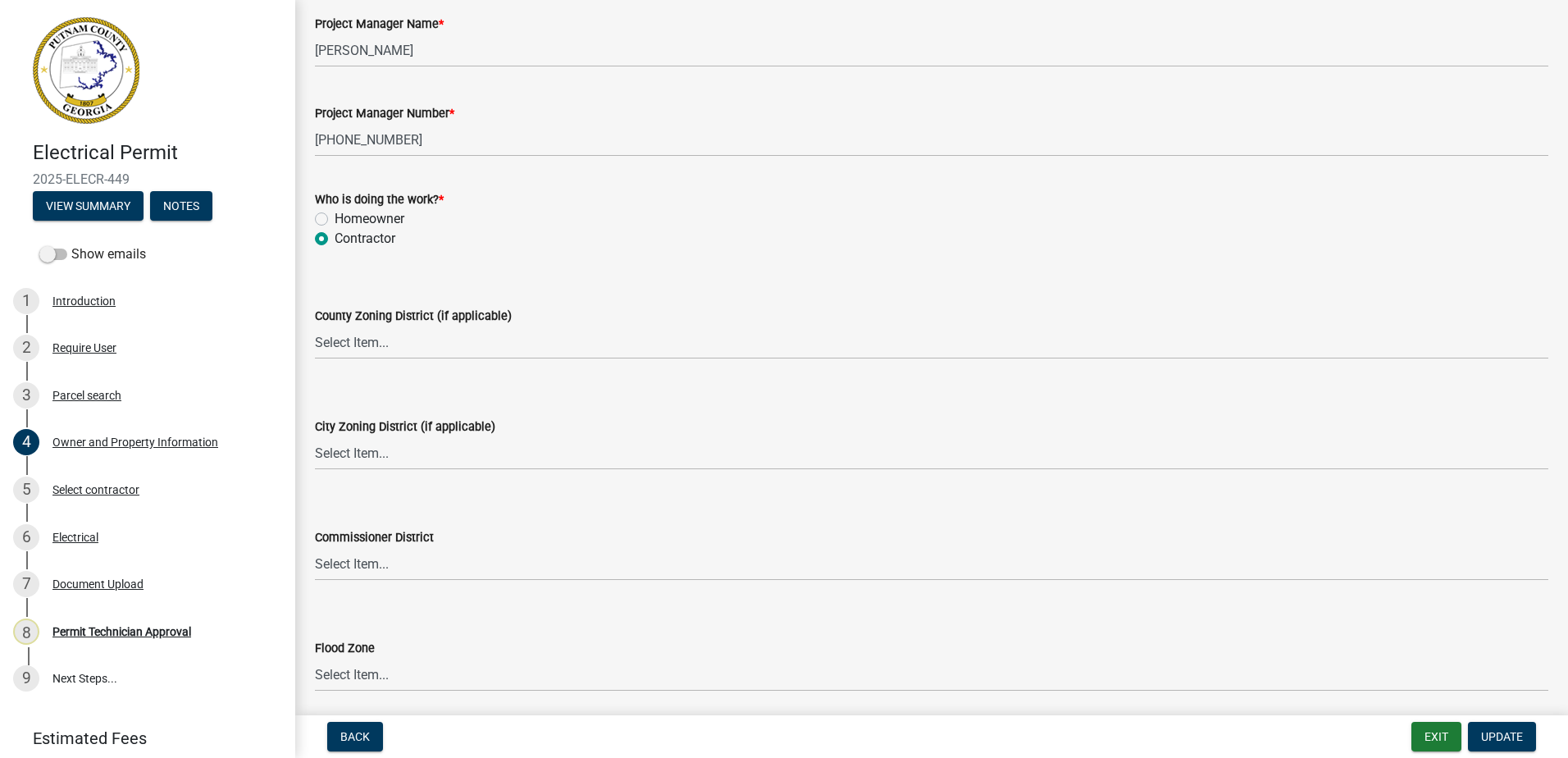
scroll to position [2707, 0]
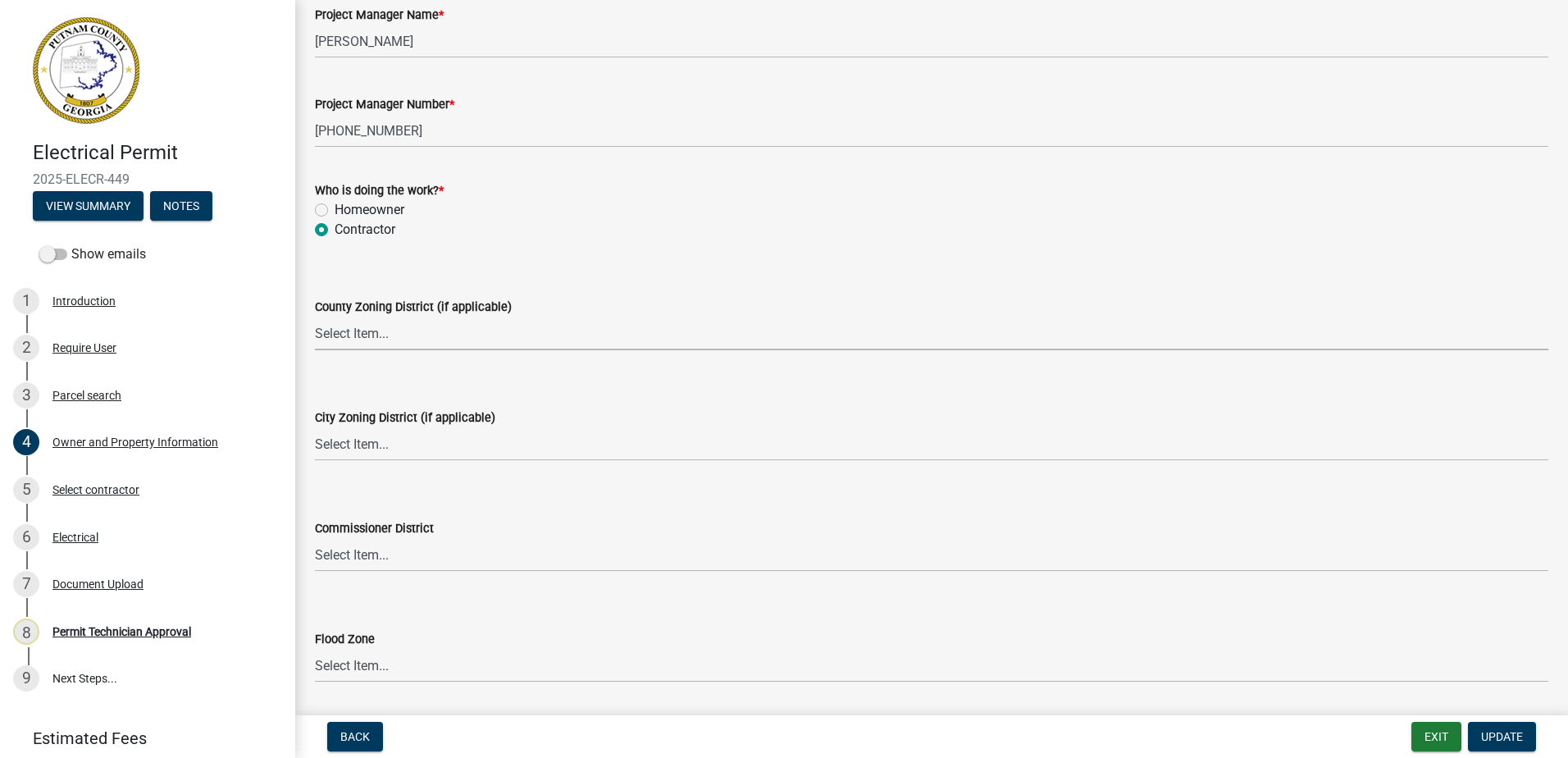
click at [364, 330] on select "Select Item... AG-1 R-1R R-1 R-2 MHP RM-1 RM-3 C-1 C-2 I-M PUD N/A" at bounding box center [932, 333] width 1233 height 34
click at [315, 316] on select "Select Item... AG-1 R-1R R-1 R-2 MHP RM-1 RM-3 C-1 C-2 I-M PUD N/A" at bounding box center [932, 333] width 1233 height 34
select select "af4fa47c-8bb5-4ba0-9393-e9f4e4358ca2"
click at [355, 469] on wm-data-entity-input "City Zoning District (if applicable) Select Item... A-1 A-2 R-1 R-2 R-3 R-4 MHP…" at bounding box center [932, 420] width 1233 height 110
click at [355, 446] on select "Select Item... A-1 A-2 R-1 R-2 R-3 R-4 MHP C-1 C-2 I-1 I-2 DB FH H-P N/A" at bounding box center [932, 445] width 1233 height 34
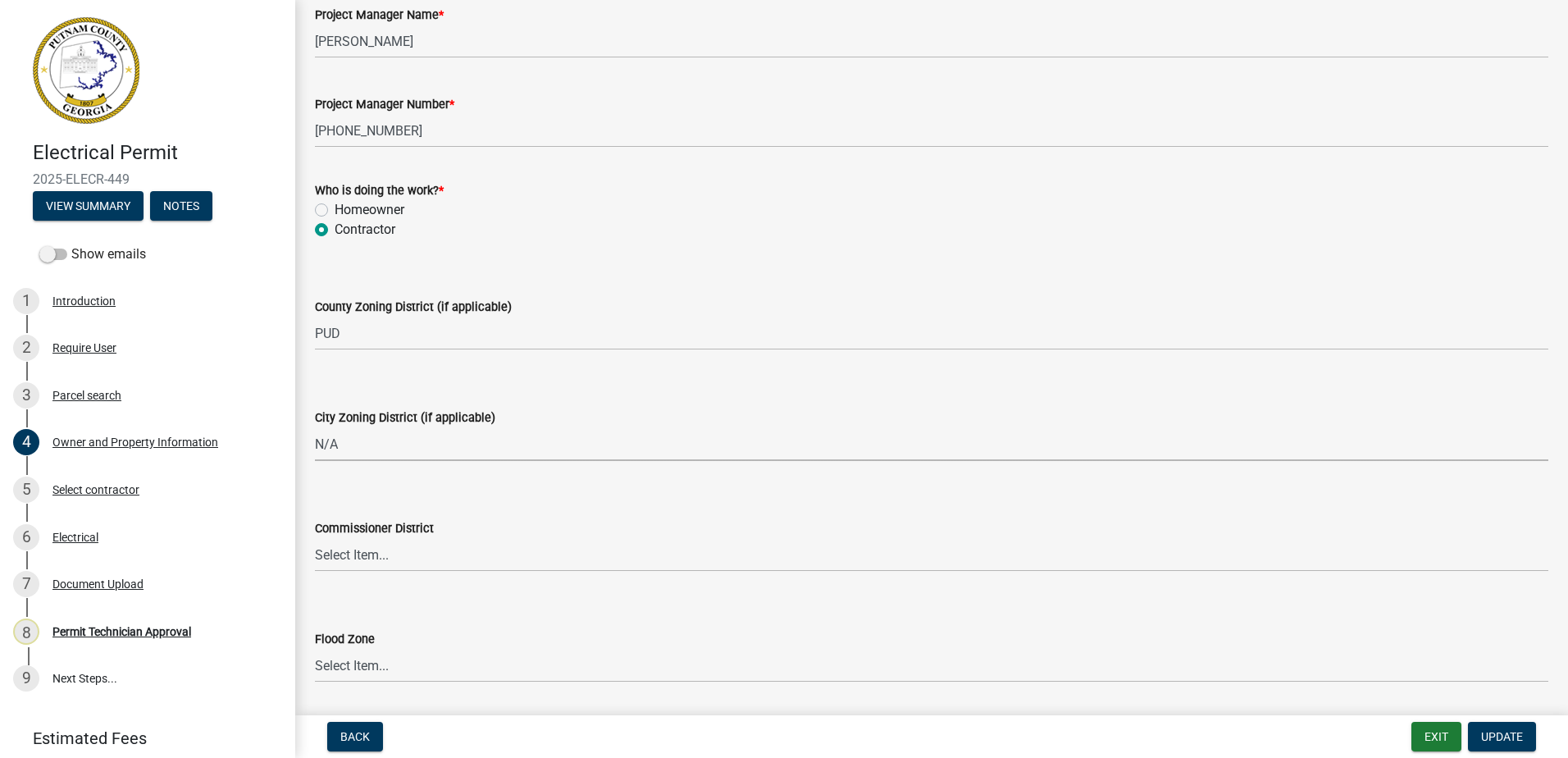
click at [315, 428] on select "Select Item... A-1 A-2 R-1 R-2 R-3 R-4 MHP C-1 C-2 I-1 I-2 DB FH H-P N/A" at bounding box center [932, 445] width 1233 height 34
select select "83394b22-4a11-496c-8e5c-75ade2e72faf"
click at [382, 546] on select "Select Item... District 1 District 2 District 3 District 4" at bounding box center [932, 555] width 1233 height 34
click at [315, 538] on select "Select Item... District 1 District 2 District 3 District 4" at bounding box center [932, 555] width 1233 height 34
select select "ece5c1a9-df30-4702-9587-5deee23533b7"
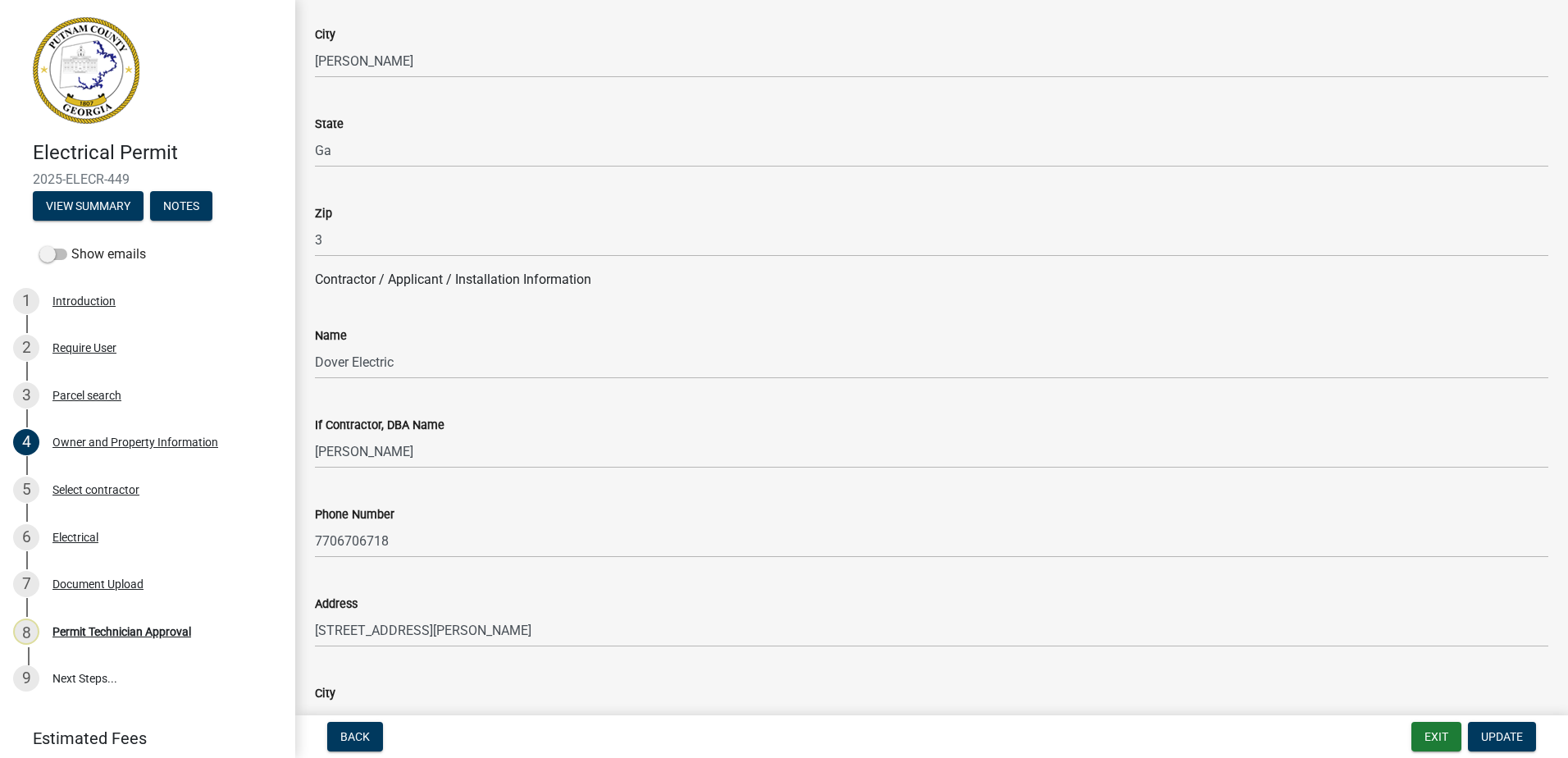
scroll to position [1148, 0]
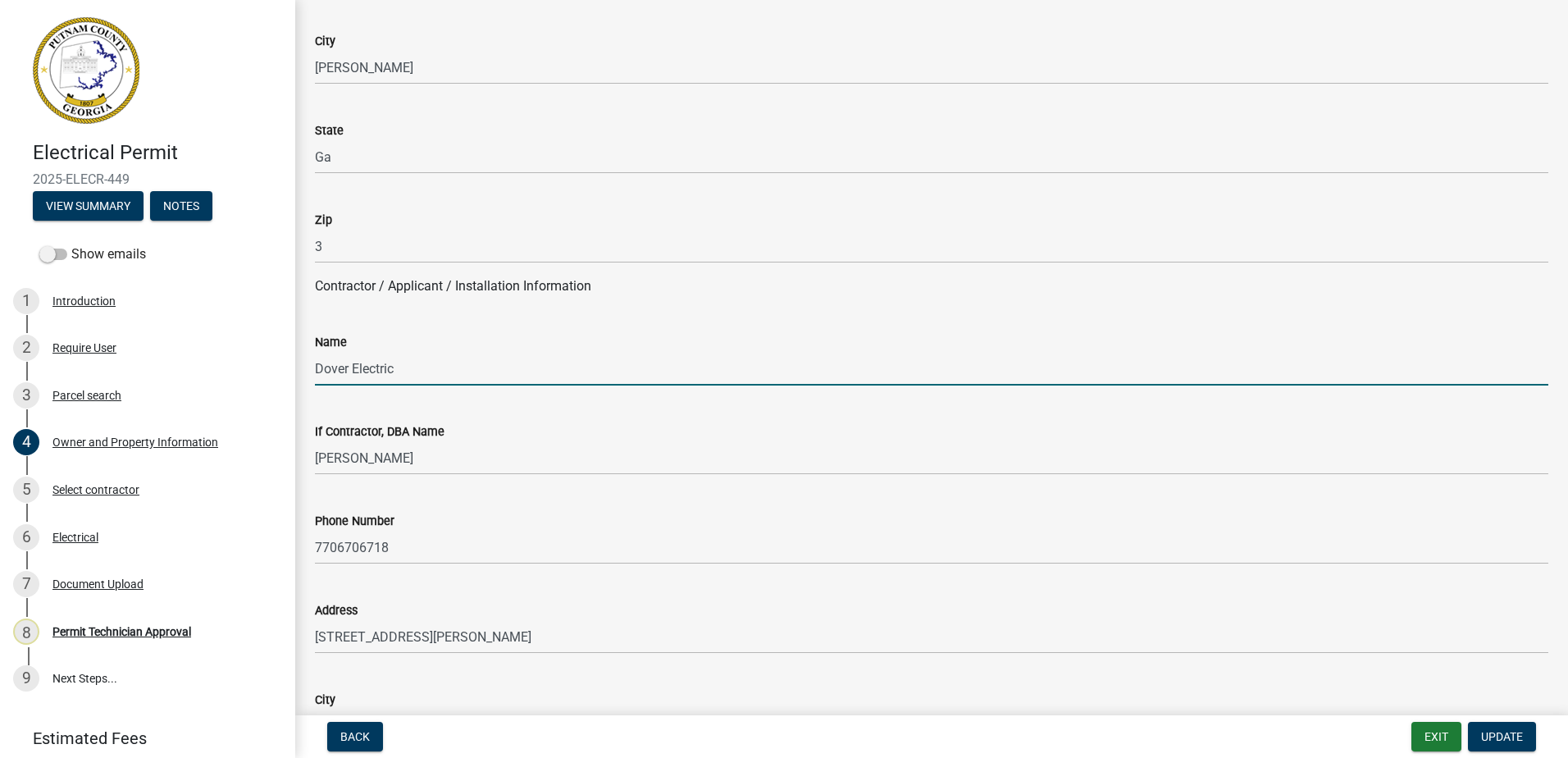
drag, startPoint x: 401, startPoint y: 376, endPoint x: 304, endPoint y: 368, distance: 97.3
click at [302, 370] on div "Name Dover Electric" at bounding box center [931, 347] width 1258 height 77
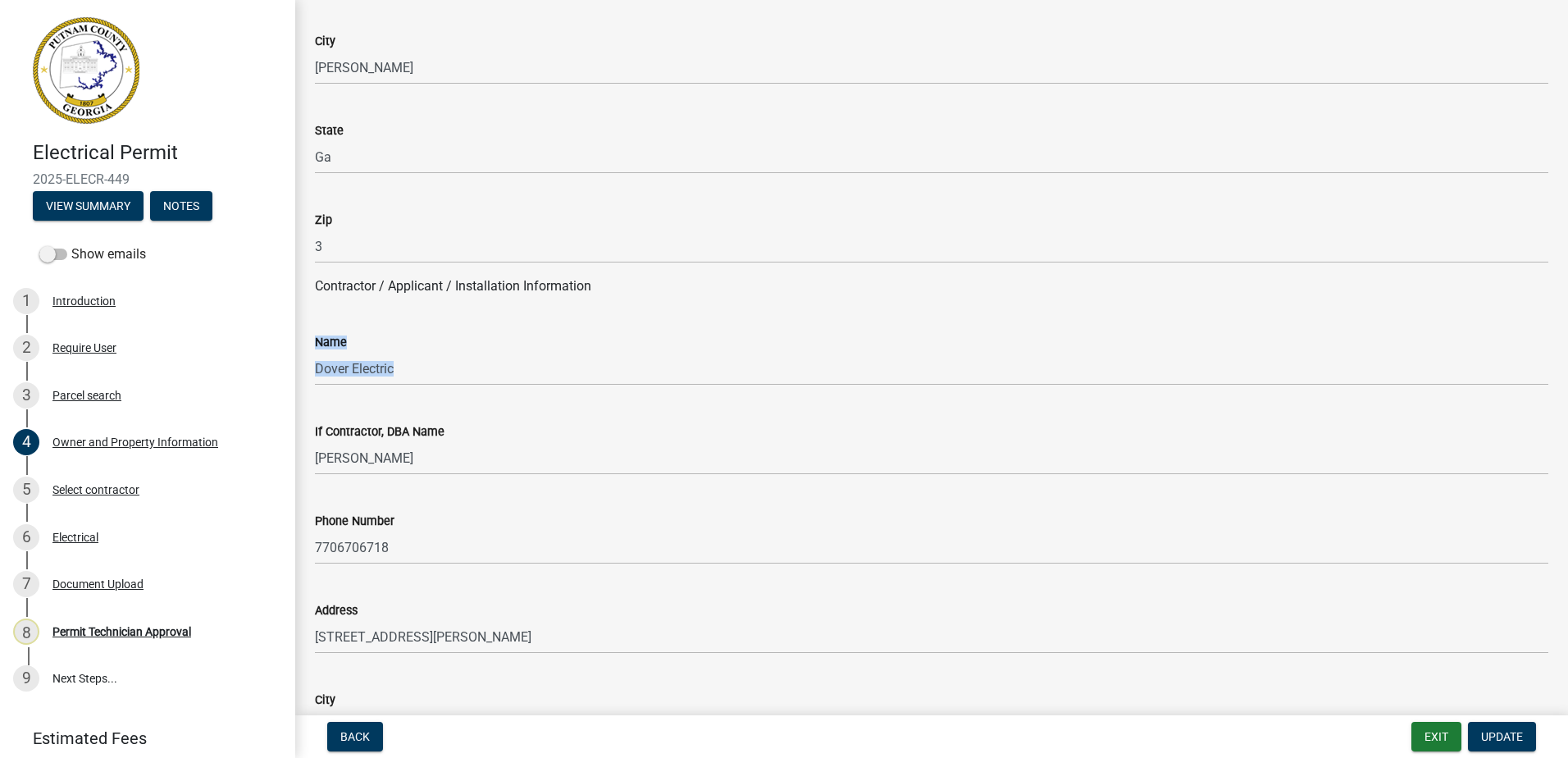
drag, startPoint x: 312, startPoint y: 367, endPoint x: 431, endPoint y: 465, distance: 154.2
click at [431, 465] on wm-data-entity-input-list "Property Information Applicant Name * info [PERSON_NAME] Applicant Email * [PER…" at bounding box center [932, 647] width 1233 height 3406
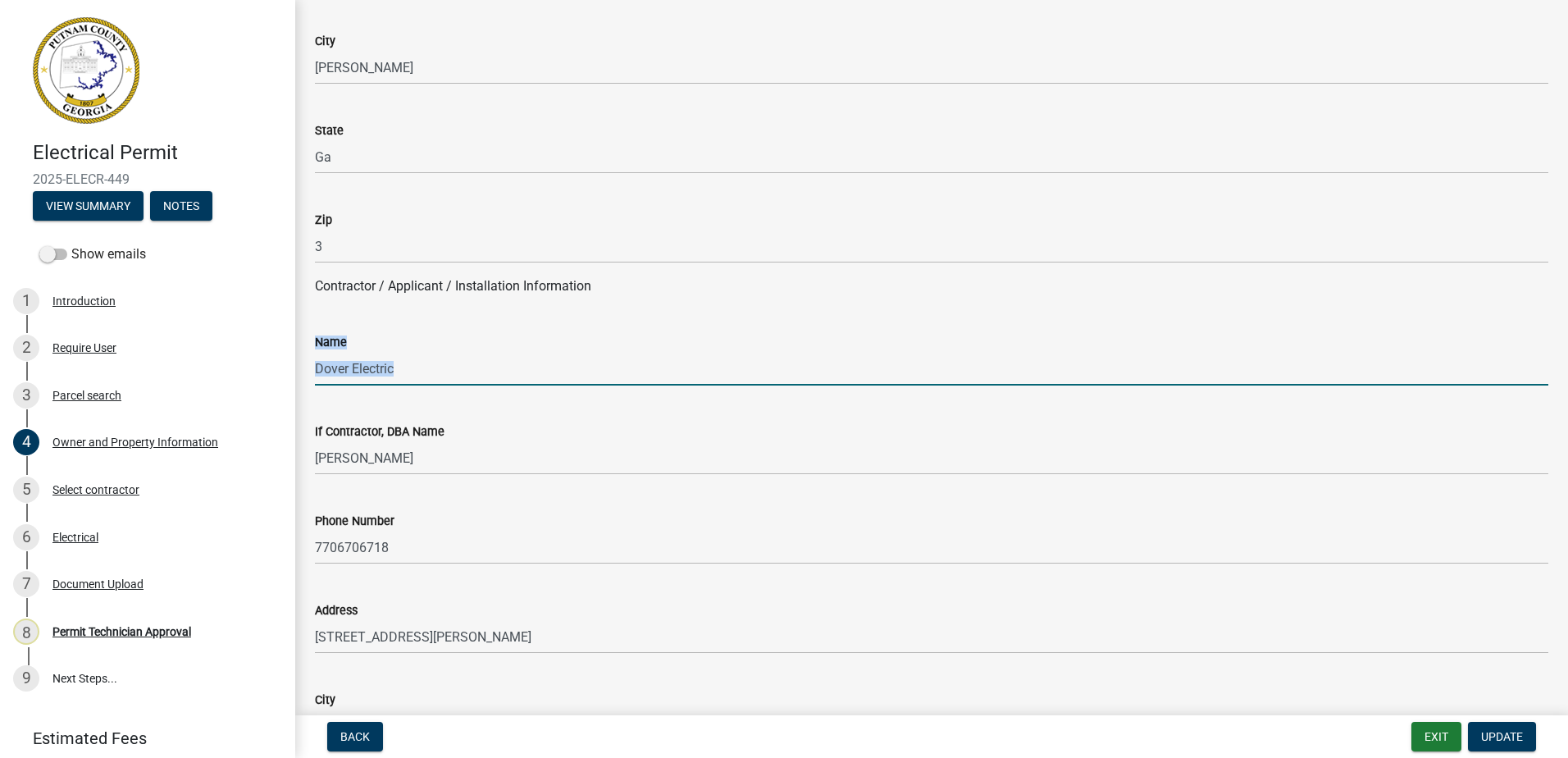
click at [377, 360] on input "Dover Electric" at bounding box center [932, 369] width 1233 height 34
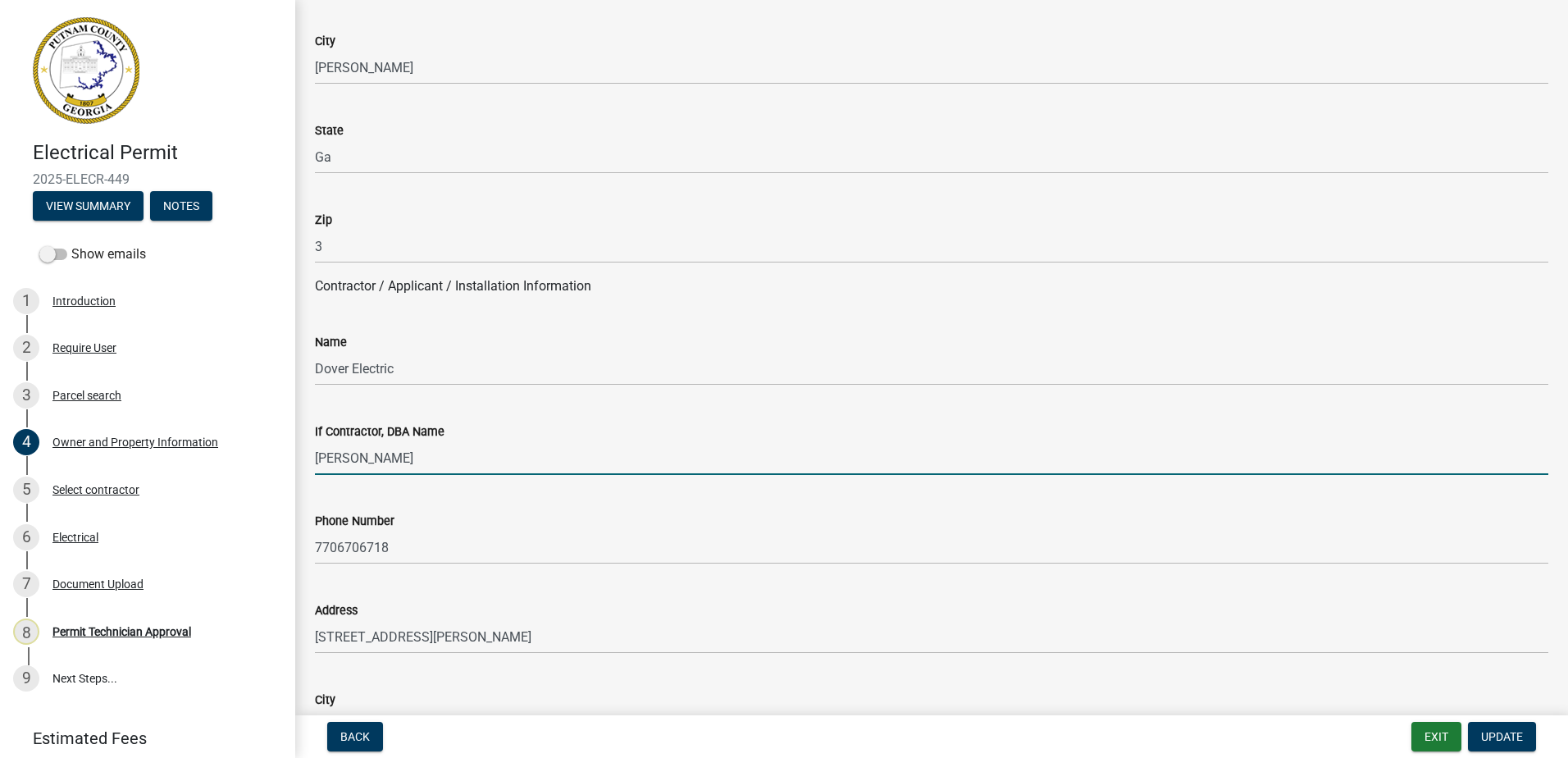
drag, startPoint x: 390, startPoint y: 462, endPoint x: 311, endPoint y: 471, distance: 79.5
click at [296, 470] on div "Owner and Property Information share Share Property Information Applicant Name …" at bounding box center [932, 617] width 1273 height 3493
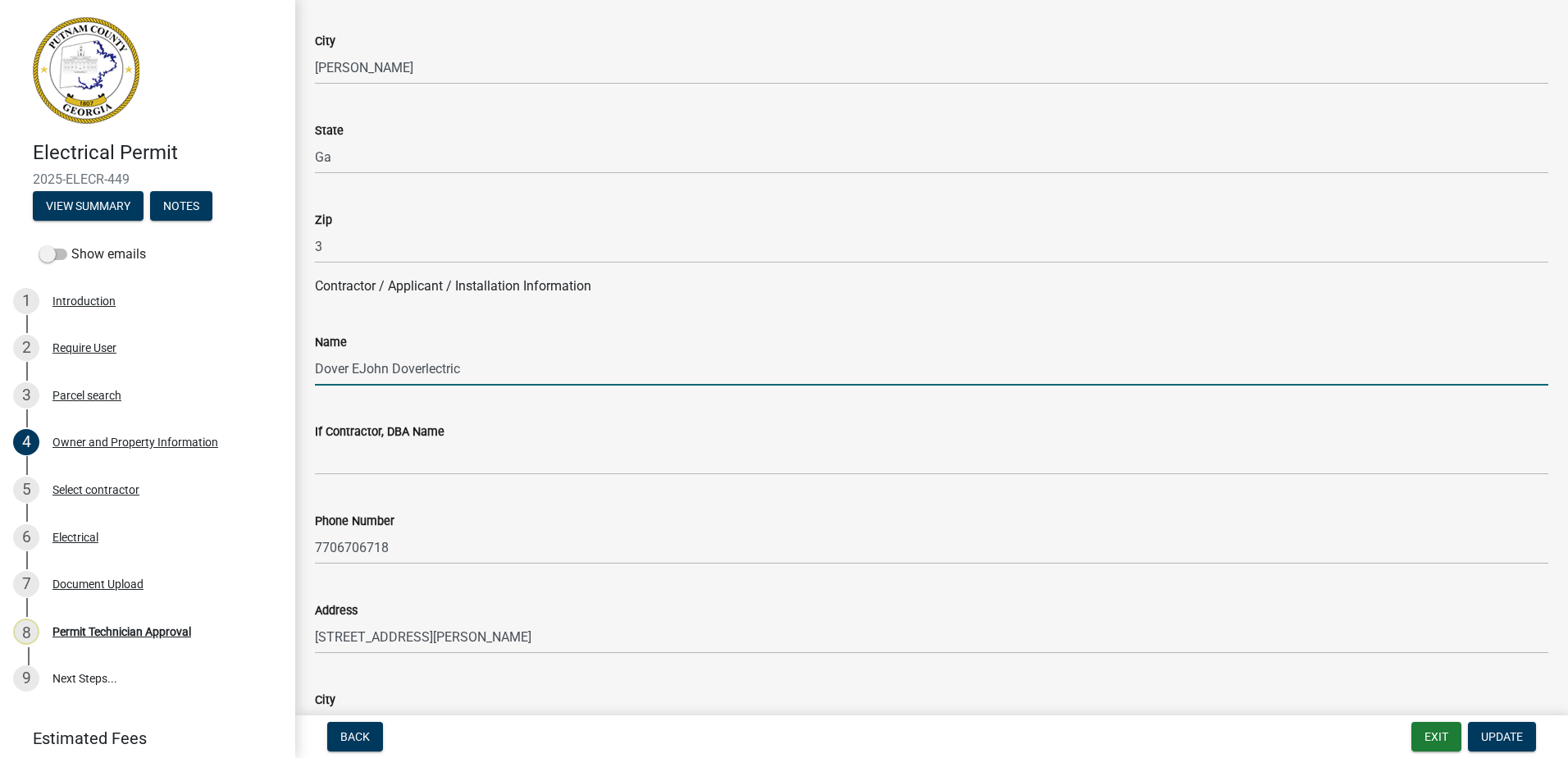
drag, startPoint x: 550, startPoint y: 358, endPoint x: 506, endPoint y: 357, distance: 44.0
click at [547, 358] on input "Dover EJohn Doverlectric" at bounding box center [932, 369] width 1233 height 34
drag, startPoint x: 424, startPoint y: 371, endPoint x: 365, endPoint y: 370, distance: 59.0
click at [365, 370] on input "Dover EJohn Doverlectric" at bounding box center [932, 369] width 1233 height 34
drag, startPoint x: 425, startPoint y: 368, endPoint x: 360, endPoint y: 370, distance: 65.0
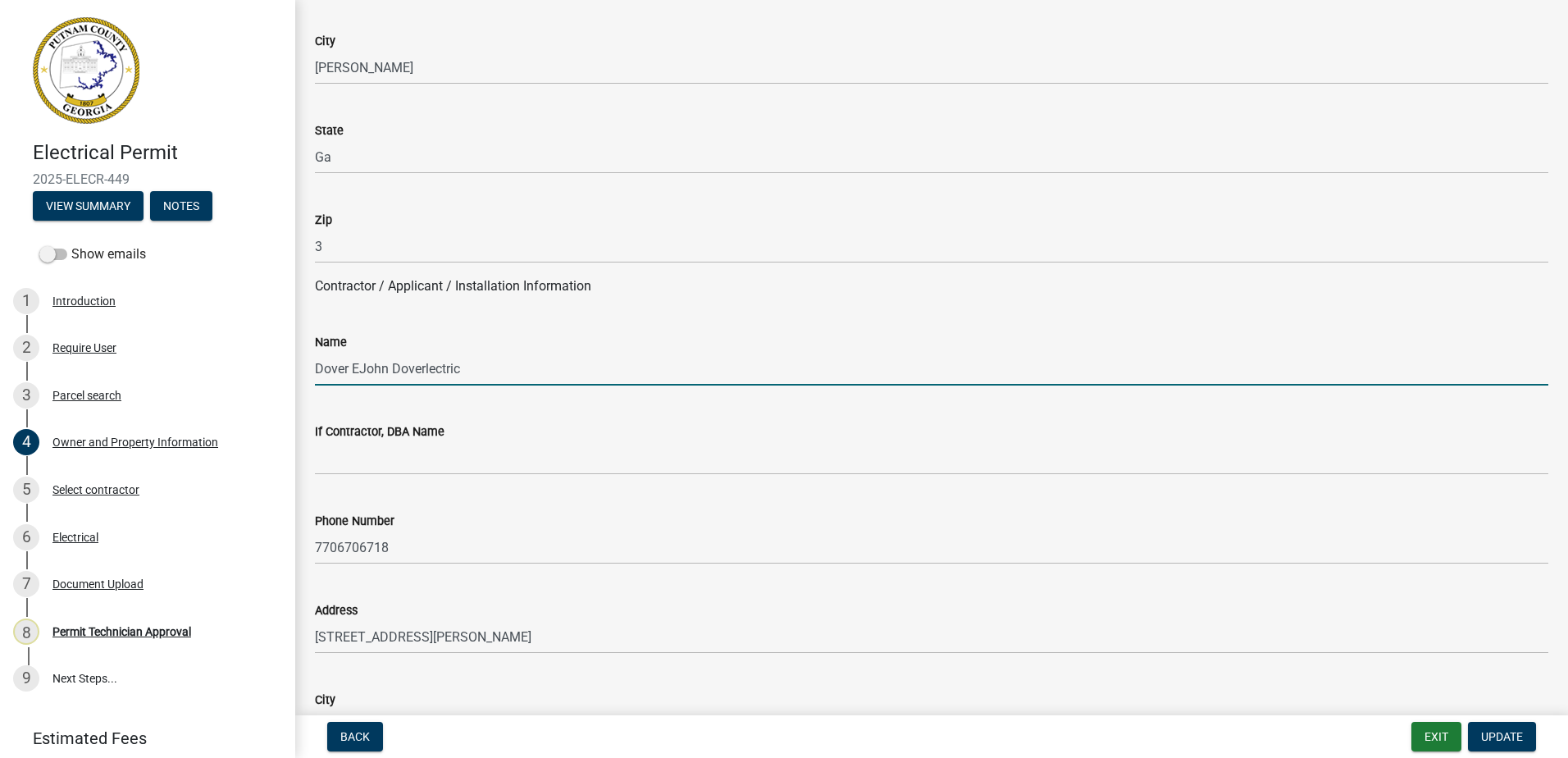
click at [360, 370] on input "Dover EJohn Doverlectric" at bounding box center [932, 369] width 1233 height 34
click at [319, 377] on input "Dover ElectricJohn Dover" at bounding box center [932, 369] width 1233 height 34
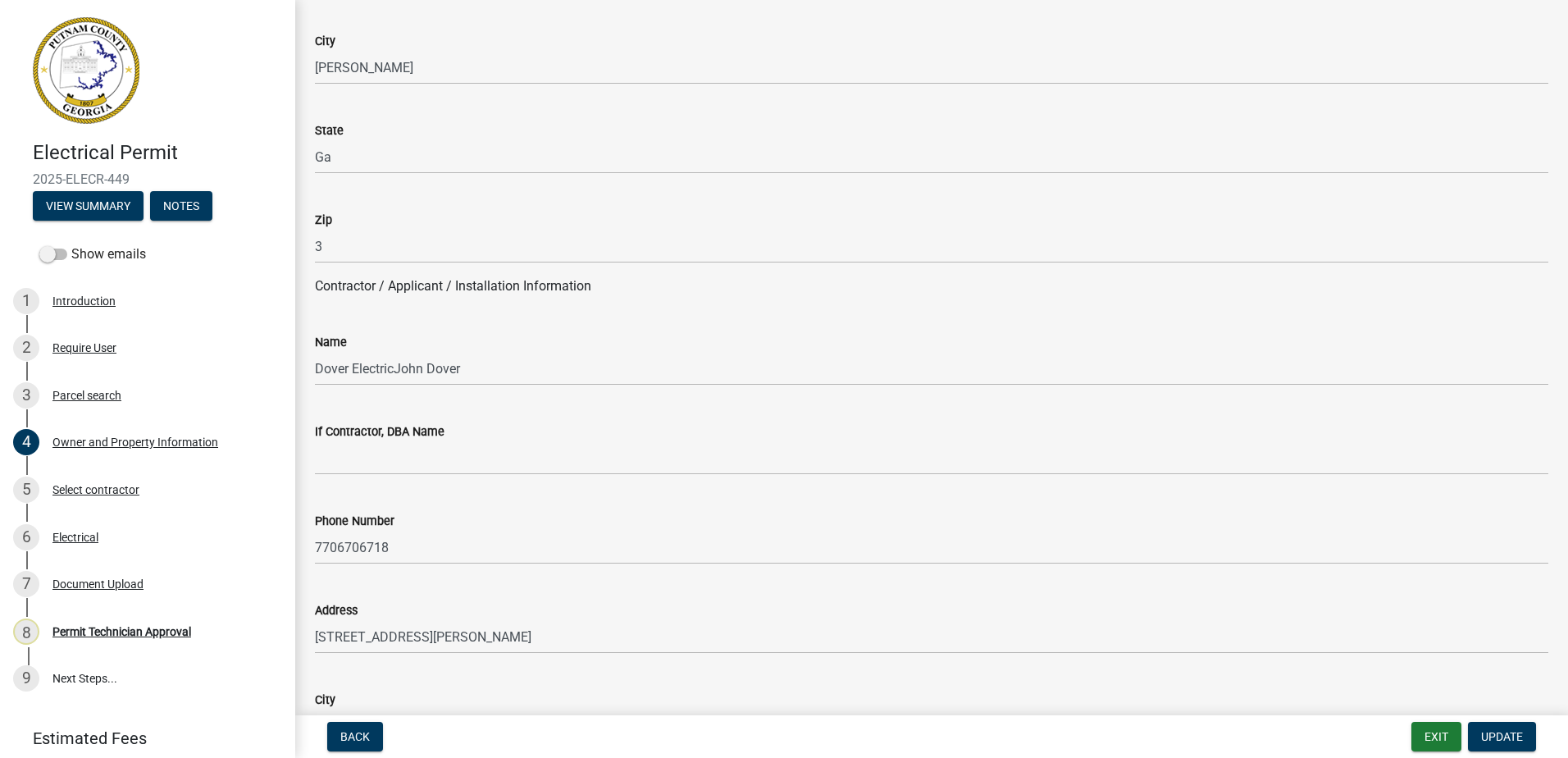
drag, startPoint x: 311, startPoint y: 367, endPoint x: 325, endPoint y: 367, distance: 14.0
click at [325, 367] on div "Name Dover ElectricJohn Dover" at bounding box center [931, 347] width 1258 height 77
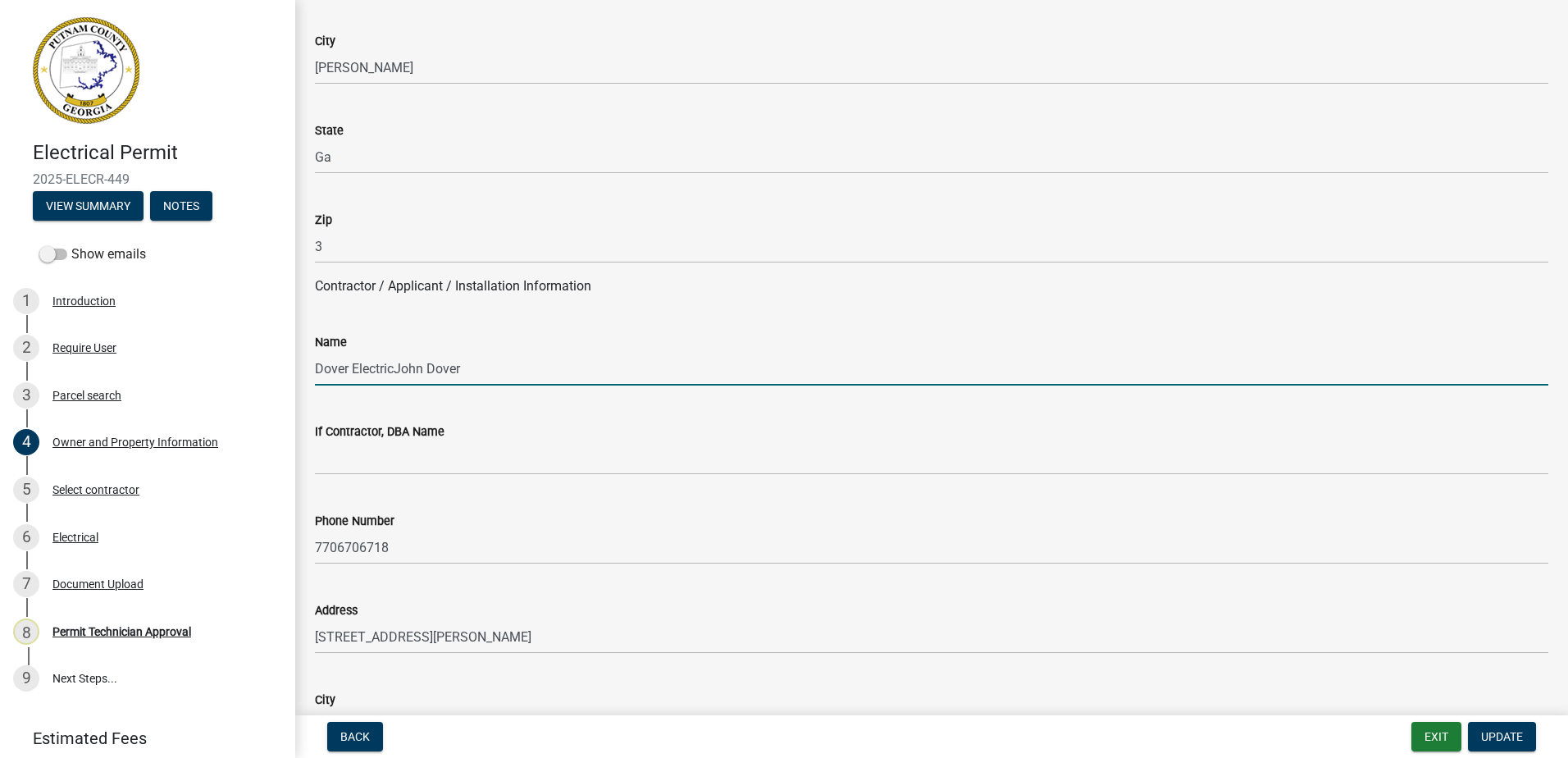
click at [318, 370] on input "Dover ElectricJohn Dover" at bounding box center [932, 369] width 1233 height 34
drag, startPoint x: 315, startPoint y: 370, endPoint x: 399, endPoint y: 376, distance: 84.2
click at [399, 376] on input "Dover ElectricJohn Dover" at bounding box center [932, 369] width 1233 height 34
type input "[PERSON_NAME]"
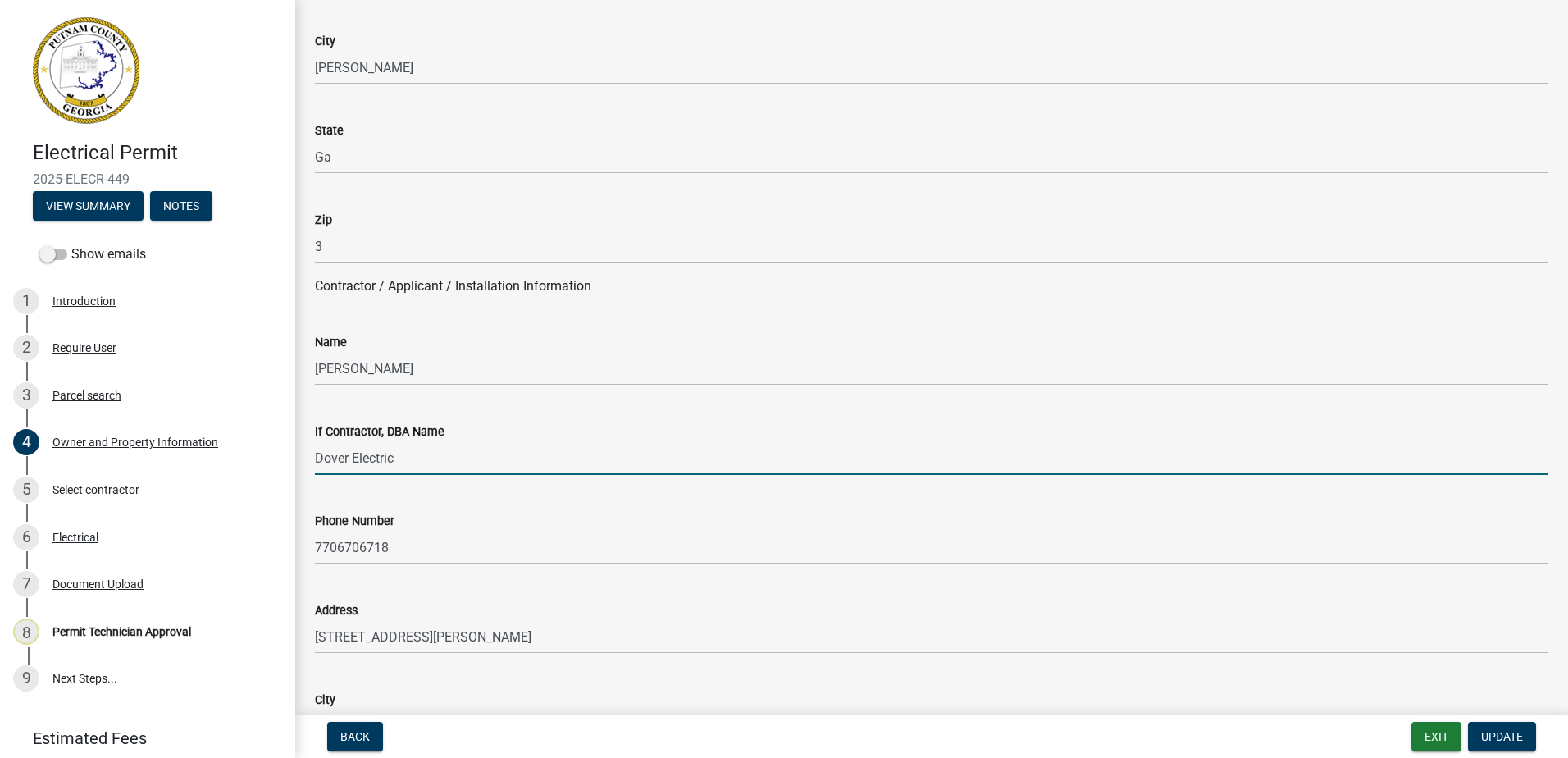
type input "Dover Electric"
click at [494, 428] on div "If Contractor, DBA Name" at bounding box center [932, 432] width 1233 height 20
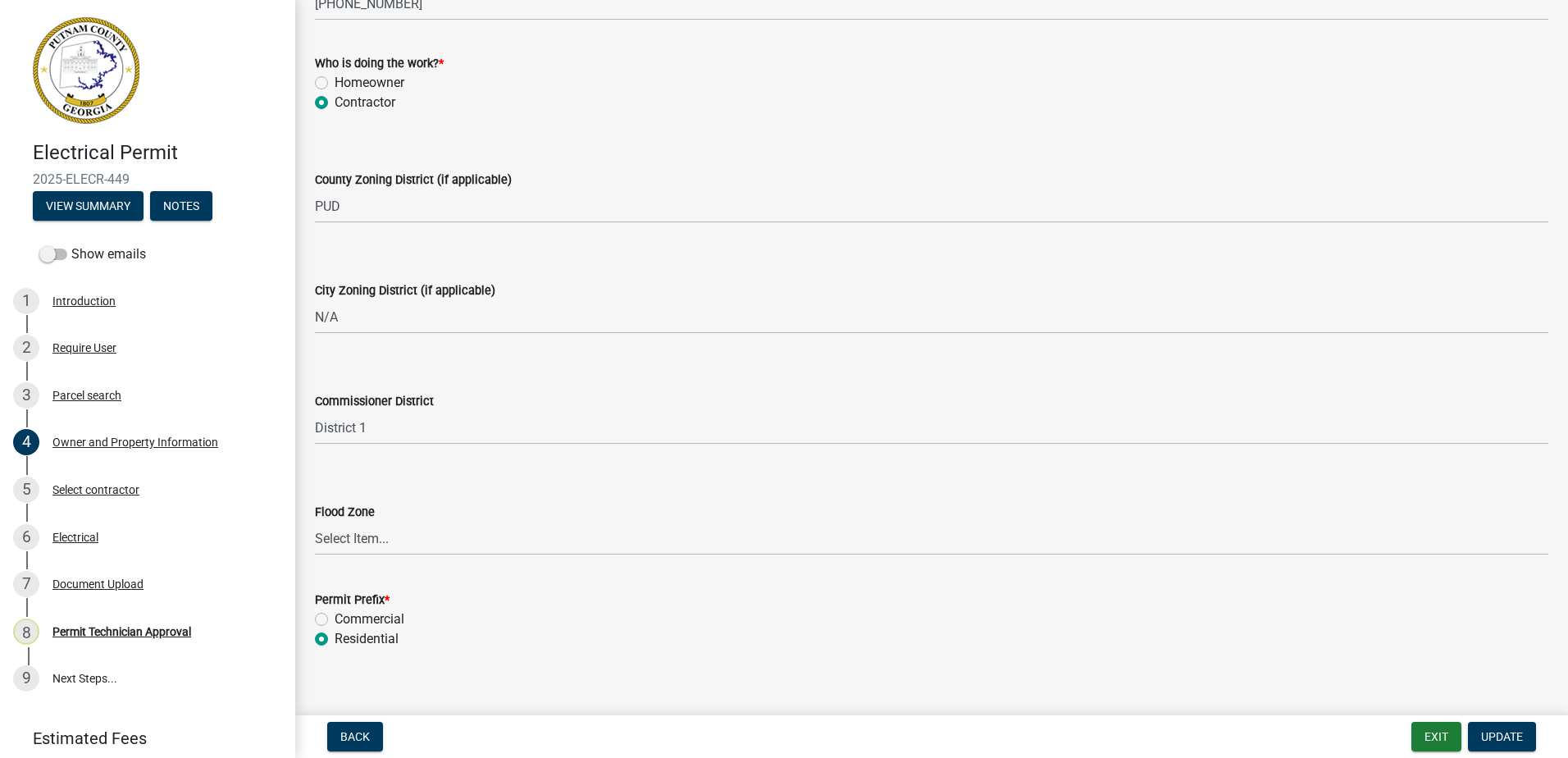
scroll to position [2853, 0]
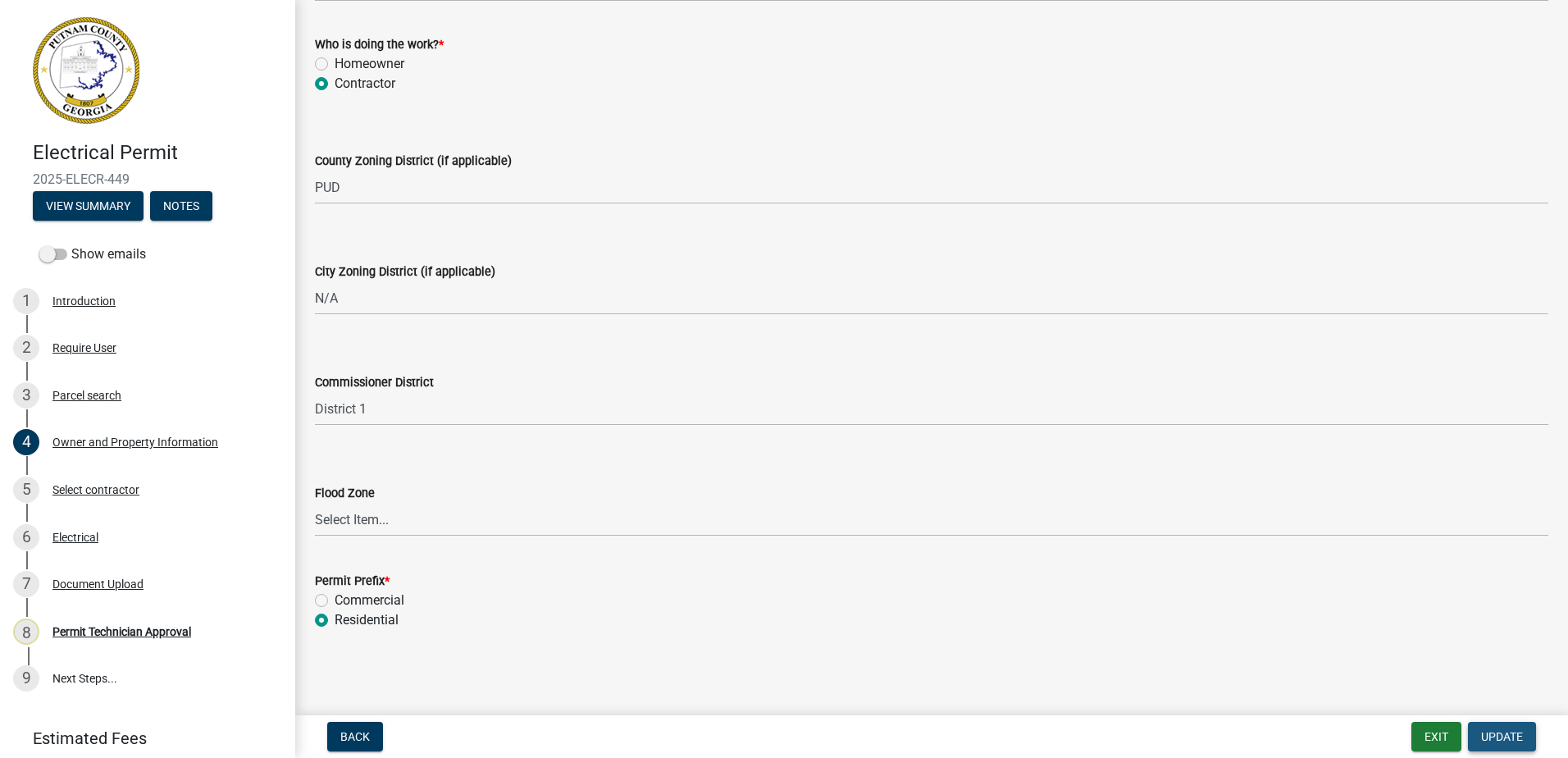
click at [1490, 737] on span "Update" at bounding box center [1501, 736] width 42 height 13
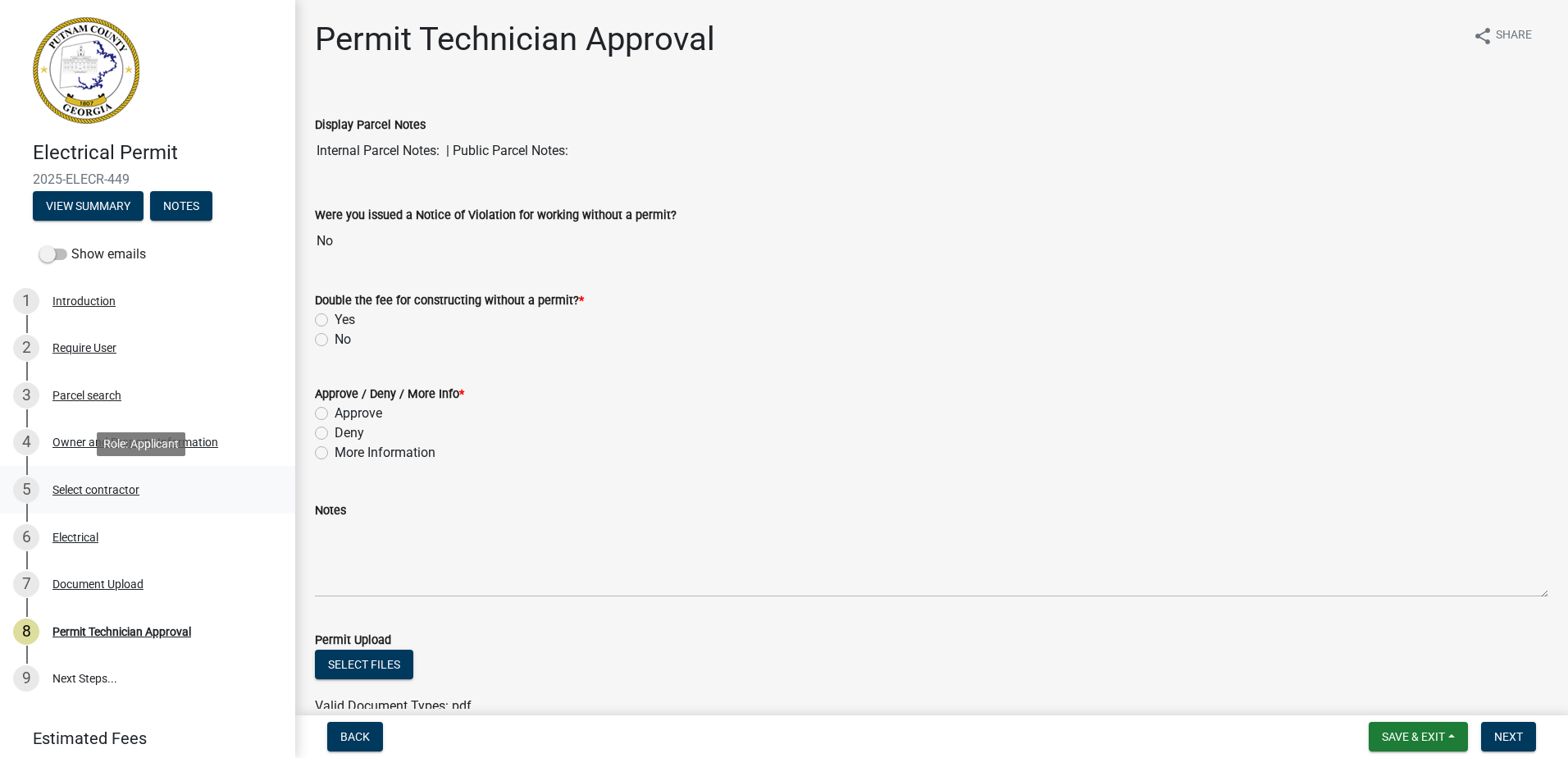
click at [88, 480] on div "5 Select contractor" at bounding box center [140, 489] width 256 height 26
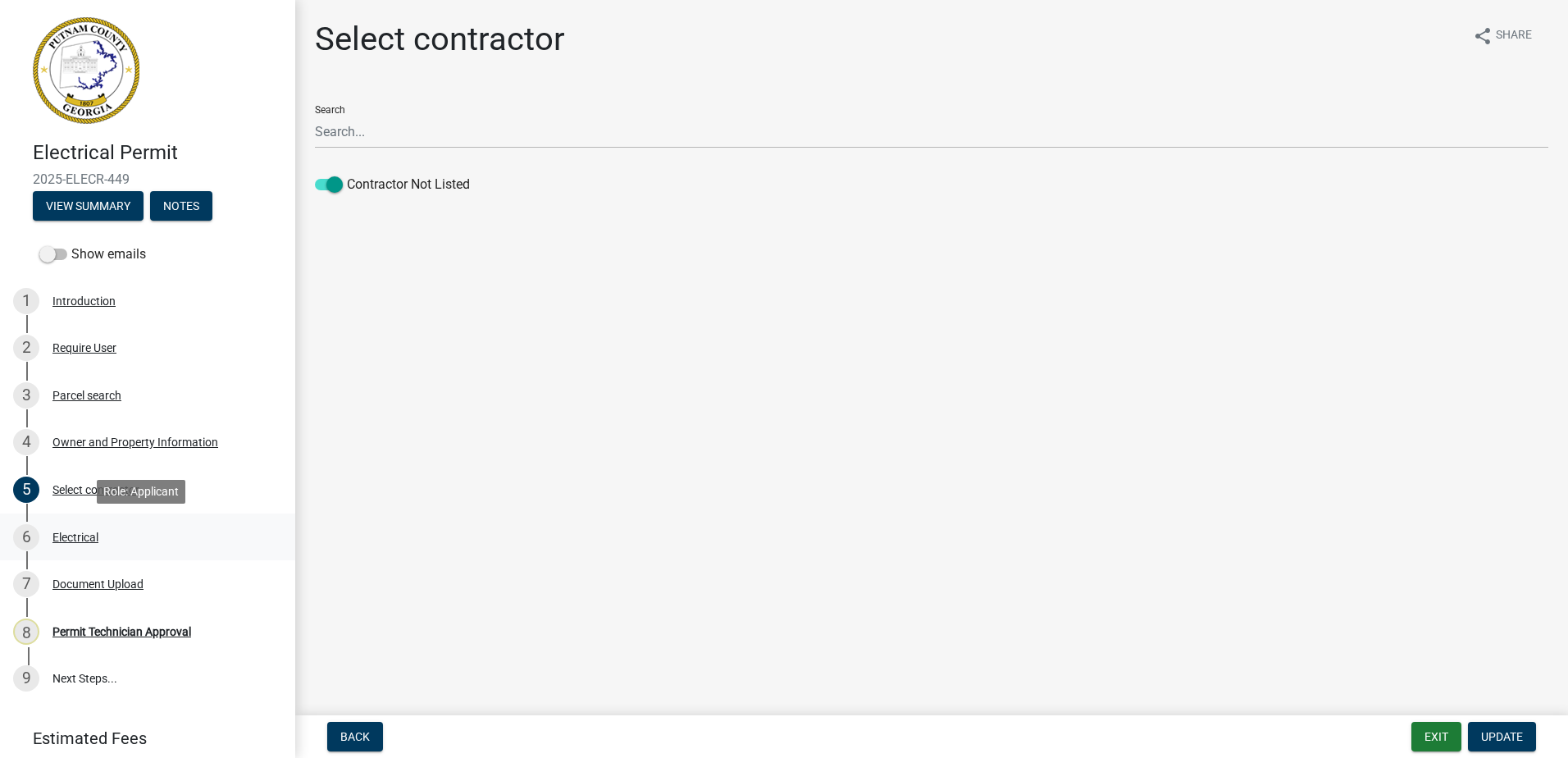
click at [74, 537] on div "Electrical" at bounding box center [76, 537] width 46 height 12
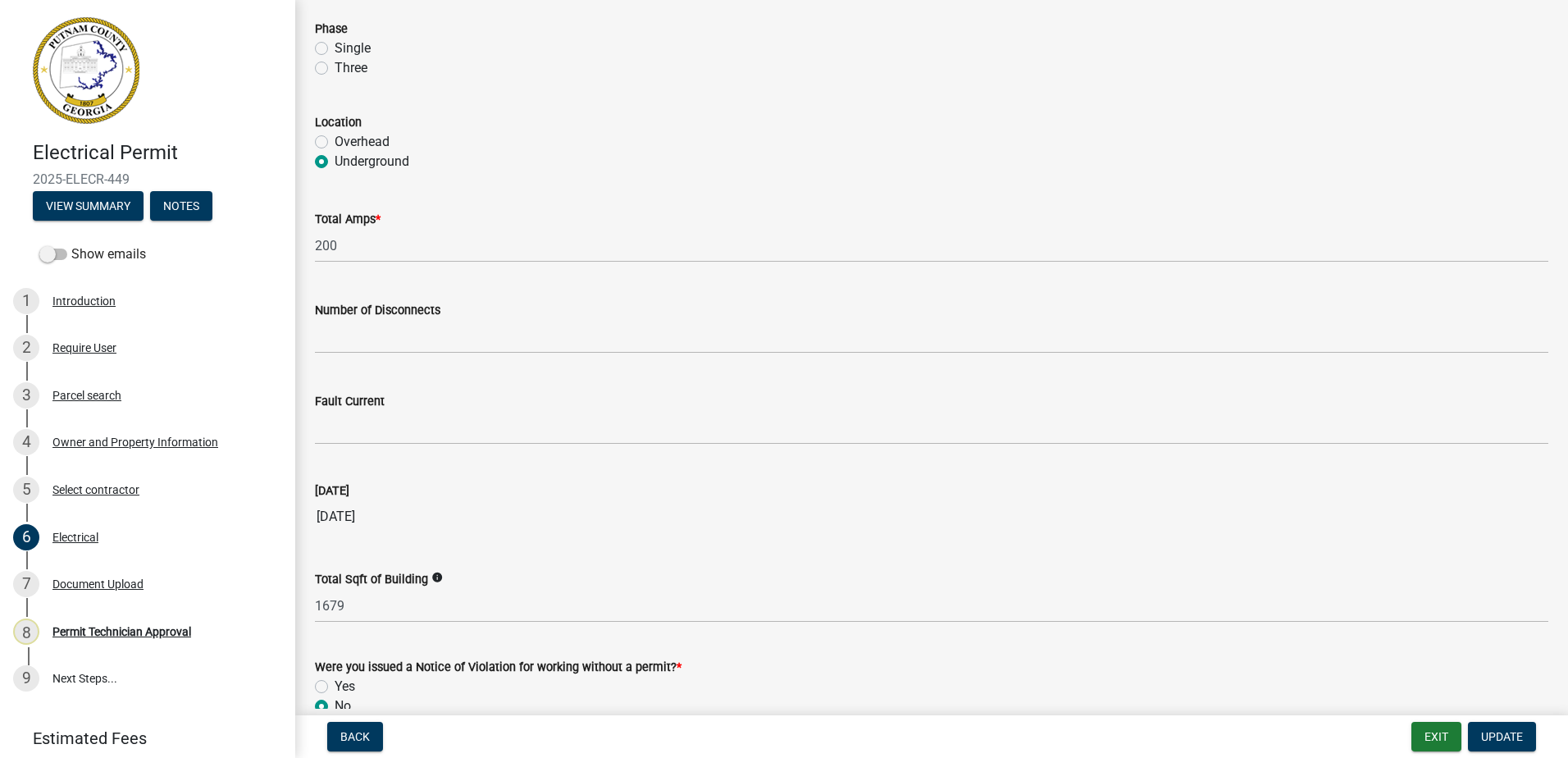
scroll to position [1551, 0]
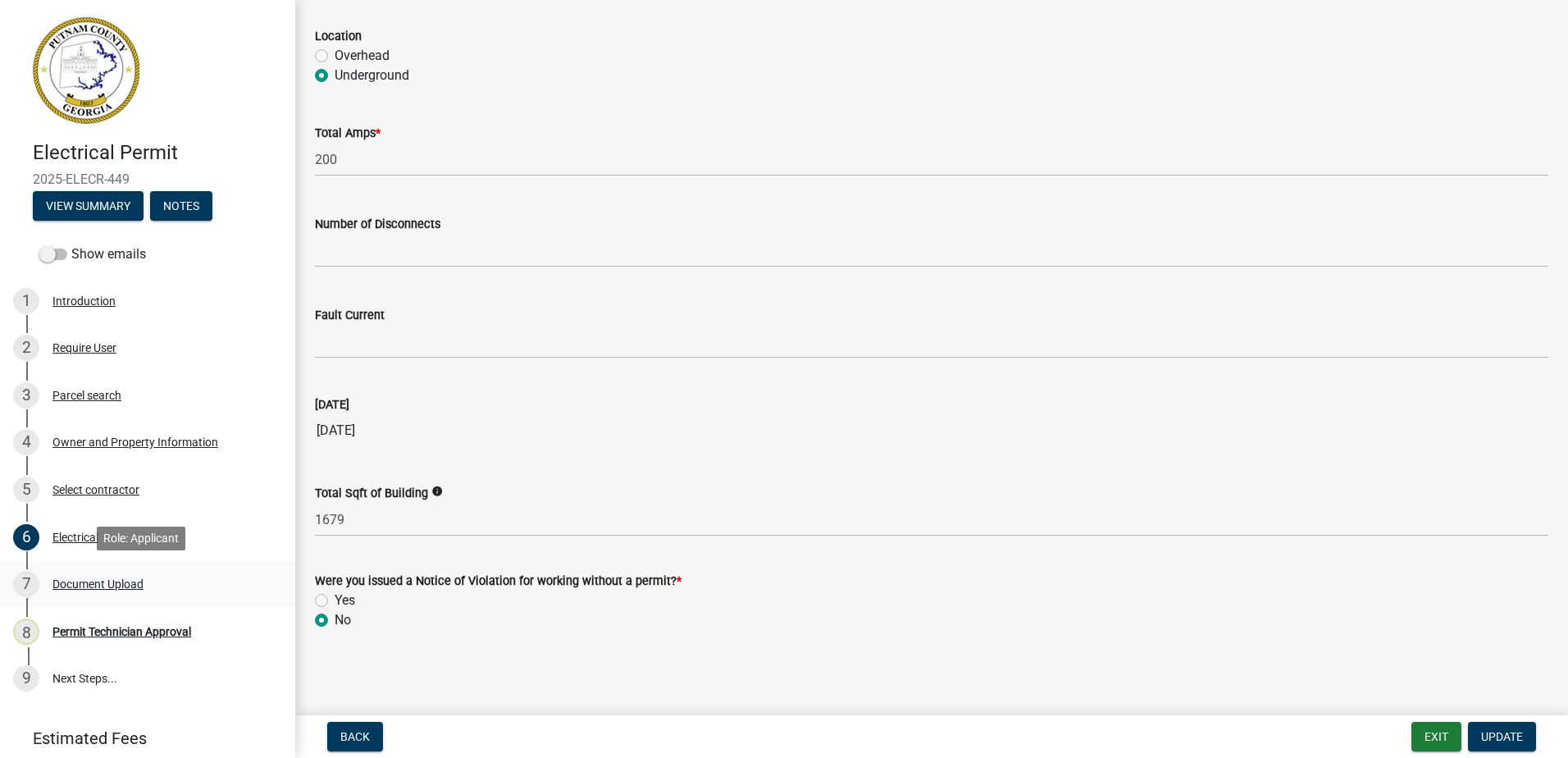
click at [75, 578] on div "Document Upload" at bounding box center [98, 584] width 91 height 12
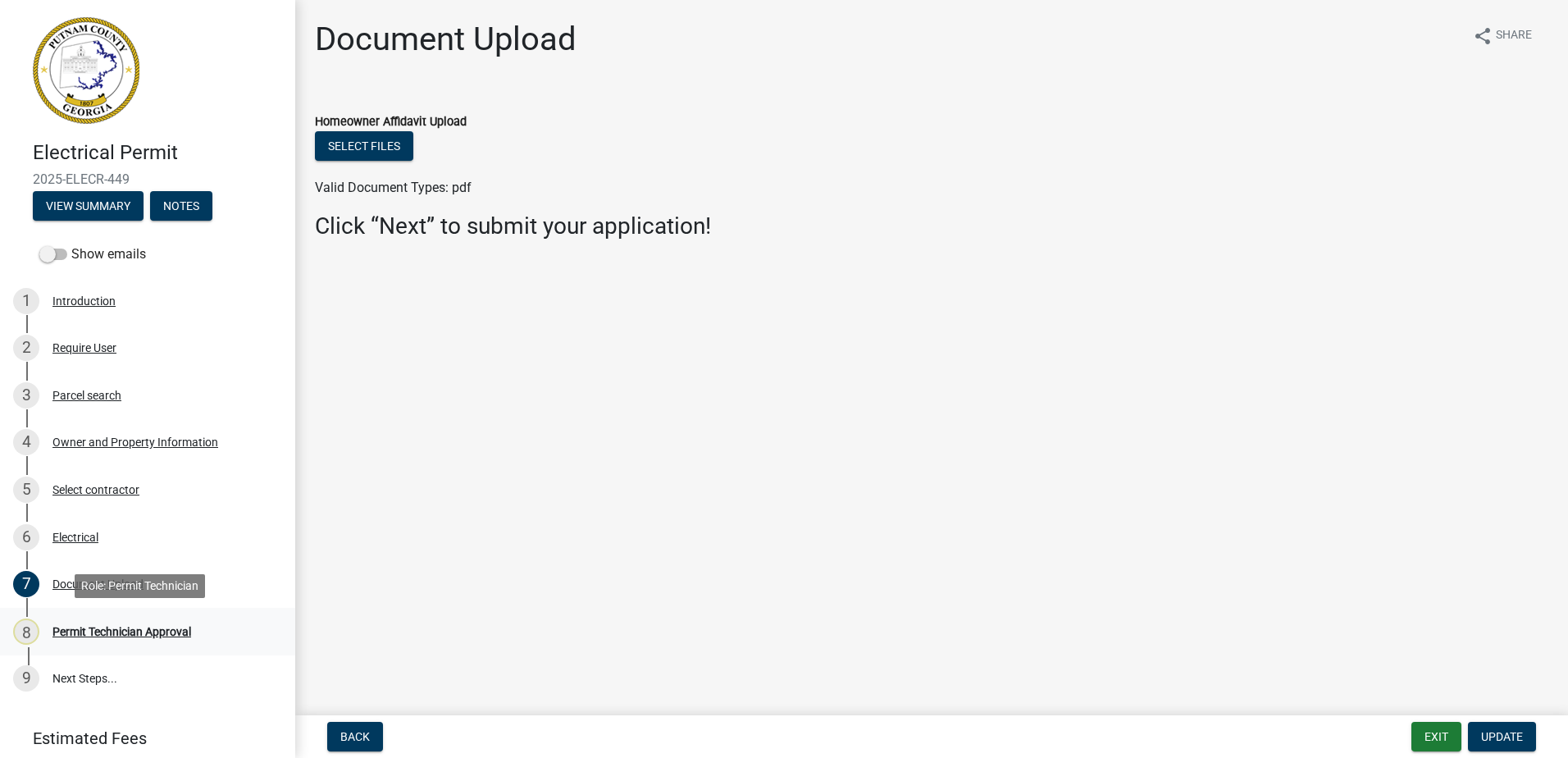
click at [107, 622] on div "8 Permit Technician Approval" at bounding box center [140, 632] width 256 height 26
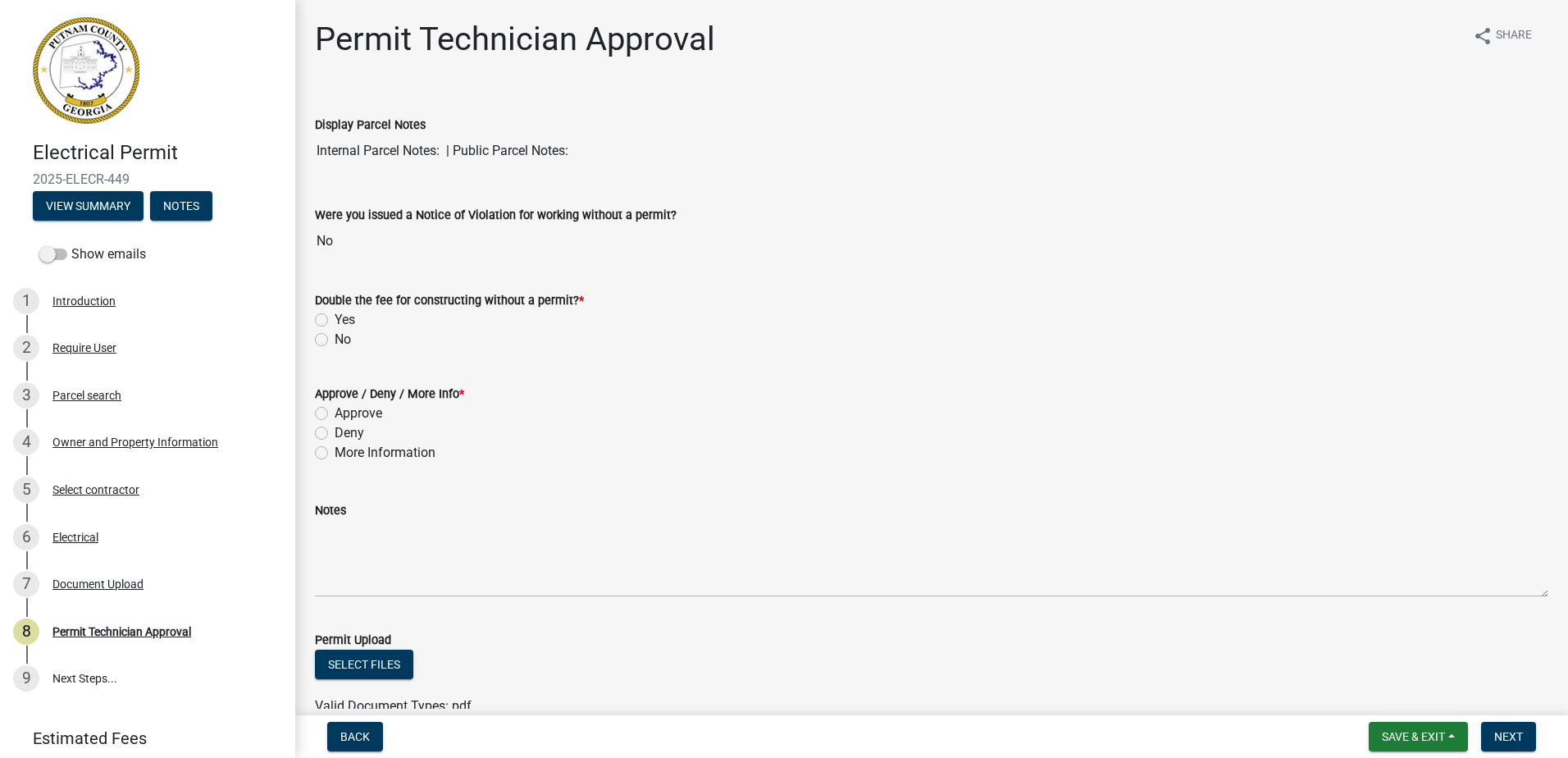
click at [334, 334] on label "No" at bounding box center [342, 340] width 16 height 20
click at [334, 334] on input "No" at bounding box center [339, 335] width 11 height 11
radio input "true"
click at [334, 412] on label "Approve" at bounding box center [358, 414] width 48 height 20
click at [334, 412] on input "Approve" at bounding box center [339, 409] width 11 height 11
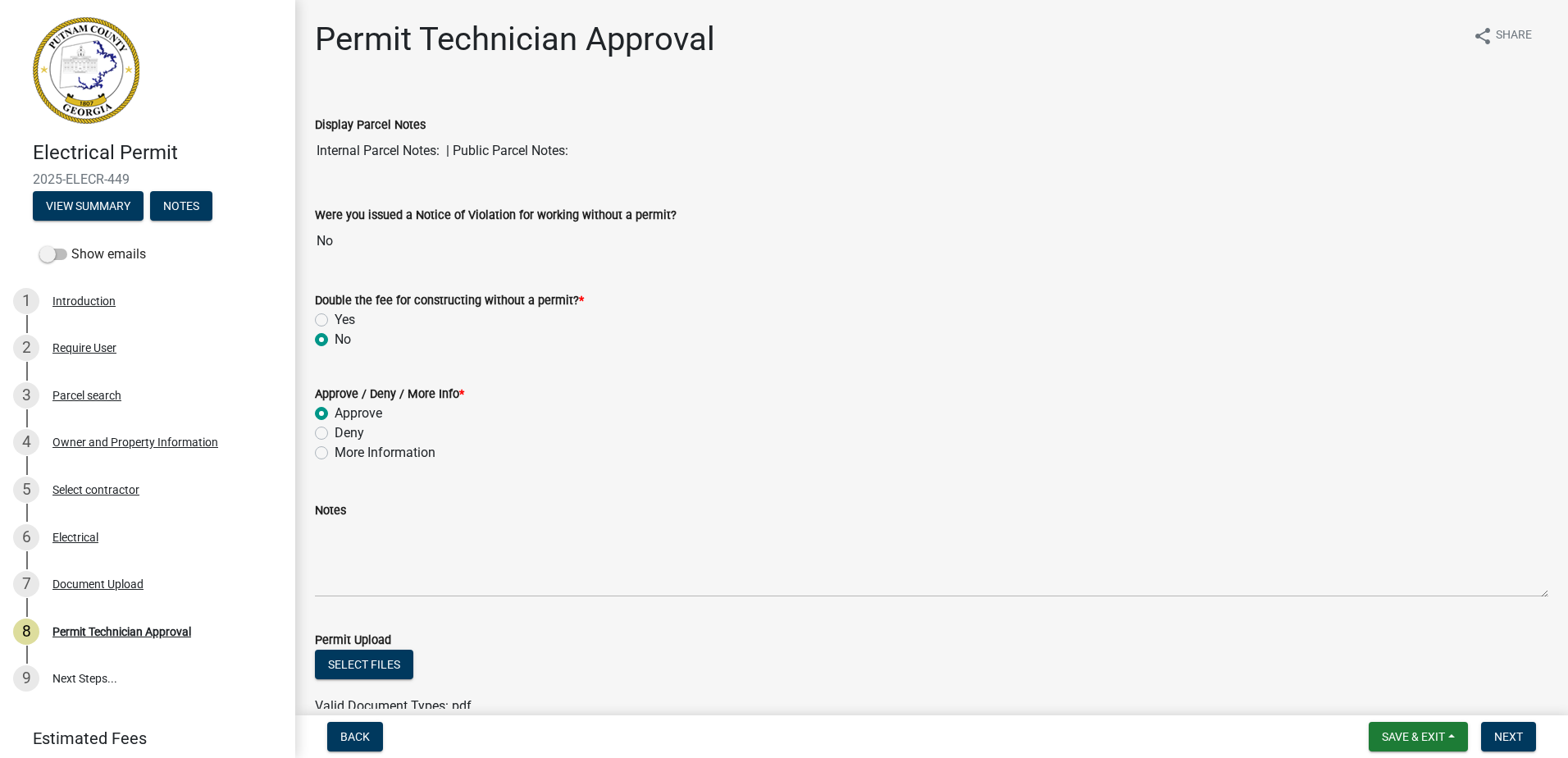
radio input "true"
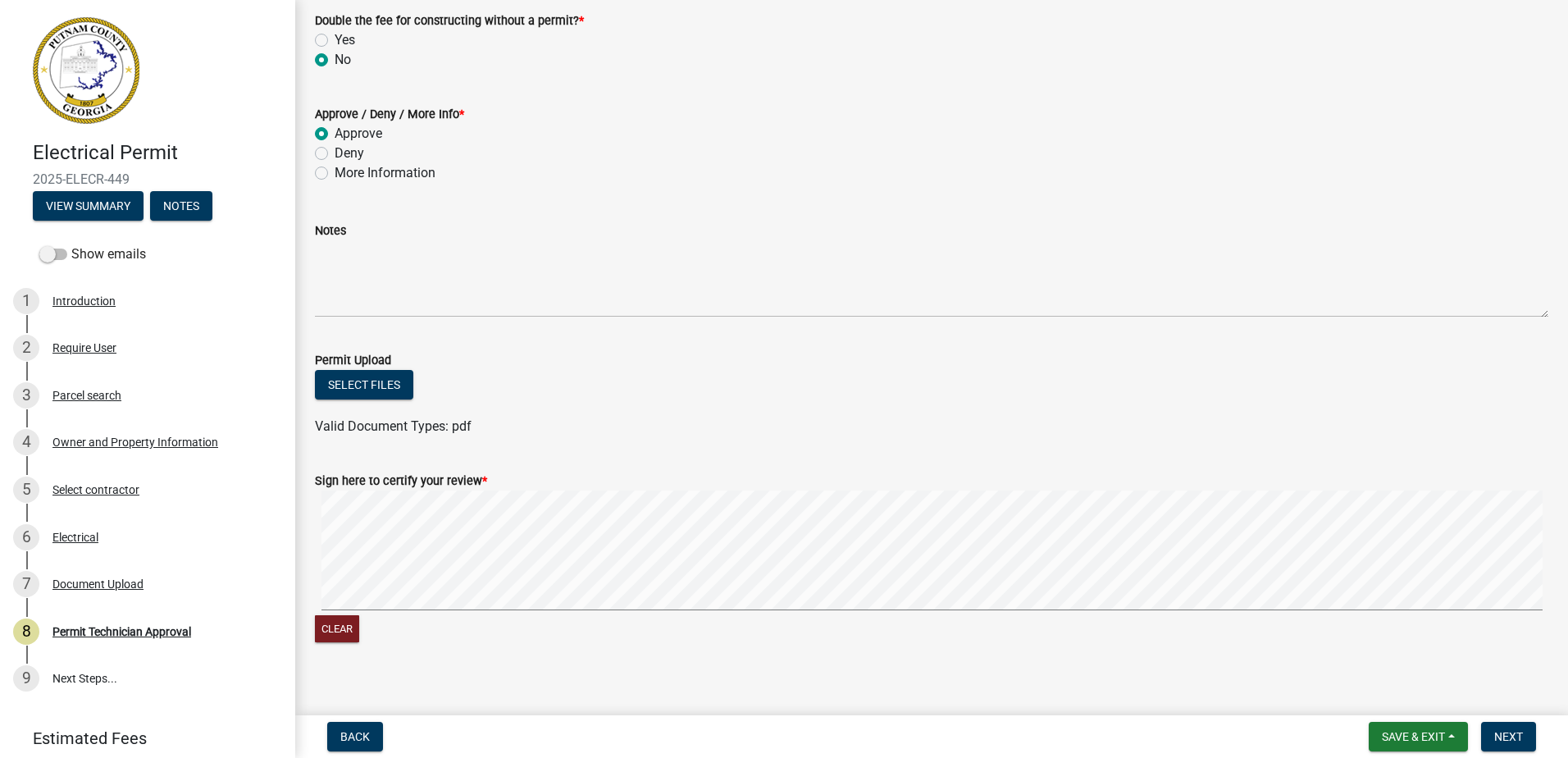
scroll to position [296, 0]
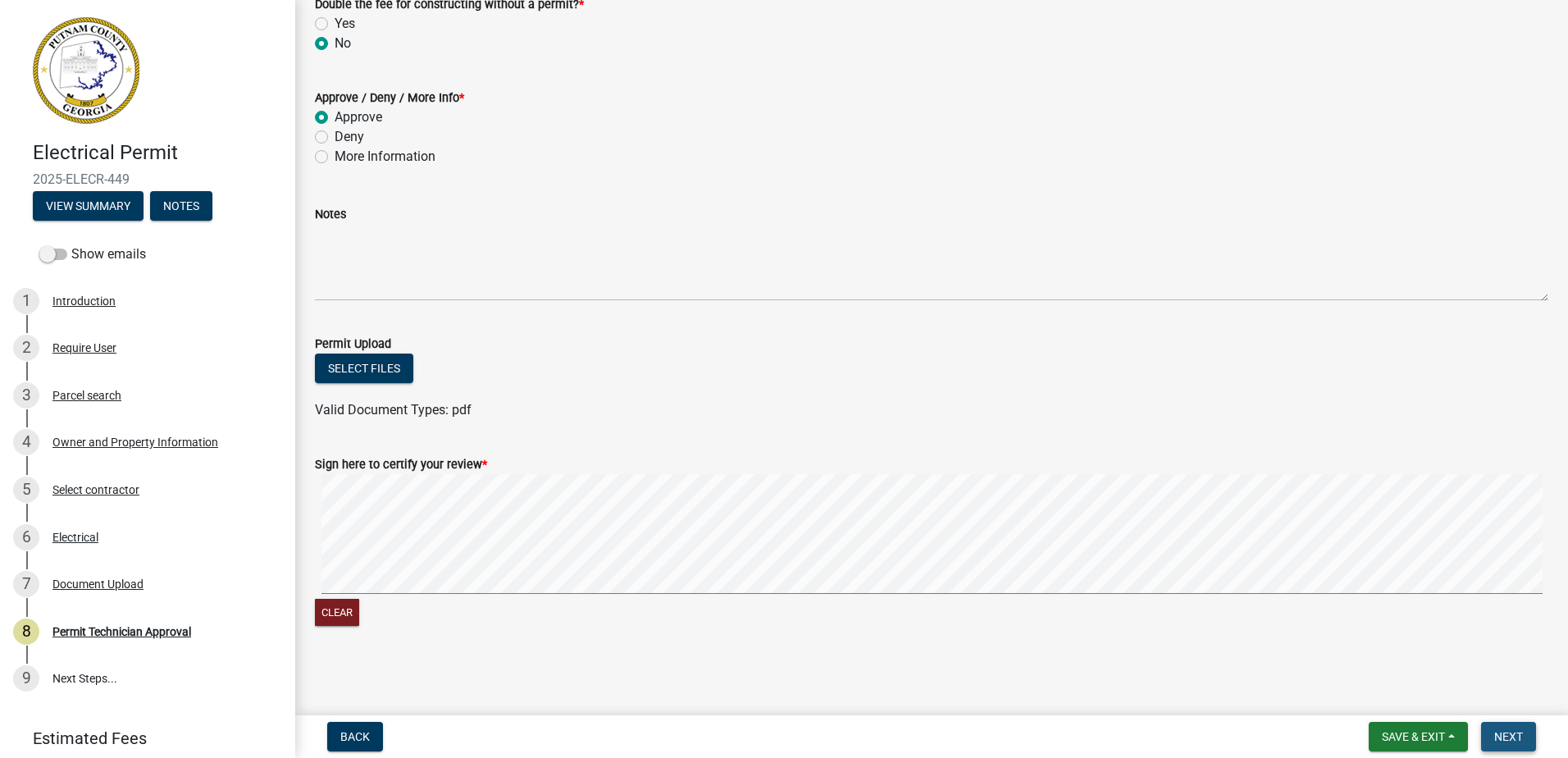
click at [1515, 739] on span "Next" at bounding box center [1507, 736] width 29 height 13
